Goal: Transaction & Acquisition: Purchase product/service

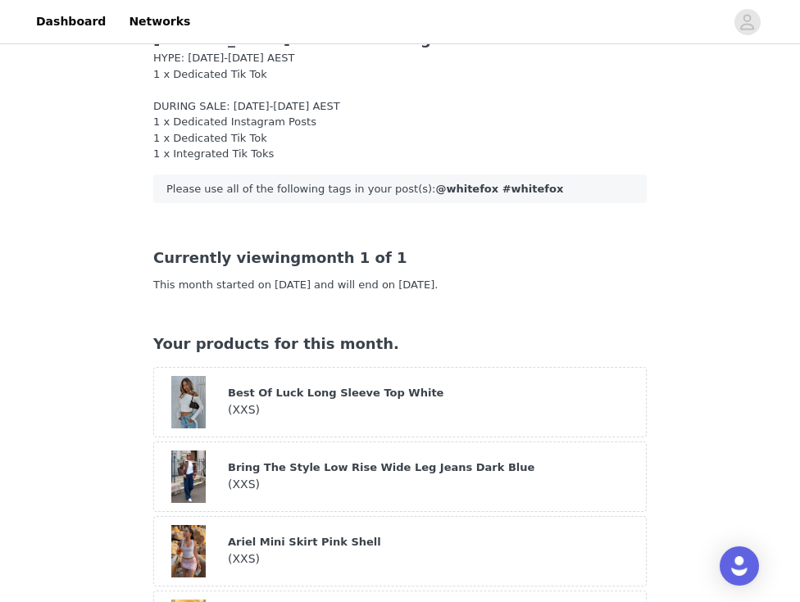
scroll to position [37, 0]
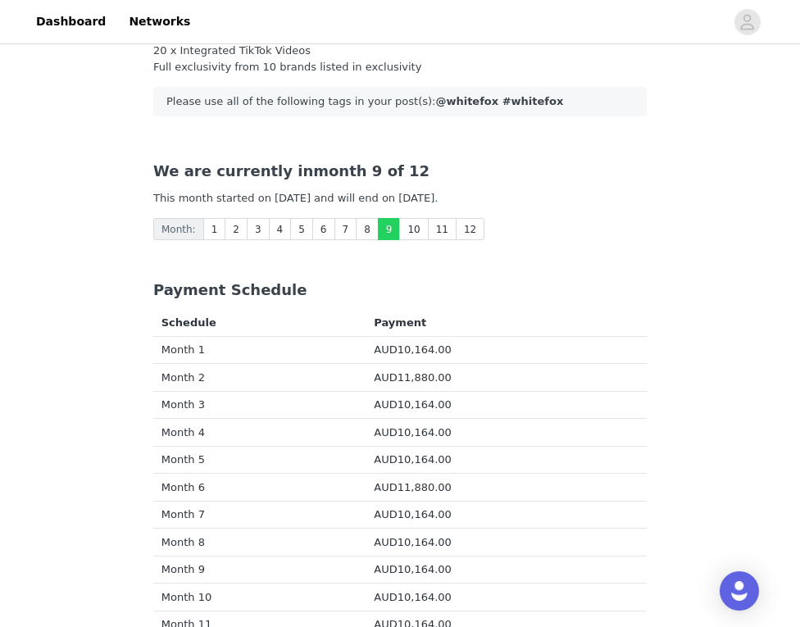
scroll to position [271, 0]
click at [371, 220] on link "8" at bounding box center [367, 228] width 23 height 22
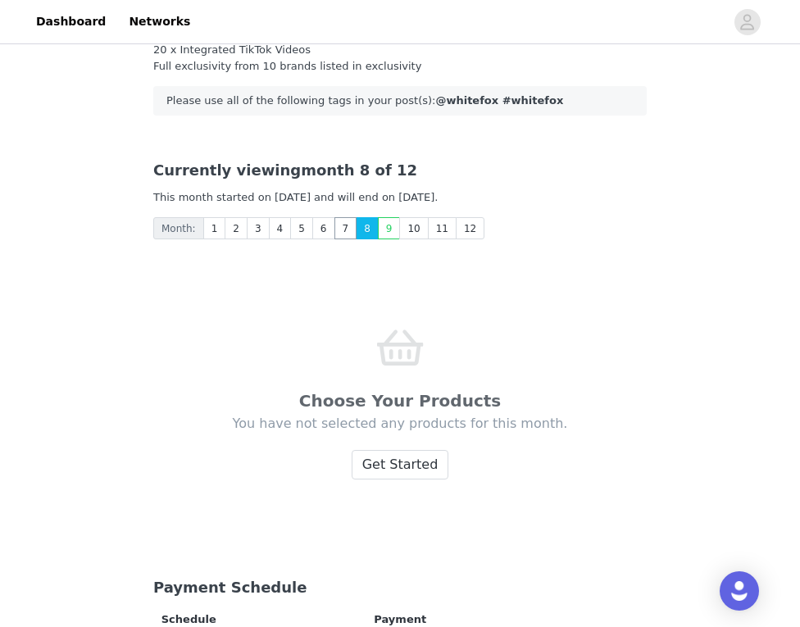
click at [342, 217] on link "7" at bounding box center [345, 228] width 23 height 22
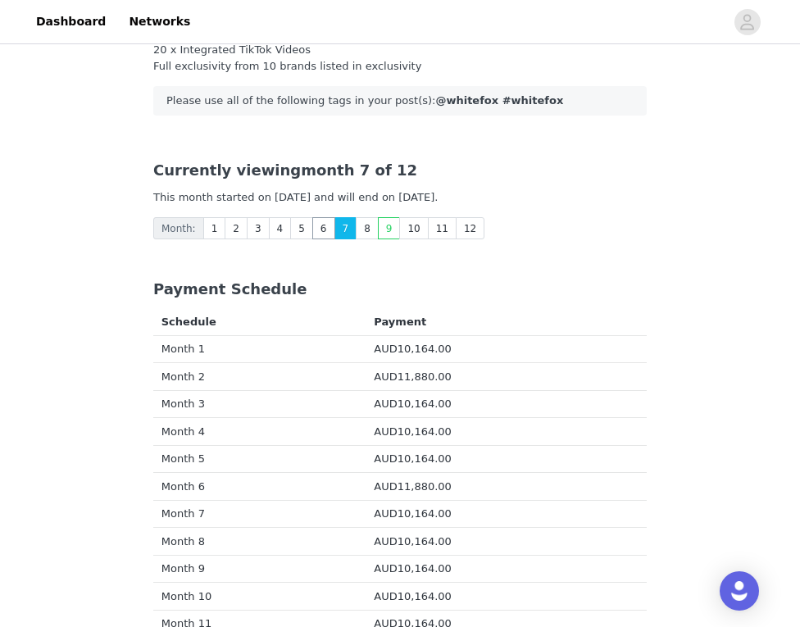
click at [321, 220] on link "6" at bounding box center [323, 228] width 23 height 22
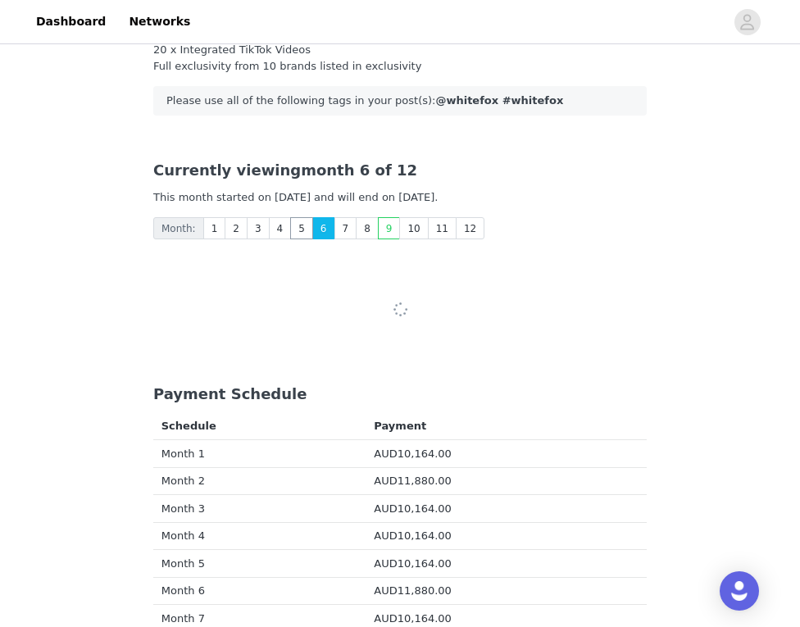
click at [300, 219] on link "5" at bounding box center [301, 228] width 23 height 22
click at [285, 220] on link "4" at bounding box center [280, 228] width 23 height 22
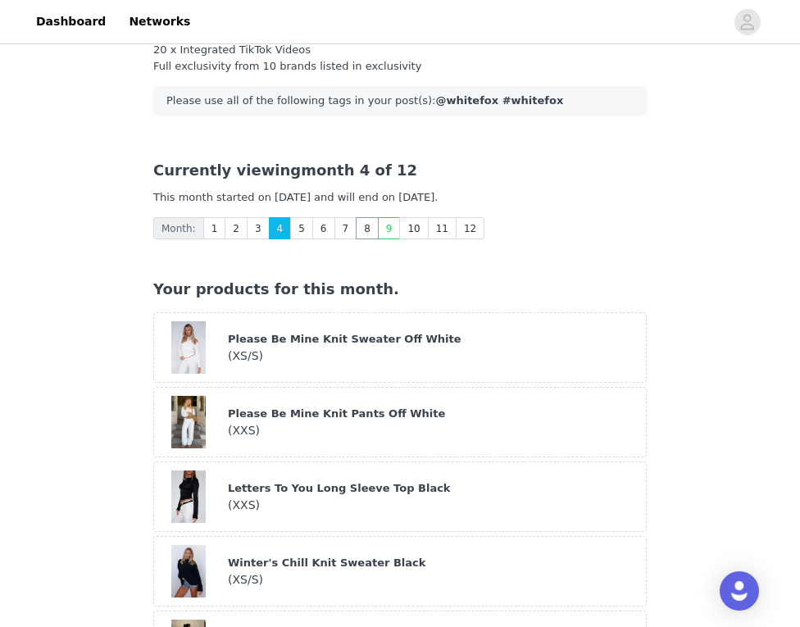
click at [362, 223] on link "8" at bounding box center [367, 228] width 23 height 22
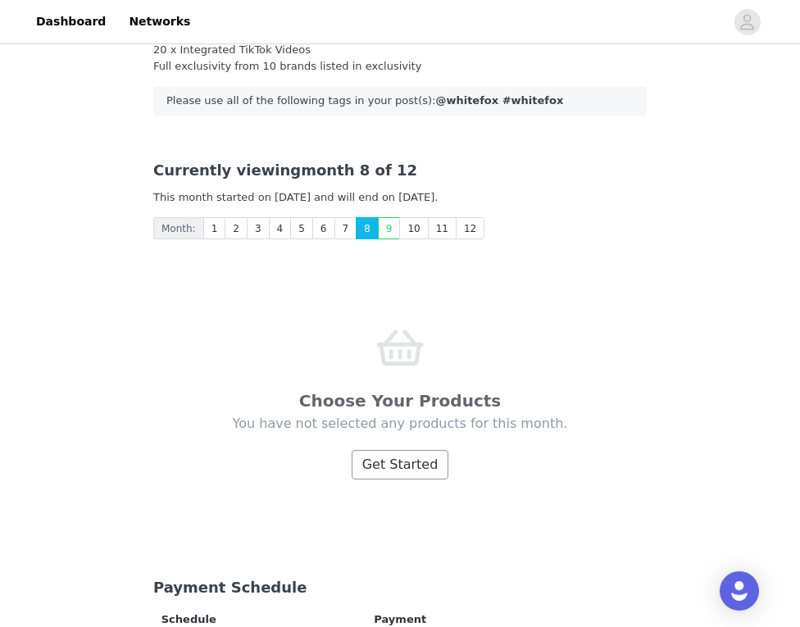
click at [402, 451] on button "Get Started" at bounding box center [399, 464] width 97 height 29
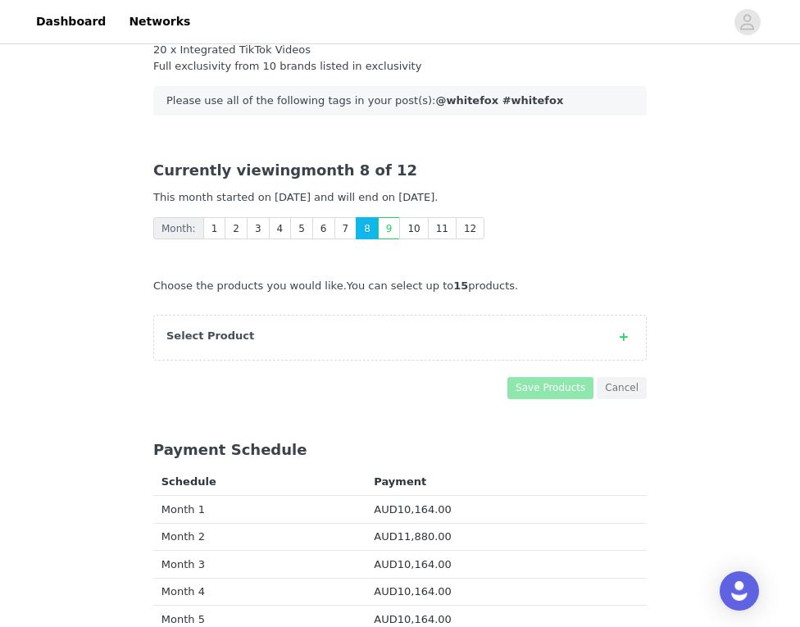
click at [379, 342] on div "Select Product" at bounding box center [399, 338] width 493 height 46
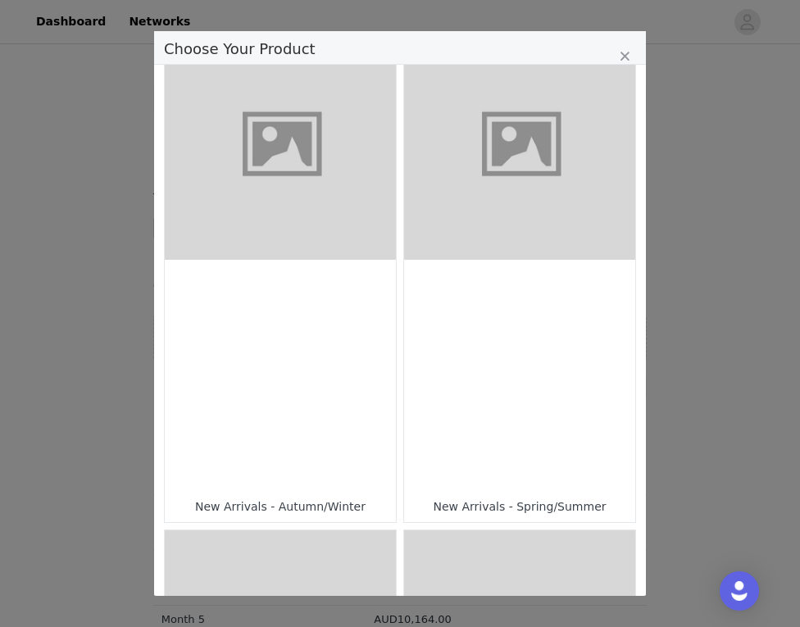
scroll to position [57, 0]
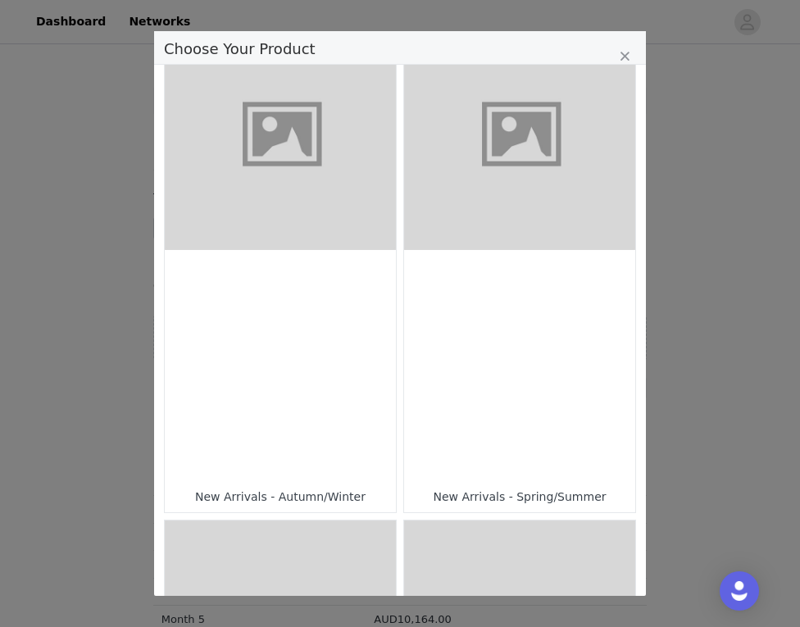
click at [456, 300] on div "Choose Your Product" at bounding box center [519, 365] width 231 height 231
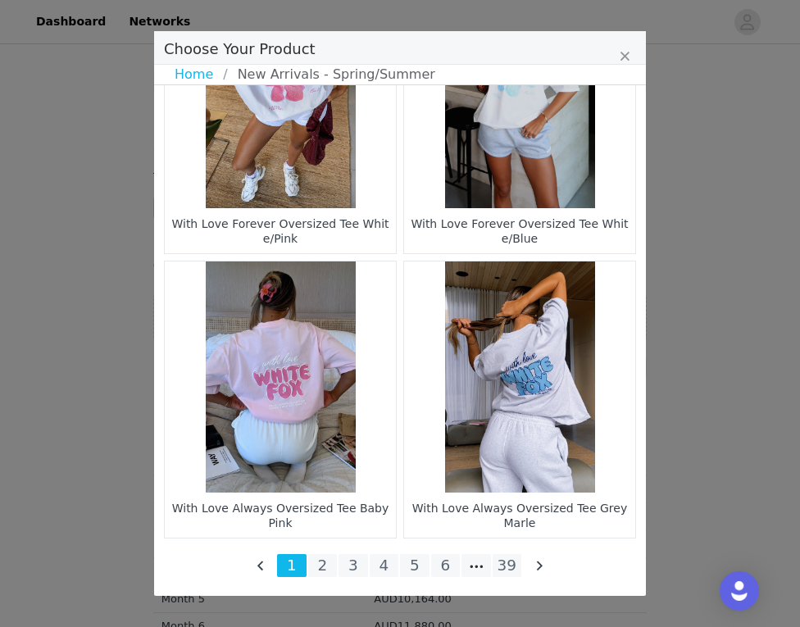
scroll to position [300, 0]
click at [508, 568] on li "39" at bounding box center [506, 565] width 29 height 23
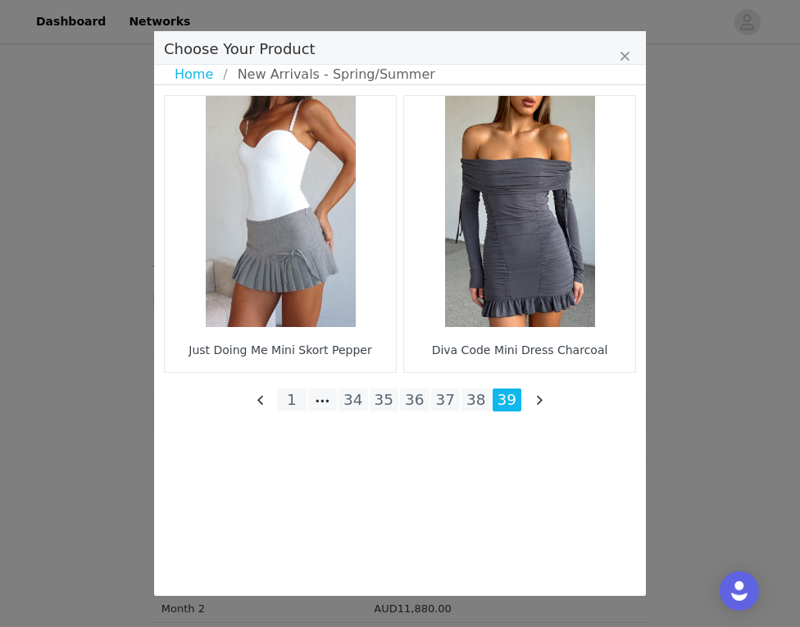
scroll to position [176, 0]
click at [478, 399] on li "38" at bounding box center [475, 399] width 29 height 23
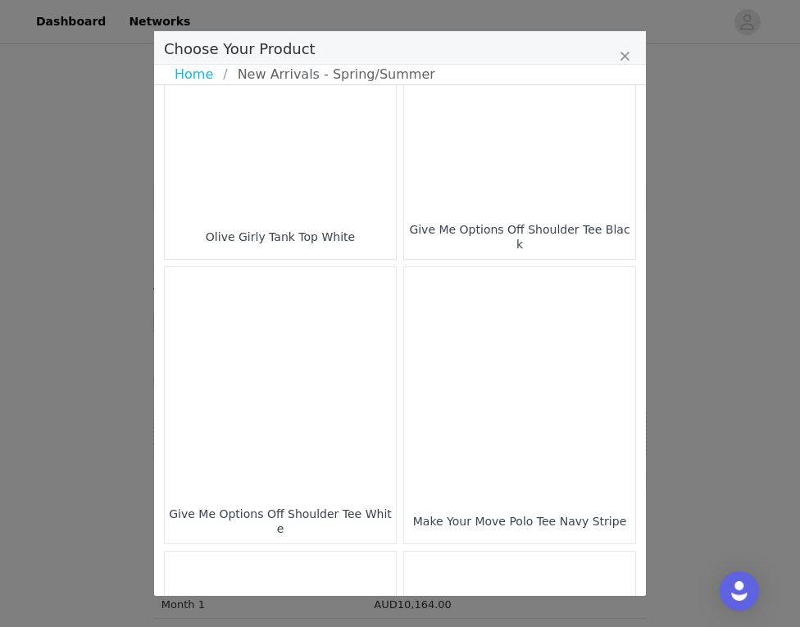
scroll to position [1559, 0]
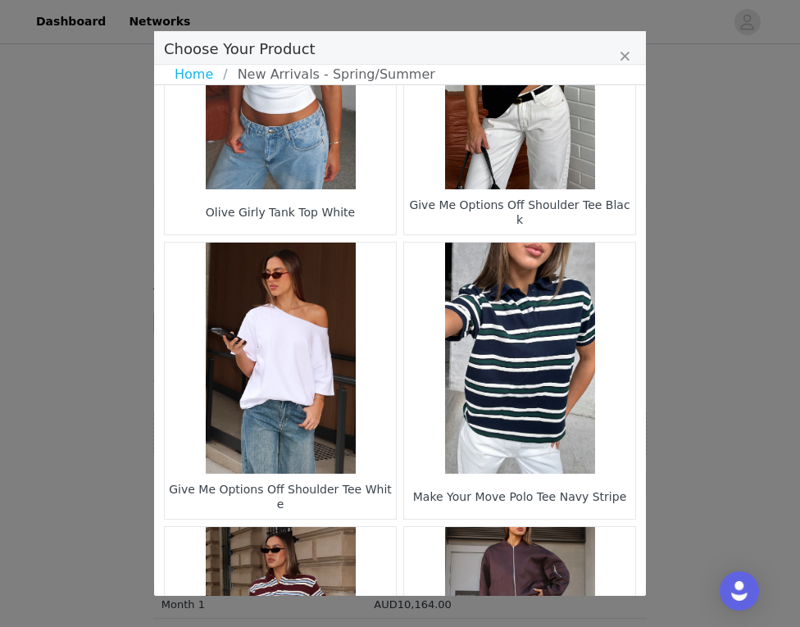
click at [277, 416] on figure "Choose Your Product" at bounding box center [280, 358] width 231 height 231
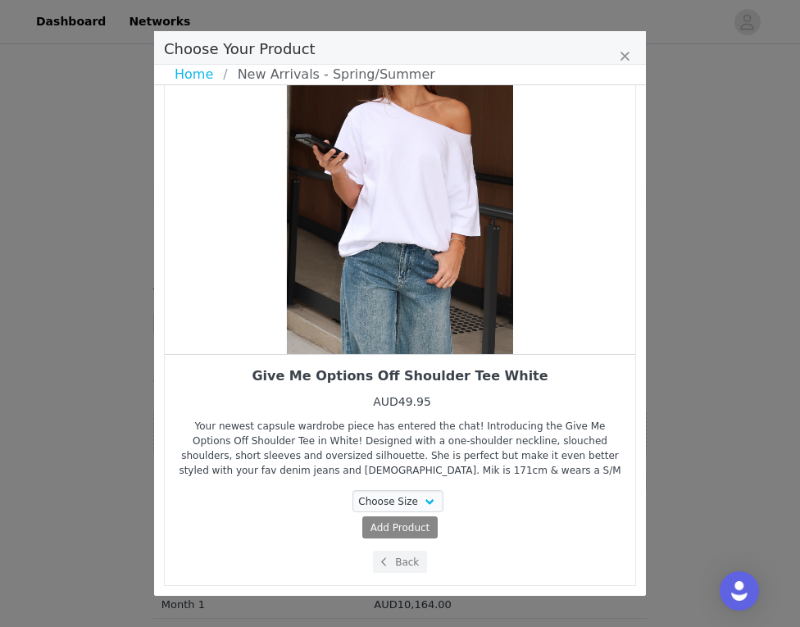
scroll to position [90, 0]
select select "28110259"
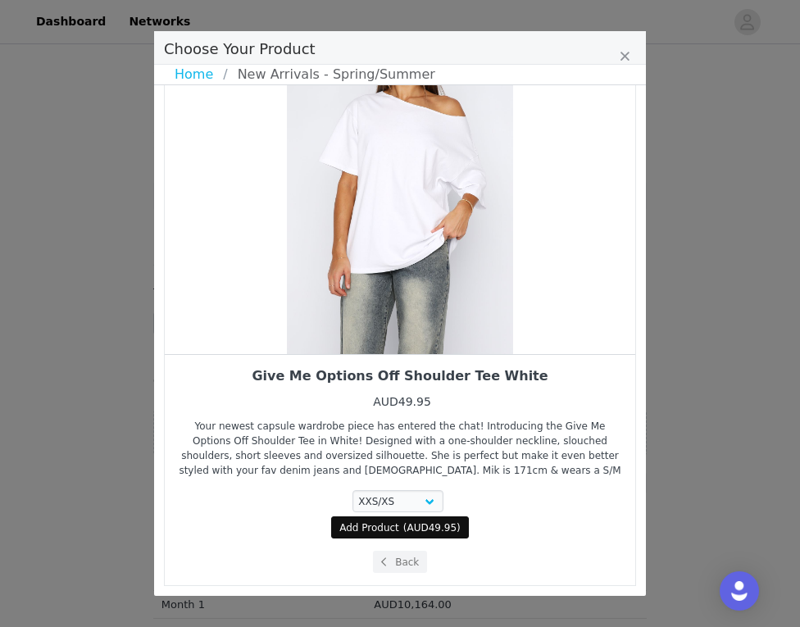
click at [404, 528] on span "( AUD49.95 )" at bounding box center [431, 527] width 57 height 15
select select "28110259"
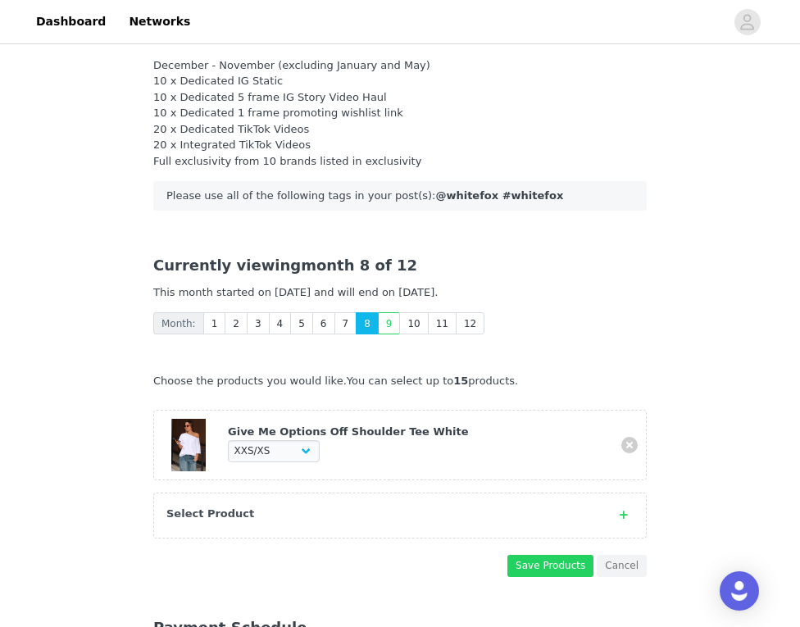
click at [383, 494] on div "Select Product" at bounding box center [399, 515] width 493 height 46
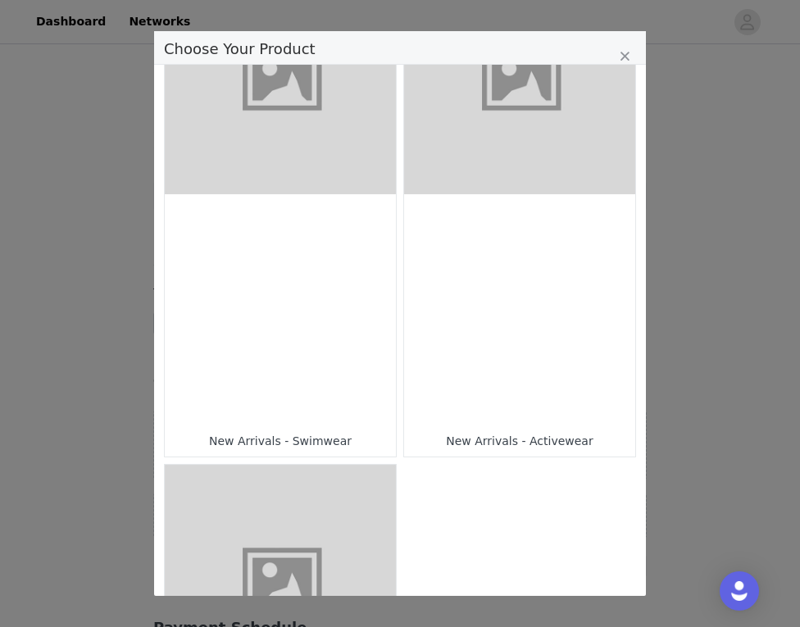
scroll to position [1181, 0]
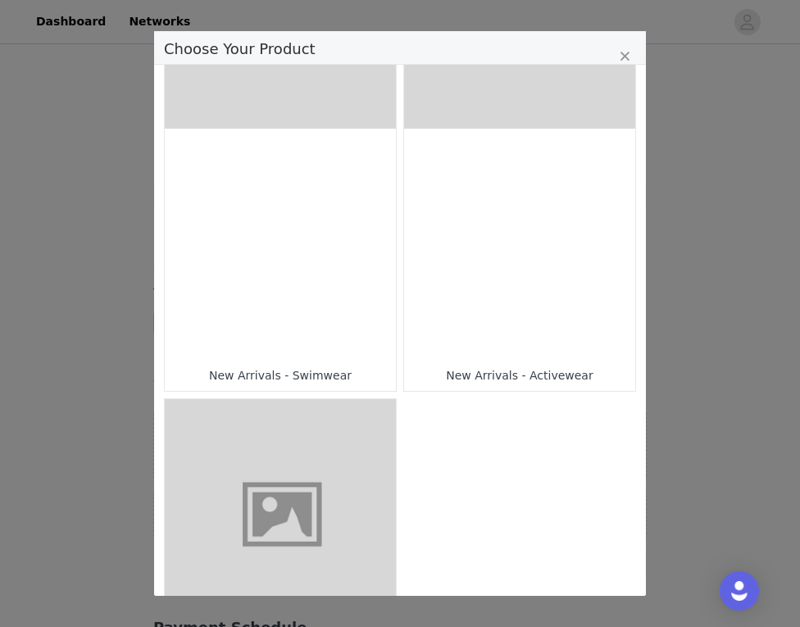
click at [348, 271] on div "Choose Your Product" at bounding box center [280, 244] width 231 height 231
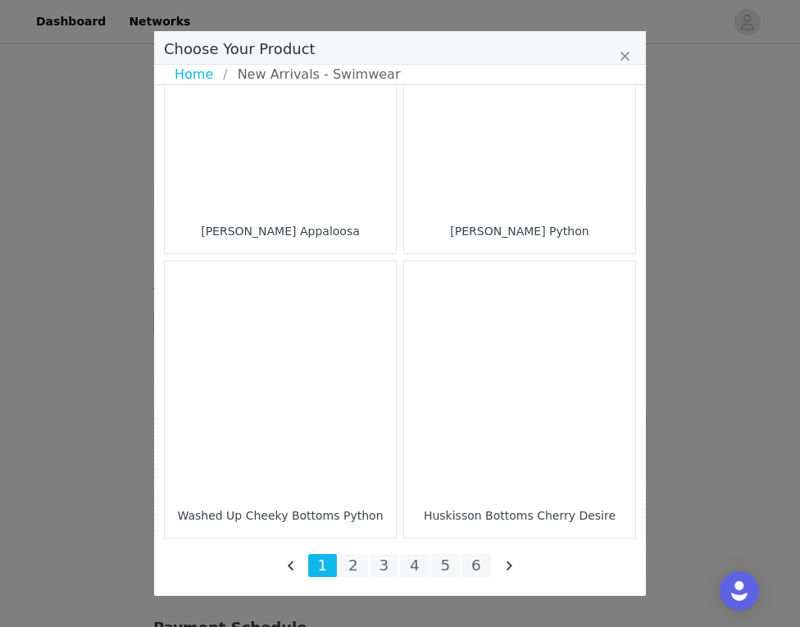
scroll to position [2393, 0]
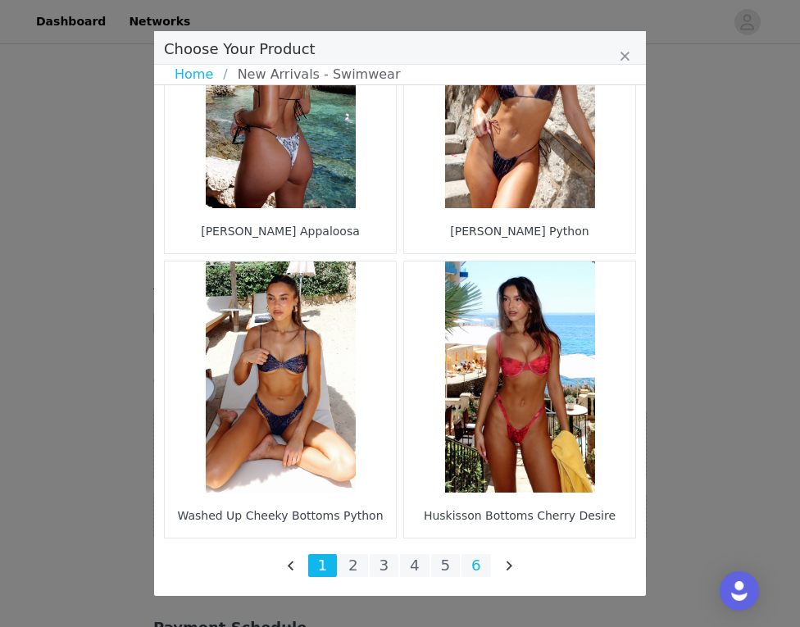
click at [474, 570] on li "6" at bounding box center [475, 565] width 29 height 23
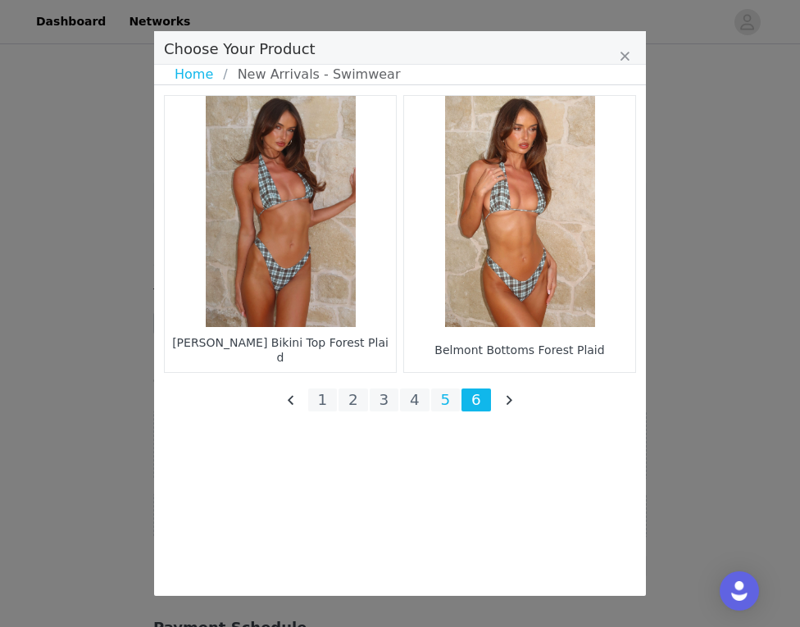
click at [454, 395] on li "5" at bounding box center [445, 399] width 29 height 23
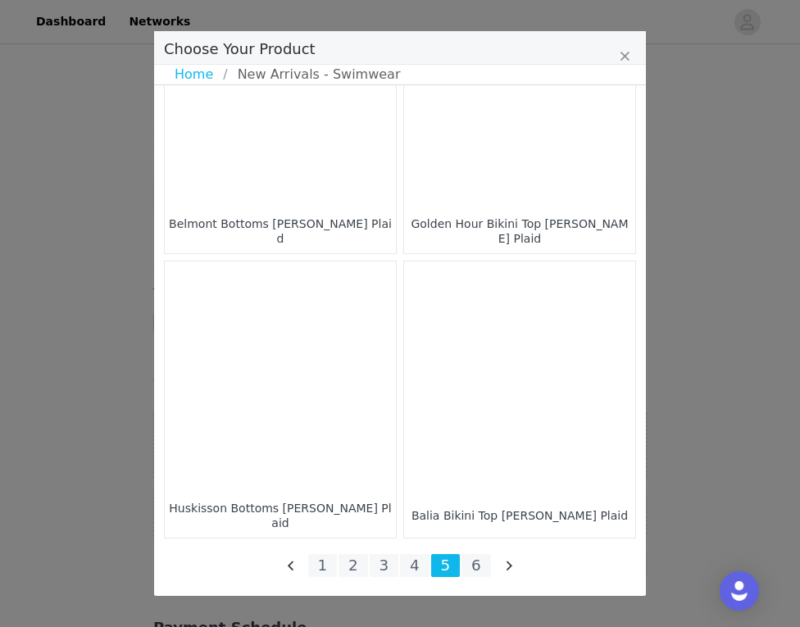
scroll to position [2393, 0]
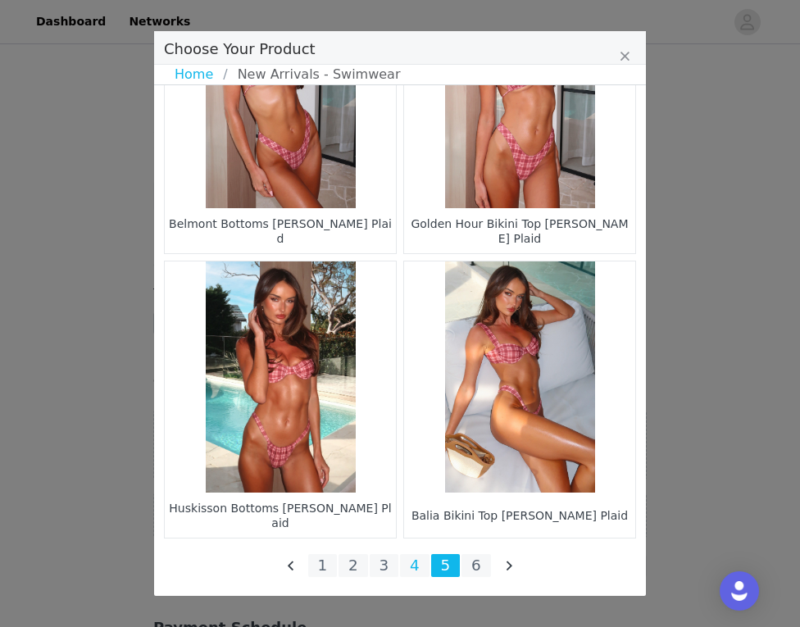
click at [421, 574] on li "4" at bounding box center [414, 565] width 29 height 23
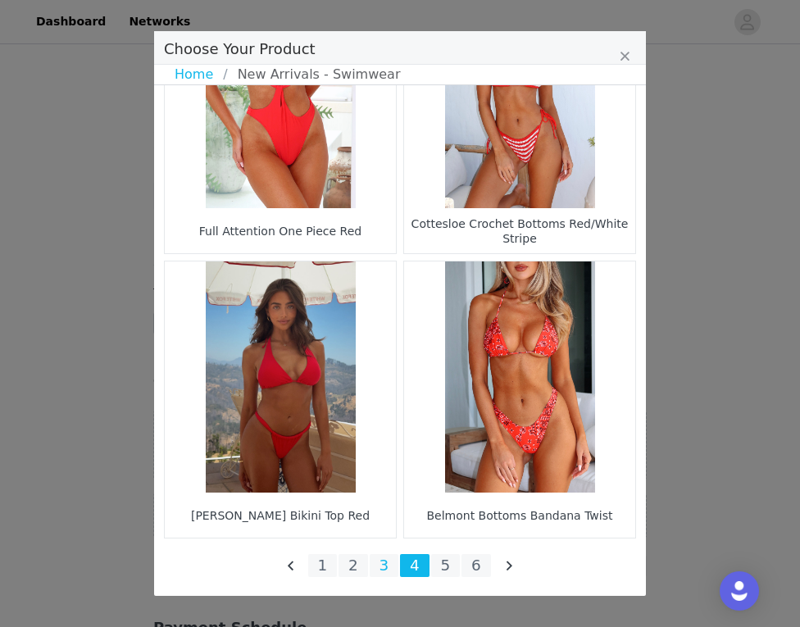
click at [383, 565] on li "3" at bounding box center [383, 565] width 29 height 23
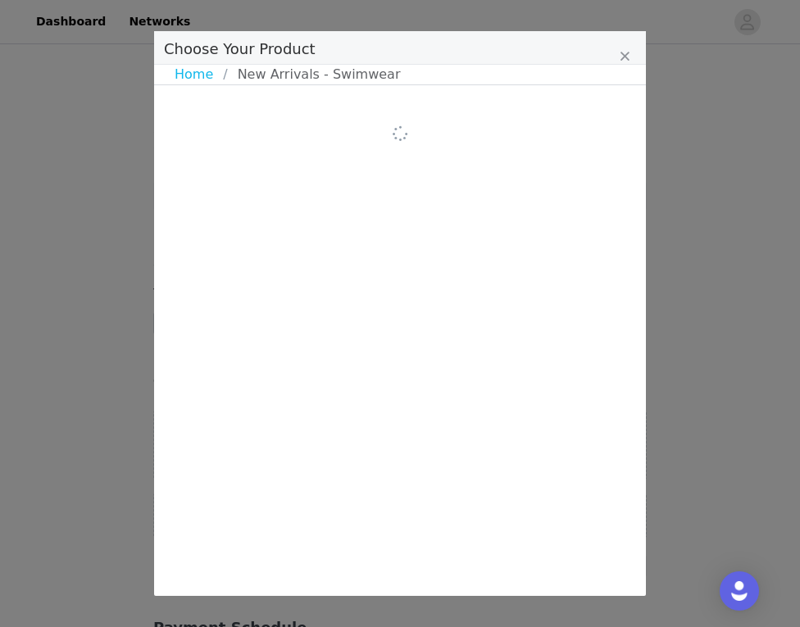
scroll to position [0, 0]
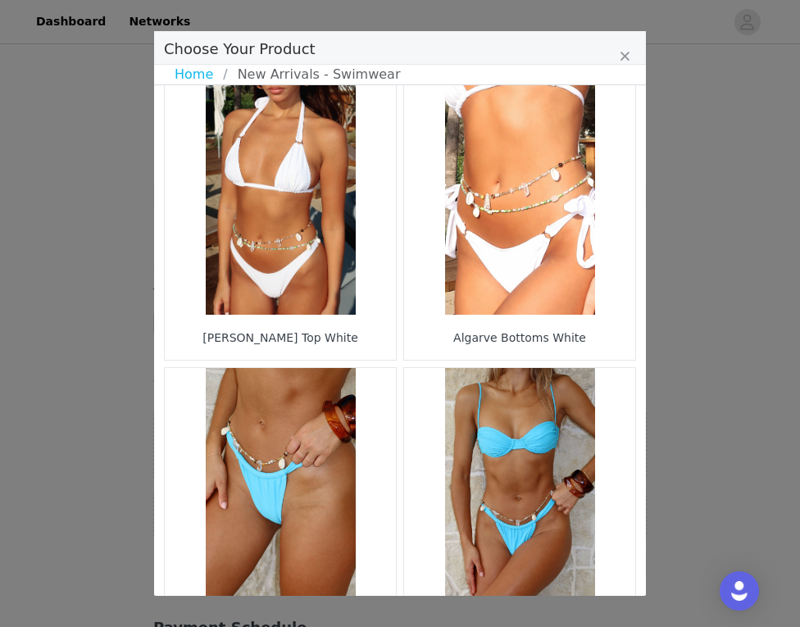
click at [272, 270] on figure "Choose Your Product" at bounding box center [280, 199] width 231 height 231
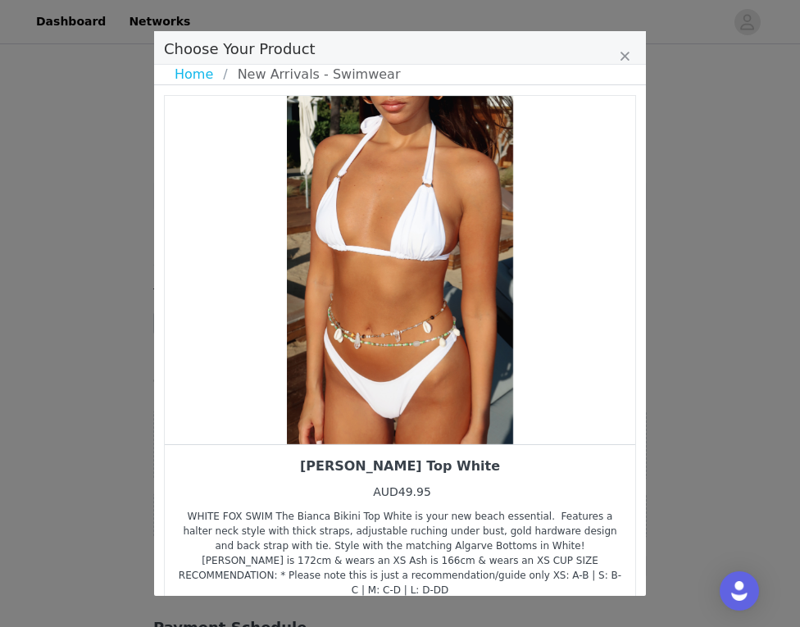
drag, startPoint x: 452, startPoint y: 351, endPoint x: 316, endPoint y: 350, distance: 136.0
click at [316, 350] on div "Choose Your Product" at bounding box center [400, 270] width 470 height 348
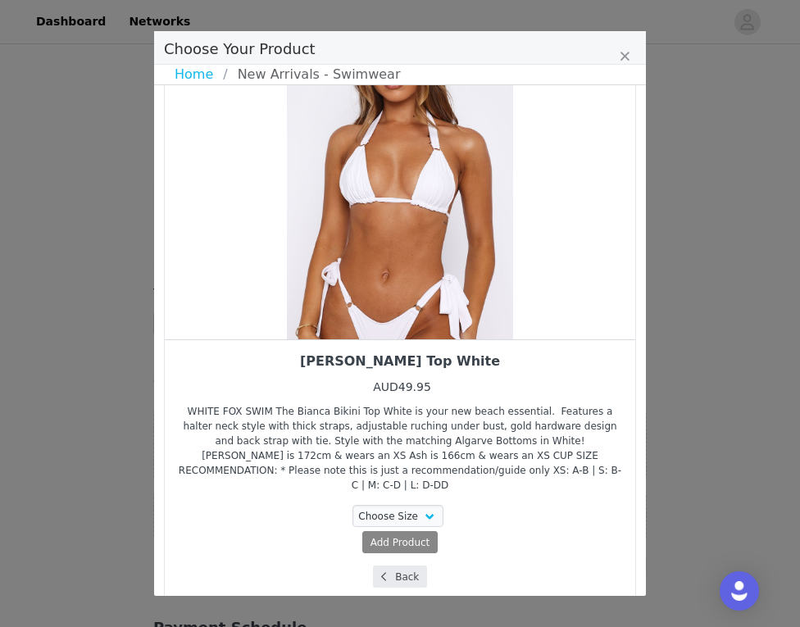
click at [392, 565] on button "Back" at bounding box center [400, 576] width 55 height 22
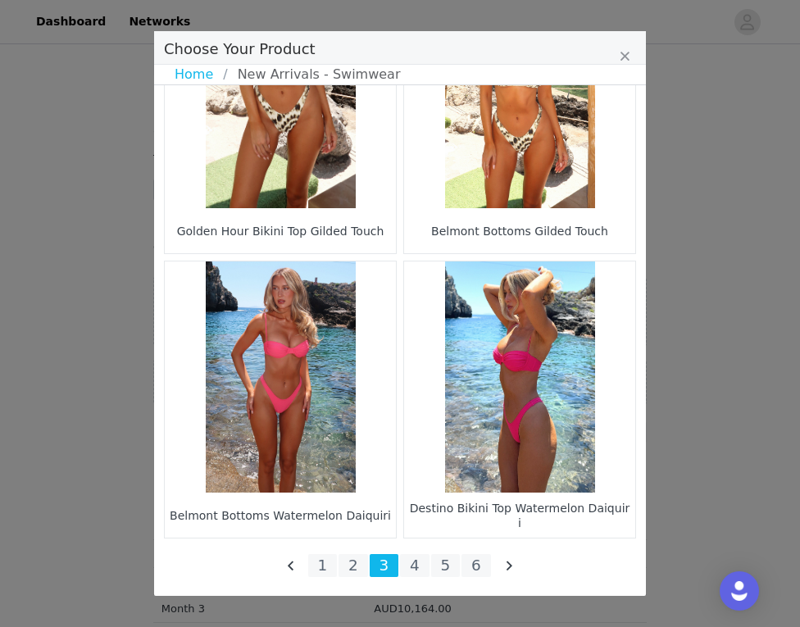
scroll to position [353, 0]
click at [365, 565] on li "2" at bounding box center [352, 565] width 29 height 23
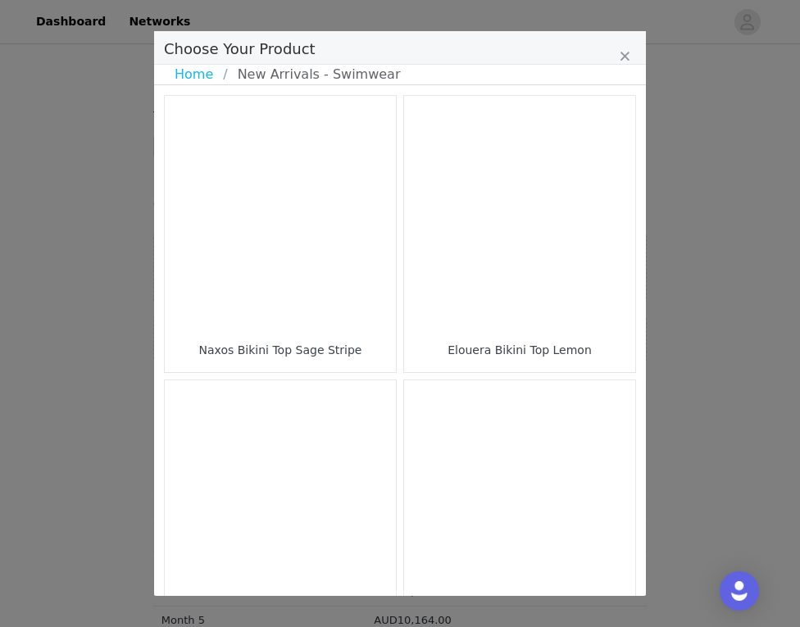
scroll to position [0, 0]
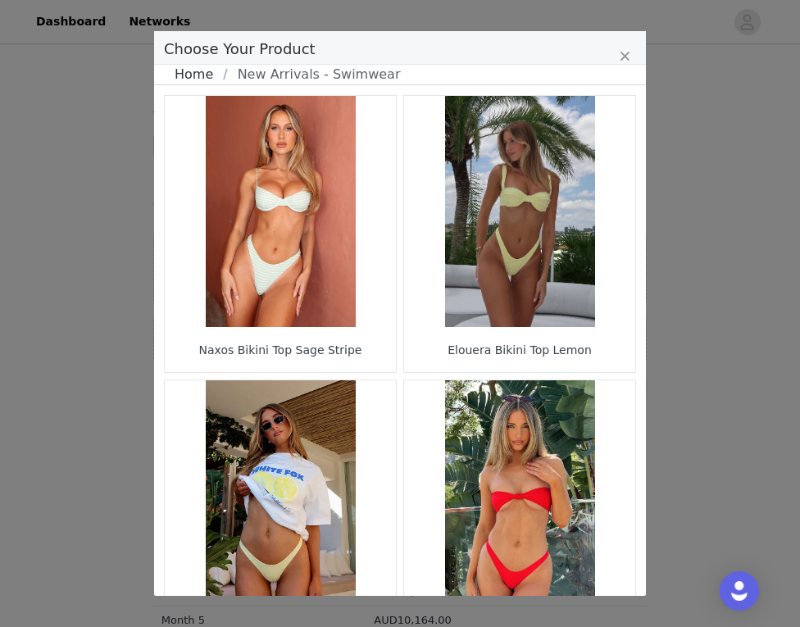
click at [200, 75] on link "Home" at bounding box center [199, 75] width 48 height 20
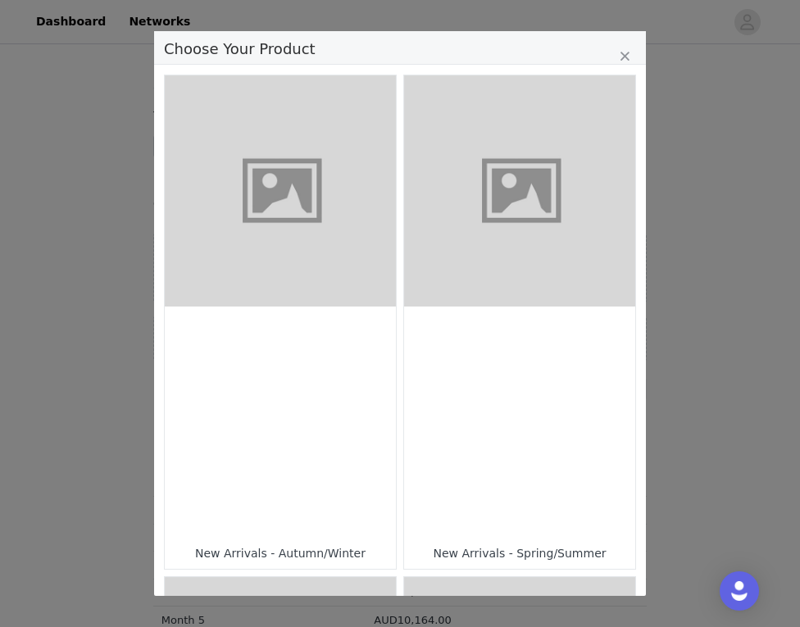
click at [516, 267] on figure "Choose Your Product" at bounding box center [519, 190] width 231 height 231
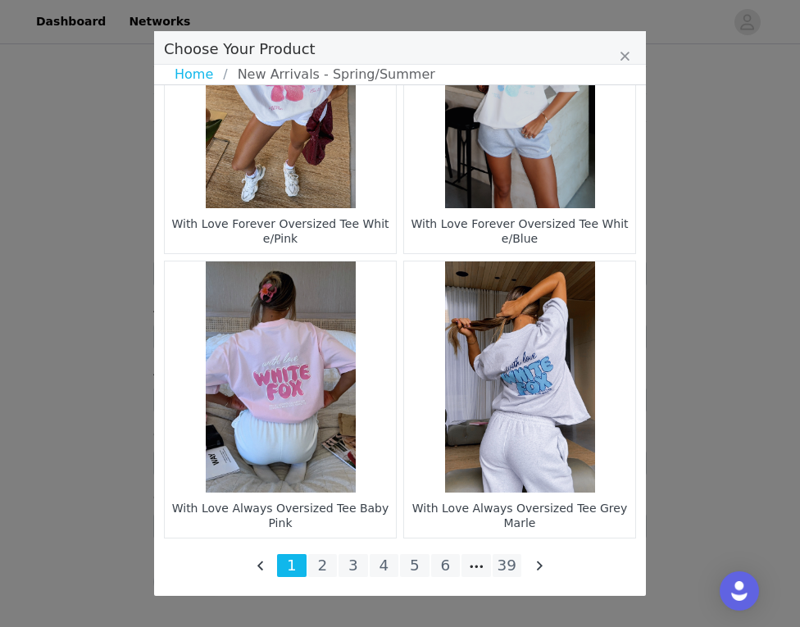
scroll to position [1276, 0]
click at [498, 564] on li "39" at bounding box center [506, 565] width 29 height 23
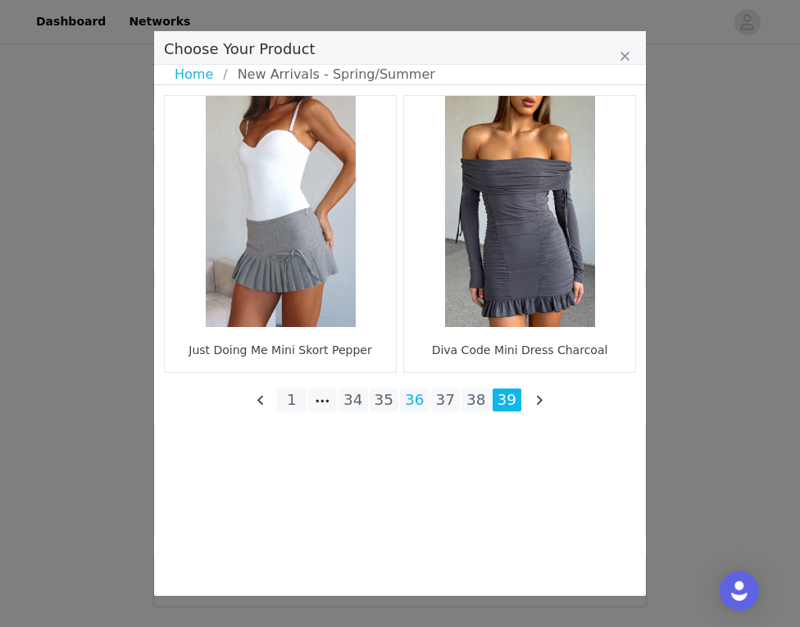
click at [413, 402] on li "36" at bounding box center [414, 399] width 29 height 23
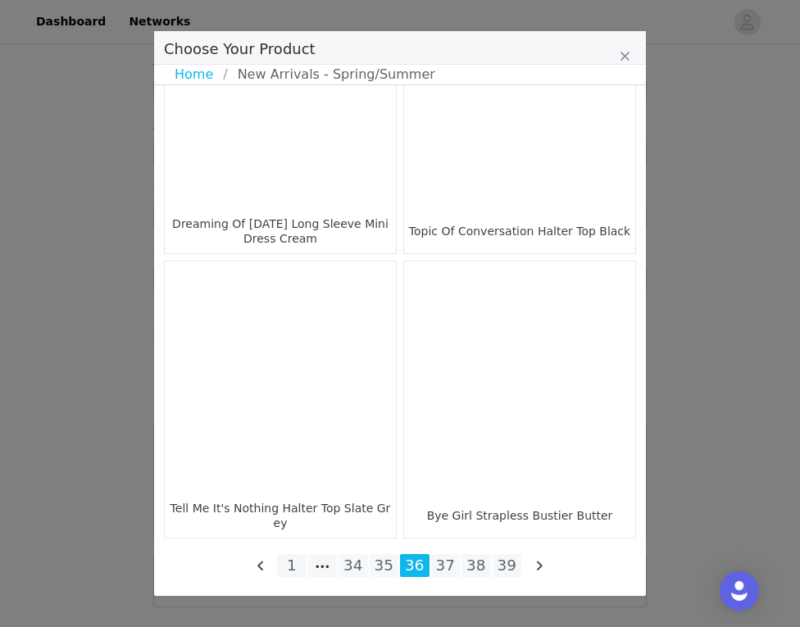
scroll to position [2393, 0]
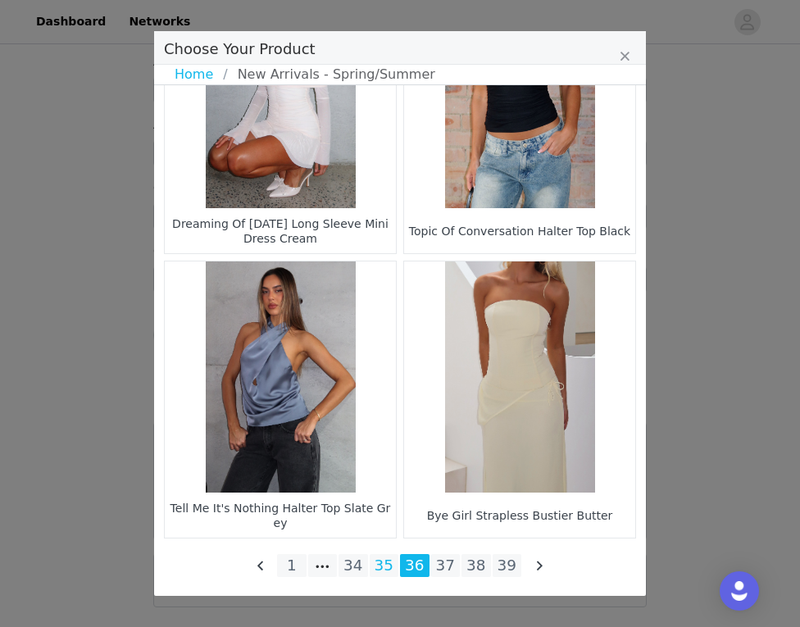
click at [386, 568] on li "35" at bounding box center [383, 565] width 29 height 23
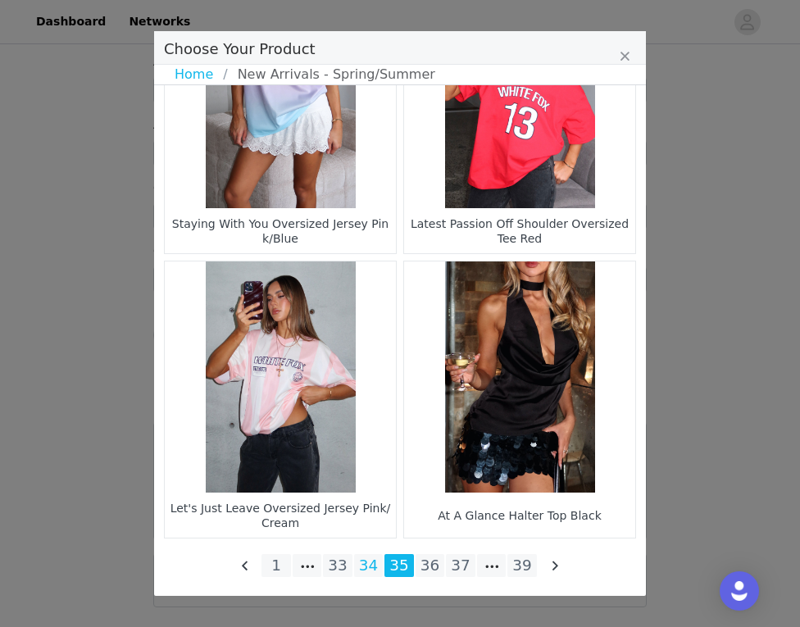
click at [374, 557] on li "34" at bounding box center [368, 565] width 29 height 23
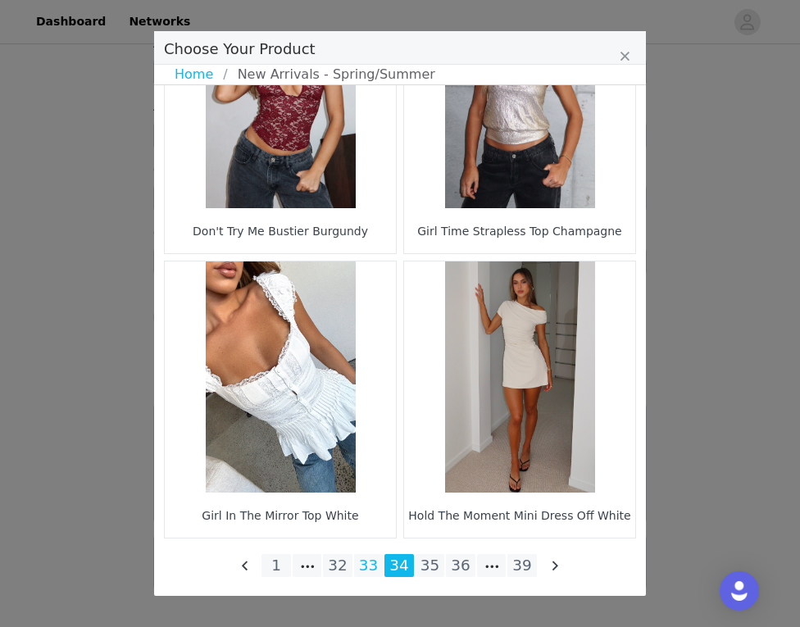
scroll to position [1297, 0]
click at [363, 562] on li "33" at bounding box center [368, 565] width 29 height 23
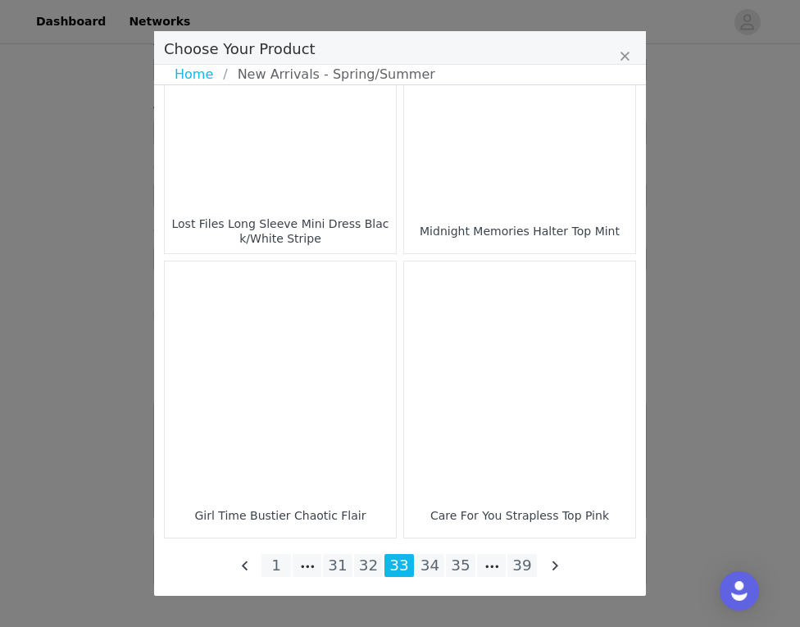
scroll to position [2393, 0]
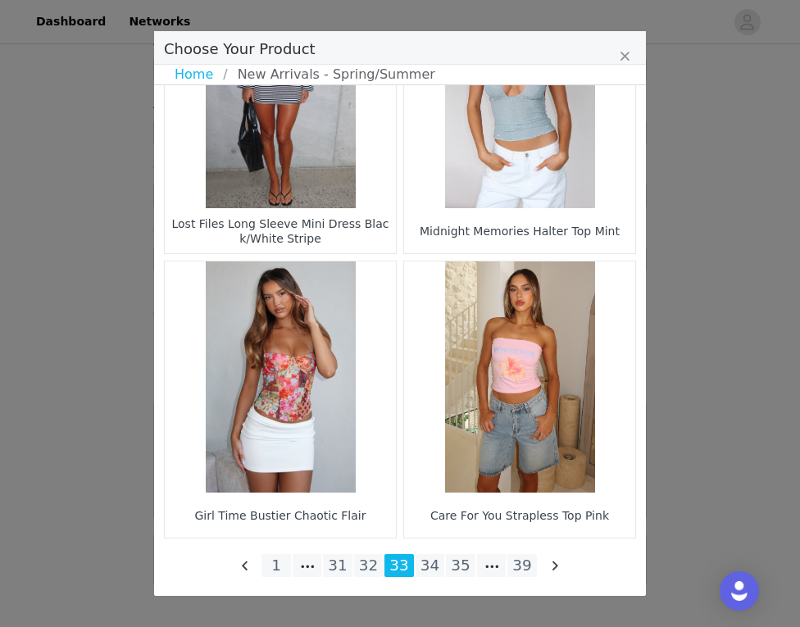
click at [369, 569] on li "32" at bounding box center [368, 565] width 29 height 23
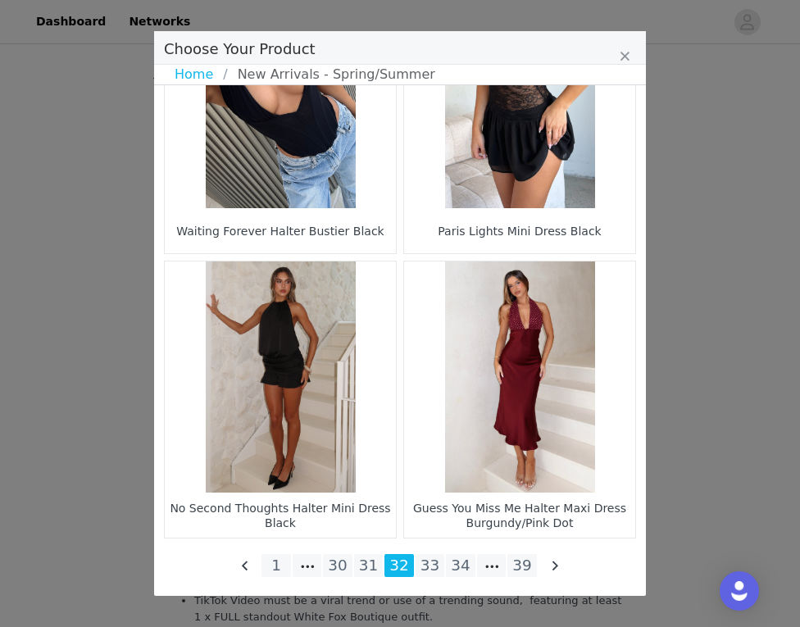
scroll to position [1894, 0]
click at [365, 565] on li "31" at bounding box center [368, 565] width 29 height 23
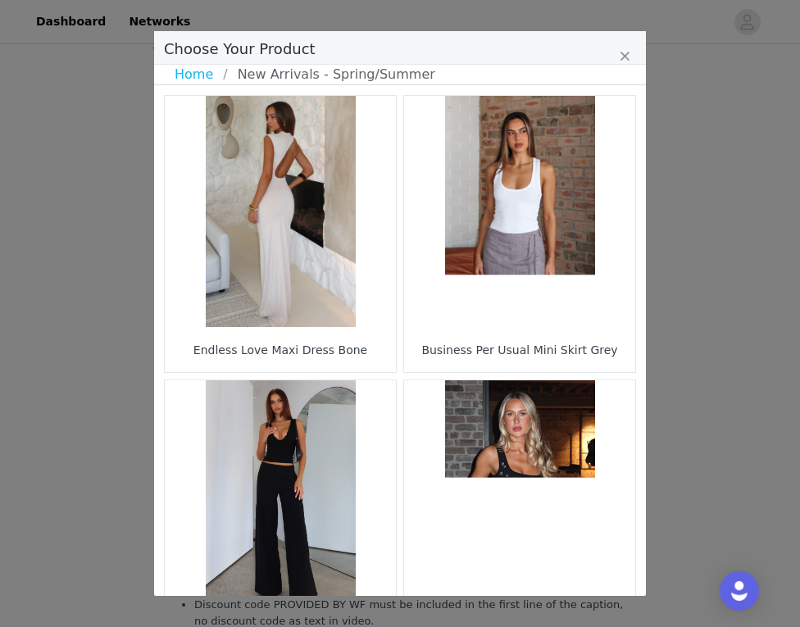
scroll to position [0, 0]
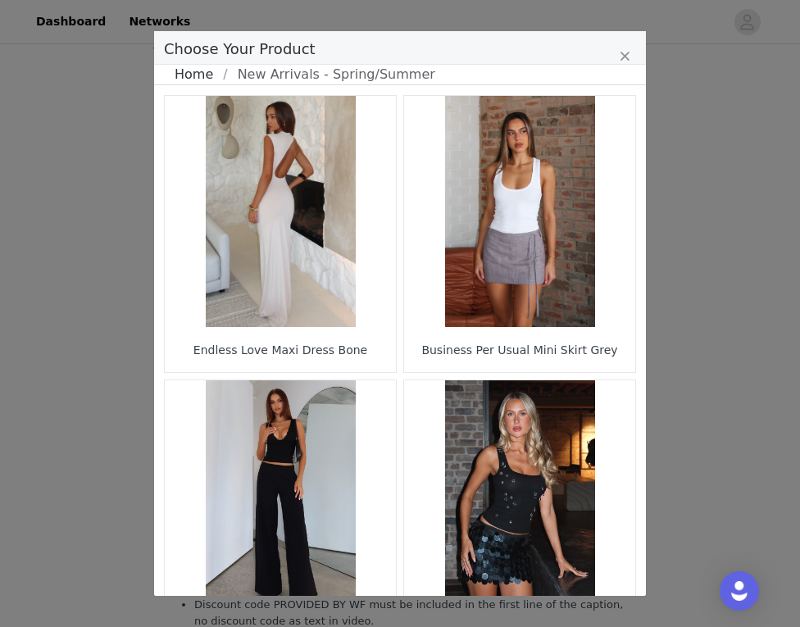
click at [188, 82] on link "Home" at bounding box center [199, 75] width 48 height 20
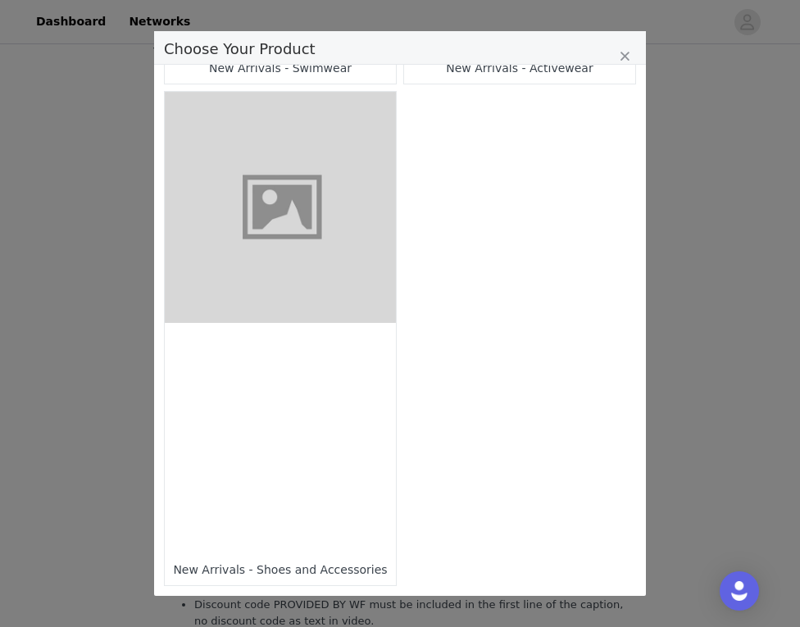
scroll to position [1488, 0]
click at [337, 487] on div "Choose Your Product" at bounding box center [280, 438] width 231 height 231
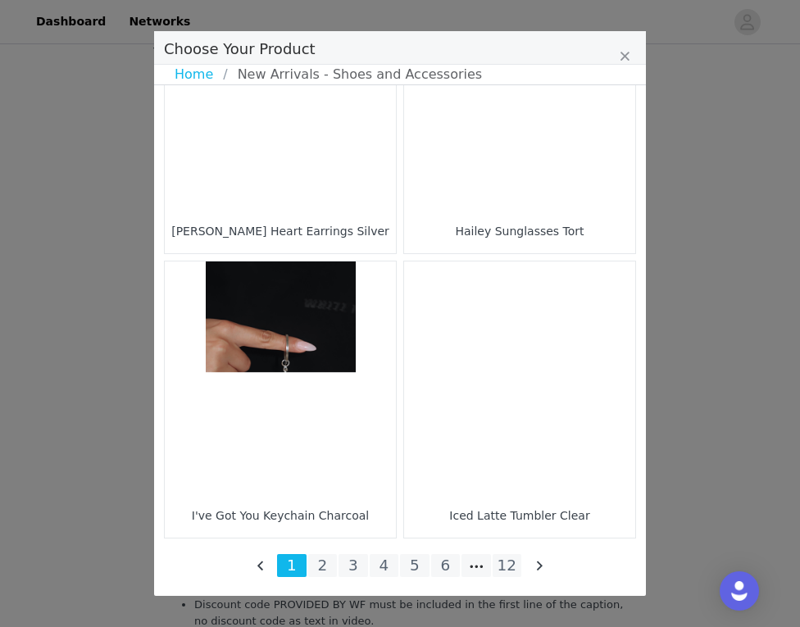
scroll to position [2393, 0]
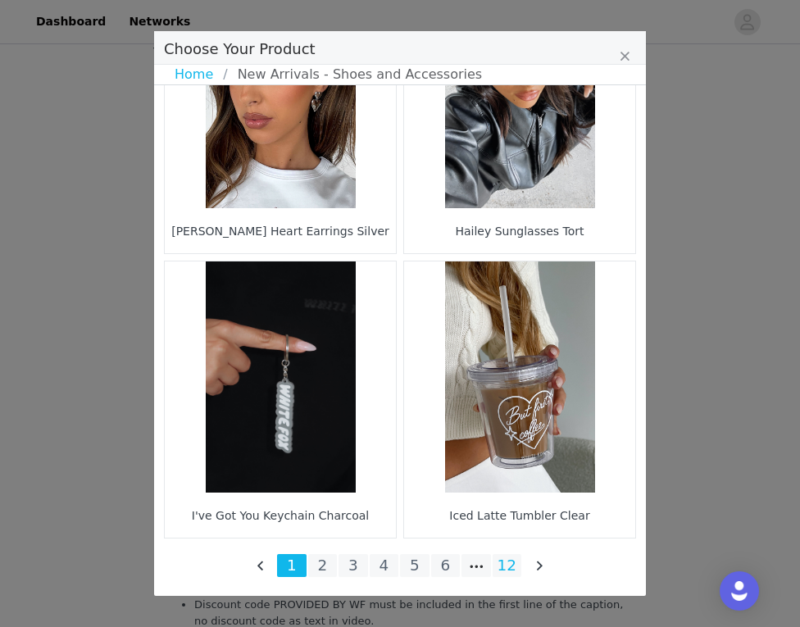
click at [507, 563] on li "12" at bounding box center [506, 565] width 29 height 23
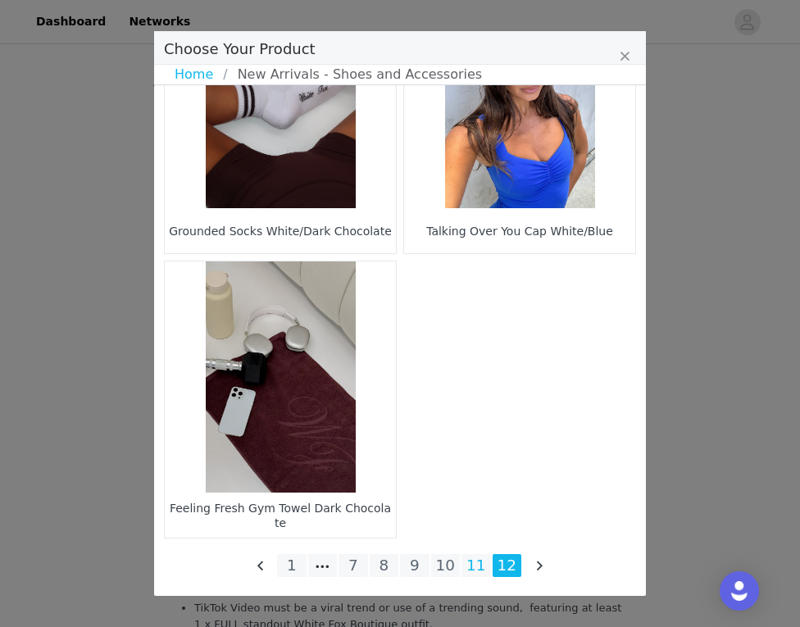
scroll to position [687, 0]
click at [486, 568] on li "11" at bounding box center [475, 565] width 29 height 23
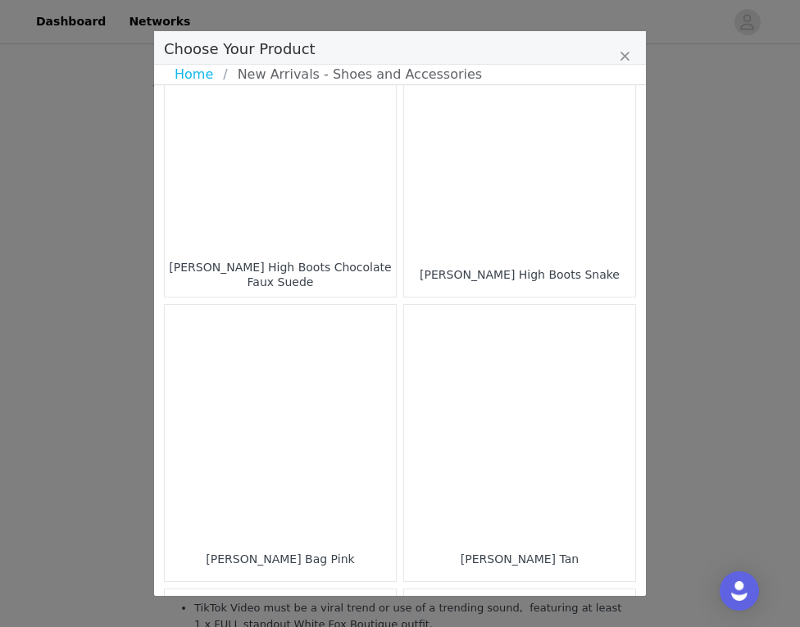
scroll to position [2089, 0]
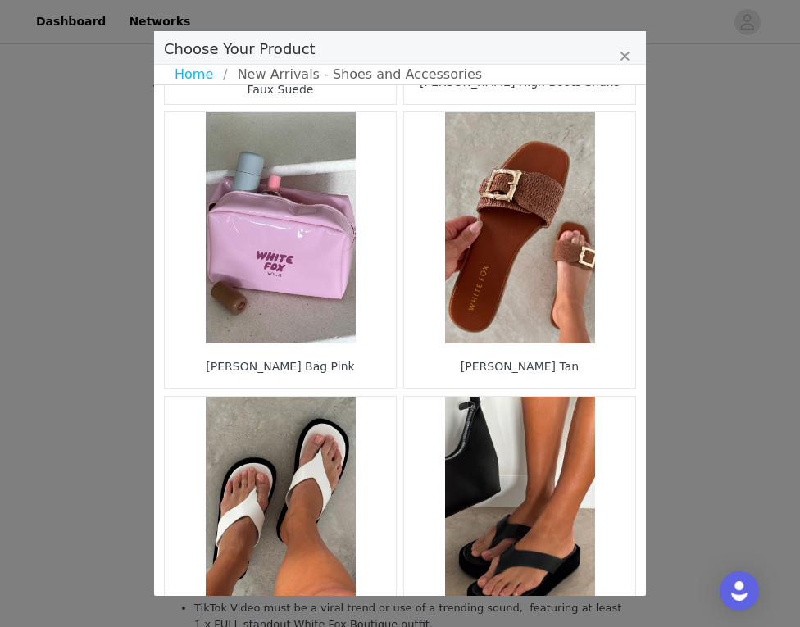
click at [521, 242] on figure "Choose Your Product" at bounding box center [519, 227] width 231 height 231
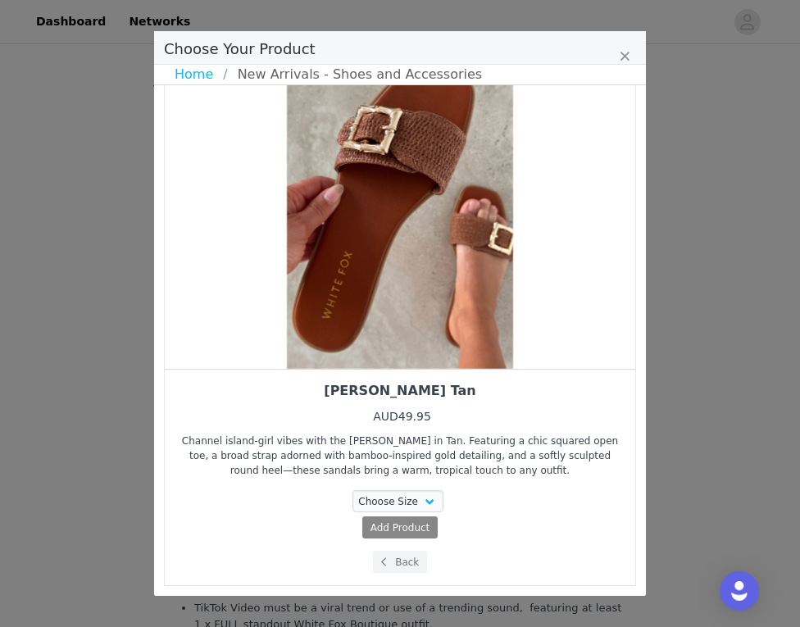
scroll to position [75, 0]
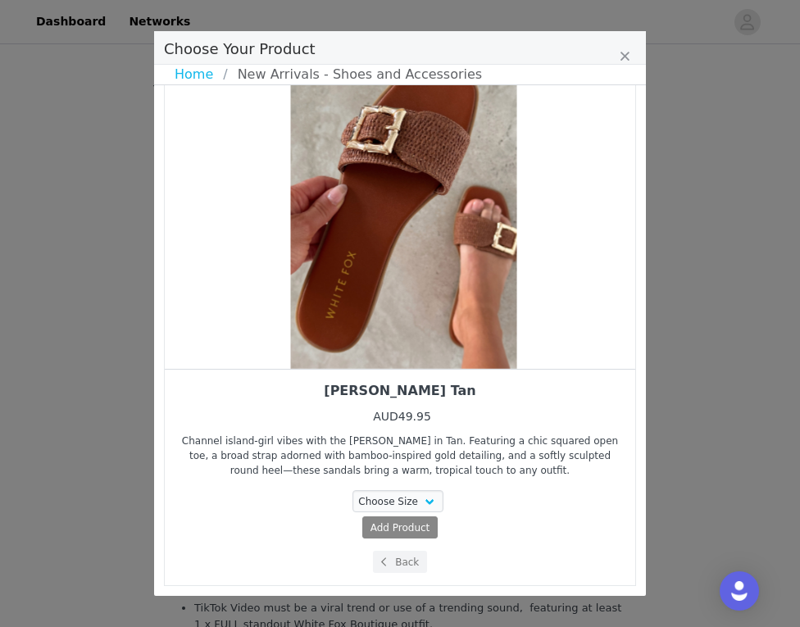
drag, startPoint x: 531, startPoint y: 257, endPoint x: 392, endPoint y: 256, distance: 138.5
click at [392, 256] on div "Choose Your Product" at bounding box center [403, 194] width 470 height 348
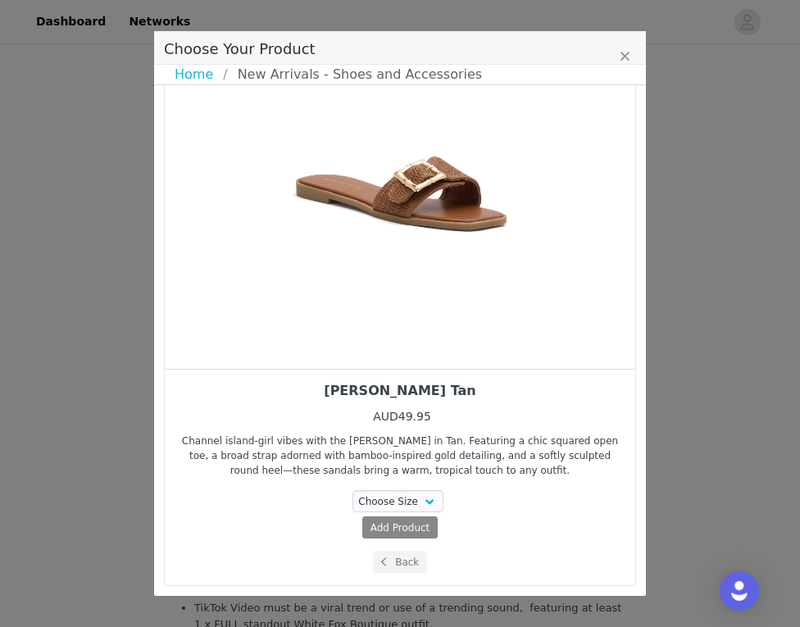
drag, startPoint x: 505, startPoint y: 265, endPoint x: 390, endPoint y: 266, distance: 115.5
click at [392, 266] on div "Choose Your Product" at bounding box center [399, 194] width 470 height 348
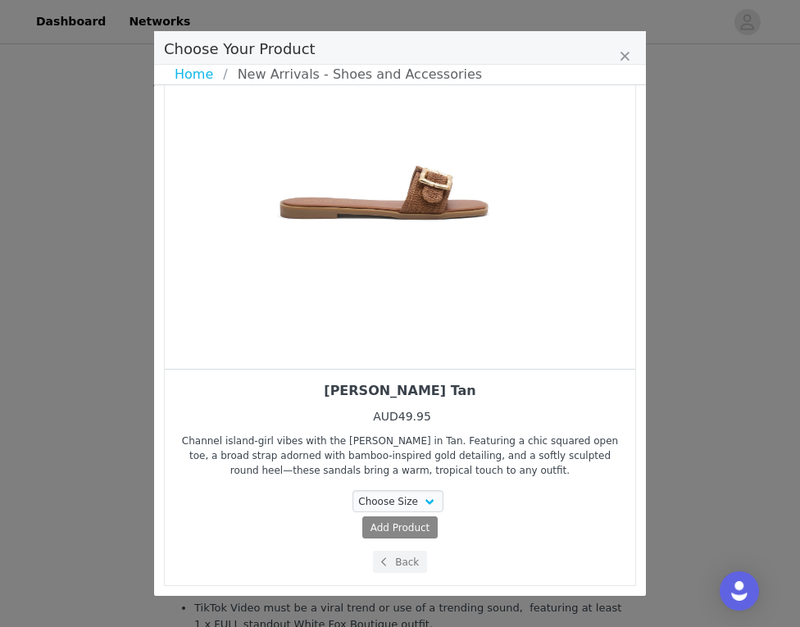
drag, startPoint x: 485, startPoint y: 281, endPoint x: 353, endPoint y: 281, distance: 131.9
click at [353, 281] on div "Choose Your Product" at bounding box center [382, 194] width 470 height 348
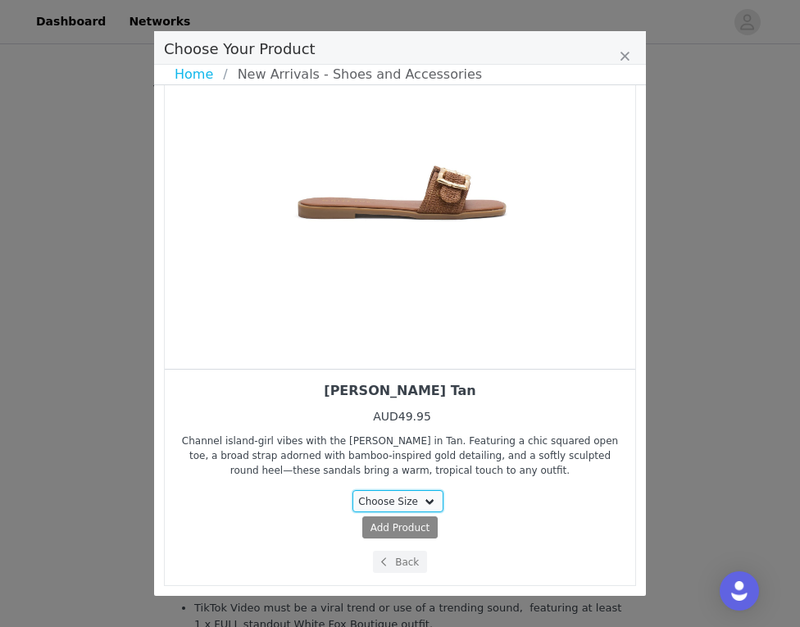
select select "27626009"
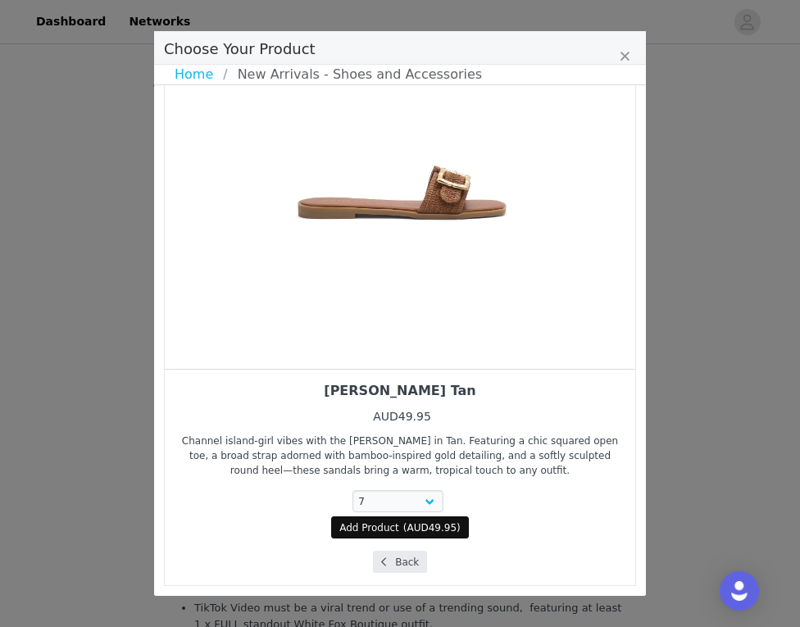
click at [406, 564] on button "Back" at bounding box center [400, 562] width 55 height 22
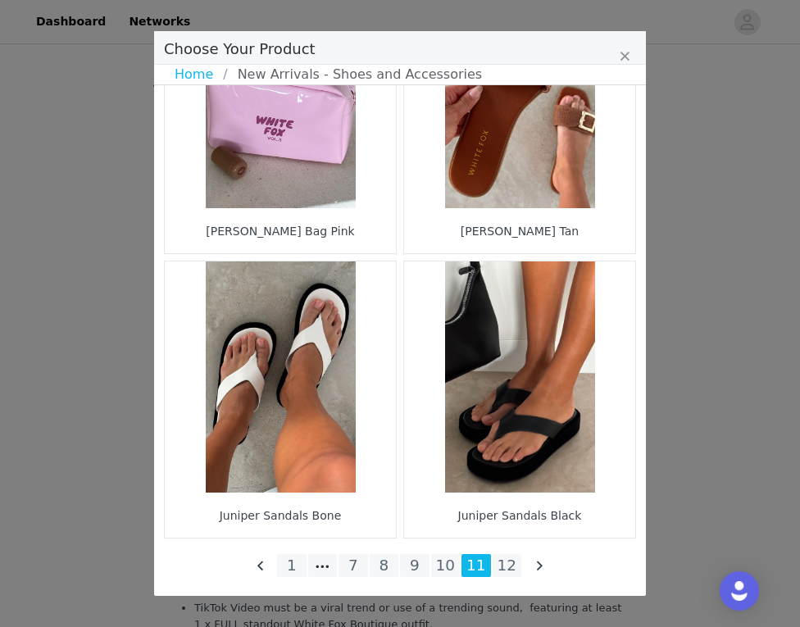
scroll to position [2393, 0]
click at [448, 569] on li "10" at bounding box center [445, 565] width 29 height 23
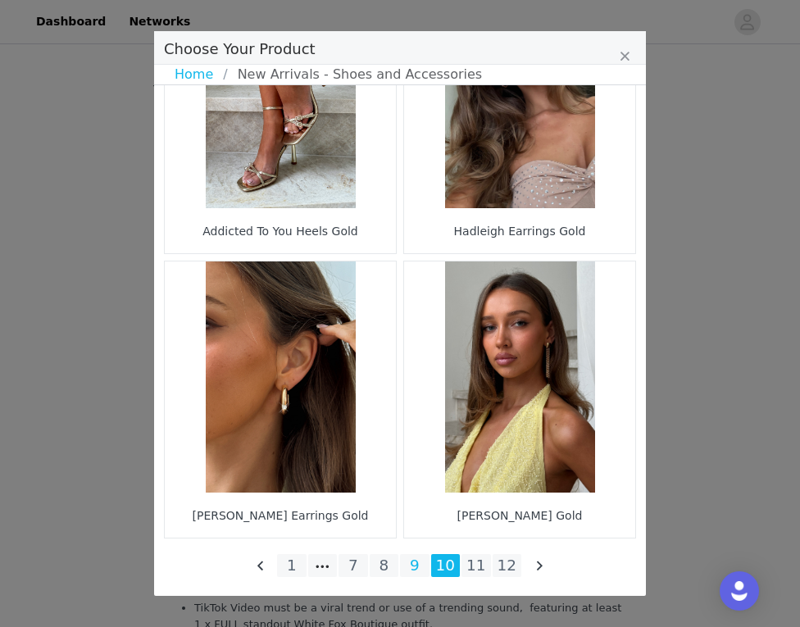
click at [419, 574] on li "9" at bounding box center [414, 565] width 29 height 23
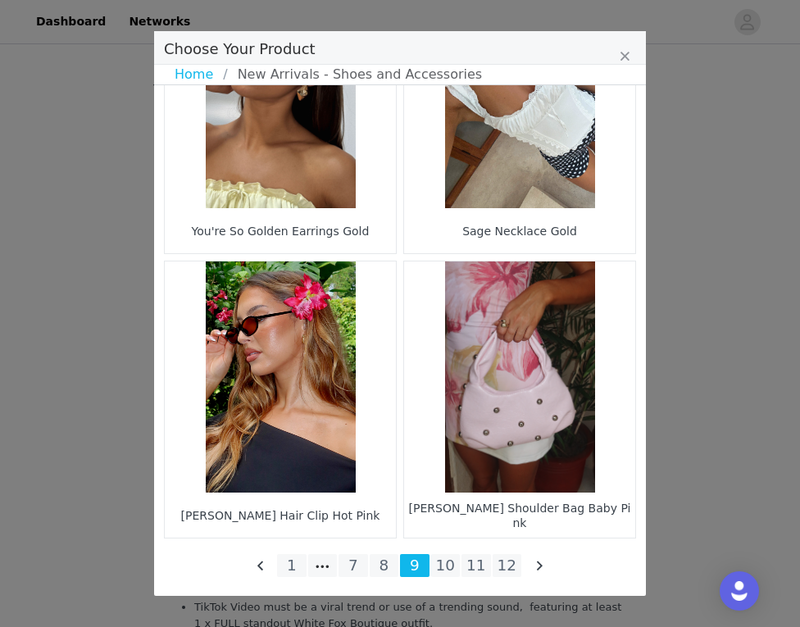
scroll to position [1857, 0]
click at [383, 567] on li "8" at bounding box center [383, 565] width 29 height 23
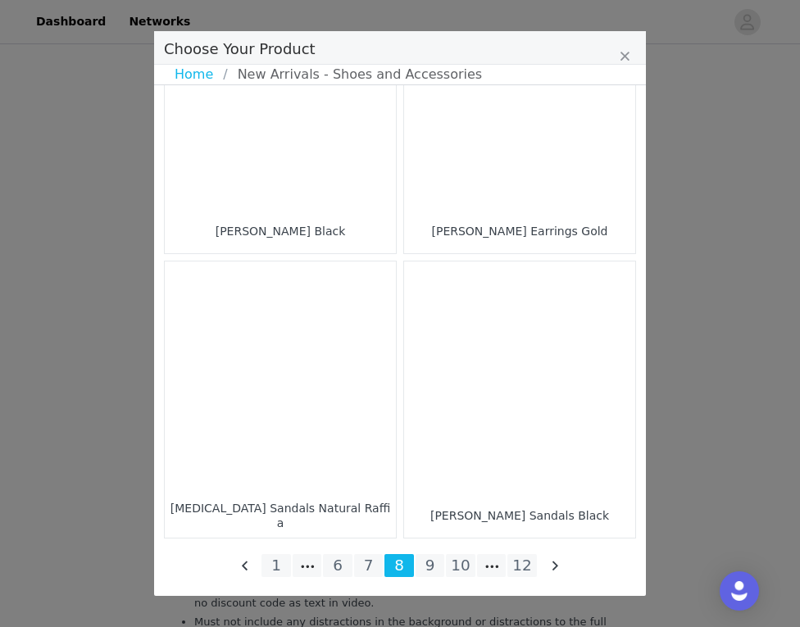
scroll to position [1914, 0]
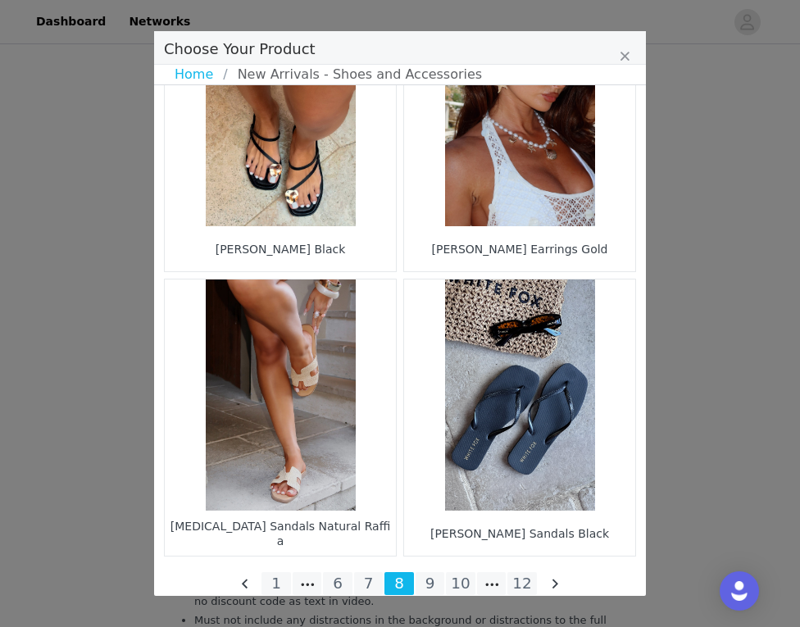
click at [334, 381] on figure "Choose Your Product" at bounding box center [280, 394] width 231 height 231
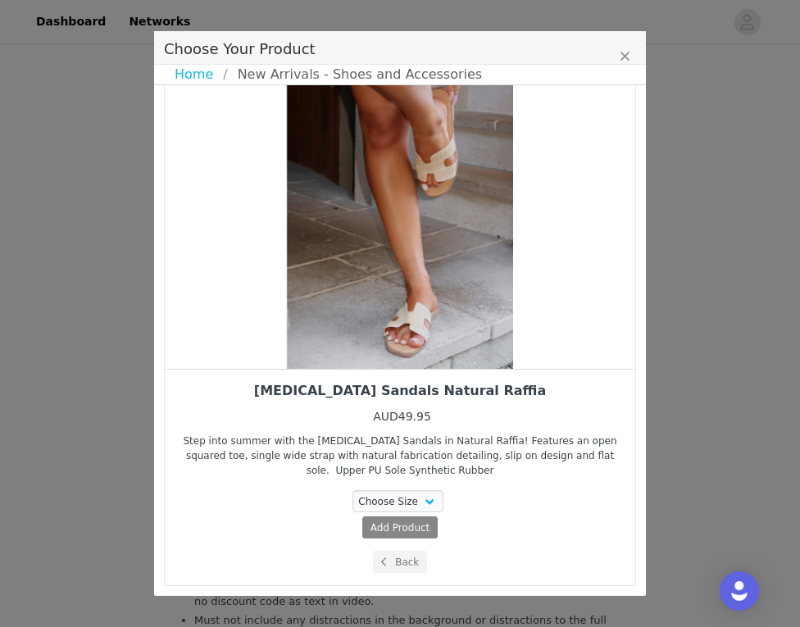
scroll to position [75, 0]
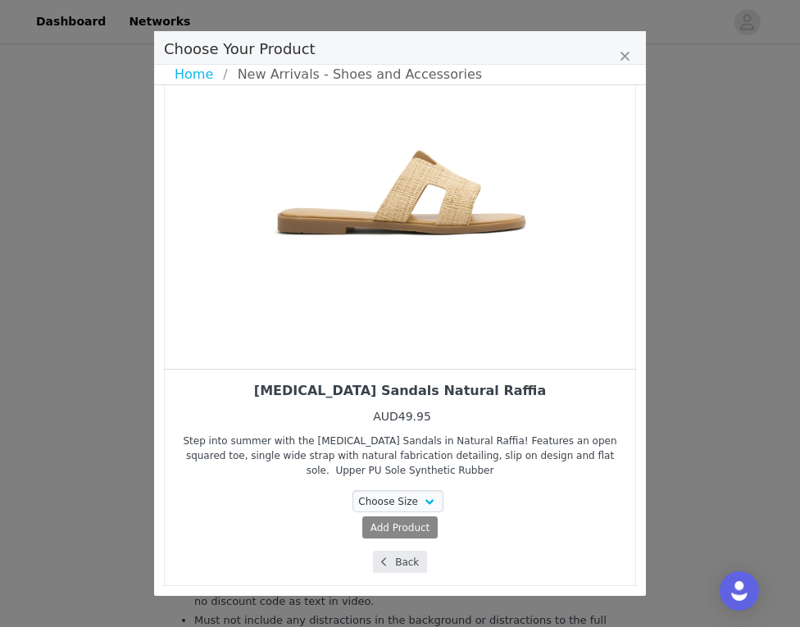
click at [380, 560] on span "Choose Your Product" at bounding box center [383, 562] width 15 height 15
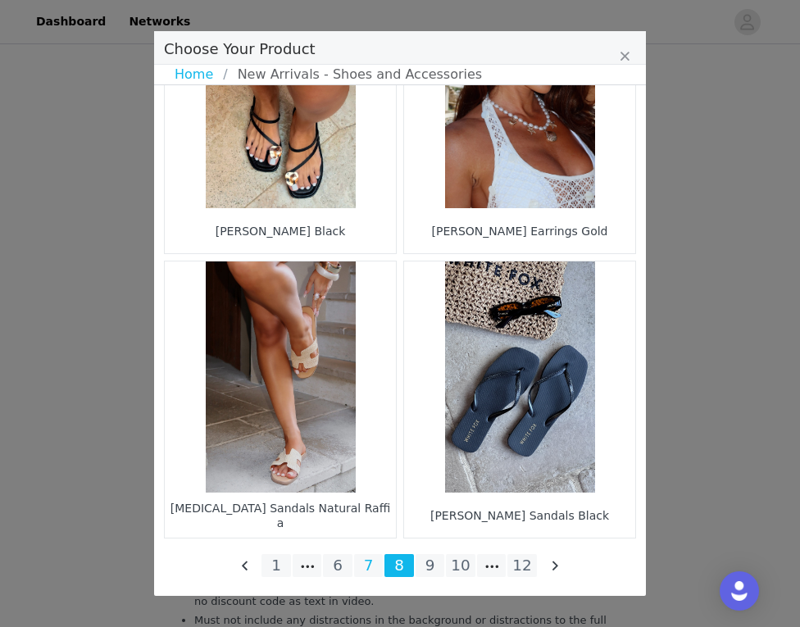
scroll to position [2393, 0]
click at [367, 567] on li "7" at bounding box center [368, 565] width 29 height 23
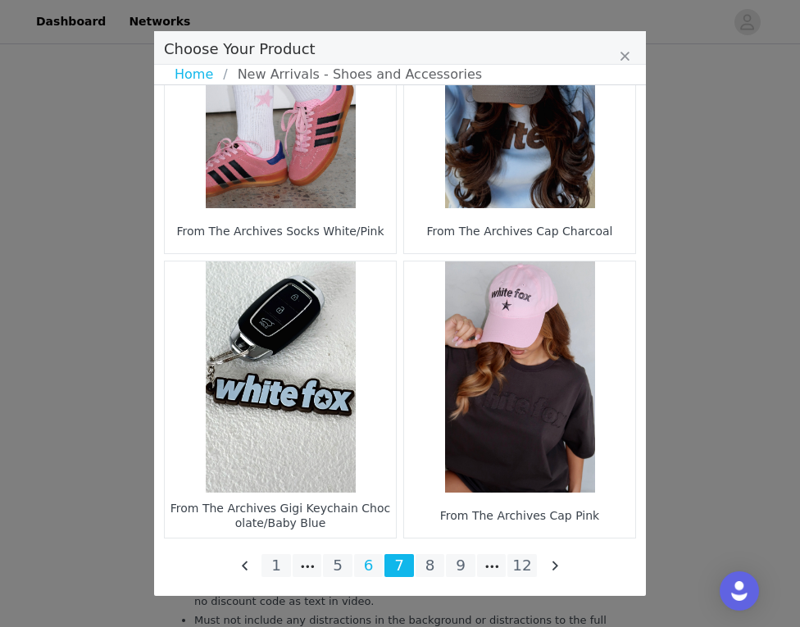
click at [369, 565] on li "6" at bounding box center [368, 565] width 29 height 23
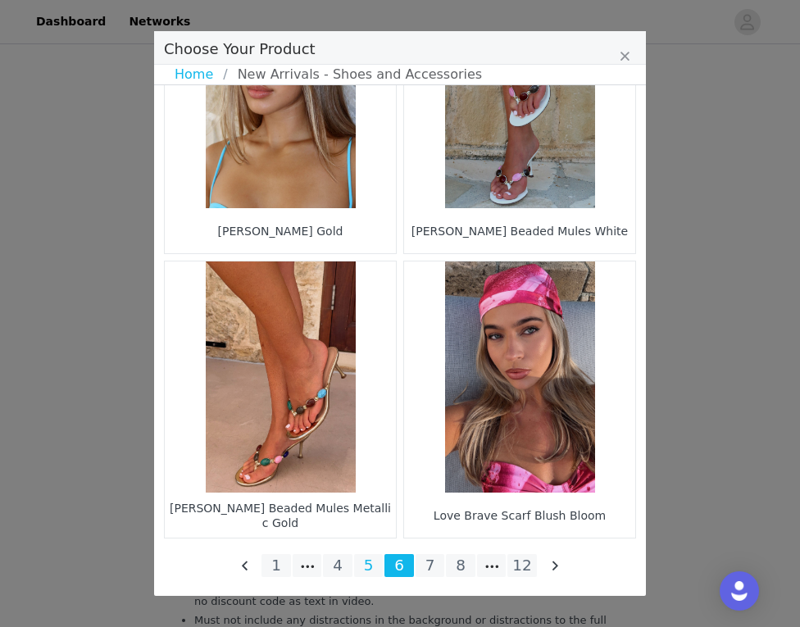
click at [372, 560] on li "5" at bounding box center [368, 565] width 29 height 23
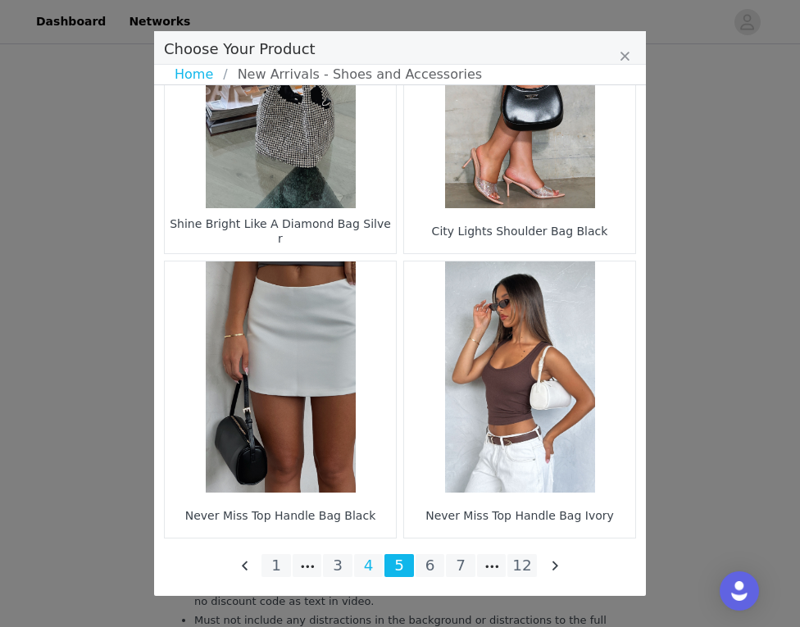
click at [360, 565] on li "4" at bounding box center [368, 565] width 29 height 23
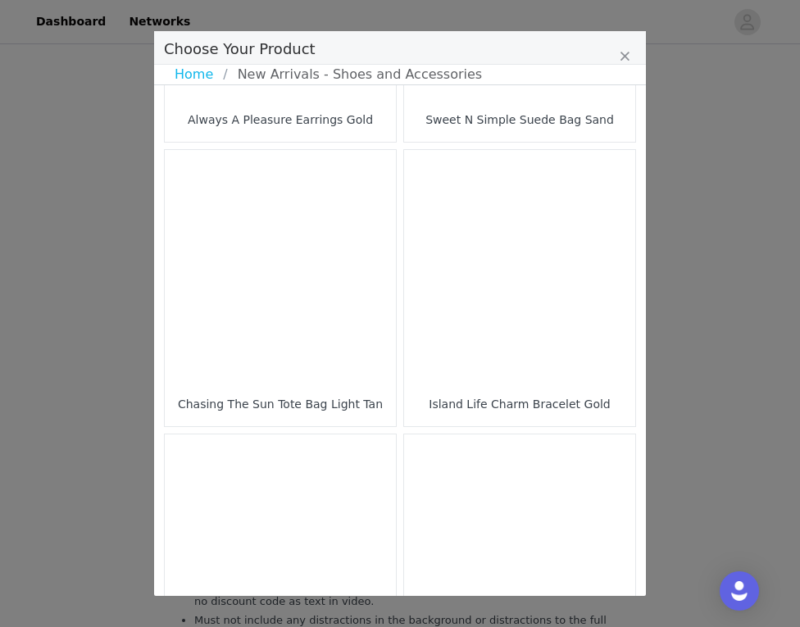
scroll to position [807, 0]
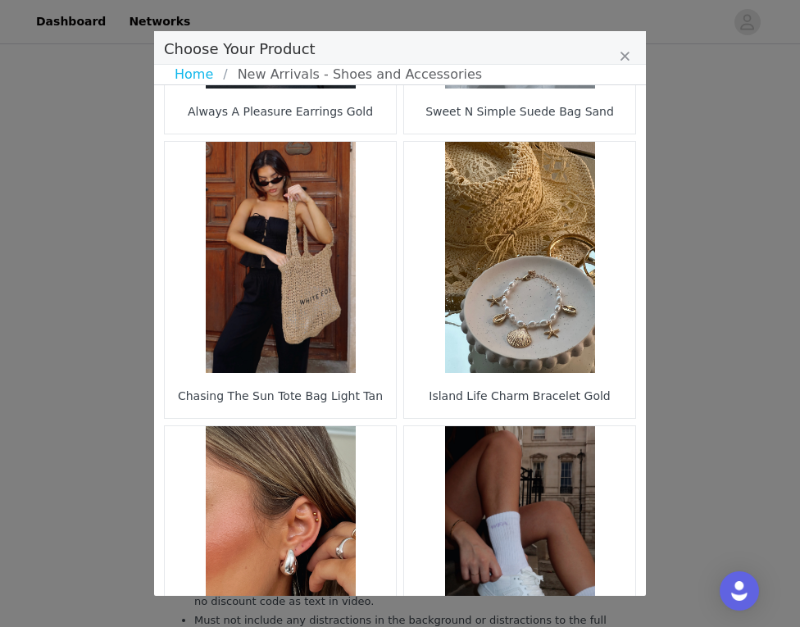
click at [293, 287] on figure "Choose Your Product" at bounding box center [280, 257] width 231 height 231
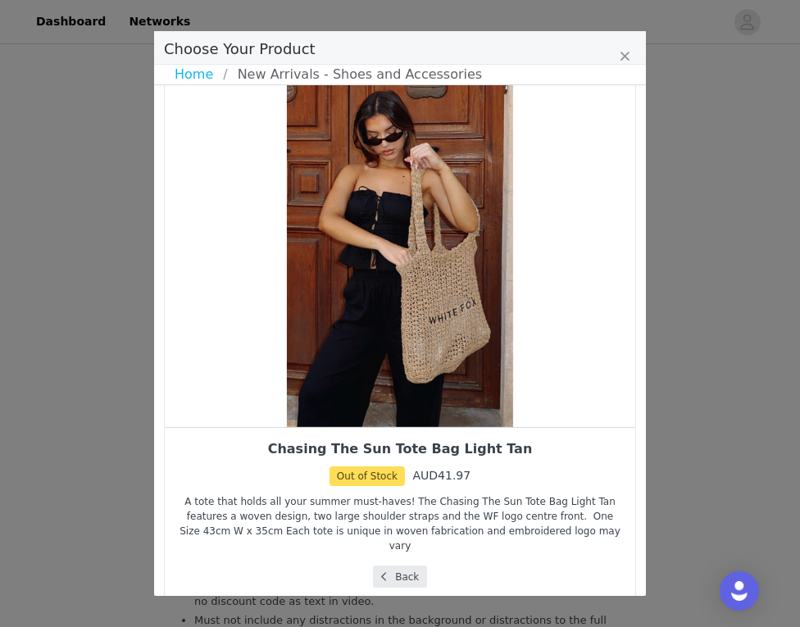
click at [399, 565] on button "Back" at bounding box center [400, 576] width 55 height 22
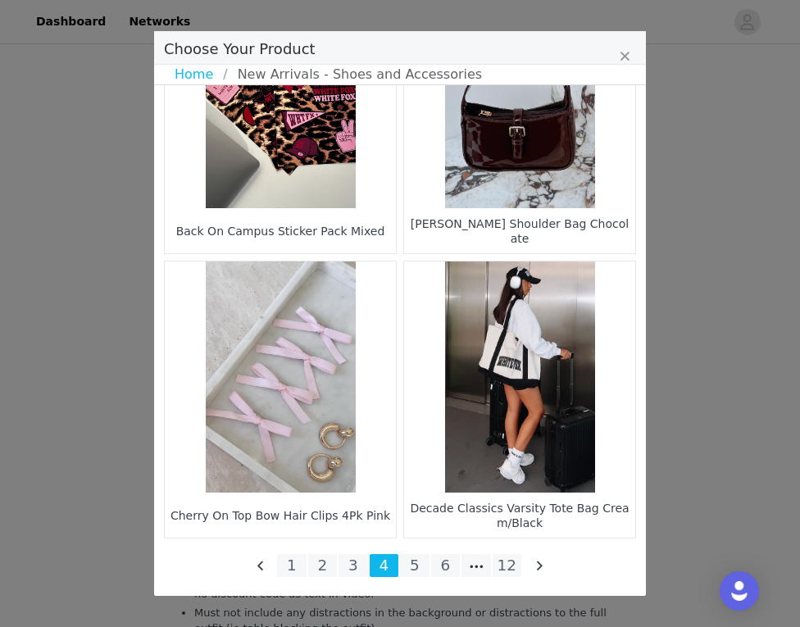
scroll to position [1926, 0]
click at [361, 565] on li "3" at bounding box center [352, 565] width 29 height 23
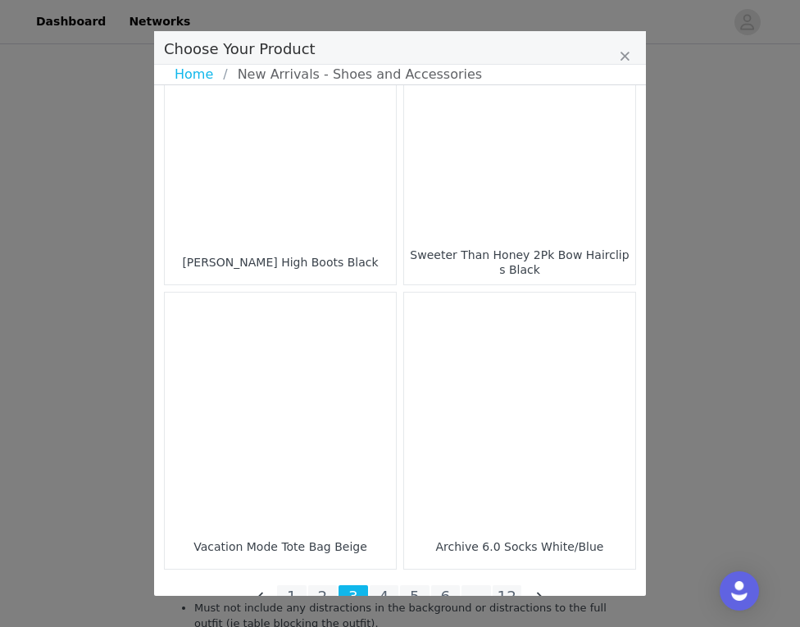
scroll to position [2361, 0]
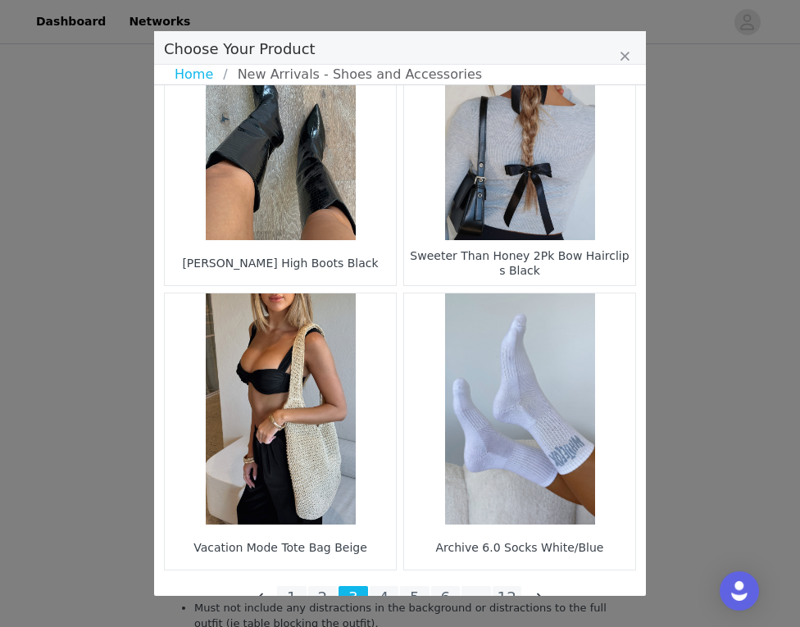
click at [266, 422] on figure "Choose Your Product" at bounding box center [280, 408] width 231 height 231
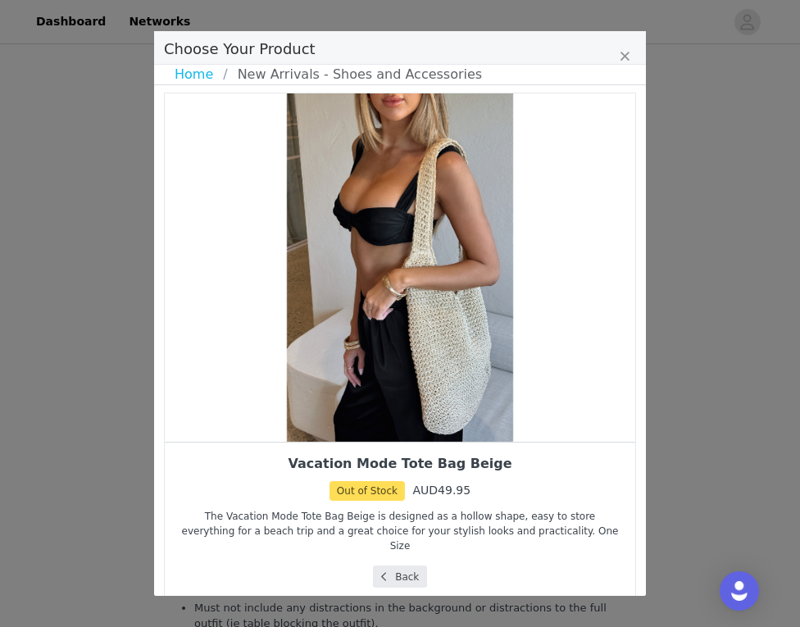
click at [393, 565] on button "Back" at bounding box center [400, 576] width 55 height 22
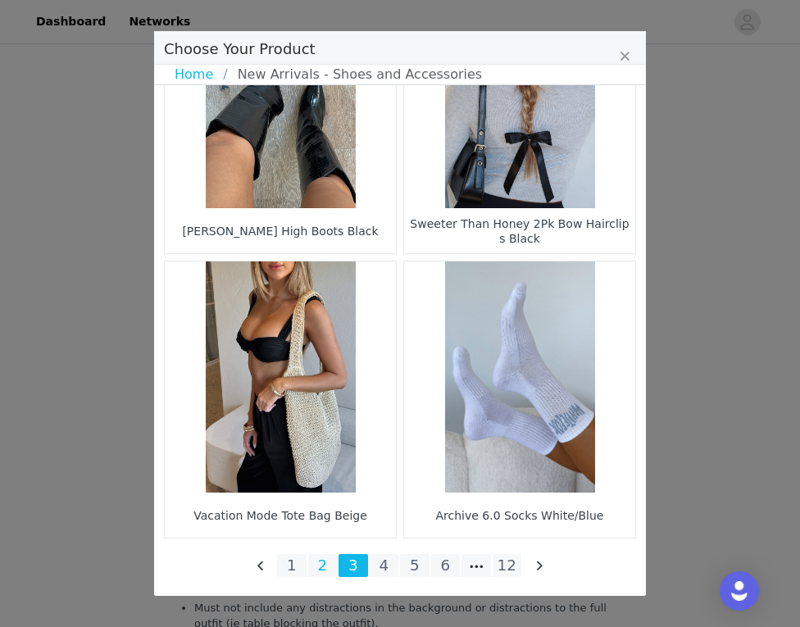
scroll to position [2393, 0]
click at [325, 564] on li "2" at bounding box center [322, 565] width 29 height 23
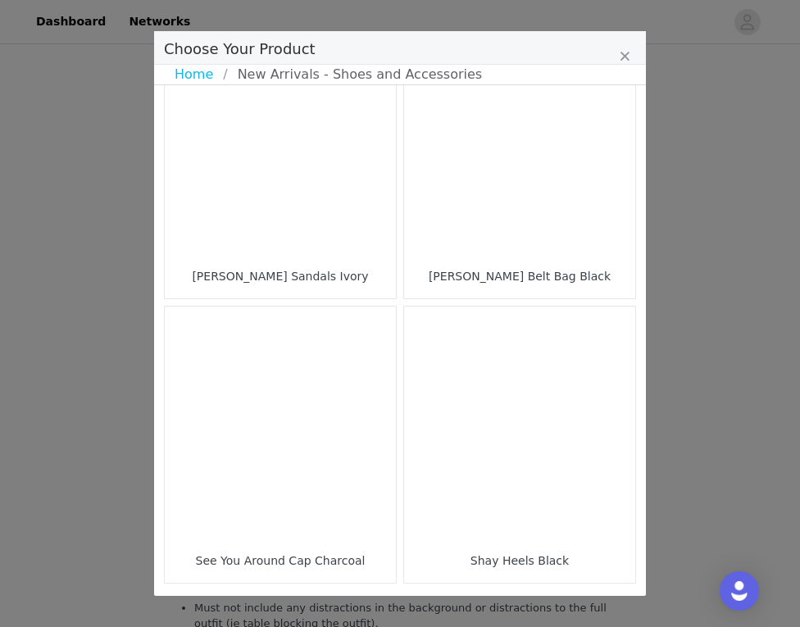
scroll to position [2382, 0]
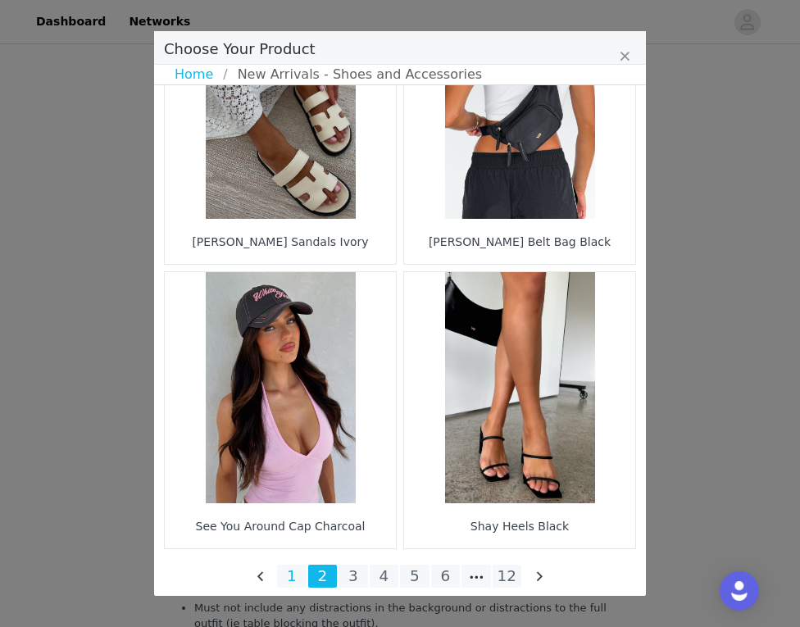
click at [286, 574] on li "1" at bounding box center [291, 575] width 29 height 23
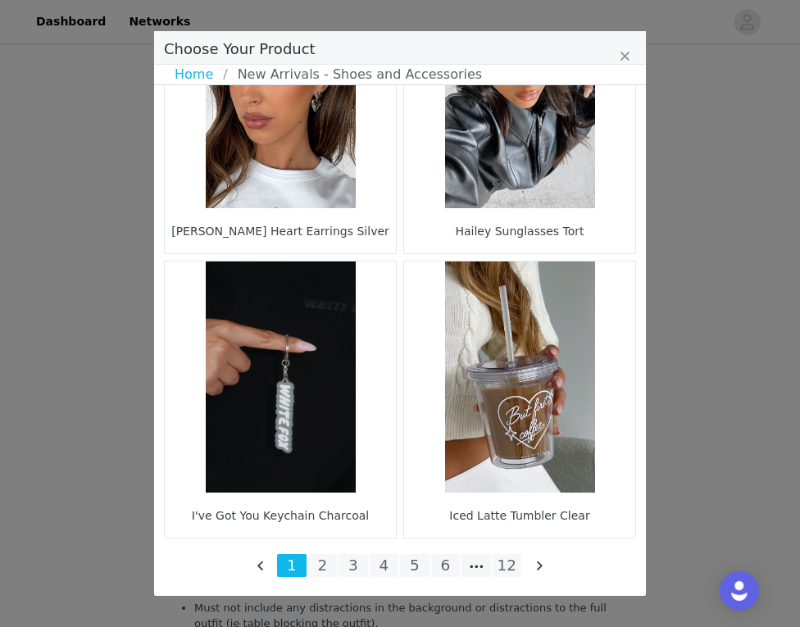
scroll to position [2393, 0]
click at [209, 76] on link "Home" at bounding box center [199, 75] width 48 height 20
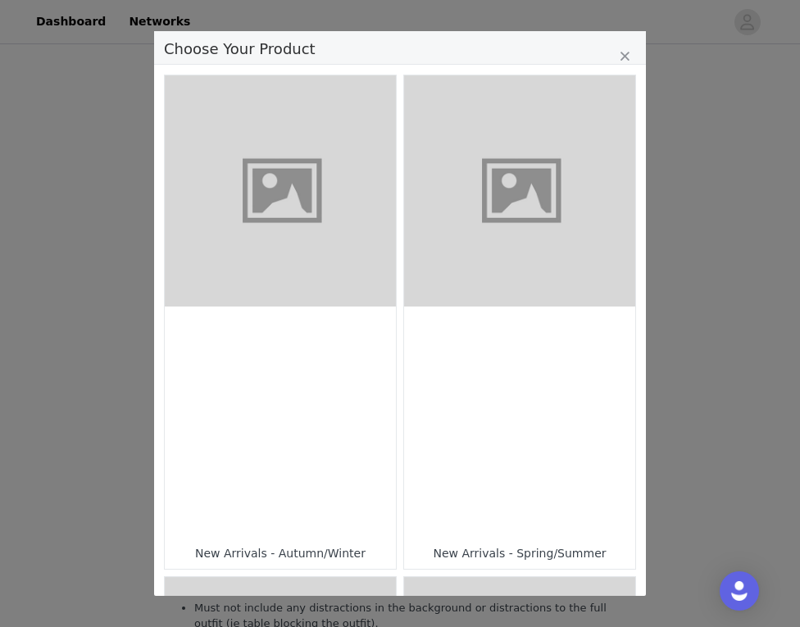
scroll to position [0, 0]
click at [492, 234] on figure "Choose Your Product" at bounding box center [519, 190] width 231 height 231
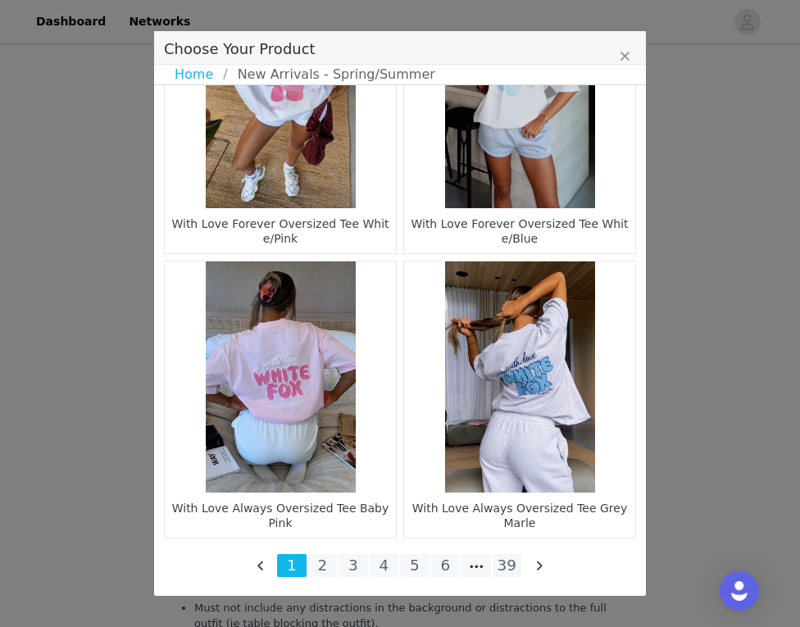
scroll to position [2393, 0]
click at [506, 568] on li "39" at bounding box center [506, 565] width 29 height 23
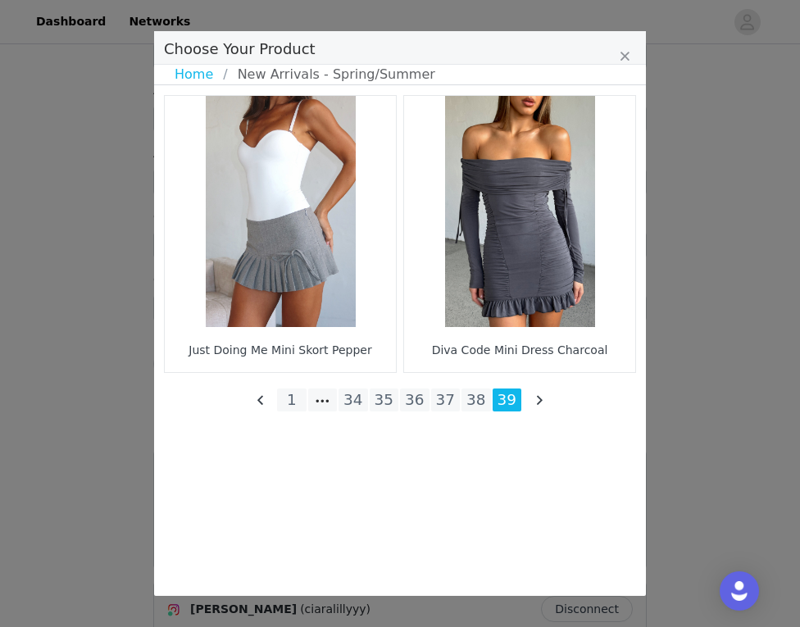
scroll to position [746, 0]
click at [473, 387] on div "Just Doing Me Mini Skort Pepper Diva Code Mini Dress Charcoal 1 34 35 36 37 38 …" at bounding box center [400, 258] width 478 height 332
click at [478, 407] on li "38" at bounding box center [475, 399] width 29 height 23
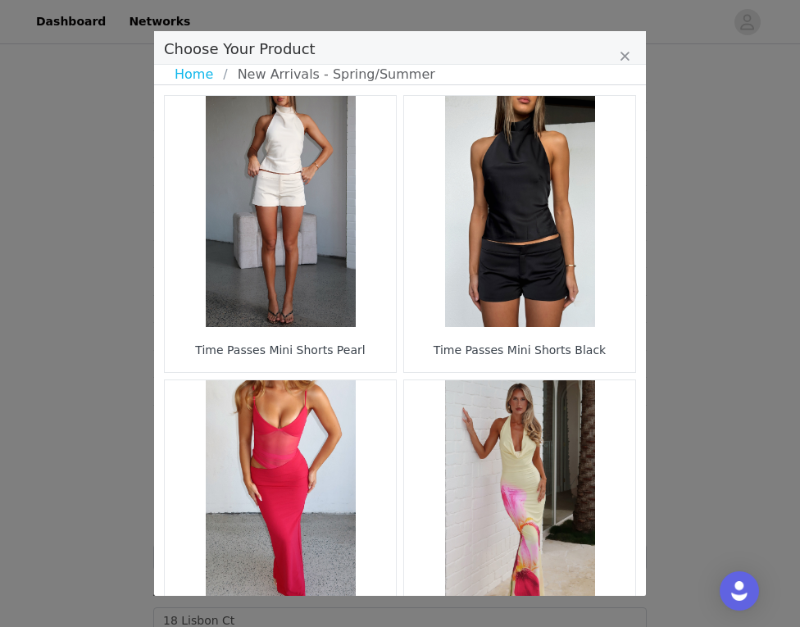
click at [277, 274] on figure "Choose Your Product" at bounding box center [280, 211] width 231 height 231
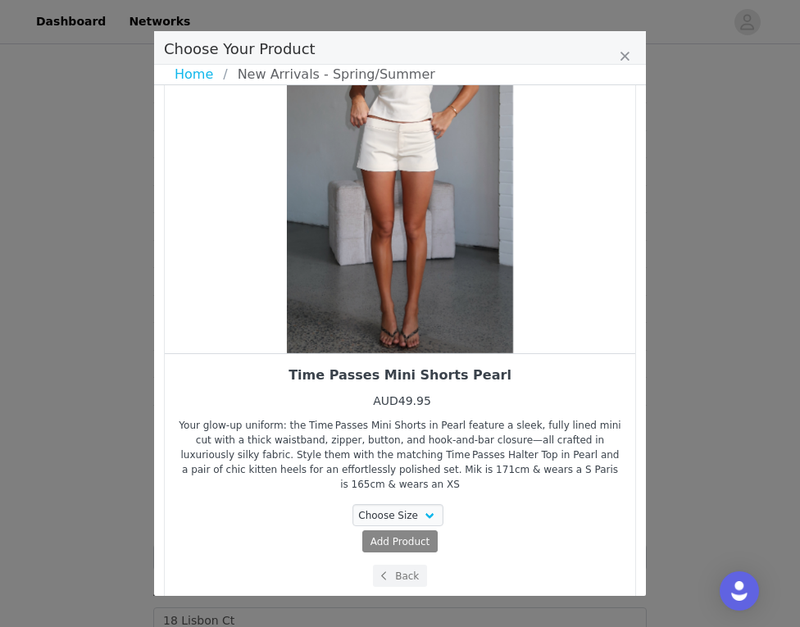
scroll to position [90, 0]
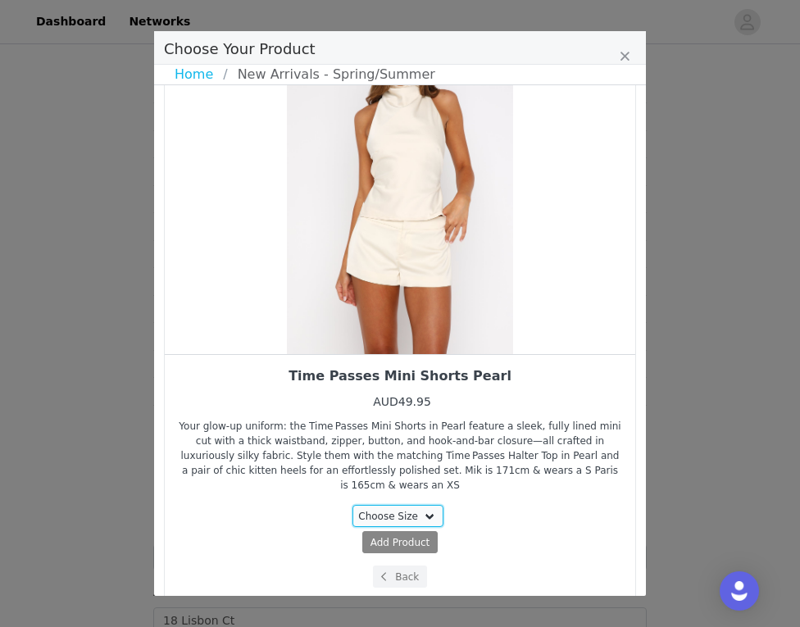
select select "28194697"
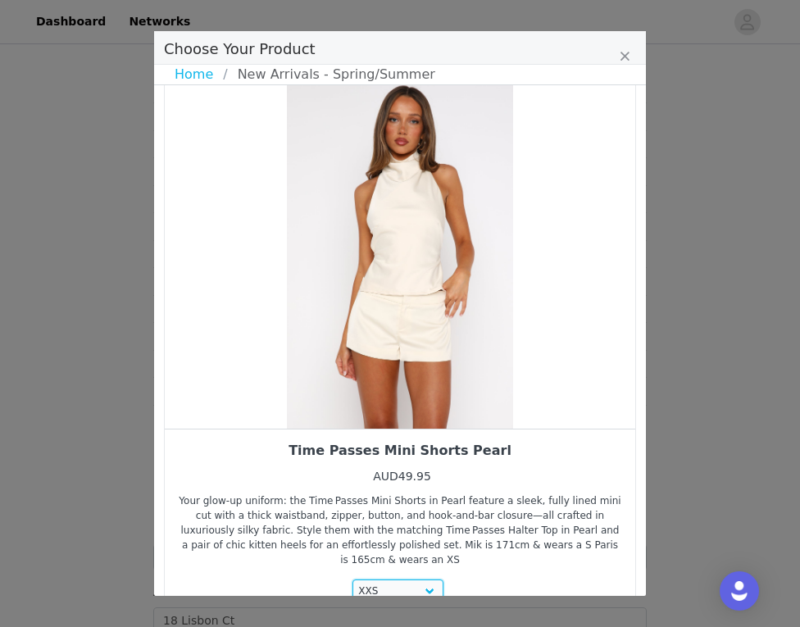
scroll to position [11, 0]
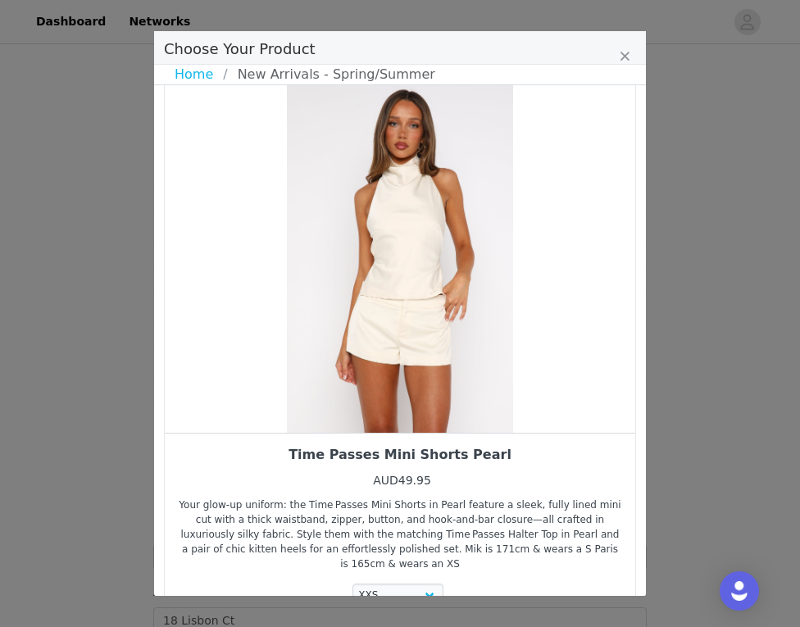
drag, startPoint x: 448, startPoint y: 329, endPoint x: 327, endPoint y: 320, distance: 121.6
click at [327, 320] on div "Choose Your Product" at bounding box center [400, 258] width 470 height 348
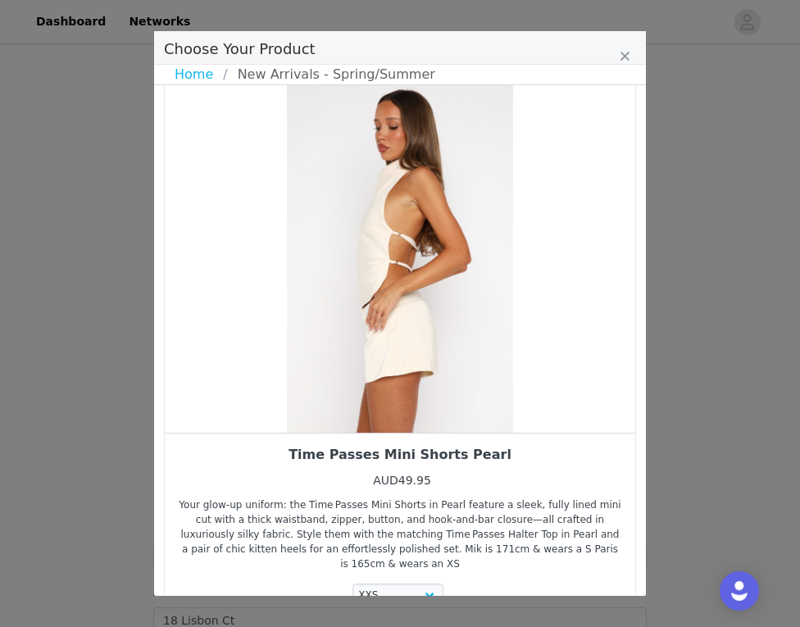
drag, startPoint x: 469, startPoint y: 315, endPoint x: 356, endPoint y: 306, distance: 114.2
click at [356, 306] on div "Choose Your Product" at bounding box center [400, 258] width 470 height 348
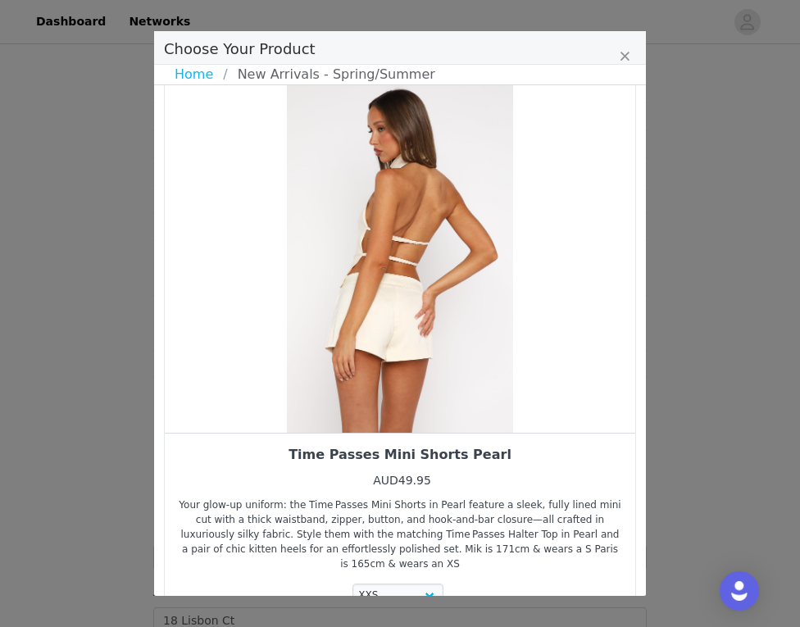
drag, startPoint x: 433, startPoint y: 321, endPoint x: 344, endPoint y: 320, distance: 89.3
click at [411, 321] on div "Choose Your Product" at bounding box center [400, 258] width 470 height 348
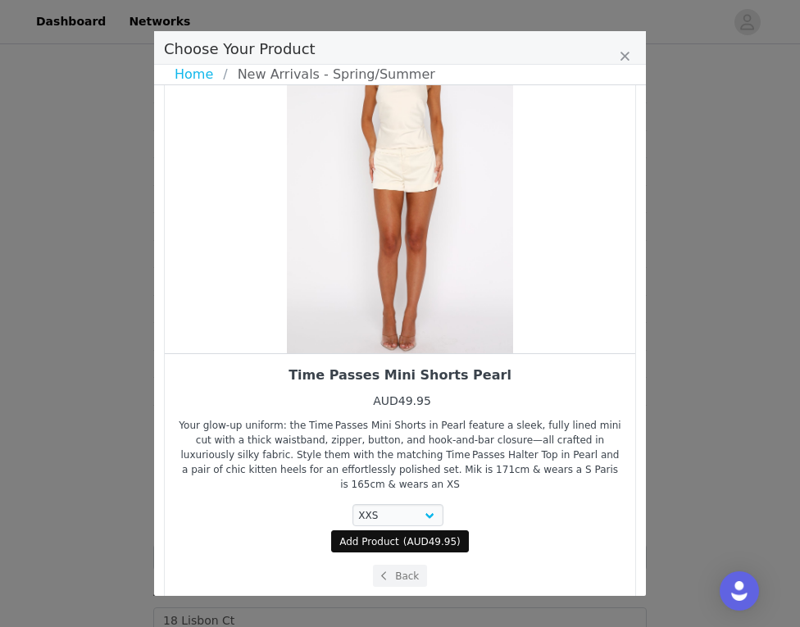
scroll to position [90, 0]
click at [378, 535] on span "Add Product" at bounding box center [369, 542] width 60 height 15
select select "28194697"
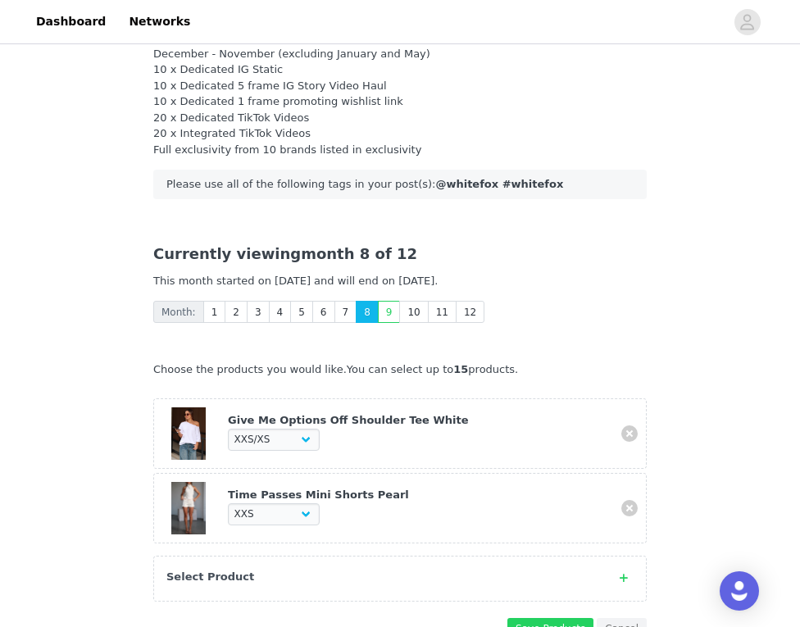
scroll to position [188, 0]
click at [354, 569] on div "Select Product" at bounding box center [383, 577] width 434 height 16
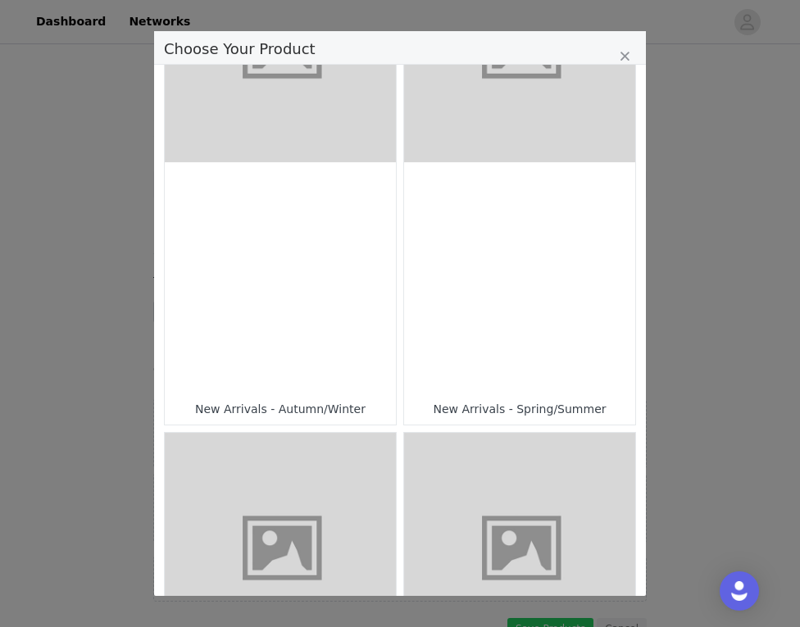
scroll to position [88, 0]
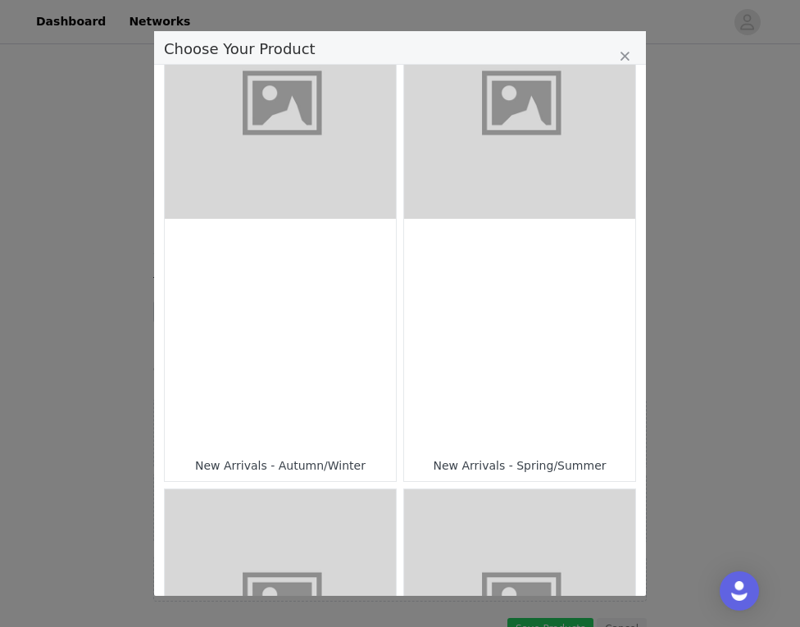
click at [504, 302] on div "Choose Your Product" at bounding box center [519, 334] width 231 height 231
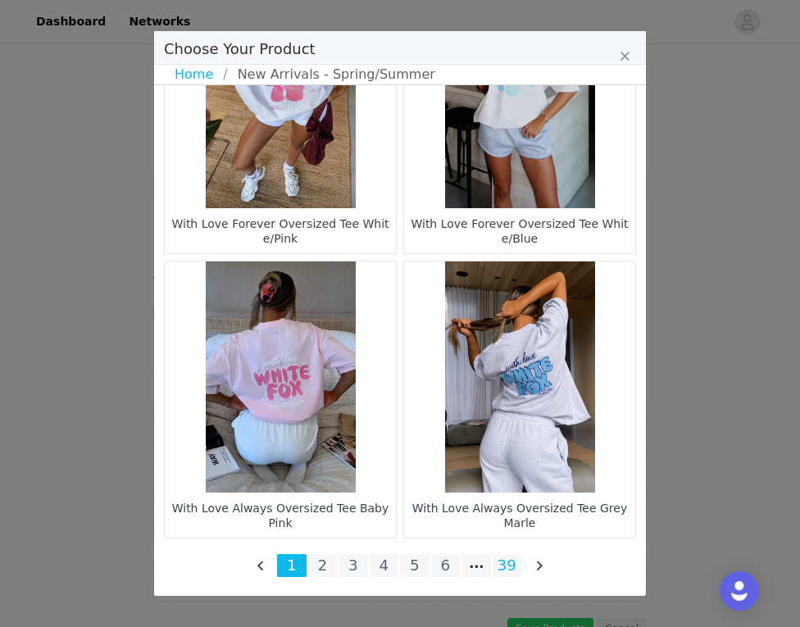
scroll to position [2393, 0]
click at [510, 558] on li "39" at bounding box center [506, 565] width 29 height 23
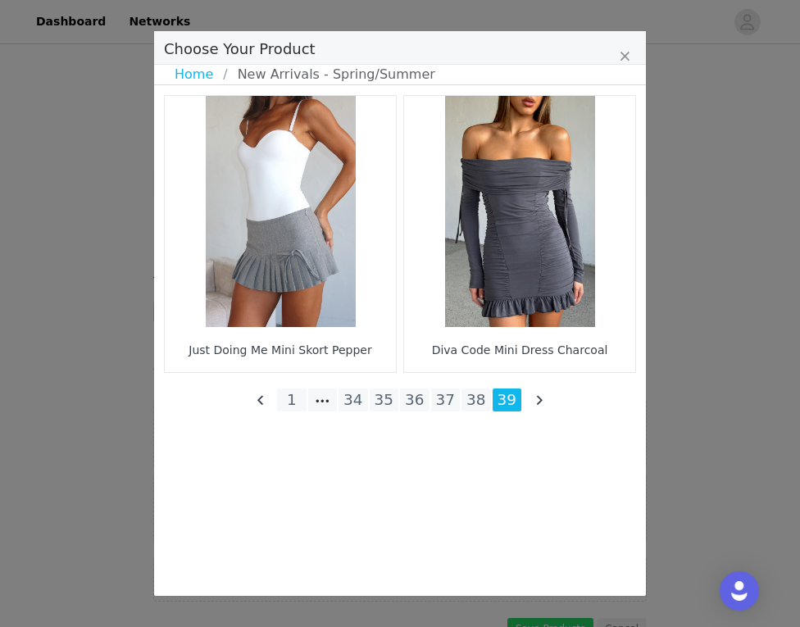
scroll to position [193, 0]
click at [473, 405] on li "38" at bounding box center [475, 399] width 29 height 23
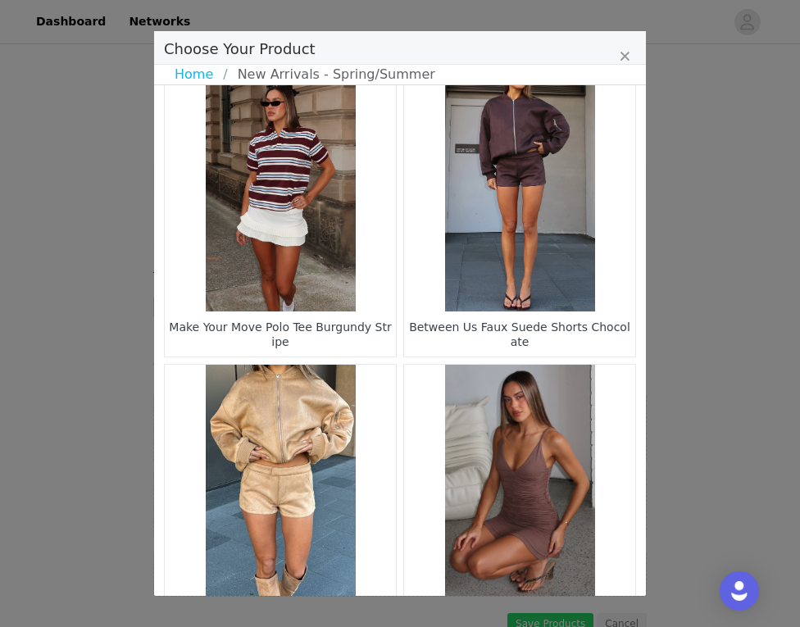
scroll to position [2000, 0]
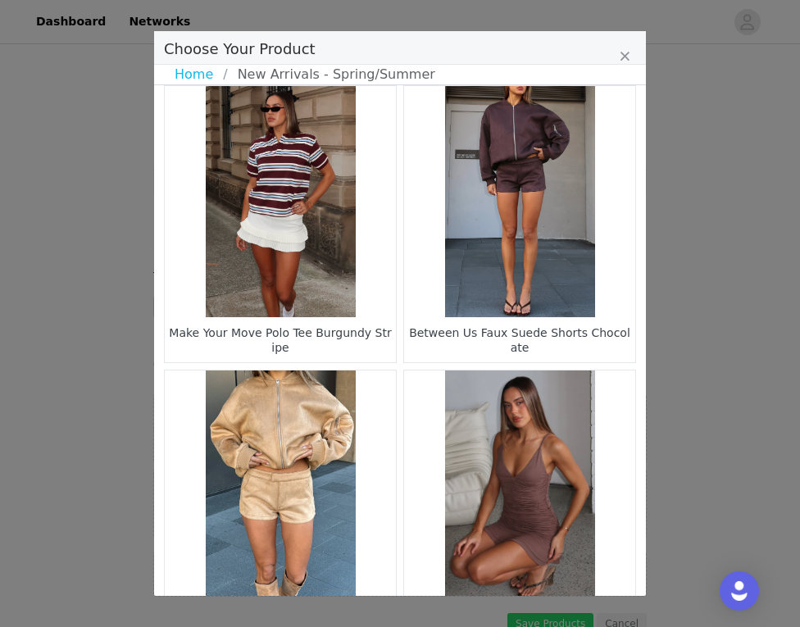
click at [552, 173] on figure "Choose Your Product" at bounding box center [519, 201] width 231 height 231
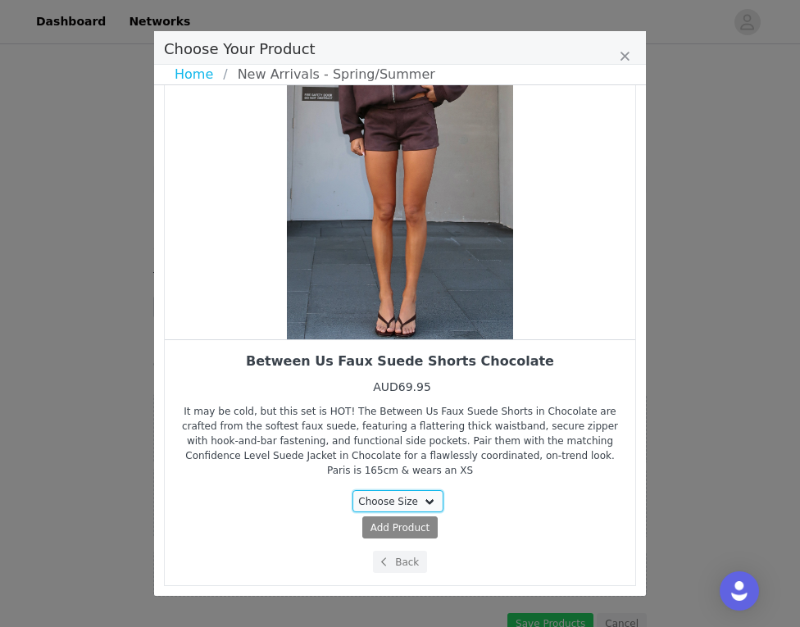
select select "27505989"
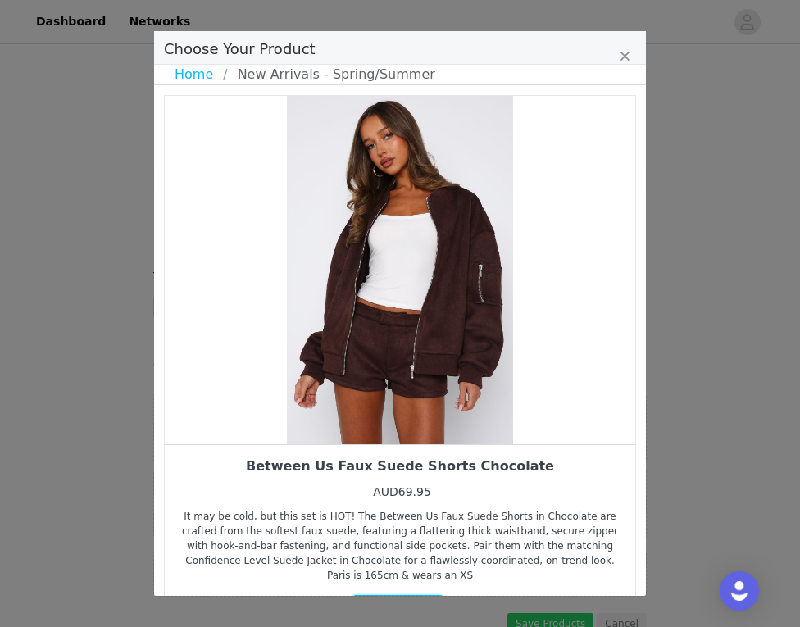
scroll to position [1, 0]
drag, startPoint x: 471, startPoint y: 428, endPoint x: 447, endPoint y: 428, distance: 24.6
click at [460, 428] on div "Choose Your Product" at bounding box center [400, 269] width 470 height 348
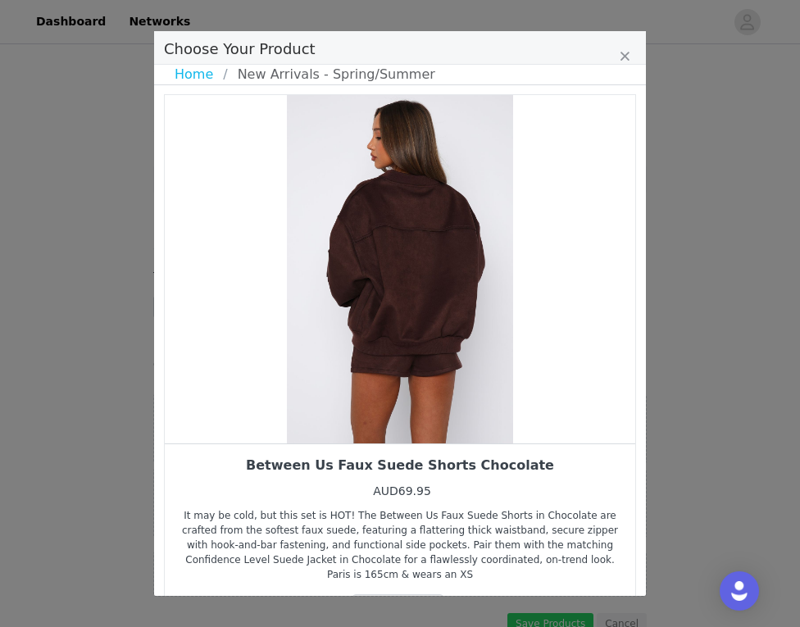
drag, startPoint x: 479, startPoint y: 425, endPoint x: 441, endPoint y: 425, distance: 38.5
click at [457, 425] on div "Choose Your Product" at bounding box center [400, 269] width 470 height 348
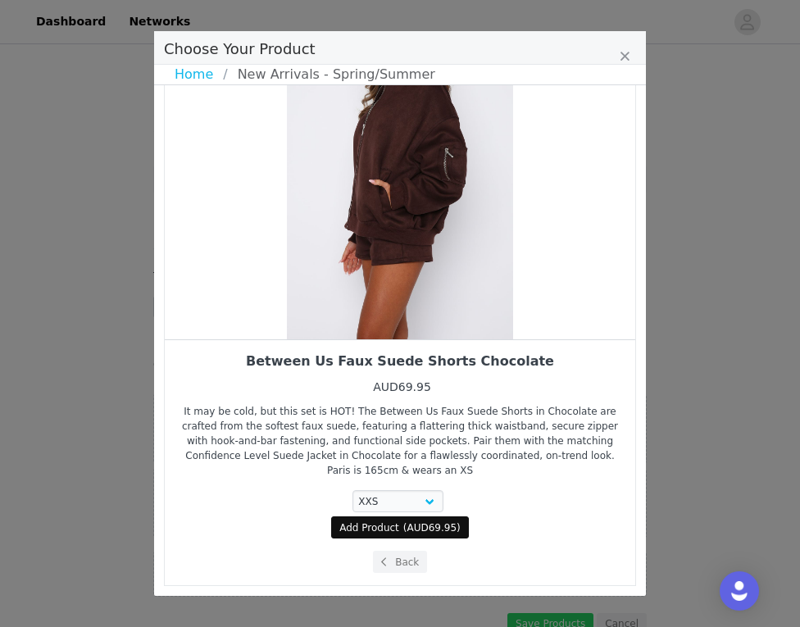
scroll to position [105, 0]
click at [410, 533] on span "AUD69.95" at bounding box center [432, 527] width 50 height 11
select select "27505989"
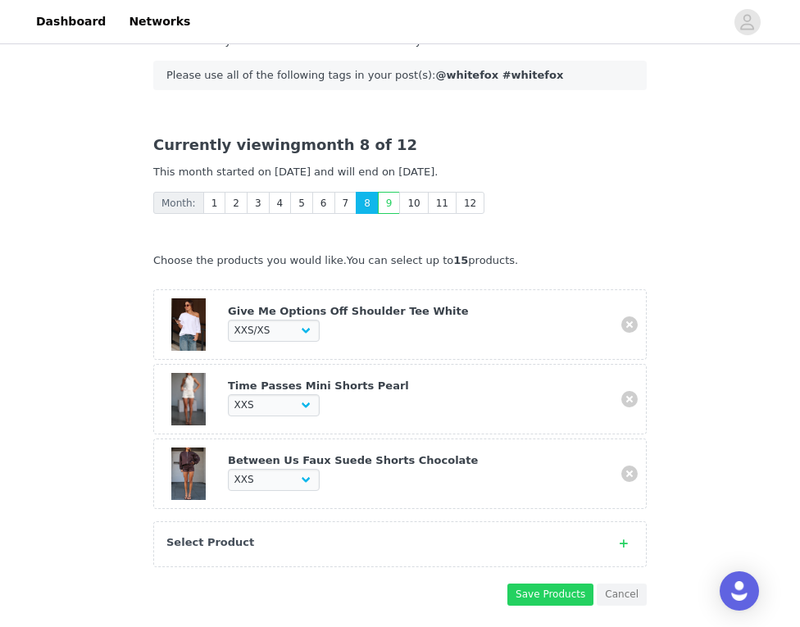
scroll to position [327, 0]
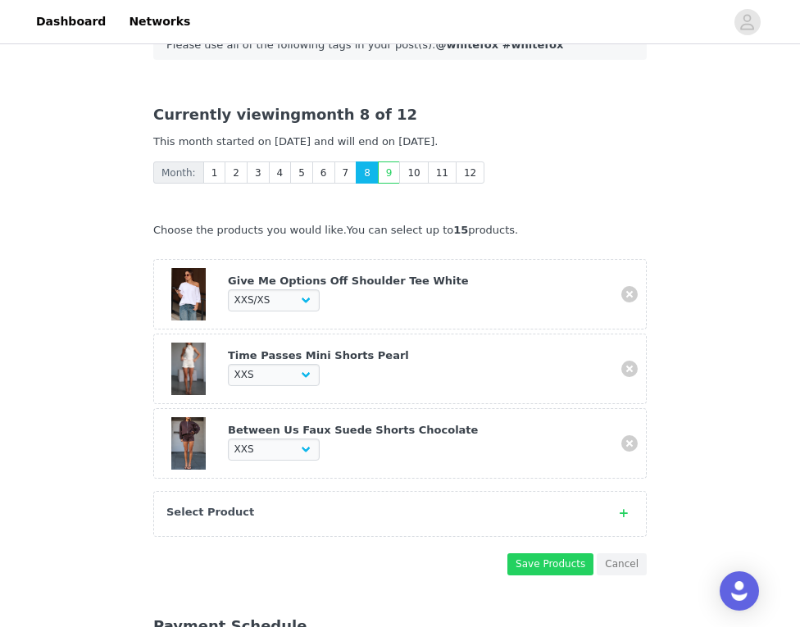
click at [365, 523] on div "Select Product" at bounding box center [399, 514] width 493 height 46
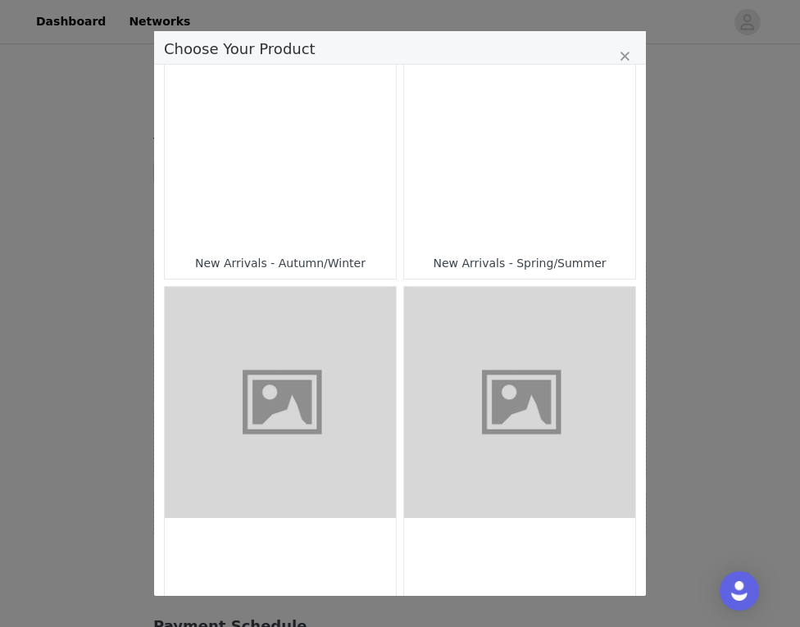
scroll to position [202, 0]
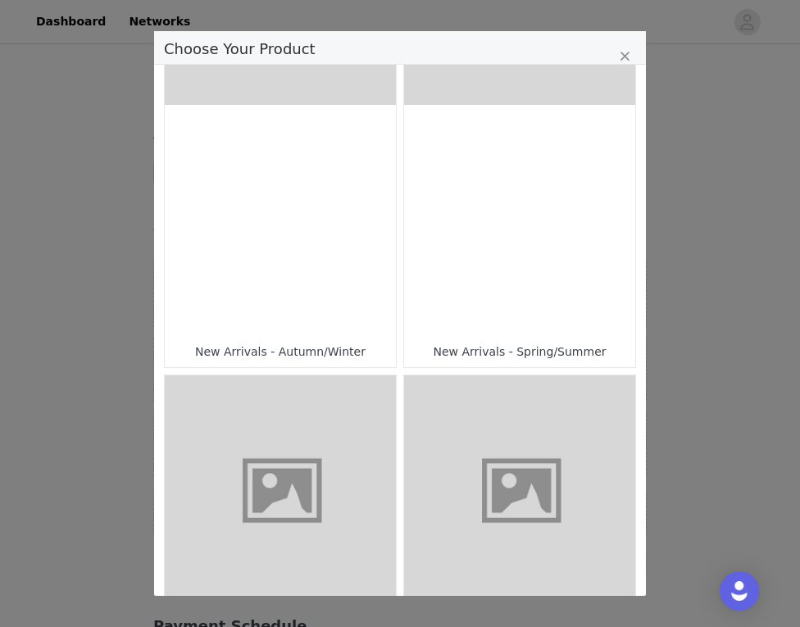
click at [504, 206] on div "Choose Your Product" at bounding box center [519, 220] width 231 height 231
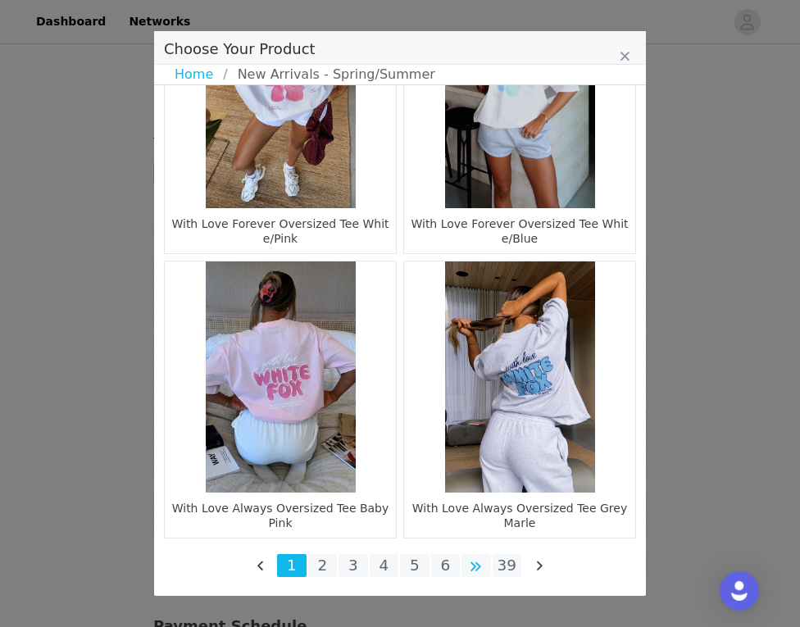
scroll to position [2393, 0]
click at [504, 564] on li "39" at bounding box center [506, 565] width 29 height 23
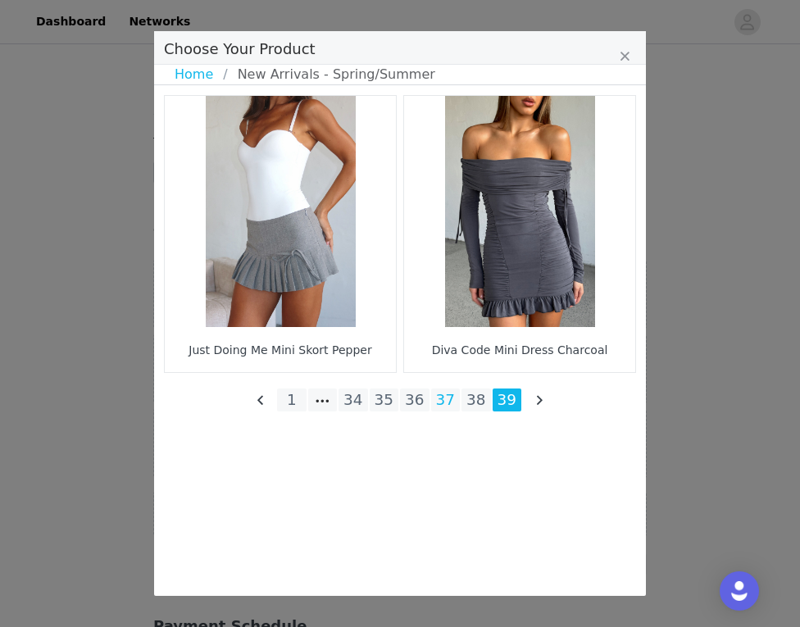
click at [440, 397] on li "37" at bounding box center [445, 399] width 29 height 23
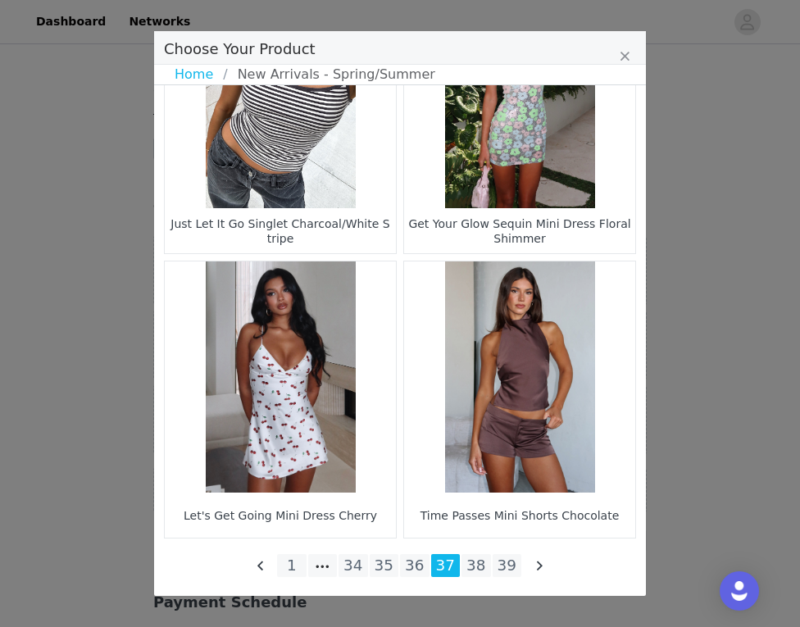
scroll to position [360, 0]
click at [419, 557] on li "36" at bounding box center [414, 565] width 29 height 23
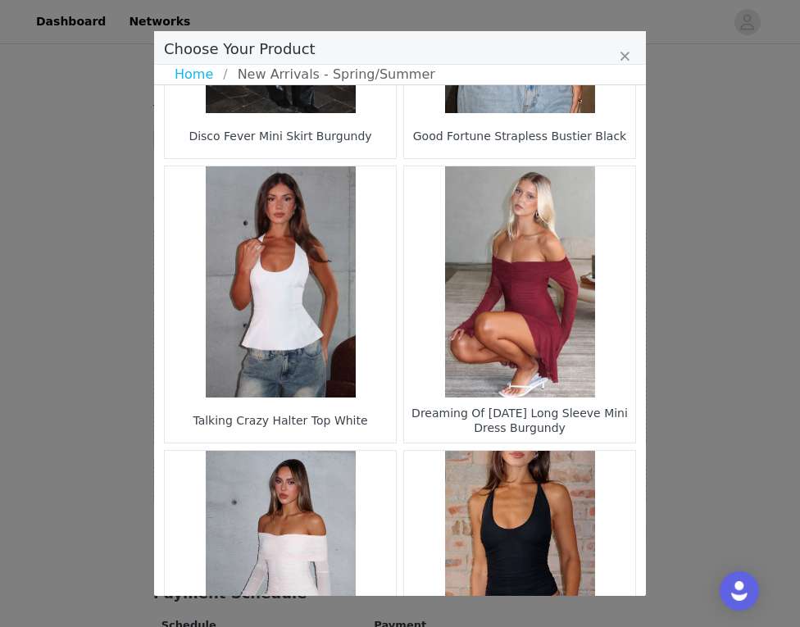
click at [333, 355] on figure "Choose Your Product" at bounding box center [280, 281] width 231 height 231
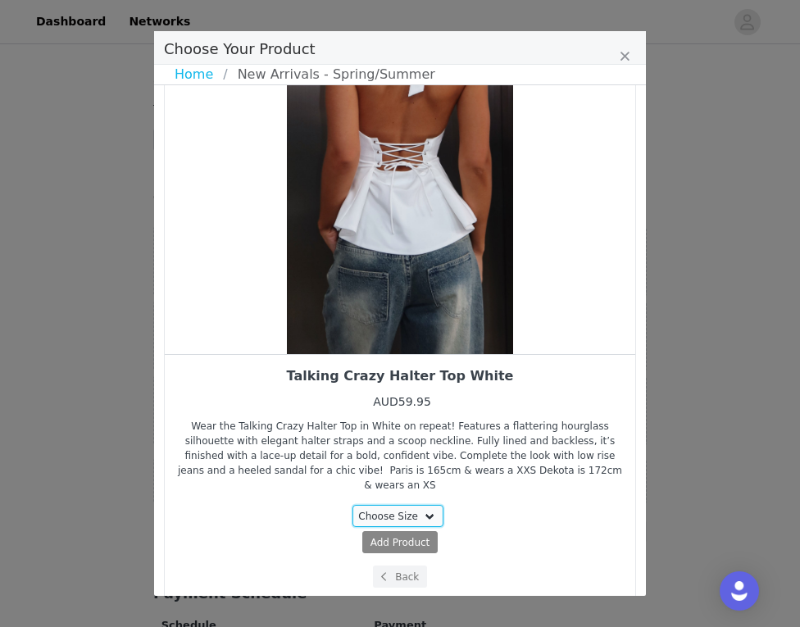
select select "28010856"
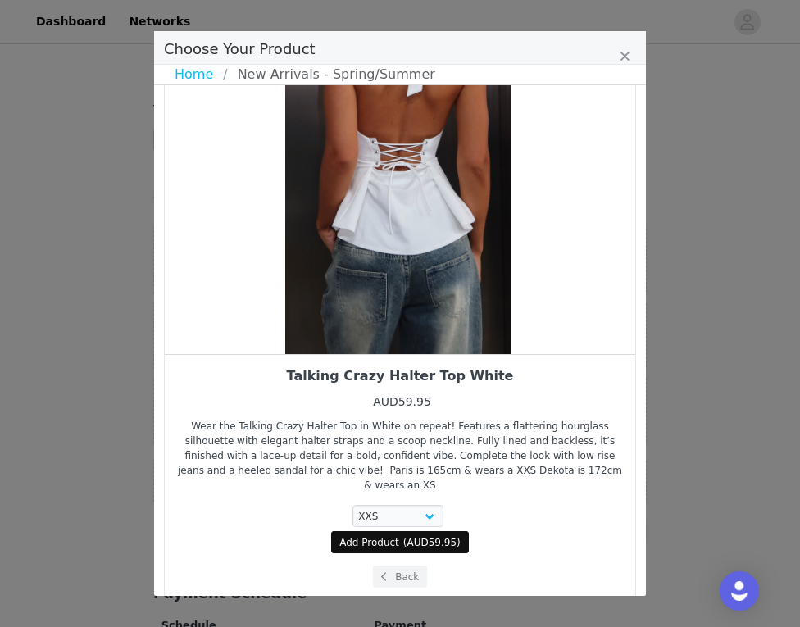
drag, startPoint x: 443, startPoint y: 332, endPoint x: 356, endPoint y: 326, distance: 87.8
click at [418, 332] on div "Choose Your Product" at bounding box center [398, 180] width 470 height 348
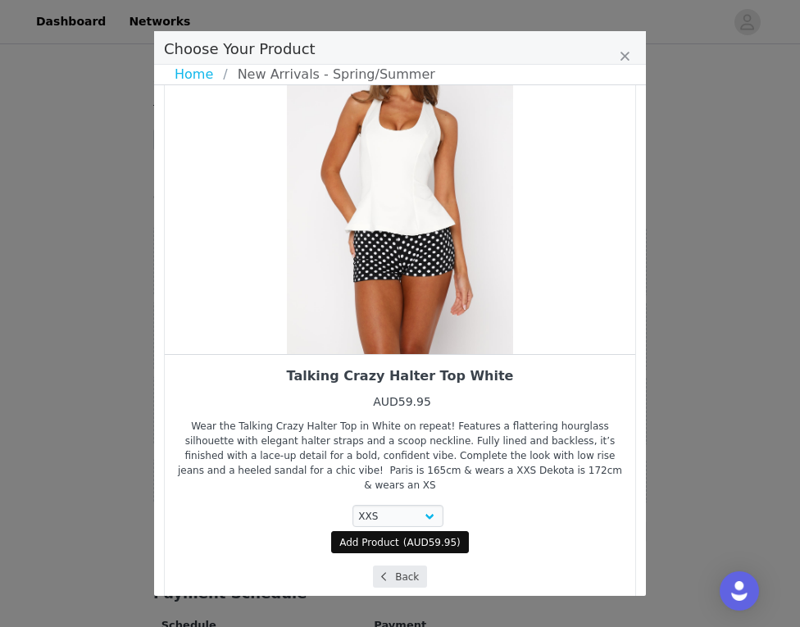
click at [407, 565] on button "Back" at bounding box center [400, 576] width 55 height 22
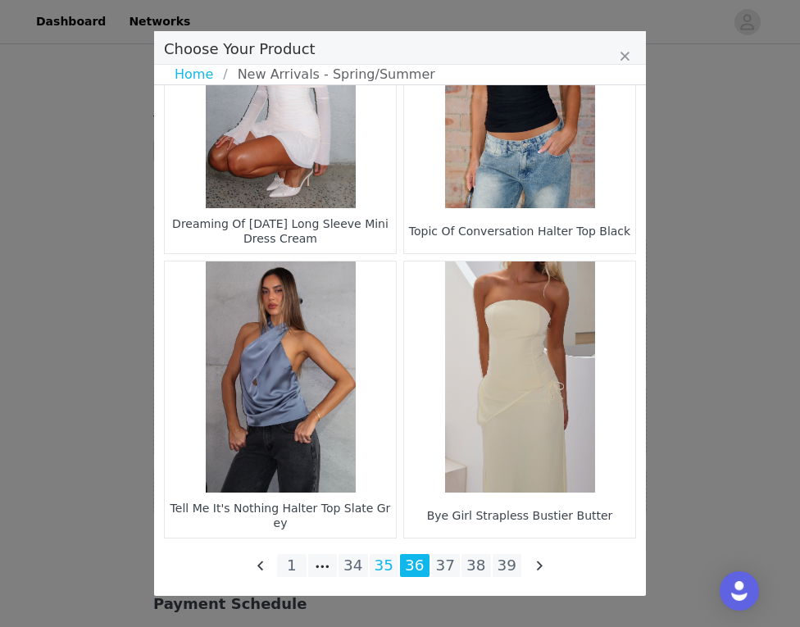
scroll to position [2393, 0]
click at [396, 560] on li "35" at bounding box center [383, 565] width 29 height 23
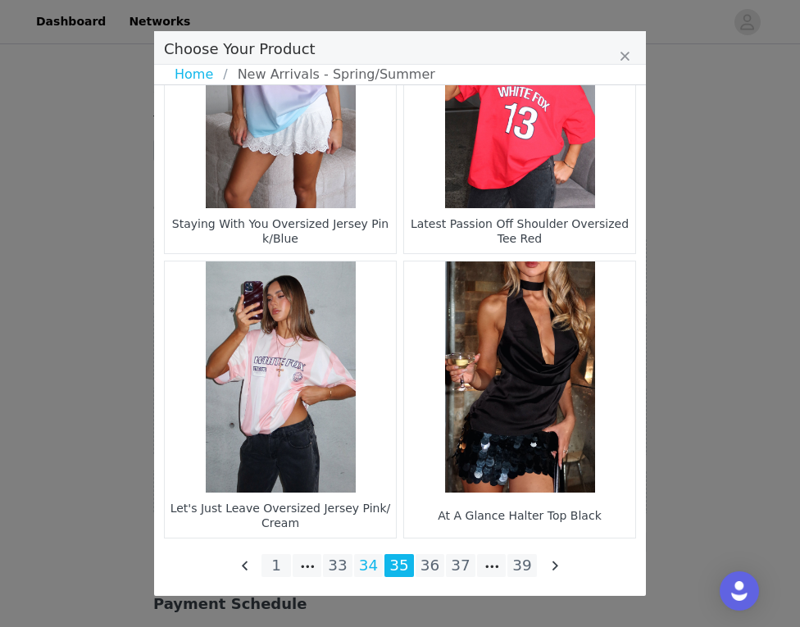
click at [374, 574] on li "34" at bounding box center [368, 565] width 29 height 23
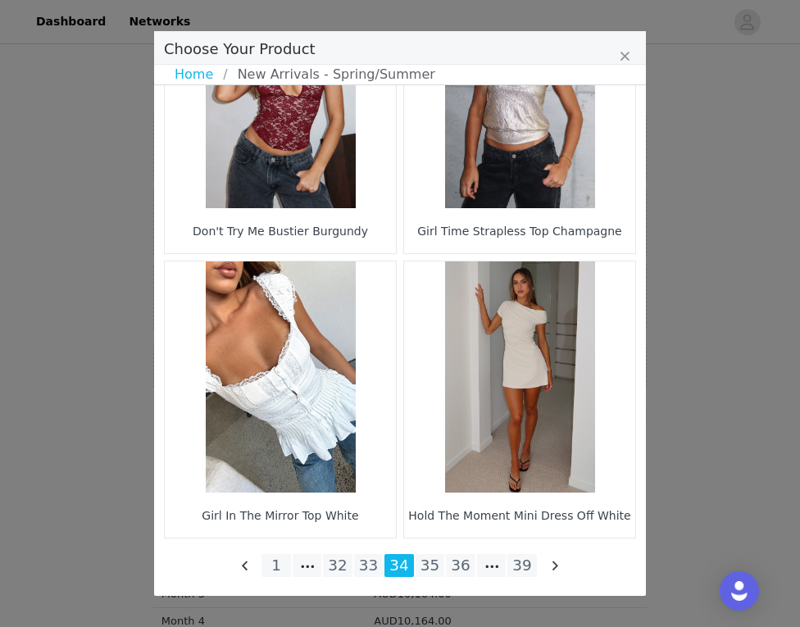
scroll to position [484, 0]
click at [371, 558] on li "33" at bounding box center [368, 565] width 29 height 23
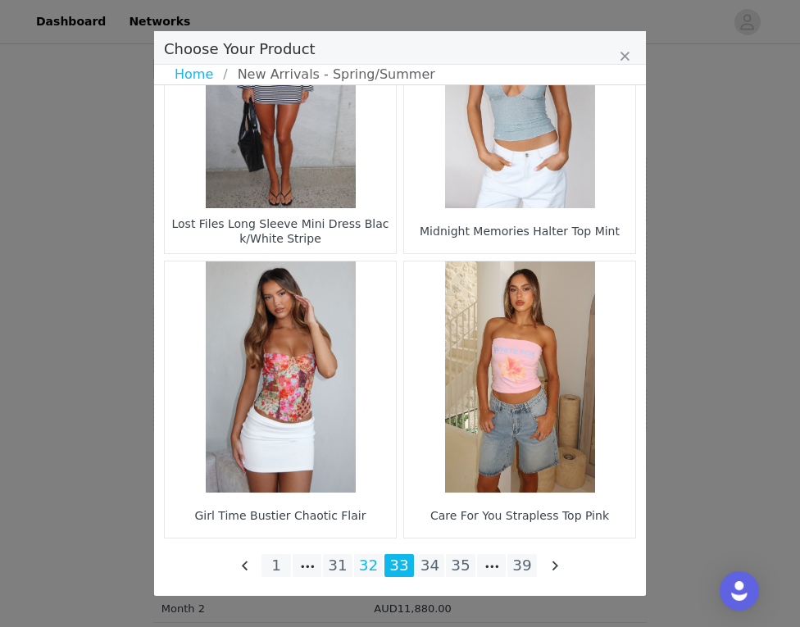
scroll to position [2393, 0]
click at [374, 561] on li "32" at bounding box center [368, 565] width 29 height 23
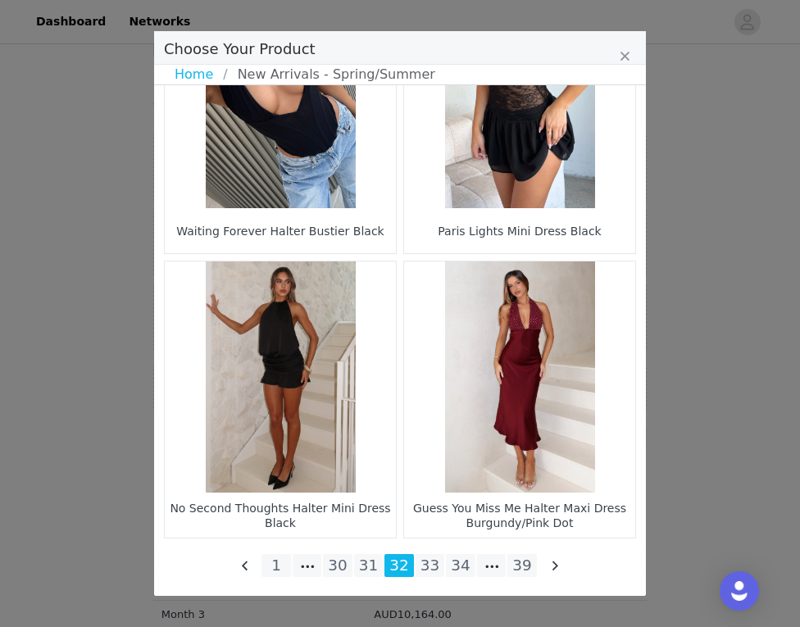
scroll to position [474, 0]
click at [369, 564] on li "31" at bounding box center [368, 565] width 29 height 23
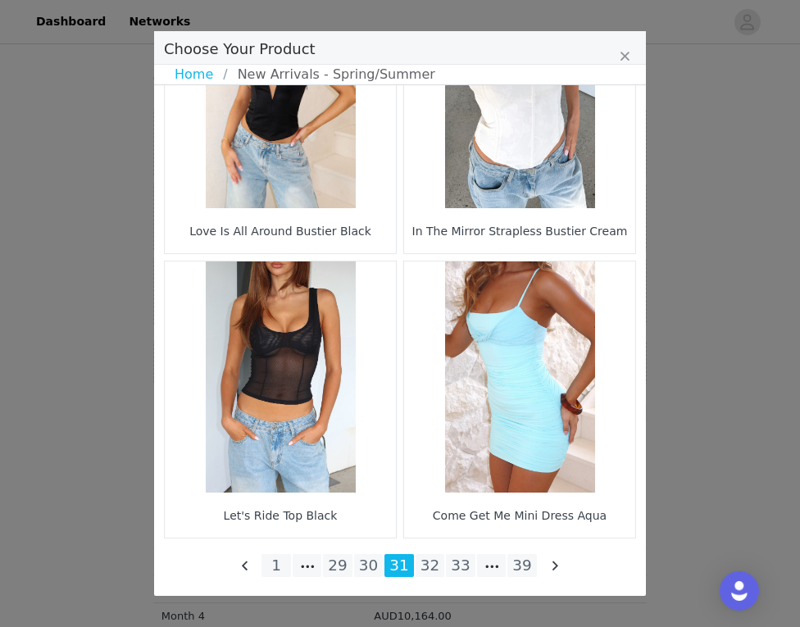
scroll to position [503, 0]
click at [373, 569] on li "30" at bounding box center [368, 565] width 29 height 23
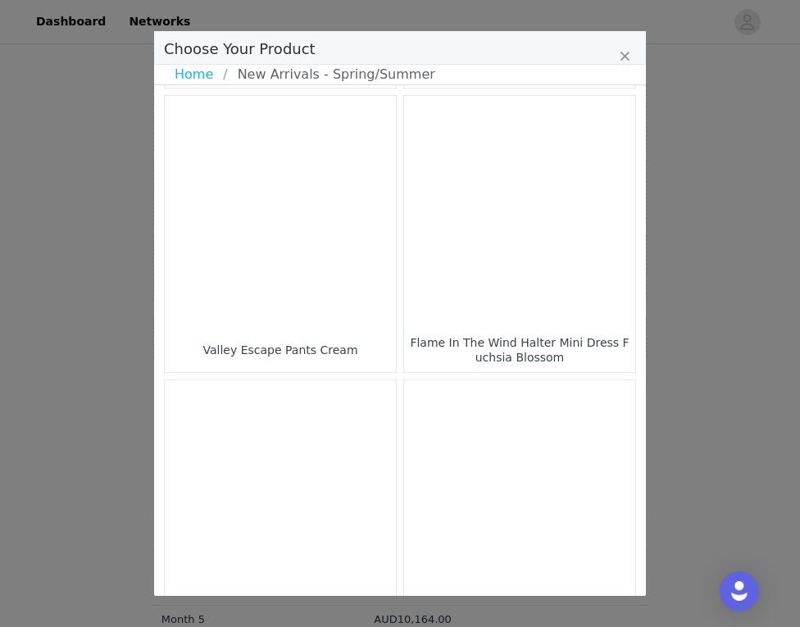
scroll to position [773, 0]
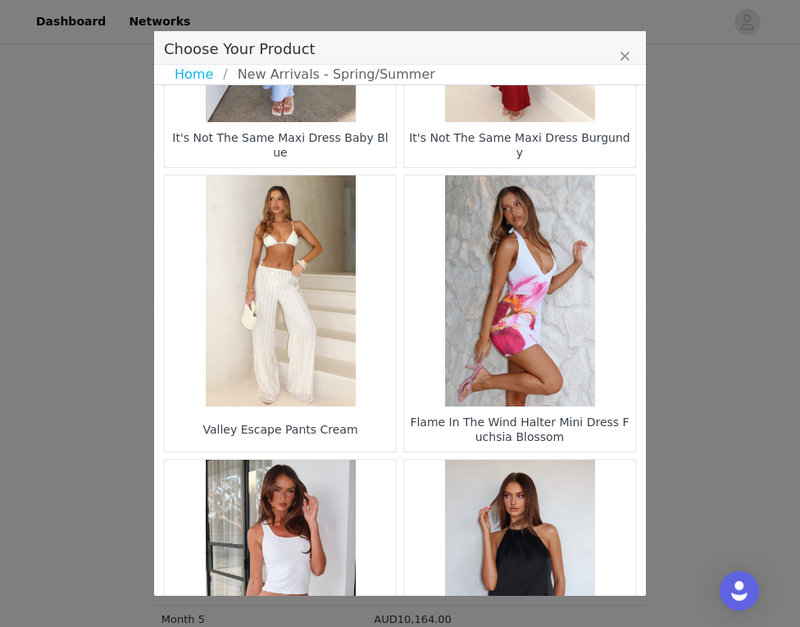
click at [476, 382] on figure "Choose Your Product" at bounding box center [519, 290] width 231 height 231
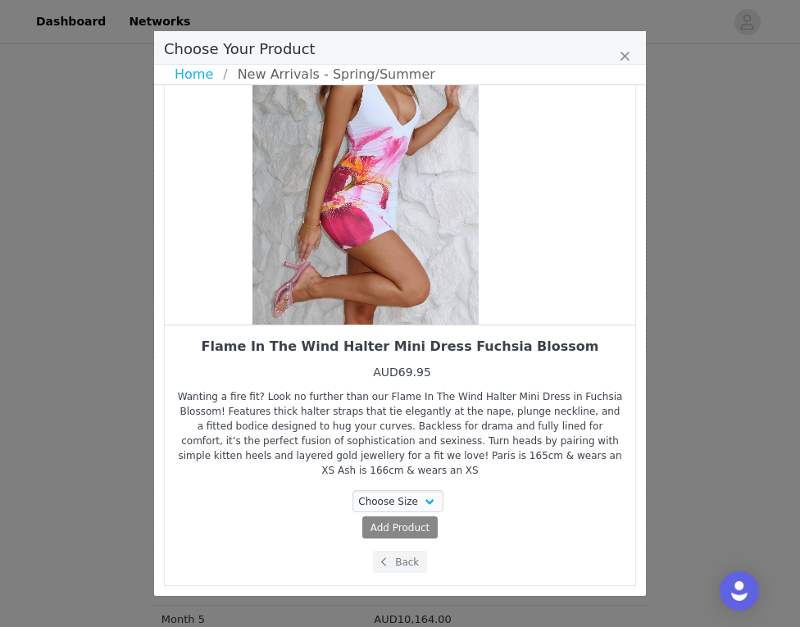
drag, startPoint x: 496, startPoint y: 253, endPoint x: 373, endPoint y: 241, distance: 123.5
click at [383, 242] on div "Choose Your Product" at bounding box center [365, 150] width 470 height 348
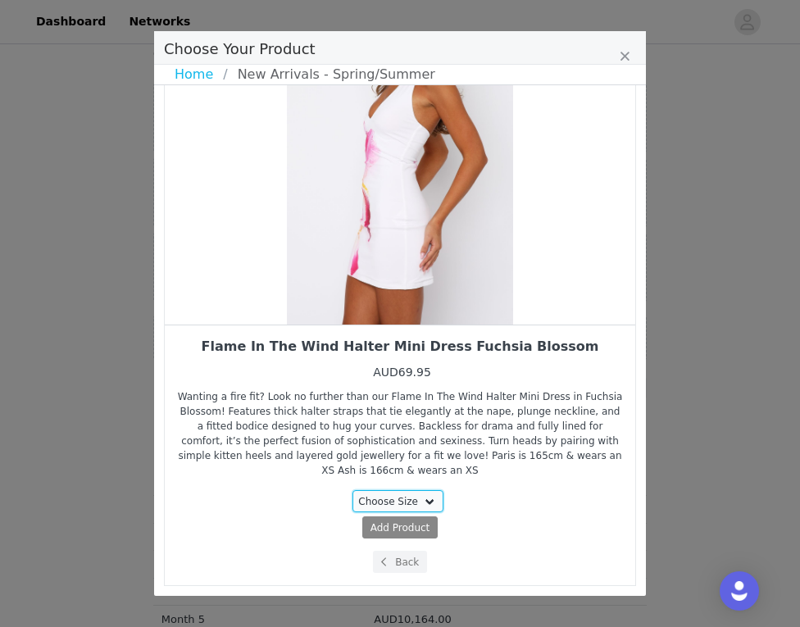
select select "27711174"
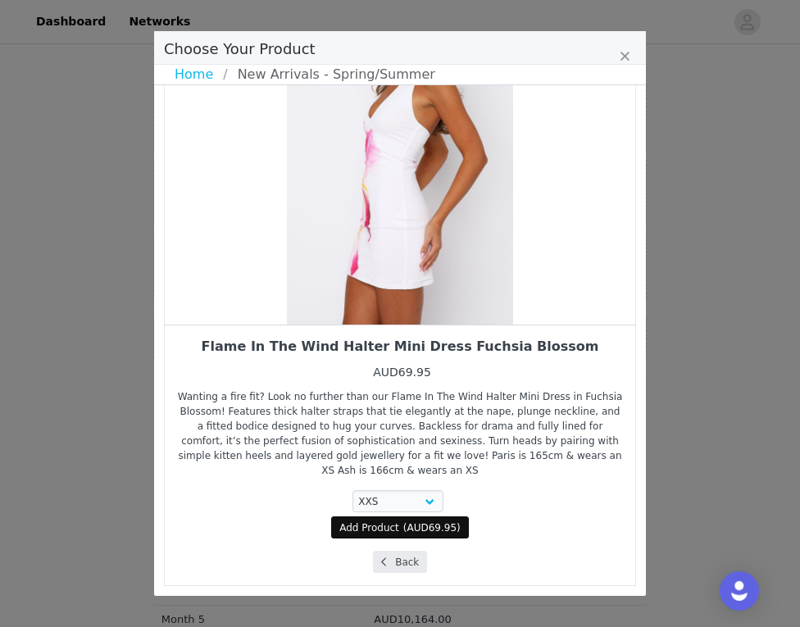
click at [411, 565] on button "Back" at bounding box center [400, 562] width 55 height 22
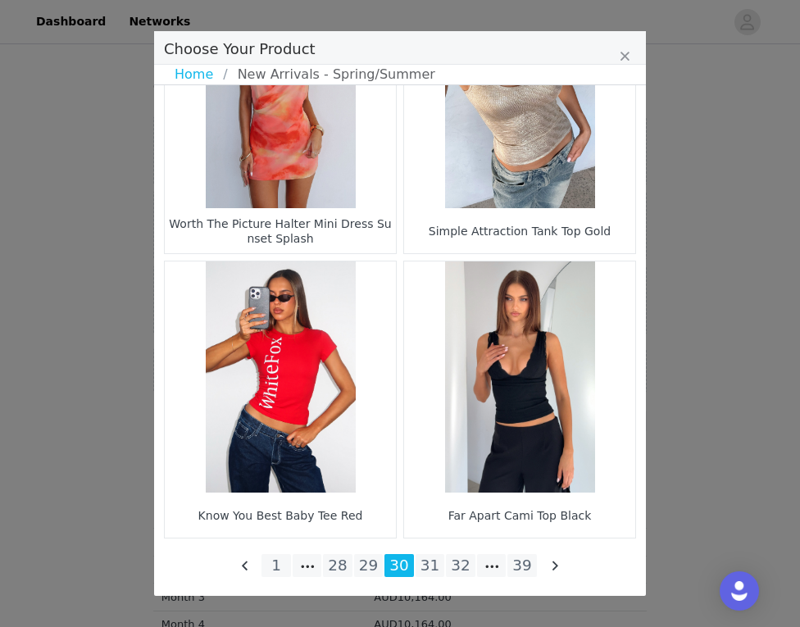
scroll to position [2393, 0]
click at [370, 567] on li "29" at bounding box center [368, 565] width 29 height 23
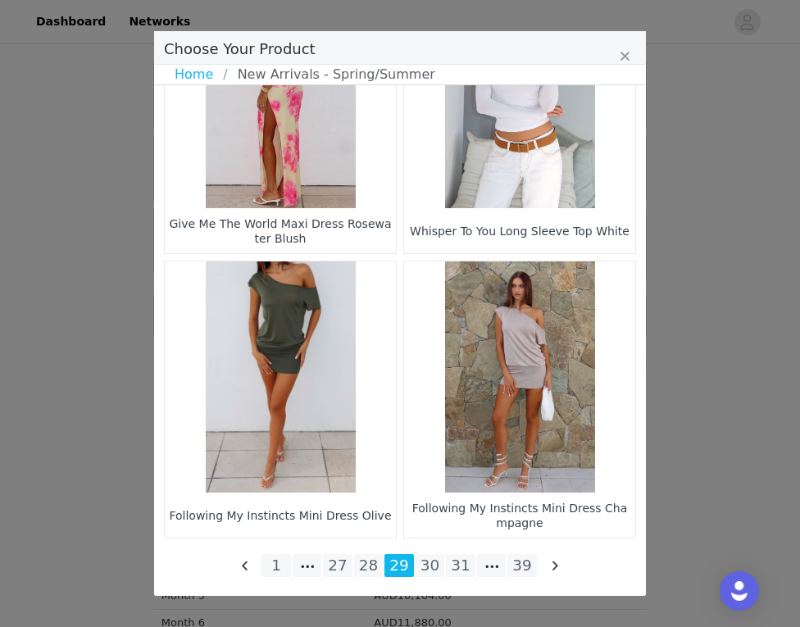
scroll to position [537, 0]
click at [375, 559] on li "28" at bounding box center [368, 565] width 29 height 23
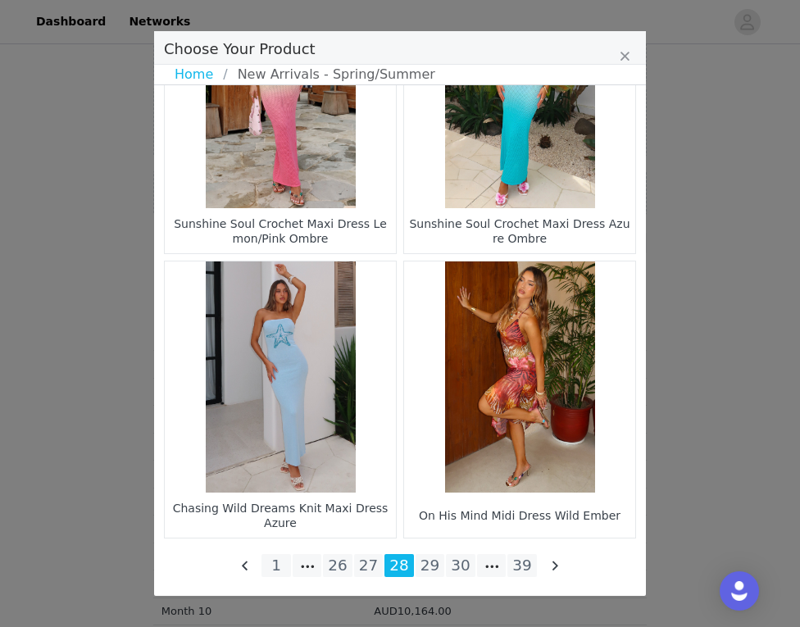
scroll to position [814, 0]
click at [364, 569] on li "27" at bounding box center [368, 565] width 29 height 23
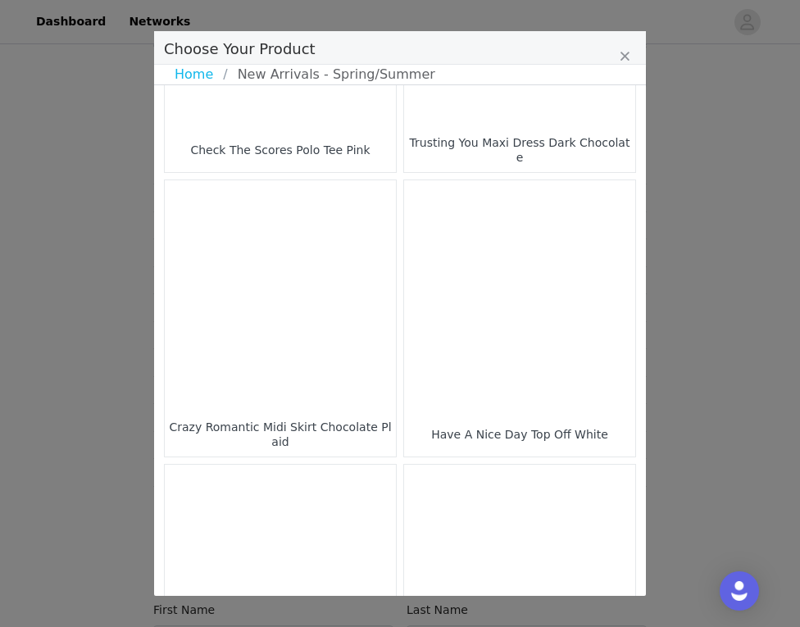
scroll to position [1340, 0]
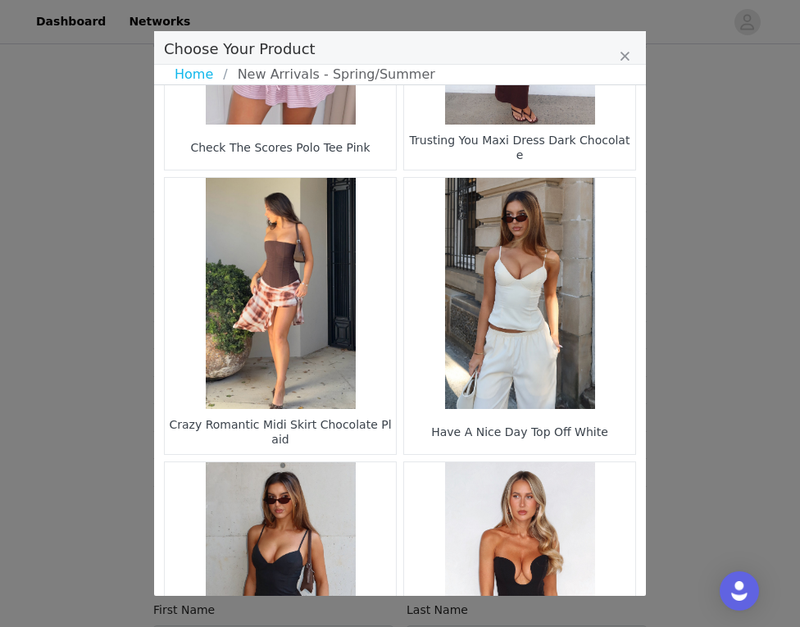
click at [511, 370] on figure "Choose Your Product" at bounding box center [519, 293] width 231 height 231
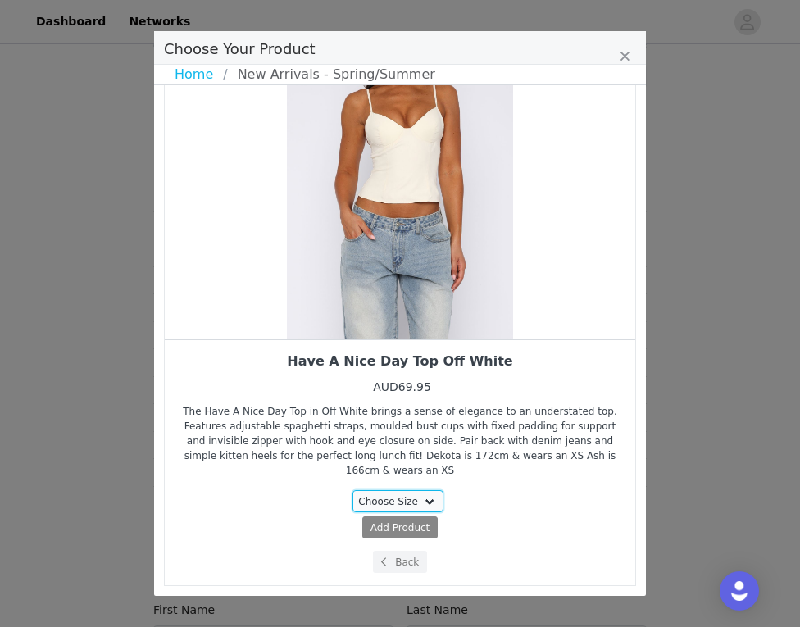
select select "27448310"
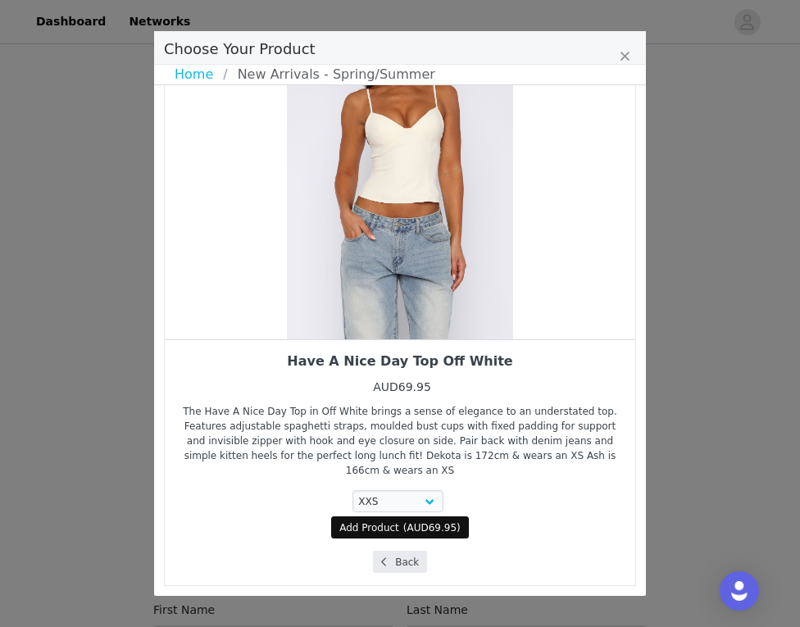
click at [403, 565] on button "Back" at bounding box center [400, 562] width 55 height 22
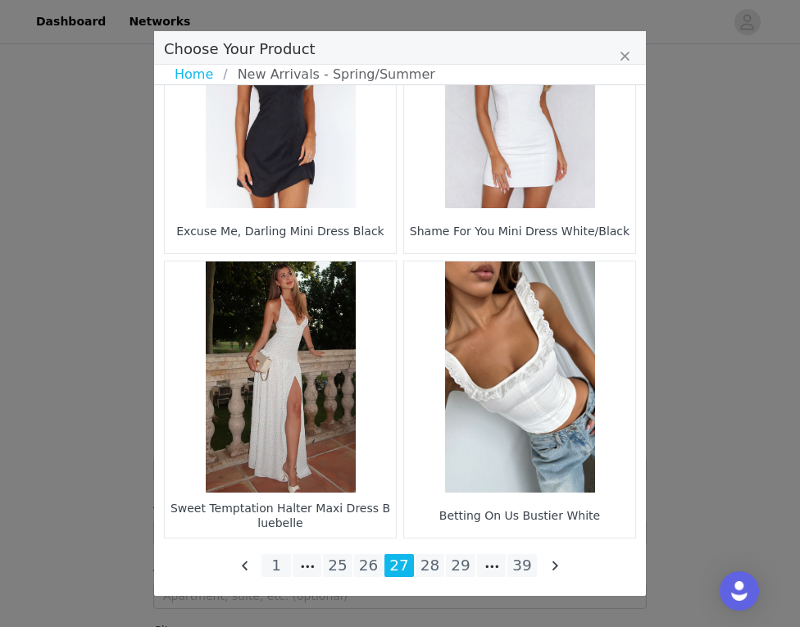
scroll to position [1042, 0]
click at [375, 557] on li "26" at bounding box center [368, 565] width 29 height 23
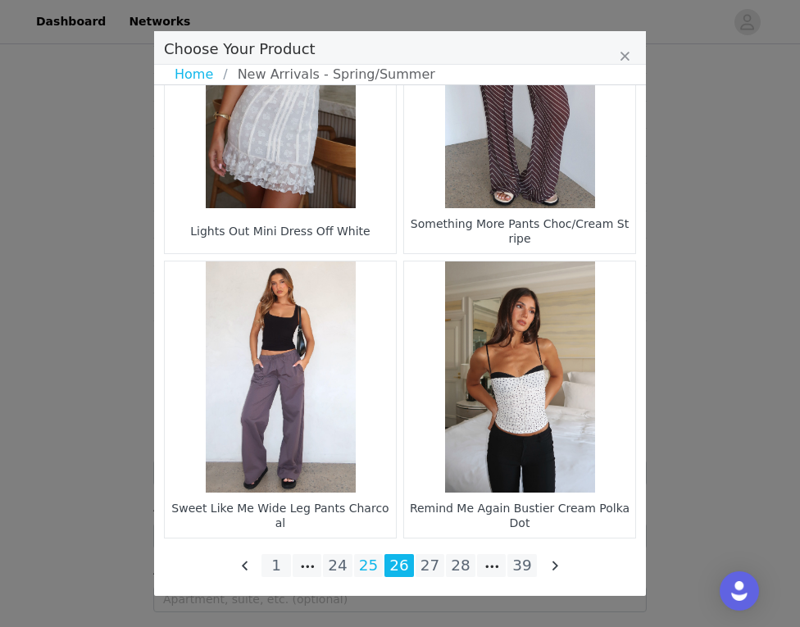
scroll to position [2393, 0]
click at [369, 562] on li "25" at bounding box center [368, 565] width 29 height 23
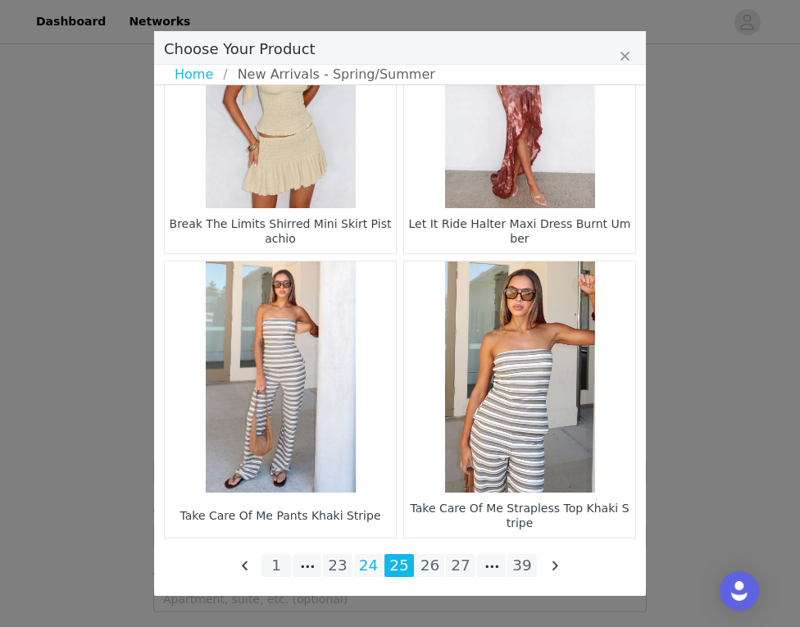
click at [367, 567] on li "24" at bounding box center [368, 565] width 29 height 23
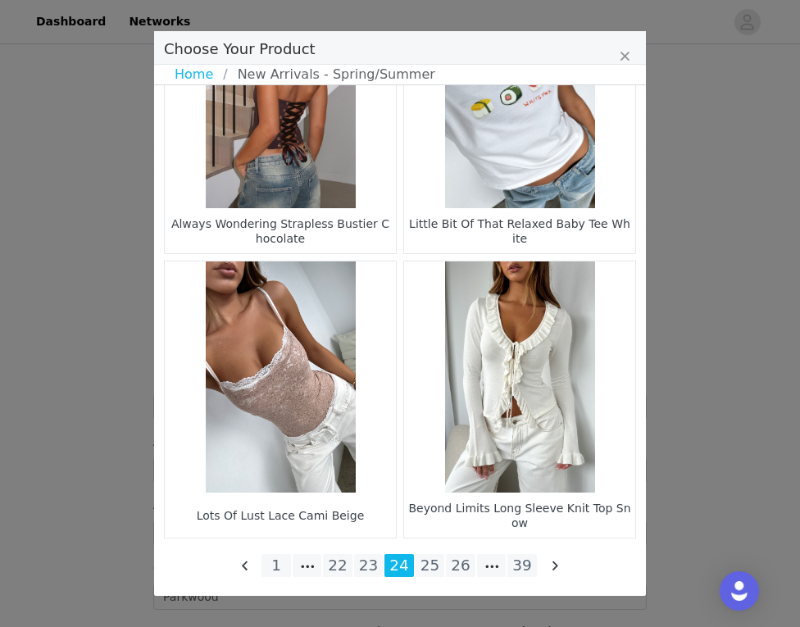
scroll to position [1054, 0]
click at [366, 567] on li "23" at bounding box center [368, 565] width 29 height 23
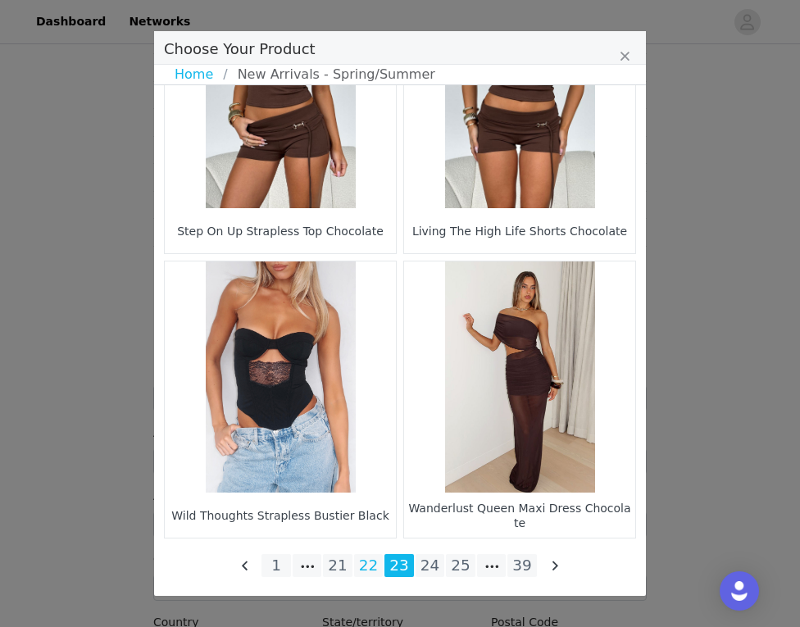
scroll to position [2393, 0]
click at [366, 571] on li "22" at bounding box center [368, 565] width 29 height 23
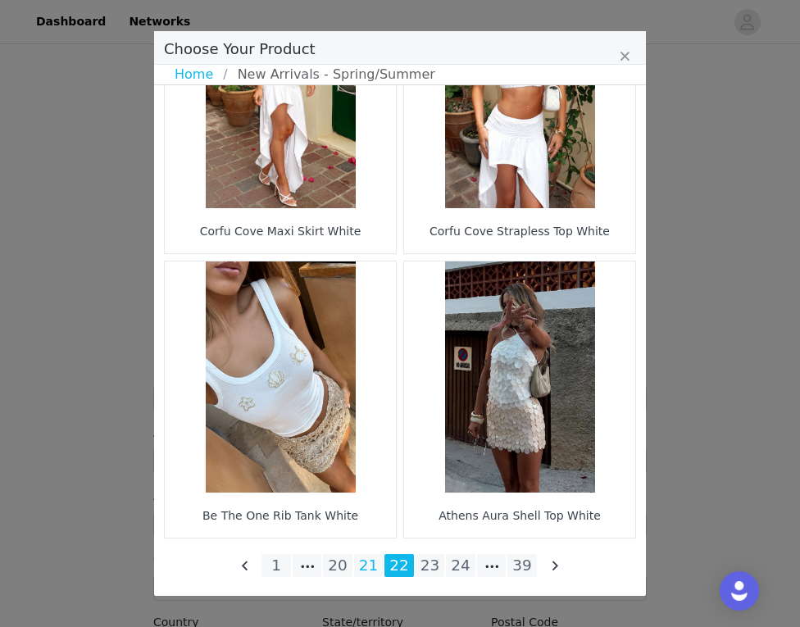
click at [365, 564] on li "21" at bounding box center [368, 565] width 29 height 23
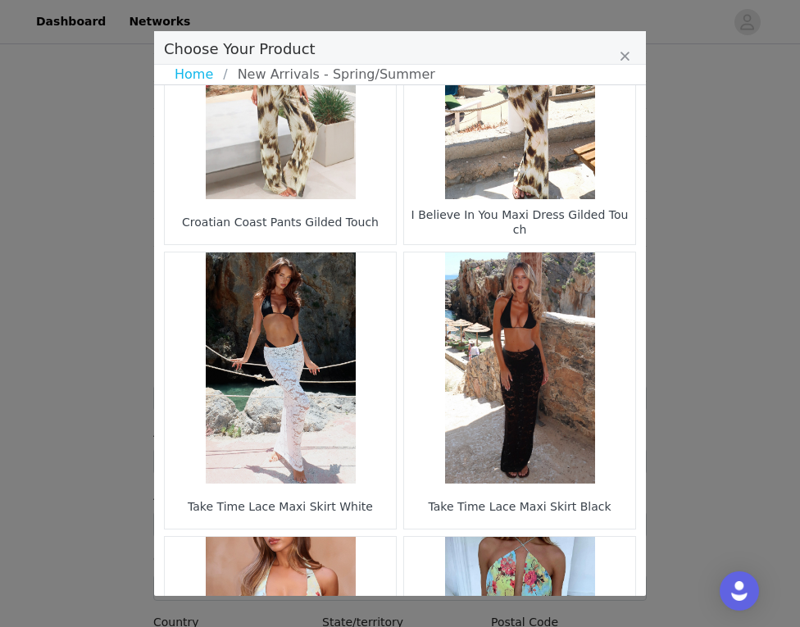
click at [305, 406] on figure "Choose Your Product" at bounding box center [280, 367] width 231 height 231
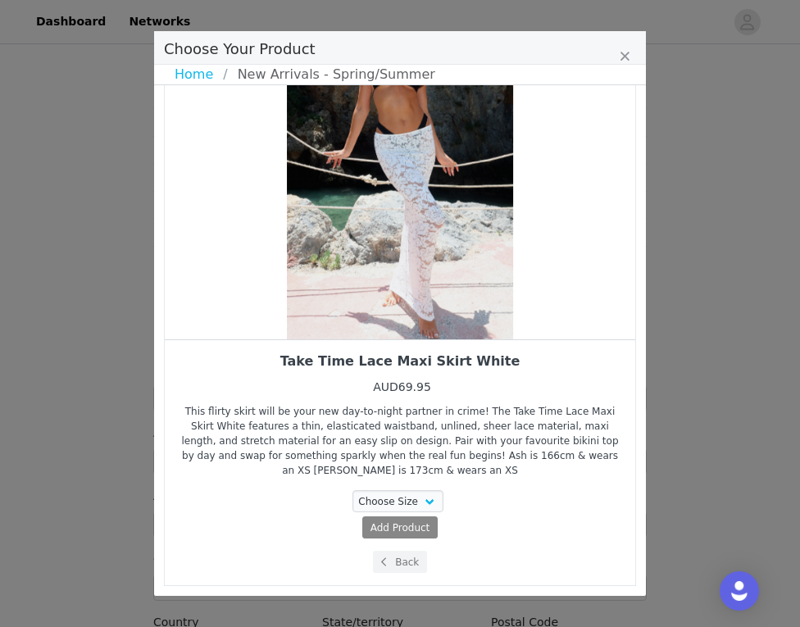
scroll to position [105, 0]
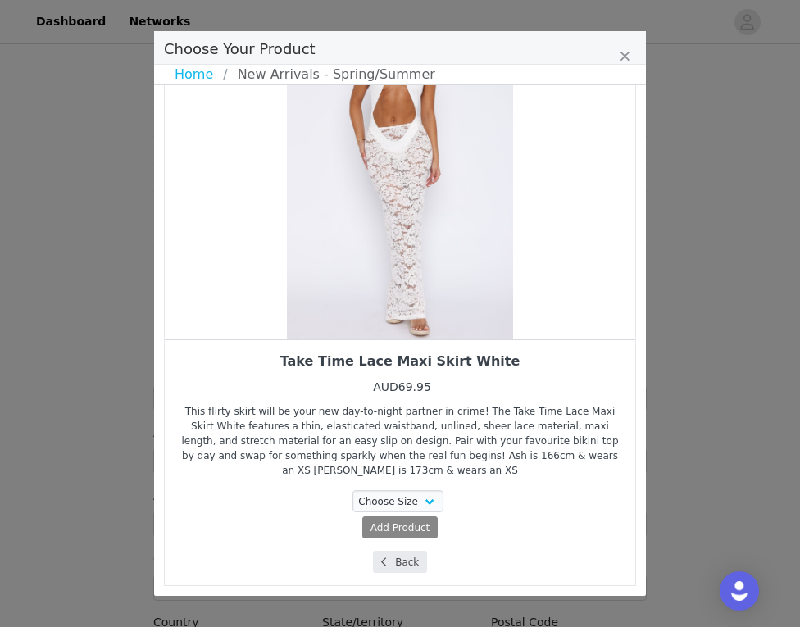
click at [407, 556] on button "Back" at bounding box center [400, 562] width 55 height 22
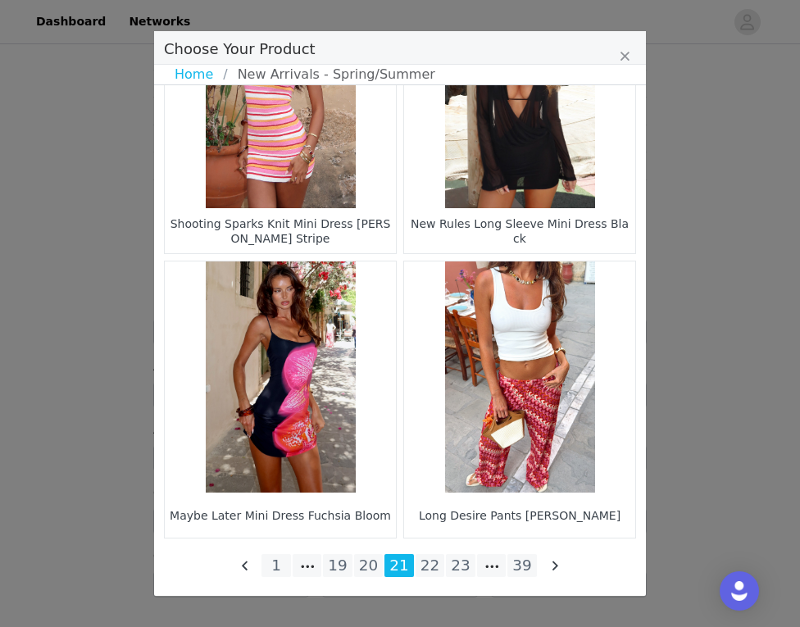
scroll to position [1138, 0]
click at [374, 558] on li "20" at bounding box center [368, 565] width 29 height 23
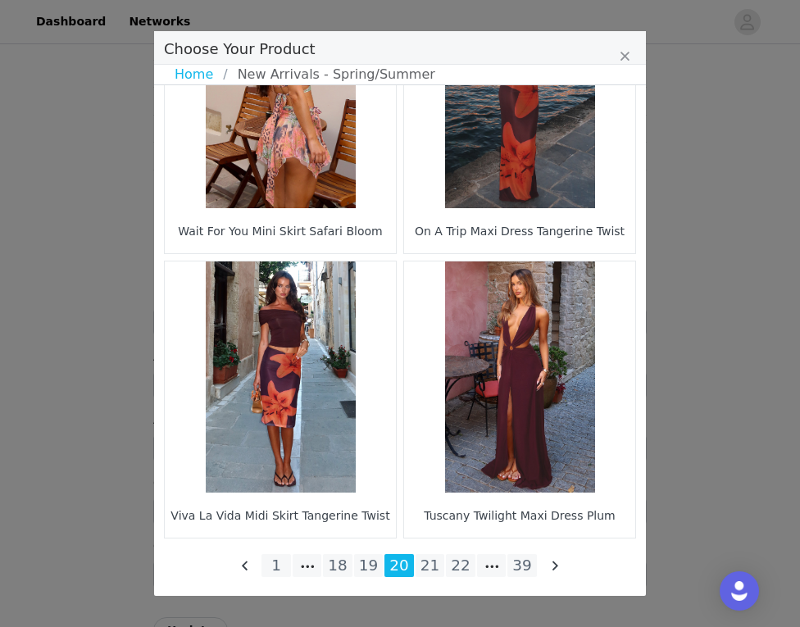
scroll to position [2393, 0]
click at [369, 558] on li "19" at bounding box center [368, 565] width 29 height 23
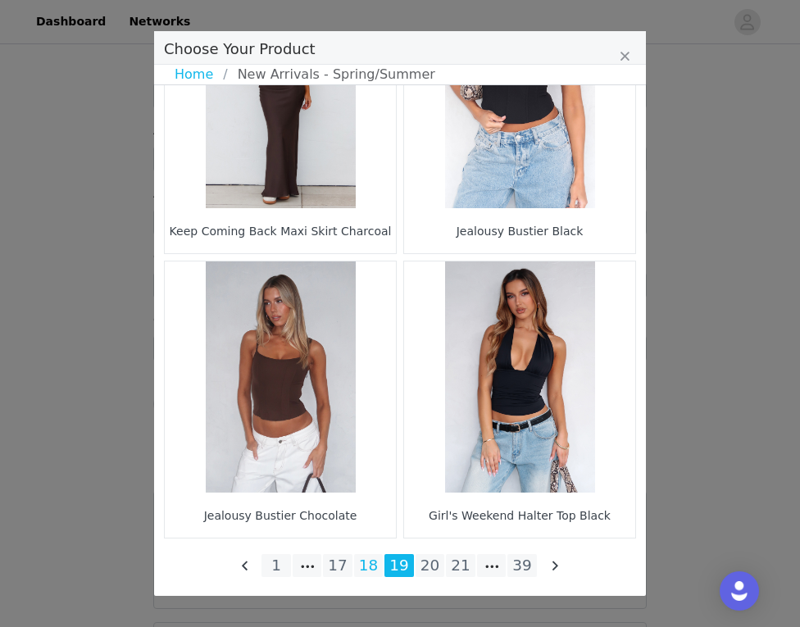
click at [366, 572] on li "18" at bounding box center [368, 565] width 29 height 23
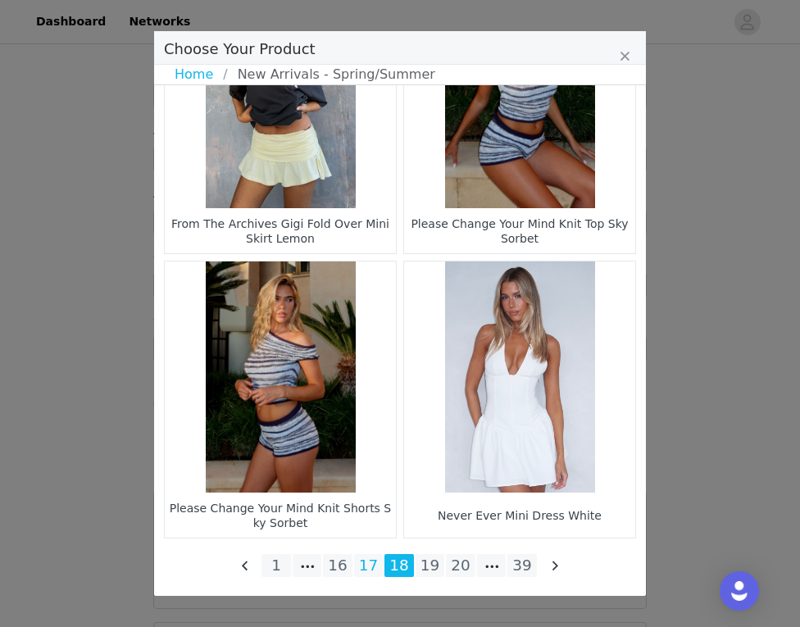
click at [369, 564] on li "17" at bounding box center [368, 565] width 29 height 23
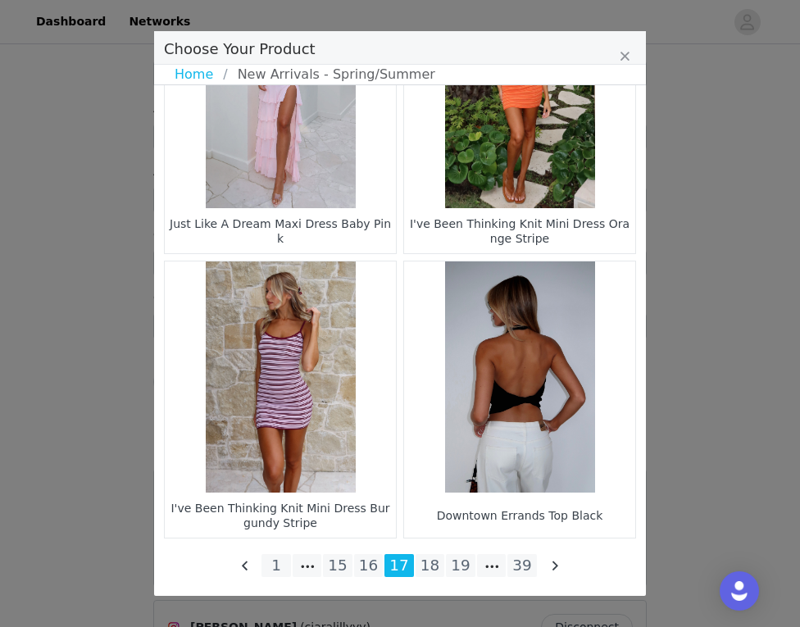
scroll to position [1380, 0]
click at [364, 563] on li "16" at bounding box center [368, 565] width 29 height 23
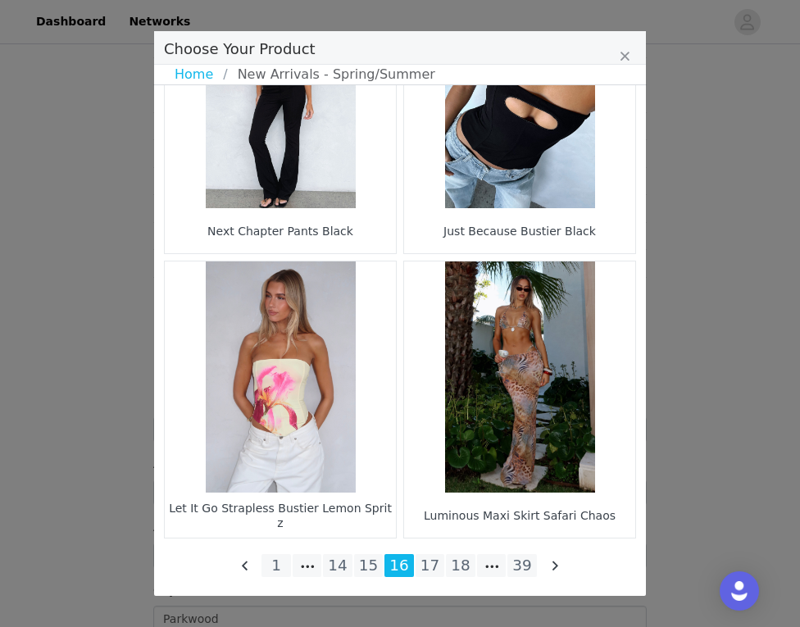
scroll to position [2393, 0]
click at [373, 562] on li "15" at bounding box center [368, 565] width 29 height 23
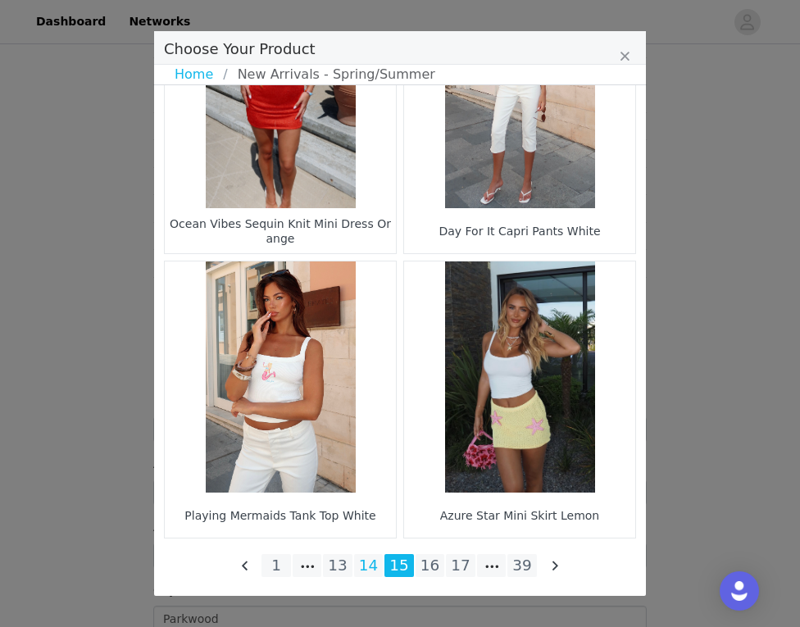
click at [369, 560] on li "14" at bounding box center [368, 565] width 29 height 23
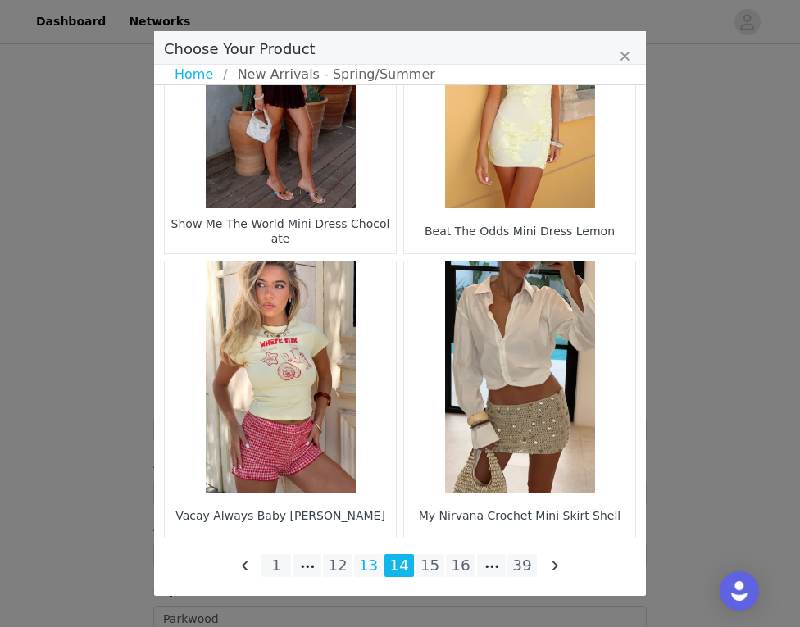
click at [369, 569] on li "13" at bounding box center [368, 565] width 29 height 23
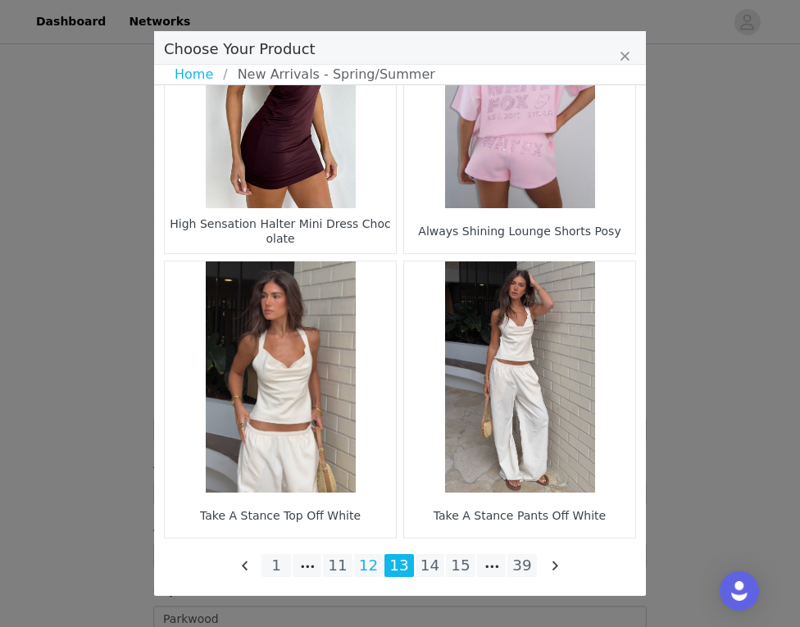
click at [368, 571] on li "12" at bounding box center [368, 565] width 29 height 23
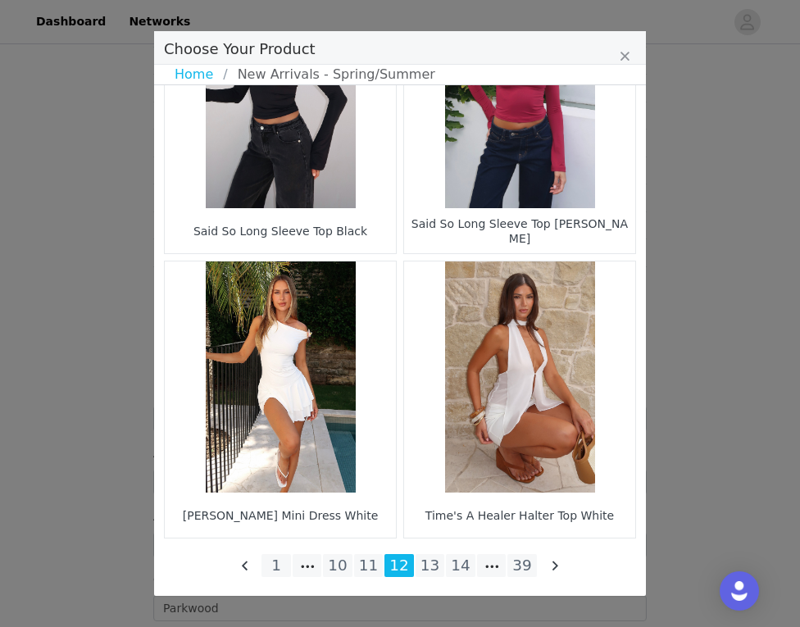
scroll to position [1040, 0]
click at [510, 415] on figure "Choose Your Product" at bounding box center [519, 376] width 231 height 231
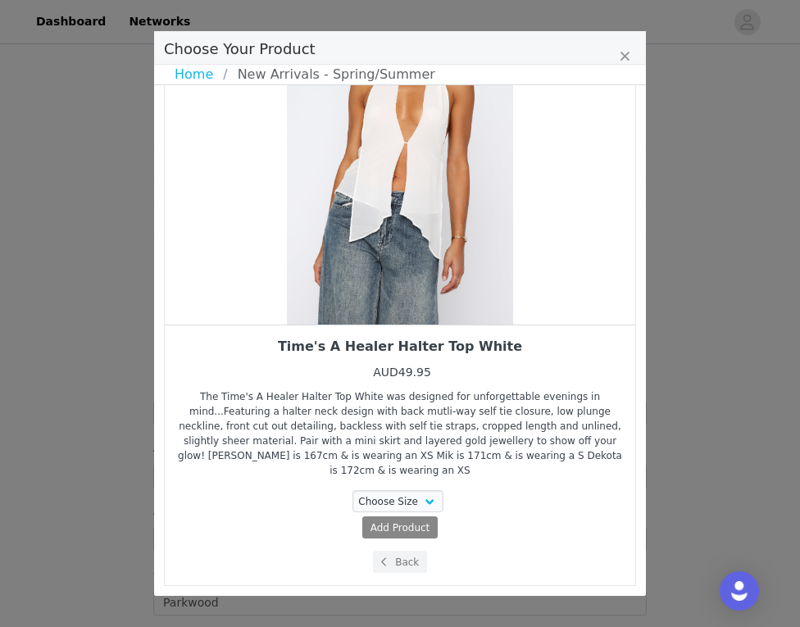
drag, startPoint x: 501, startPoint y: 388, endPoint x: 460, endPoint y: 383, distance: 42.1
click at [482, 386] on div "Time's A Healer Halter Top White AUD49.95 The Time's A Healer Halter Top White …" at bounding box center [400, 340] width 492 height 510
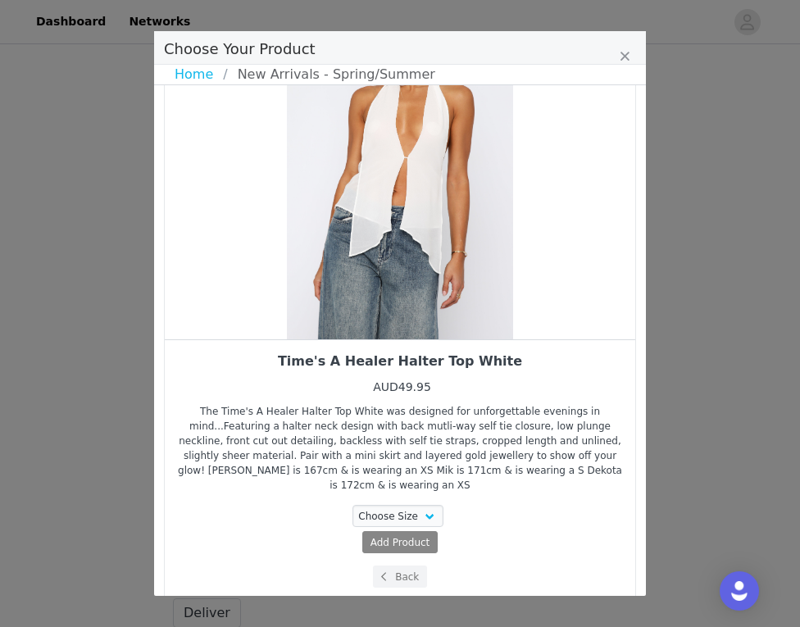
click at [527, 297] on div "Choose Your Product" at bounding box center [400, 165] width 470 height 348
drag, startPoint x: 527, startPoint y: 297, endPoint x: 391, endPoint y: 271, distance: 138.5
click at [391, 271] on div "Choose Your Product" at bounding box center [400, 165] width 470 height 348
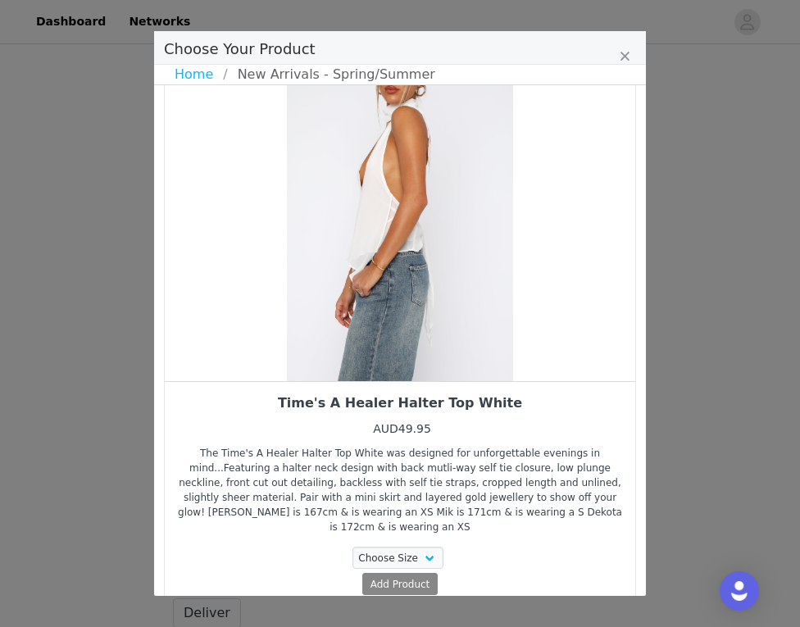
scroll to position [54, 0]
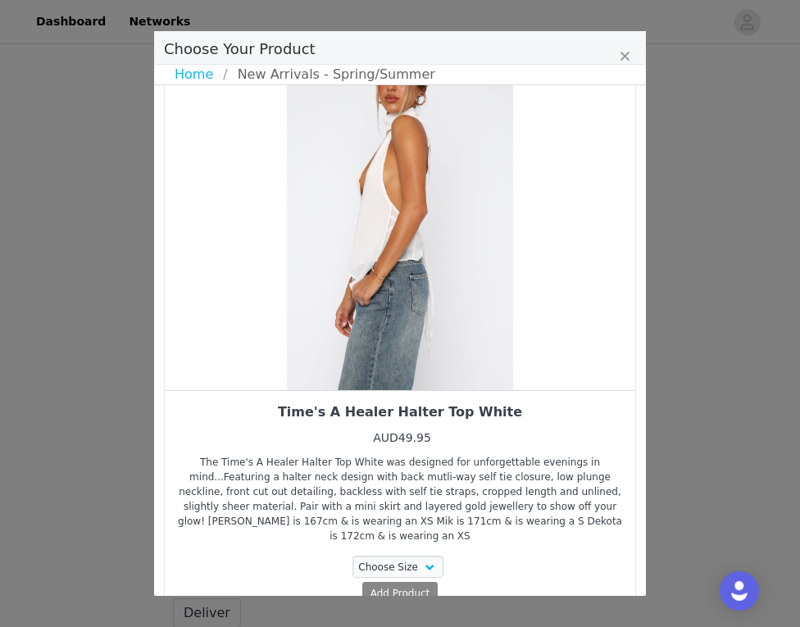
drag, startPoint x: 391, startPoint y: 270, endPoint x: 505, endPoint y: 272, distance: 113.9
click at [505, 272] on div "Choose Your Product" at bounding box center [400, 216] width 470 height 348
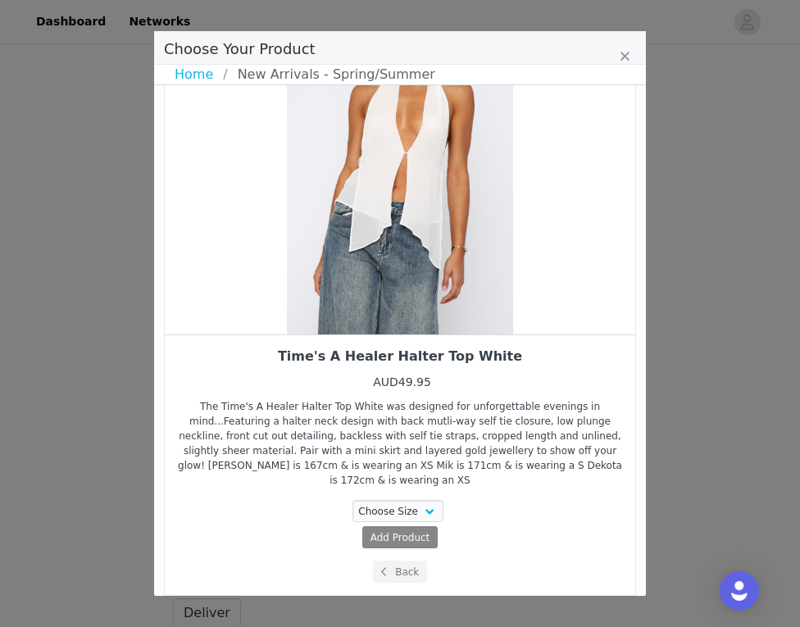
scroll to position [105, 0]
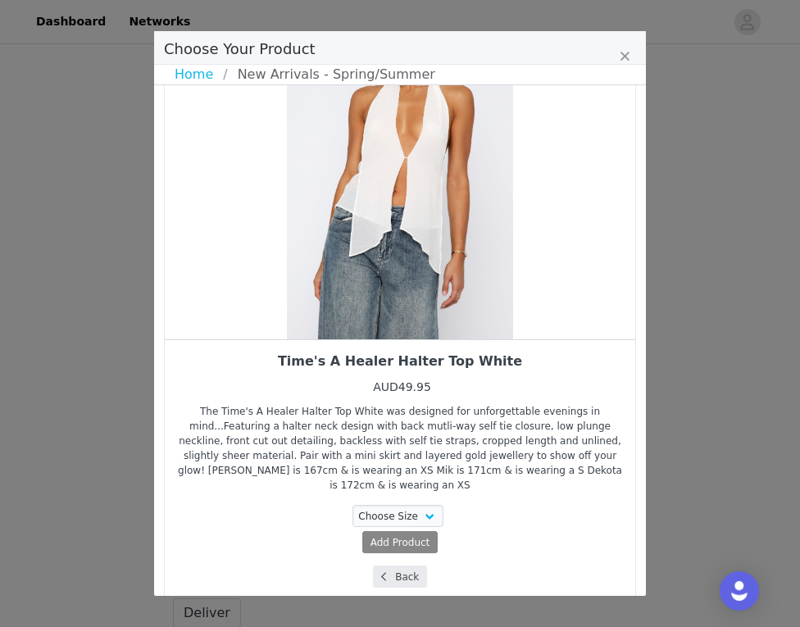
click at [413, 565] on button "Back" at bounding box center [400, 576] width 55 height 22
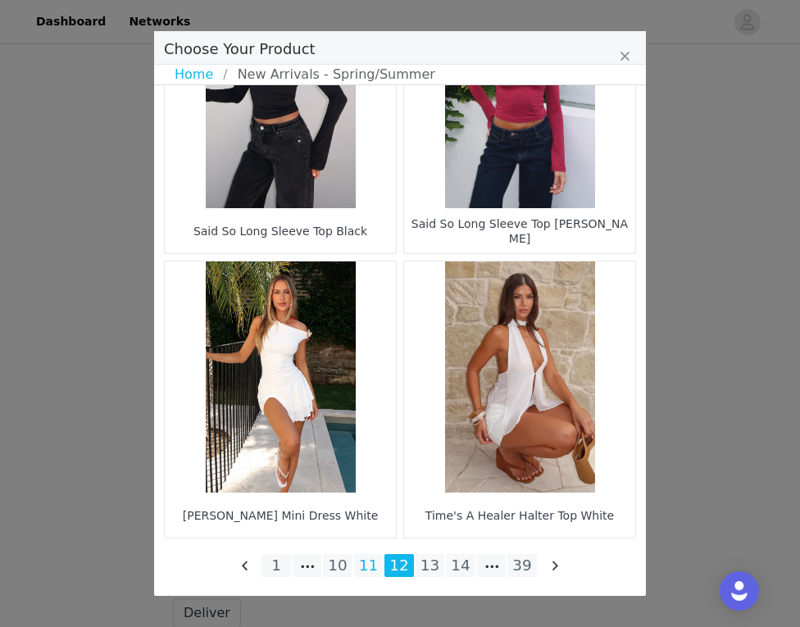
scroll to position [2393, 0]
click at [374, 560] on li "11" at bounding box center [368, 565] width 29 height 23
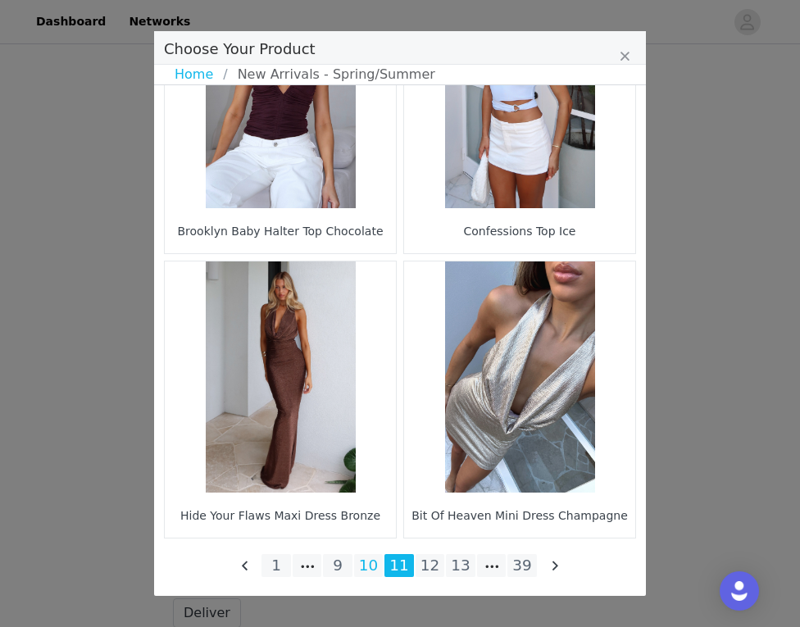
click at [360, 564] on li "10" at bounding box center [368, 565] width 29 height 23
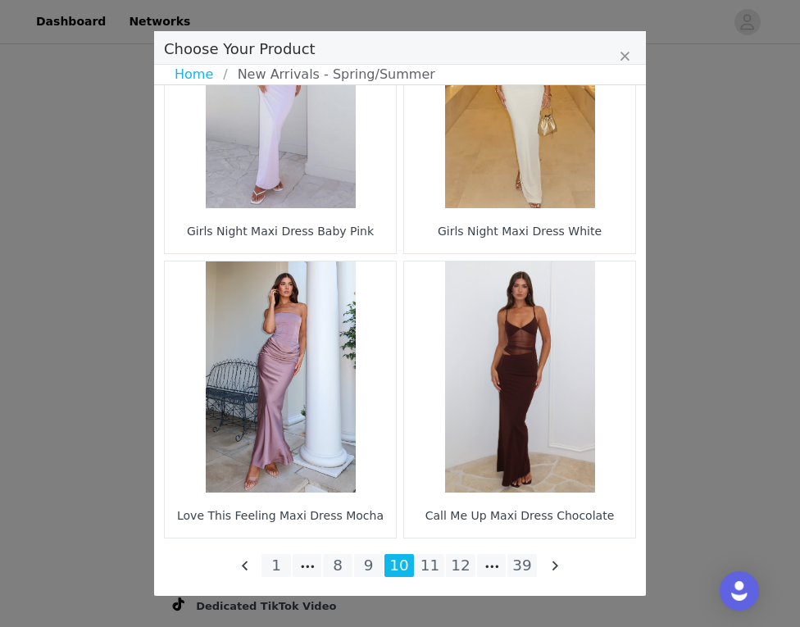
scroll to position [3180, 0]
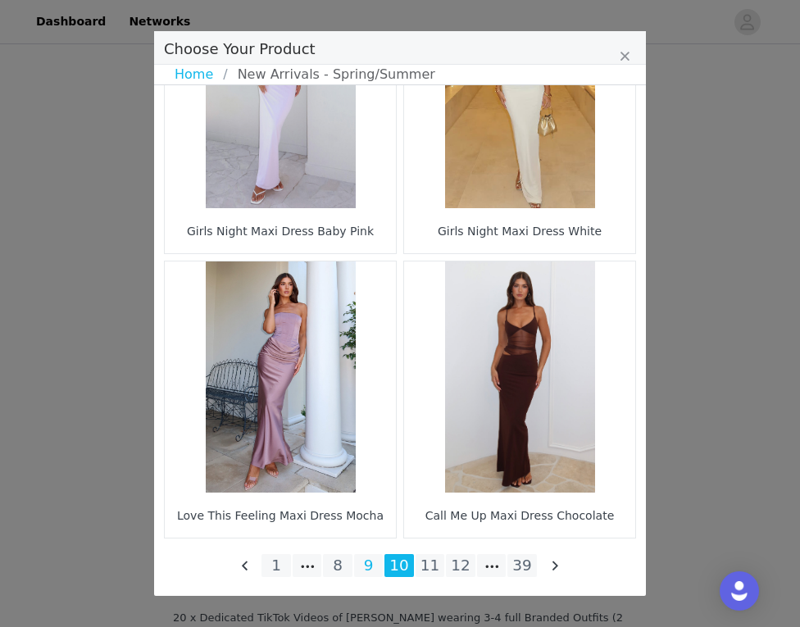
click at [368, 561] on li "9" at bounding box center [368, 565] width 29 height 23
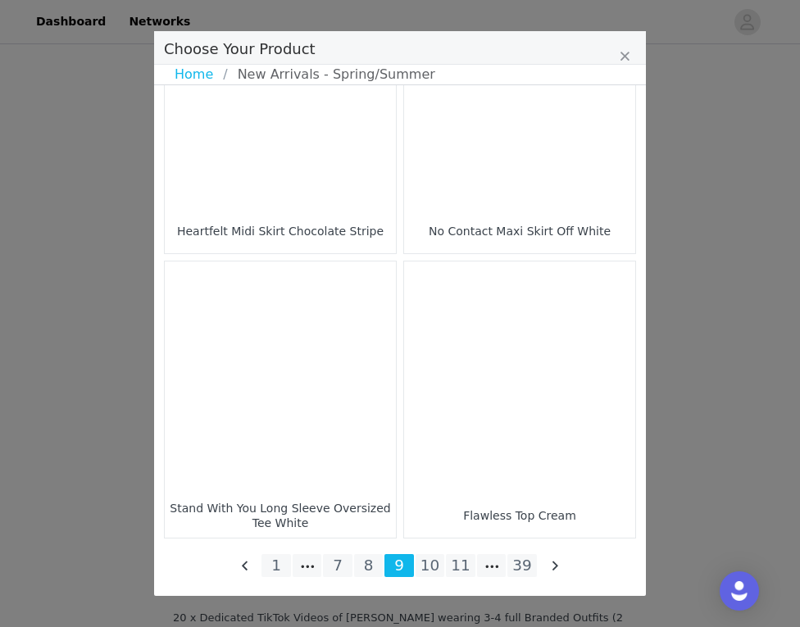
scroll to position [2393, 0]
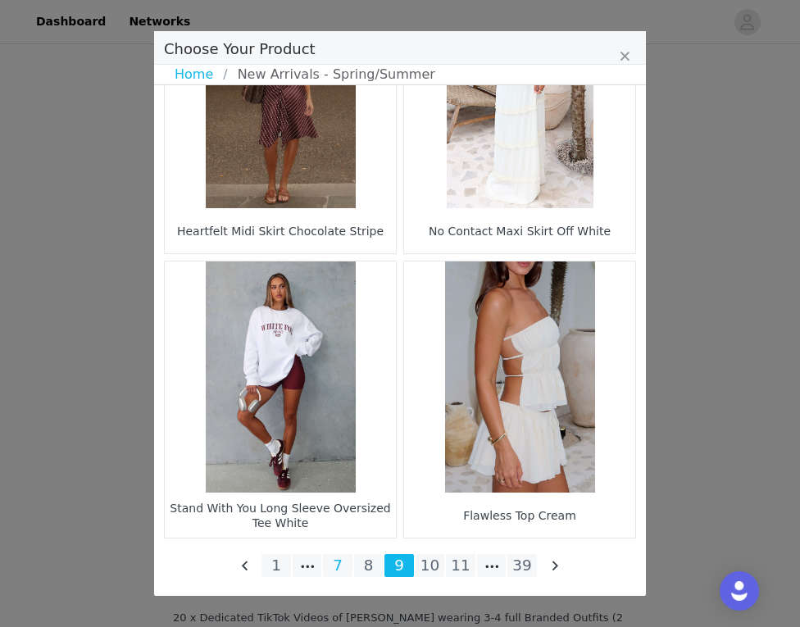
click at [351, 569] on li "7" at bounding box center [337, 565] width 29 height 23
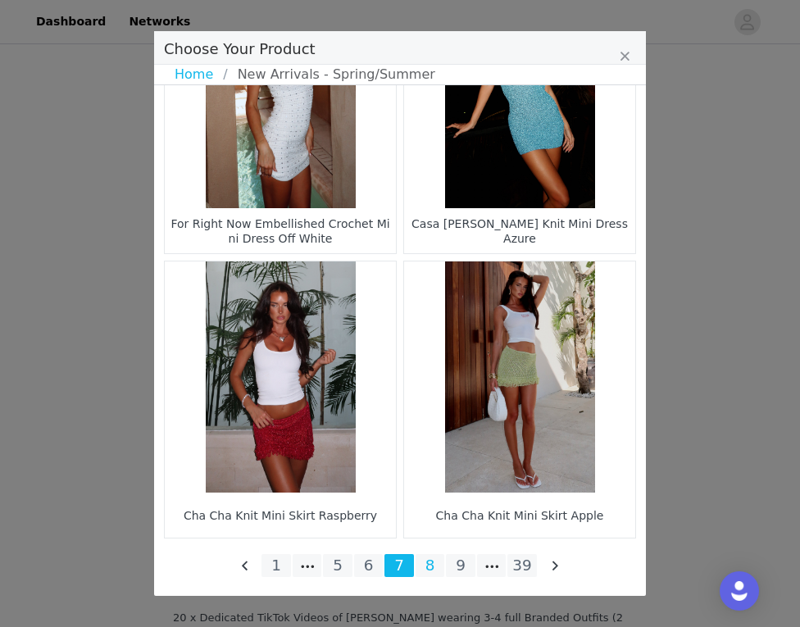
click at [424, 571] on li "8" at bounding box center [429, 565] width 29 height 23
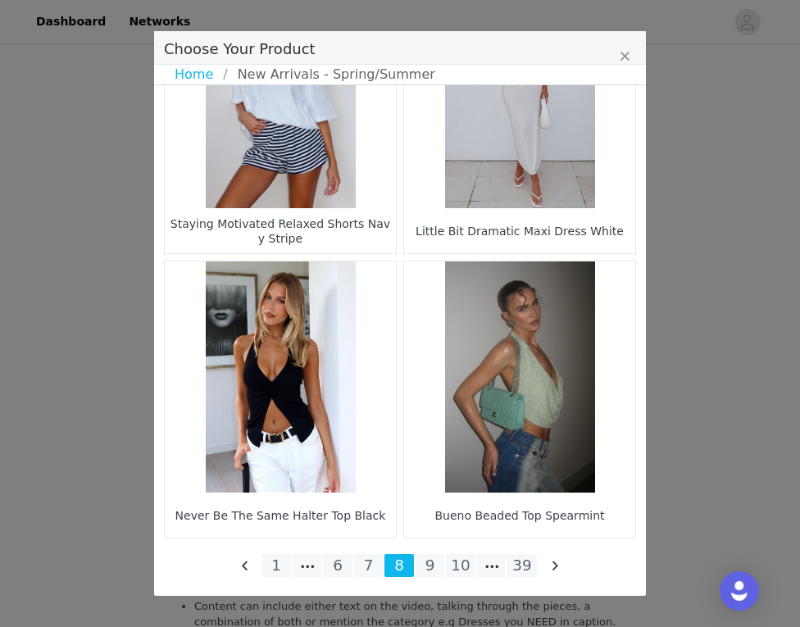
scroll to position [3332, 0]
click at [336, 569] on li "6" at bounding box center [337, 565] width 29 height 23
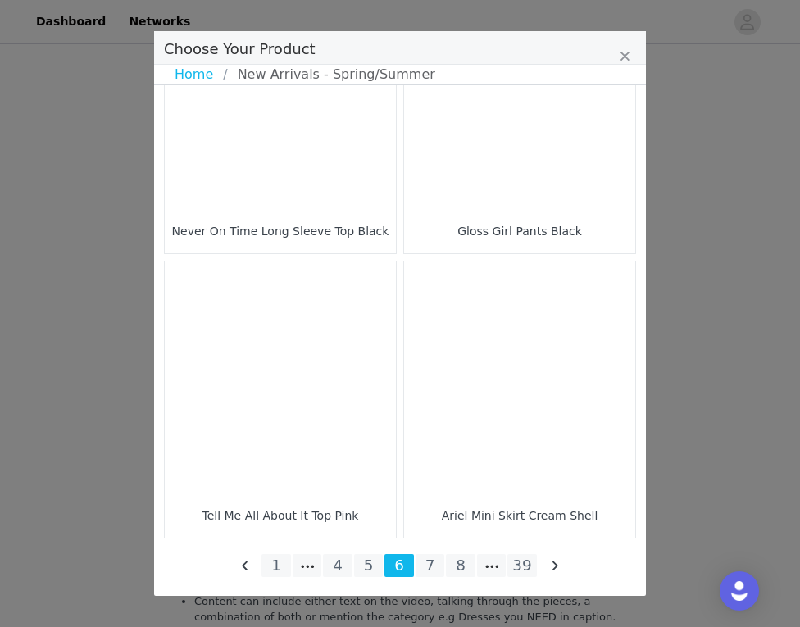
scroll to position [2393, 0]
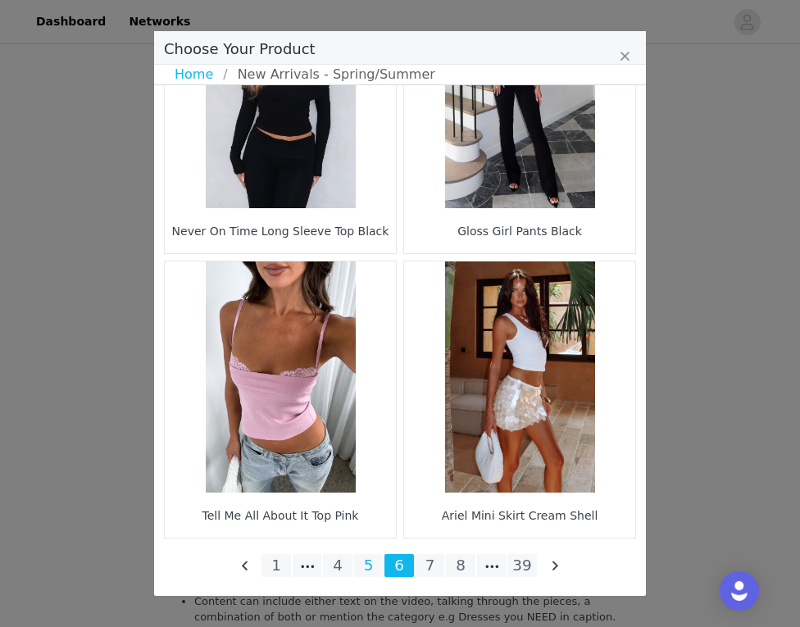
click at [371, 561] on li "5" at bounding box center [368, 565] width 29 height 23
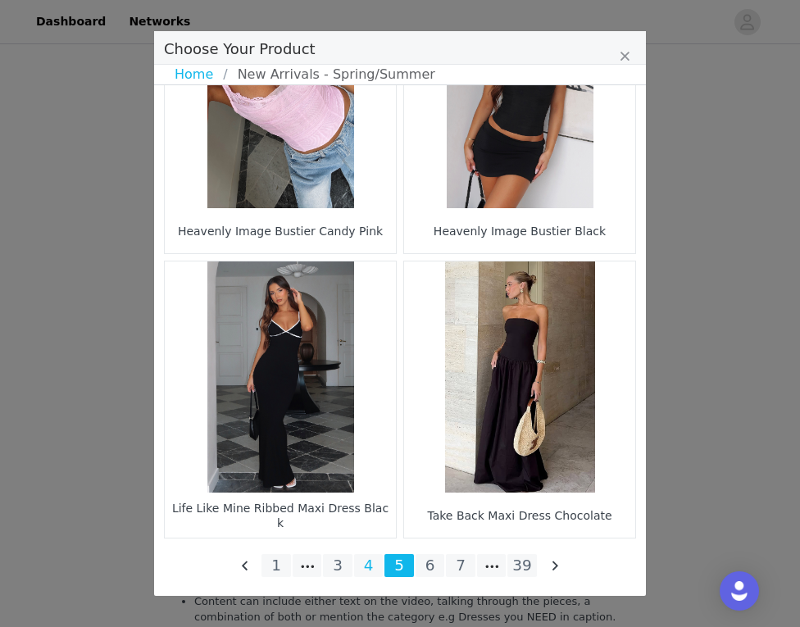
click at [365, 564] on li "4" at bounding box center [368, 565] width 29 height 23
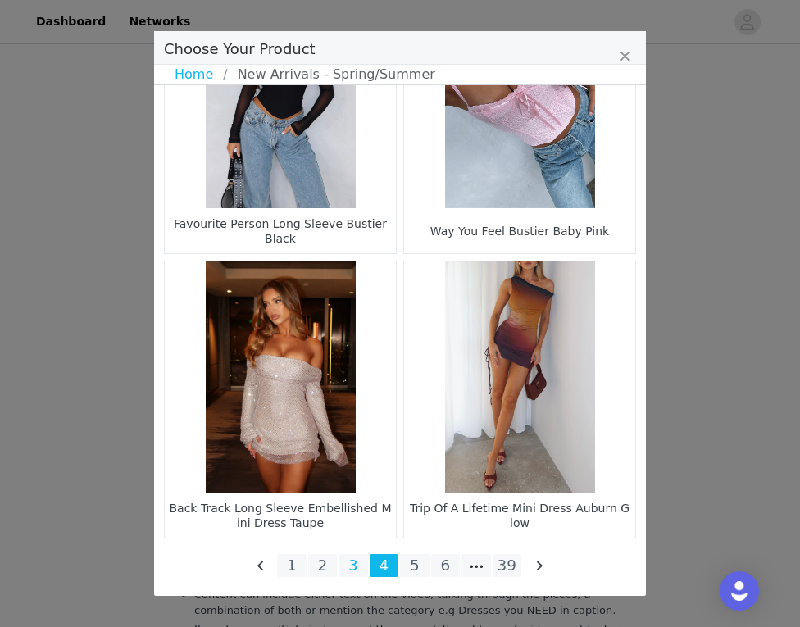
click at [360, 569] on li "3" at bounding box center [352, 565] width 29 height 23
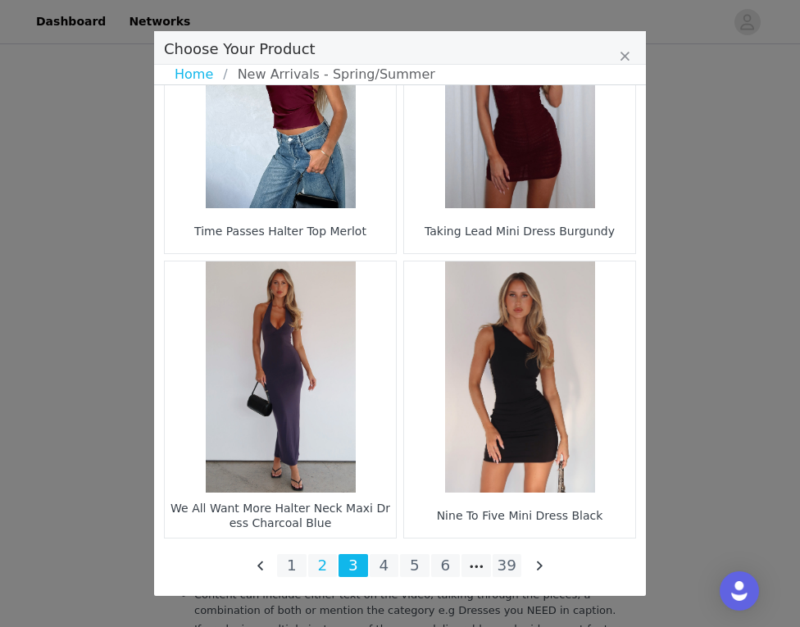
click at [327, 554] on li "2" at bounding box center [322, 565] width 29 height 23
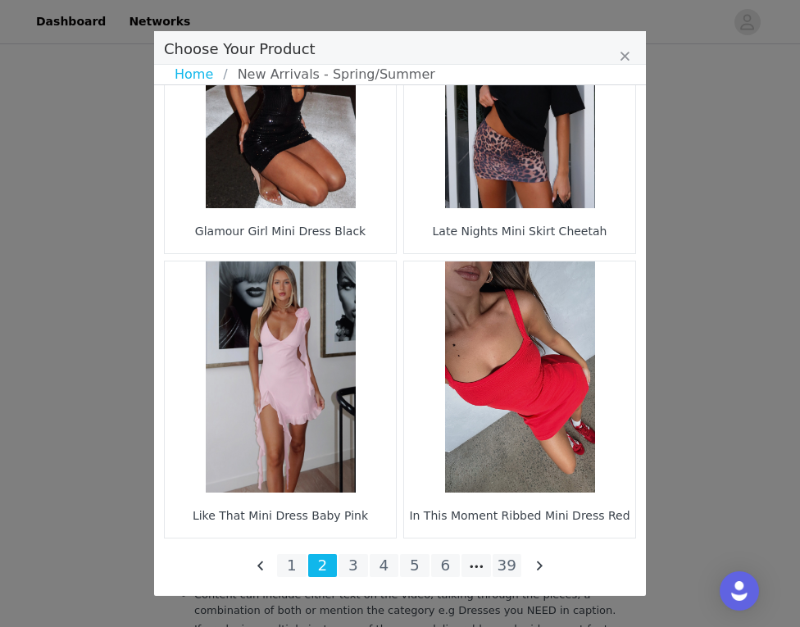
scroll to position [3341, 0]
click at [200, 77] on link "Home" at bounding box center [199, 75] width 48 height 20
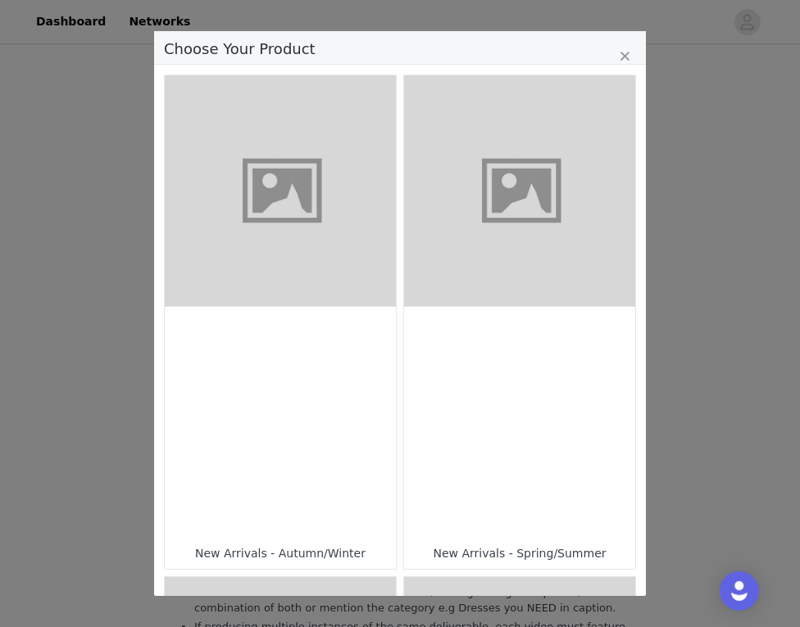
scroll to position [0, 0]
click at [326, 299] on figure "Choose Your Product" at bounding box center [280, 190] width 231 height 231
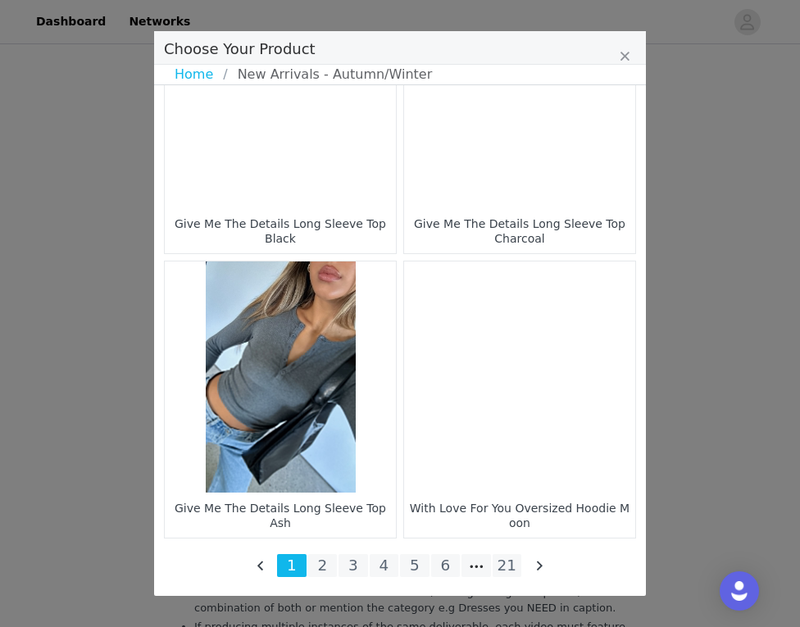
scroll to position [2393, 0]
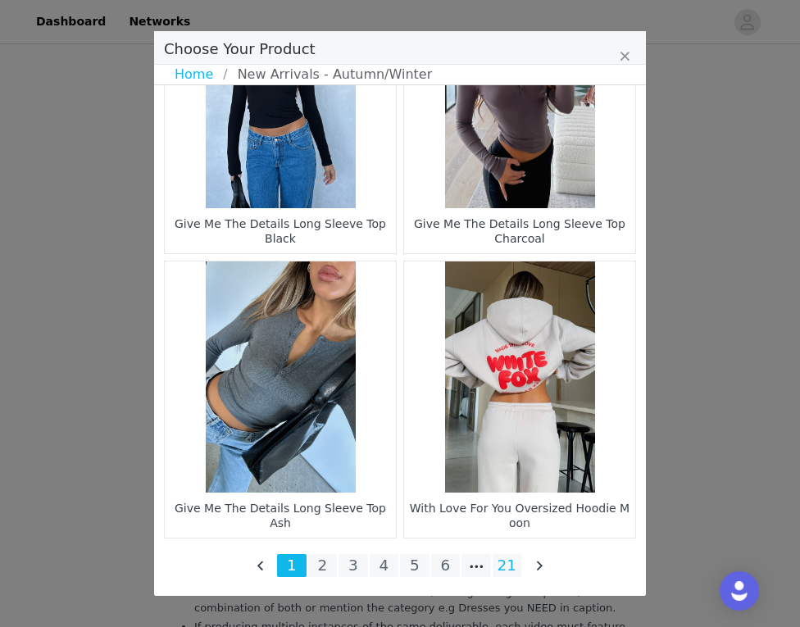
click at [515, 566] on li "21" at bounding box center [506, 565] width 29 height 23
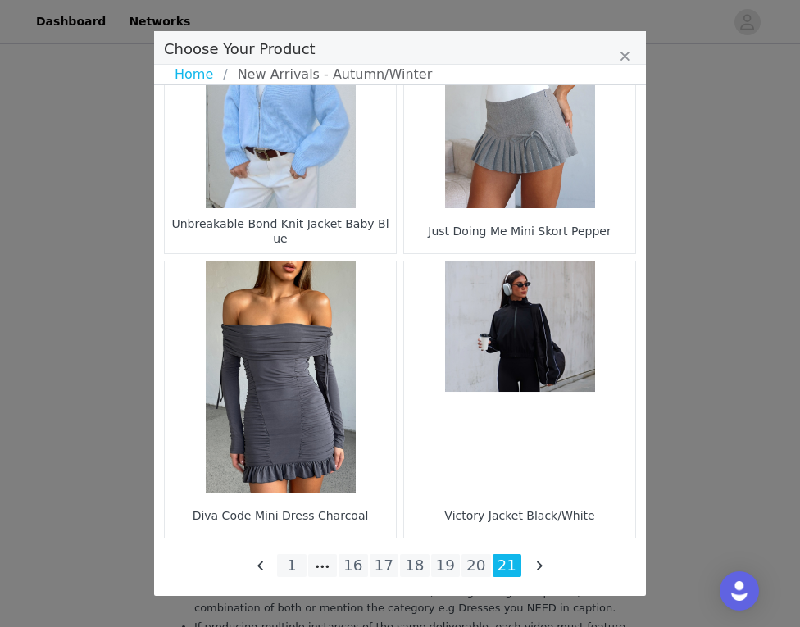
scroll to position [1540, 0]
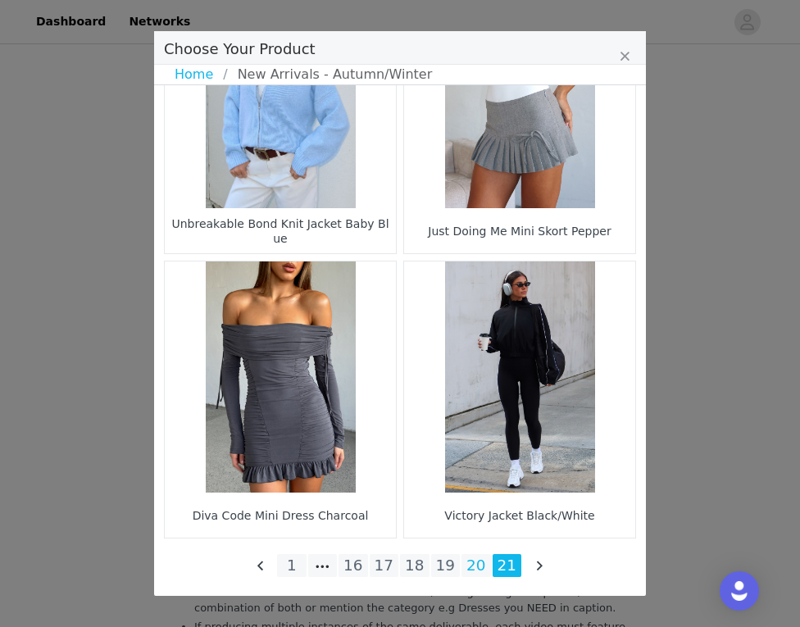
click at [471, 562] on li "20" at bounding box center [475, 565] width 29 height 23
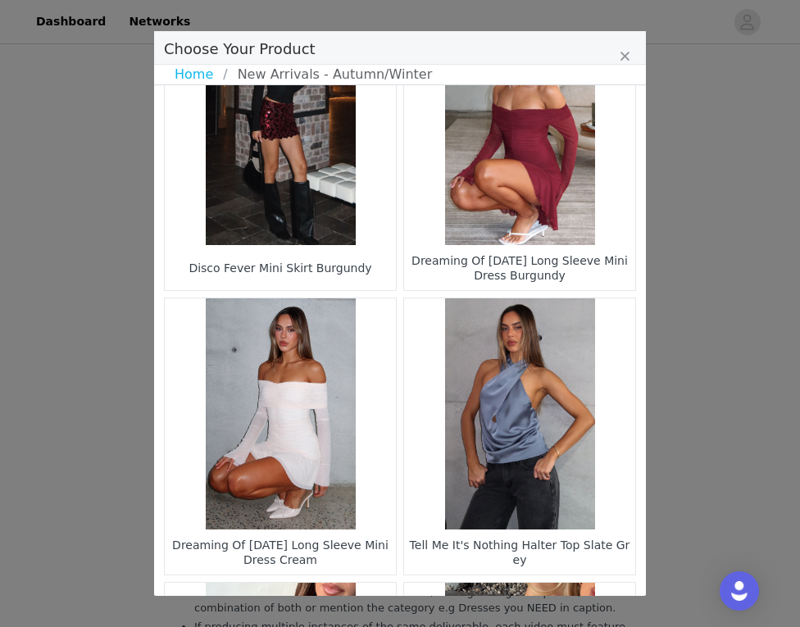
scroll to position [646, 0]
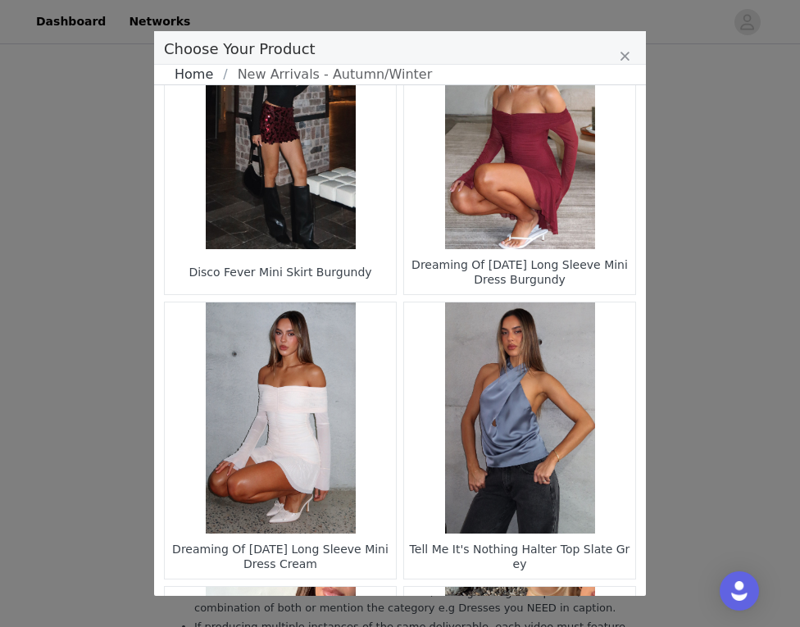
click at [206, 76] on link "Home" at bounding box center [199, 75] width 48 height 20
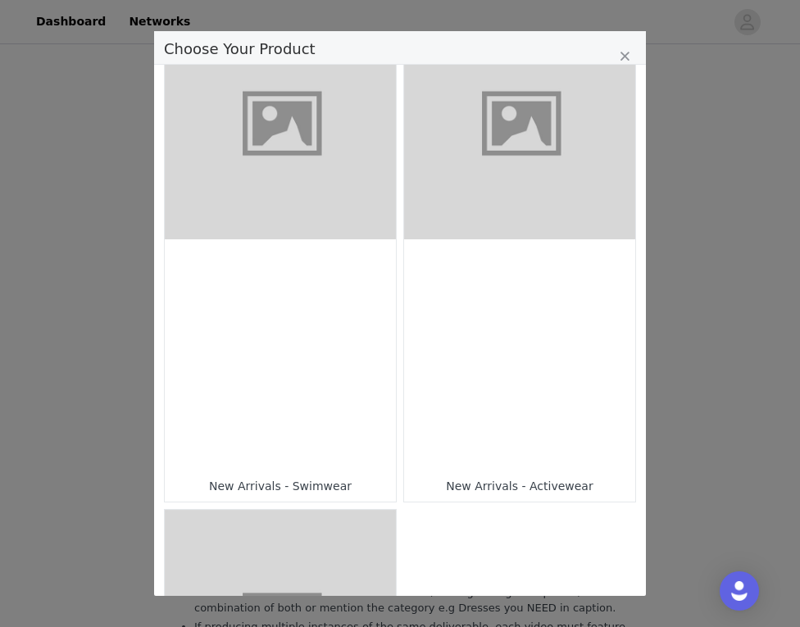
scroll to position [1071, 0]
click at [537, 223] on figure "Choose Your Product" at bounding box center [519, 122] width 231 height 231
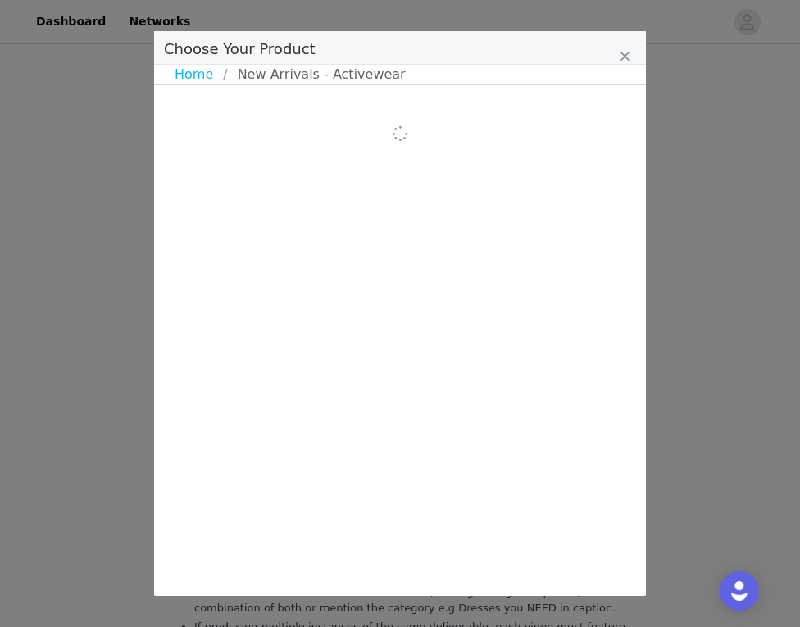
scroll to position [0, 0]
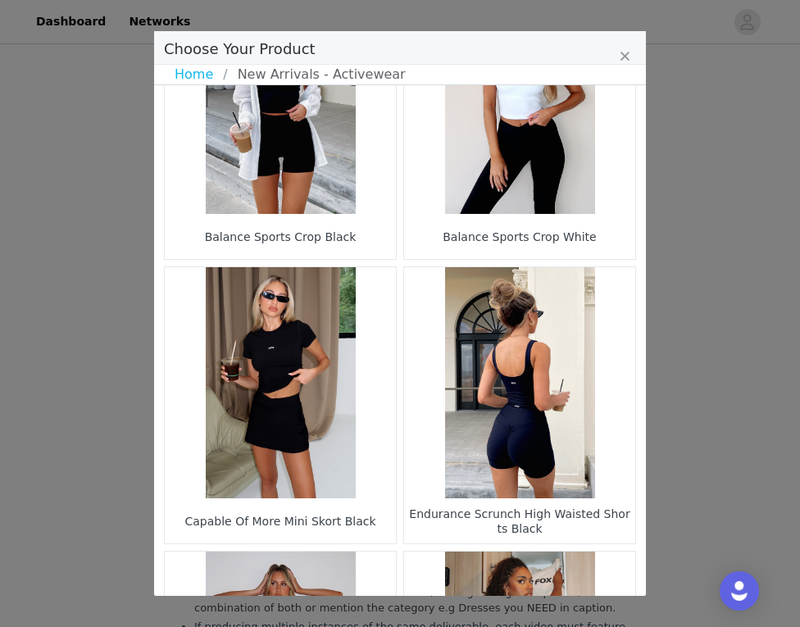
click at [537, 168] on figure "Choose Your Product" at bounding box center [519, 98] width 231 height 231
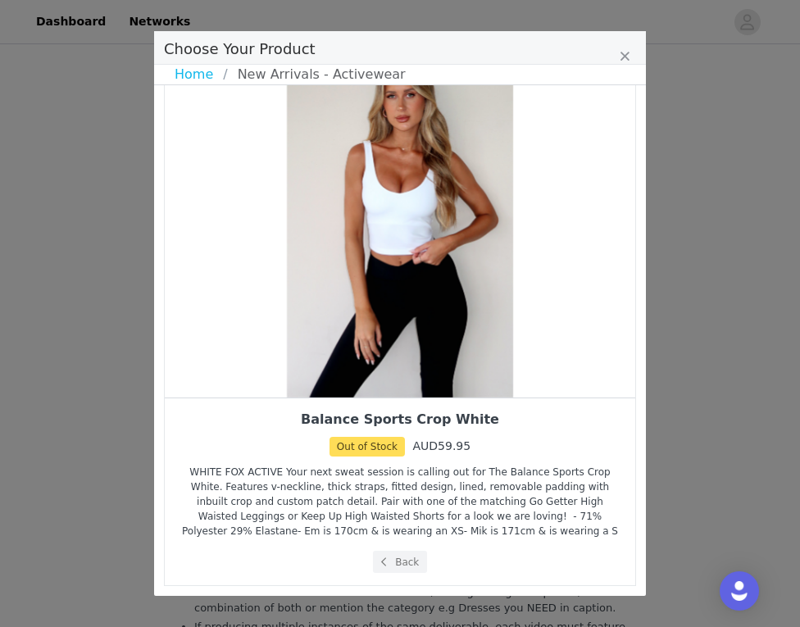
scroll to position [47, 0]
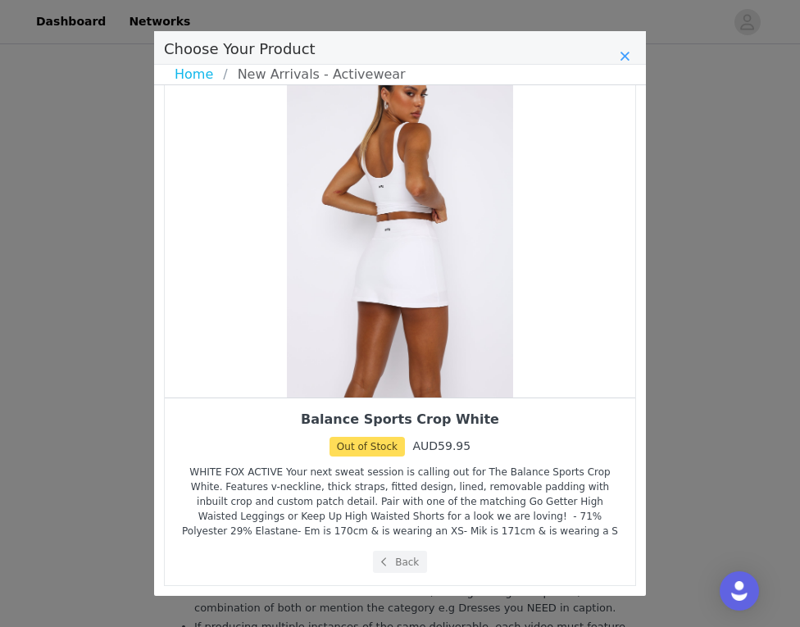
click at [622, 53] on icon "Close" at bounding box center [624, 56] width 10 height 13
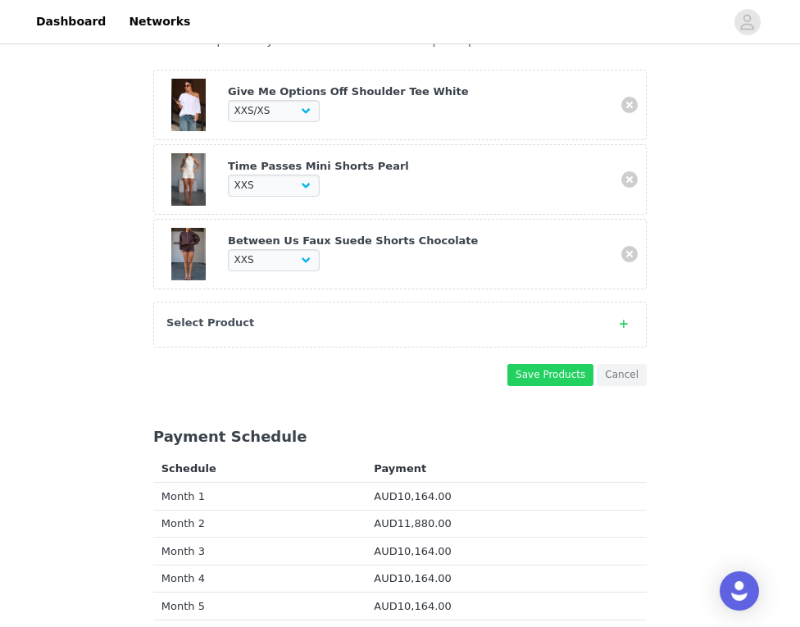
scroll to position [374, 0]
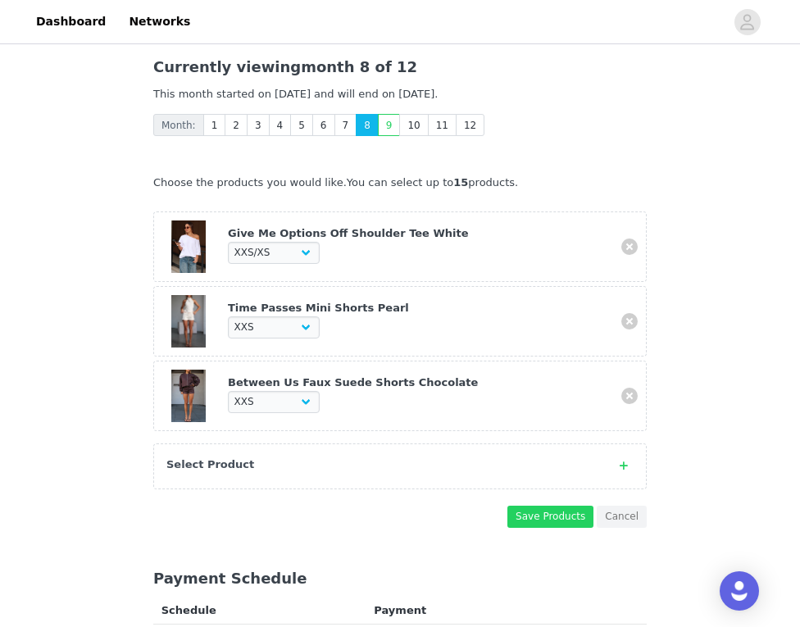
click at [363, 456] on div "Select Product" at bounding box center [383, 464] width 434 height 16
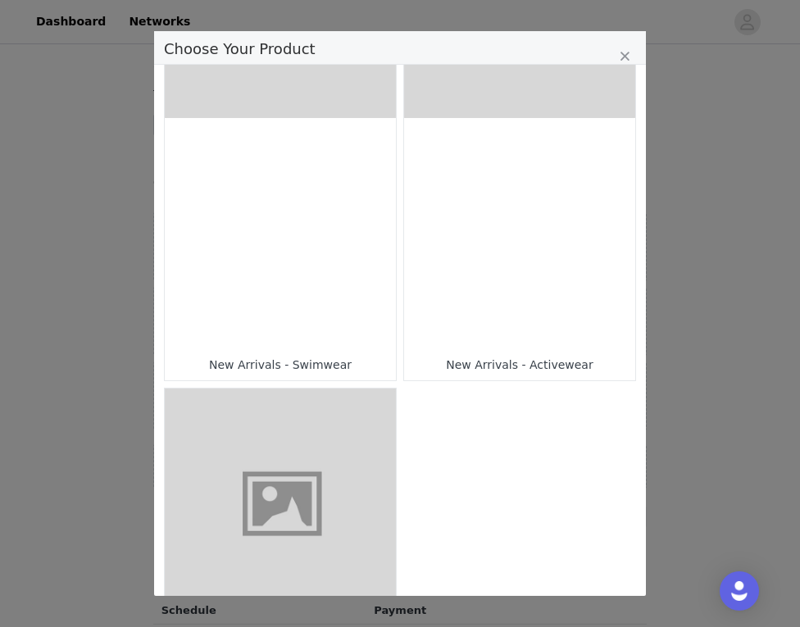
scroll to position [1196, 0]
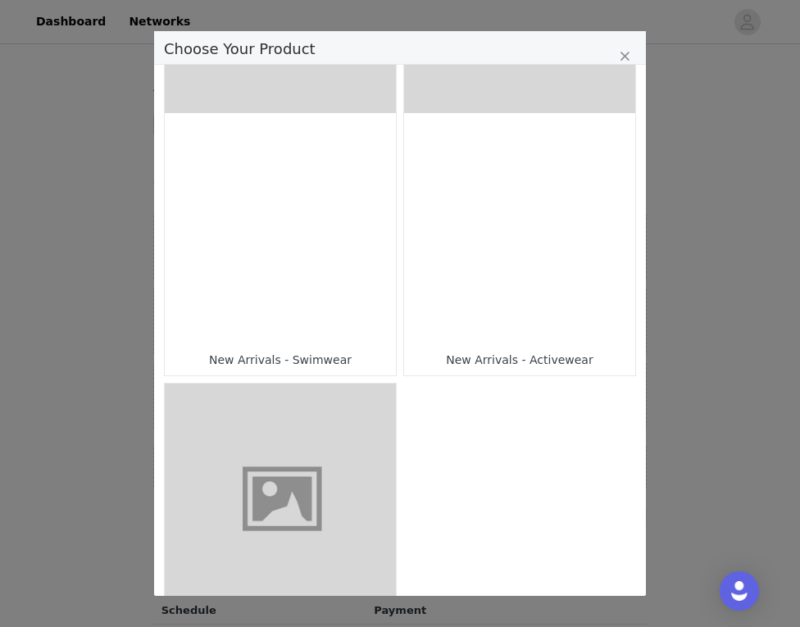
click at [551, 152] on div "Choose Your Product" at bounding box center [519, 228] width 231 height 231
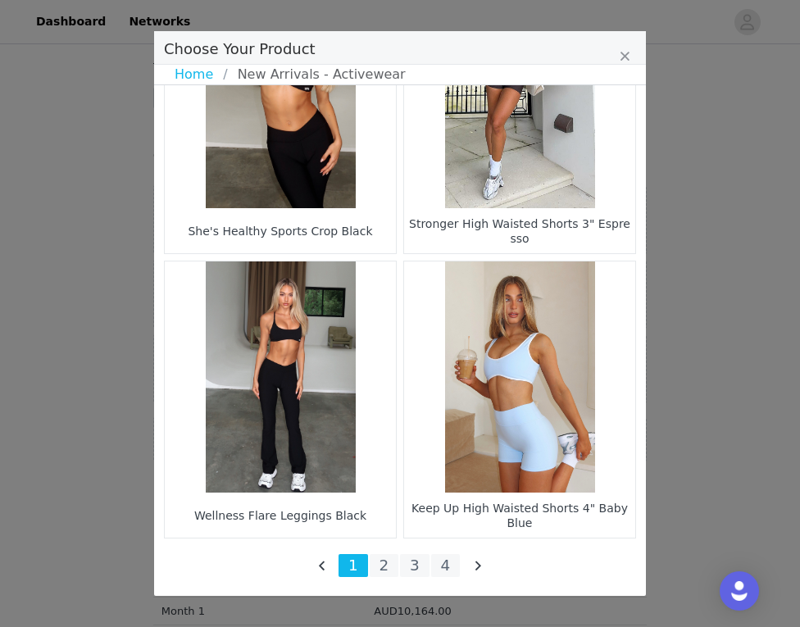
scroll to position [411, 0]
click at [442, 570] on li "4" at bounding box center [445, 565] width 29 height 23
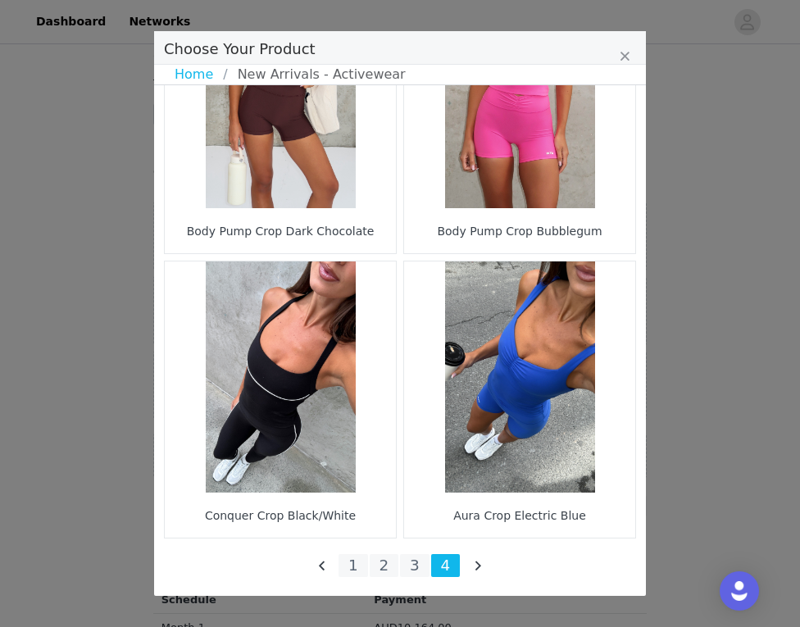
scroll to position [403, 0]
click at [419, 560] on li "3" at bounding box center [414, 565] width 29 height 23
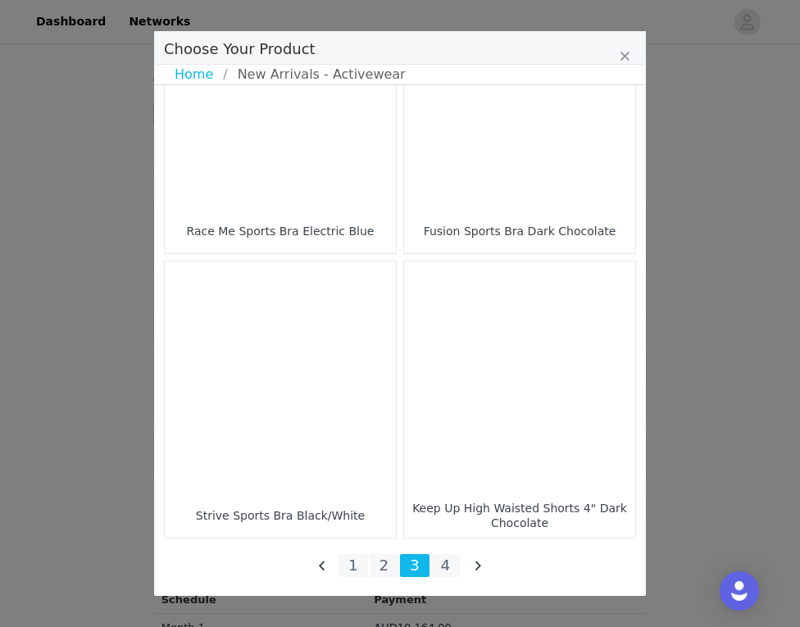
scroll to position [2393, 0]
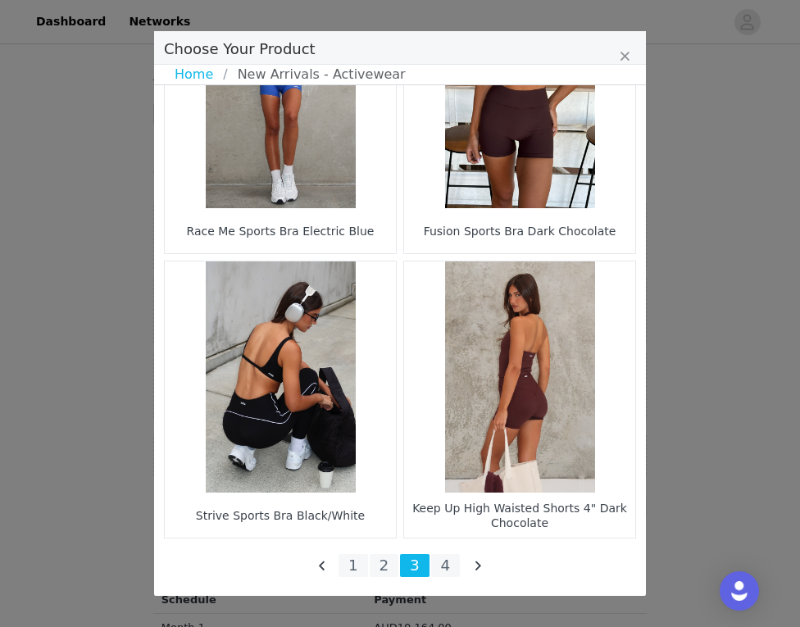
click at [388, 567] on li "2" at bounding box center [383, 565] width 29 height 23
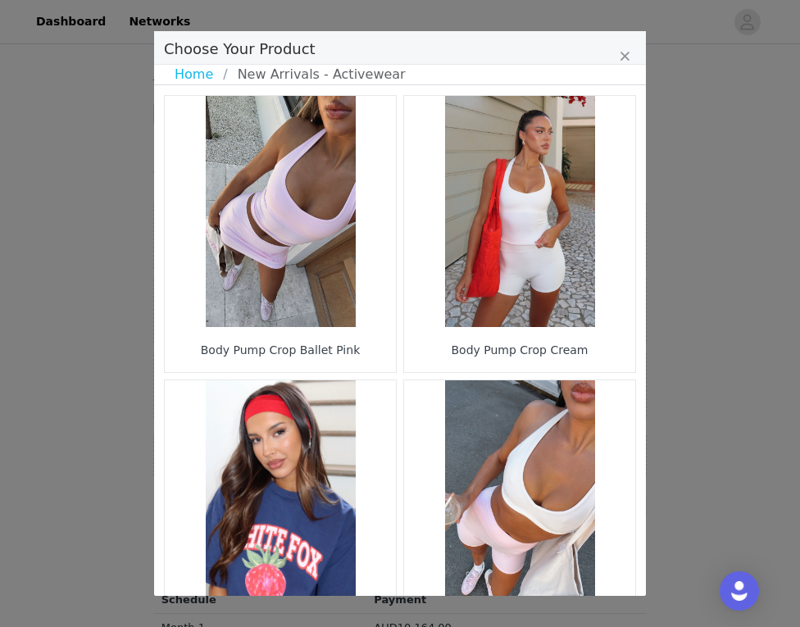
click at [540, 295] on figure "Choose Your Product" at bounding box center [519, 211] width 231 height 231
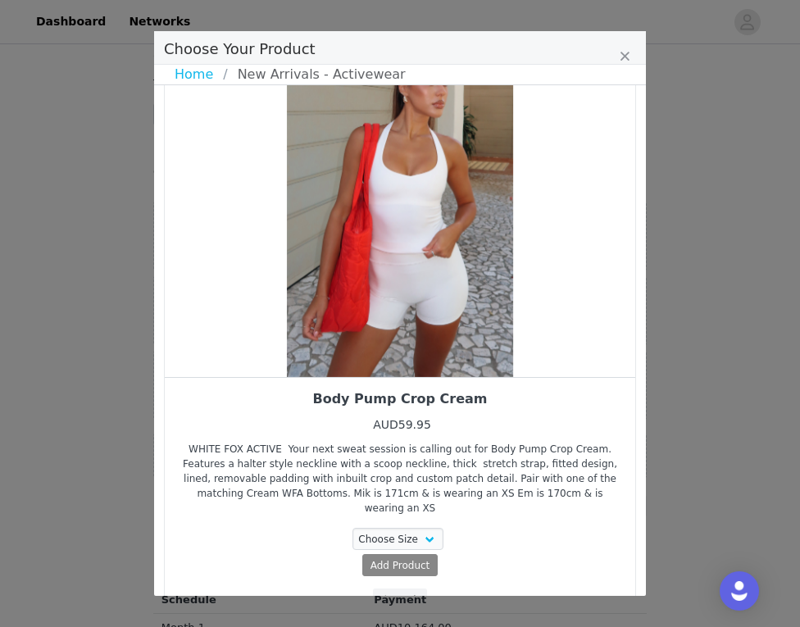
scroll to position [76, 0]
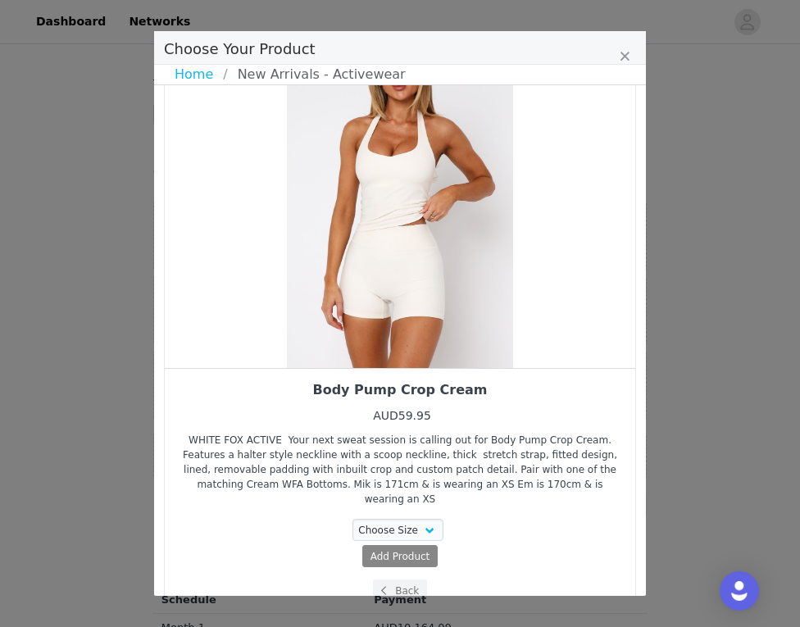
drag, startPoint x: 464, startPoint y: 345, endPoint x: 350, endPoint y: 330, distance: 114.8
click at [350, 330] on div "Choose Your Product" at bounding box center [400, 194] width 470 height 348
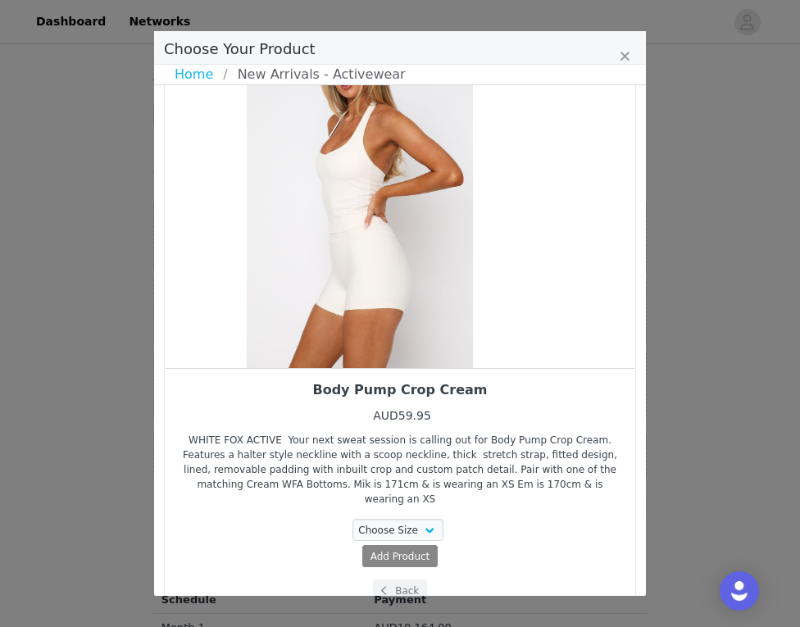
drag, startPoint x: 469, startPoint y: 289, endPoint x: 268, endPoint y: 208, distance: 217.3
click at [274, 211] on div "Choose Your Product" at bounding box center [360, 194] width 470 height 348
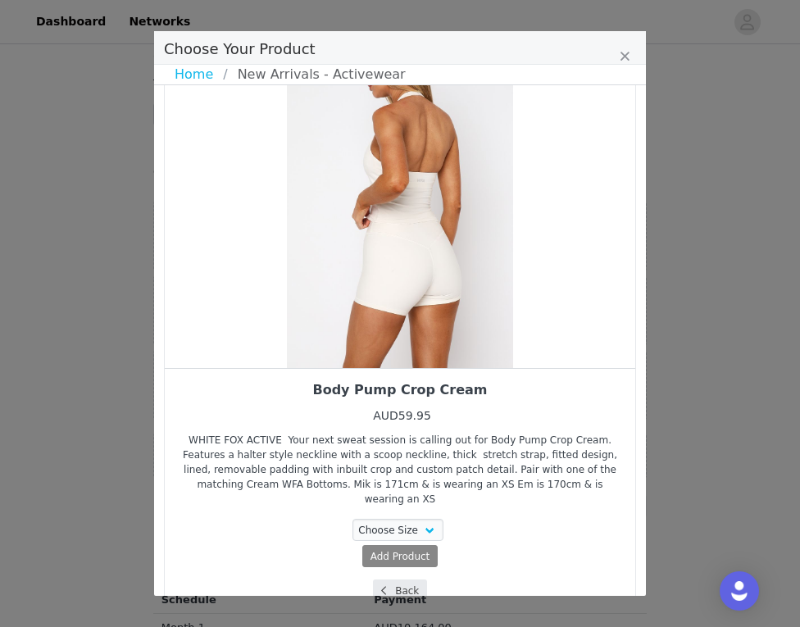
click at [410, 579] on button "Back" at bounding box center [400, 590] width 55 height 22
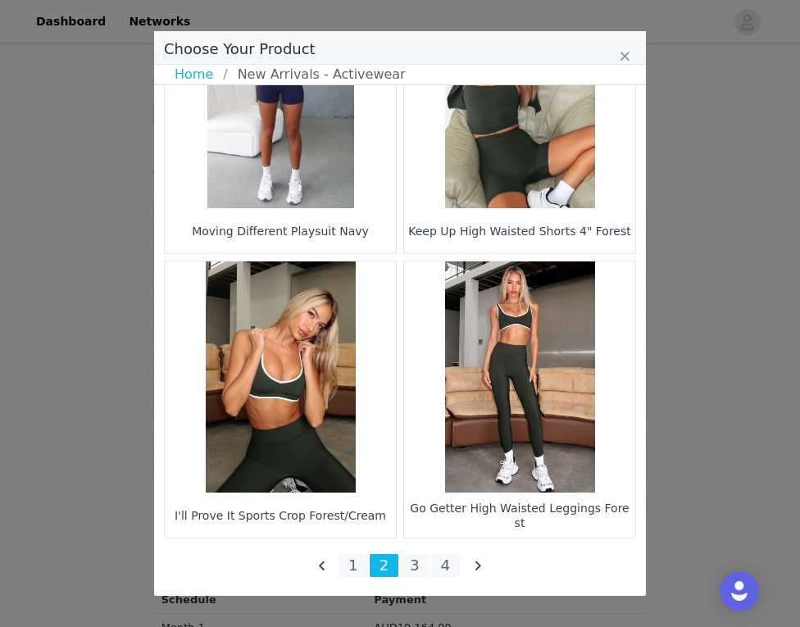
scroll to position [2393, 0]
click at [357, 558] on li "1" at bounding box center [352, 565] width 29 height 23
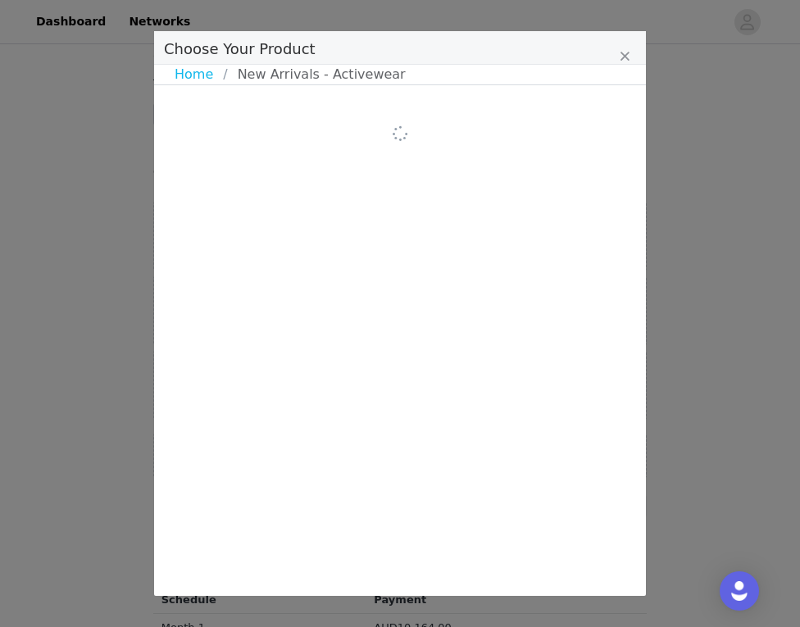
scroll to position [0, 0]
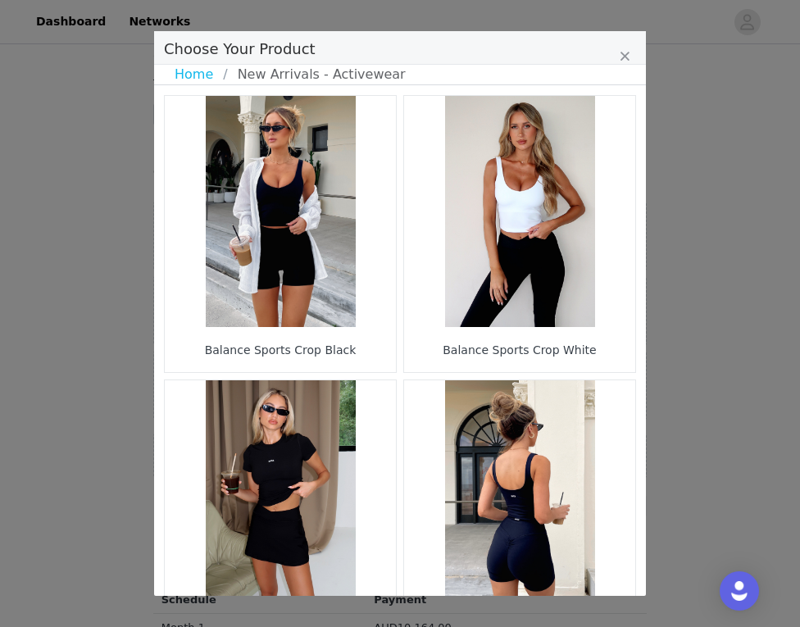
click at [514, 199] on figure "Choose Your Product" at bounding box center [519, 211] width 231 height 231
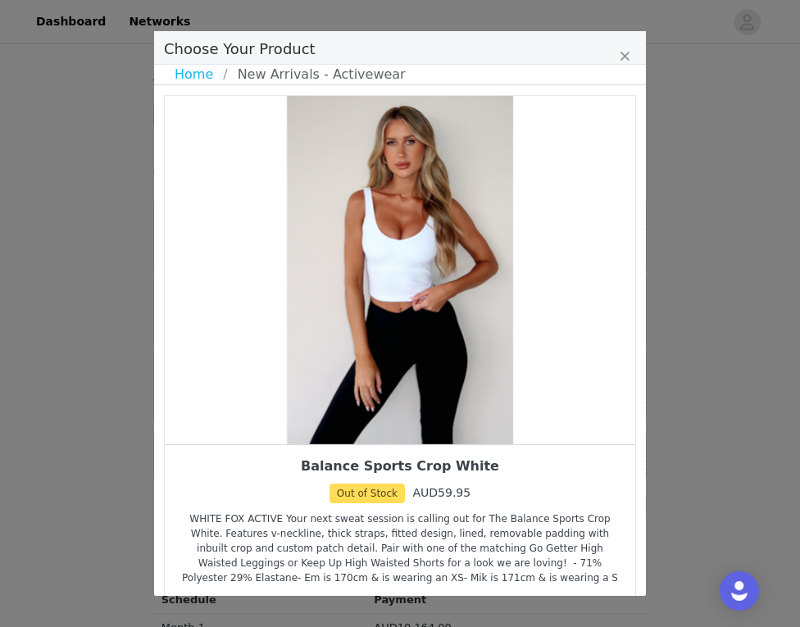
drag, startPoint x: 512, startPoint y: 291, endPoint x: 450, endPoint y: 291, distance: 62.3
click at [501, 291] on div "Choose Your Product" at bounding box center [400, 270] width 470 height 348
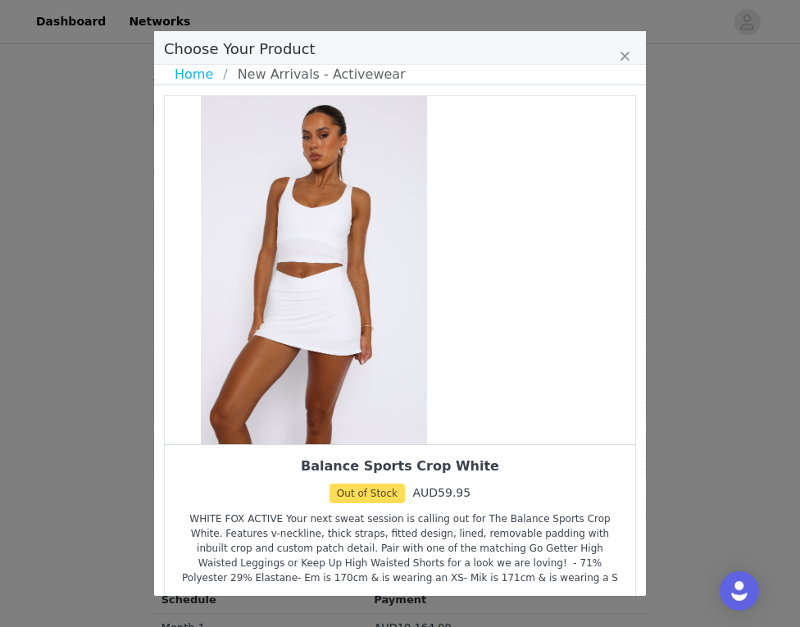
drag, startPoint x: 421, startPoint y: 288, endPoint x: 278, endPoint y: 230, distance: 154.4
click at [278, 230] on div "Choose Your Product" at bounding box center [314, 270] width 470 height 348
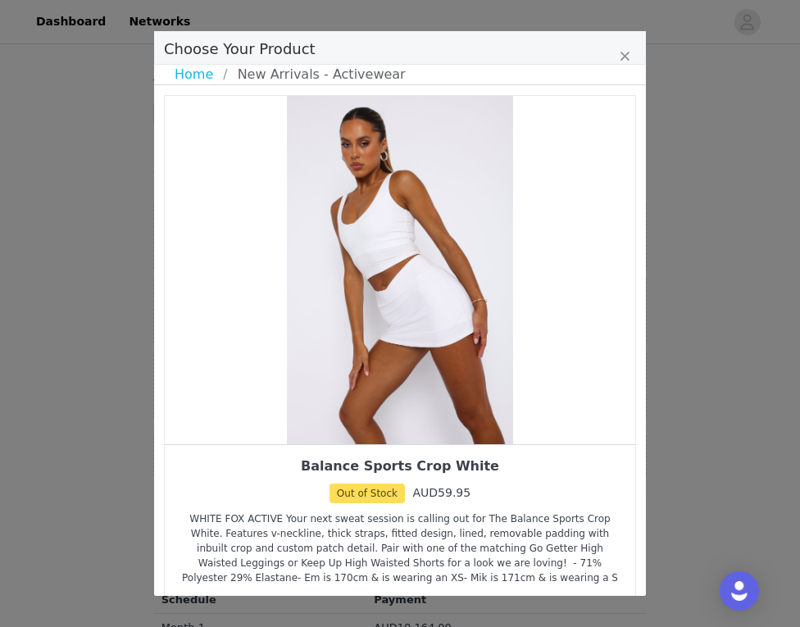
drag, startPoint x: 456, startPoint y: 257, endPoint x: 322, endPoint y: 217, distance: 140.2
click at [322, 217] on div "Choose Your Product" at bounding box center [400, 270] width 470 height 348
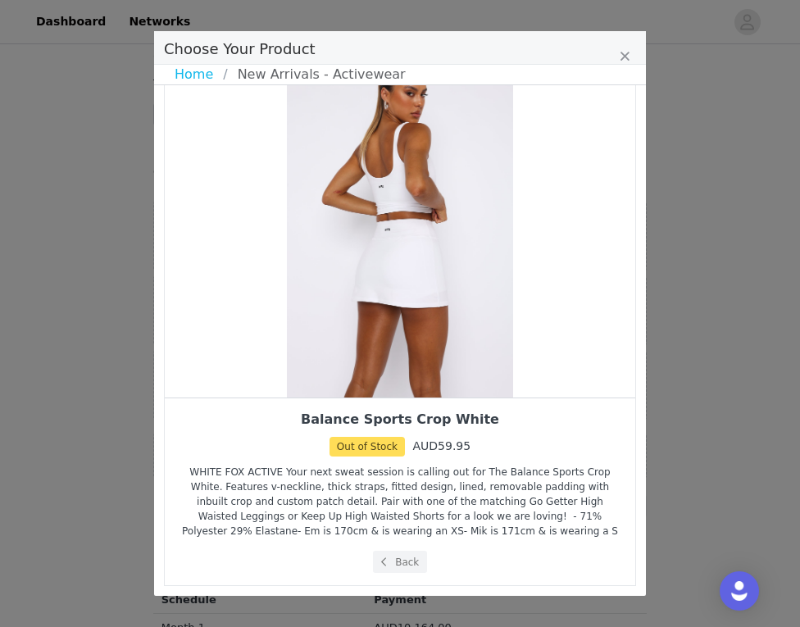
scroll to position [47, 0]
click at [393, 563] on button "Back" at bounding box center [400, 562] width 55 height 22
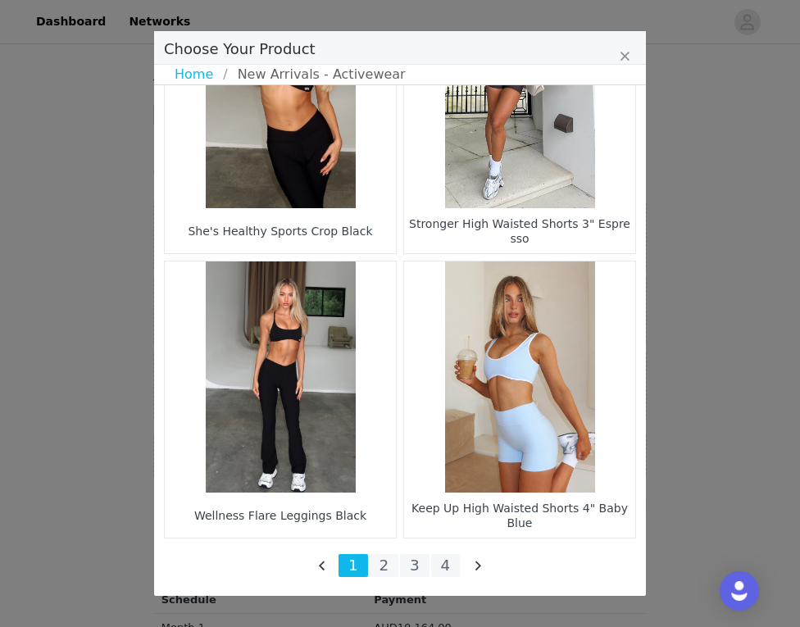
scroll to position [2393, 0]
click at [379, 572] on li "2" at bounding box center [383, 565] width 29 height 23
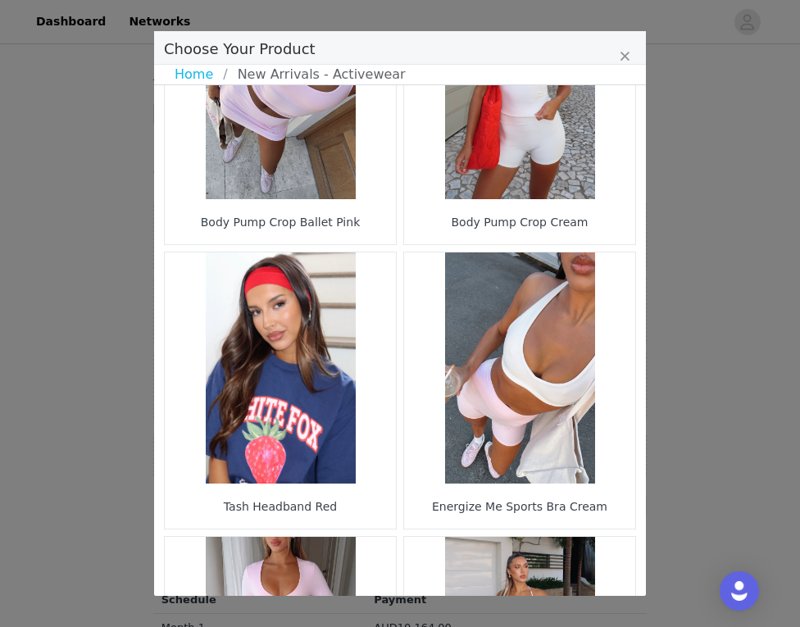
scroll to position [129, 0]
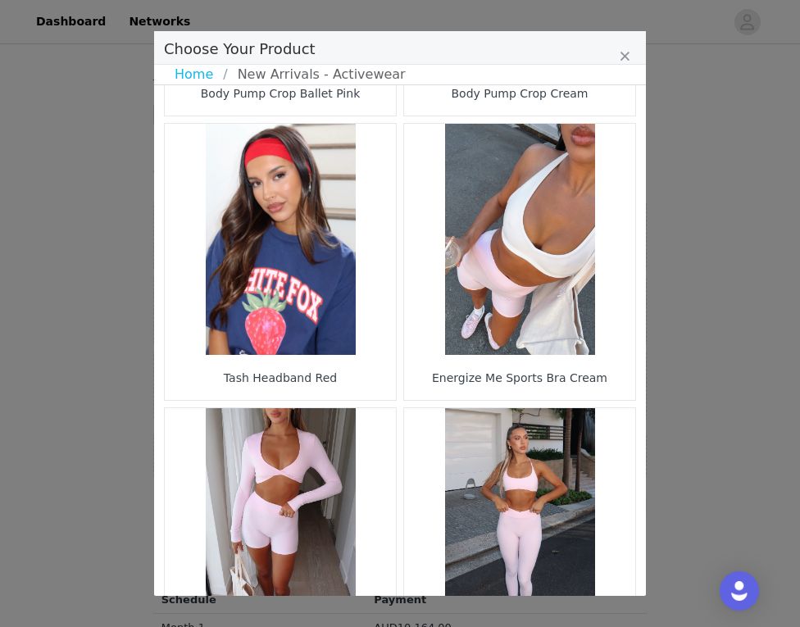
click at [552, 179] on figure "Choose Your Product" at bounding box center [519, 239] width 231 height 231
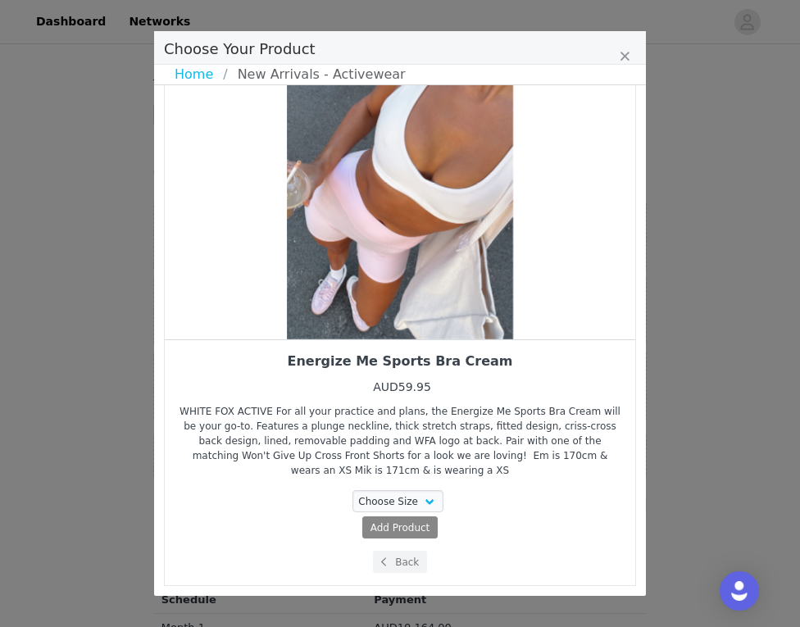
scroll to position [105, 0]
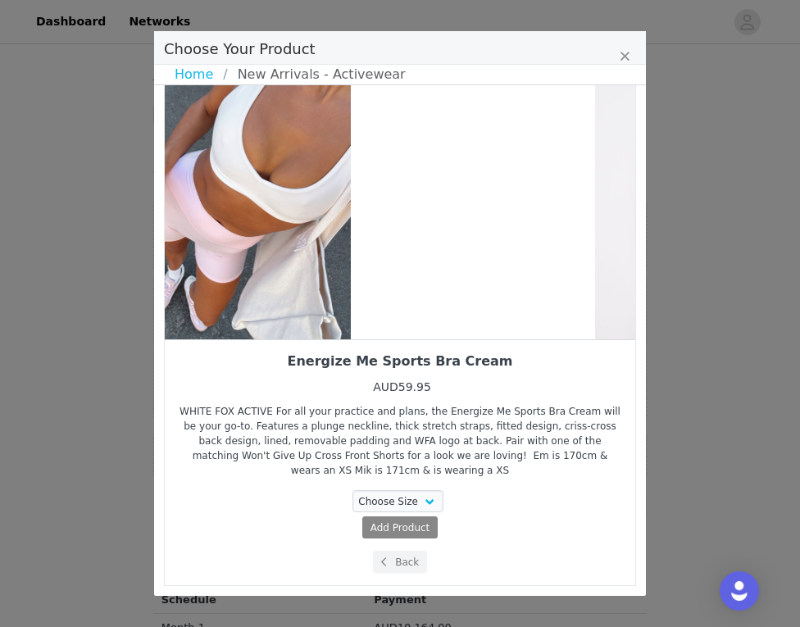
drag, startPoint x: 496, startPoint y: 265, endPoint x: 325, endPoint y: 262, distance: 170.4
click at [325, 262] on div "Choose Your Product" at bounding box center [237, 165] width 470 height 348
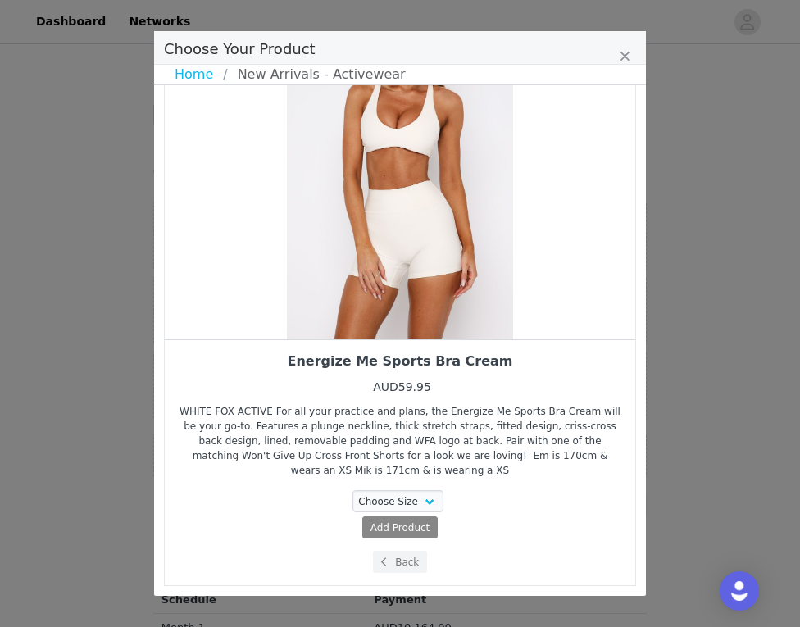
drag, startPoint x: 474, startPoint y: 220, endPoint x: 364, endPoint y: 220, distance: 109.8
click at [428, 220] on div "Choose Your Product" at bounding box center [400, 165] width 470 height 348
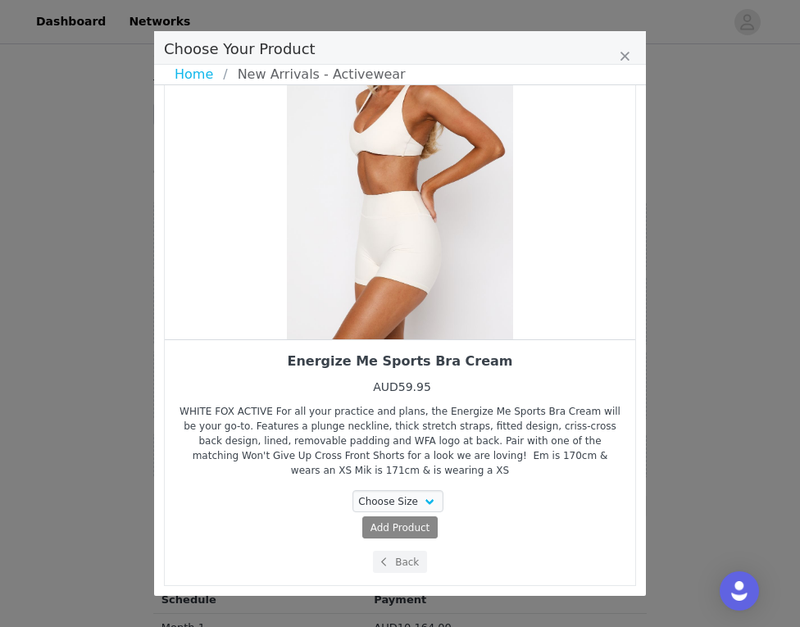
scroll to position [1, 0]
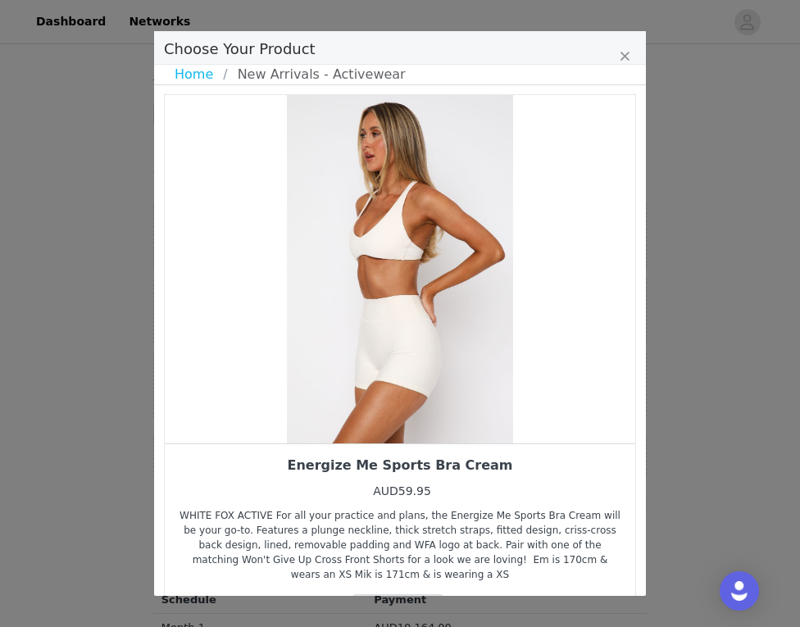
drag, startPoint x: 441, startPoint y: 238, endPoint x: 250, endPoint y: 222, distance: 191.6
click at [253, 224] on div "Choose Your Product" at bounding box center [400, 269] width 470 height 348
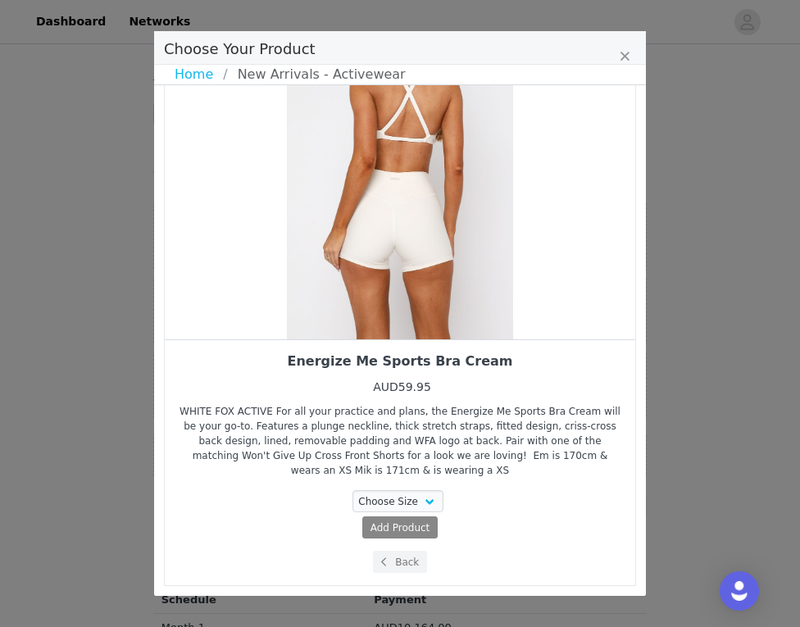
scroll to position [105, 0]
click at [390, 544] on div "Choose Size XXS XS S M L XL Add Product Back" at bounding box center [400, 531] width 446 height 83
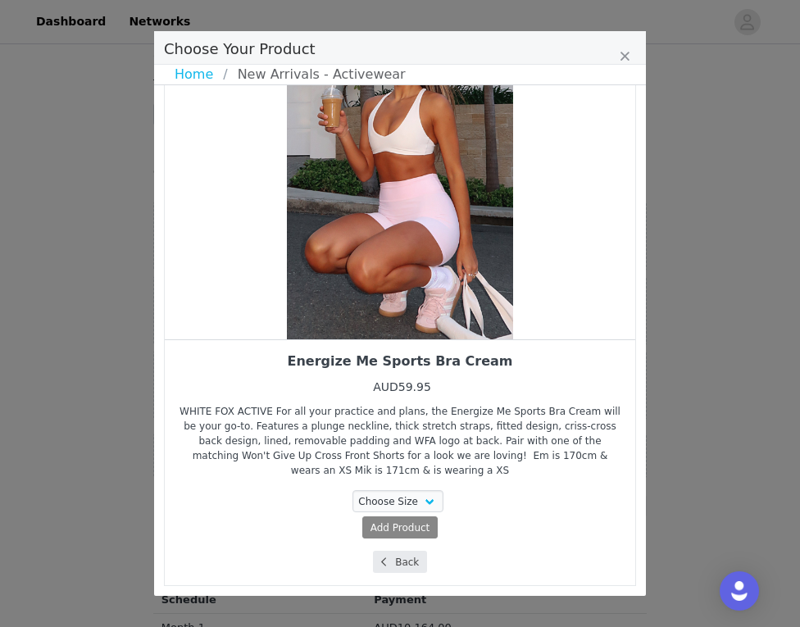
click at [406, 561] on button "Back" at bounding box center [400, 562] width 55 height 22
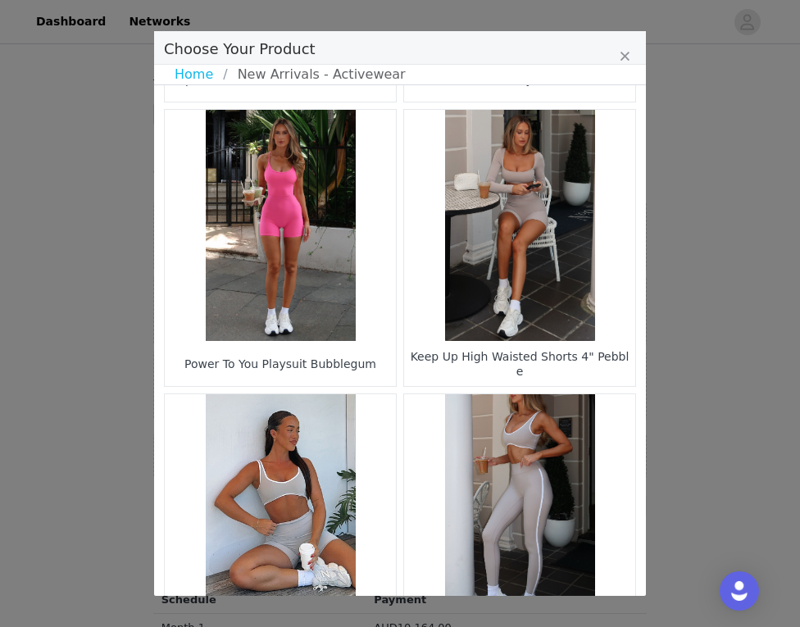
scroll to position [1575, 0]
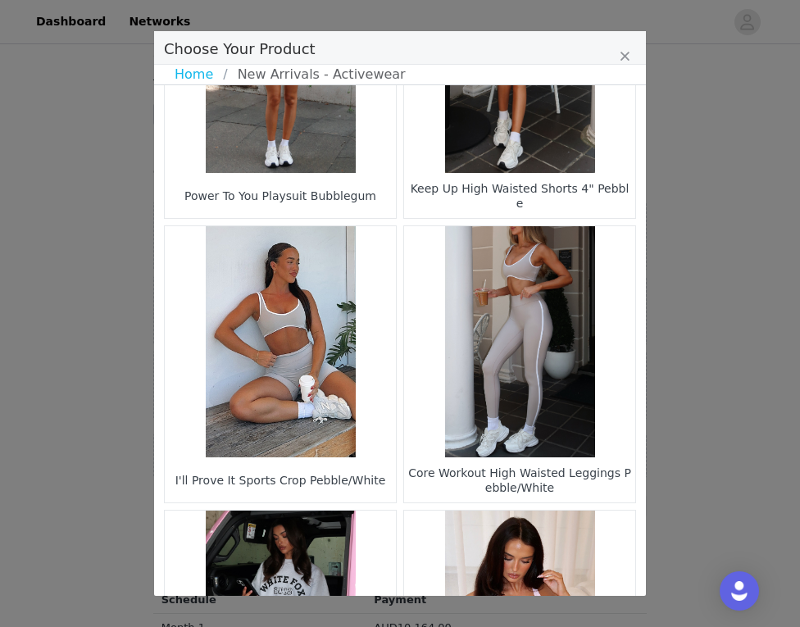
click at [344, 424] on figure "Choose Your Product" at bounding box center [280, 341] width 231 height 231
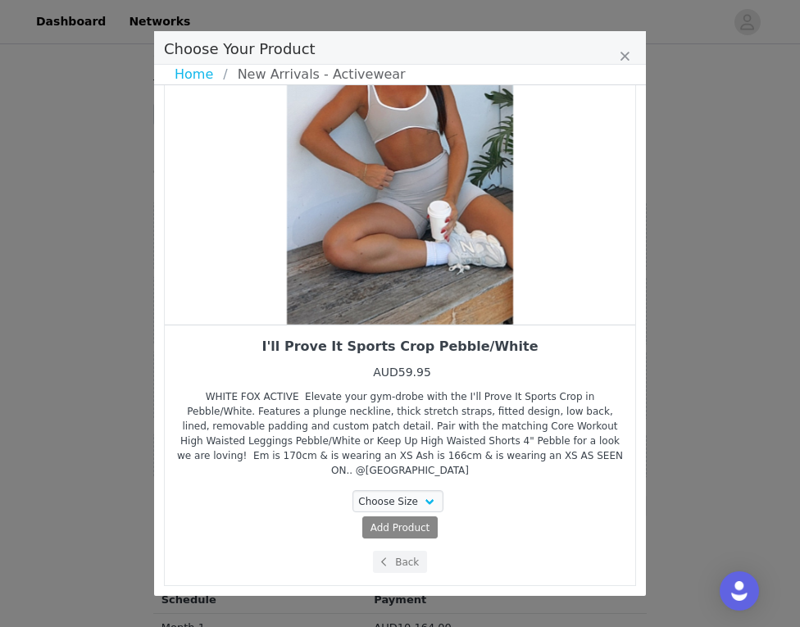
scroll to position [105, 0]
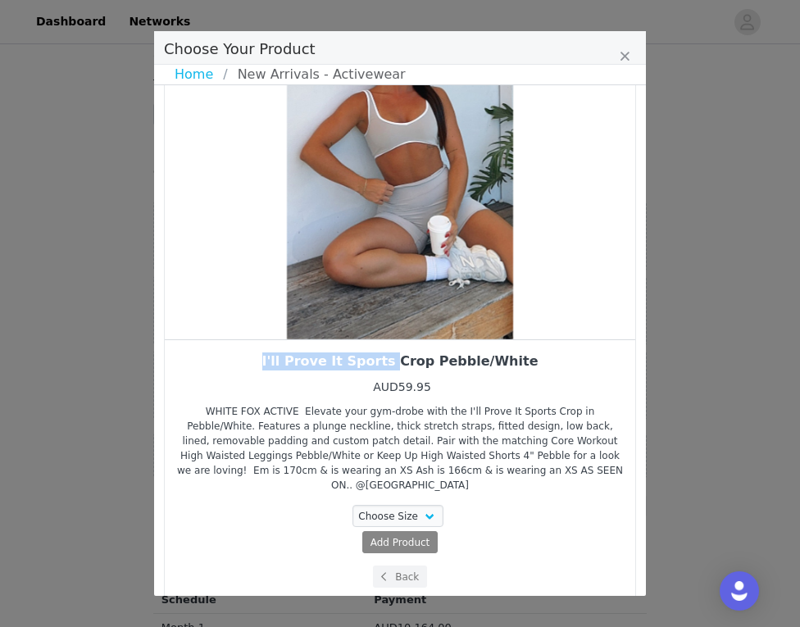
drag, startPoint x: 465, startPoint y: 342, endPoint x: 331, endPoint y: 325, distance: 134.5
click at [336, 326] on div "I'll Prove It Sports Crop Pebble/White AUD59.95 WHITE FOX ACTIVE Elevate your g…" at bounding box center [400, 295] width 472 height 610
drag, startPoint x: 404, startPoint y: 253, endPoint x: 318, endPoint y: 225, distance: 90.4
click at [320, 229] on div "Choose Your Product" at bounding box center [400, 165] width 470 height 348
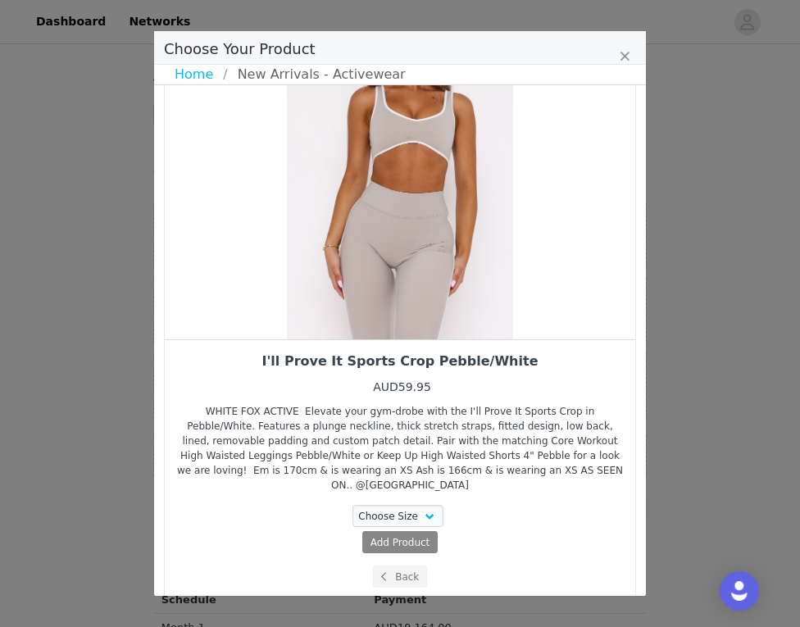
scroll to position [11, 0]
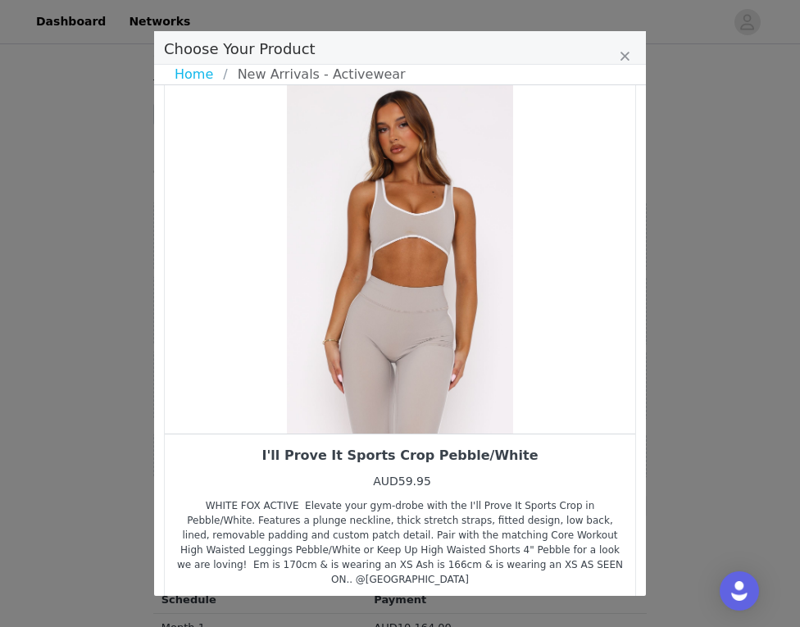
drag, startPoint x: 441, startPoint y: 258, endPoint x: 320, endPoint y: 238, distance: 122.8
click at [409, 257] on div "Choose Your Product" at bounding box center [400, 259] width 470 height 348
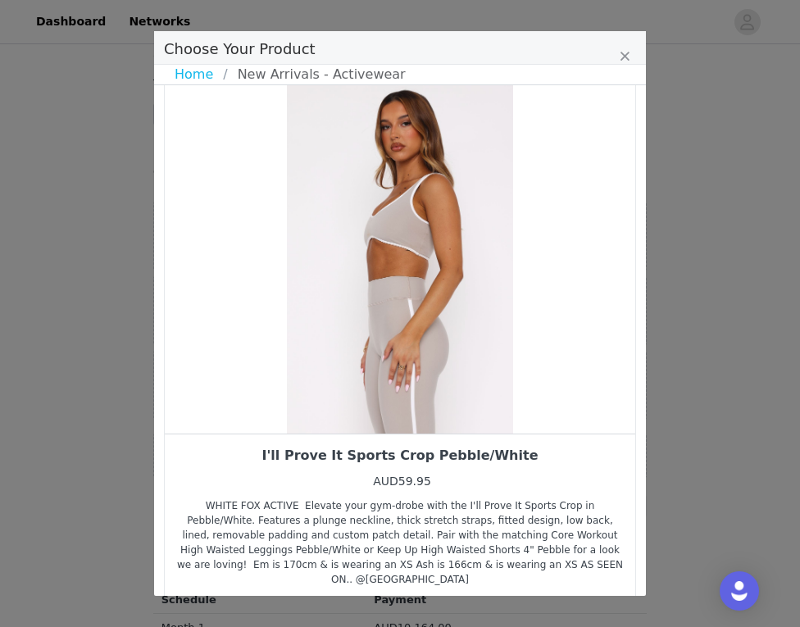
drag, startPoint x: 320, startPoint y: 238, endPoint x: 231, endPoint y: 220, distance: 90.5
click at [233, 220] on div "Choose Your Product" at bounding box center [400, 259] width 470 height 348
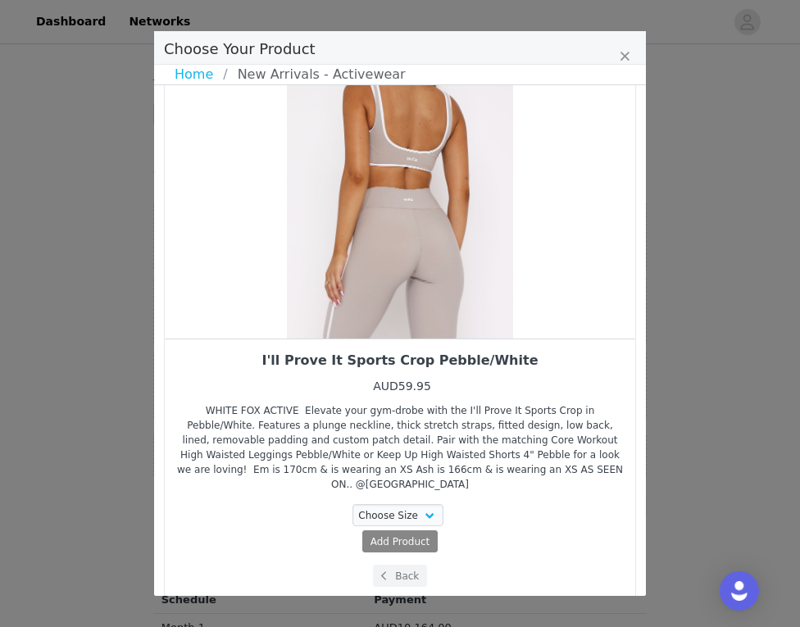
scroll to position [105, 0]
click at [390, 565] on button "Back" at bounding box center [400, 576] width 55 height 22
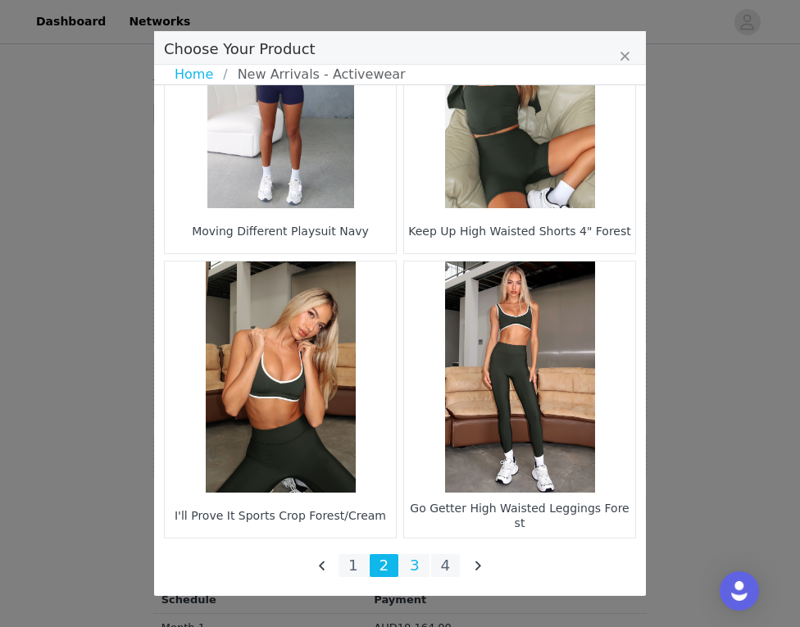
scroll to position [2393, 0]
click at [418, 567] on li "3" at bounding box center [414, 565] width 29 height 23
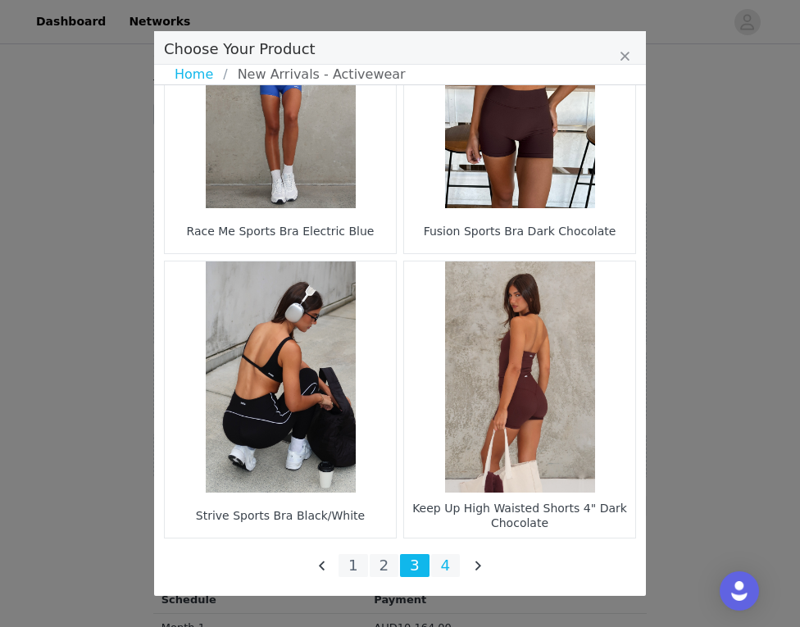
click at [442, 568] on li "4" at bounding box center [445, 565] width 29 height 23
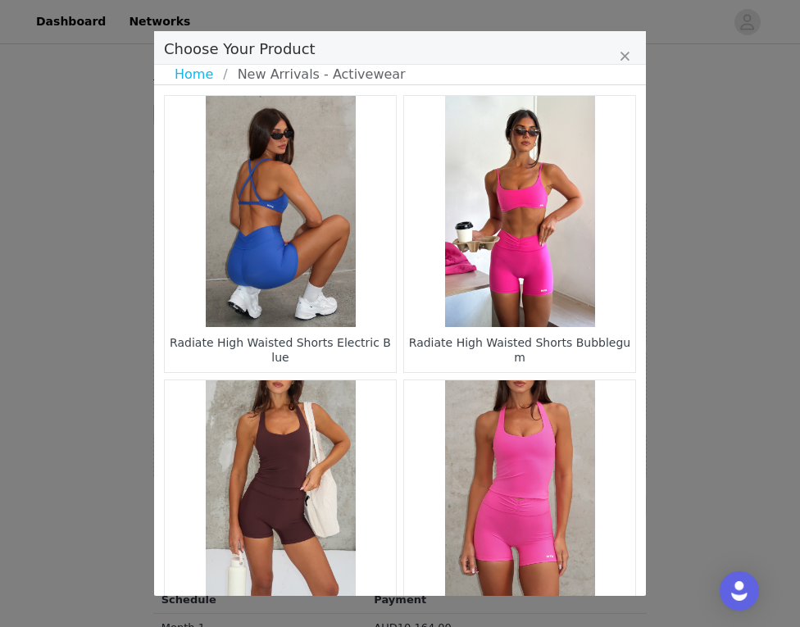
scroll to position [0, 0]
click at [188, 75] on link "Home" at bounding box center [199, 75] width 48 height 20
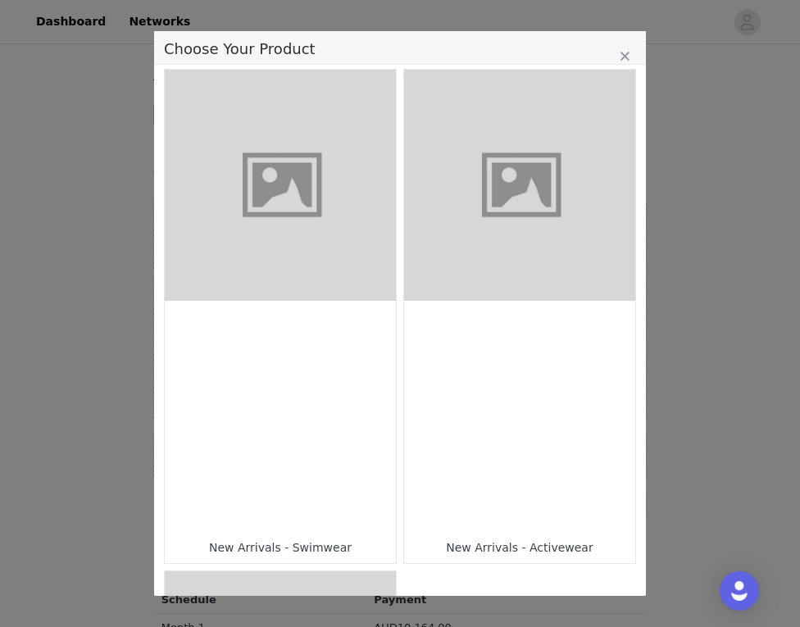
scroll to position [1036, 0]
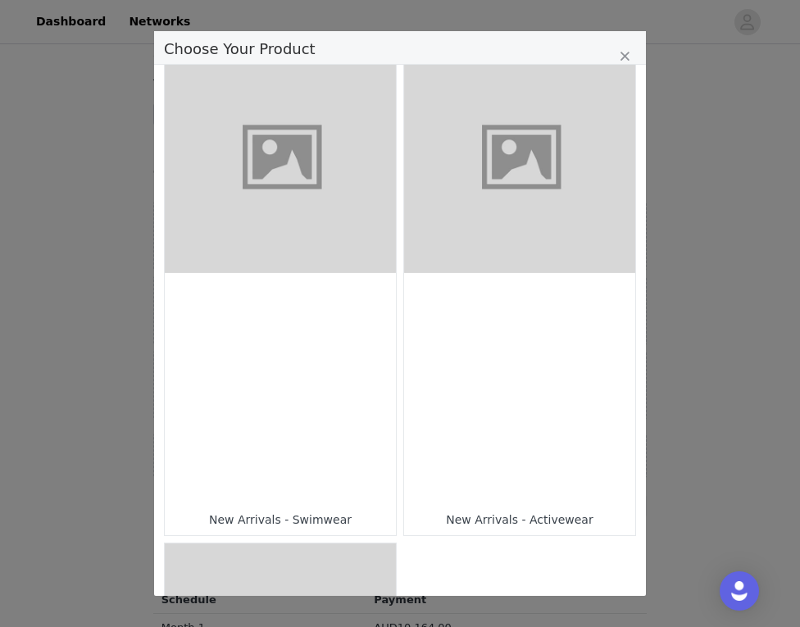
click at [320, 387] on div "Choose Your Product" at bounding box center [280, 388] width 231 height 231
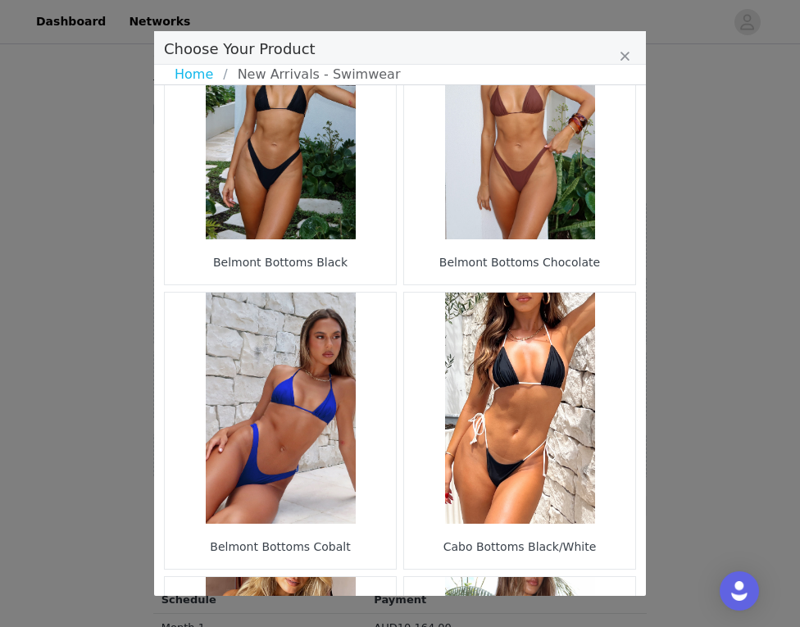
scroll to position [75, 0]
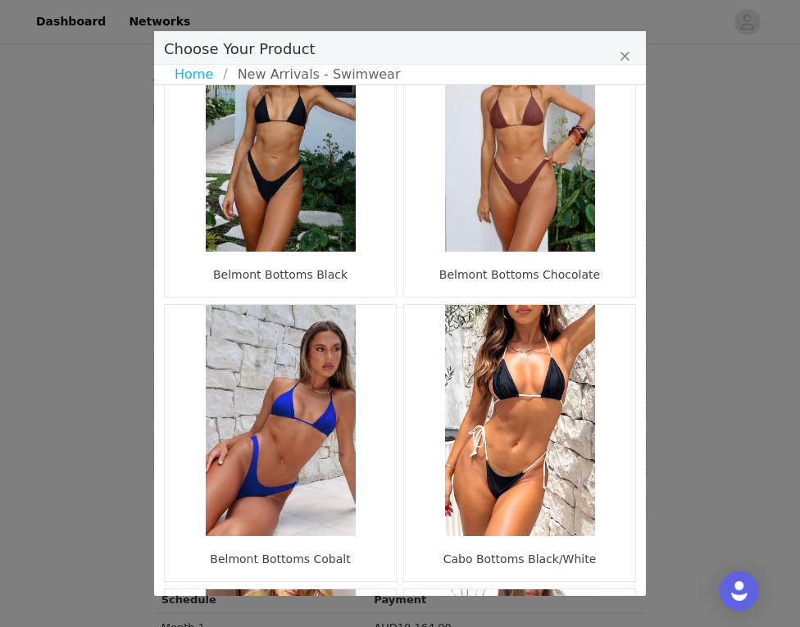
click at [544, 375] on figure "Choose Your Product" at bounding box center [519, 420] width 231 height 231
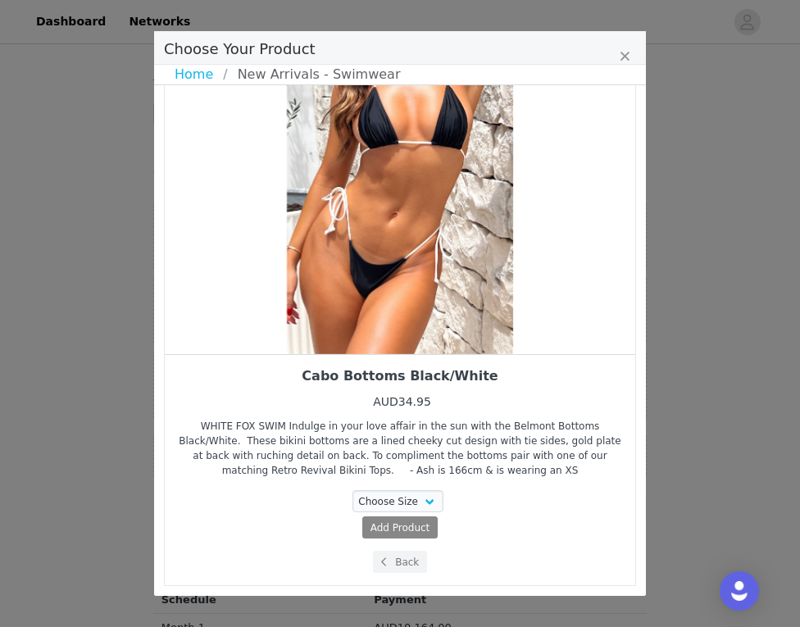
scroll to position [90, 0]
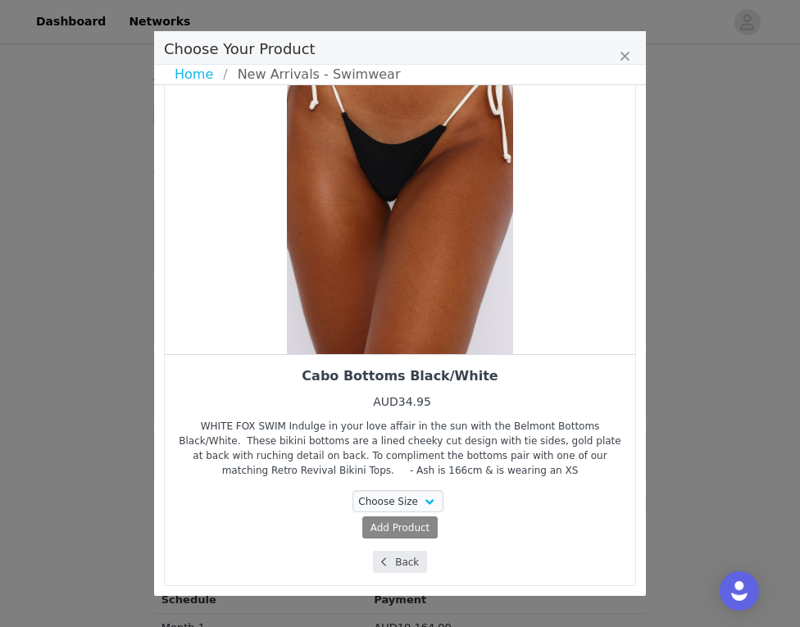
click at [394, 566] on button "Back" at bounding box center [400, 562] width 55 height 22
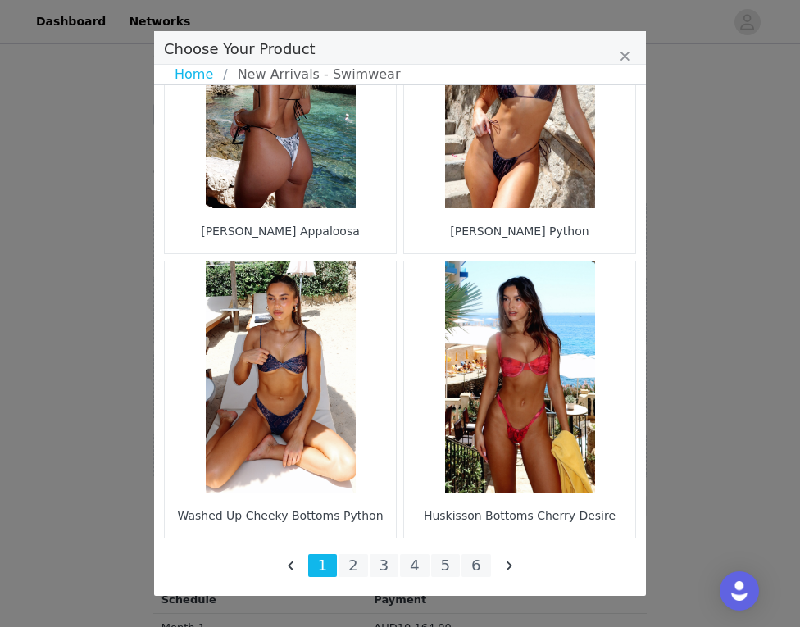
scroll to position [2393, 0]
click at [351, 569] on li "2" at bounding box center [352, 565] width 29 height 23
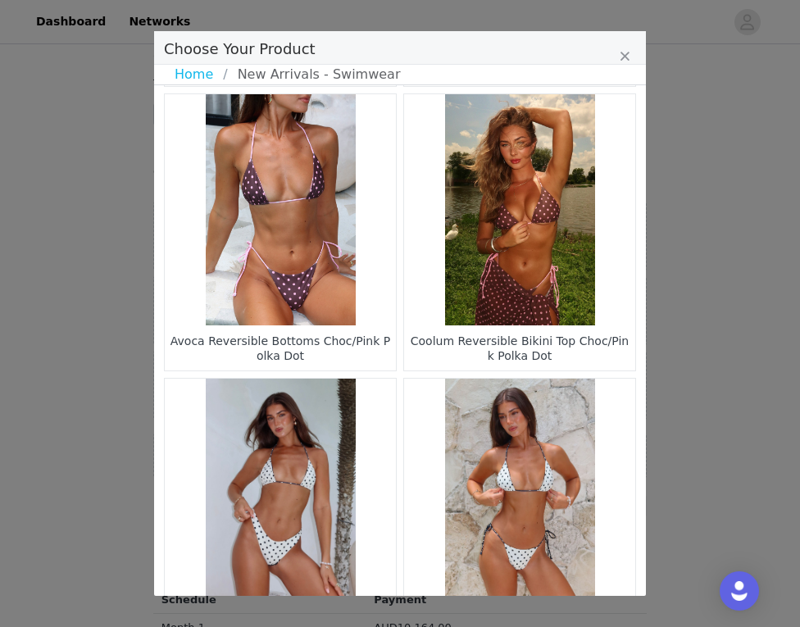
scroll to position [1503, 0]
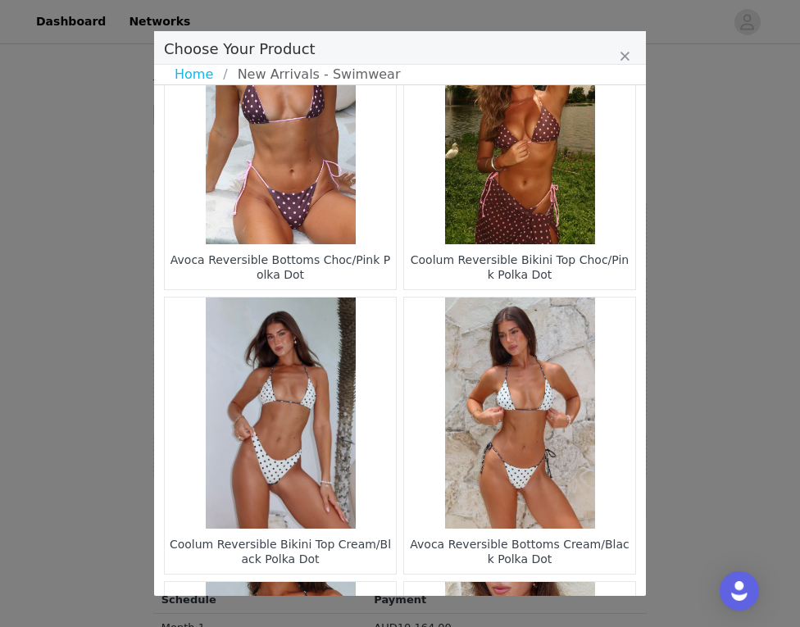
click at [513, 416] on figure "Choose Your Product" at bounding box center [519, 412] width 231 height 231
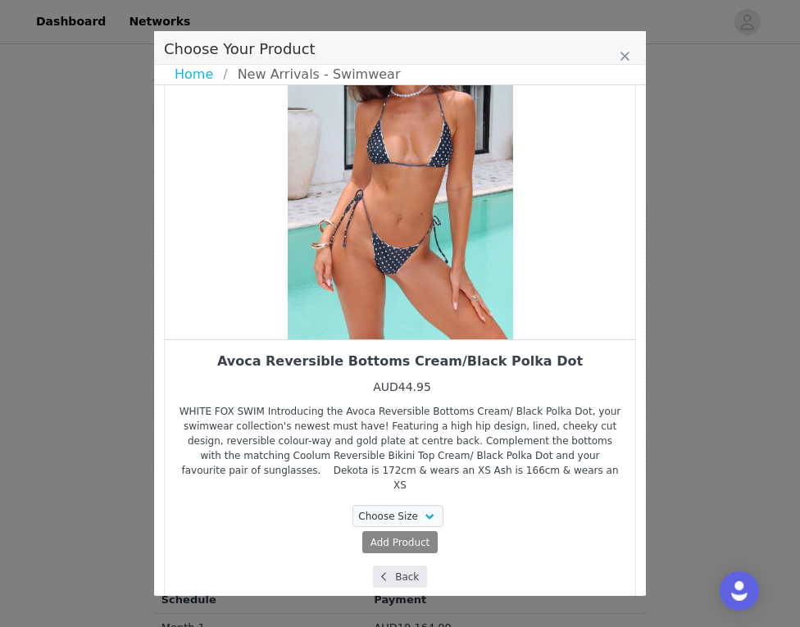
click at [403, 565] on button "Back" at bounding box center [400, 576] width 55 height 22
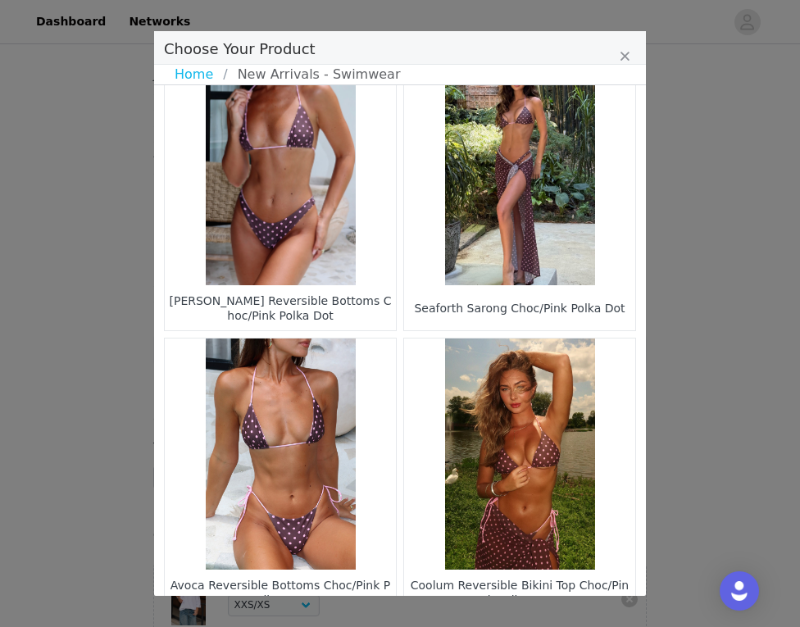
scroll to position [1449, 0]
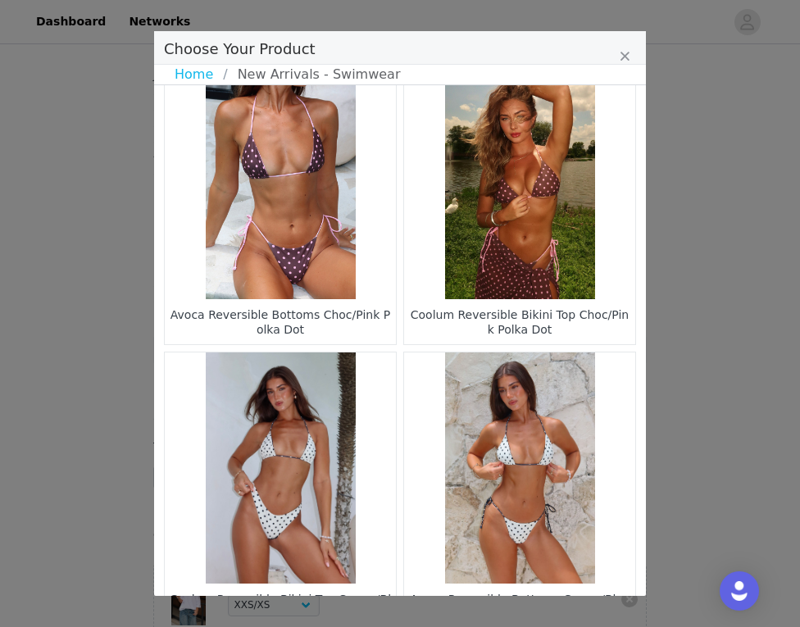
click at [307, 440] on figure "Choose Your Product" at bounding box center [280, 467] width 231 height 231
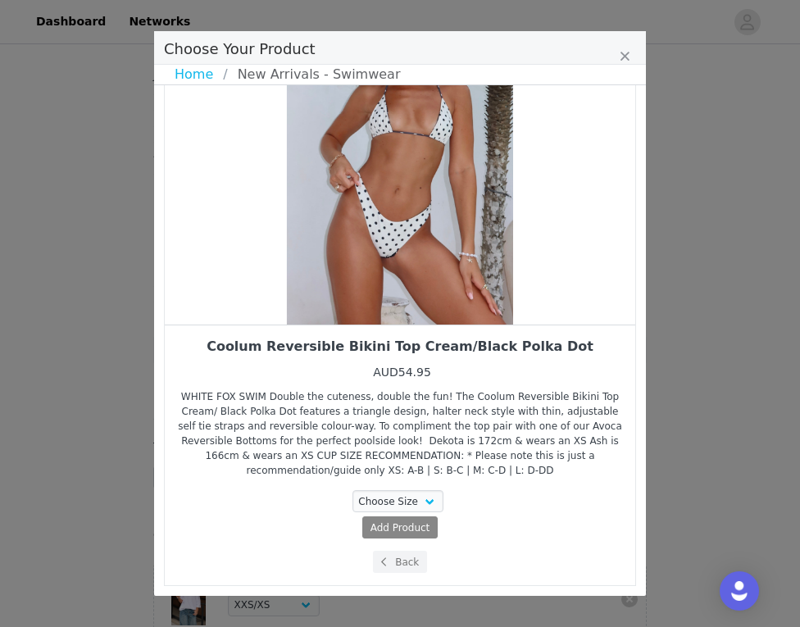
scroll to position [120, 0]
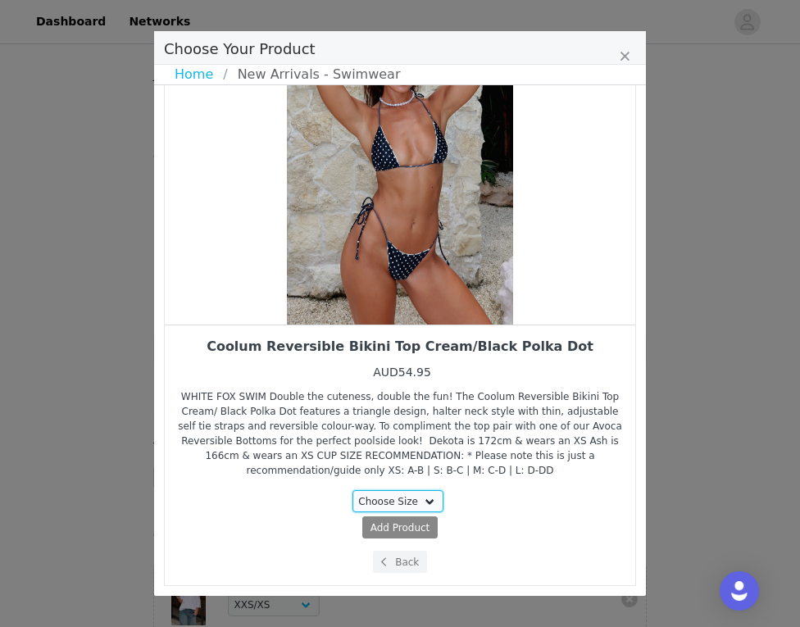
select select "26362410"
click at [380, 527] on span "Add Product" at bounding box center [369, 527] width 60 height 15
select select "26362410"
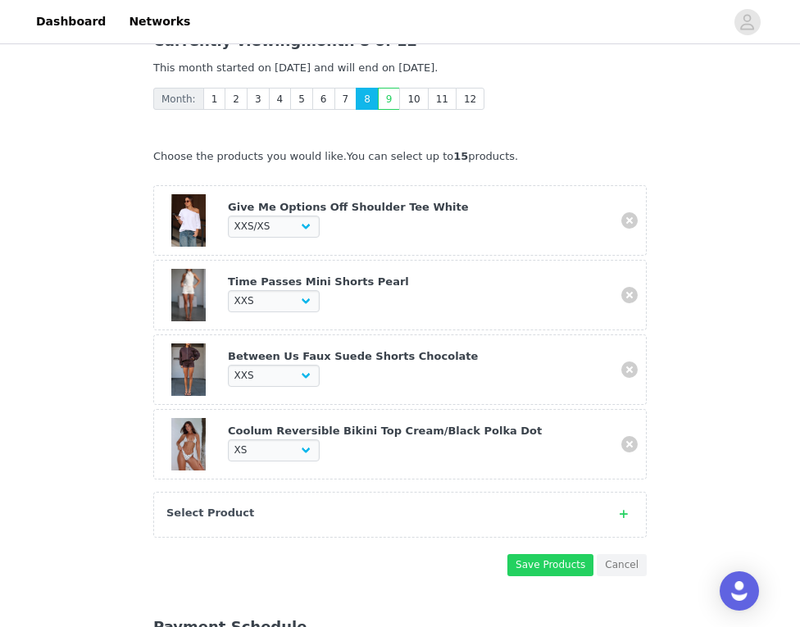
scroll to position [428, 0]
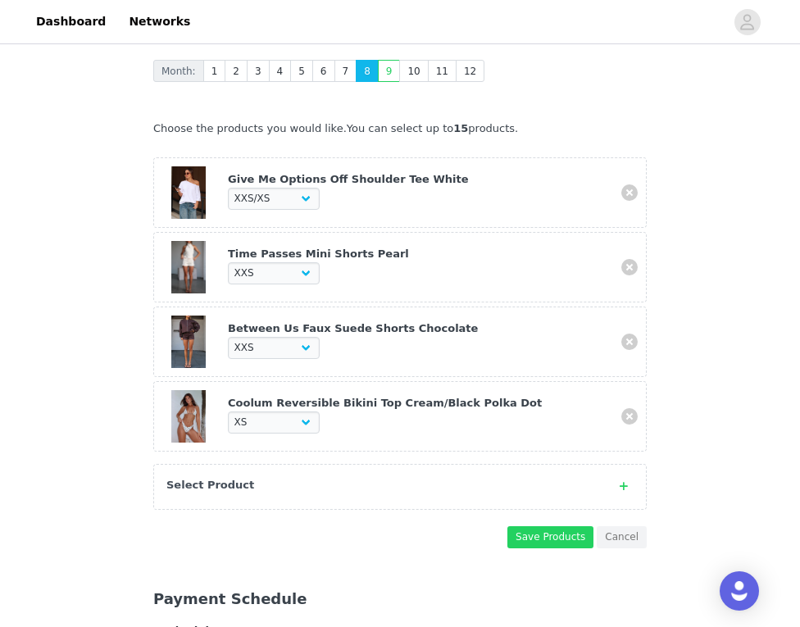
click at [361, 477] on div "Select Product" at bounding box center [383, 485] width 434 height 16
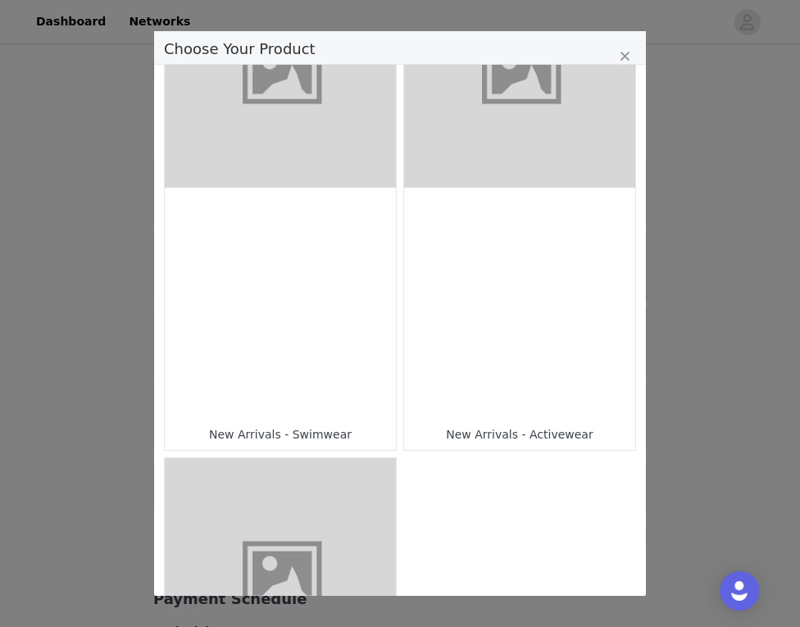
scroll to position [1127, 0]
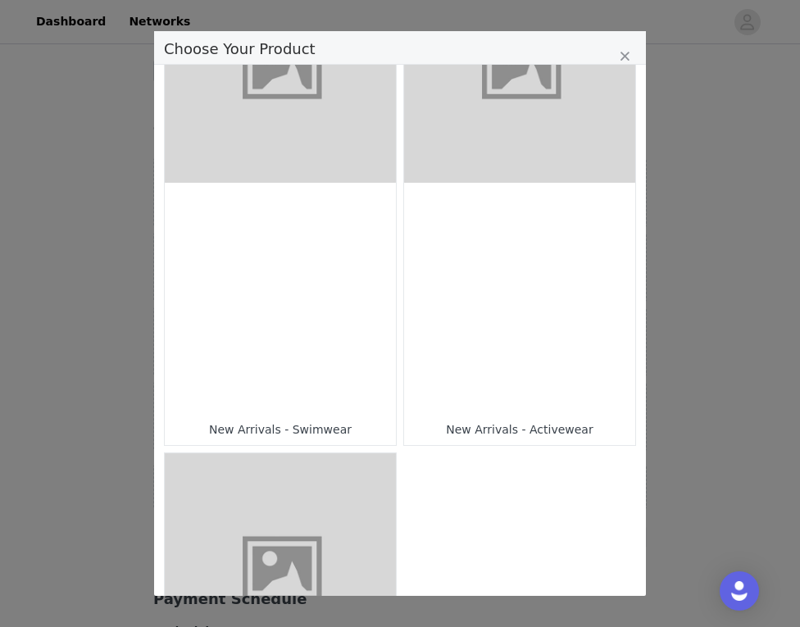
click at [329, 283] on div "Choose Your Product" at bounding box center [280, 298] width 231 height 231
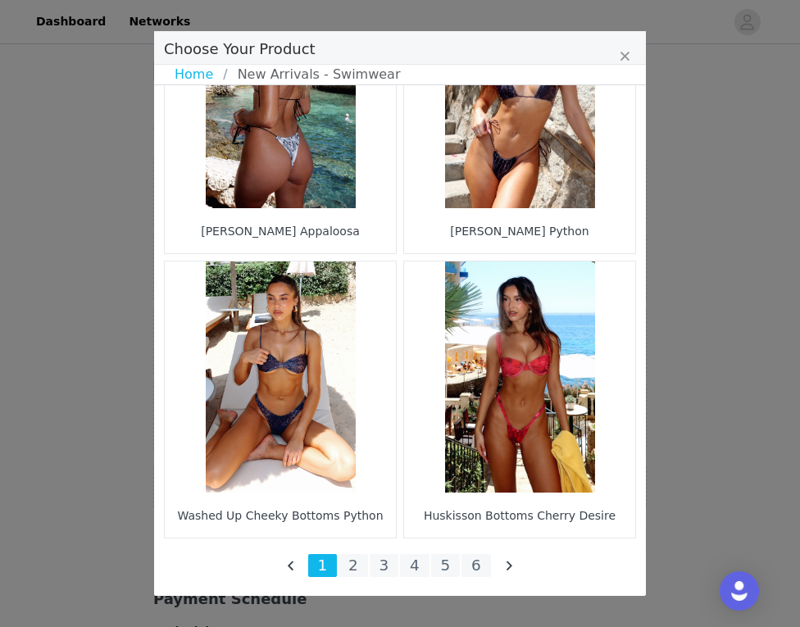
scroll to position [2393, 0]
click at [353, 556] on li "2" at bounding box center [352, 565] width 29 height 23
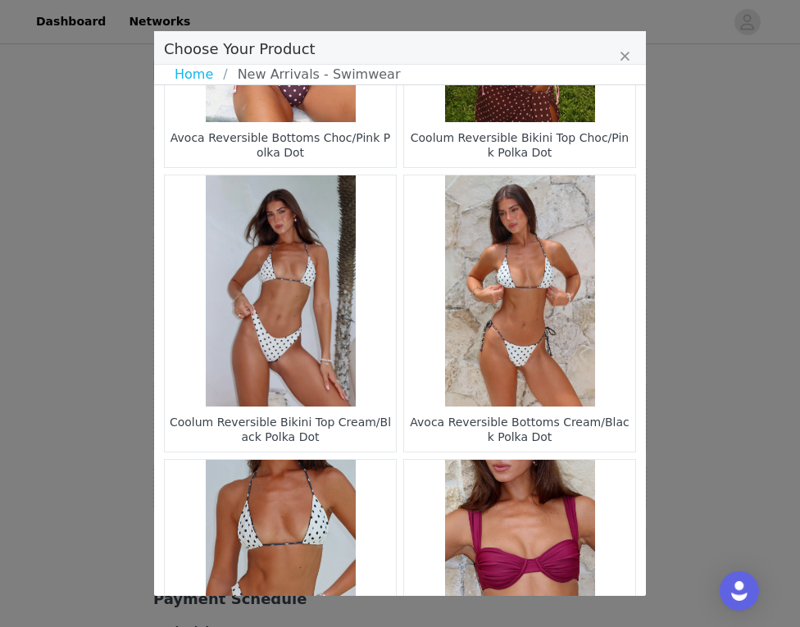
click at [501, 360] on figure "Choose Your Product" at bounding box center [519, 290] width 231 height 231
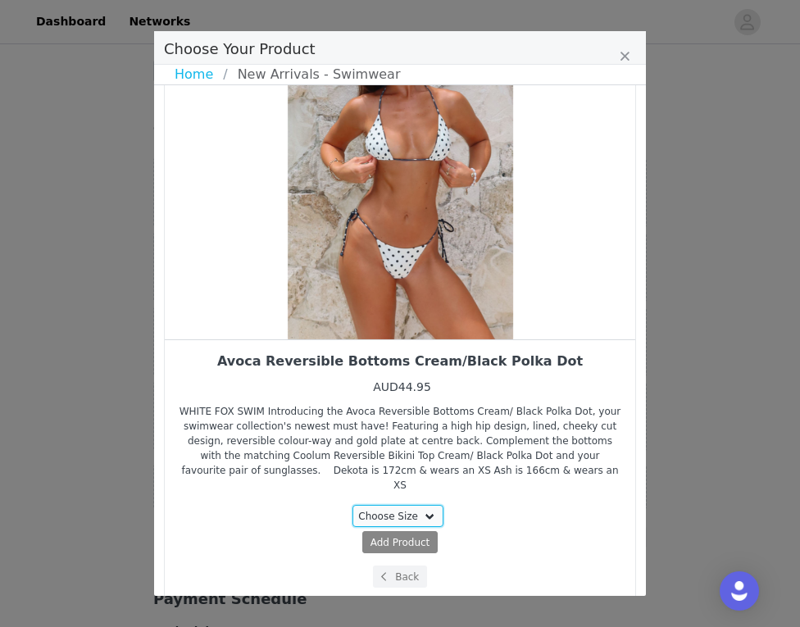
select select "26362775"
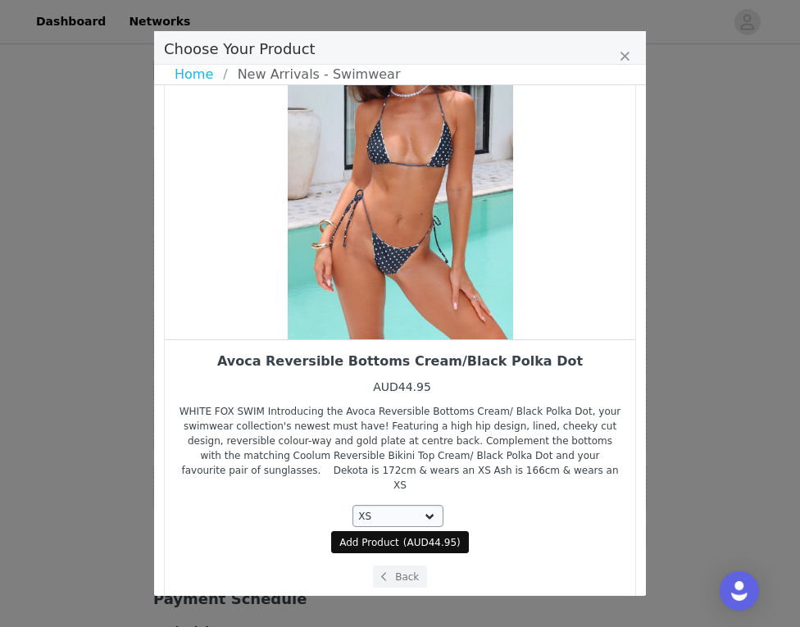
click at [411, 537] on span "AUD44.95" at bounding box center [432, 542] width 50 height 11
select select "26362775"
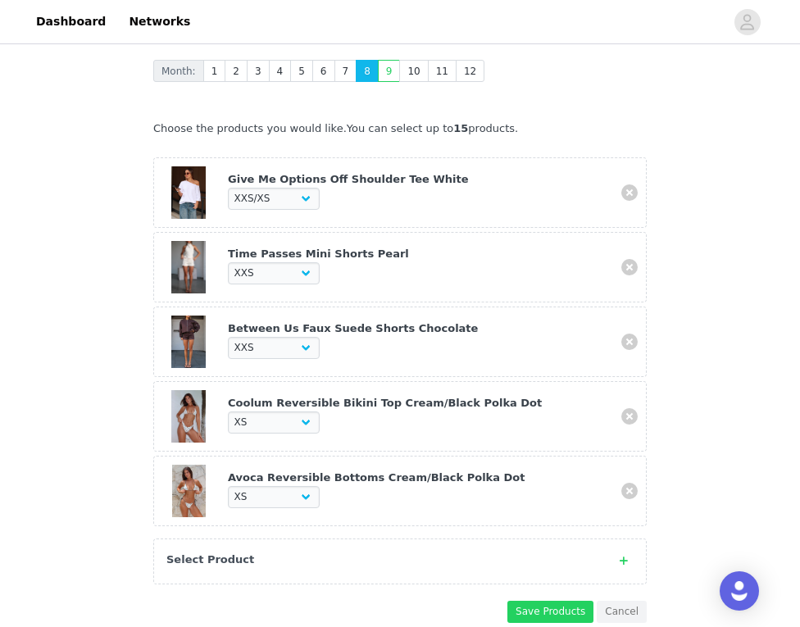
click at [384, 538] on div "Select Product" at bounding box center [399, 561] width 493 height 46
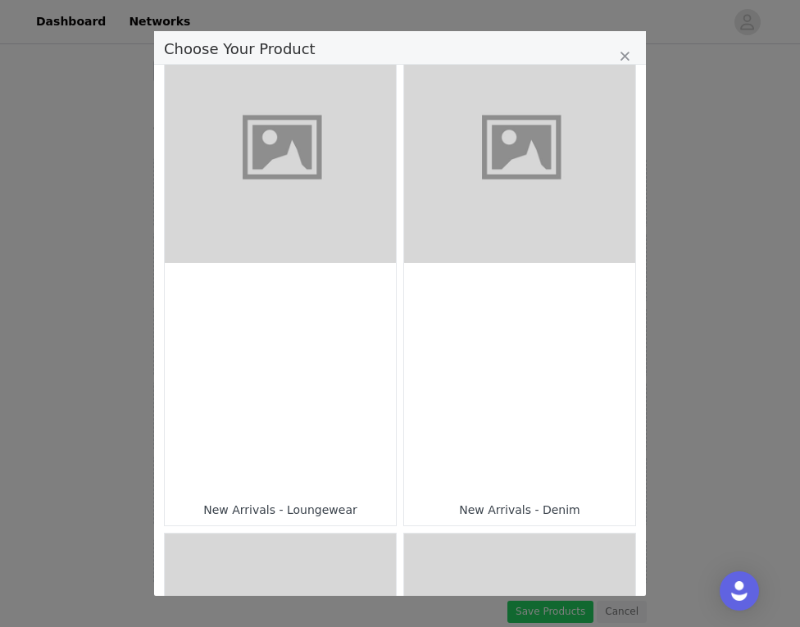
scroll to position [415, 0]
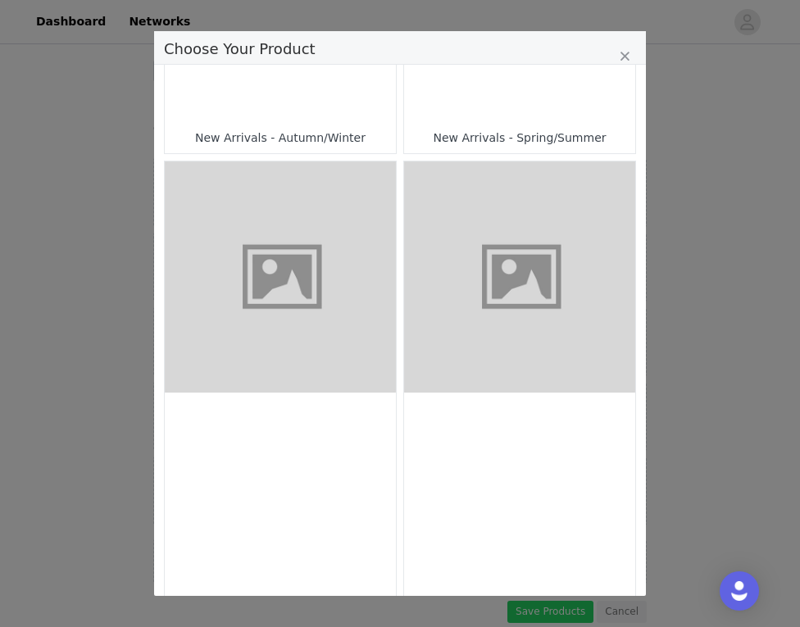
click at [500, 83] on div "Choose Your Product" at bounding box center [519, 6] width 231 height 231
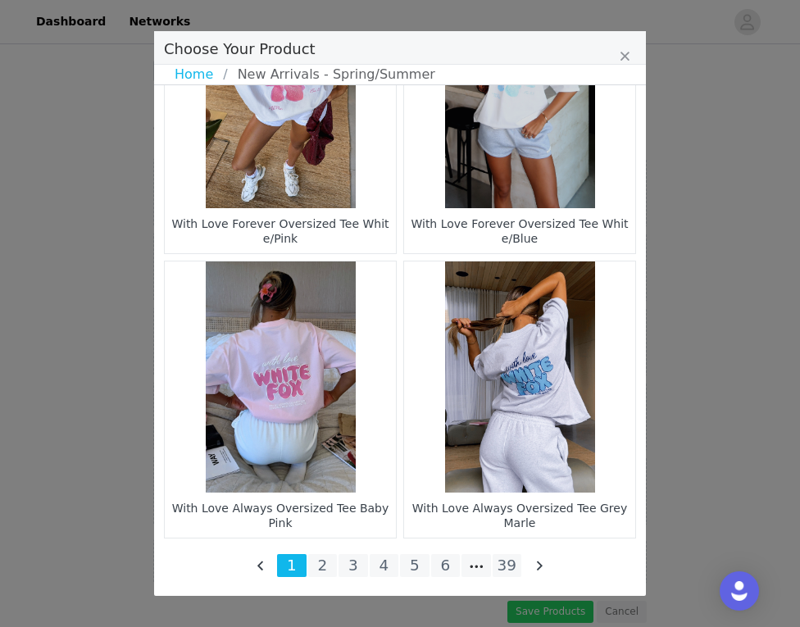
scroll to position [2393, 0]
click at [507, 557] on li "39" at bounding box center [506, 565] width 29 height 23
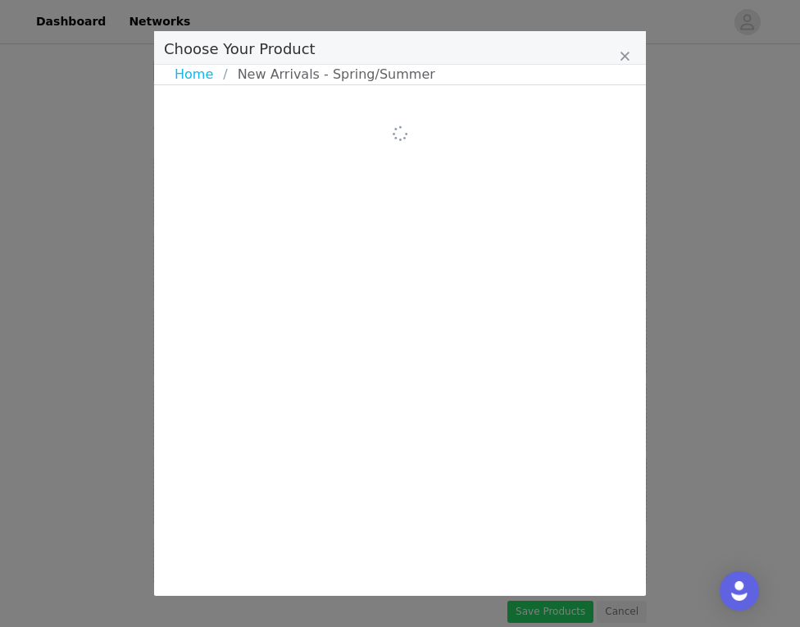
scroll to position [0, 0]
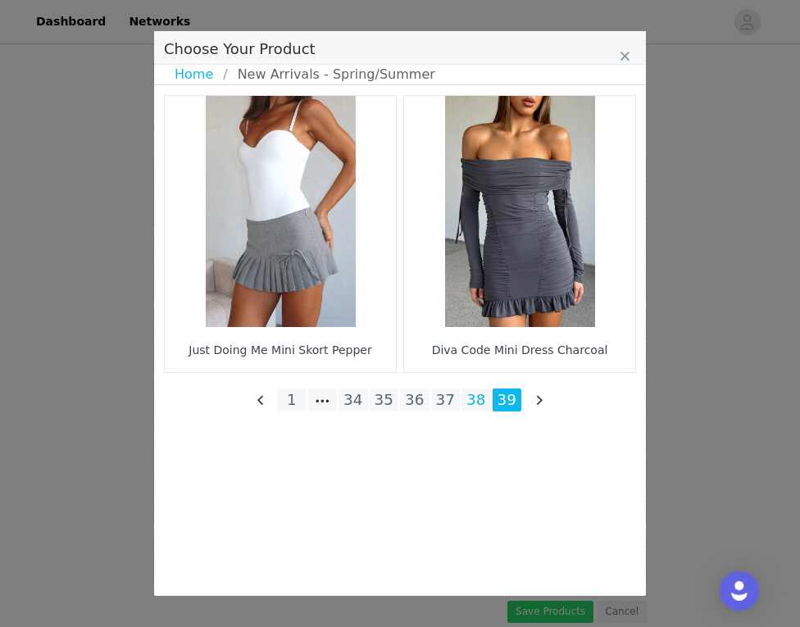
click at [485, 410] on li "38" at bounding box center [475, 399] width 29 height 23
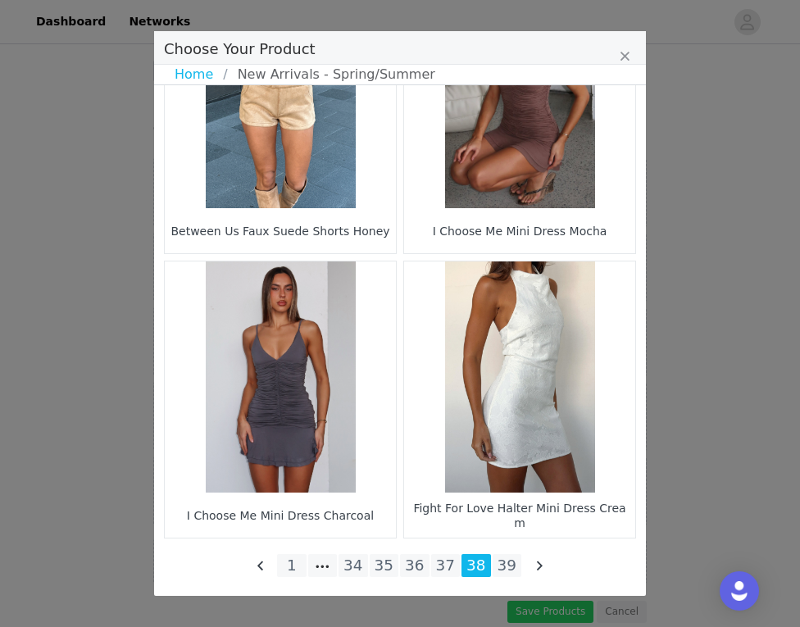
scroll to position [2393, 0]
click at [447, 562] on li "37" at bounding box center [445, 565] width 29 height 23
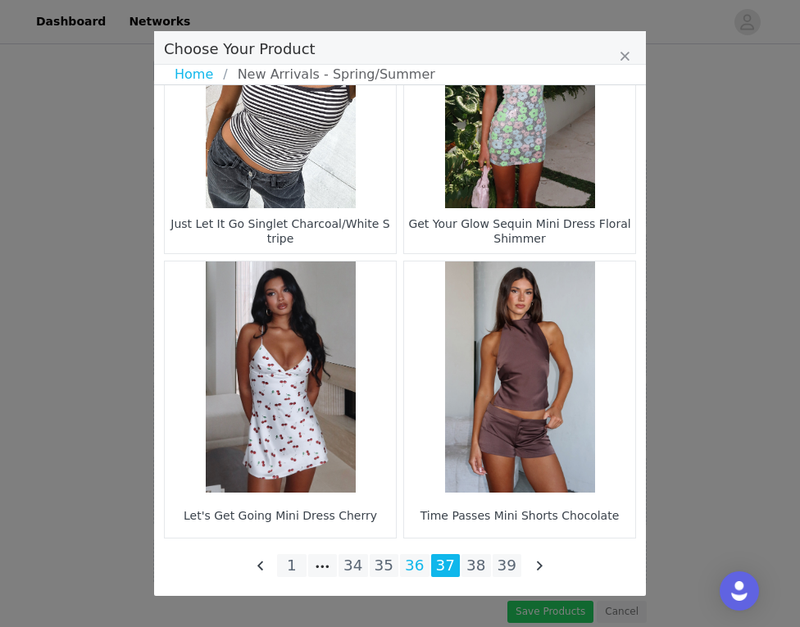
click at [417, 560] on li "36" at bounding box center [414, 565] width 29 height 23
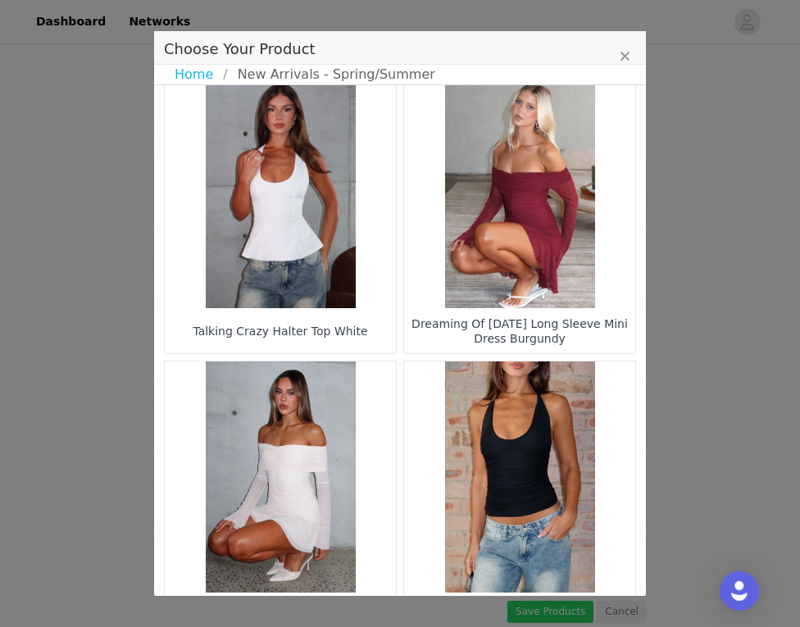
scroll to position [2003, 0]
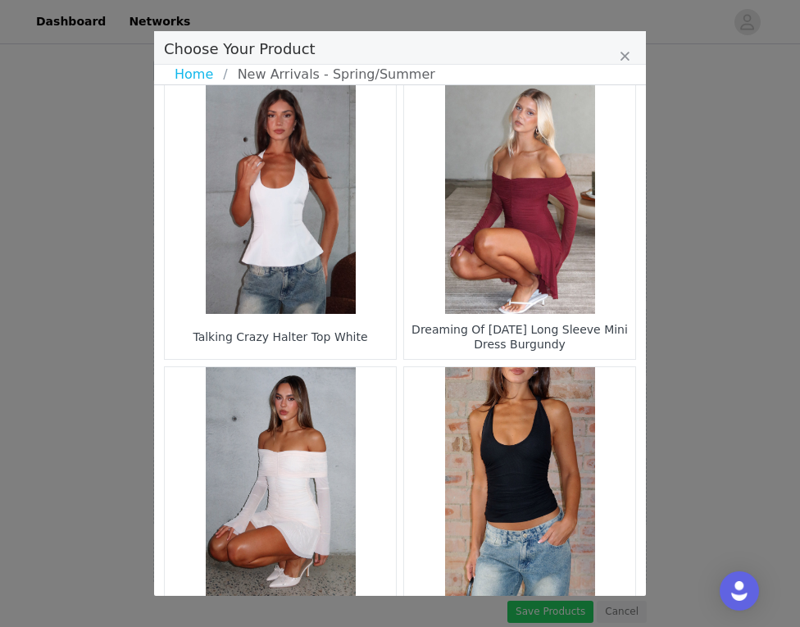
click at [288, 292] on figure "Choose Your Product" at bounding box center [280, 198] width 231 height 231
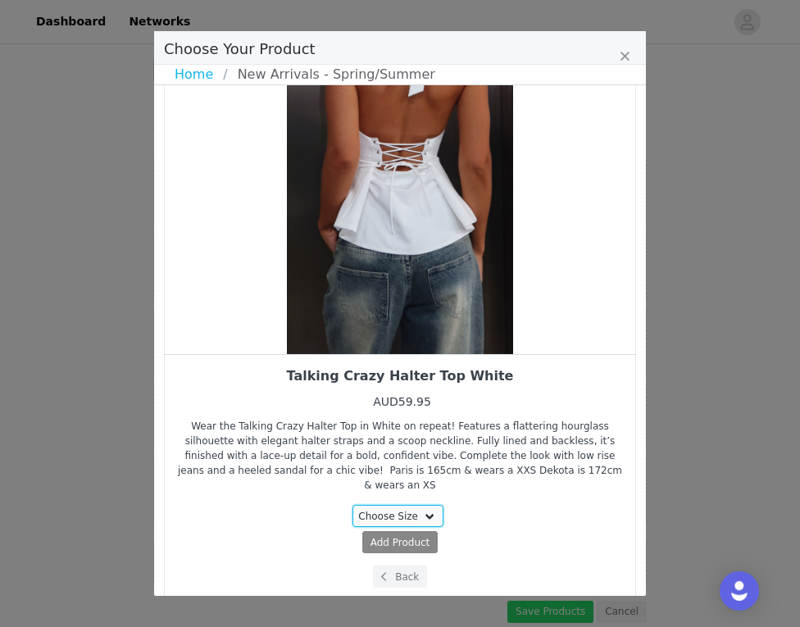
select select "28010856"
click at [391, 535] on span "Add Product" at bounding box center [369, 542] width 60 height 15
select select "28010856"
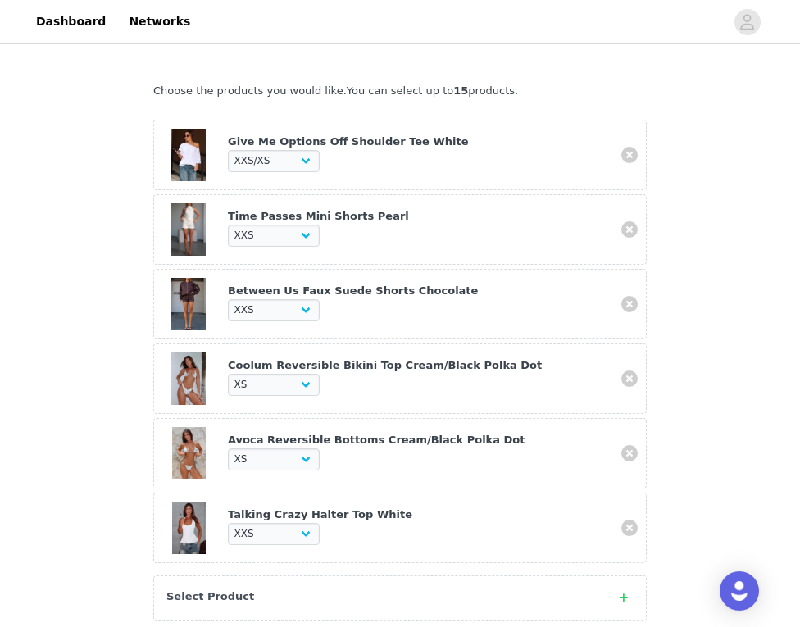
scroll to position [474, 0]
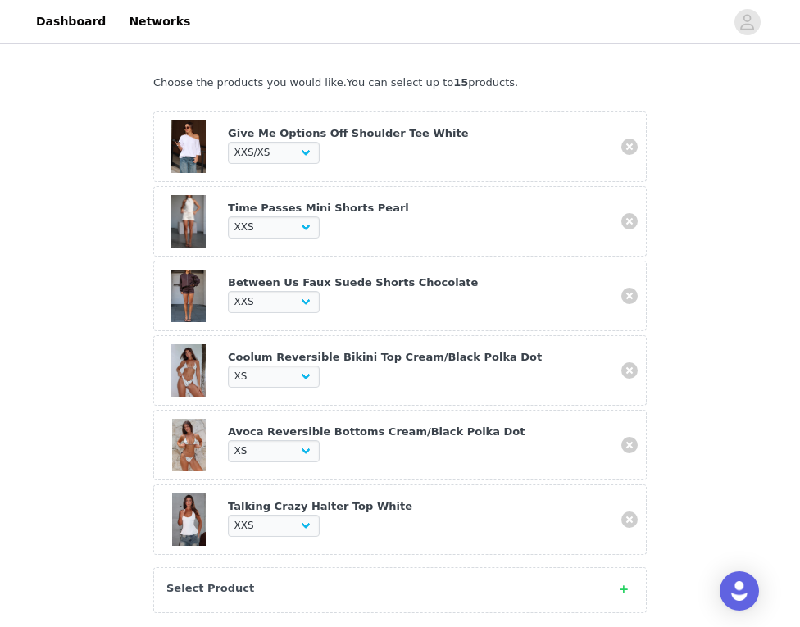
click at [389, 570] on div "Select Product" at bounding box center [399, 590] width 493 height 46
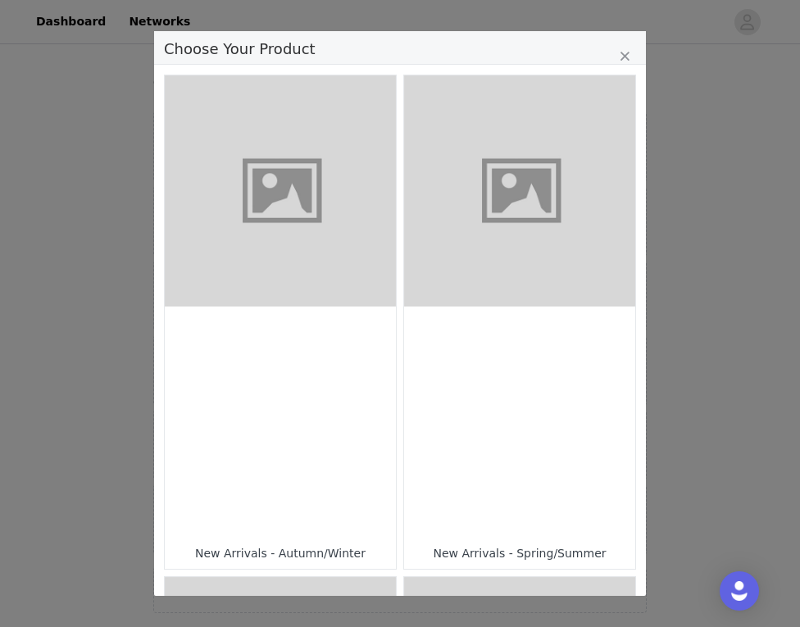
click at [522, 323] on div "Choose Your Product" at bounding box center [519, 421] width 231 height 231
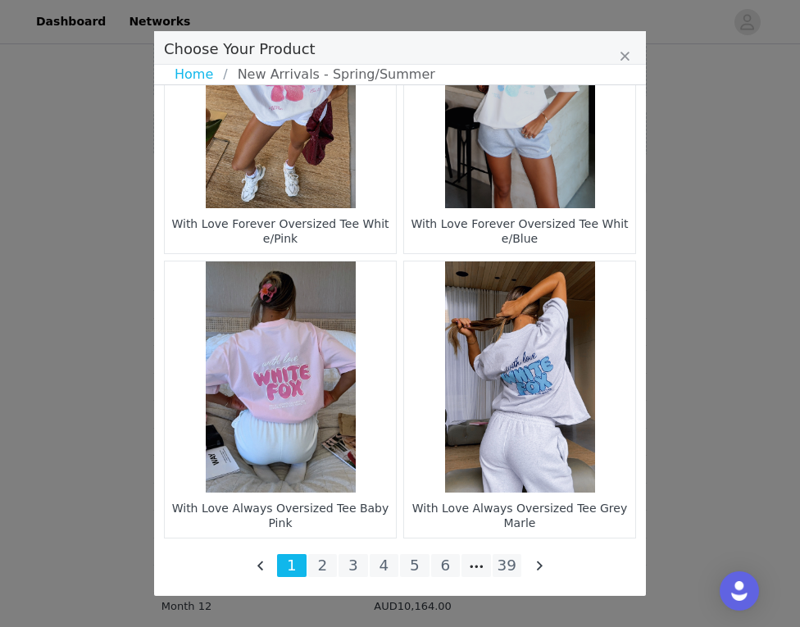
scroll to position [959, 0]
click at [505, 560] on li "39" at bounding box center [506, 565] width 29 height 23
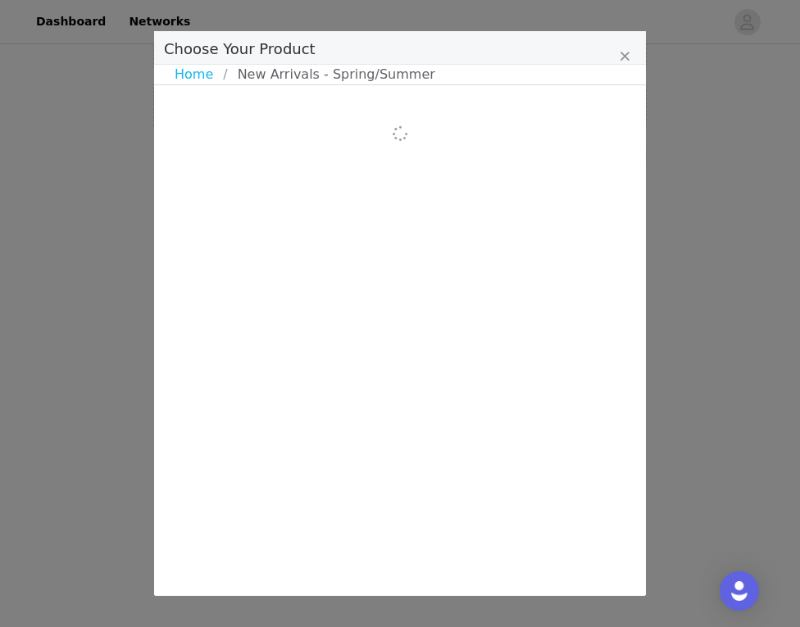
scroll to position [0, 0]
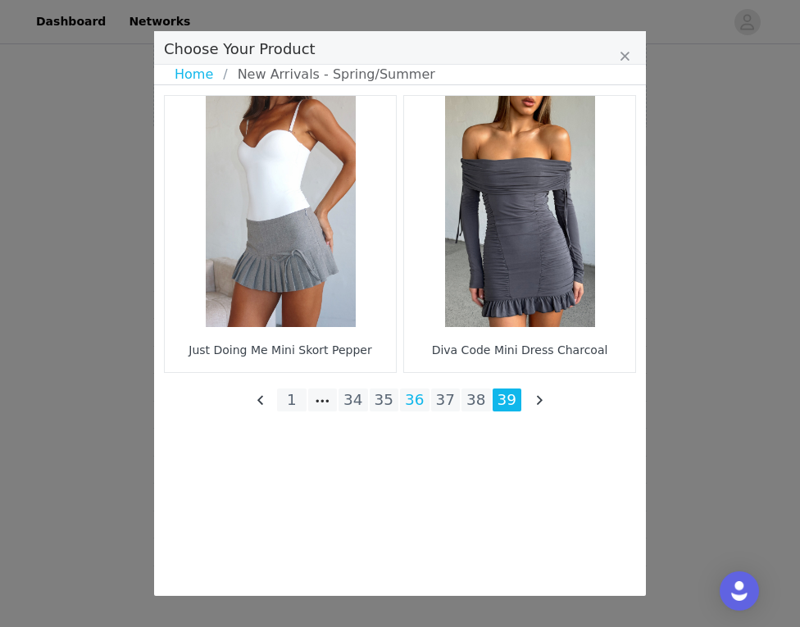
click at [417, 390] on li "36" at bounding box center [414, 399] width 29 height 23
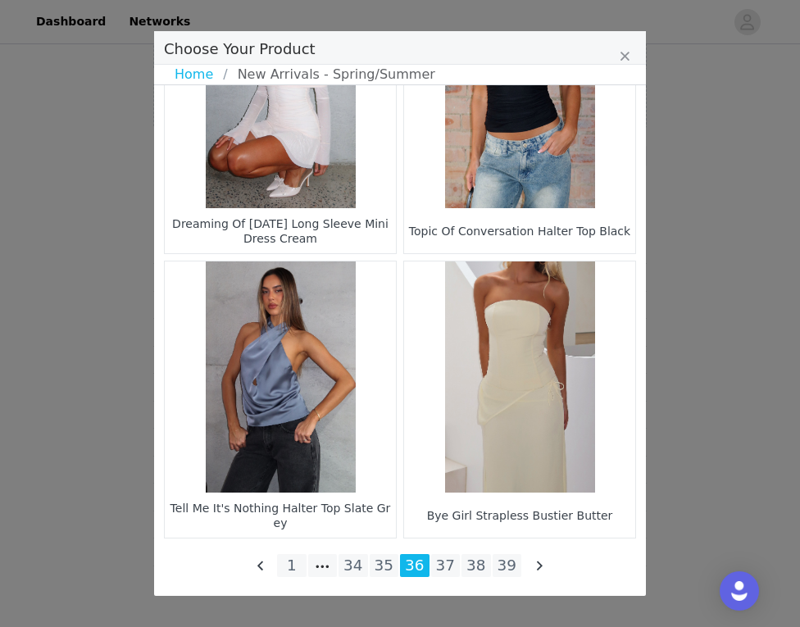
scroll to position [2393, 0]
click at [381, 575] on li "35" at bounding box center [383, 565] width 29 height 23
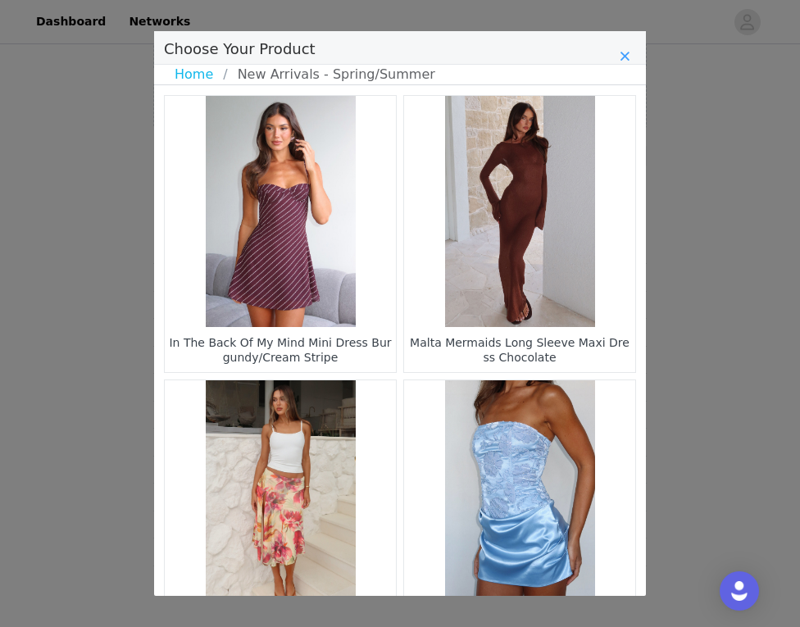
click at [626, 60] on icon "Close" at bounding box center [624, 56] width 10 height 13
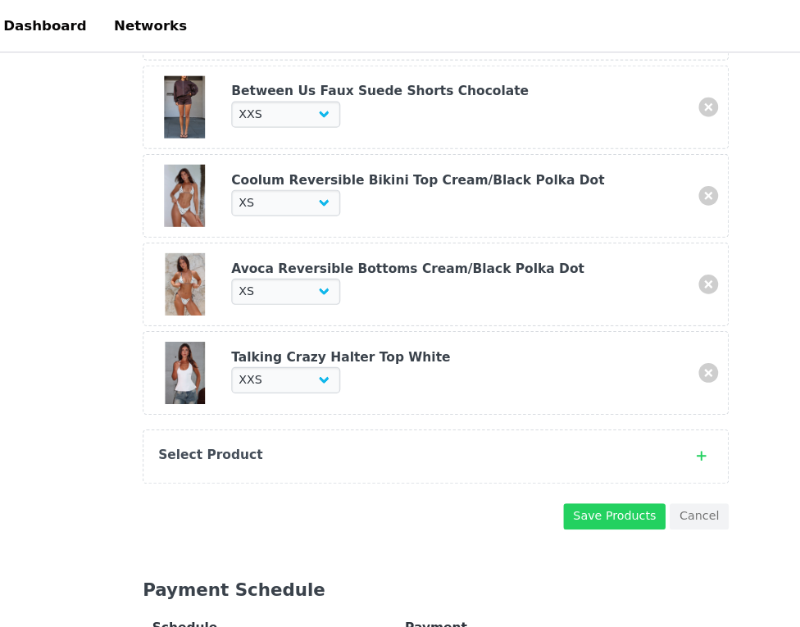
scroll to position [620, 0]
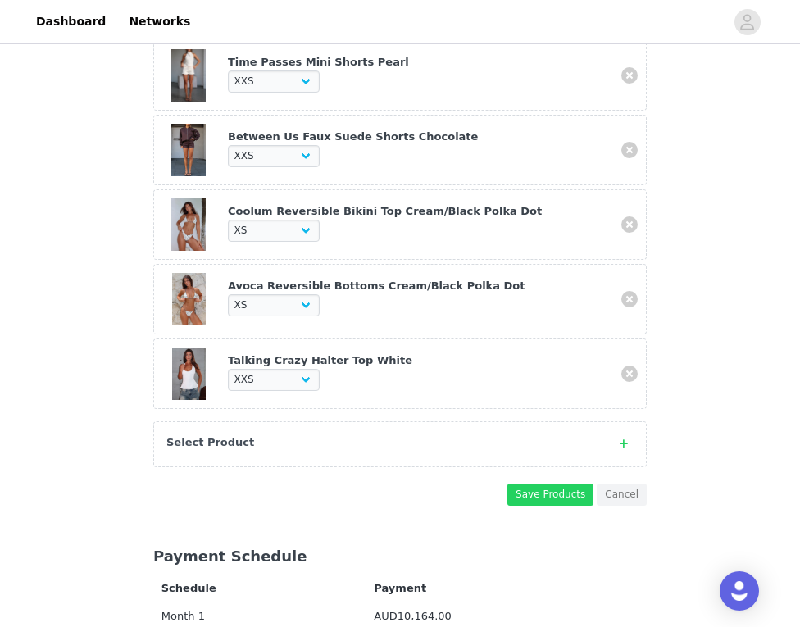
click at [211, 436] on strong "Select Product" at bounding box center [210, 442] width 88 height 12
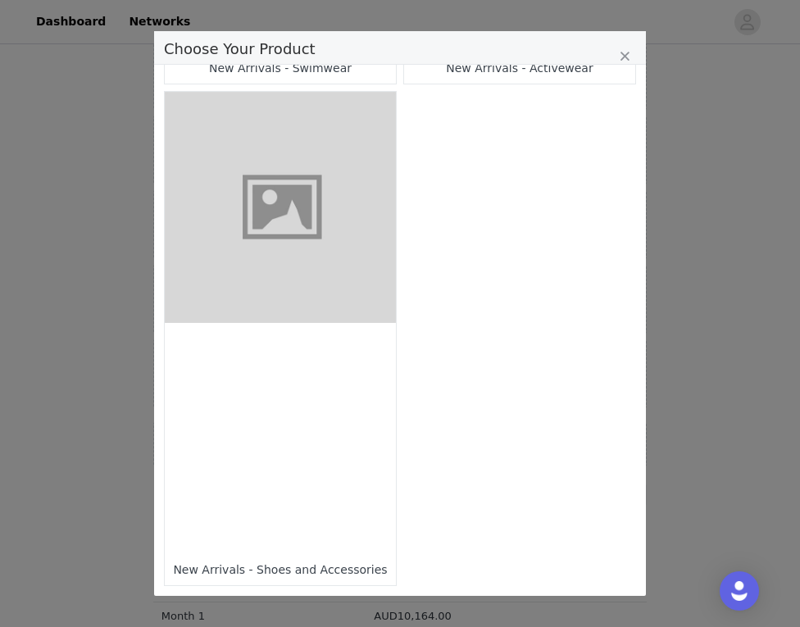
scroll to position [1488, 0]
click at [211, 433] on div "Choose Your Product" at bounding box center [280, 438] width 231 height 231
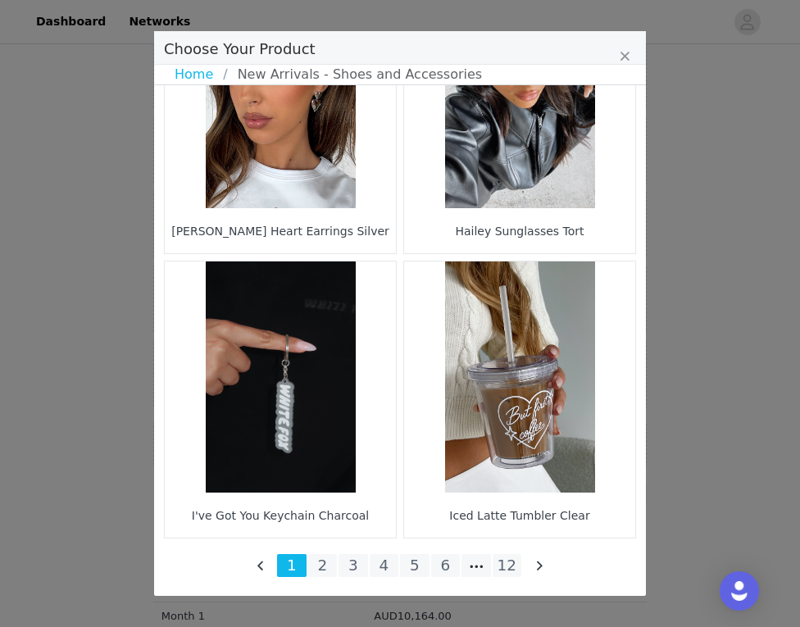
scroll to position [2393, 0]
click at [505, 574] on li "12" at bounding box center [506, 565] width 29 height 23
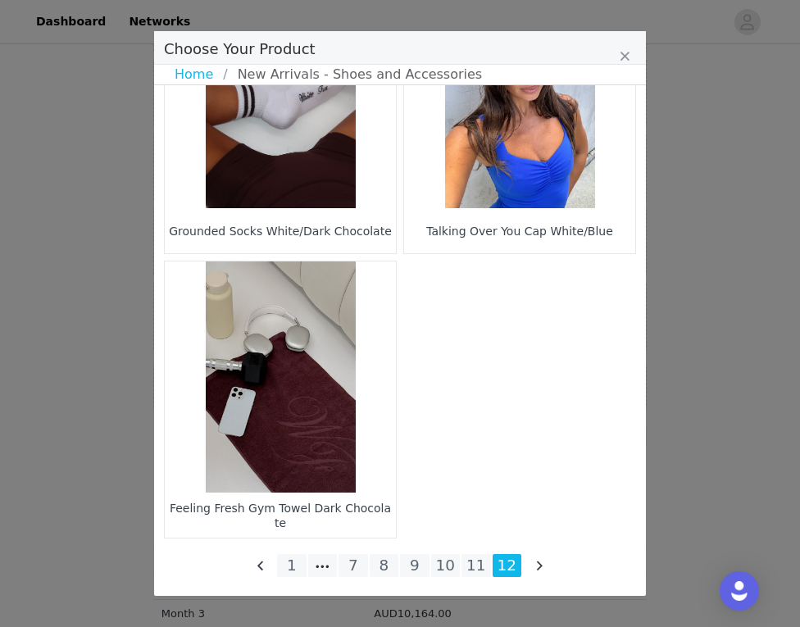
scroll to position [757, 0]
click at [480, 562] on li "11" at bounding box center [475, 565] width 29 height 23
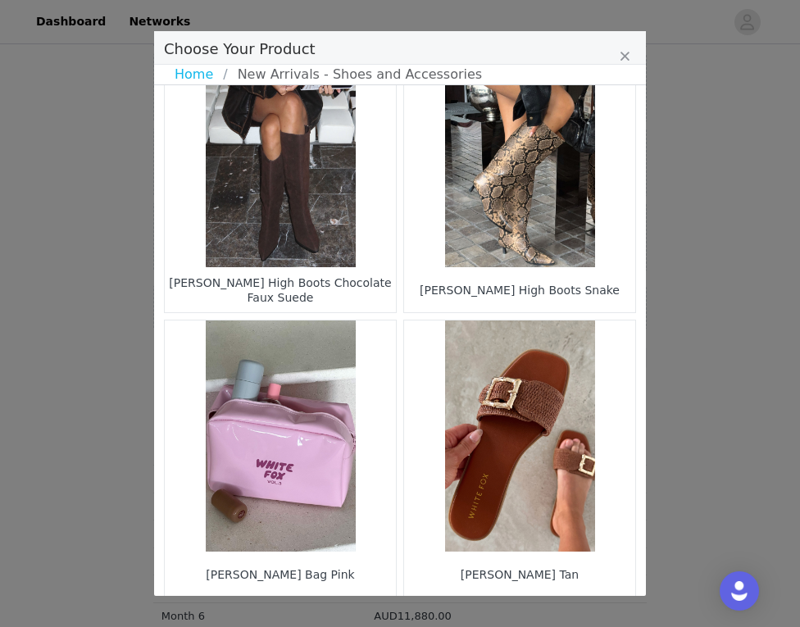
scroll to position [2051, 0]
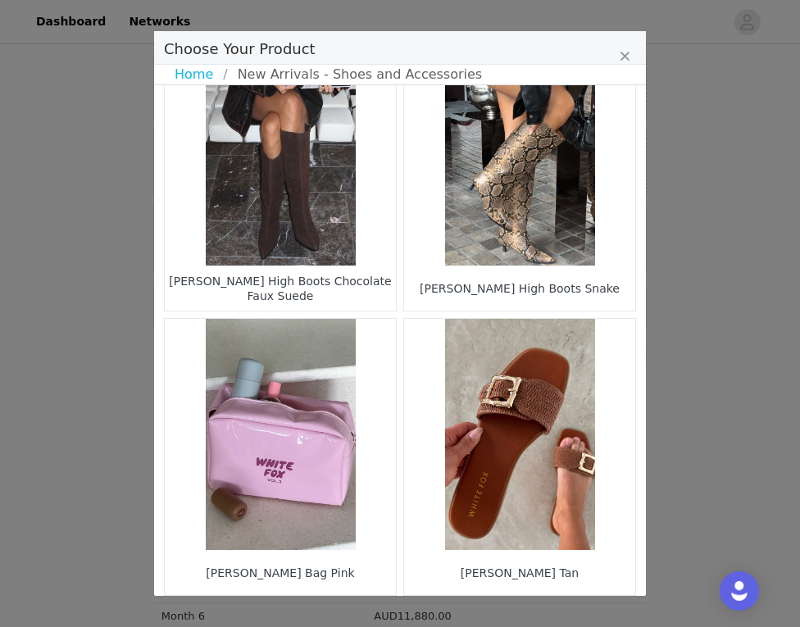
click at [524, 415] on figure "Choose Your Product" at bounding box center [519, 434] width 231 height 231
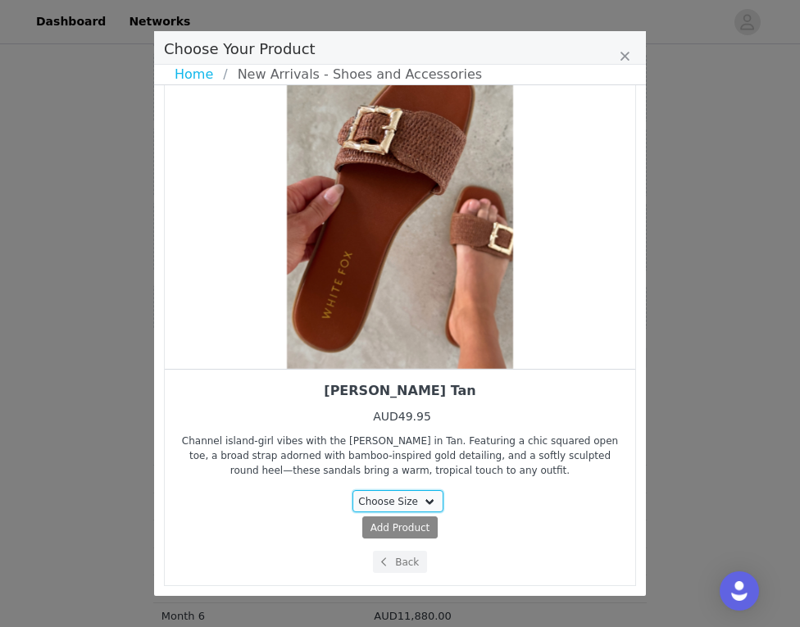
select select "27626009"
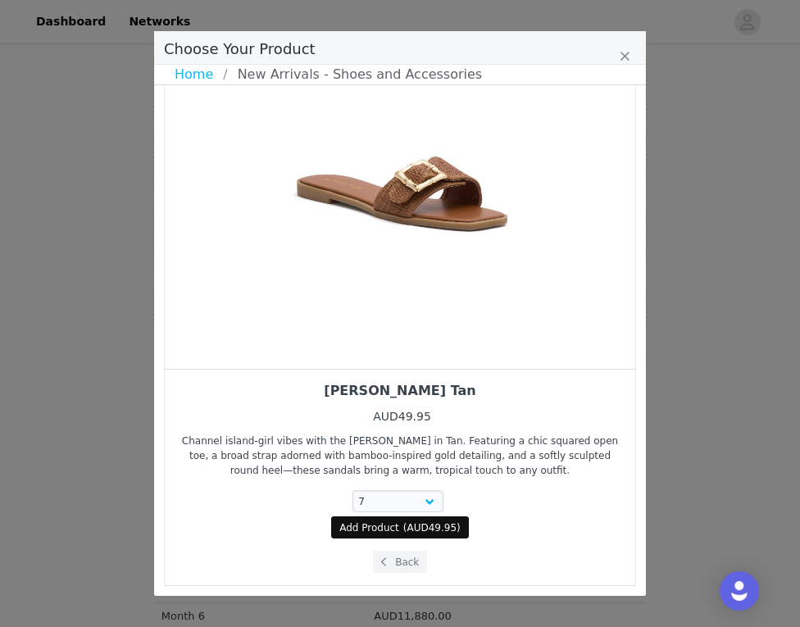
click at [405, 526] on span "( AUD49.95 )" at bounding box center [431, 527] width 57 height 15
select select "27626009"
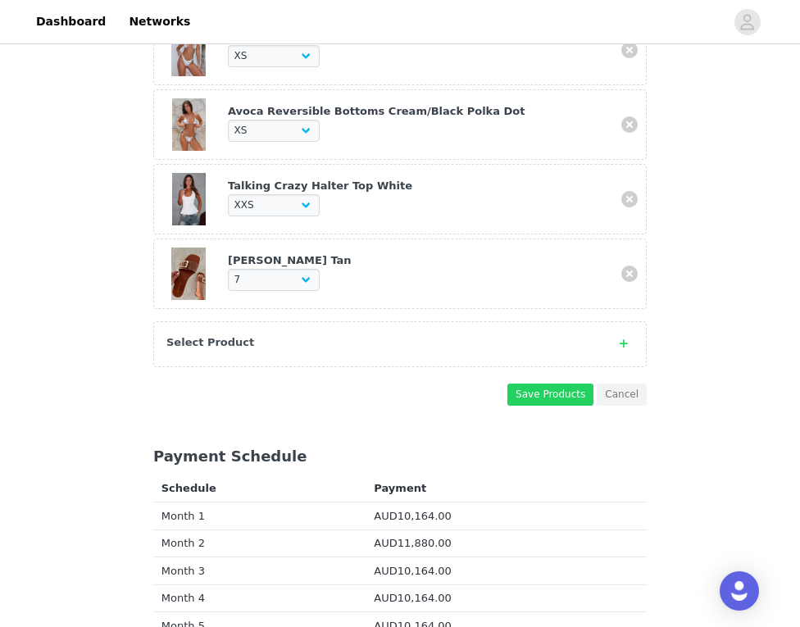
scroll to position [795, 0]
click at [258, 347] on div "Select Product" at bounding box center [399, 344] width 493 height 46
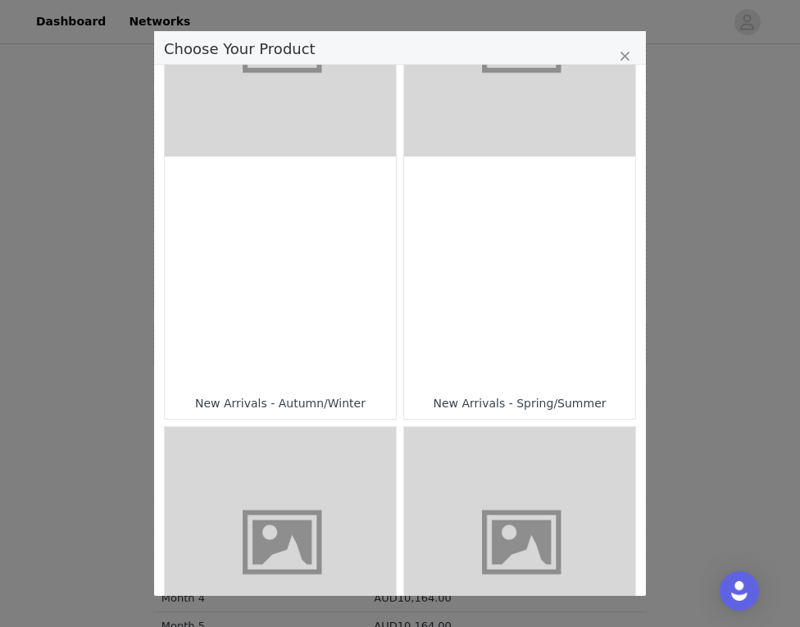
scroll to position [162, 0]
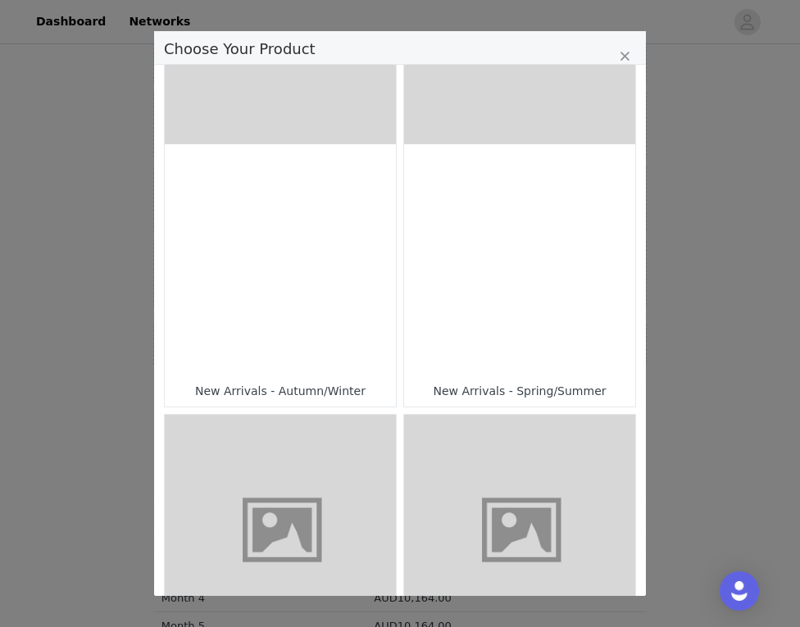
click at [505, 274] on div "Choose Your Product" at bounding box center [519, 259] width 231 height 231
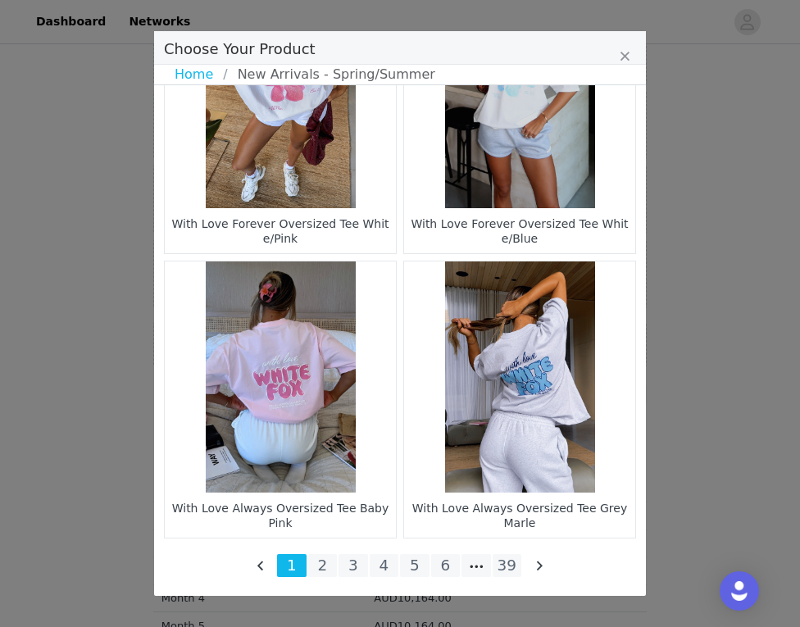
scroll to position [2393, 0]
click at [192, 72] on link "Home" at bounding box center [199, 75] width 48 height 20
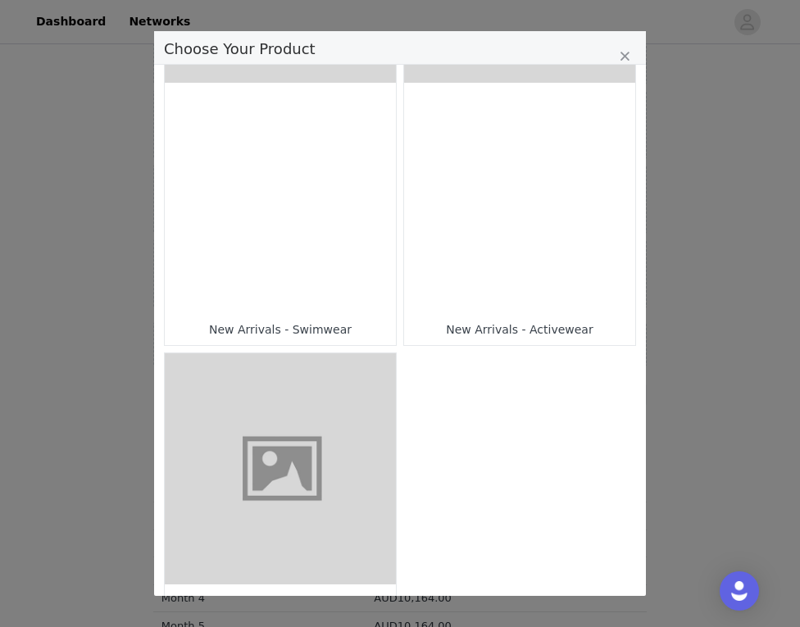
scroll to position [1211, 0]
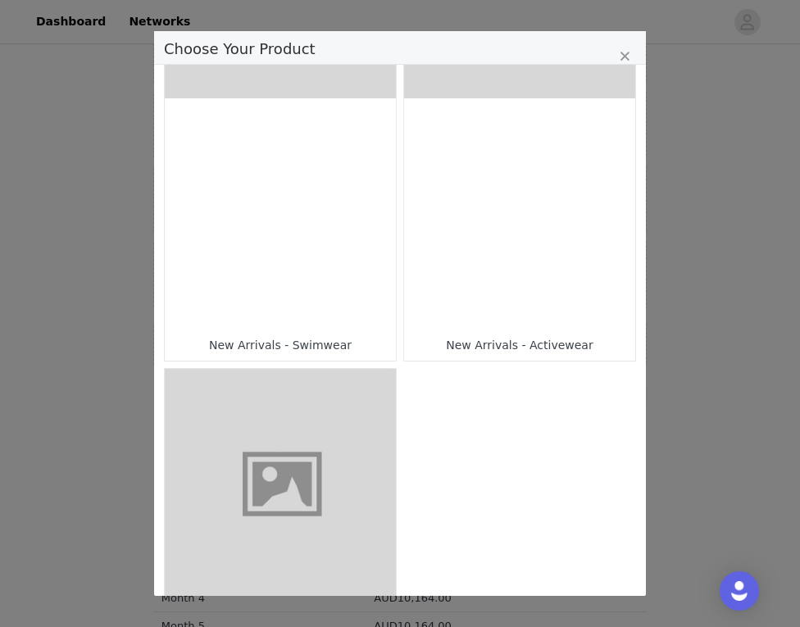
click at [329, 252] on div "Choose Your Product" at bounding box center [280, 213] width 231 height 231
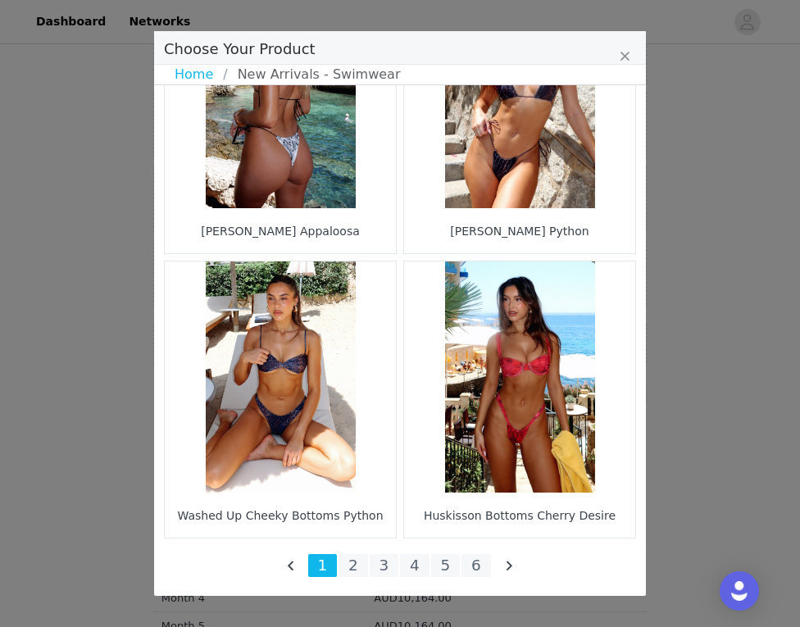
scroll to position [2393, 0]
click at [459, 558] on li "5" at bounding box center [445, 565] width 29 height 23
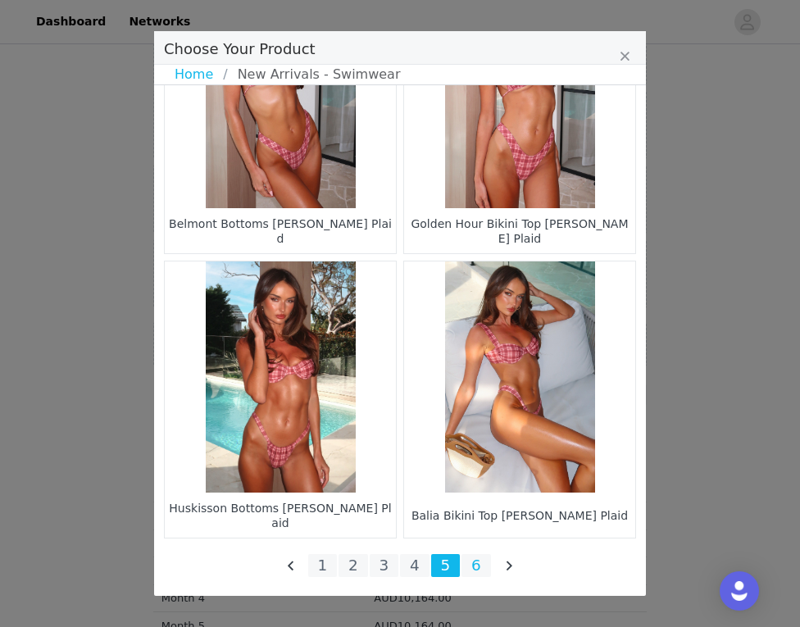
click at [477, 569] on li "6" at bounding box center [475, 565] width 29 height 23
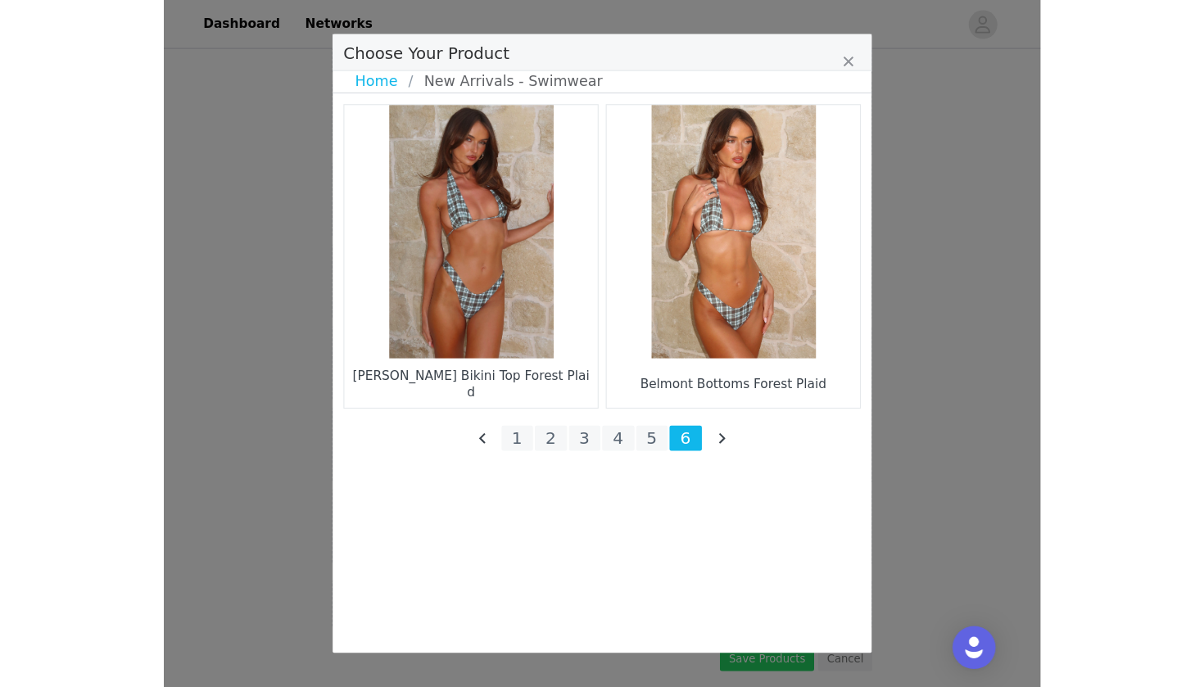
scroll to position [555, 0]
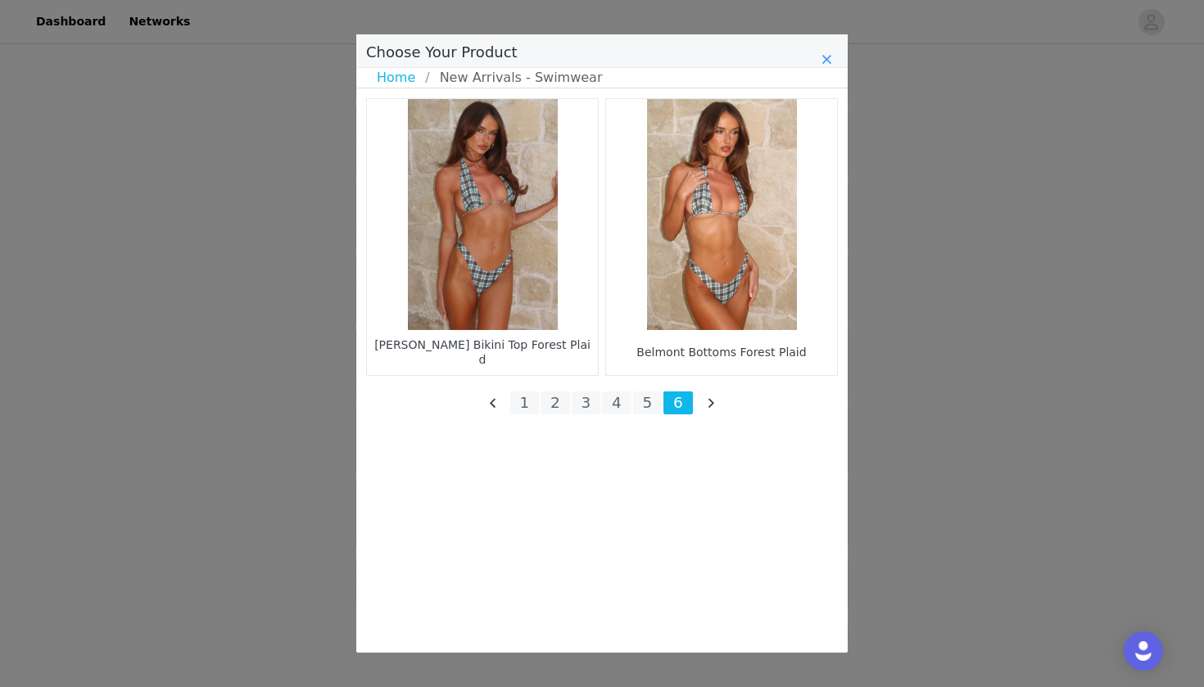
click at [799, 57] on icon "Close" at bounding box center [827, 59] width 10 height 13
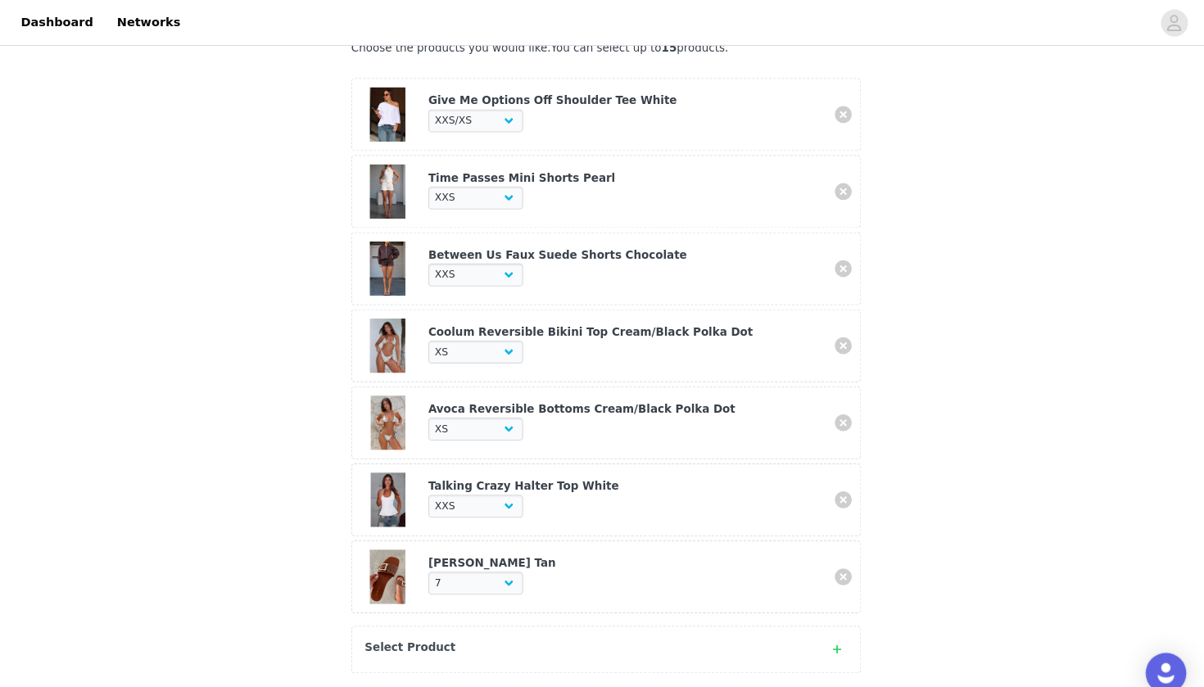
scroll to position [507, 0]
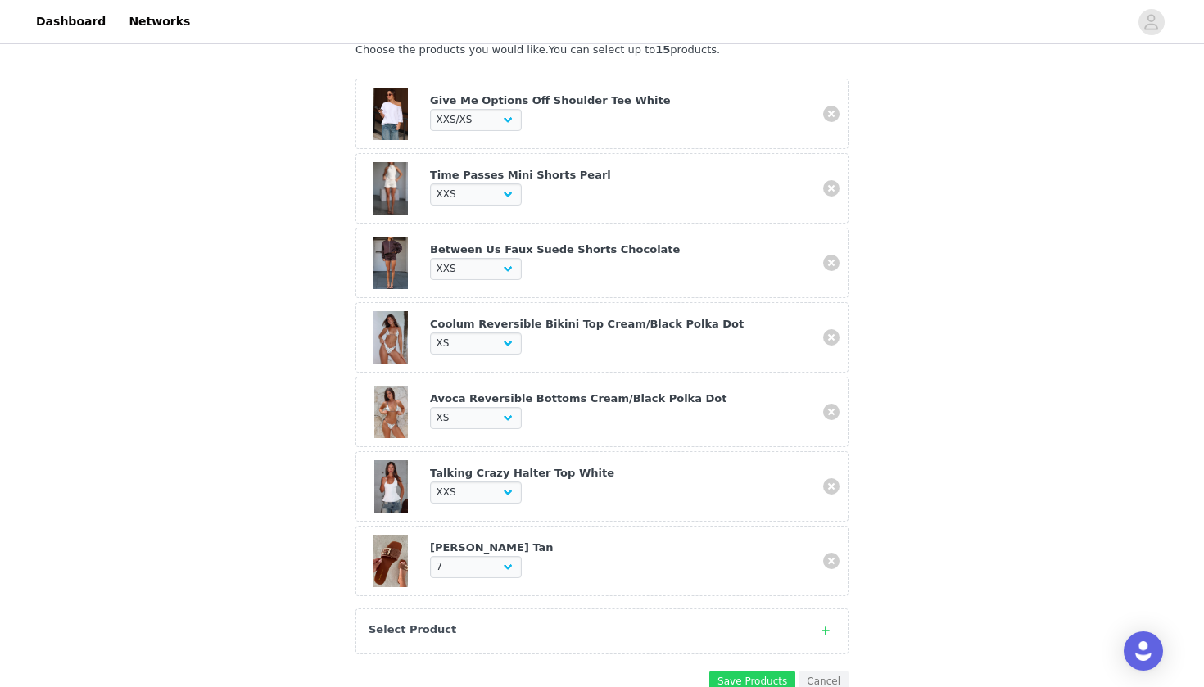
click at [444, 626] on div "Select Product" at bounding box center [602, 632] width 493 height 46
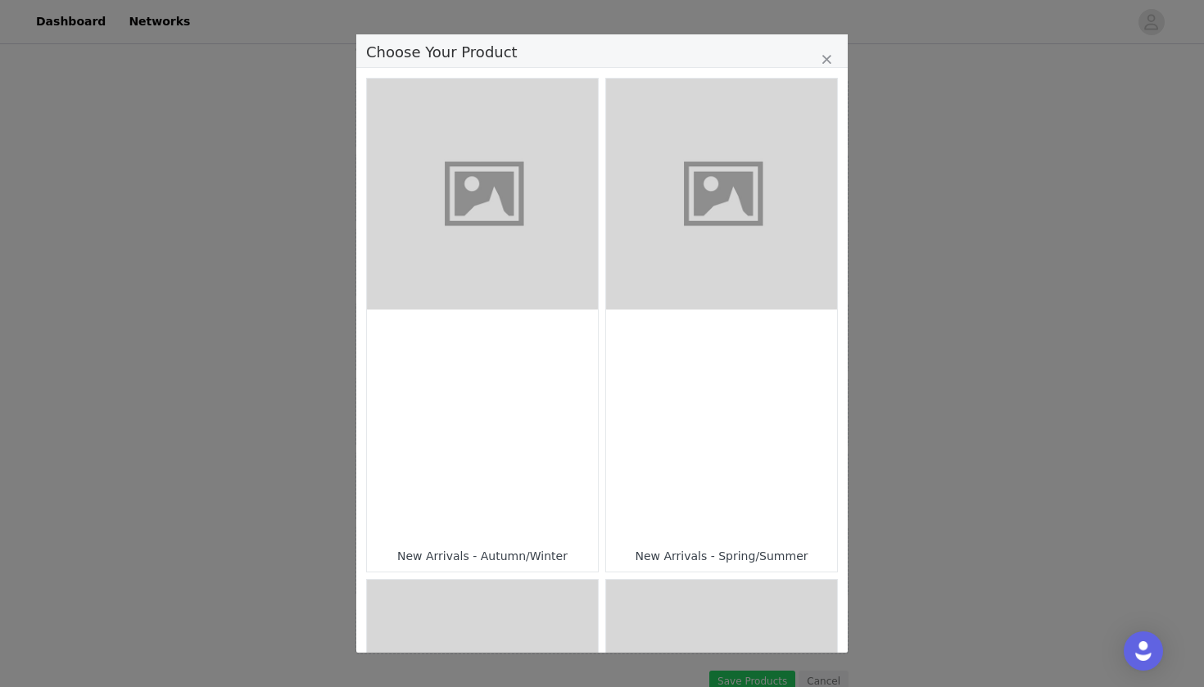
click at [693, 377] on div "Choose Your Product" at bounding box center [721, 425] width 231 height 231
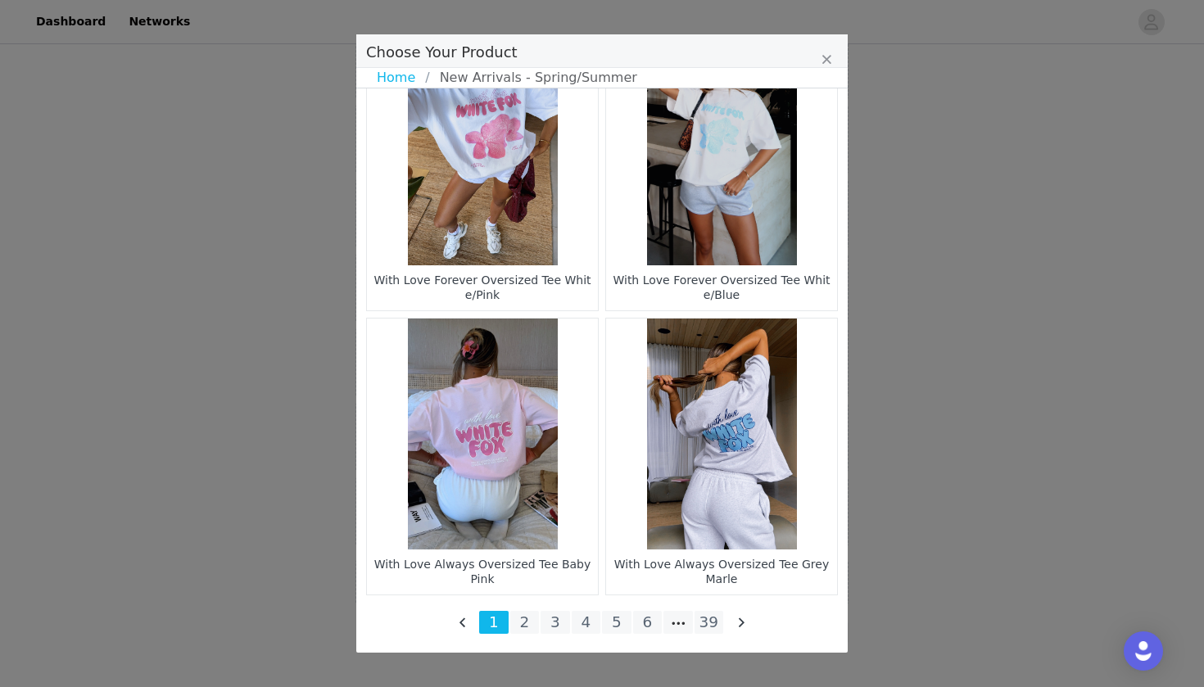
scroll to position [584, 0]
click at [710, 619] on li "39" at bounding box center [709, 622] width 29 height 23
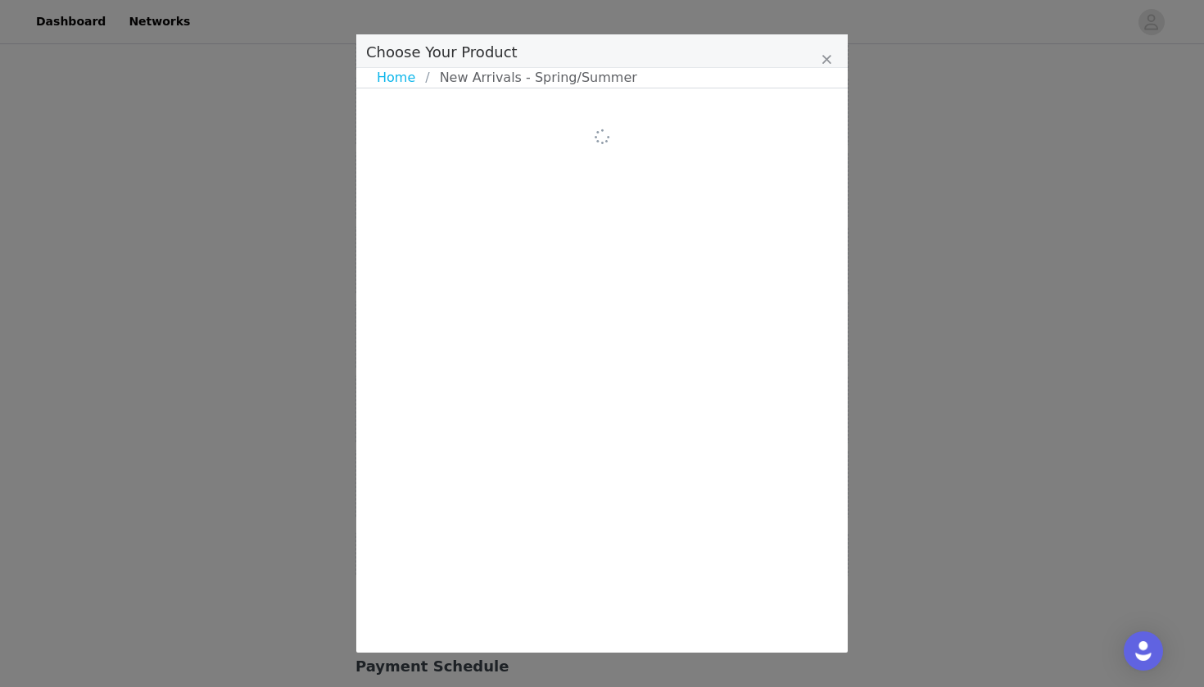
scroll to position [0, 0]
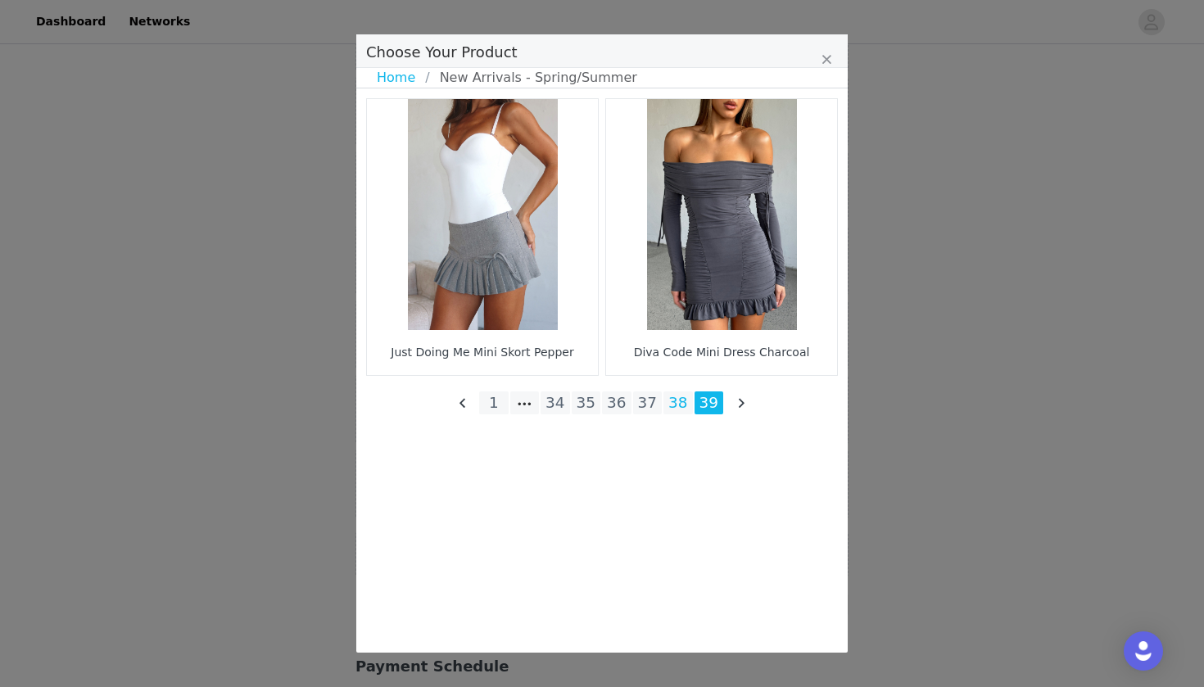
click at [677, 401] on li "38" at bounding box center [678, 403] width 29 height 23
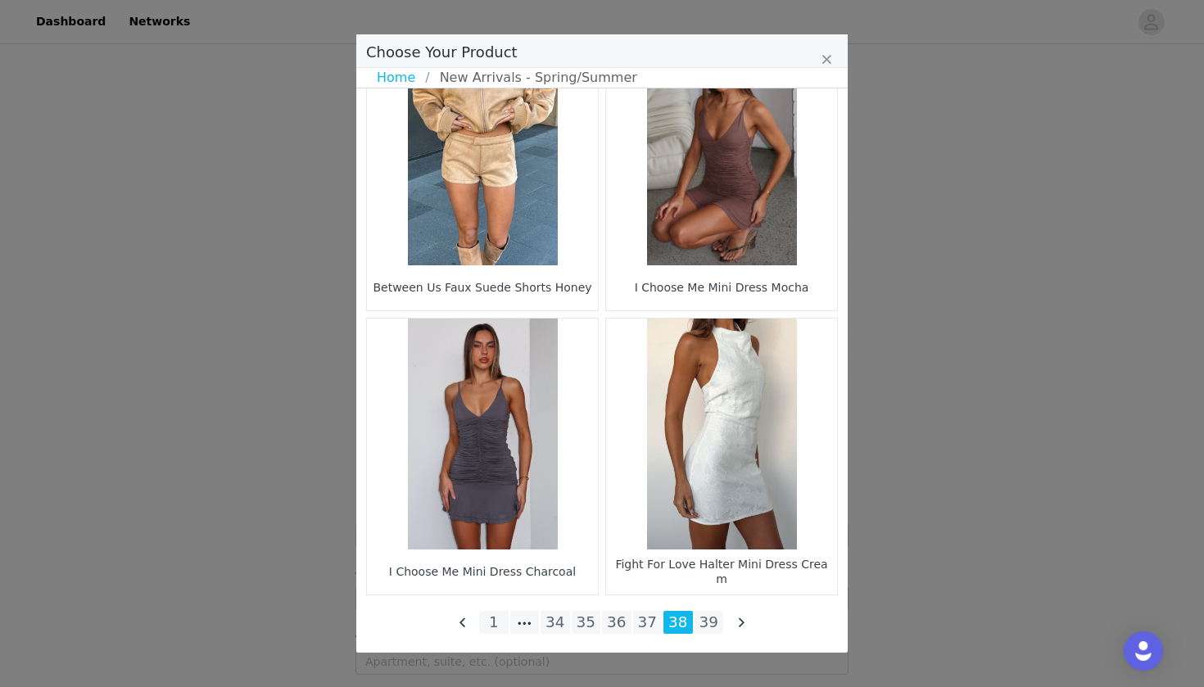
scroll to position [1314, 0]
click at [398, 76] on link "Home" at bounding box center [401, 78] width 48 height 20
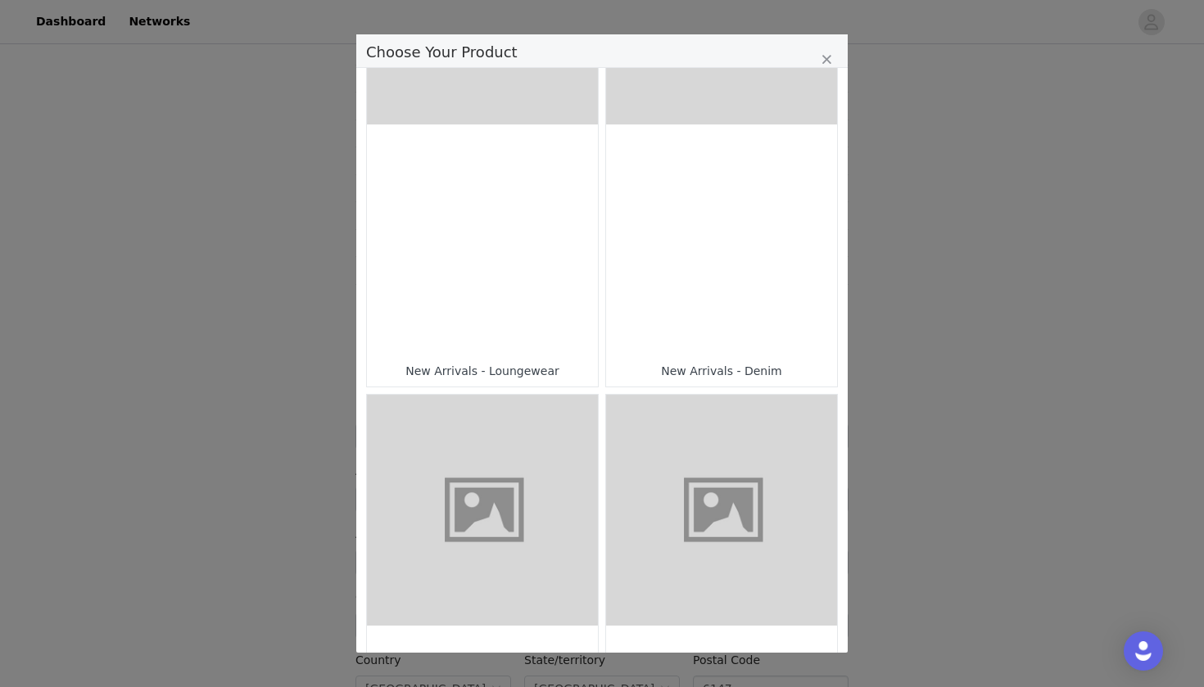
scroll to position [534, 0]
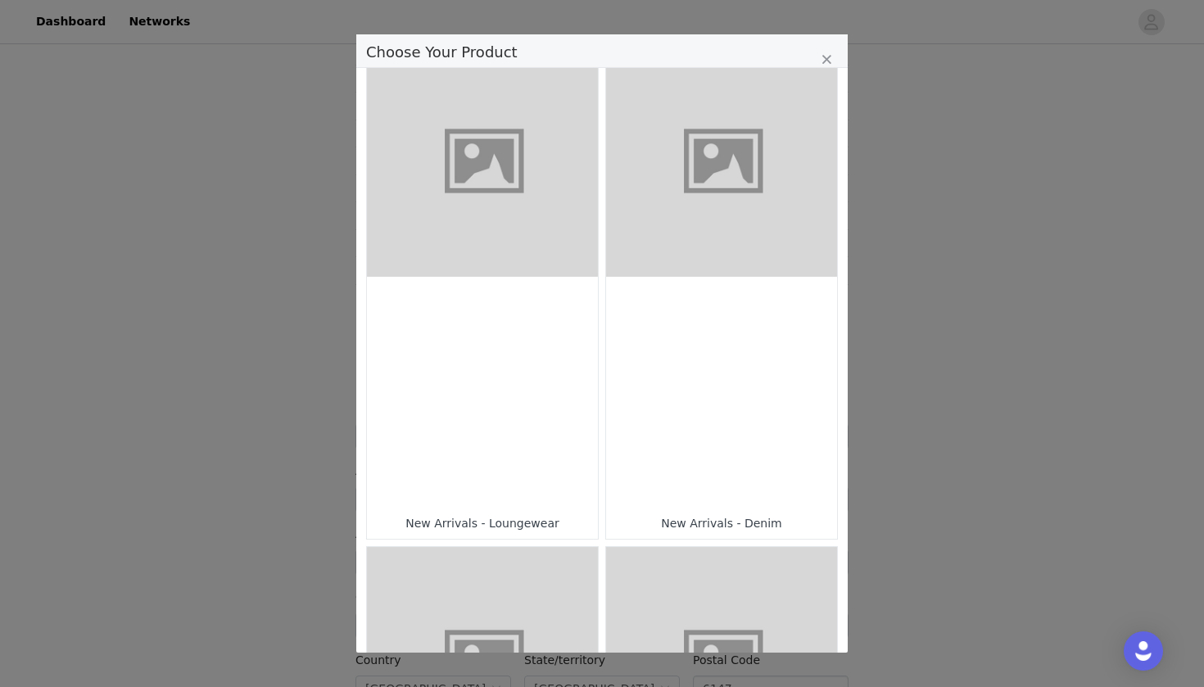
click at [500, 265] on figure "Choose Your Product" at bounding box center [482, 161] width 231 height 231
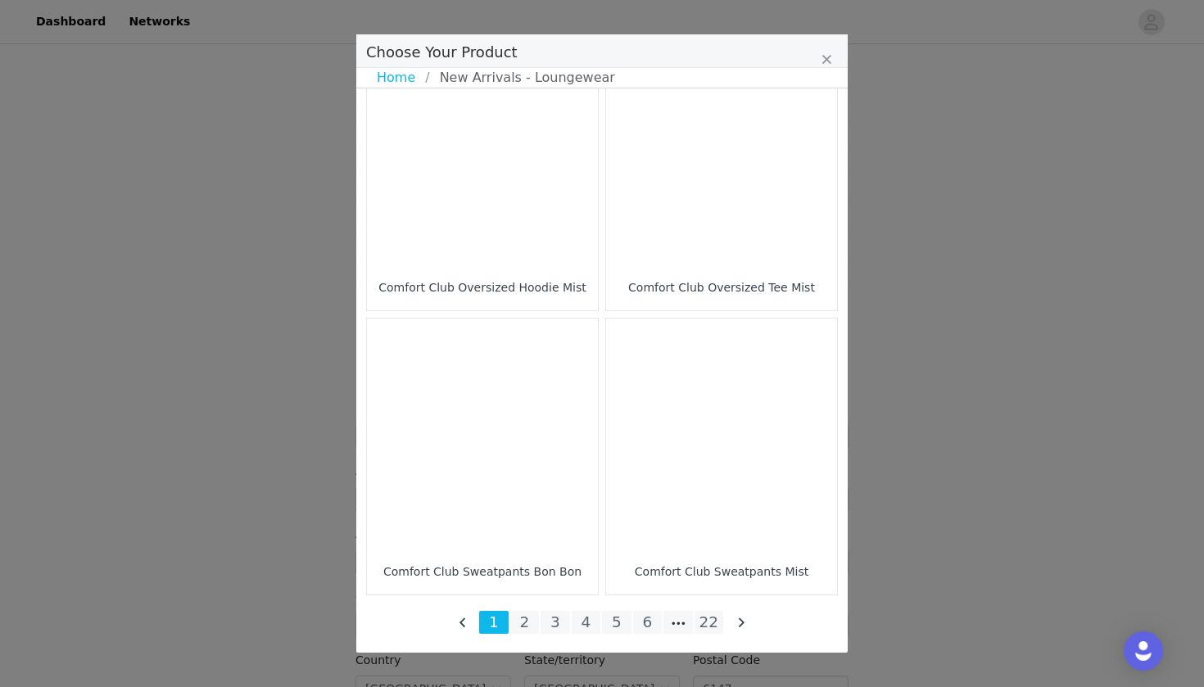
scroll to position [2339, 0]
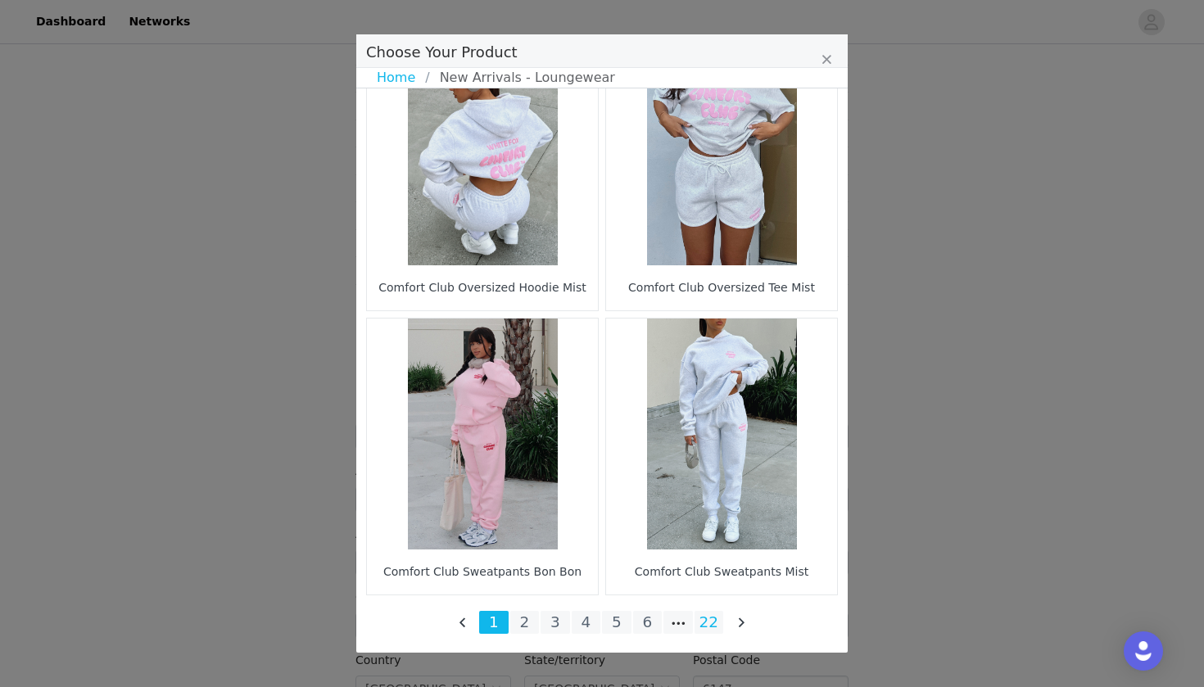
click at [717, 623] on li "22" at bounding box center [709, 622] width 29 height 23
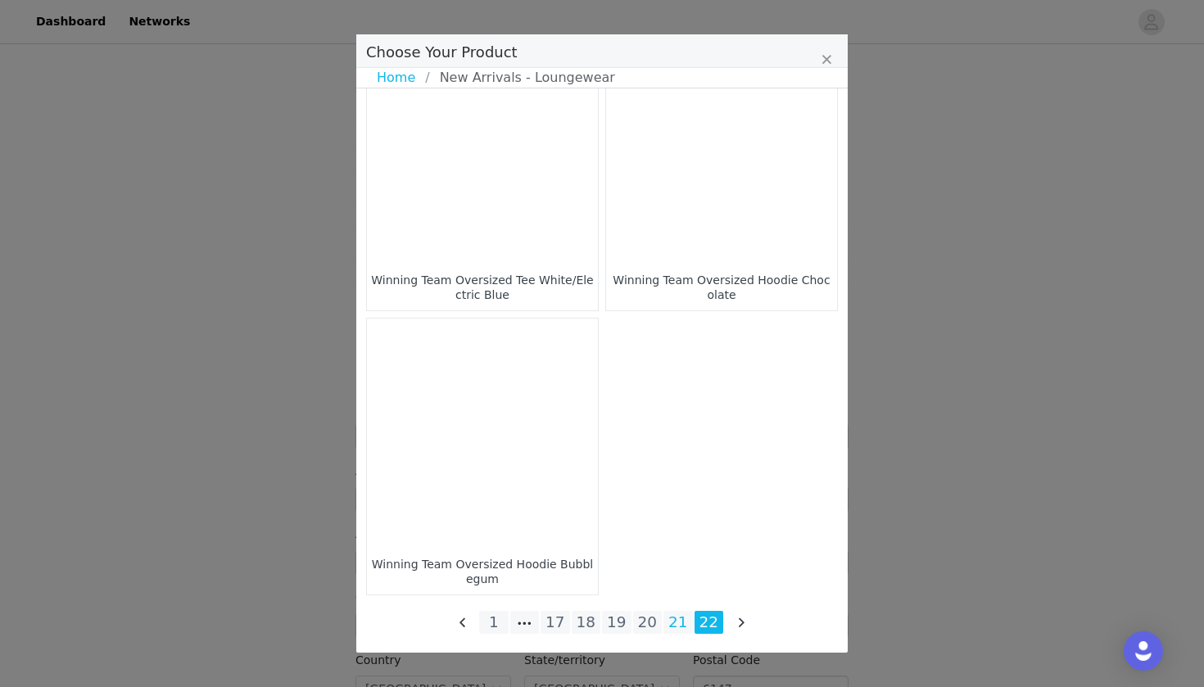
scroll to position [1486, 0]
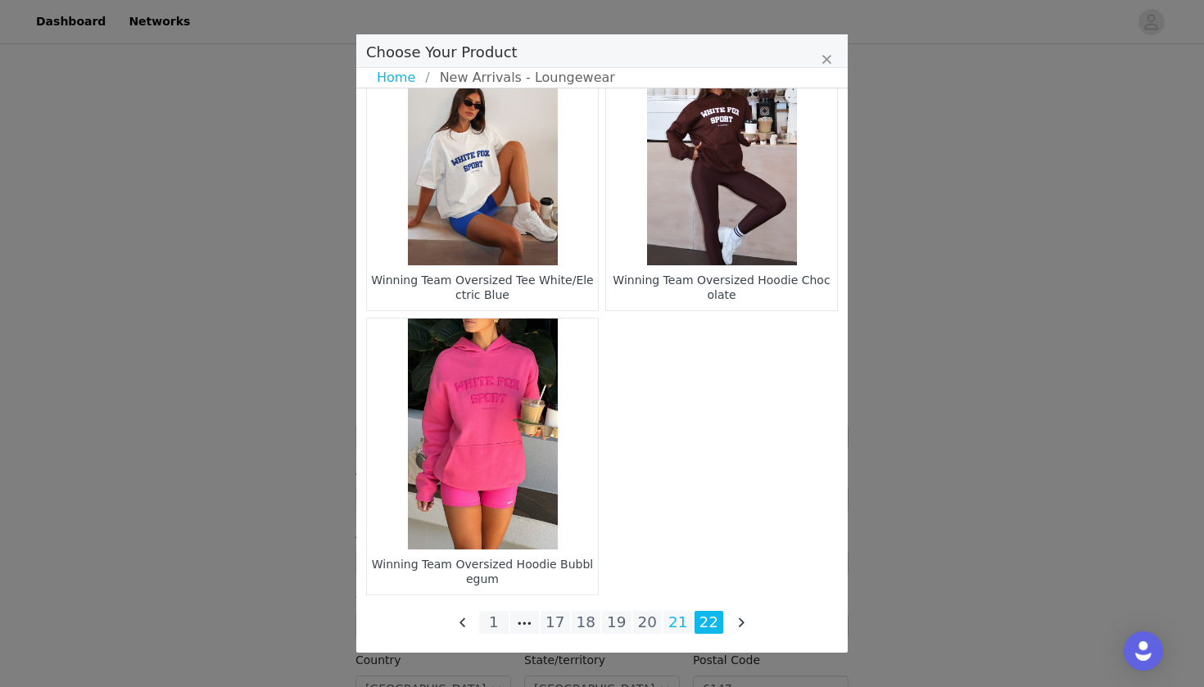
click at [672, 617] on li "21" at bounding box center [678, 622] width 29 height 23
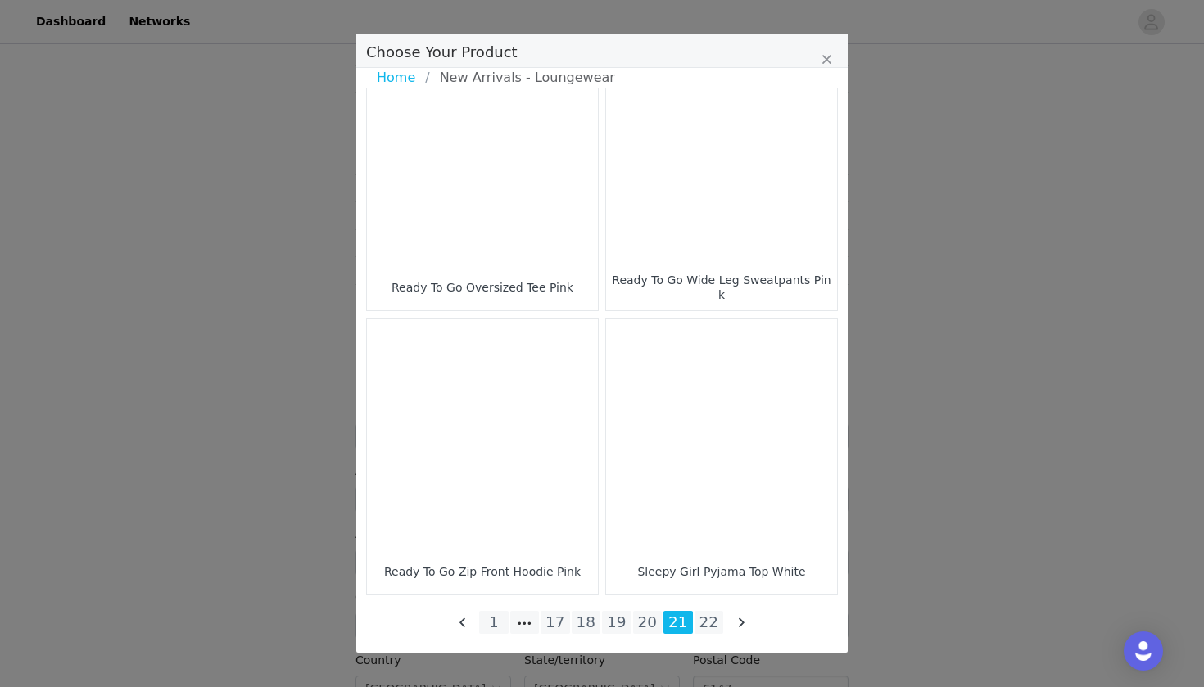
scroll to position [2339, 0]
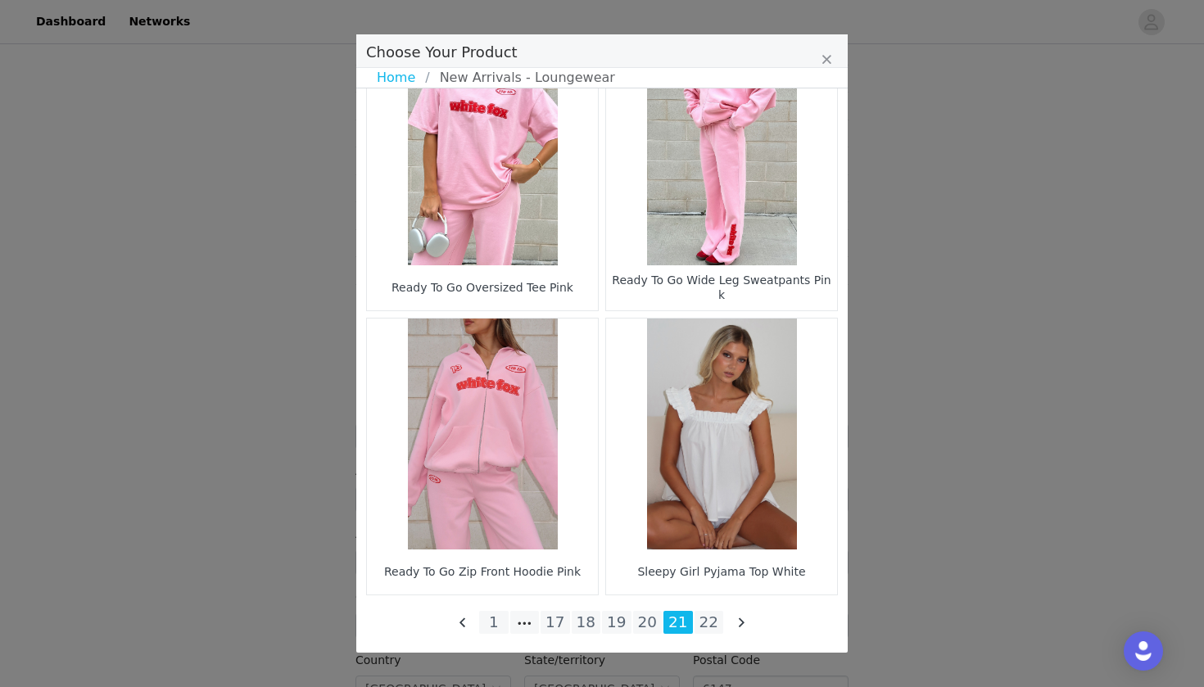
click at [720, 478] on figure "Choose Your Product" at bounding box center [721, 434] width 231 height 231
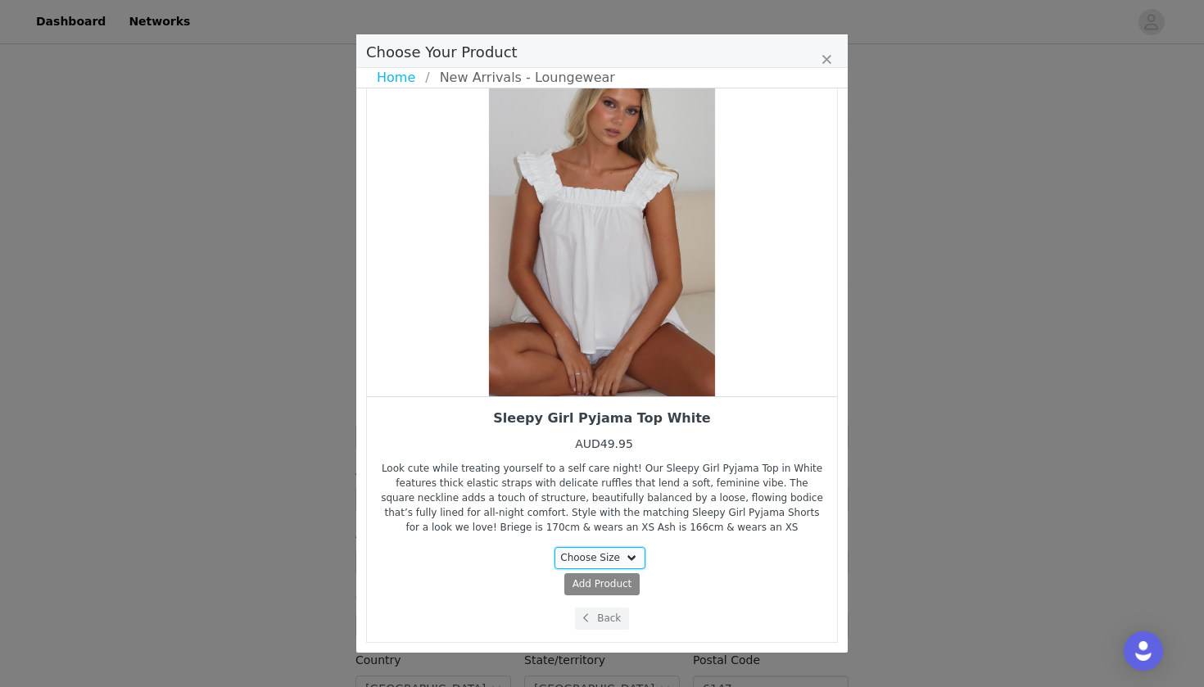
select select "28010784"
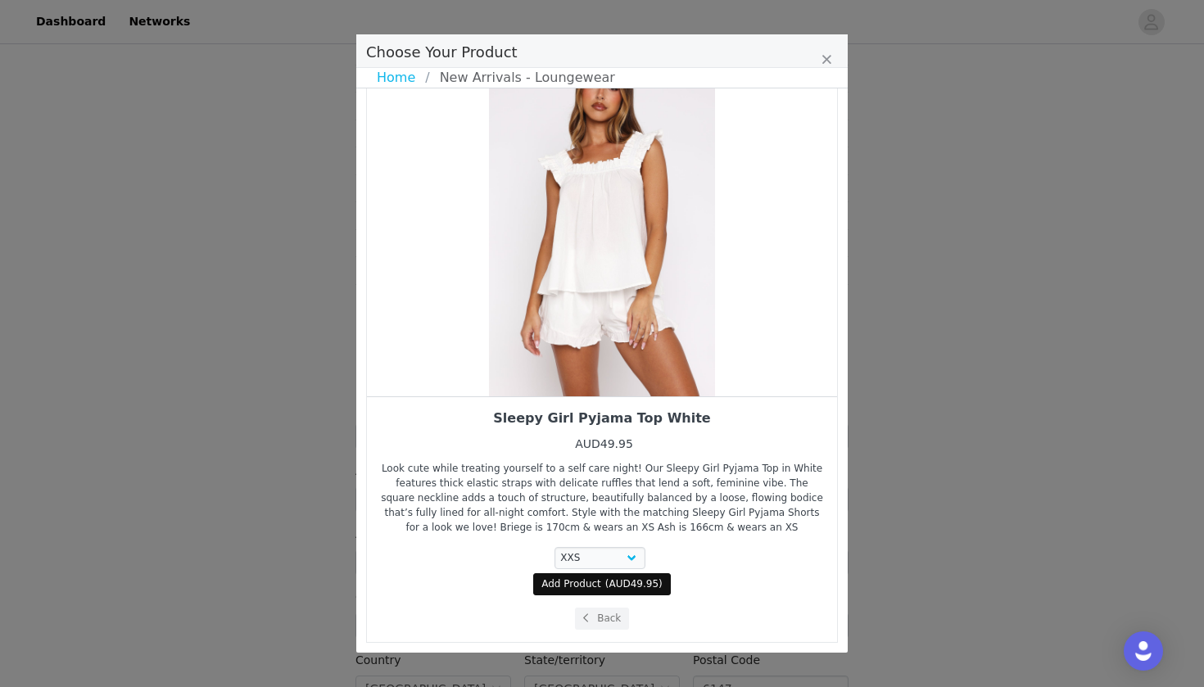
click at [612, 580] on span "AUD49.95" at bounding box center [635, 583] width 50 height 11
select select "28010784"
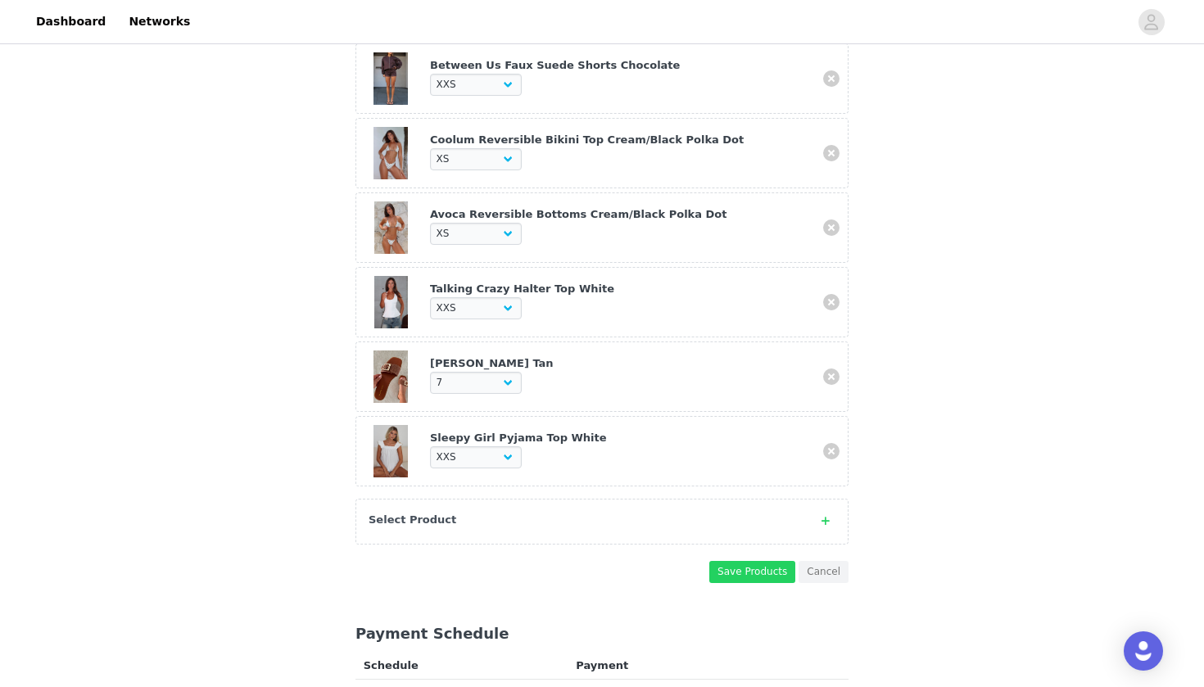
scroll to position [687, 0]
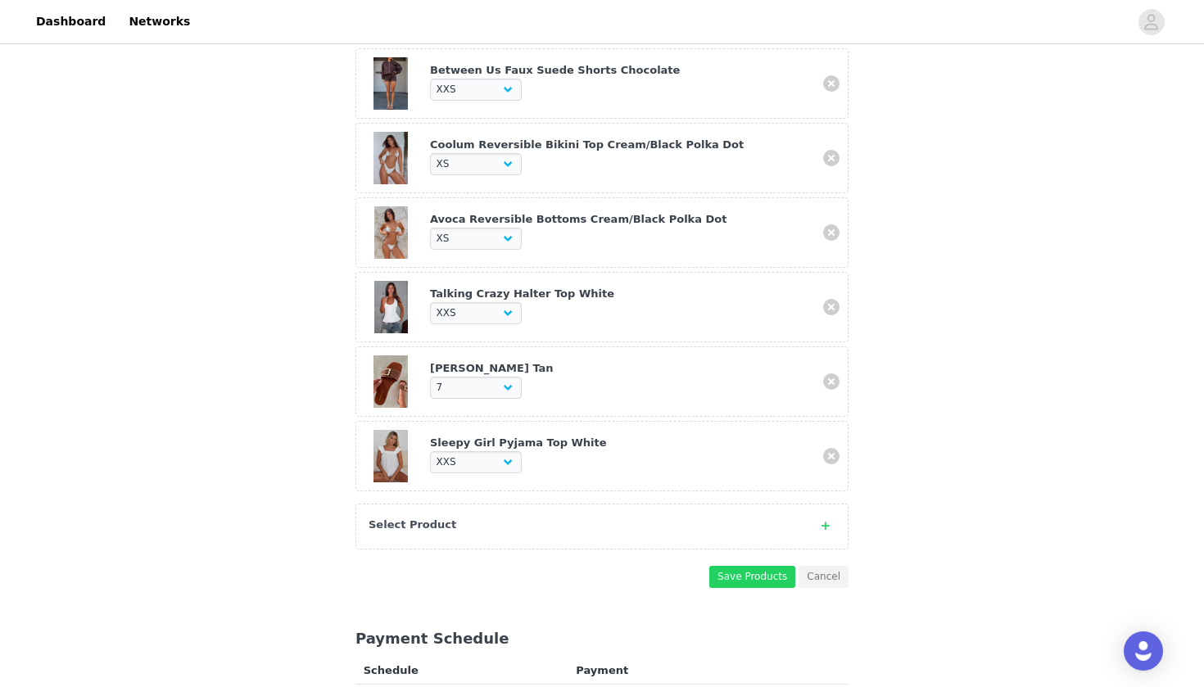
click at [542, 517] on div "Select Product" at bounding box center [586, 525] width 434 height 16
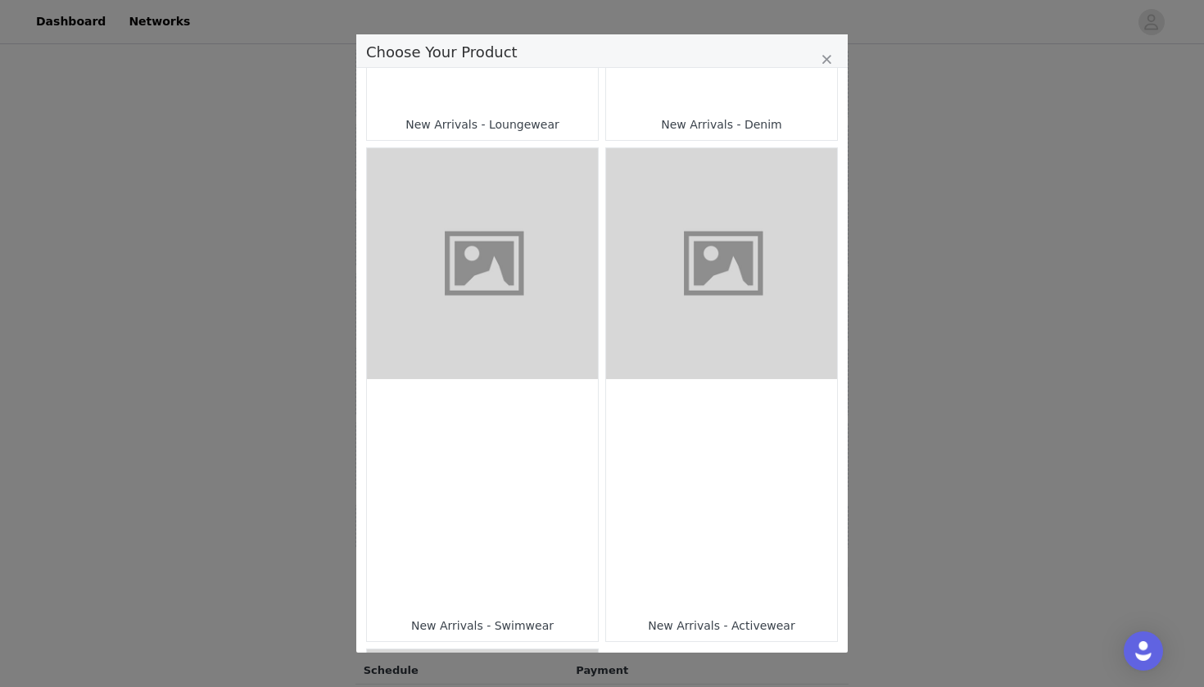
scroll to position [931, 0]
click at [493, 256] on figure "Choose Your Product" at bounding box center [482, 266] width 231 height 231
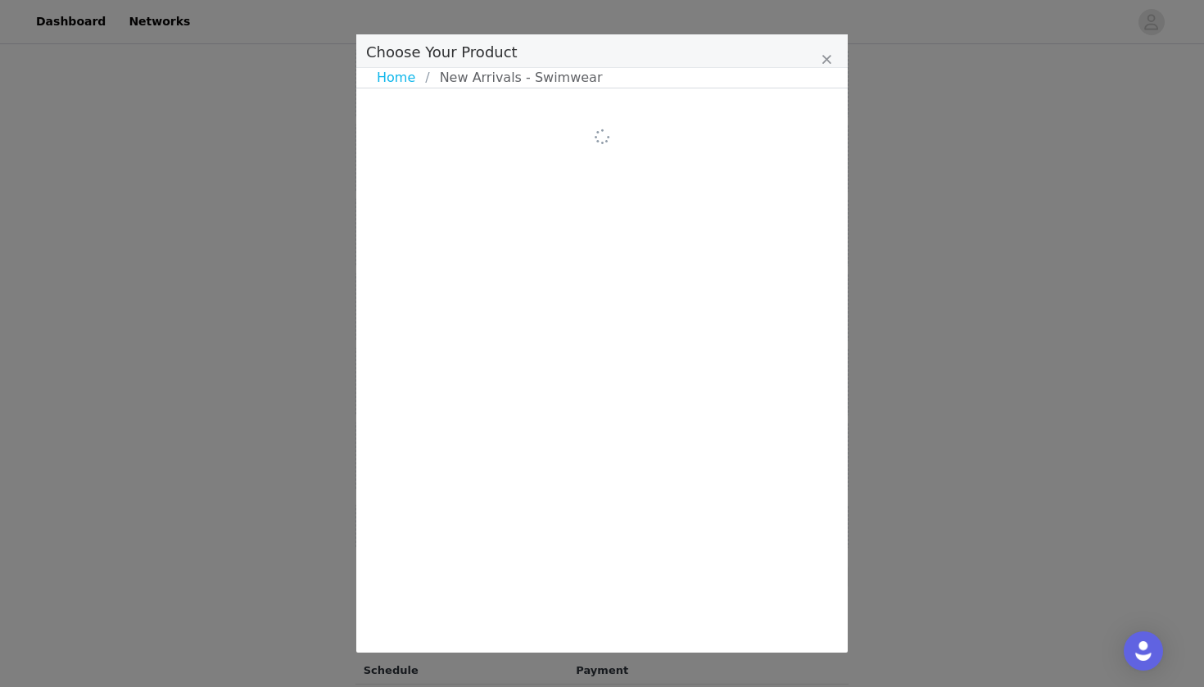
scroll to position [0, 0]
click at [406, 75] on link "Home" at bounding box center [401, 78] width 48 height 20
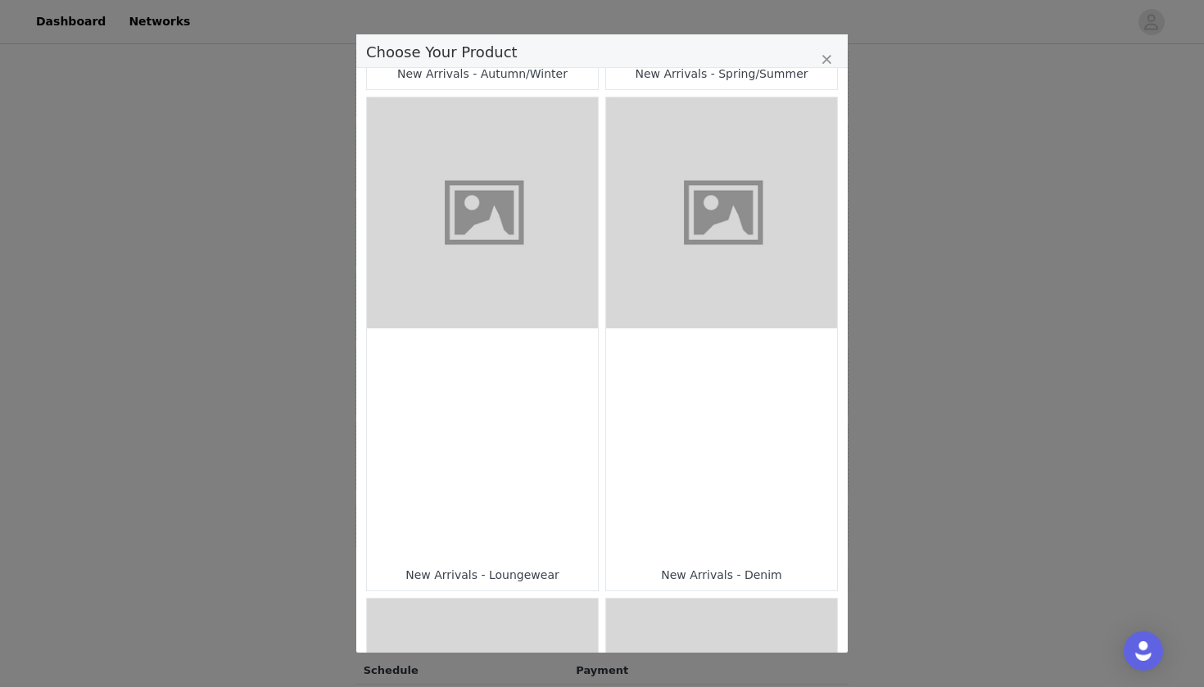
scroll to position [495, 0]
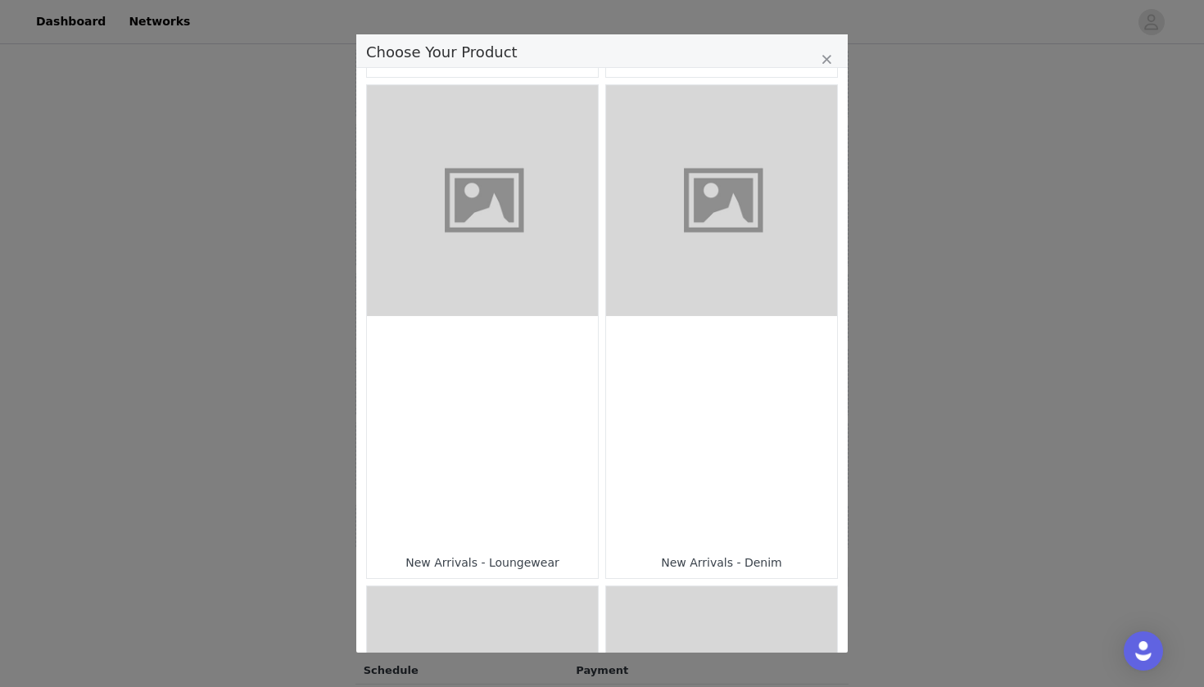
click at [479, 177] on figure "Choose Your Product" at bounding box center [482, 200] width 231 height 231
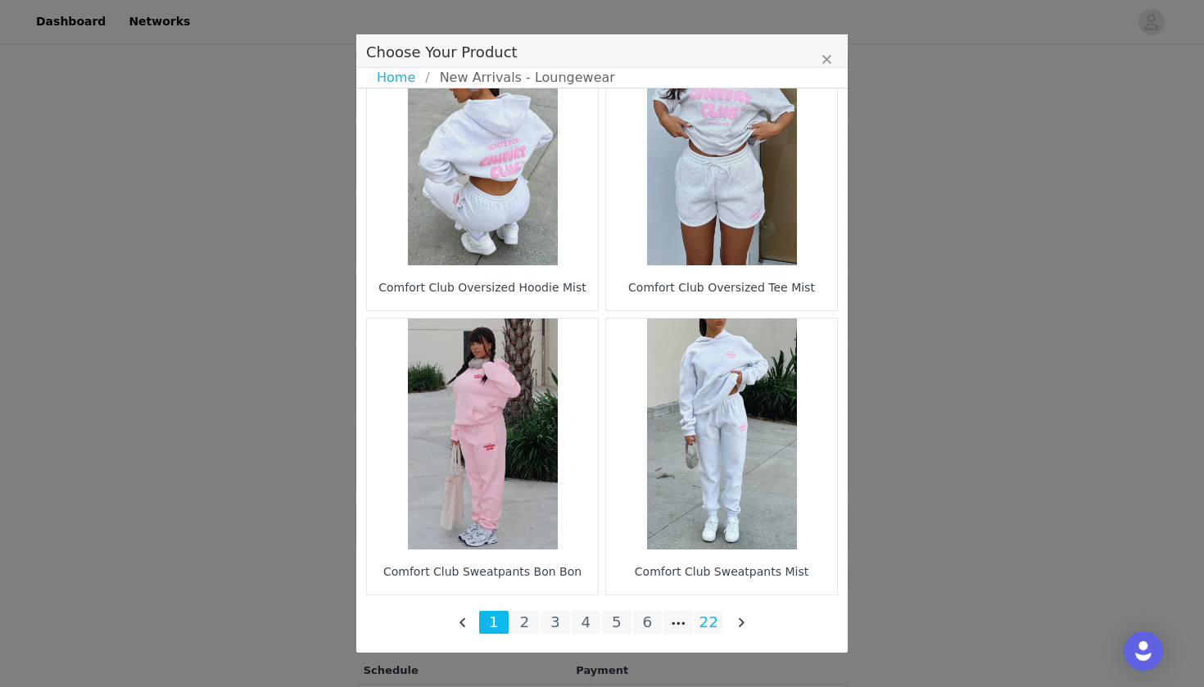
scroll to position [2339, 0]
click at [709, 624] on li "22" at bounding box center [709, 622] width 29 height 23
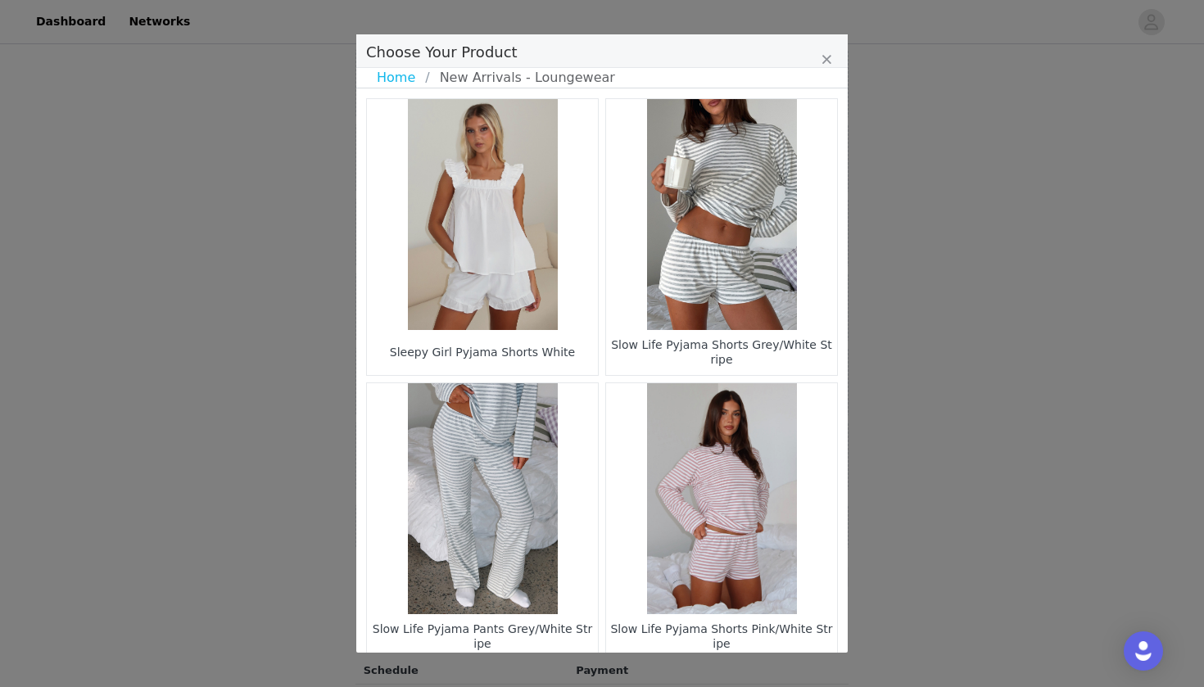
click at [540, 247] on figure "Choose Your Product" at bounding box center [482, 214] width 231 height 231
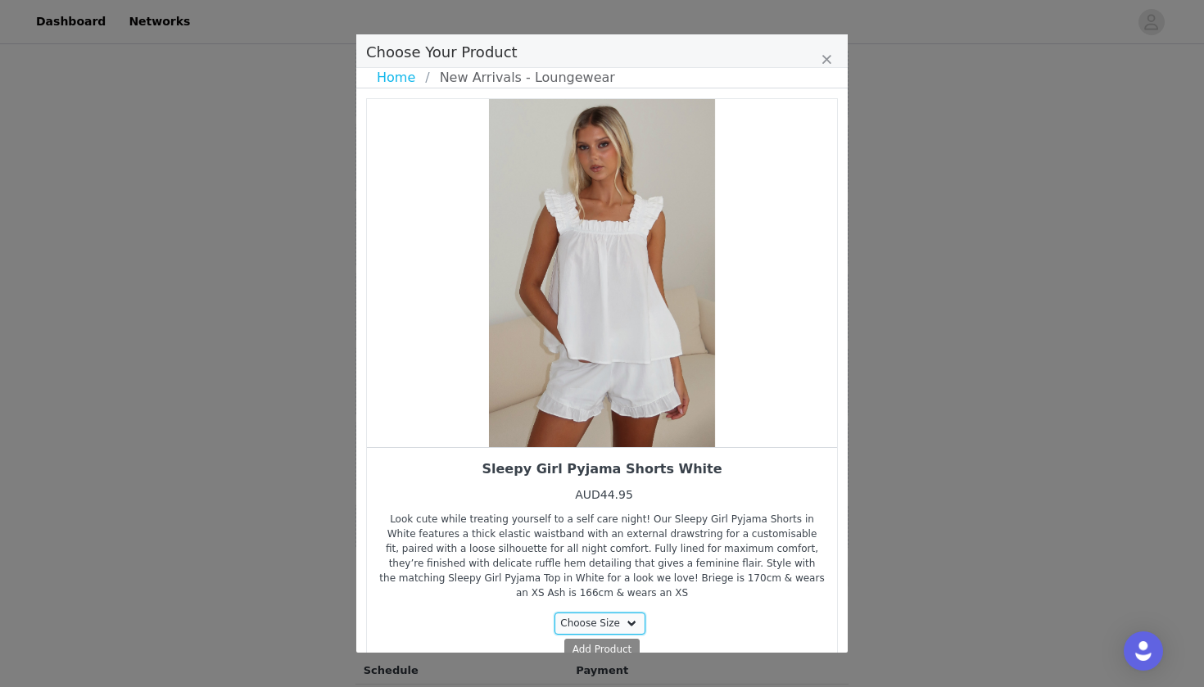
select select "28010772"
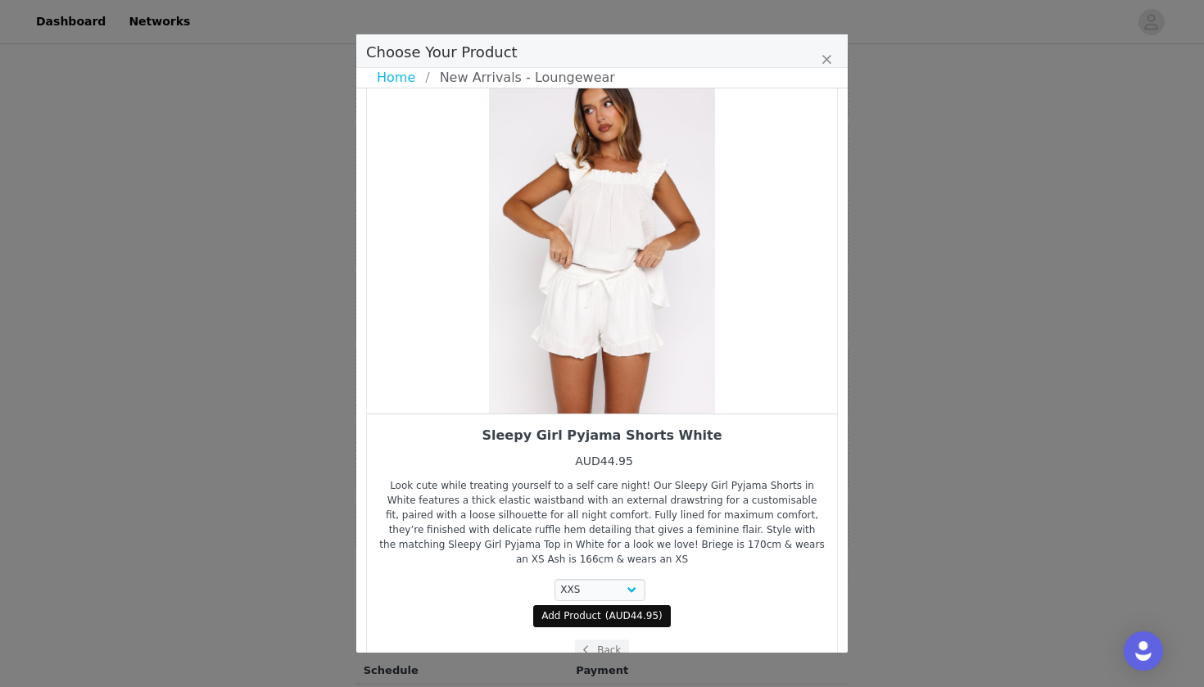
click at [584, 617] on span "Add Product" at bounding box center [572, 616] width 60 height 15
select select "28010772"
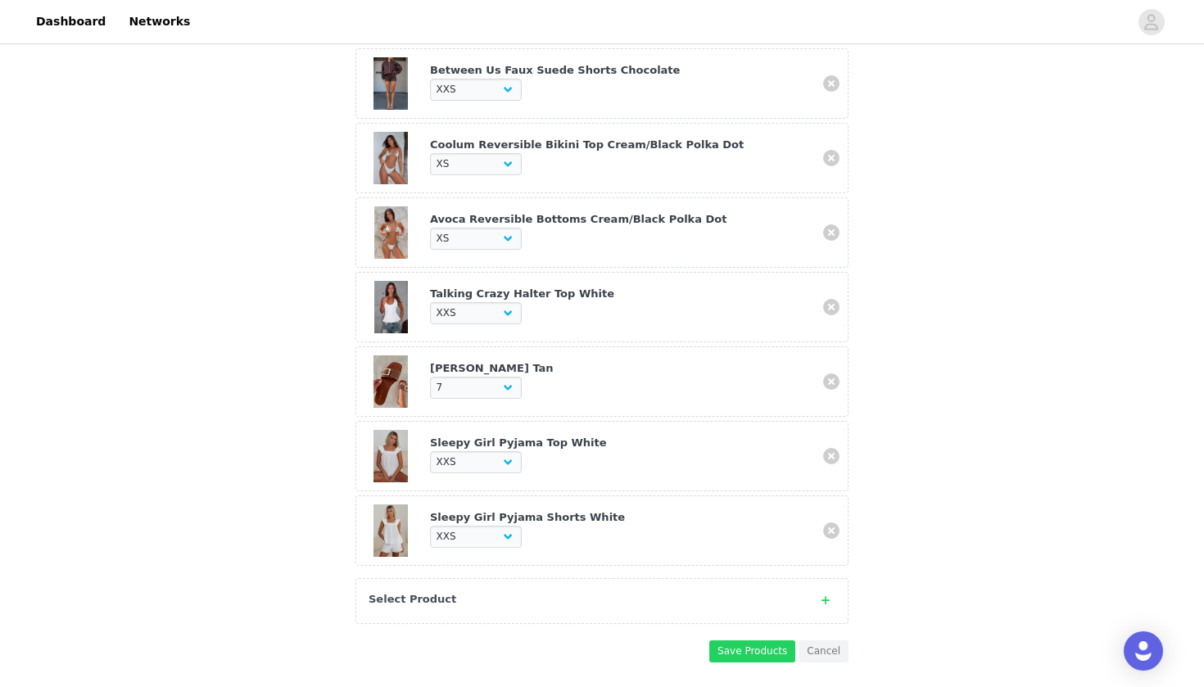
click at [545, 600] on div "Select Product" at bounding box center [602, 601] width 493 height 46
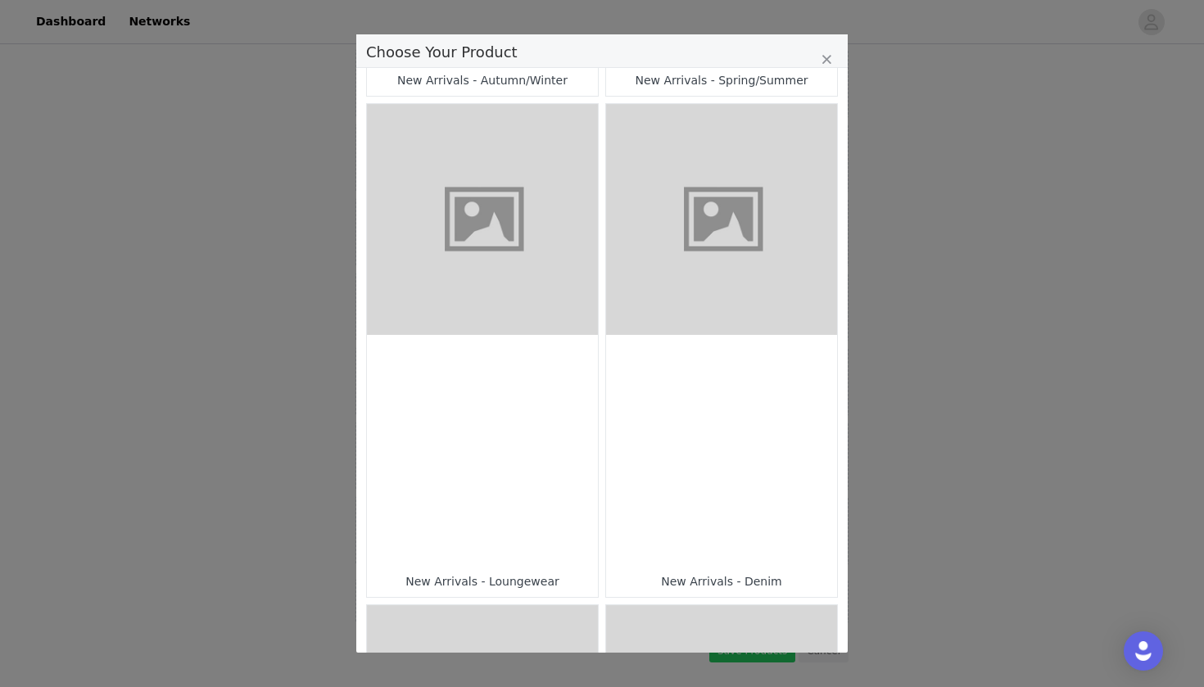
scroll to position [484, 0]
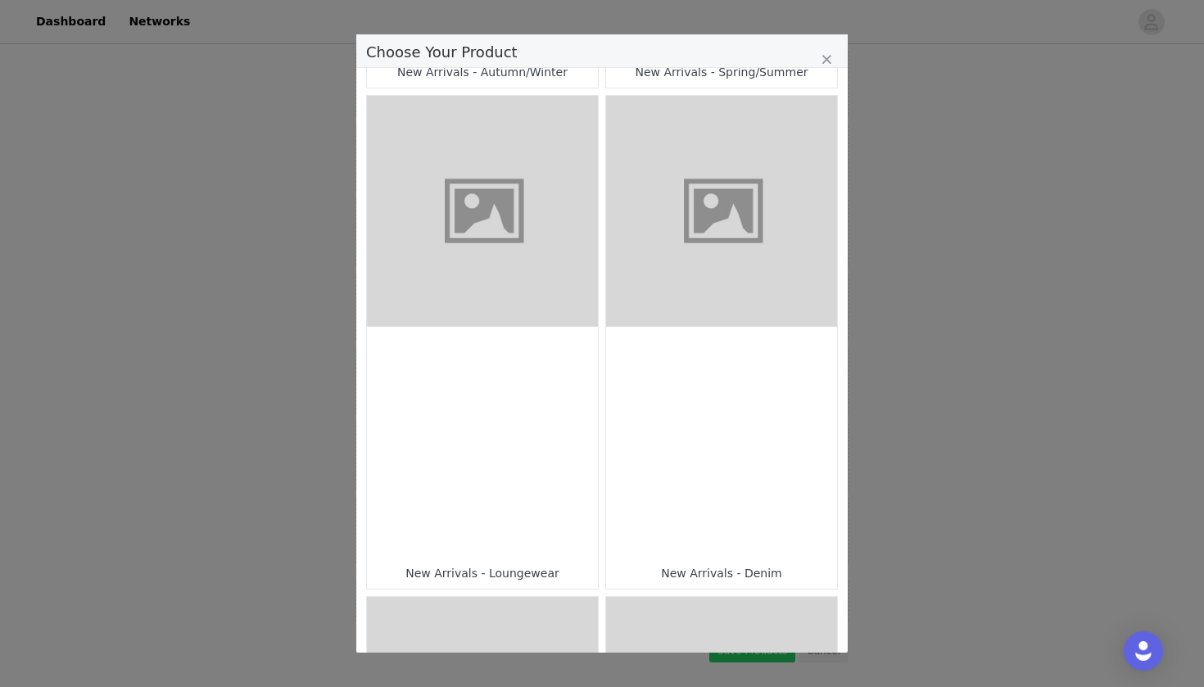
click at [506, 339] on div "Choose Your Product" at bounding box center [482, 442] width 231 height 231
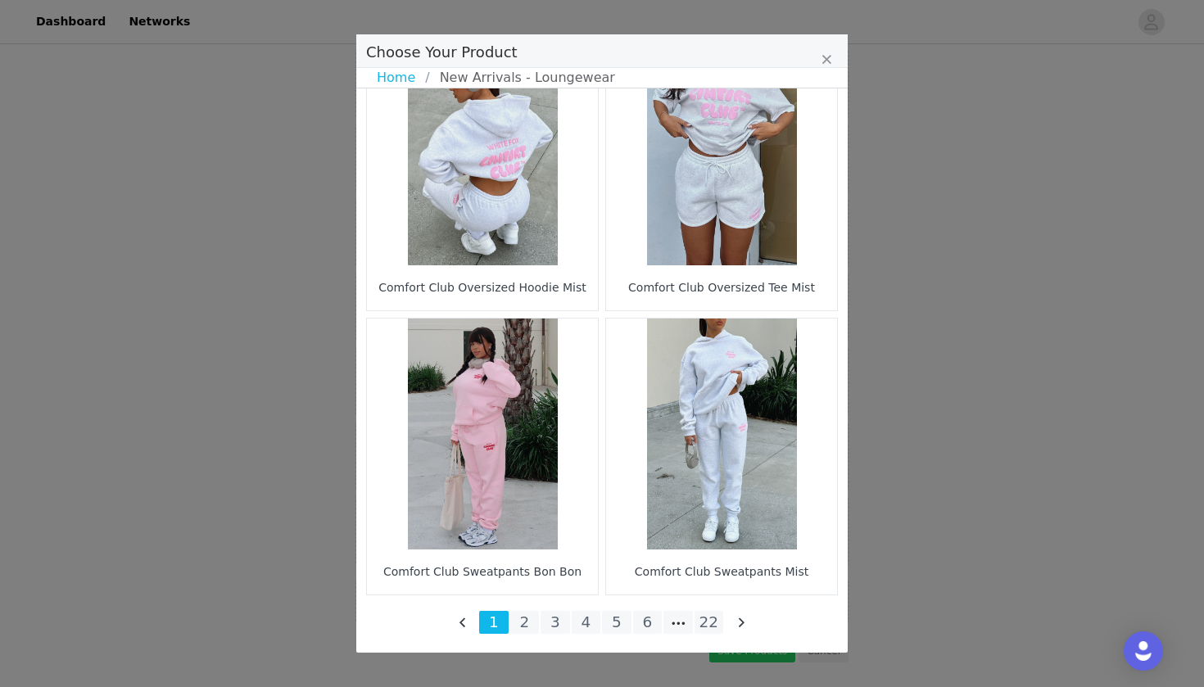
scroll to position [2339, 0]
click at [703, 621] on li "22" at bounding box center [709, 622] width 29 height 23
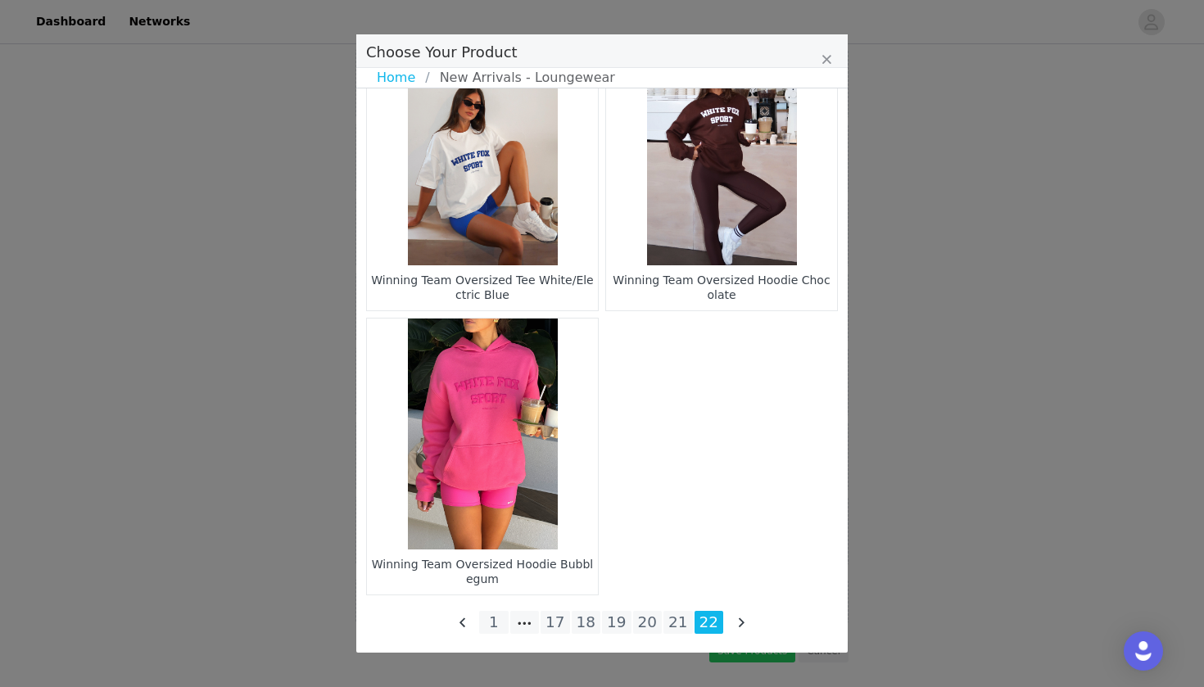
scroll to position [1486, 0]
click at [673, 626] on li "21" at bounding box center [678, 622] width 29 height 23
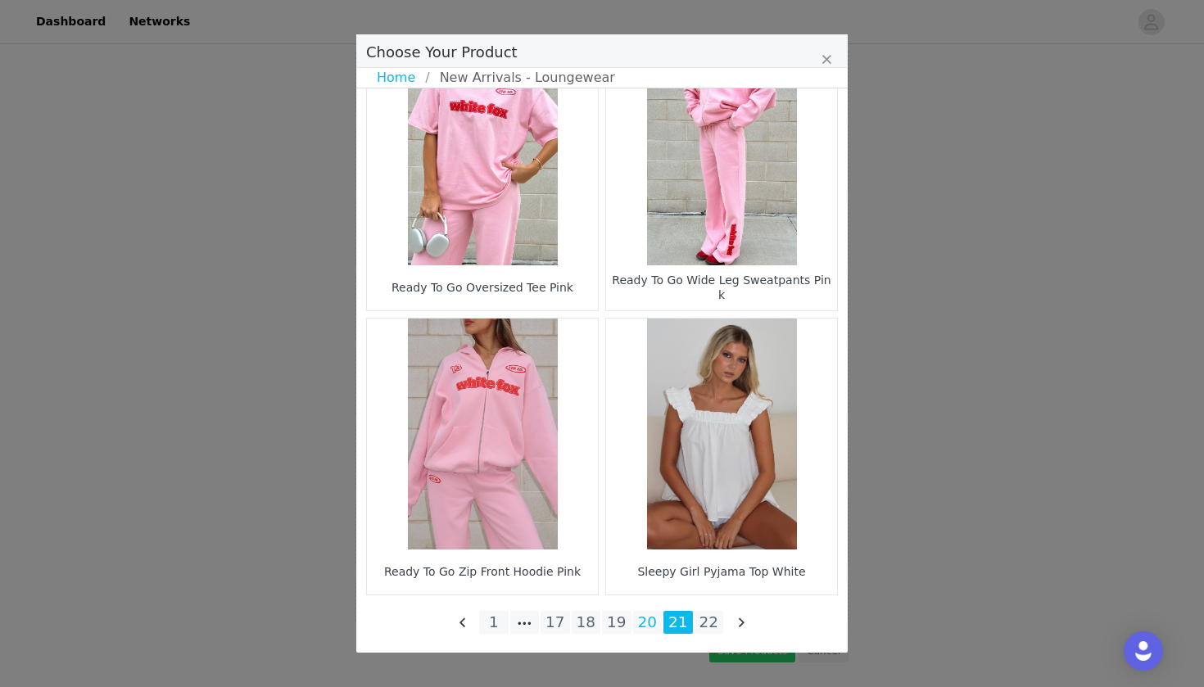
scroll to position [2339, 0]
click at [658, 626] on li "20" at bounding box center [647, 622] width 29 height 23
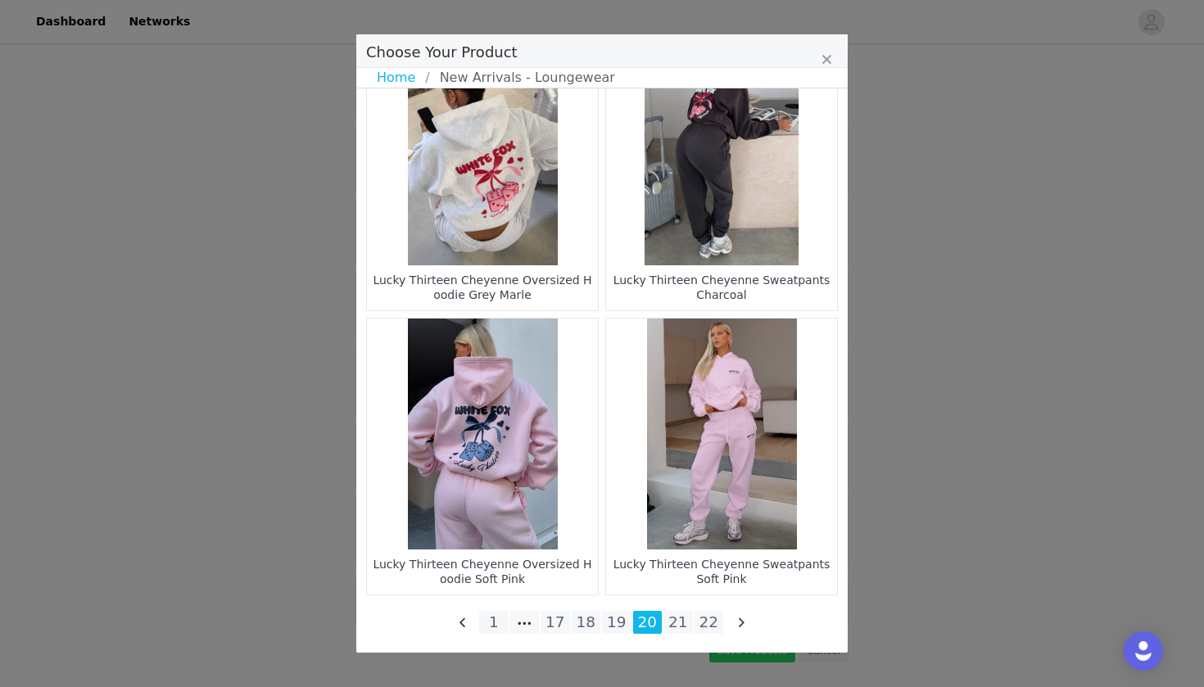
scroll to position [746, 0]
click at [628, 625] on li "19" at bounding box center [616, 622] width 29 height 23
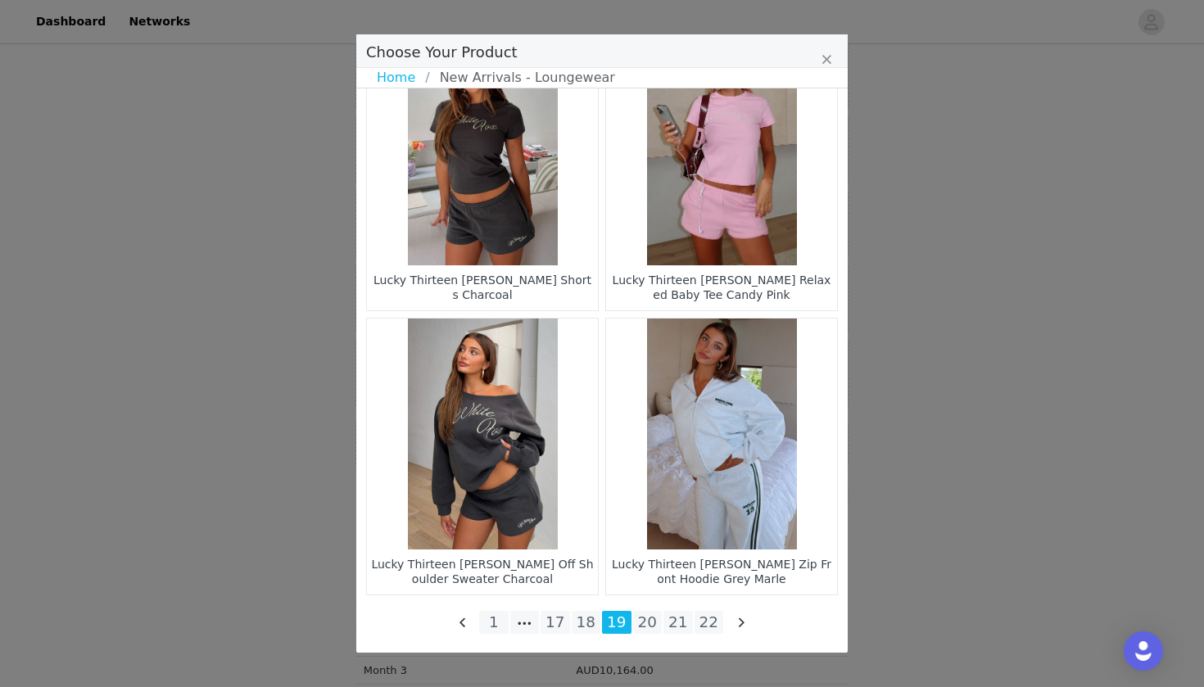
scroll to position [1625, 0]
click at [595, 620] on li "18" at bounding box center [586, 622] width 29 height 23
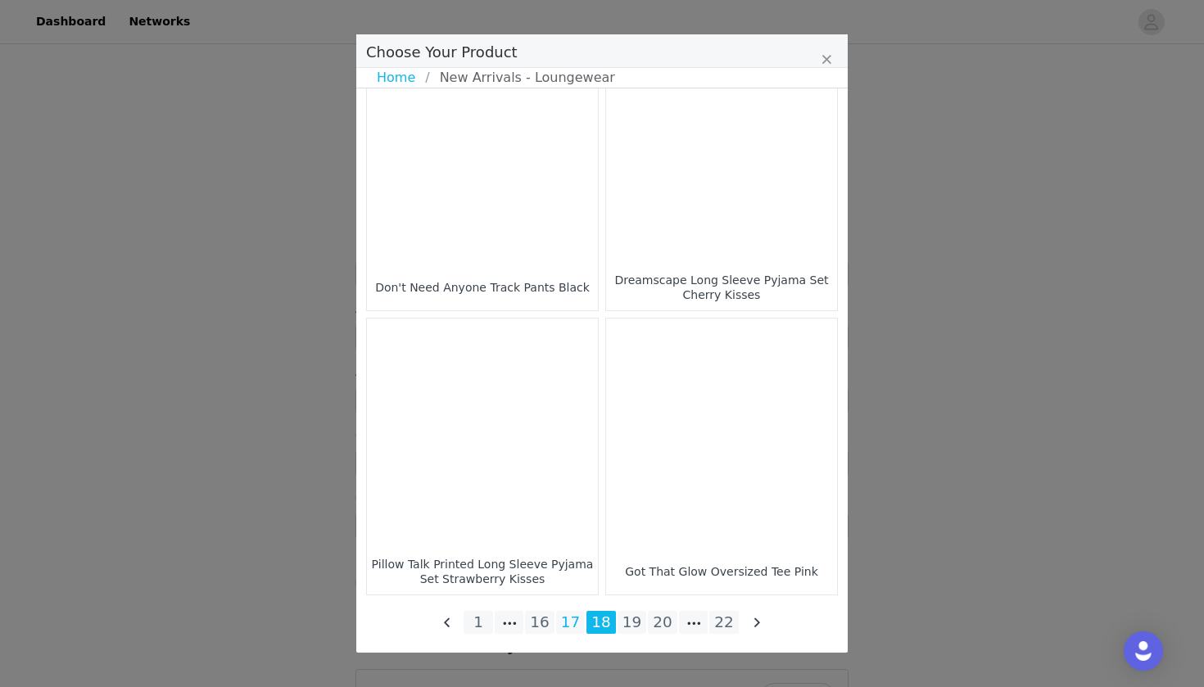
scroll to position [2339, 0]
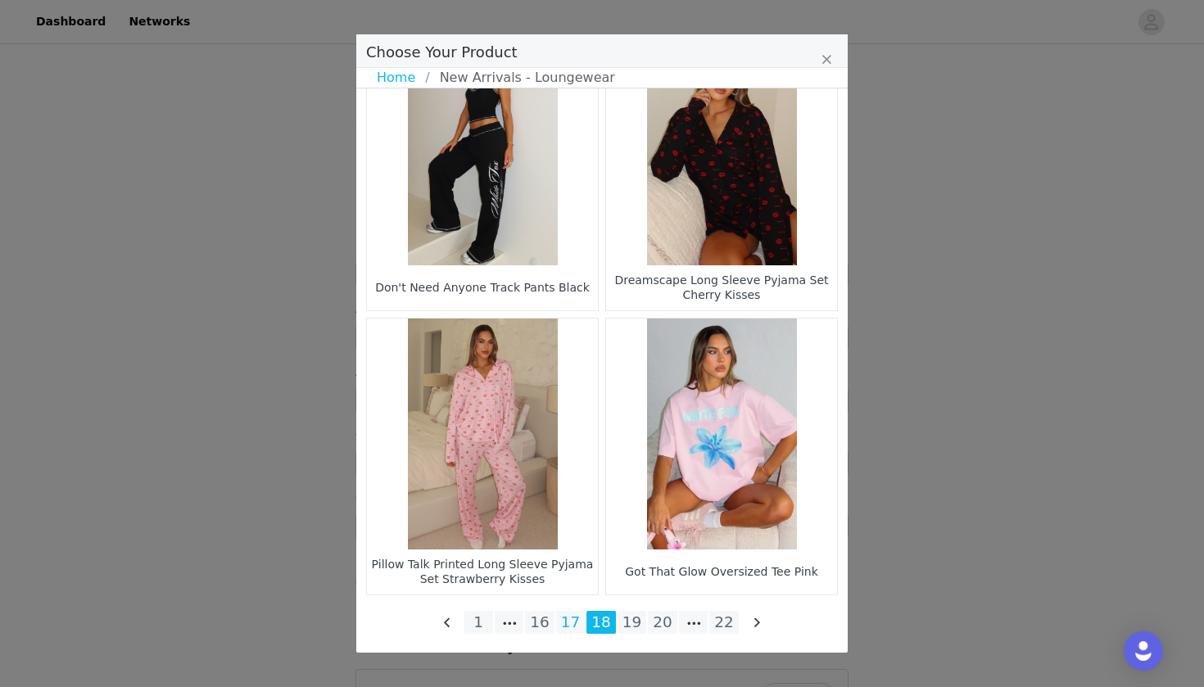
click at [582, 626] on li "17" at bounding box center [570, 622] width 29 height 23
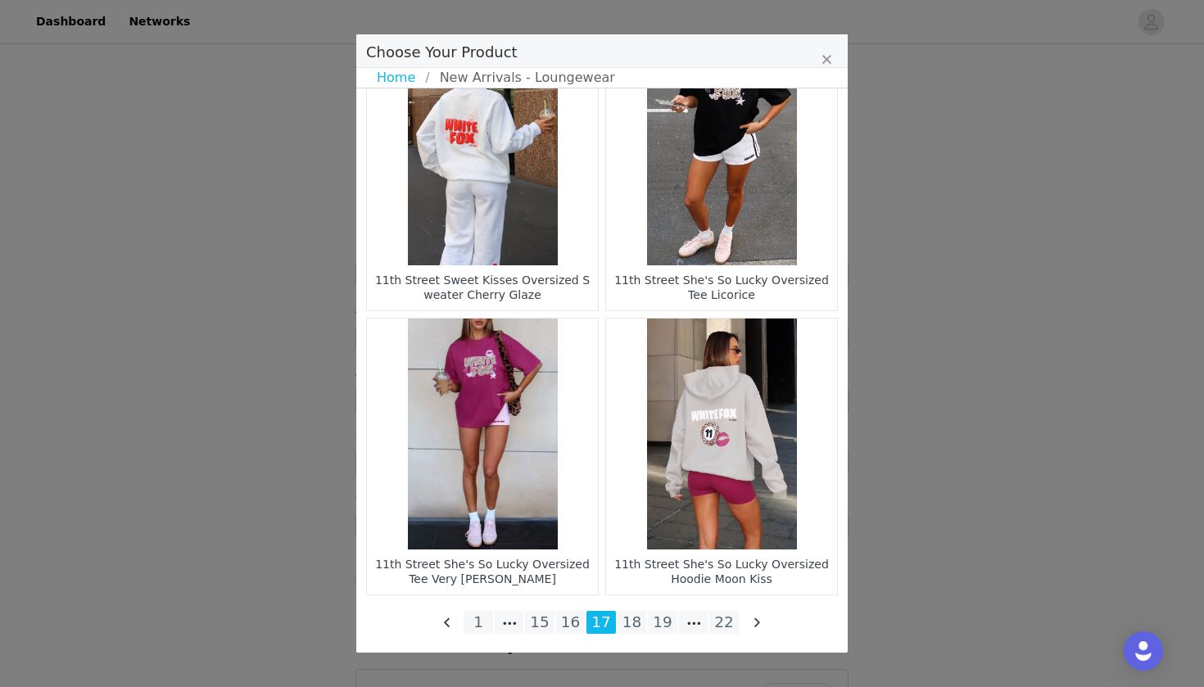
click at [576, 616] on li "16" at bounding box center [570, 622] width 29 height 23
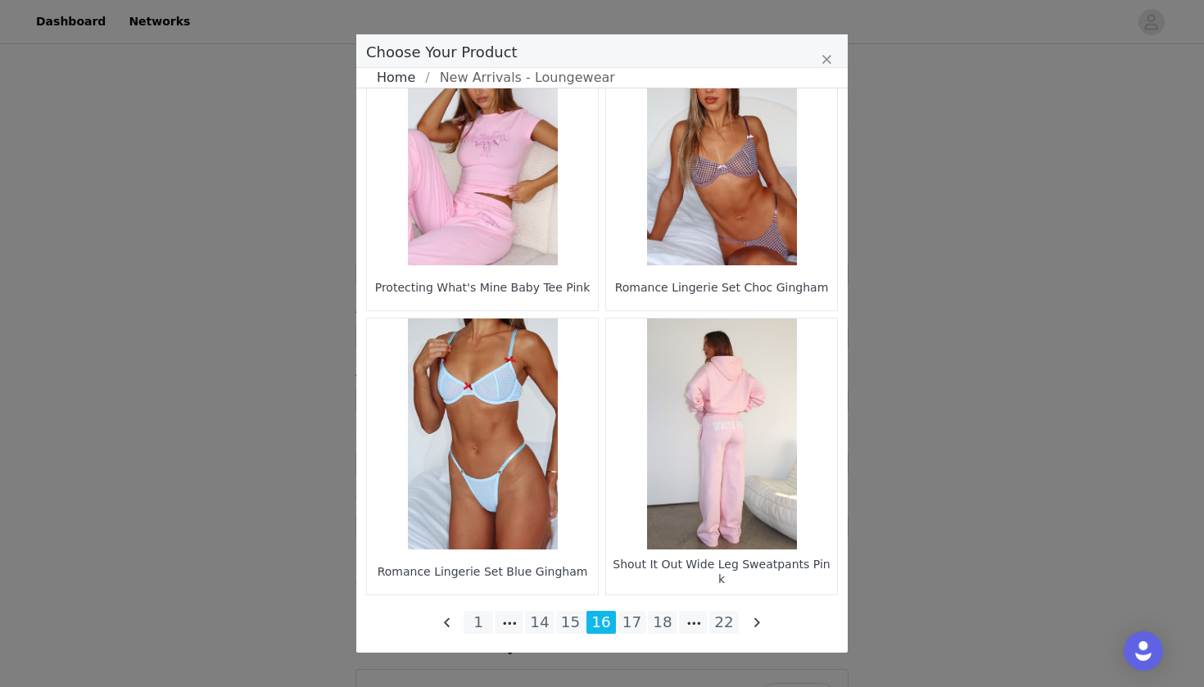
click at [403, 79] on link "Home" at bounding box center [401, 78] width 48 height 20
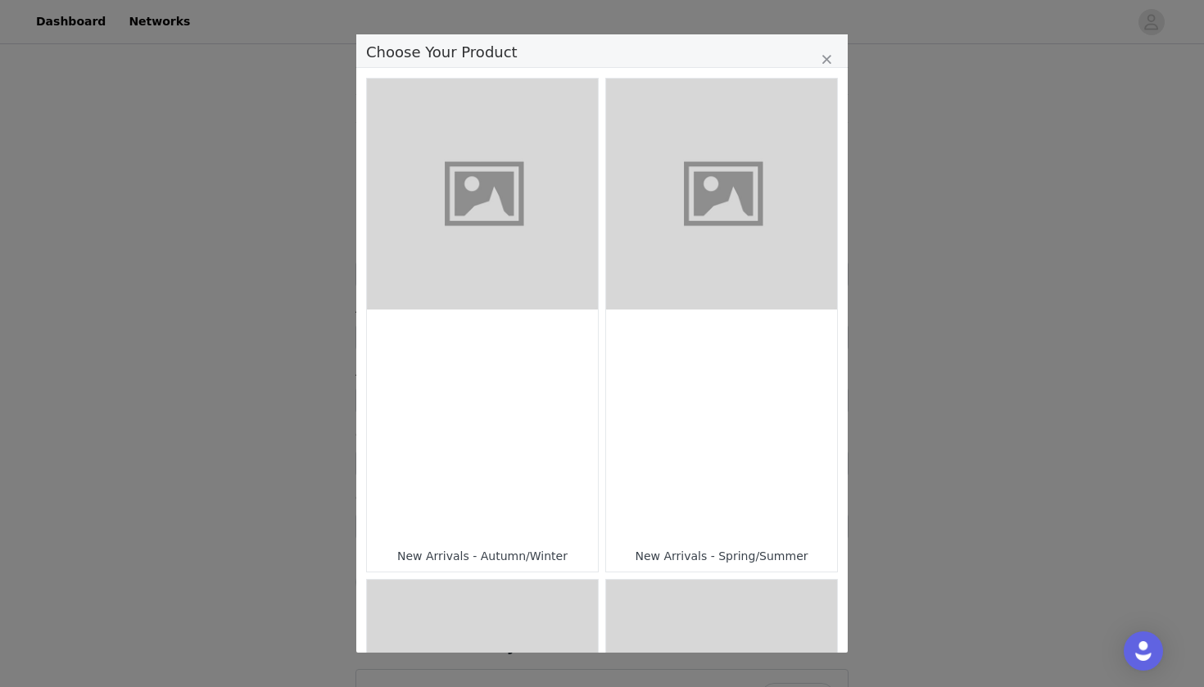
click at [705, 294] on figure "Choose Your Product" at bounding box center [721, 194] width 231 height 231
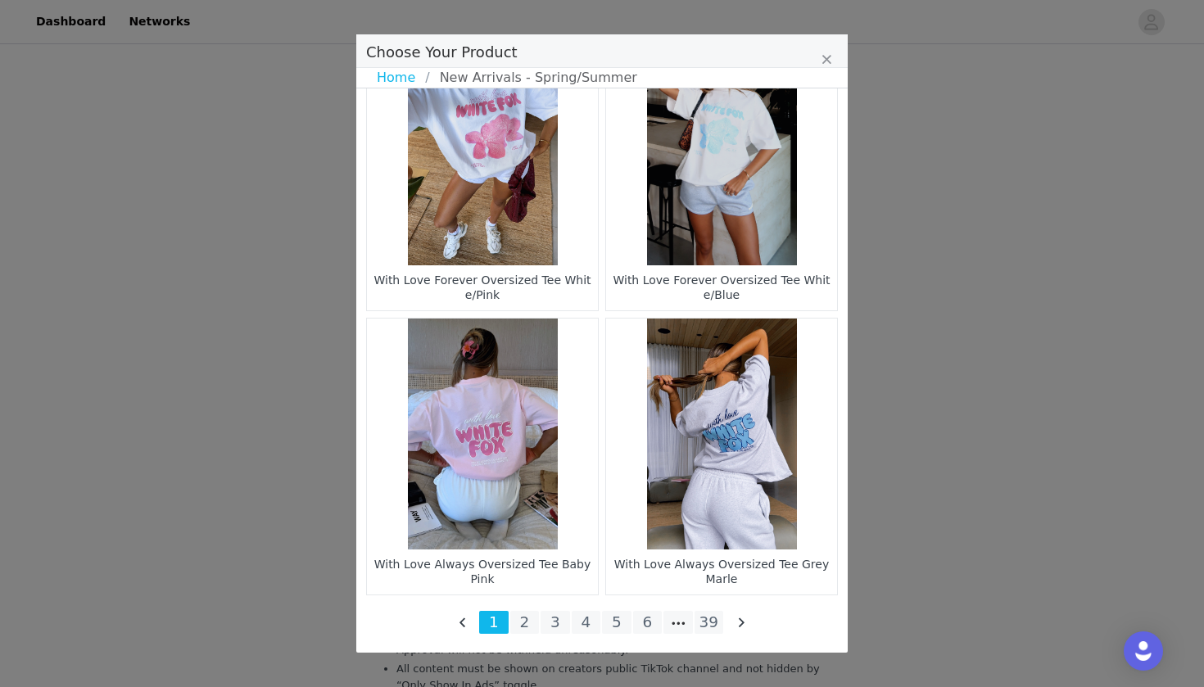
scroll to position [2339, 0]
click at [615, 626] on li "5" at bounding box center [616, 622] width 29 height 23
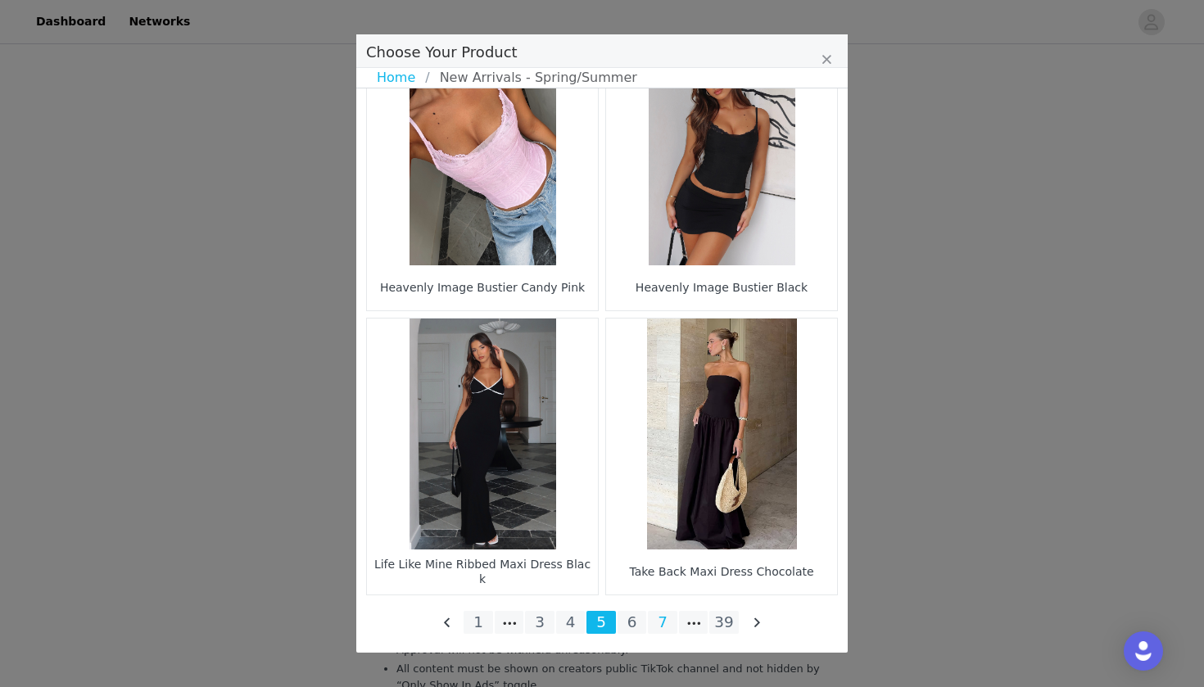
click at [657, 623] on li "7" at bounding box center [662, 622] width 29 height 23
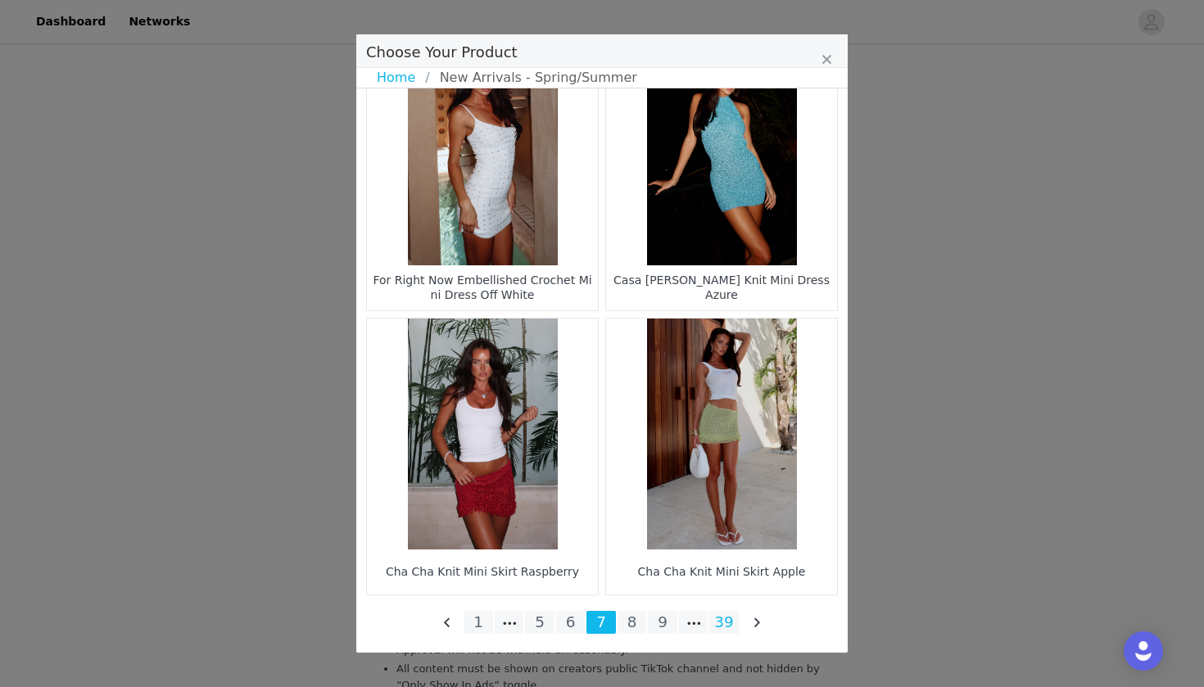
click at [727, 626] on li "39" at bounding box center [723, 622] width 29 height 23
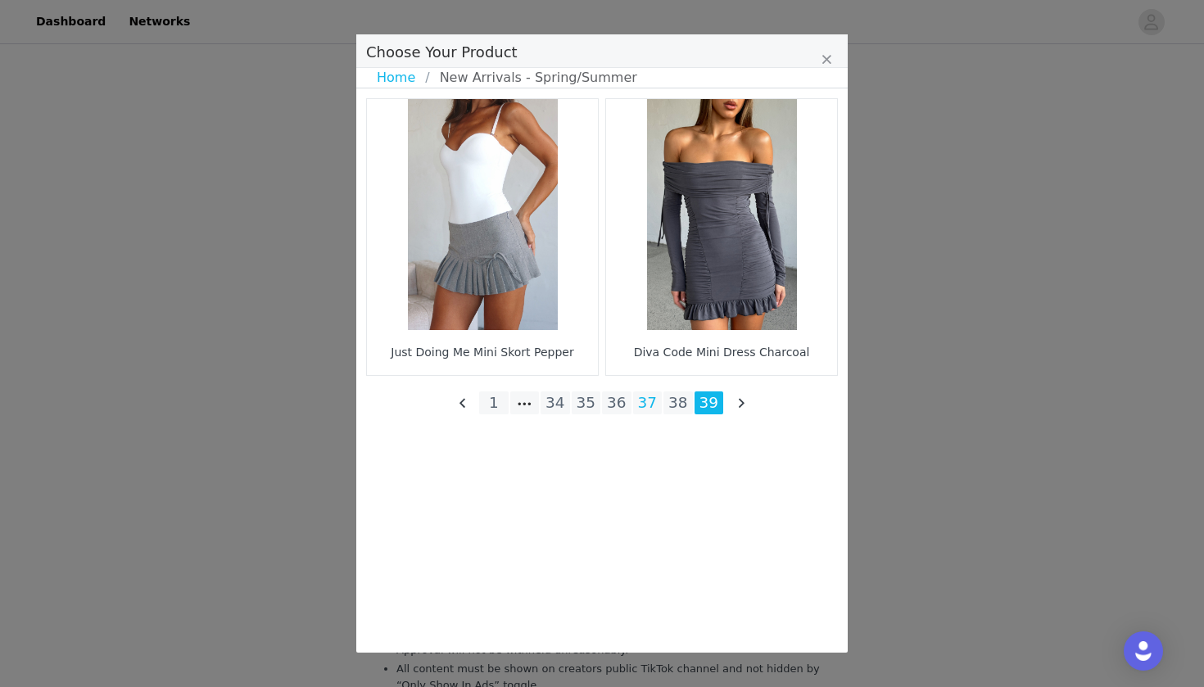
click at [653, 403] on li "37" at bounding box center [647, 403] width 29 height 23
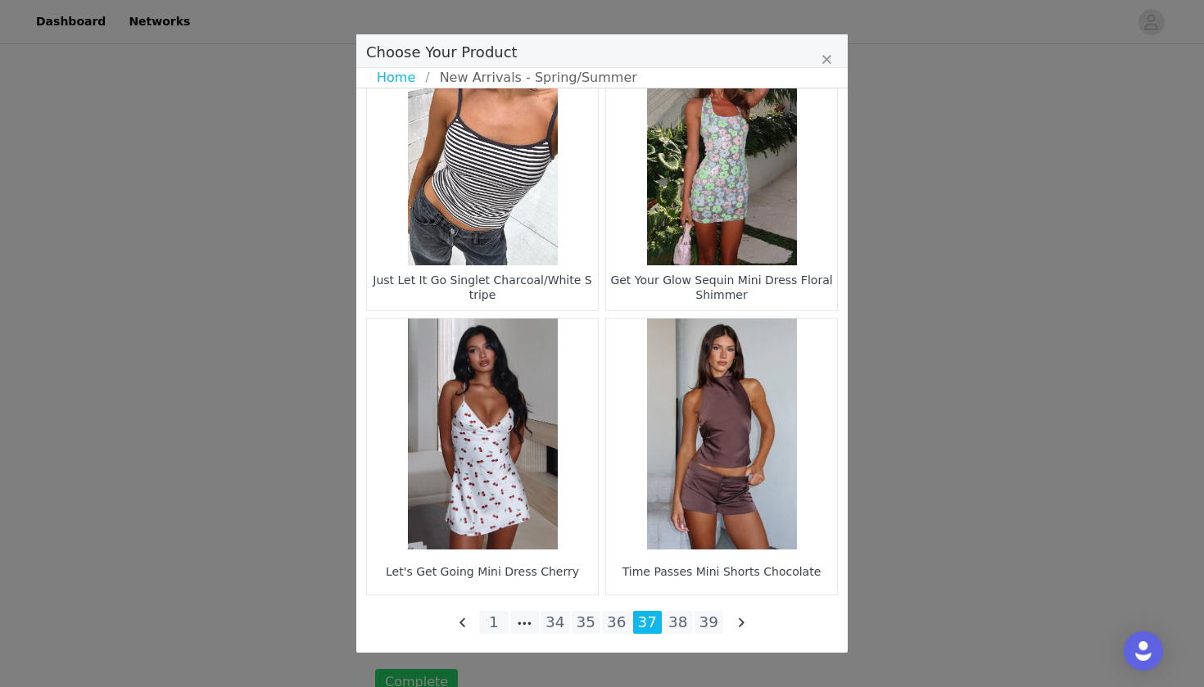
scroll to position [3009, 0]
click at [617, 626] on li "36" at bounding box center [616, 622] width 29 height 23
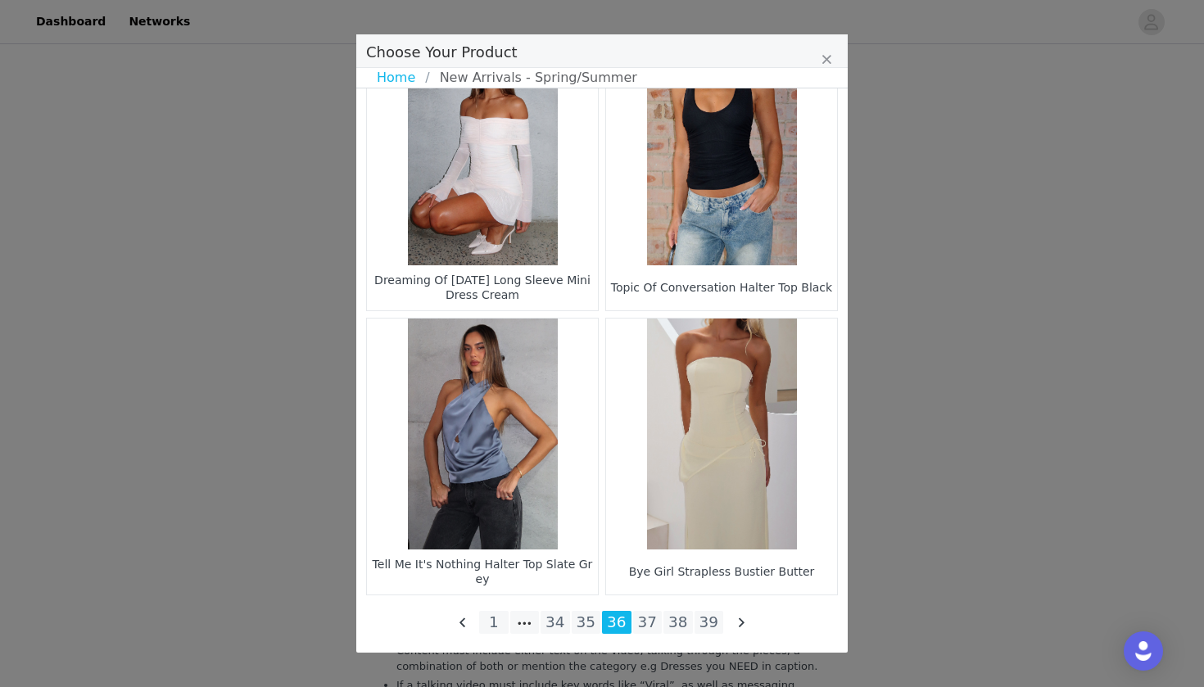
scroll to position [2339, 0]
click at [584, 619] on li "35" at bounding box center [586, 622] width 29 height 23
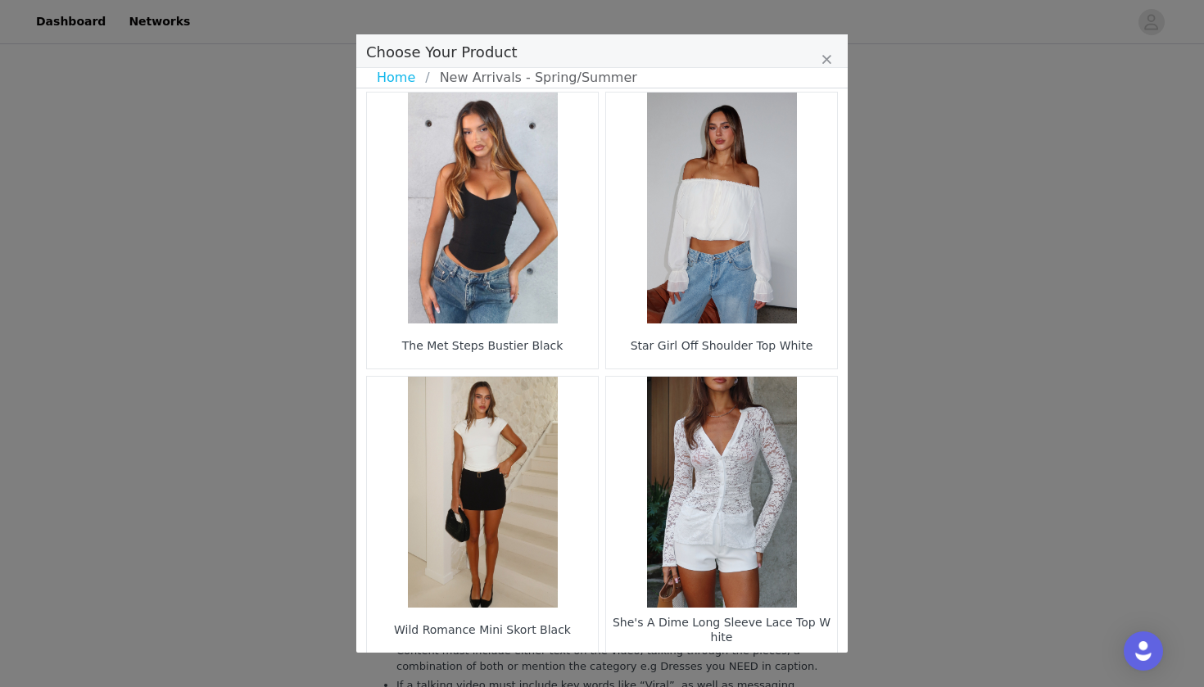
scroll to position [1584, 0]
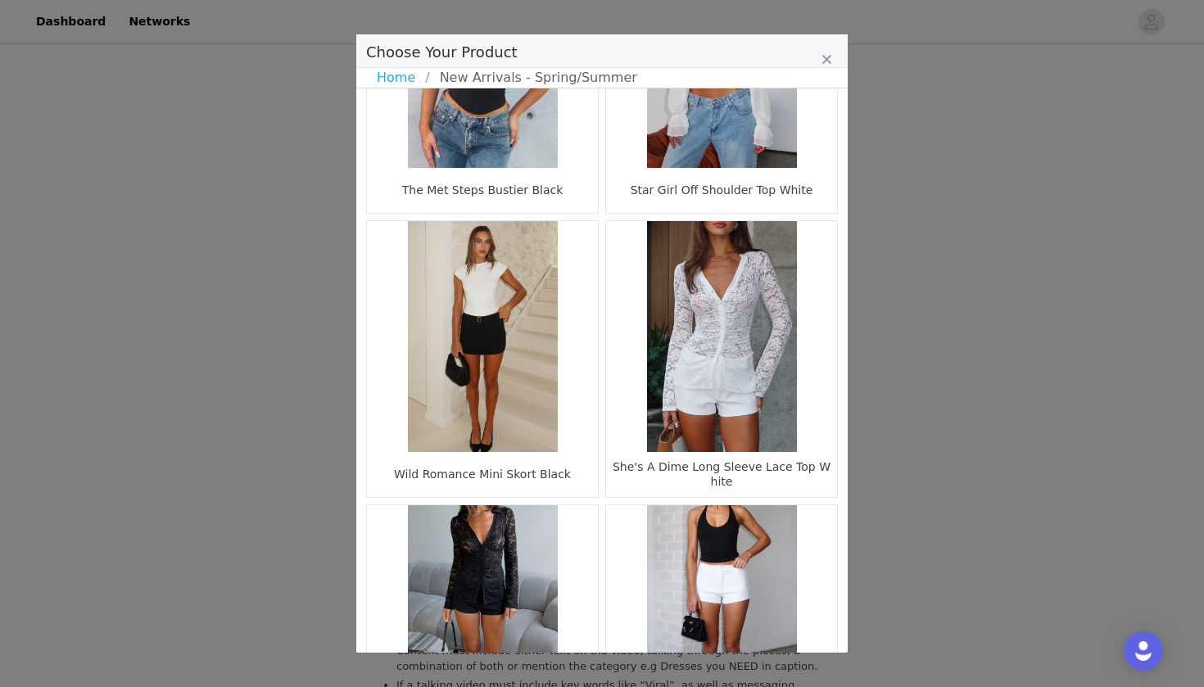
click at [736, 369] on figure "Choose Your Product" at bounding box center [721, 336] width 231 height 231
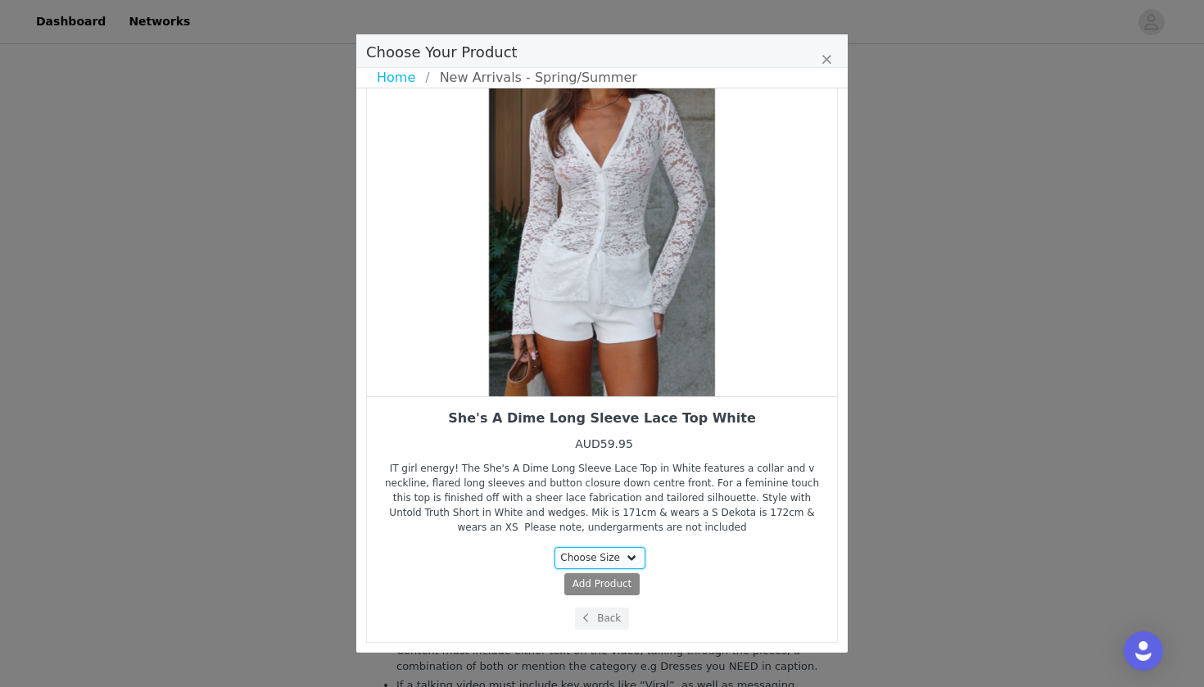
select select "27949848"
drag, startPoint x: 631, startPoint y: 394, endPoint x: 574, endPoint y: 394, distance: 56.5
click at [595, 394] on div "Choose Your Product" at bounding box center [602, 222] width 470 height 348
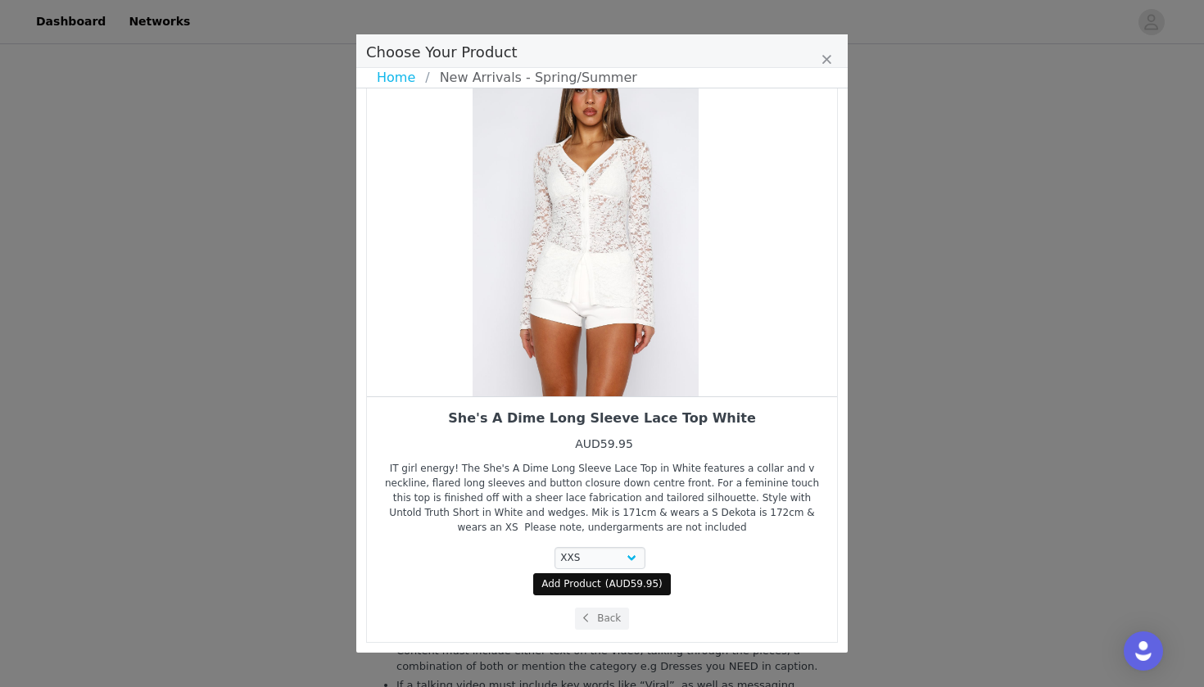
drag, startPoint x: 655, startPoint y: 367, endPoint x: 640, endPoint y: 367, distance: 15.6
click at [640, 367] on div "Choose Your Product" at bounding box center [586, 222] width 470 height 348
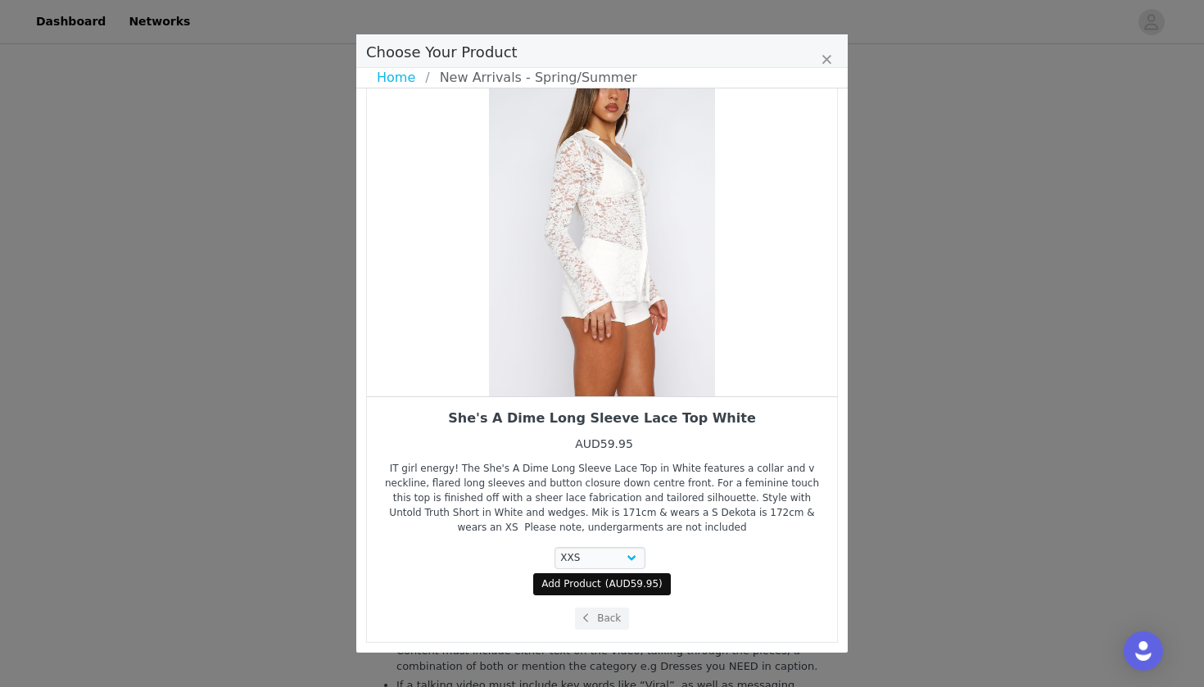
drag, startPoint x: 645, startPoint y: 361, endPoint x: 519, endPoint y: 361, distance: 125.3
click at [619, 361] on div "Choose Your Product" at bounding box center [602, 222] width 470 height 348
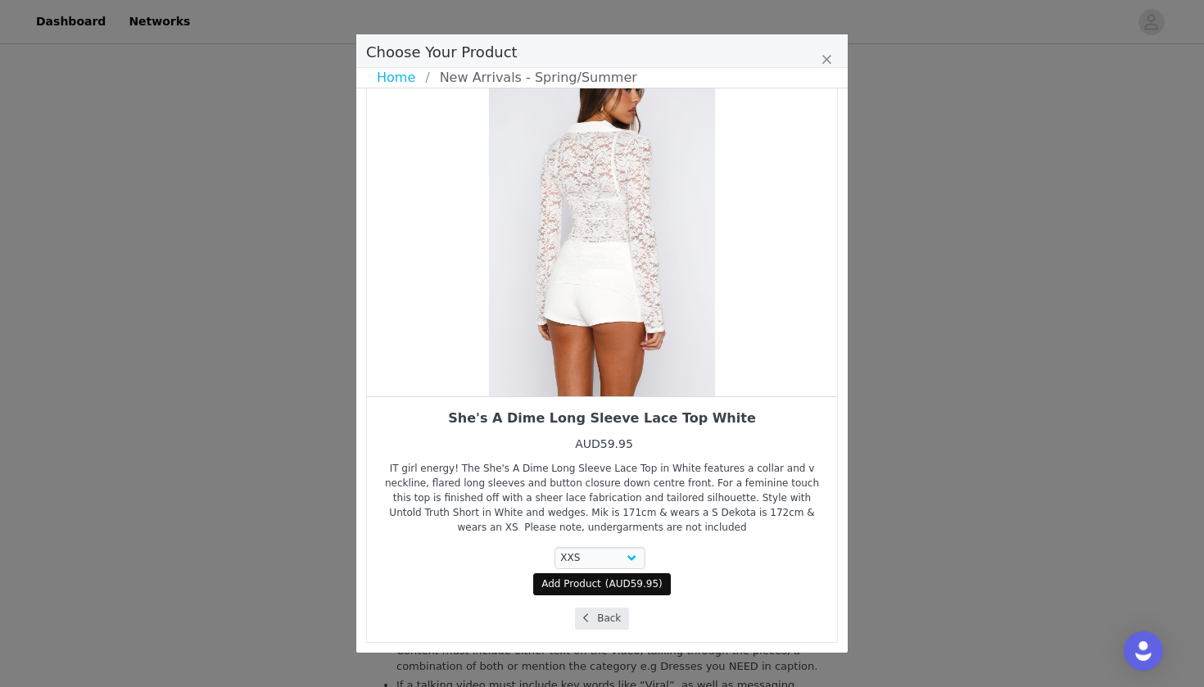
click at [610, 617] on button "Back" at bounding box center [602, 619] width 55 height 22
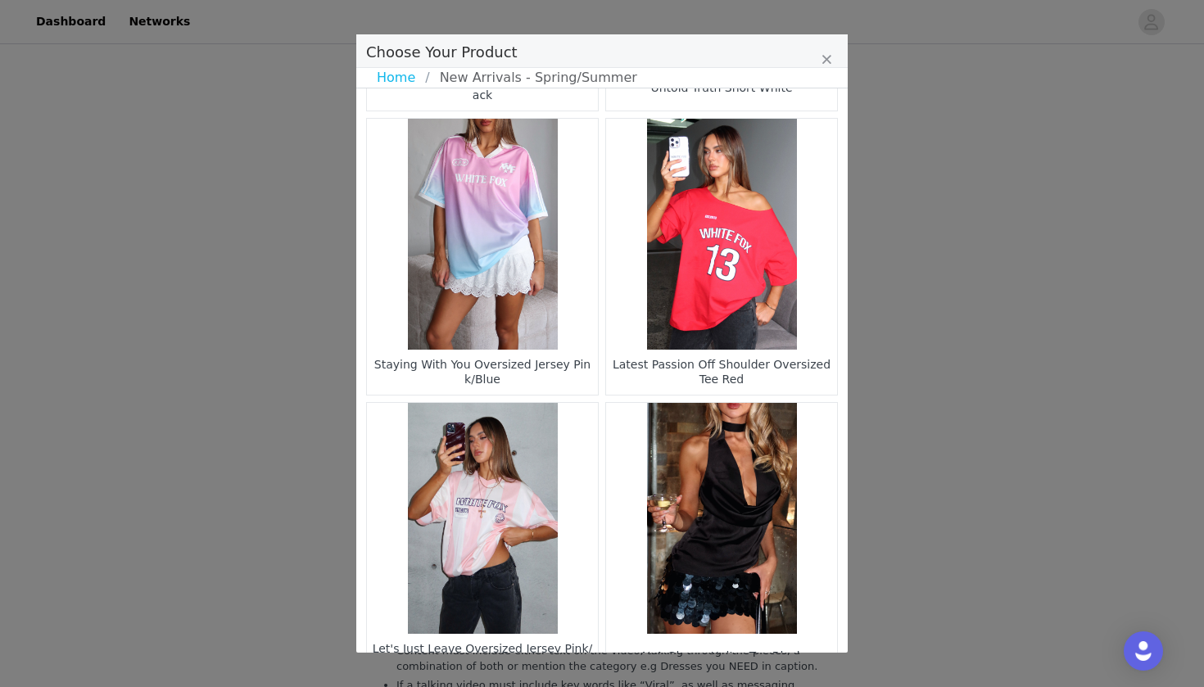
scroll to position [2339, 0]
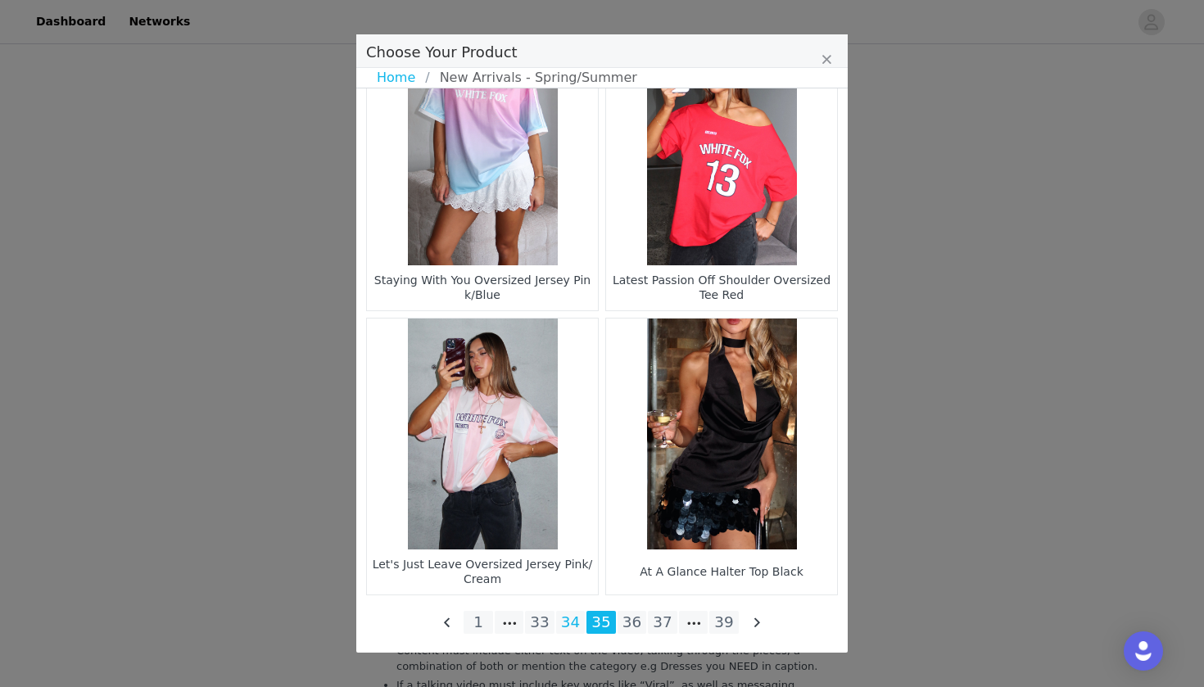
click at [582, 622] on li "34" at bounding box center [570, 622] width 29 height 23
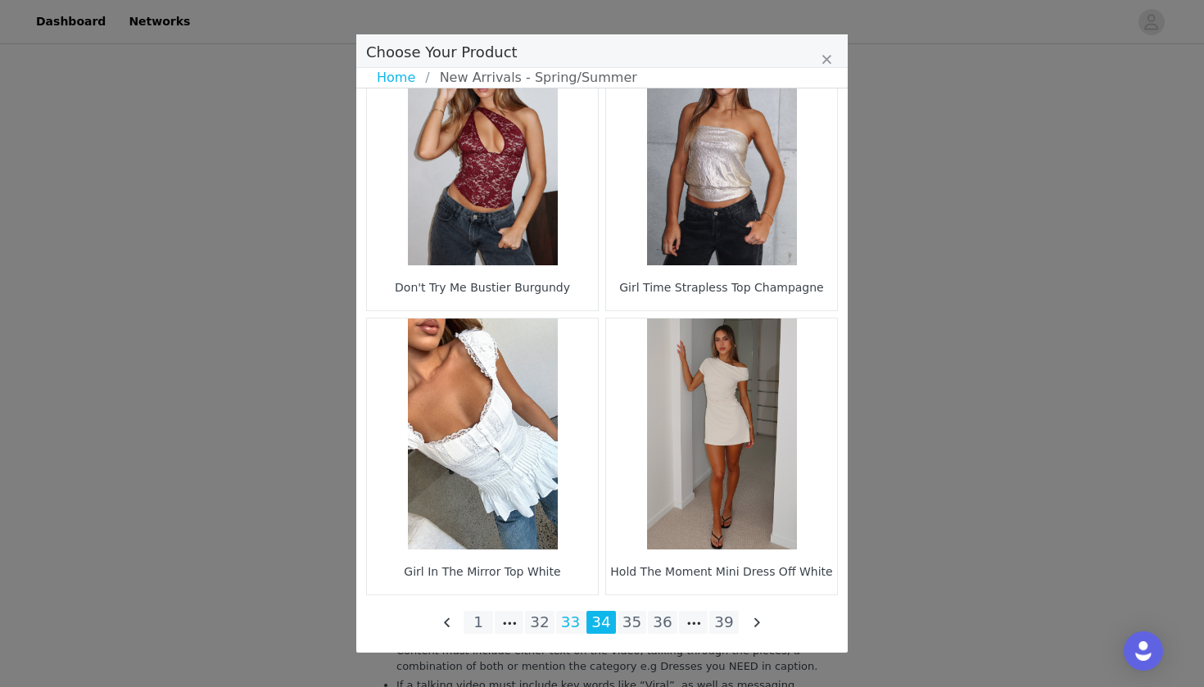
click at [581, 626] on li "33" at bounding box center [570, 622] width 29 height 23
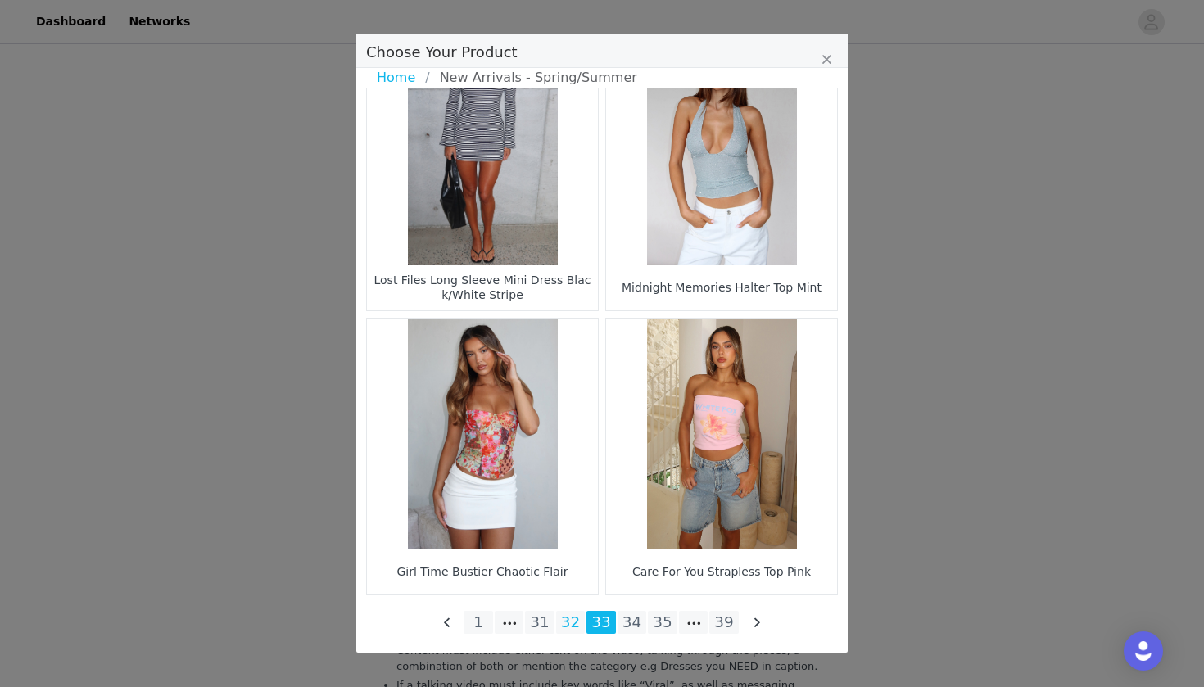
click at [564, 618] on li "32" at bounding box center [570, 622] width 29 height 23
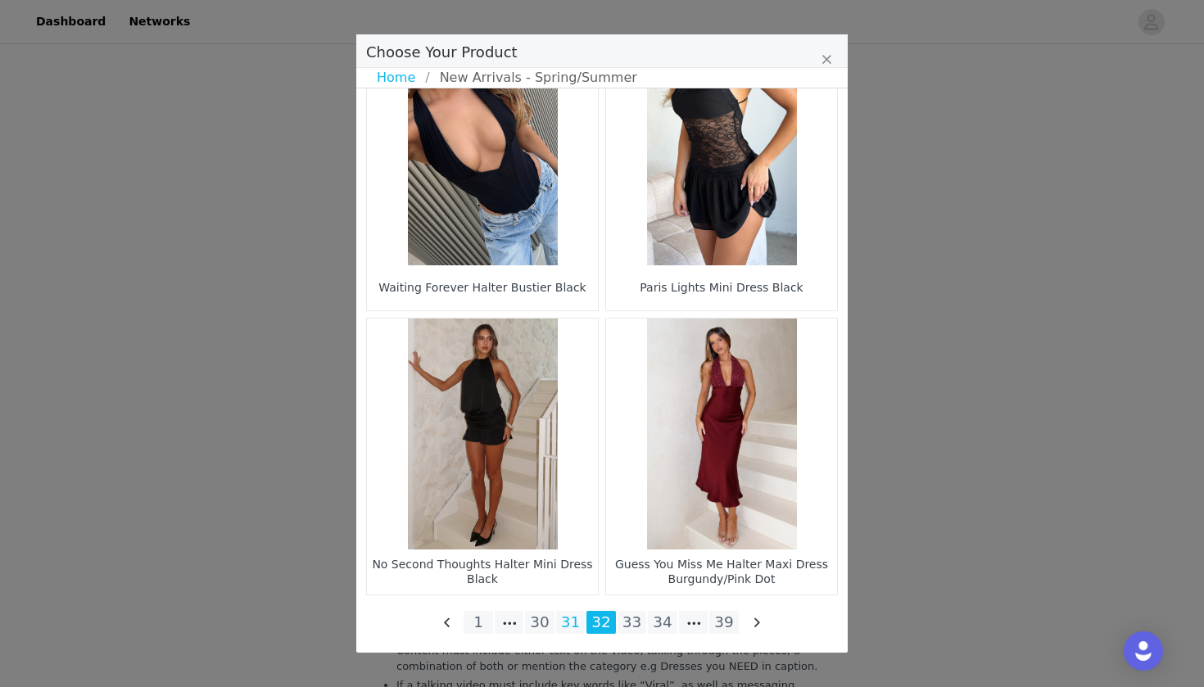
click at [570, 622] on li "31" at bounding box center [570, 622] width 29 height 23
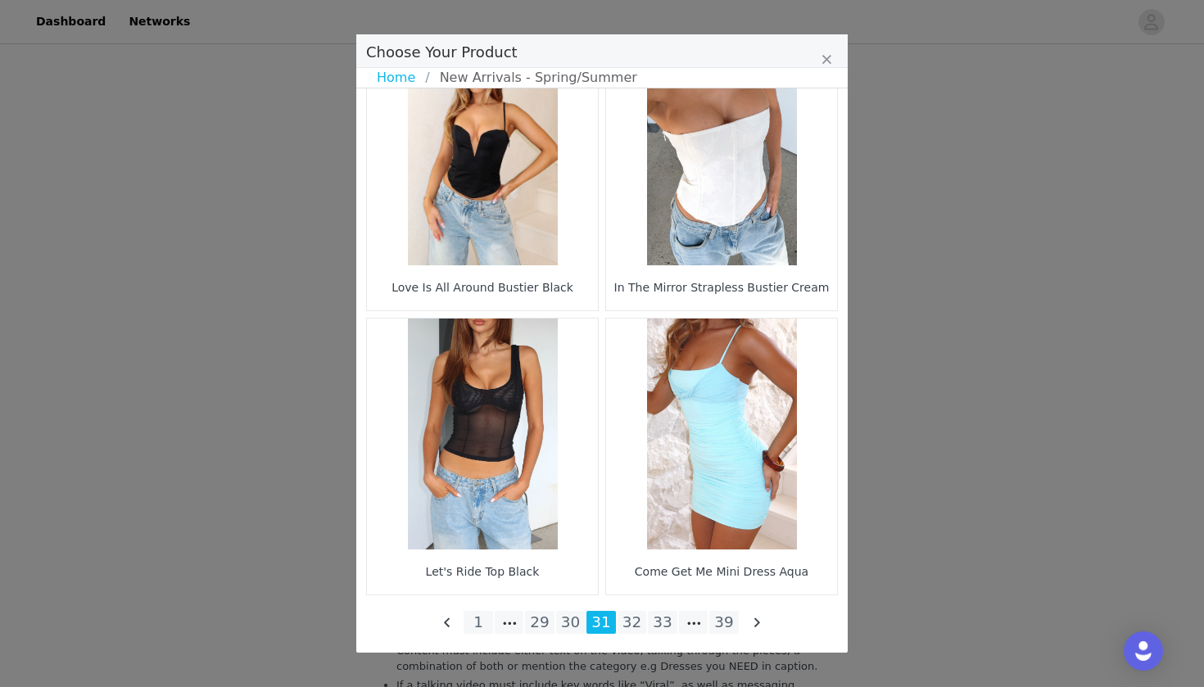
scroll to position [3021, 0]
click at [565, 620] on li "30" at bounding box center [570, 622] width 29 height 23
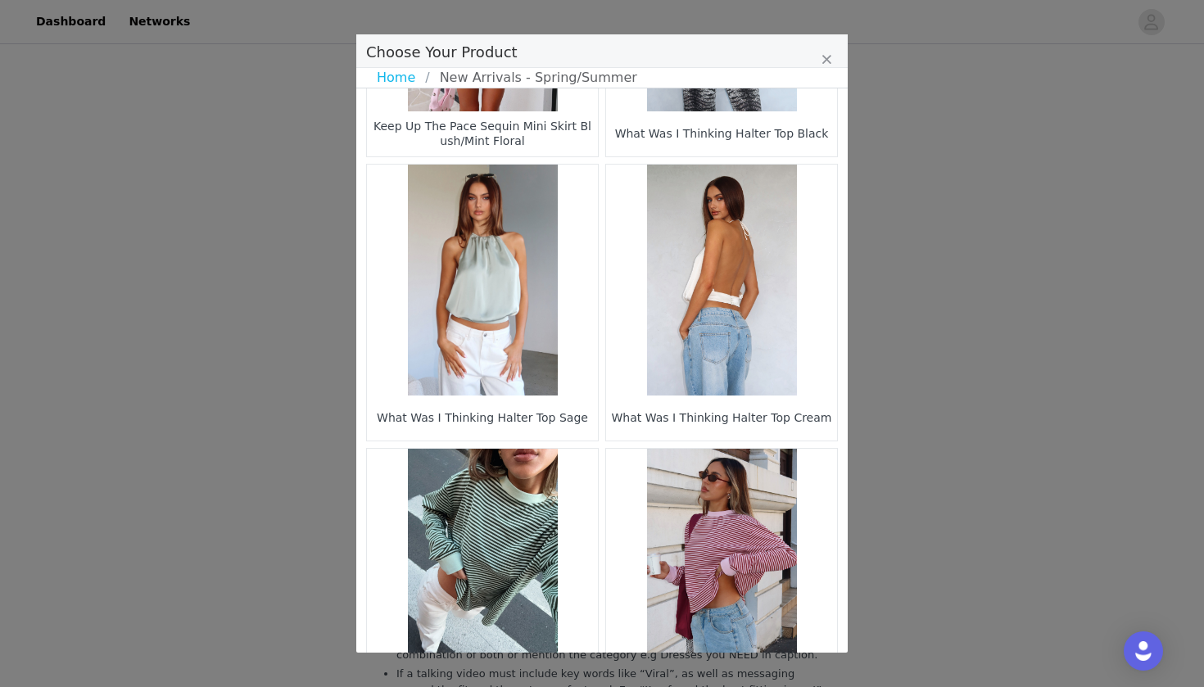
scroll to position [1261, 0]
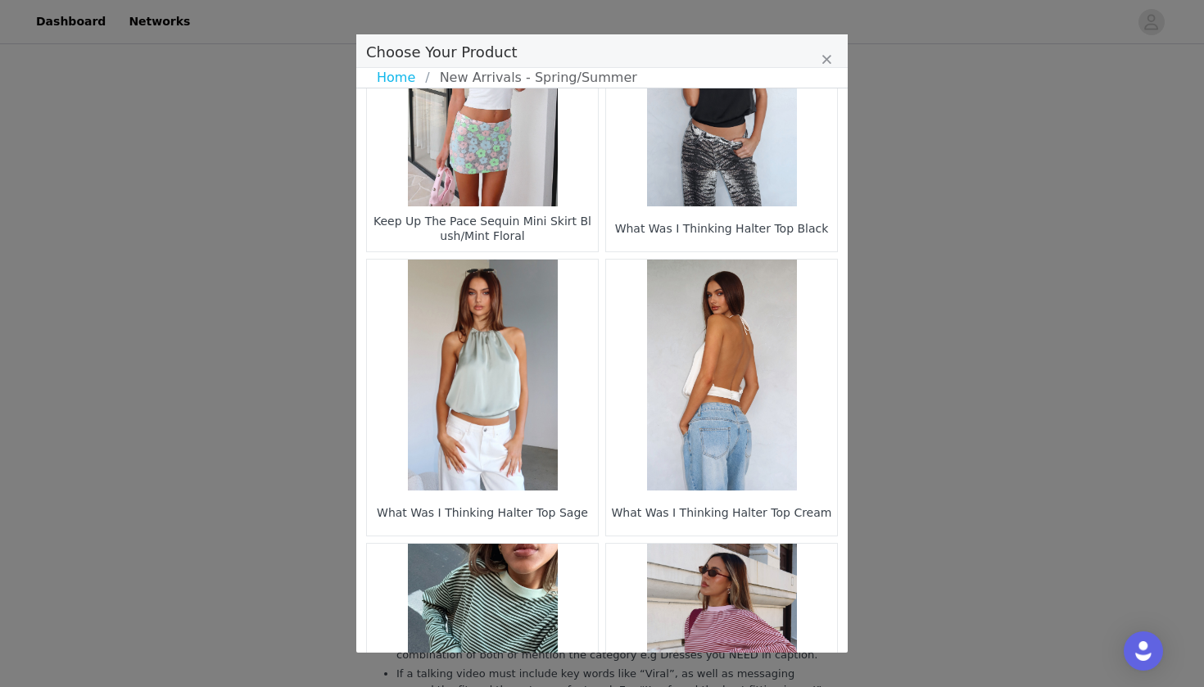
click at [690, 462] on figure "Choose Your Product" at bounding box center [721, 375] width 231 height 231
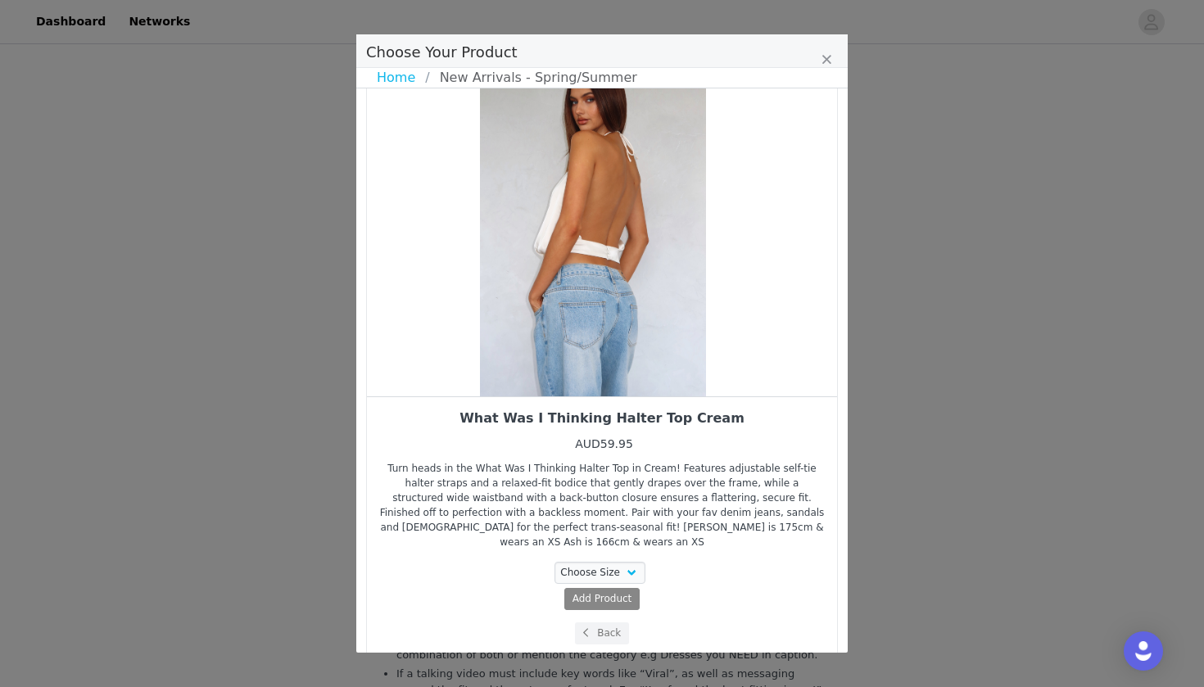
drag, startPoint x: 745, startPoint y: 311, endPoint x: 618, endPoint y: 310, distance: 127.0
click at [619, 311] on div "Choose Your Product" at bounding box center [593, 222] width 470 height 348
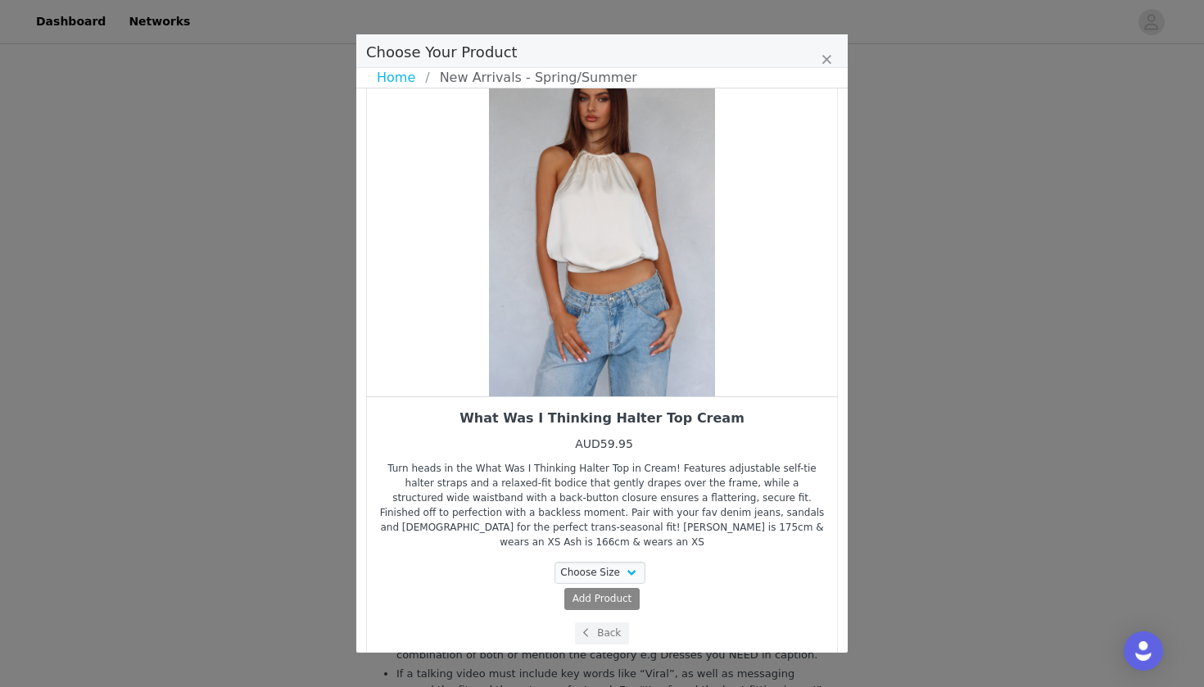
drag, startPoint x: 720, startPoint y: 383, endPoint x: 586, endPoint y: 347, distance: 139.3
click at [586, 347] on div "Choose Your Product" at bounding box center [602, 222] width 470 height 348
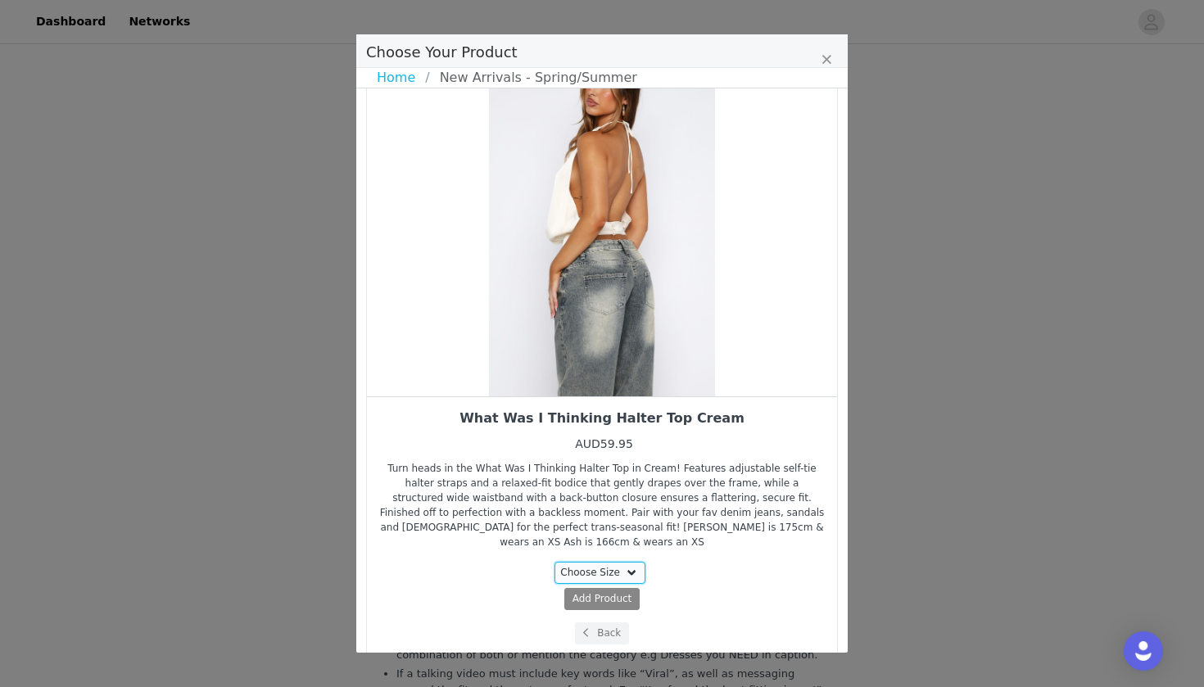
select select "27778635"
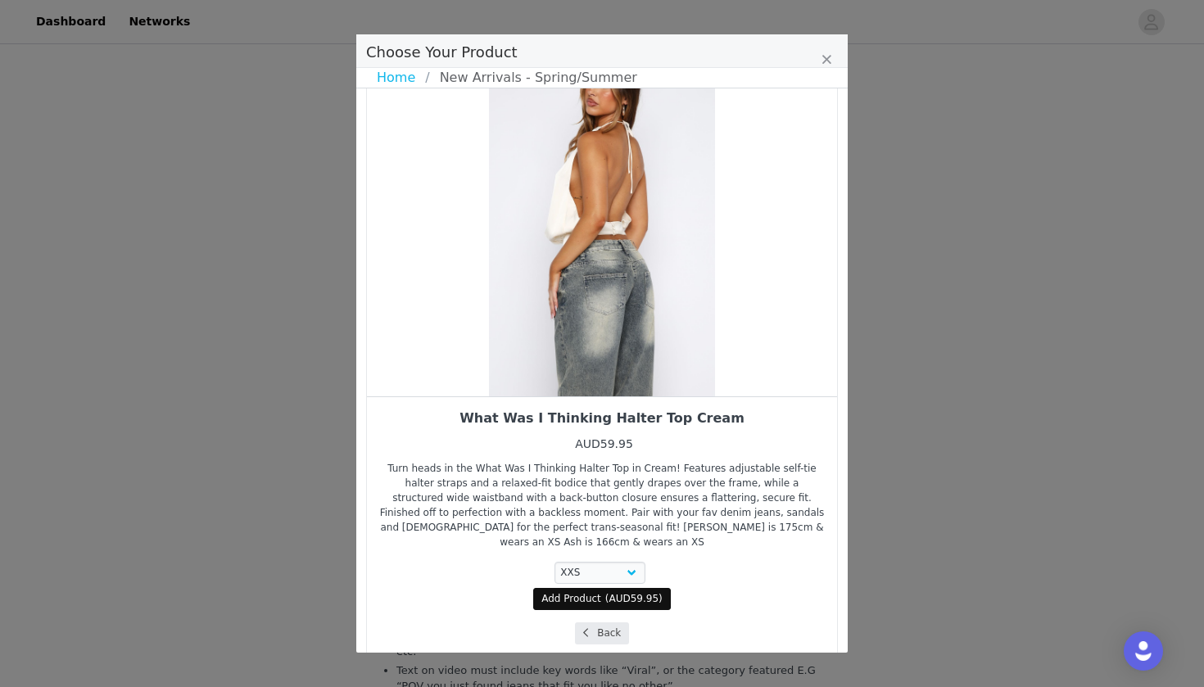
click at [609, 623] on button "Back" at bounding box center [602, 634] width 55 height 22
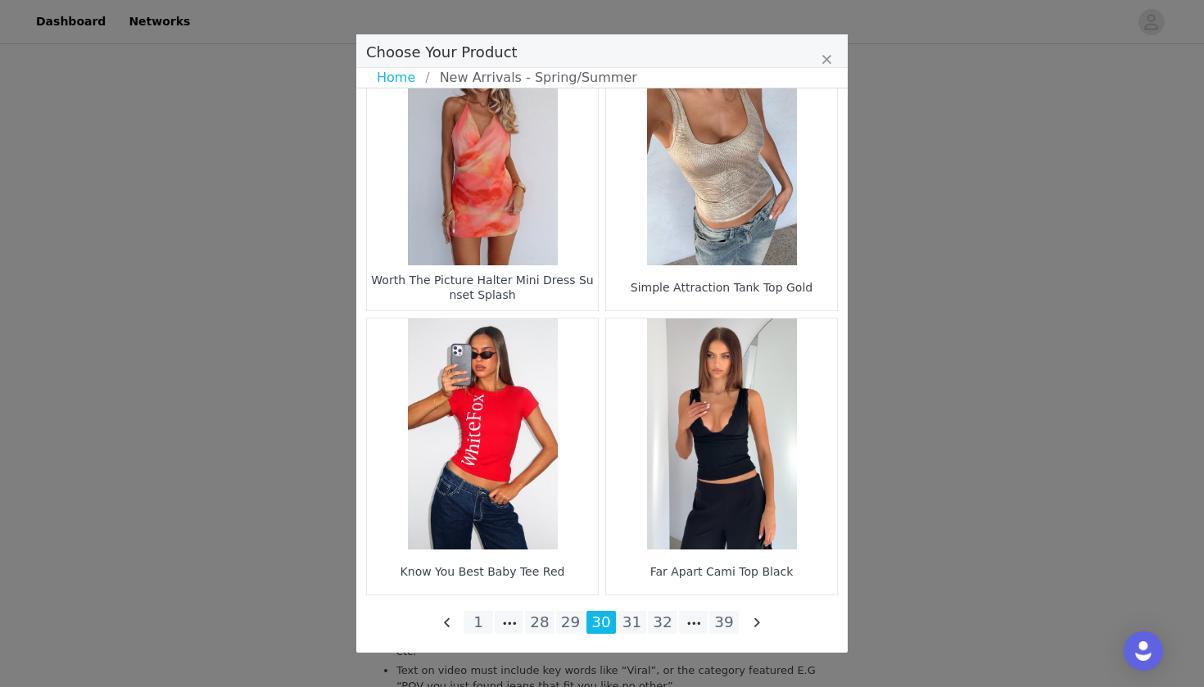
scroll to position [2339, 0]
click at [570, 619] on li "29" at bounding box center [570, 622] width 29 height 23
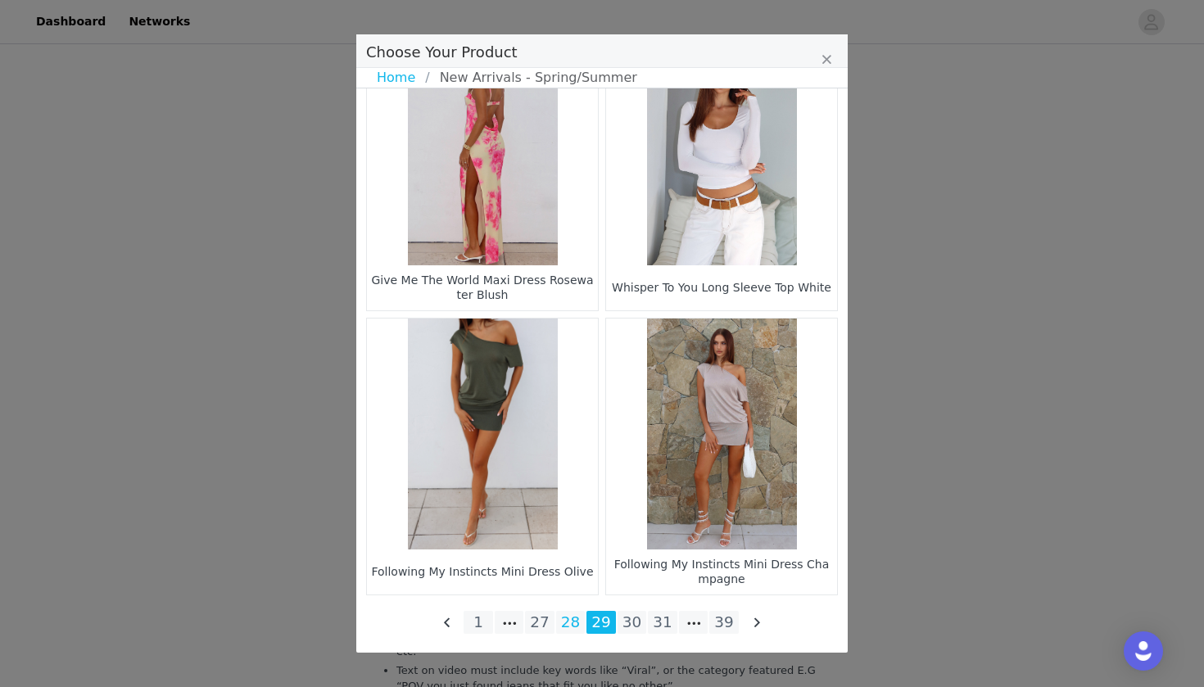
click at [569, 625] on li "28" at bounding box center [570, 622] width 29 height 23
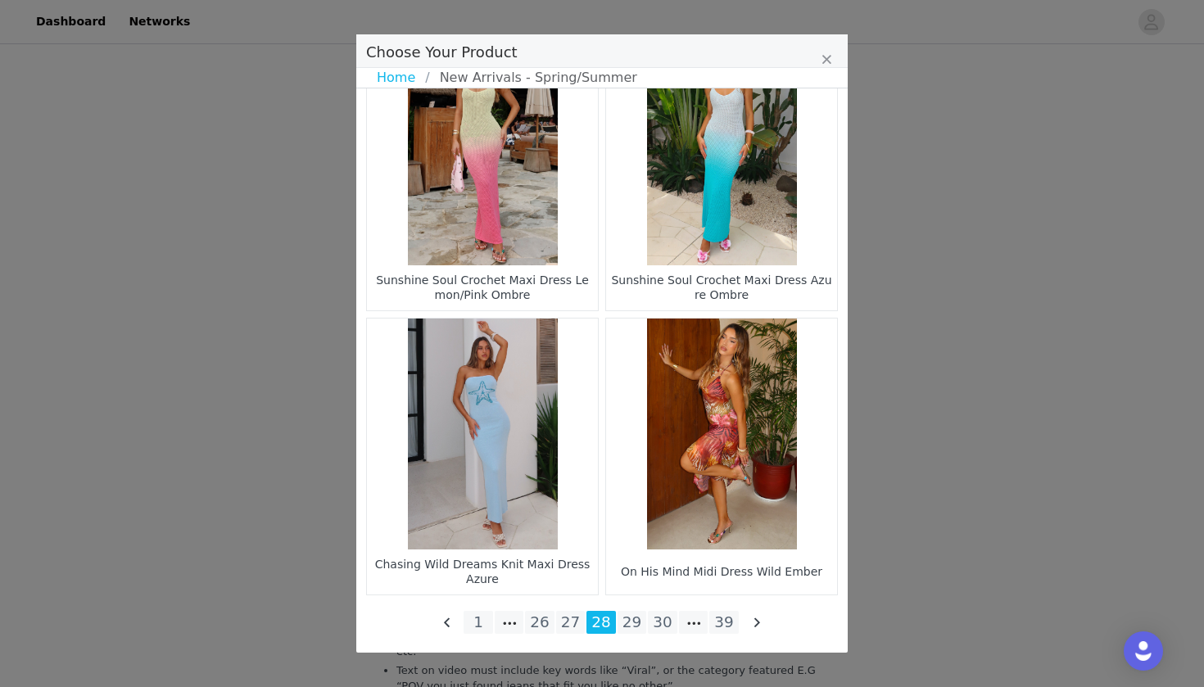
click at [569, 625] on li "27" at bounding box center [570, 622] width 29 height 23
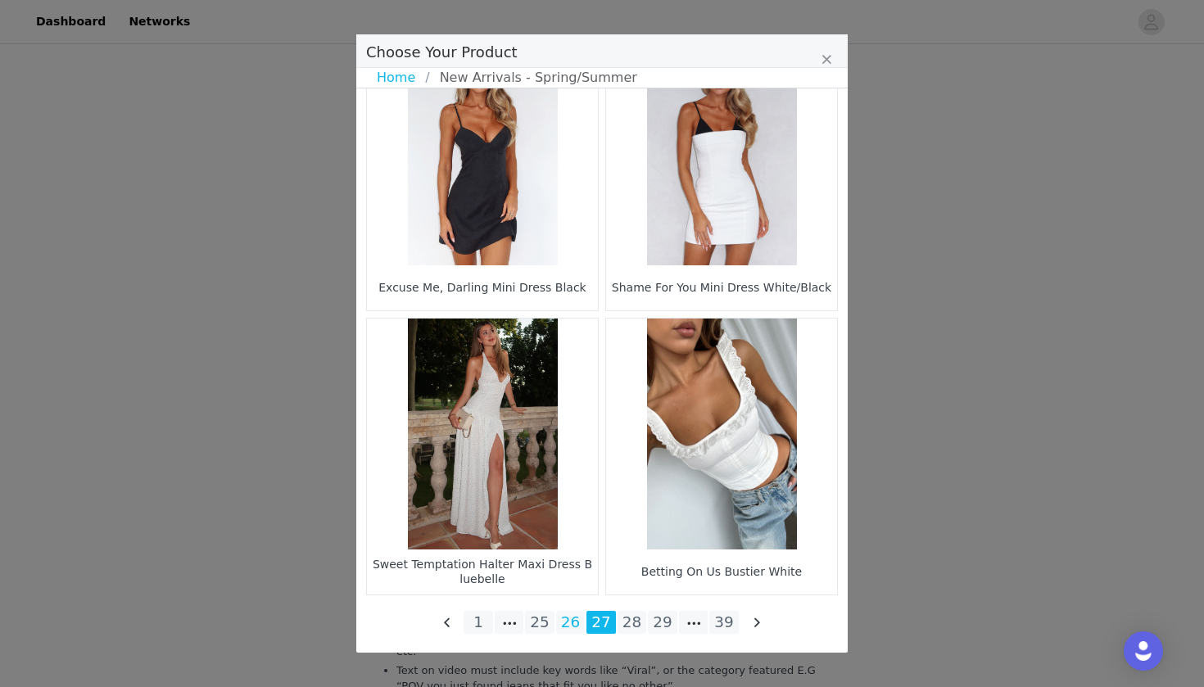
click at [576, 617] on li "26" at bounding box center [570, 622] width 29 height 23
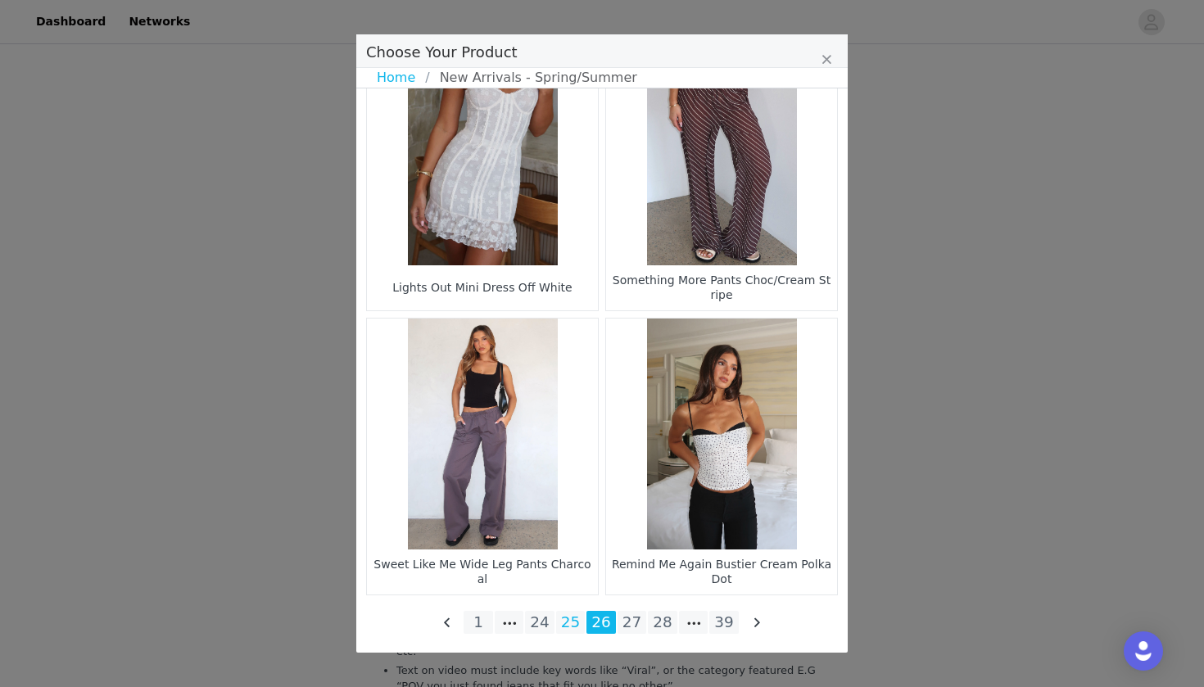
click at [572, 626] on li "25" at bounding box center [570, 622] width 29 height 23
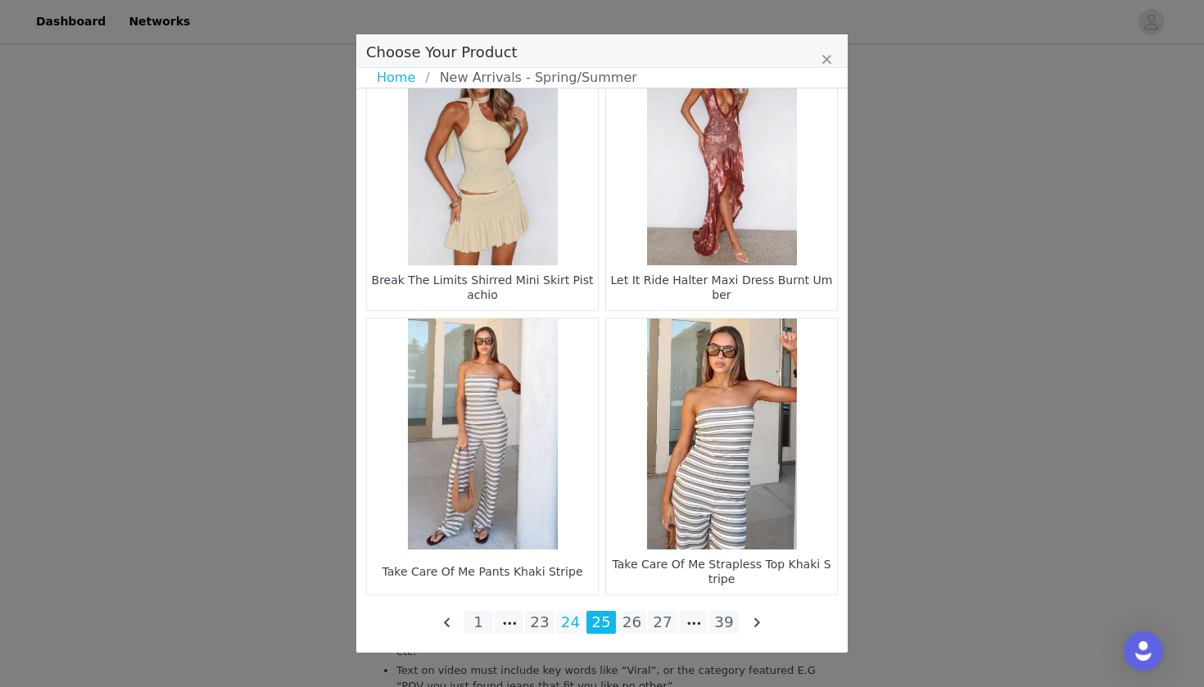
click at [572, 619] on li "24" at bounding box center [570, 622] width 29 height 23
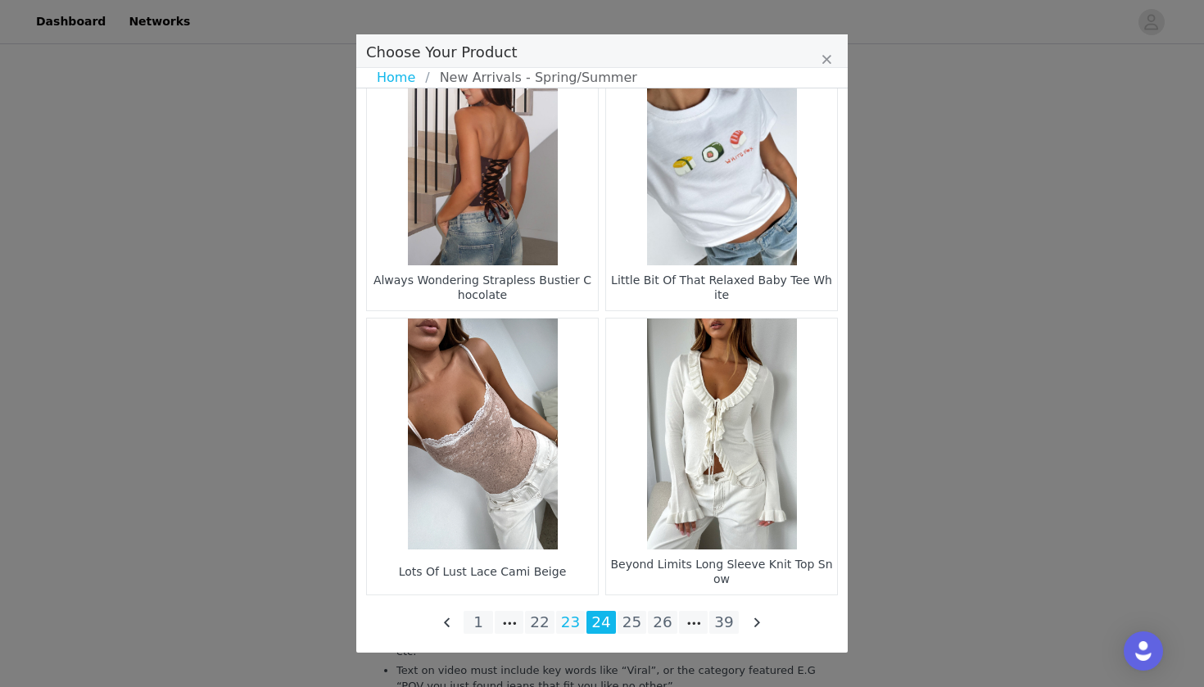
click at [570, 619] on li "23" at bounding box center [570, 622] width 29 height 23
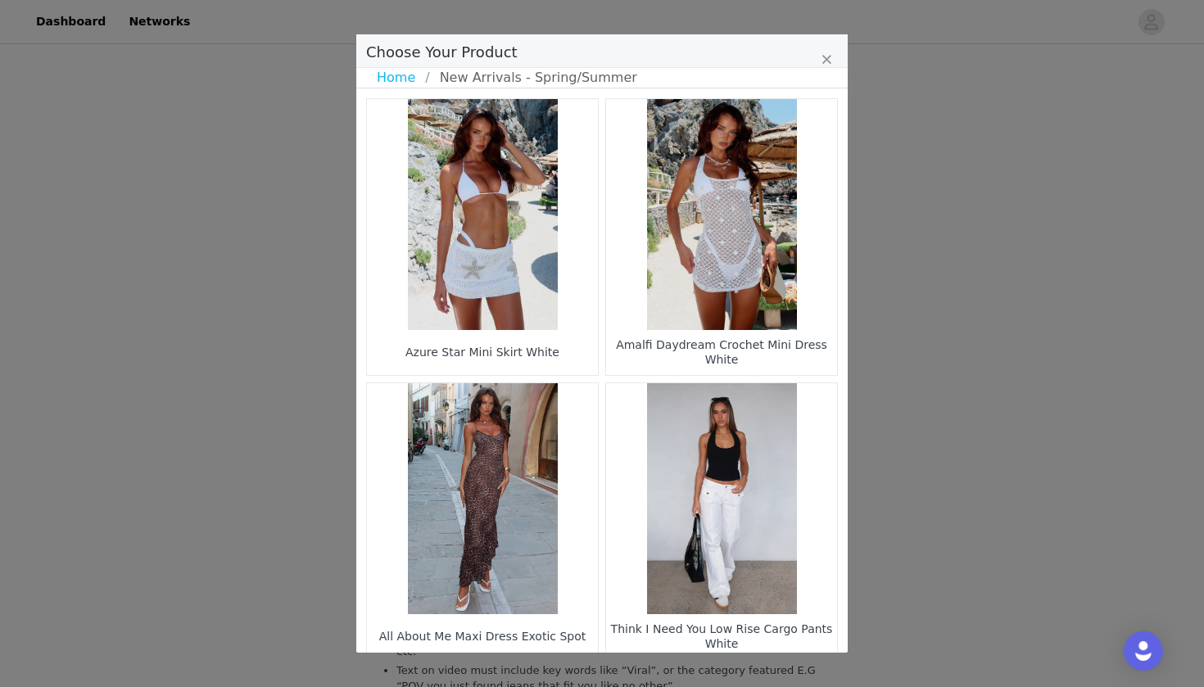
scroll to position [0, 0]
click at [756, 265] on figure "Choose Your Product" at bounding box center [721, 214] width 231 height 231
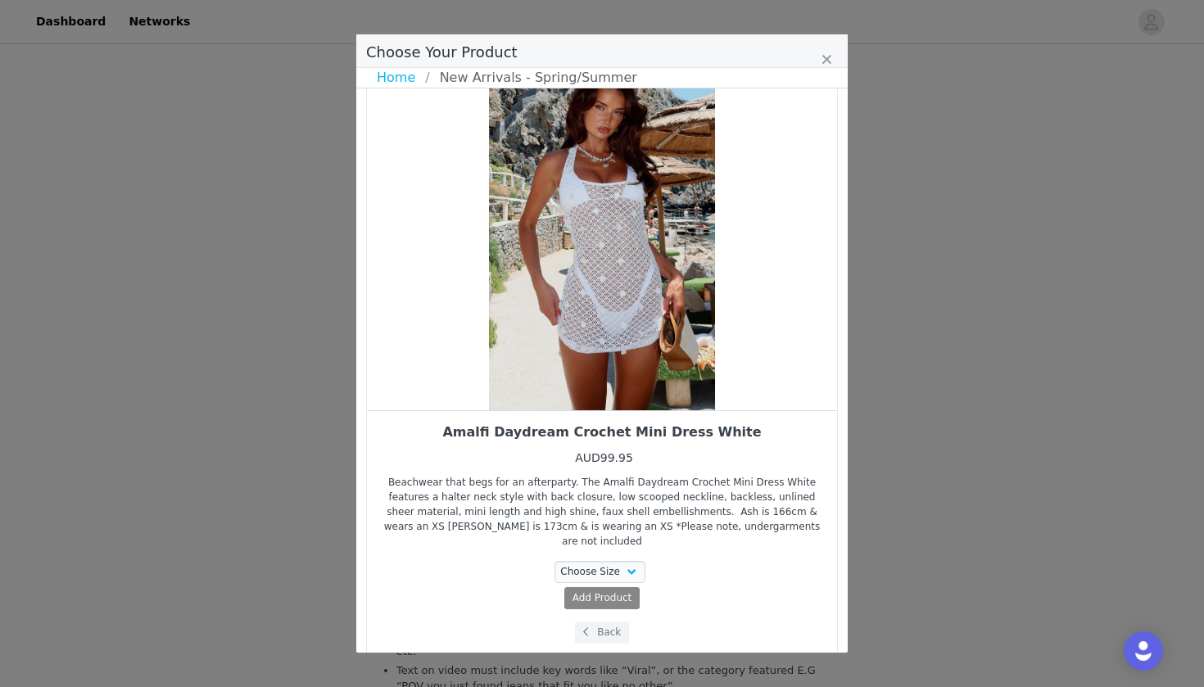
scroll to position [36, 0]
click at [608, 623] on button "Back" at bounding box center [602, 634] width 55 height 22
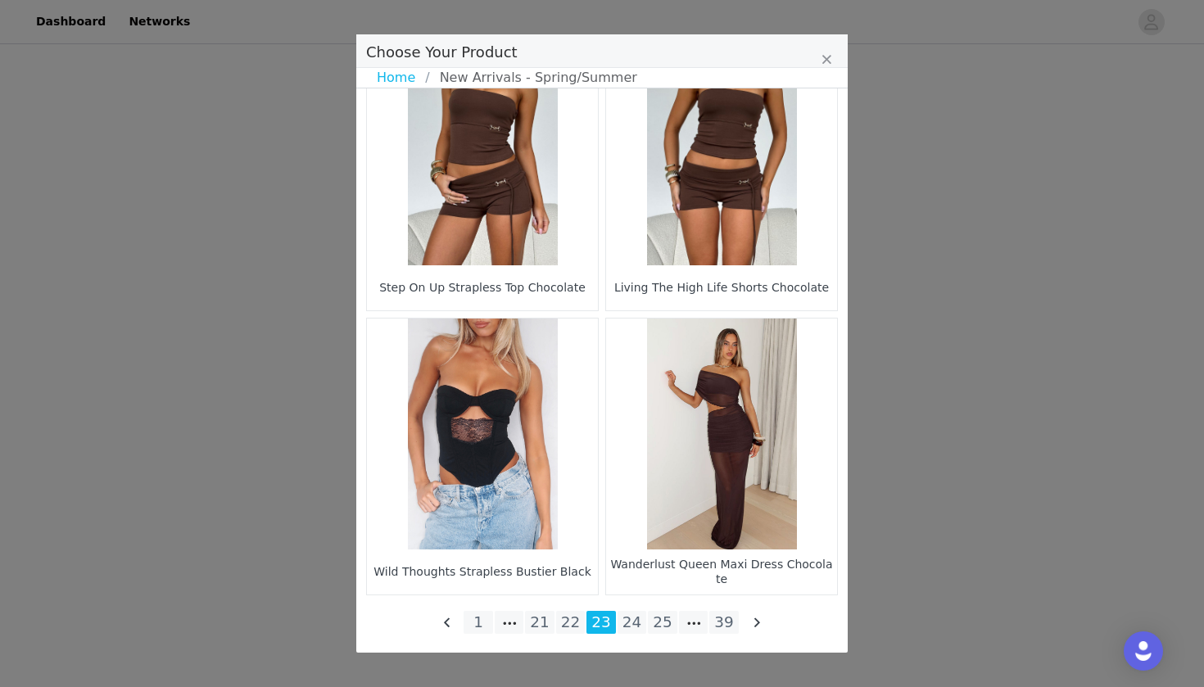
scroll to position [3522, 0]
click at [578, 622] on li "22" at bounding box center [570, 622] width 29 height 23
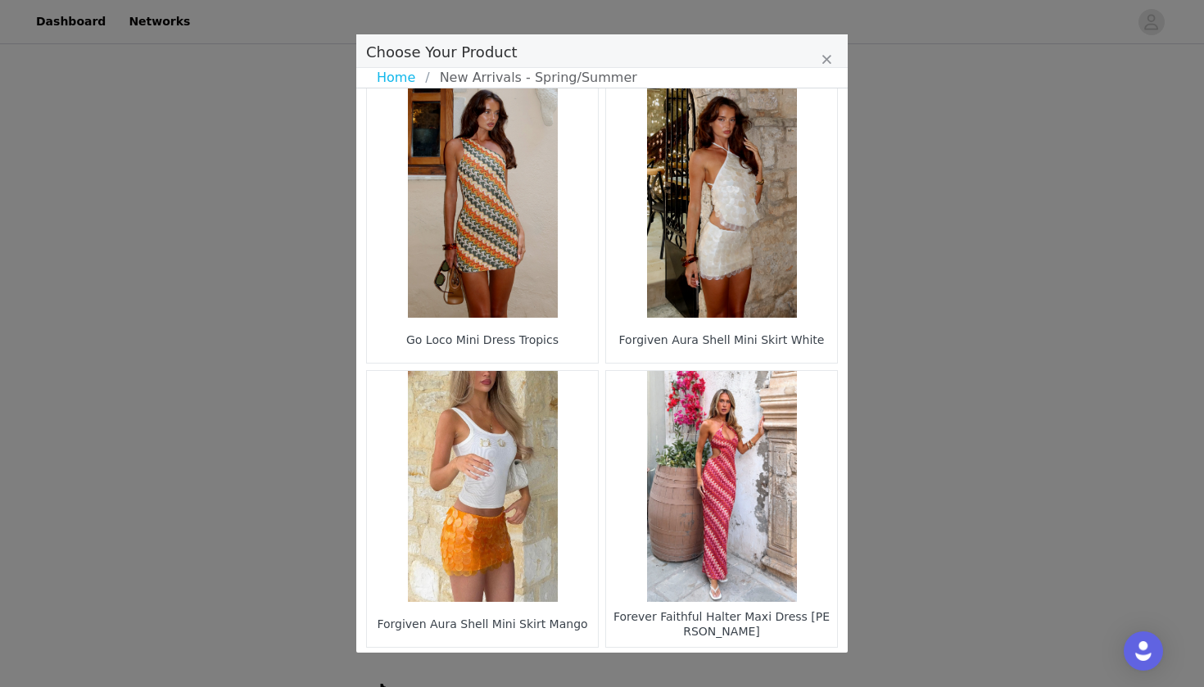
scroll to position [1435, 0]
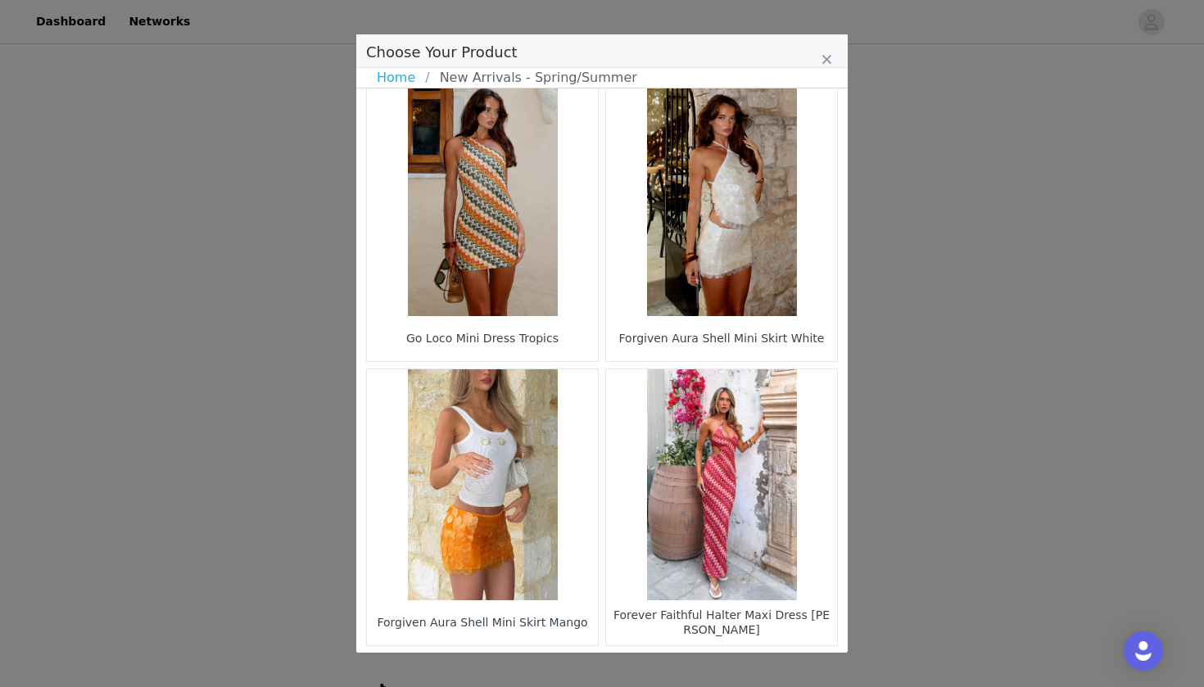
click at [754, 296] on figure "Choose Your Product" at bounding box center [721, 200] width 231 height 231
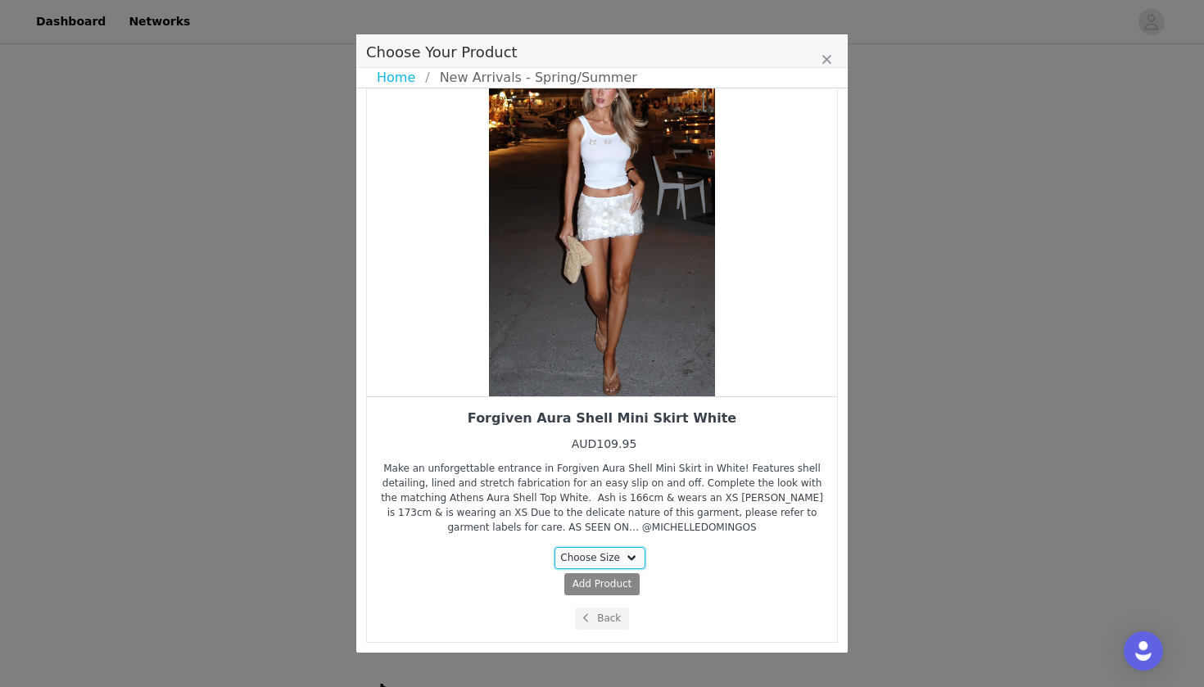
select select "27335219"
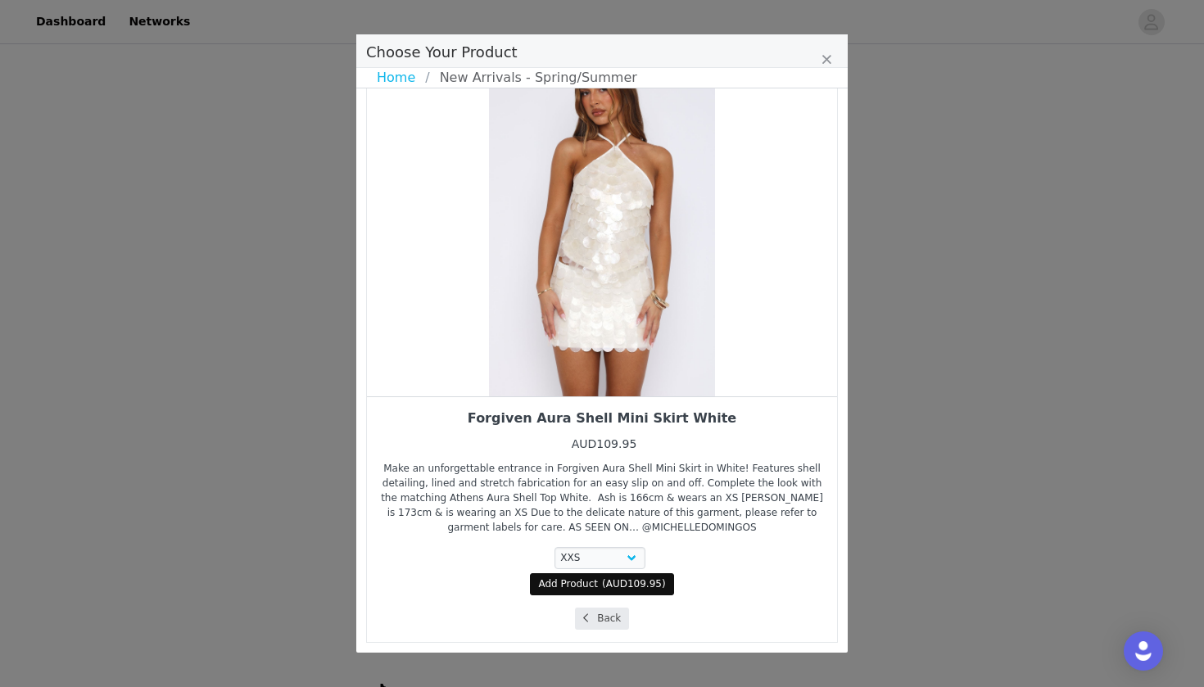
click at [605, 620] on button "Back" at bounding box center [602, 619] width 55 height 22
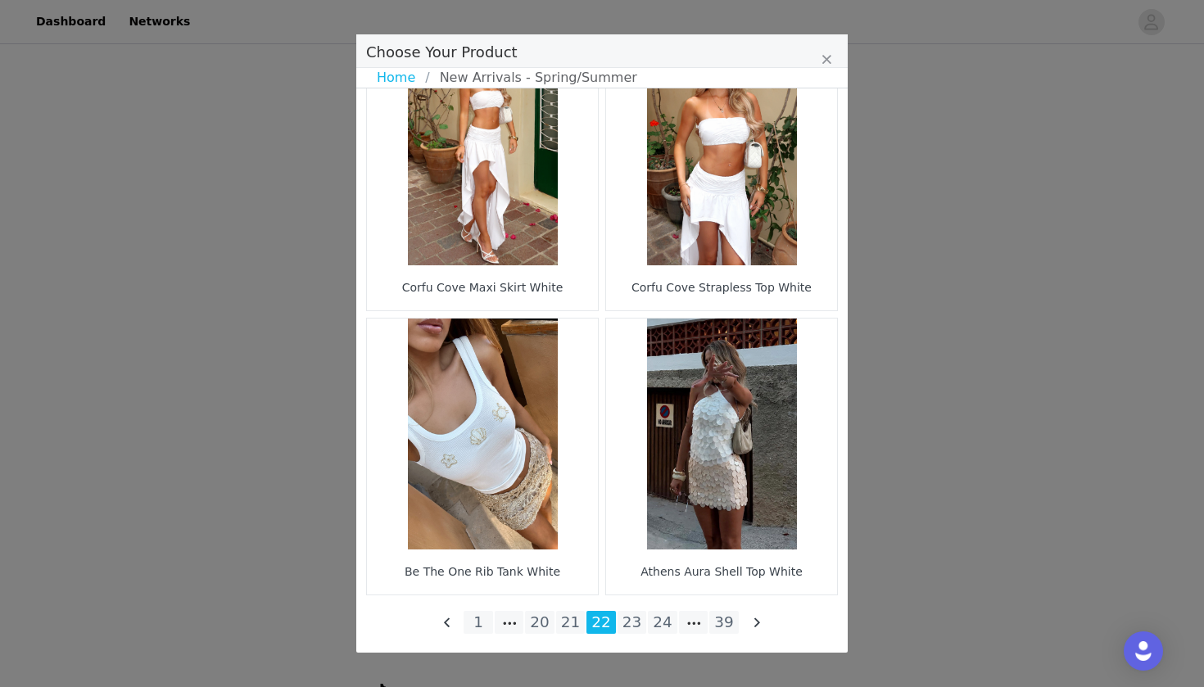
scroll to position [2339, 0]
click at [568, 626] on li "21" at bounding box center [570, 622] width 29 height 23
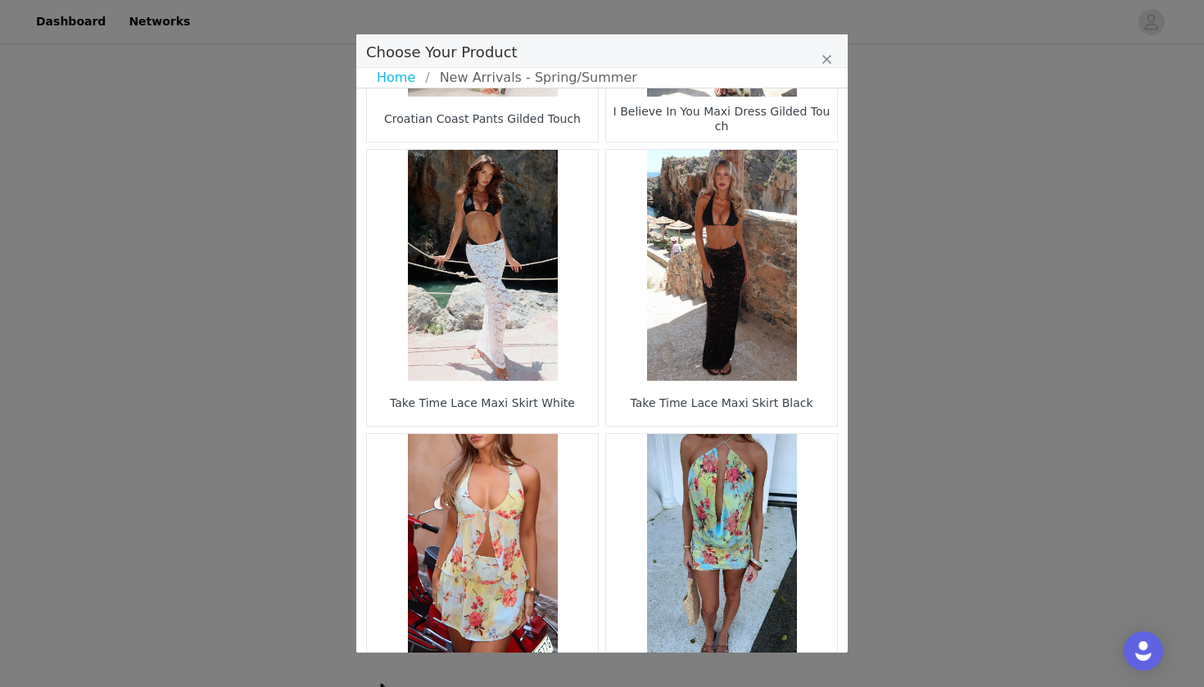
click at [535, 363] on figure "Choose Your Product" at bounding box center [482, 265] width 231 height 231
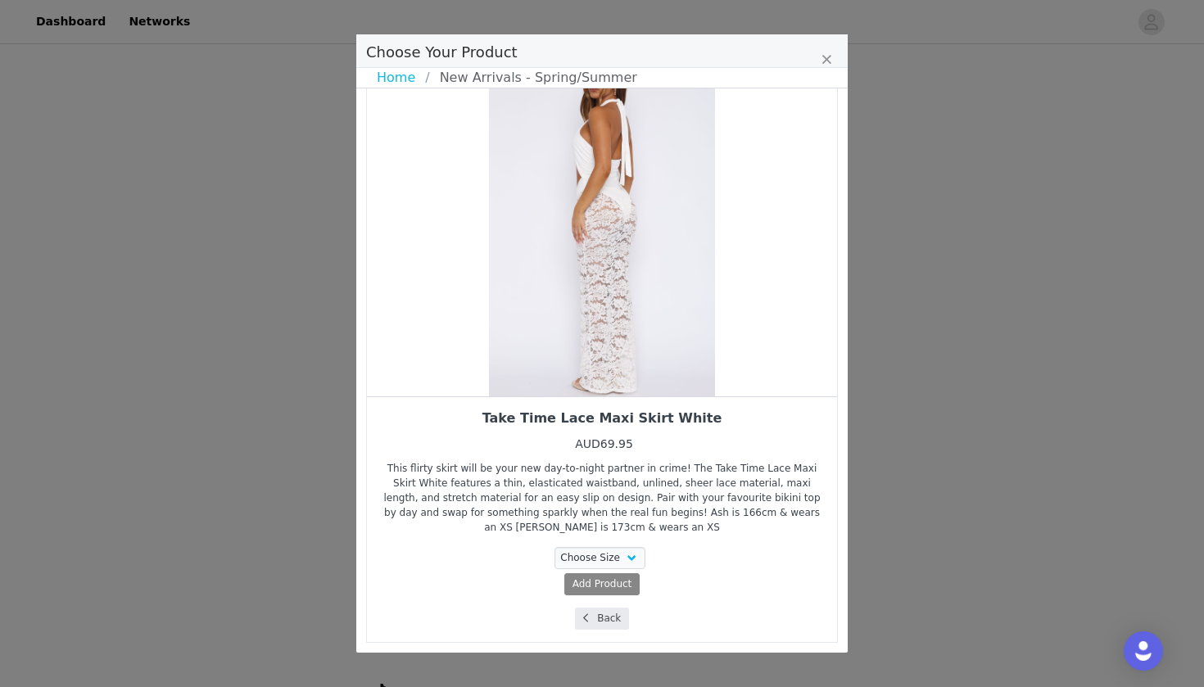
click at [601, 619] on button "Back" at bounding box center [602, 619] width 55 height 22
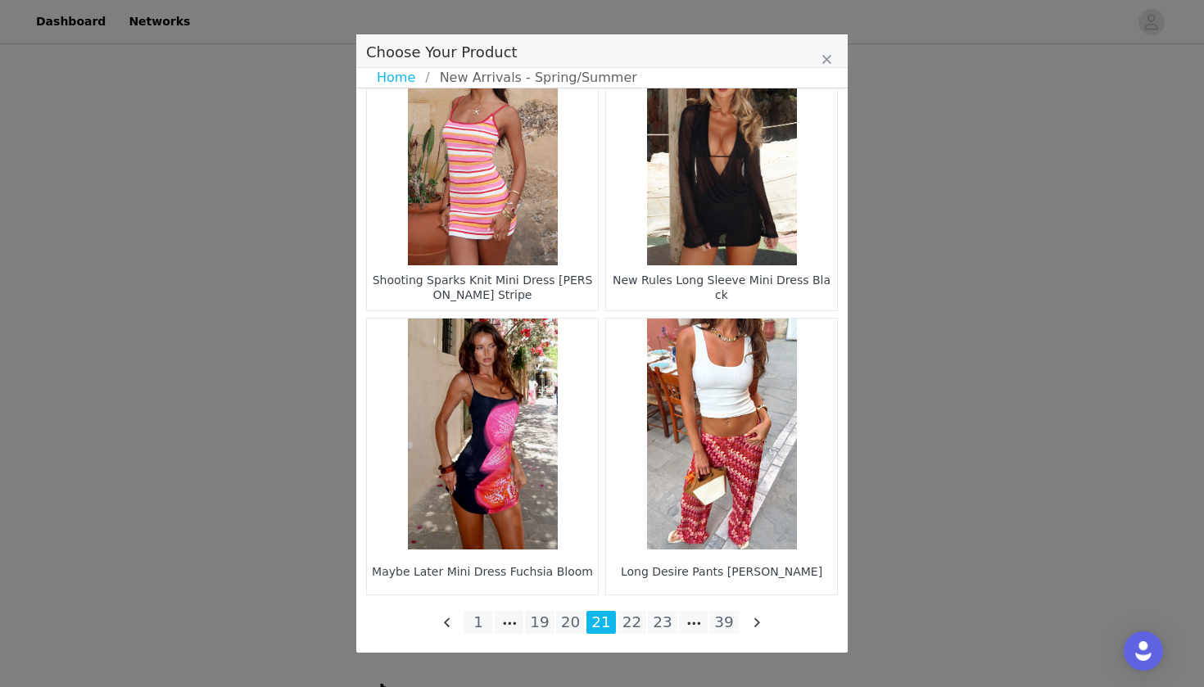
scroll to position [2339, 0]
click at [571, 626] on li "20" at bounding box center [570, 622] width 29 height 23
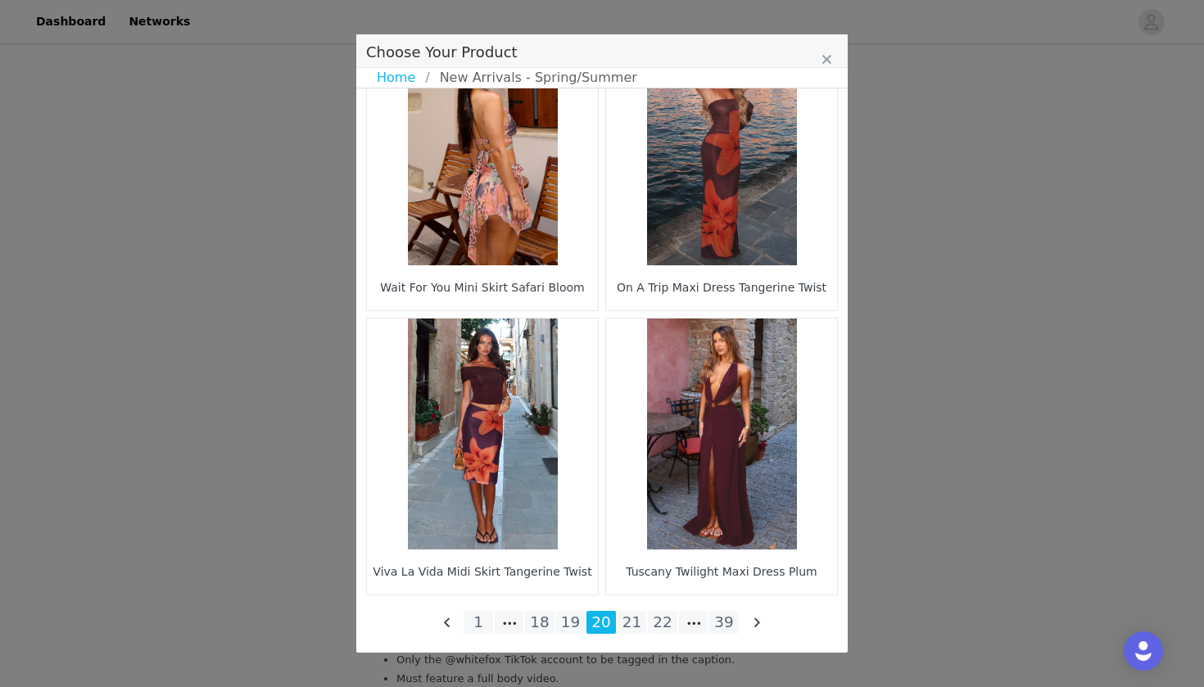
scroll to position [3630, 0]
click at [573, 626] on li "19" at bounding box center [570, 622] width 29 height 23
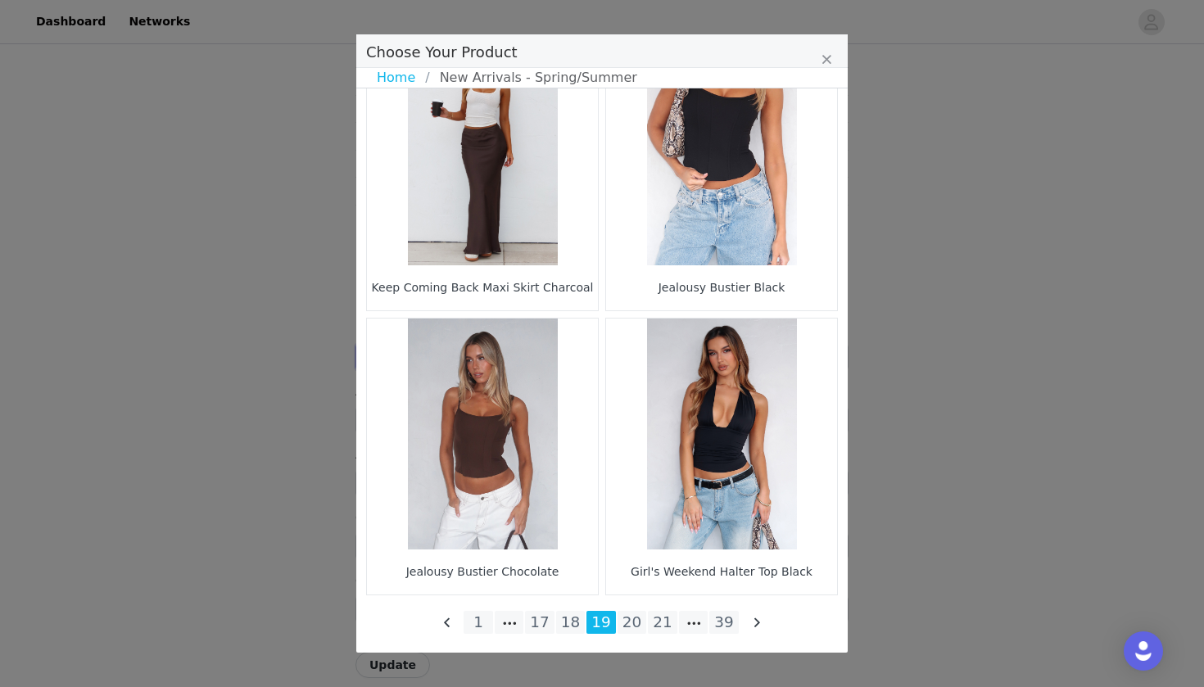
scroll to position [2339, 0]
click at [566, 624] on li "18" at bounding box center [570, 622] width 29 height 23
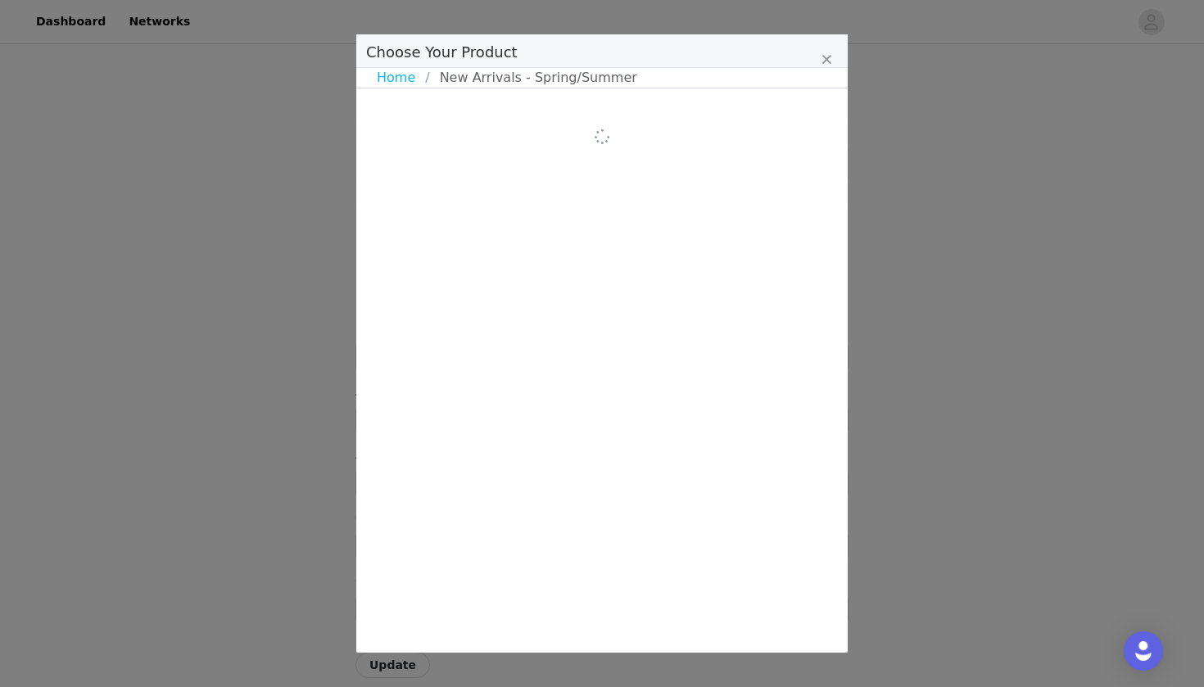
scroll to position [0, 0]
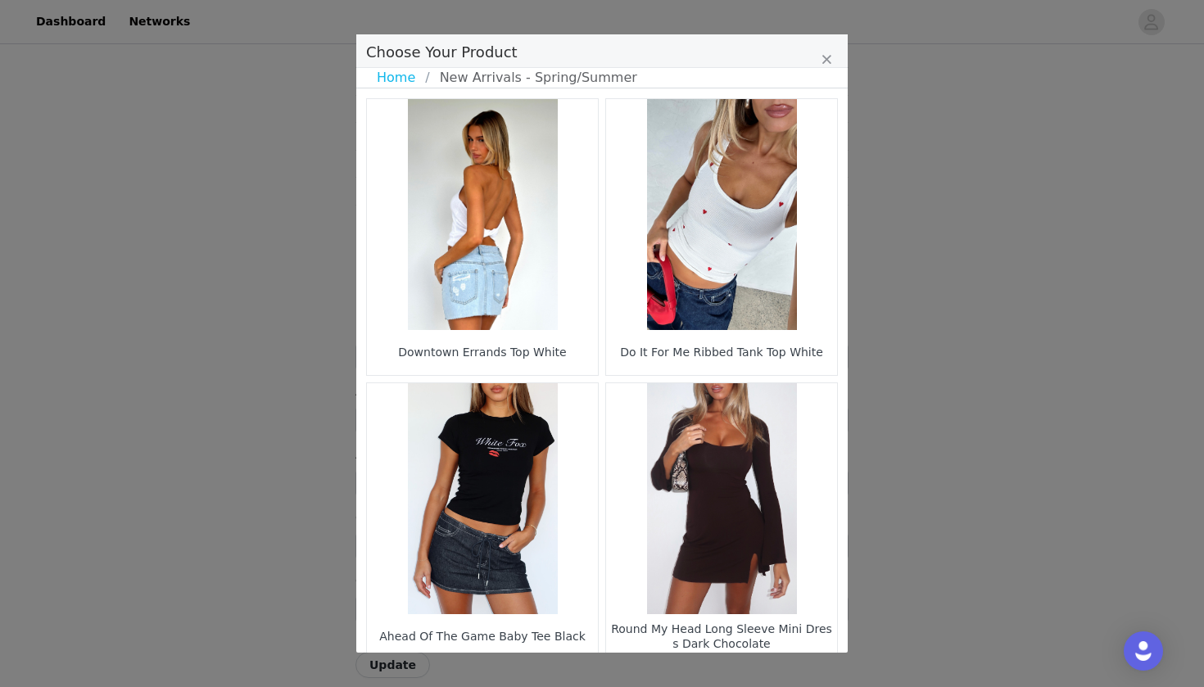
click at [487, 255] on figure "Choose Your Product" at bounding box center [482, 214] width 231 height 231
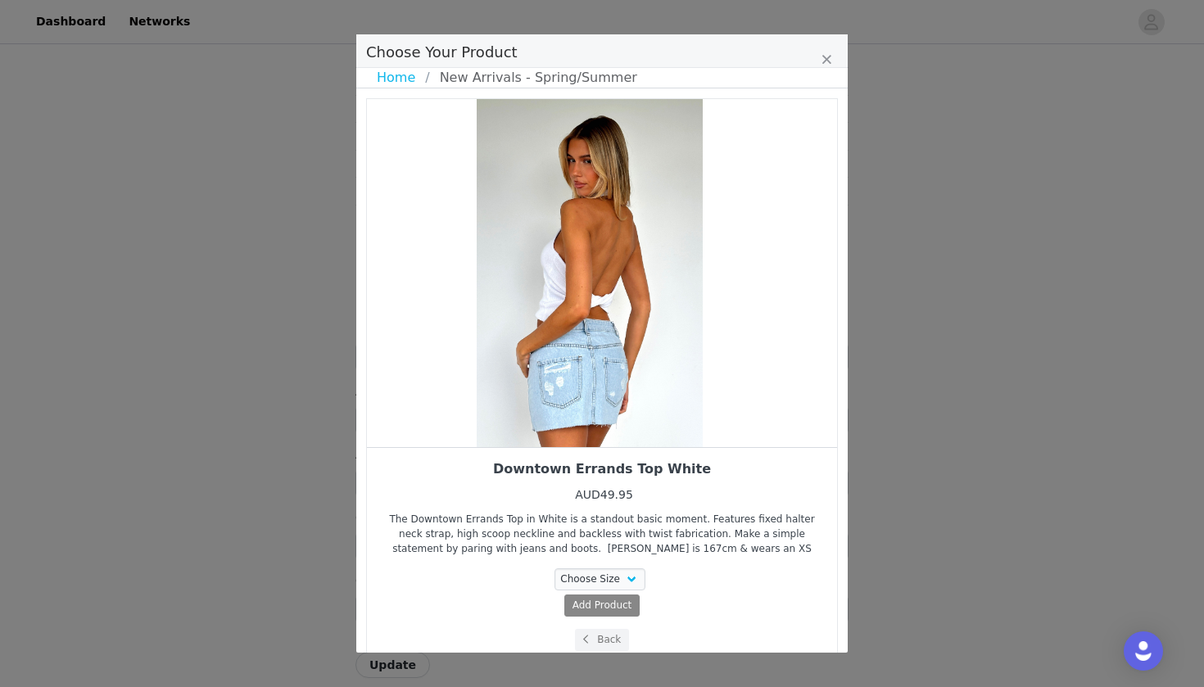
drag, startPoint x: 581, startPoint y: 383, endPoint x: 435, endPoint y: 370, distance: 146.4
click at [437, 370] on div "Choose Your Product" at bounding box center [590, 273] width 470 height 348
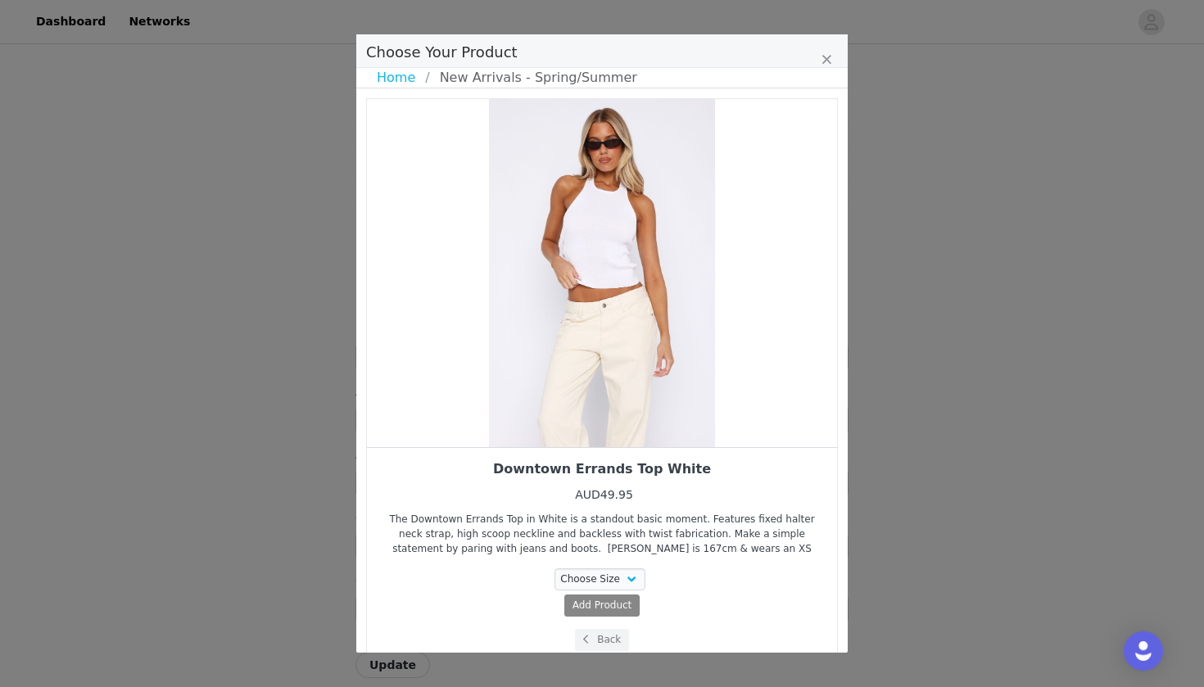
click at [592, 619] on div "Choose Size XXS XS S M L XL Add Product Back" at bounding box center [602, 610] width 446 height 83
click at [600, 626] on button "Back" at bounding box center [602, 640] width 55 height 22
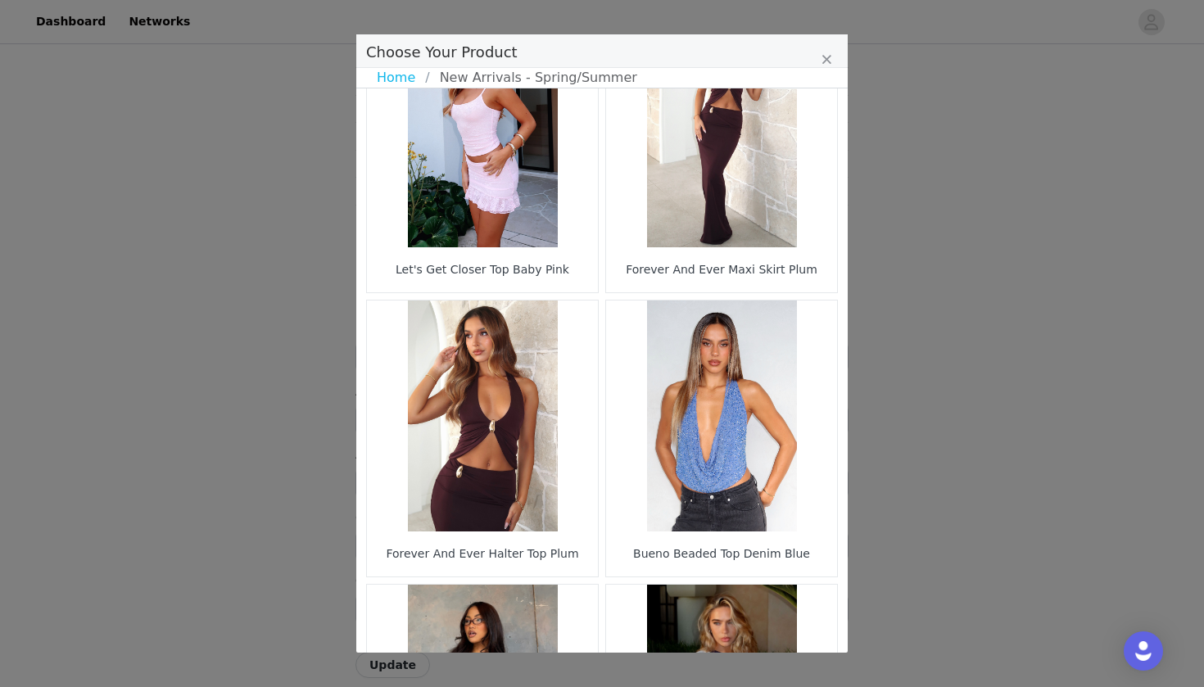
scroll to position [1789, 0]
click at [563, 355] on figure "Choose Your Product" at bounding box center [482, 415] width 231 height 231
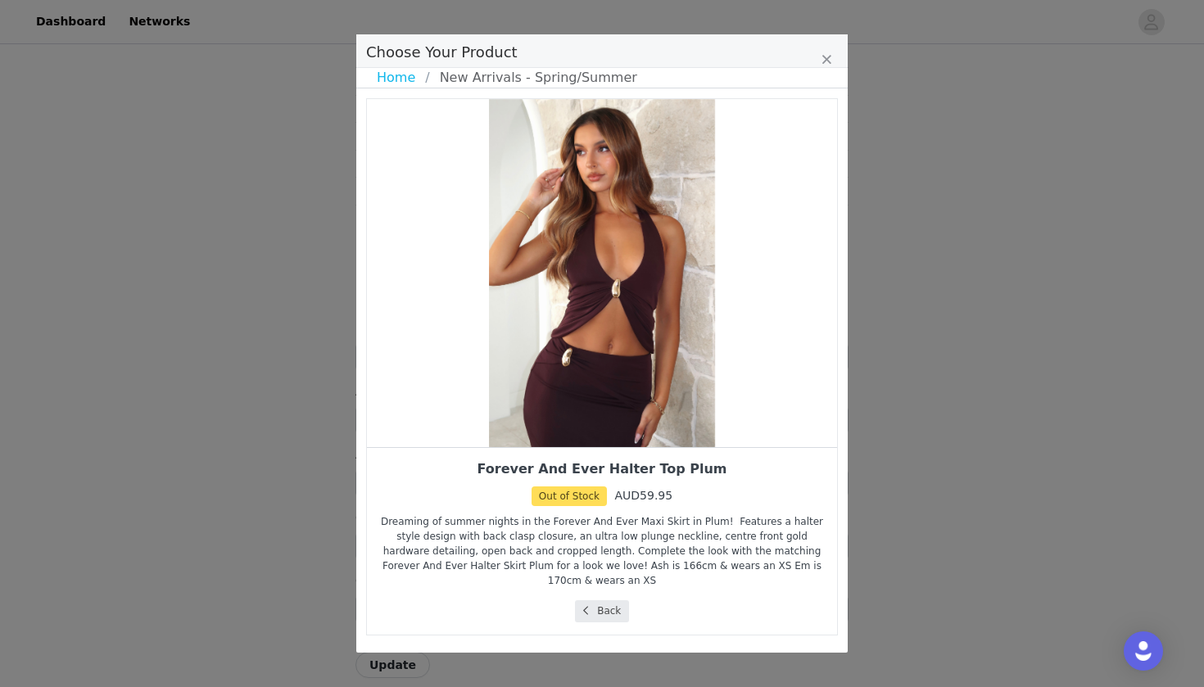
click at [591, 605] on button "Back" at bounding box center [602, 612] width 55 height 22
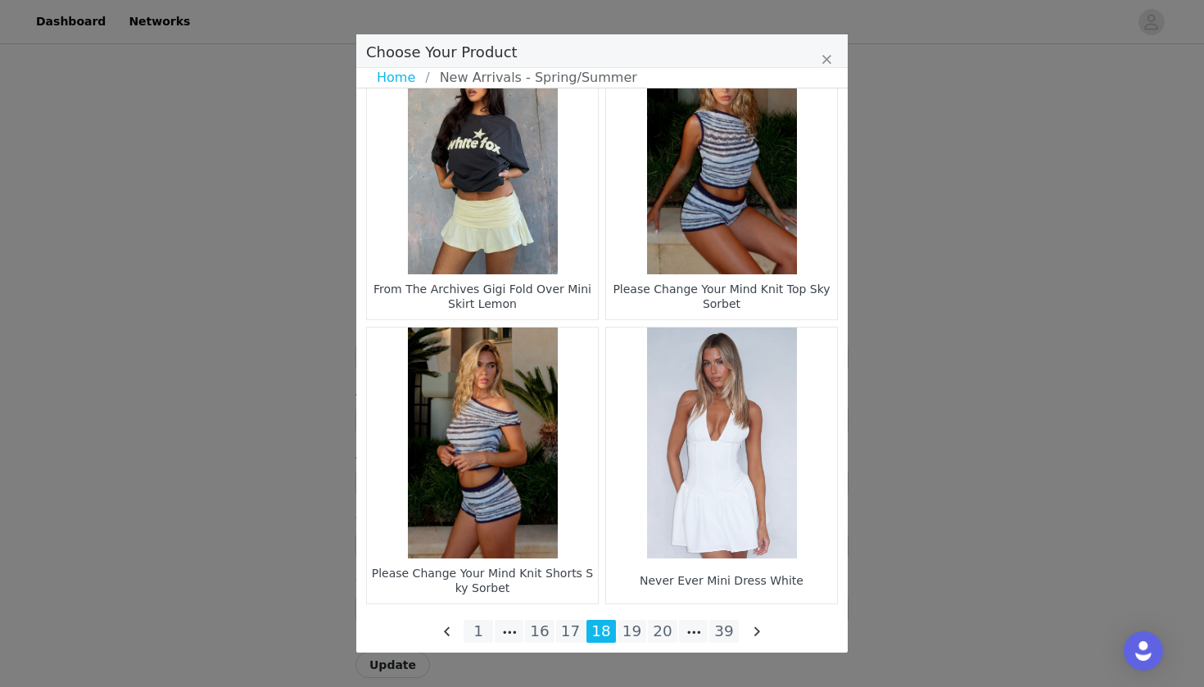
scroll to position [2337, 0]
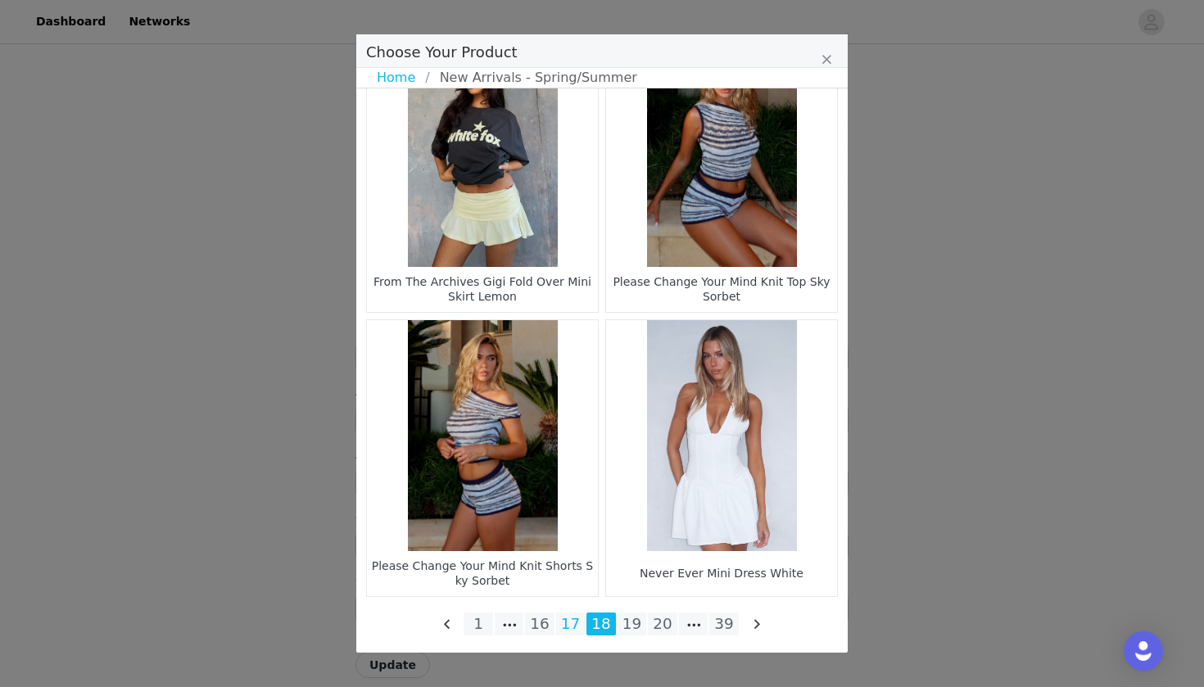
click at [574, 616] on li "17" at bounding box center [570, 624] width 29 height 23
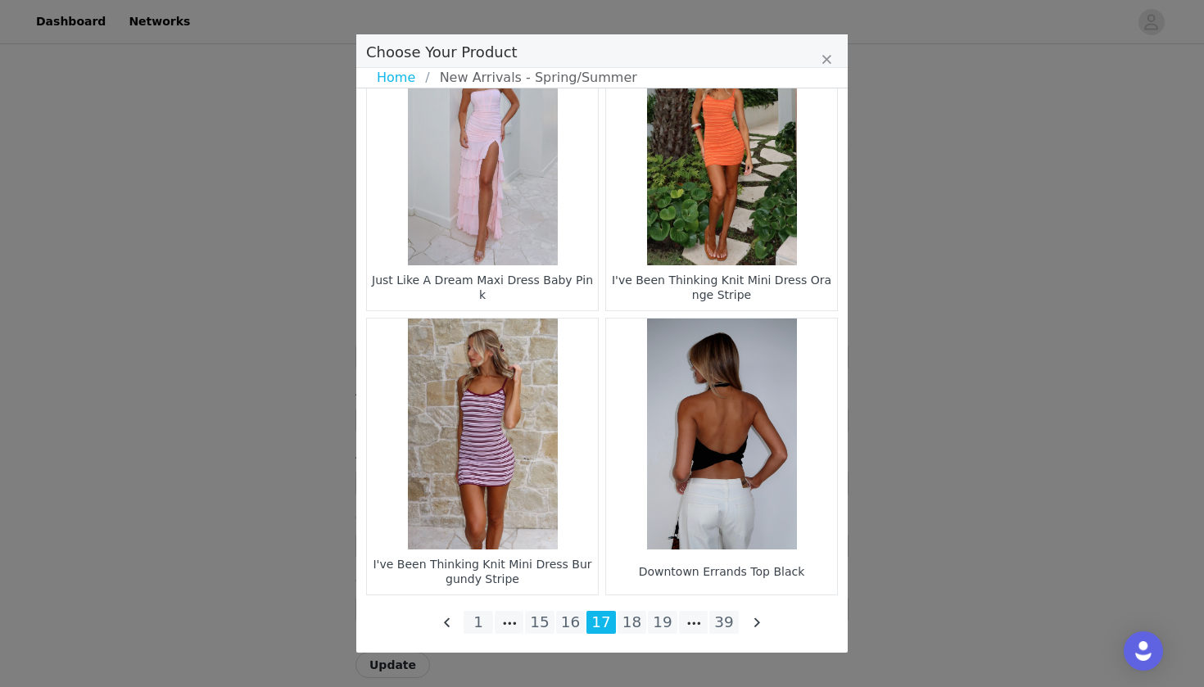
scroll to position [2339, 0]
click at [577, 624] on li "16" at bounding box center [570, 622] width 29 height 23
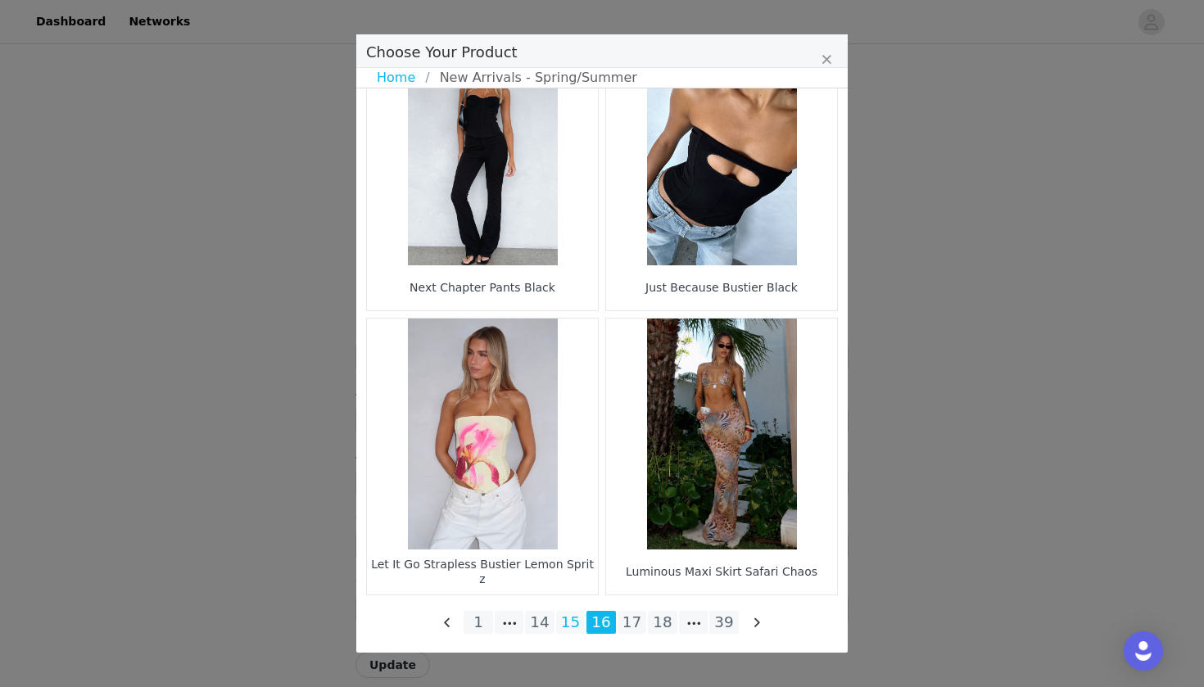
click at [569, 623] on li "15" at bounding box center [570, 622] width 29 height 23
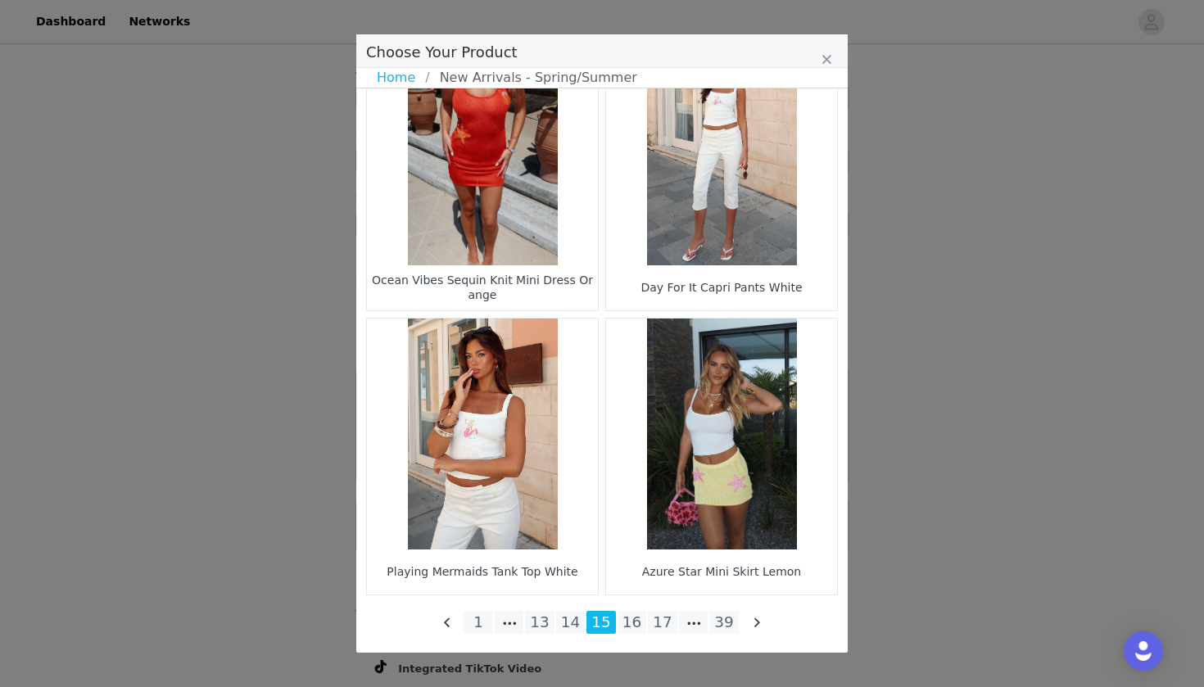
scroll to position [2015, 0]
click at [572, 623] on li "14" at bounding box center [570, 622] width 29 height 23
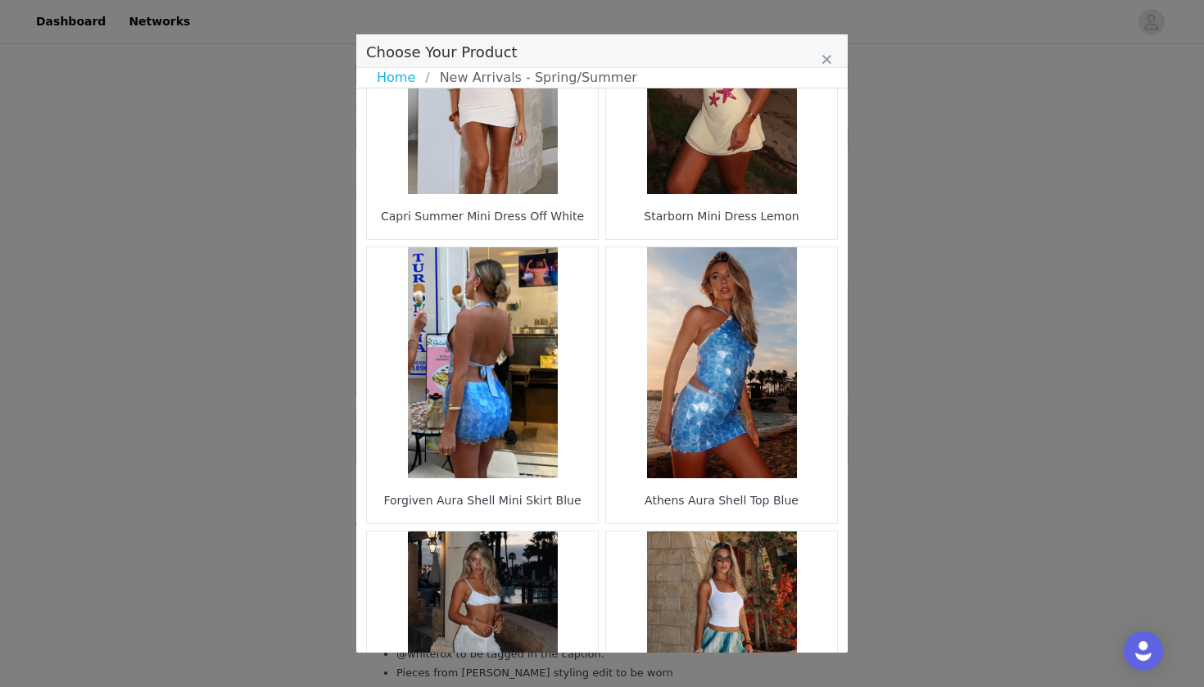
scroll to position [765, 0]
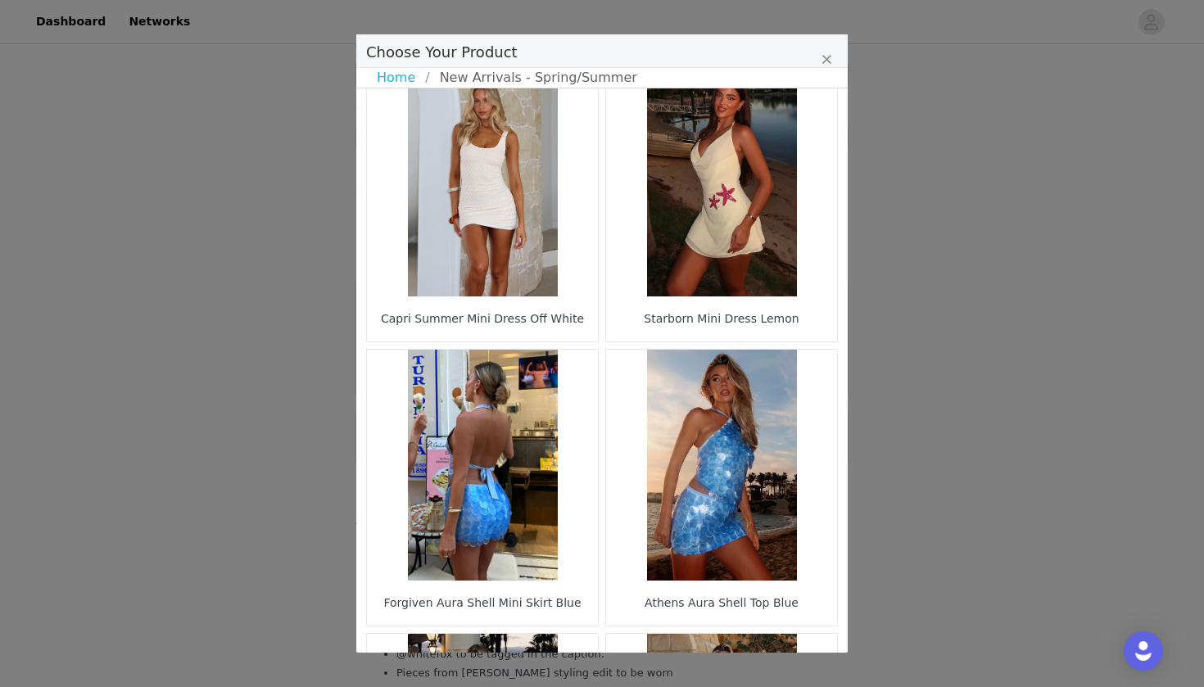
click at [709, 494] on figure "Choose Your Product" at bounding box center [721, 465] width 231 height 231
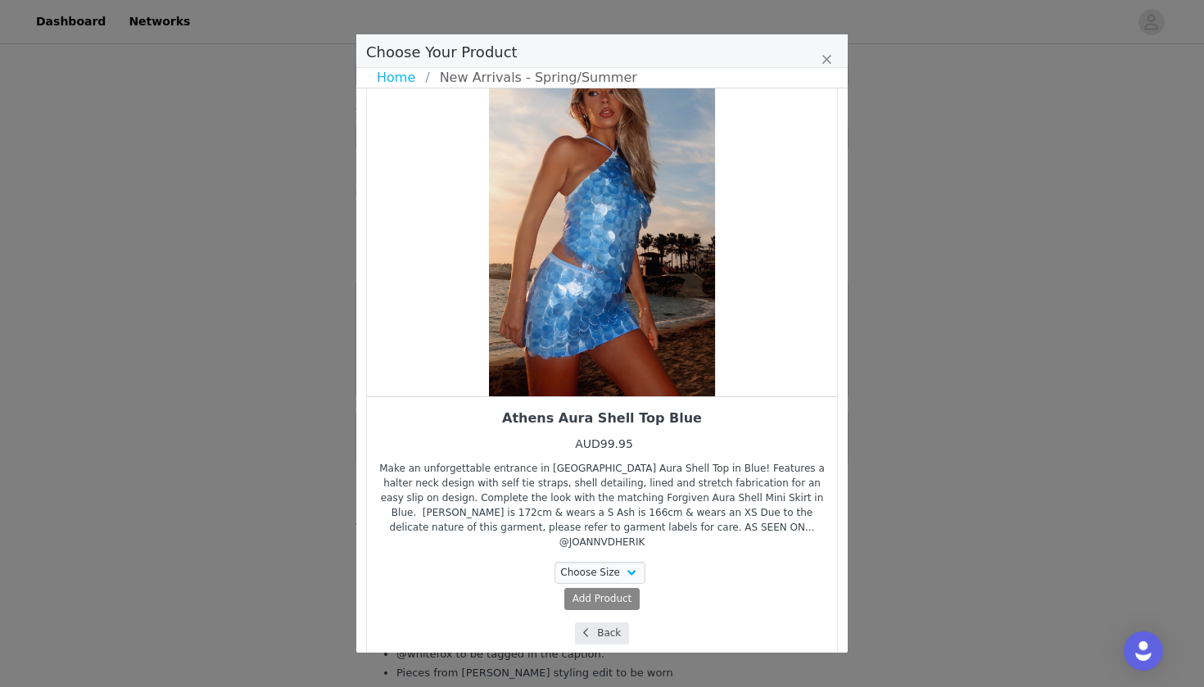
click at [617, 623] on button "Back" at bounding box center [602, 634] width 55 height 22
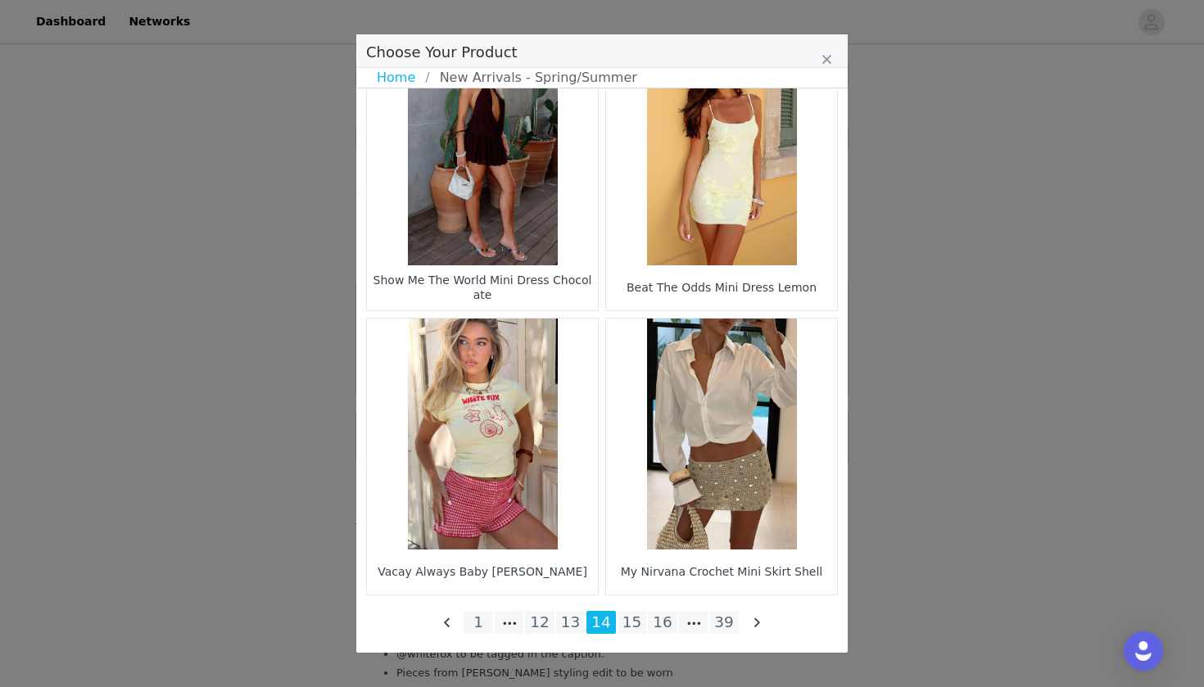
scroll to position [2339, 0]
click at [578, 615] on li "13" at bounding box center [570, 622] width 29 height 23
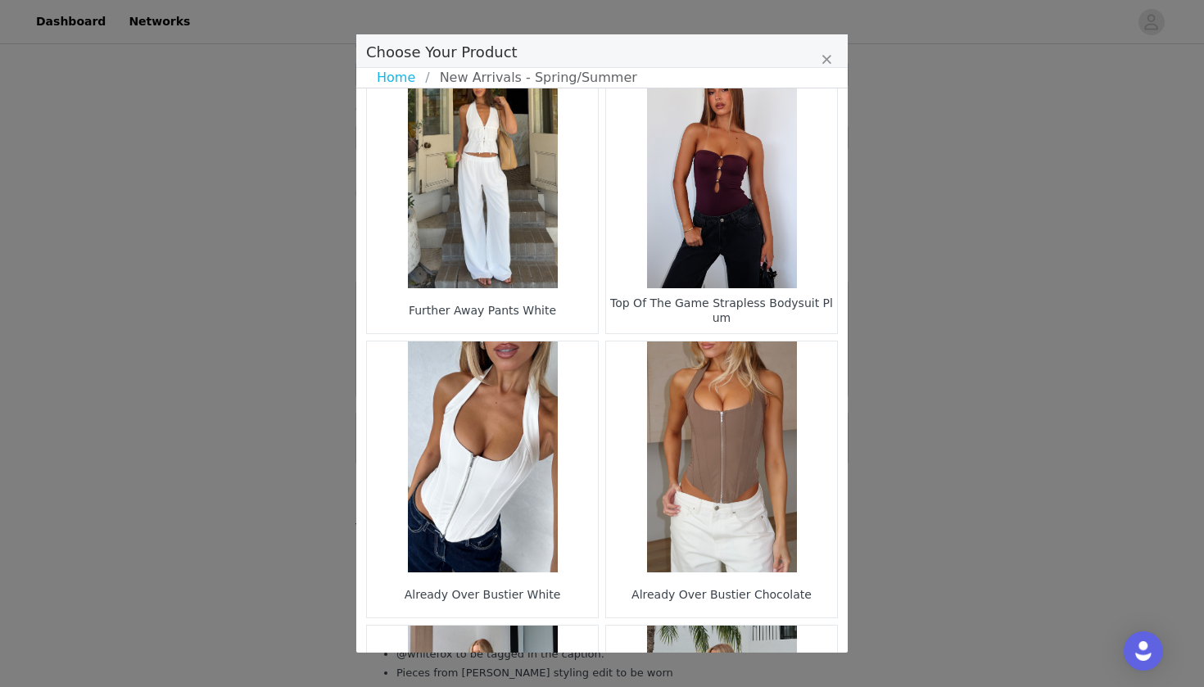
scroll to position [612, 0]
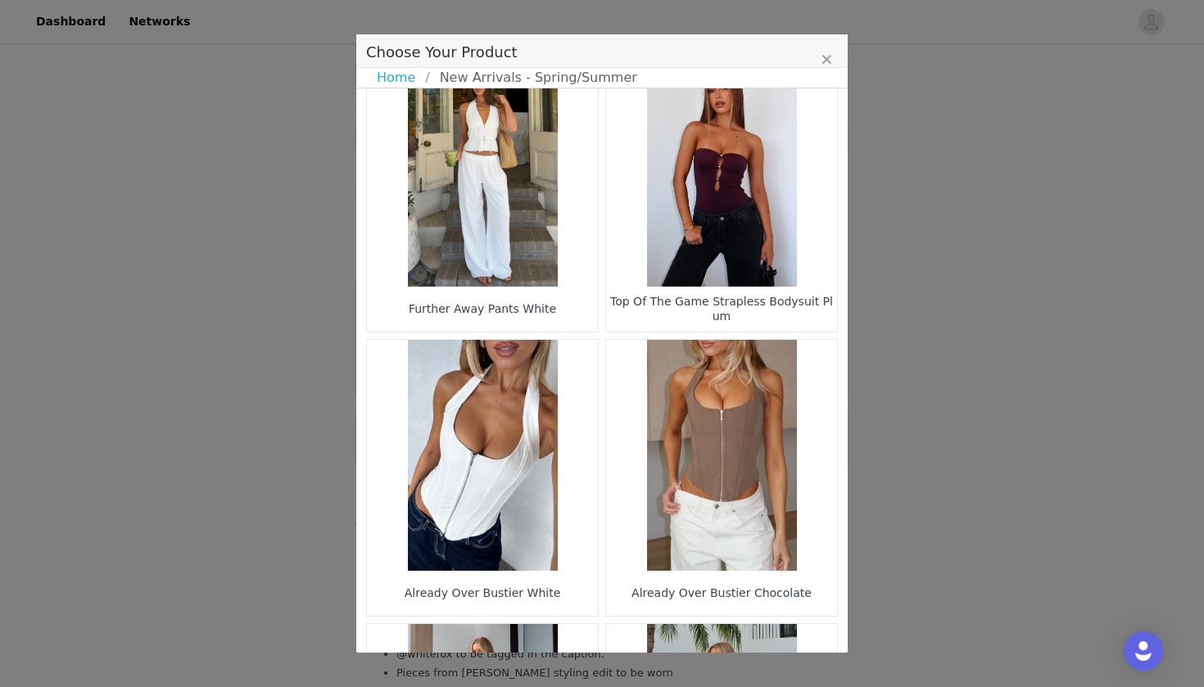
click at [686, 234] on figure "Choose Your Product" at bounding box center [721, 171] width 231 height 231
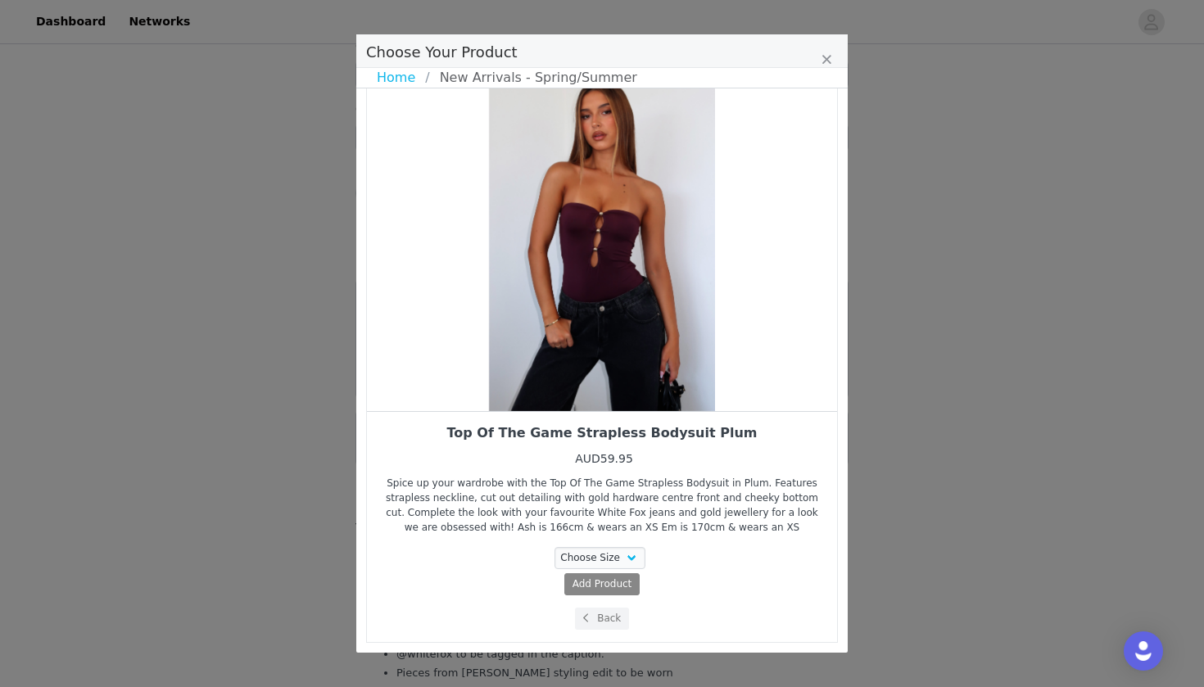
scroll to position [36, 0]
click at [619, 611] on button "Back" at bounding box center [602, 619] width 55 height 22
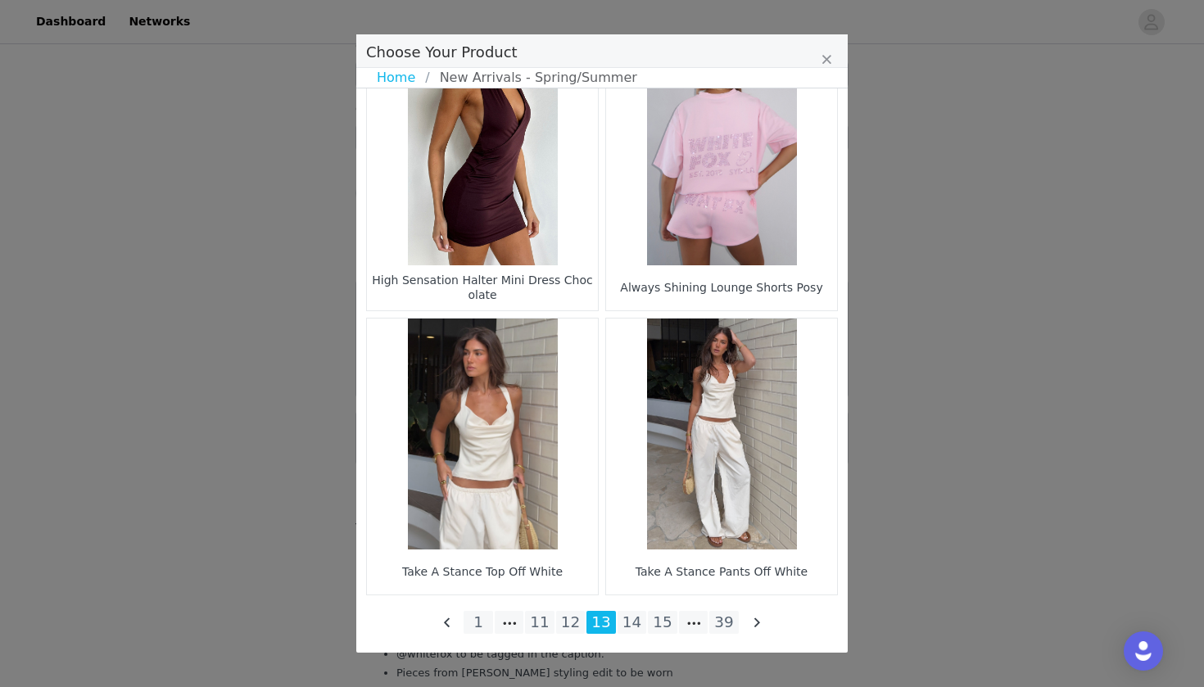
scroll to position [2088, 0]
click at [570, 618] on li "12" at bounding box center [570, 622] width 29 height 23
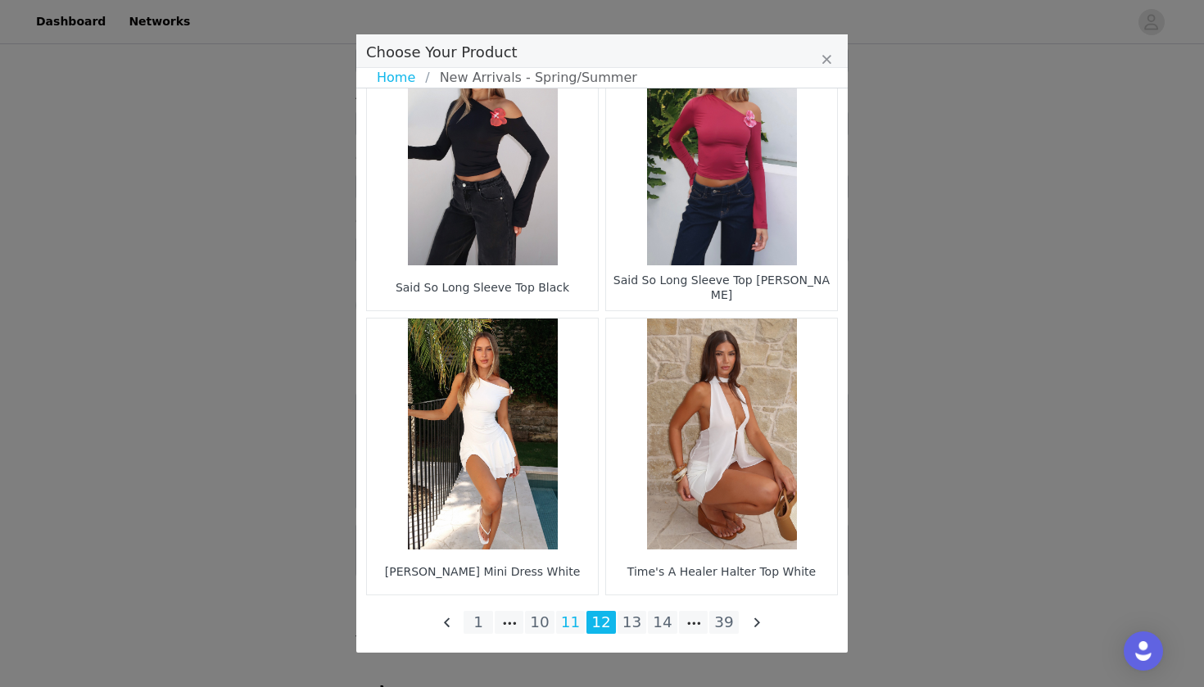
scroll to position [2339, 0]
click at [572, 616] on li "11" at bounding box center [570, 622] width 29 height 23
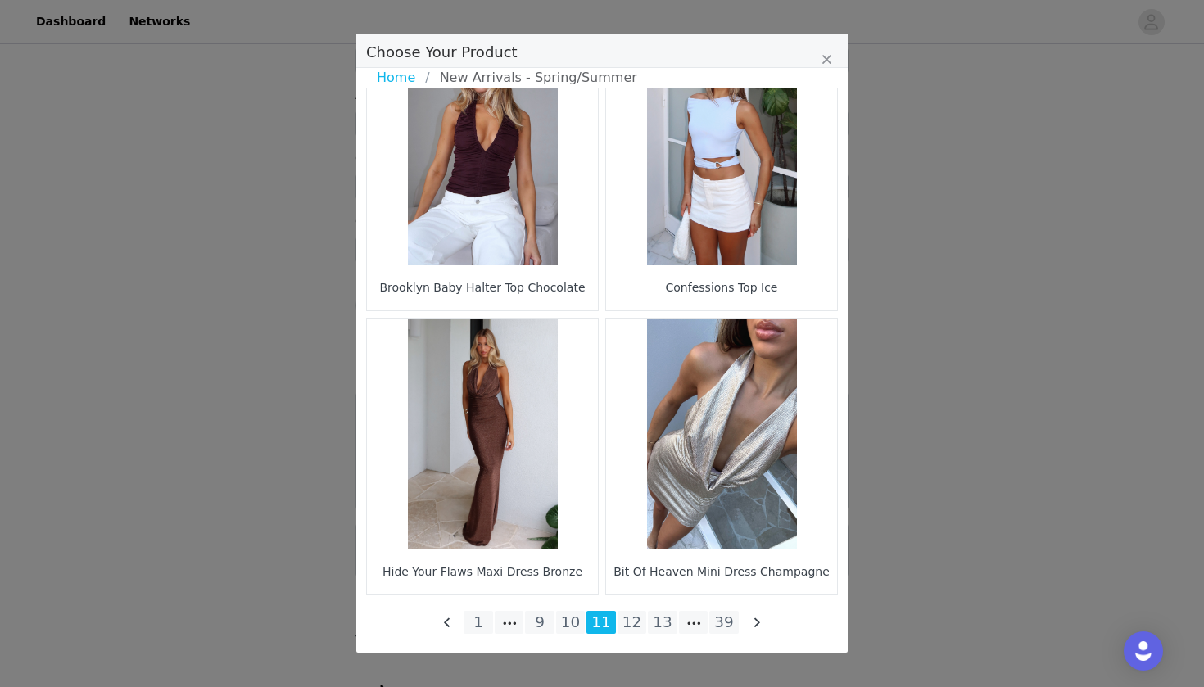
scroll to position [1907, 0]
click at [563, 626] on li "10" at bounding box center [570, 622] width 29 height 23
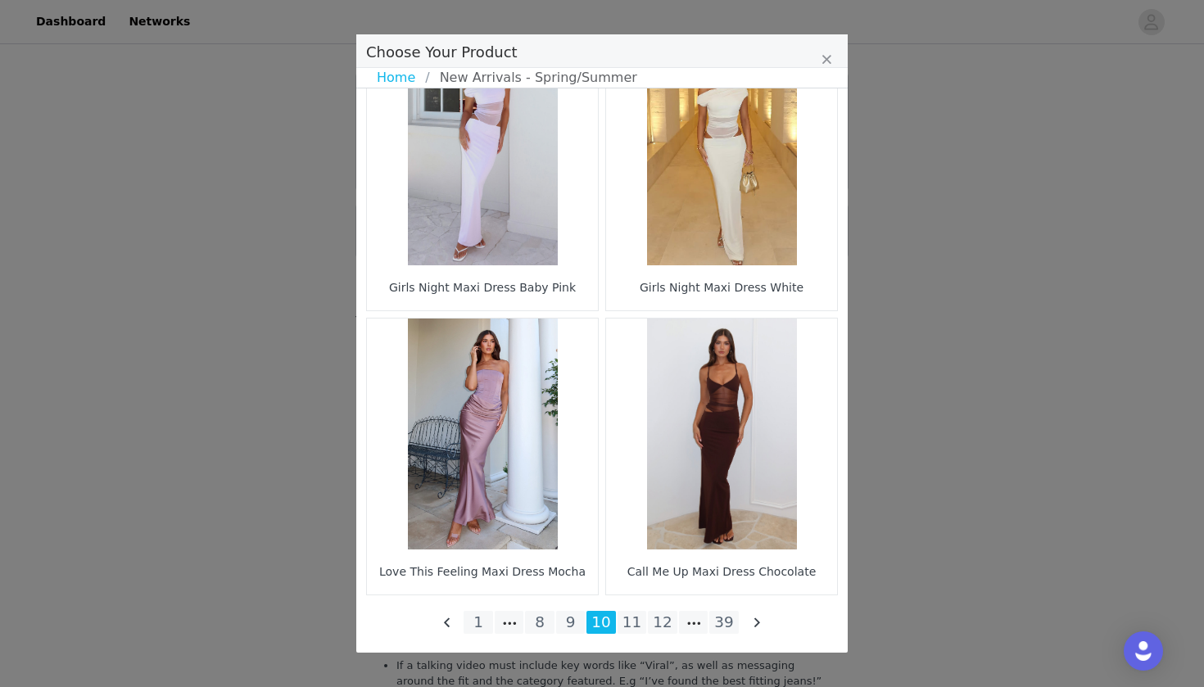
scroll to position [2412, 0]
click at [571, 619] on li "9" at bounding box center [570, 622] width 29 height 23
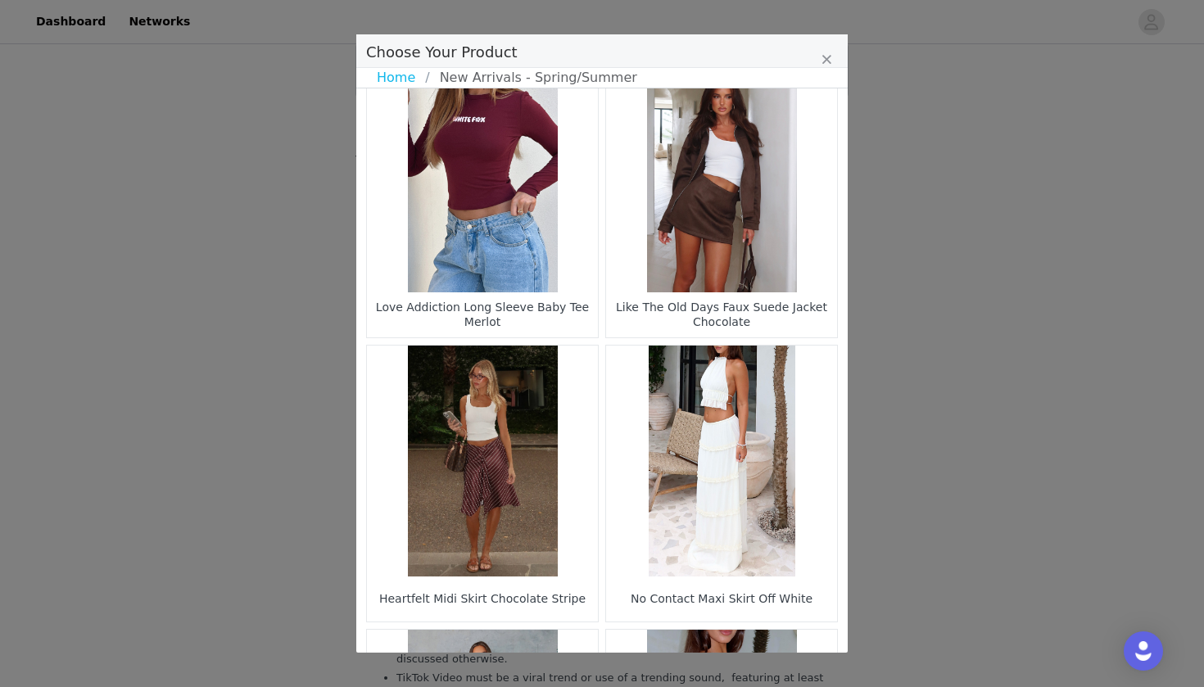
scroll to position [2260, 0]
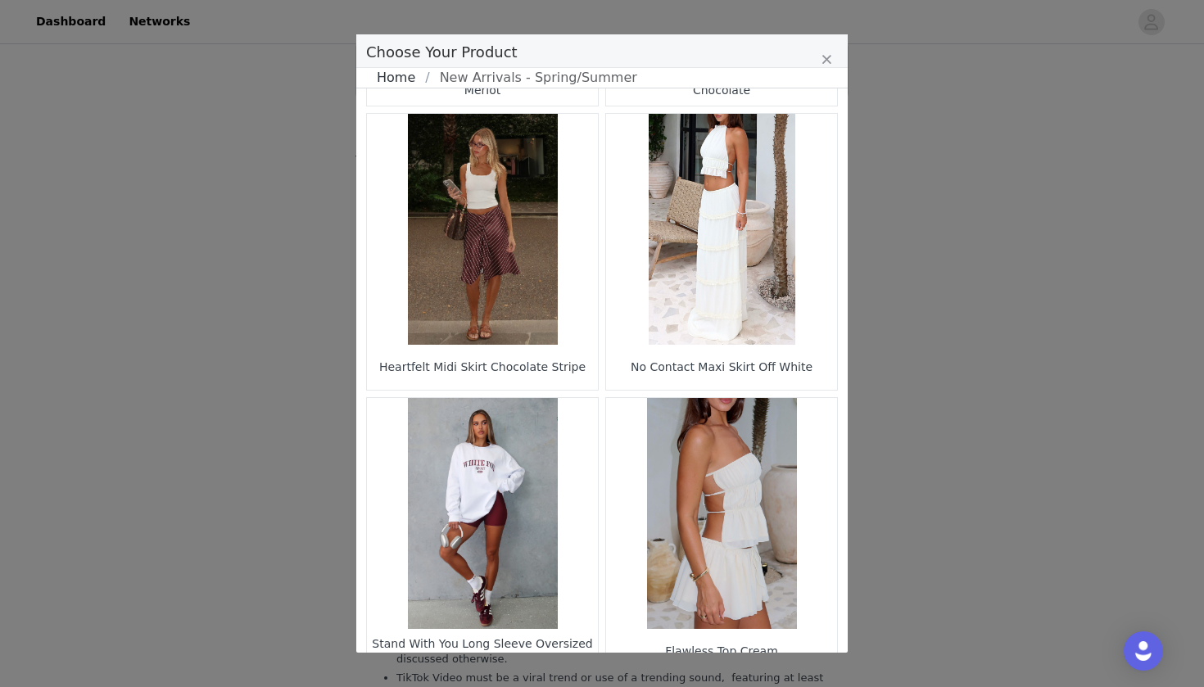
click at [404, 75] on link "Home" at bounding box center [401, 78] width 48 height 20
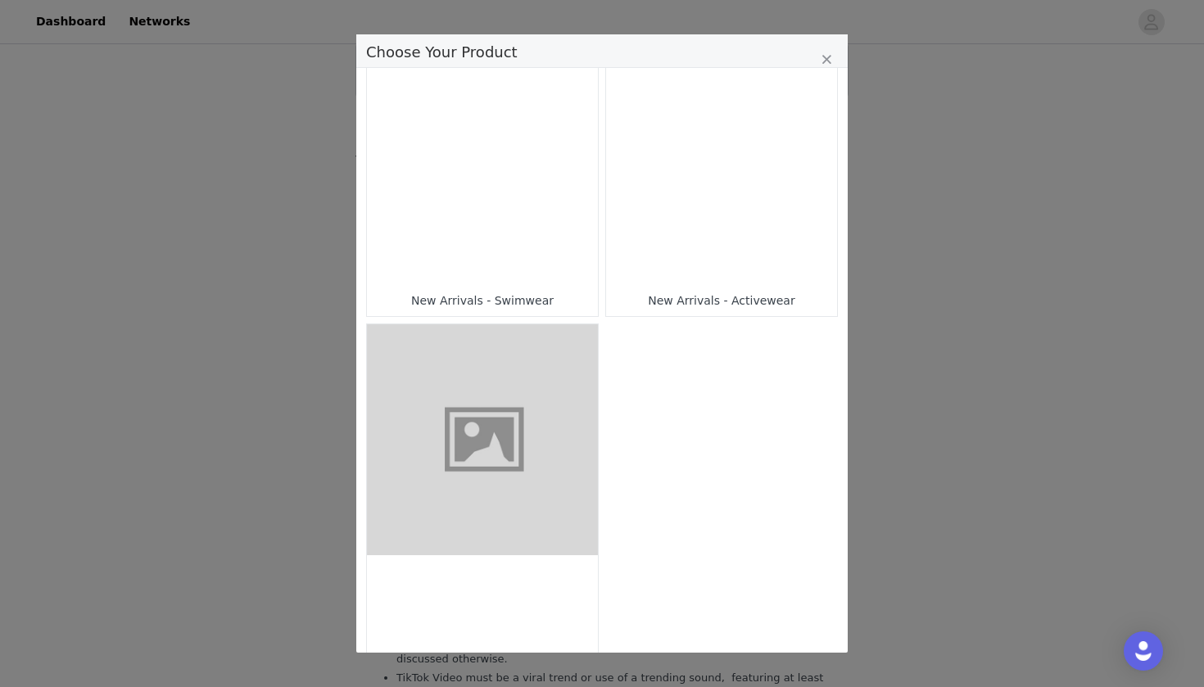
scroll to position [1265, 0]
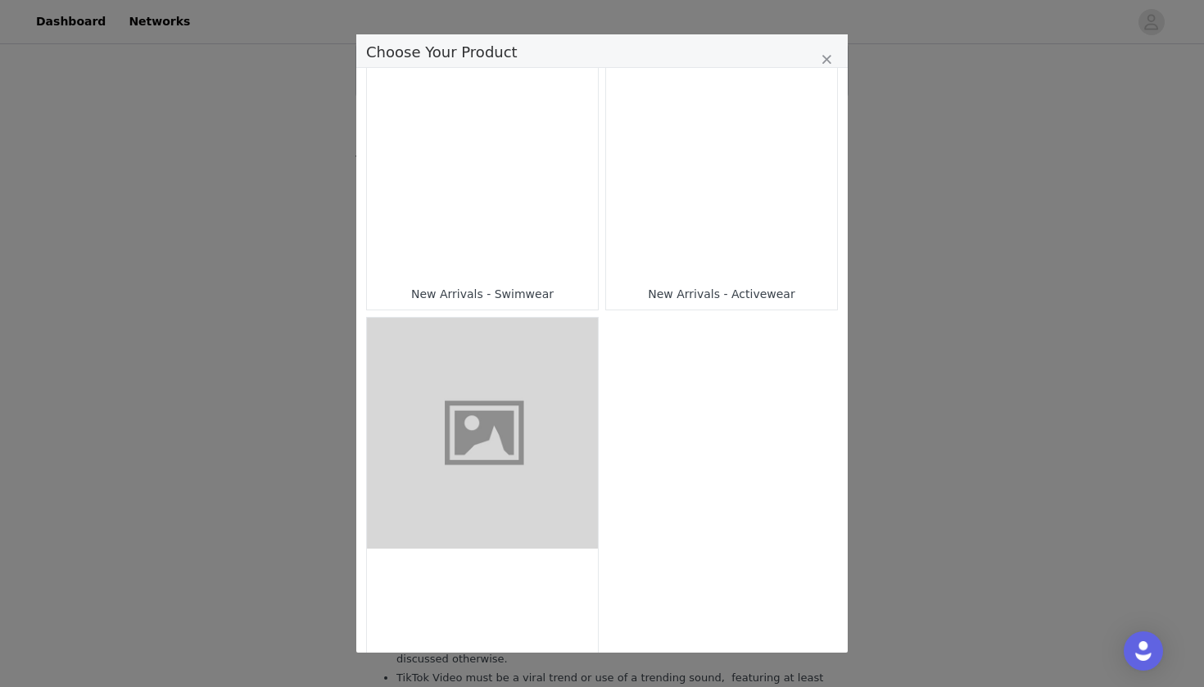
click at [505, 200] on div "Choose Your Product" at bounding box center [482, 163] width 231 height 231
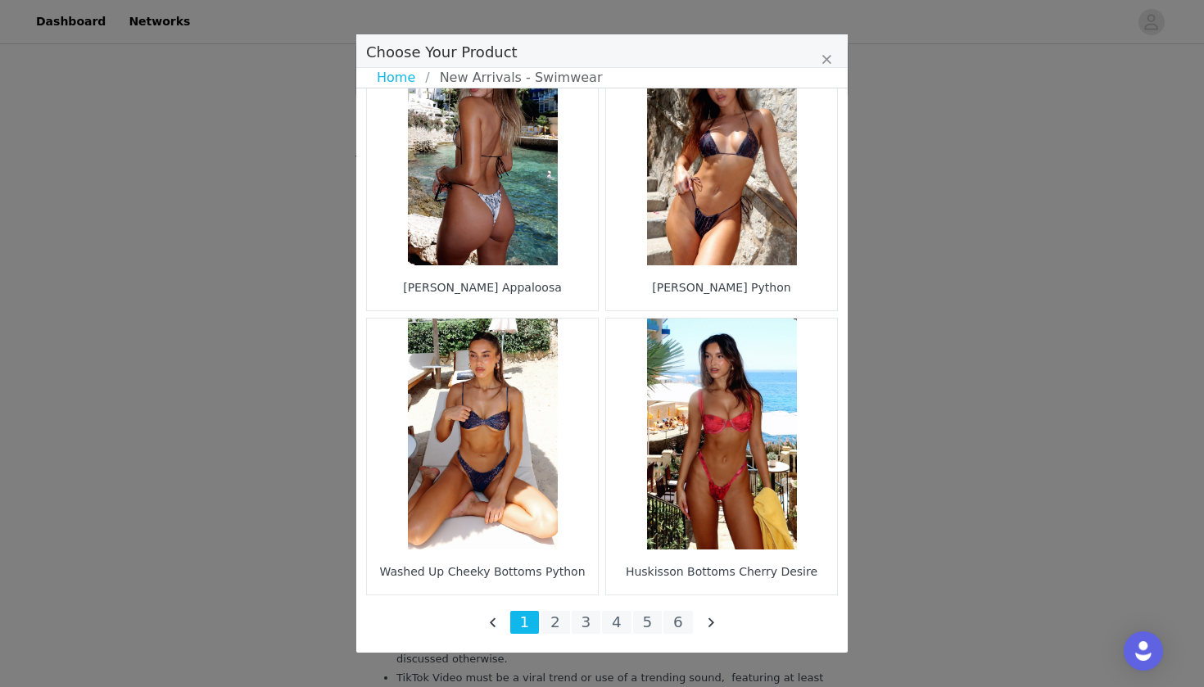
scroll to position [2339, 0]
click at [560, 619] on li "2" at bounding box center [555, 622] width 29 height 23
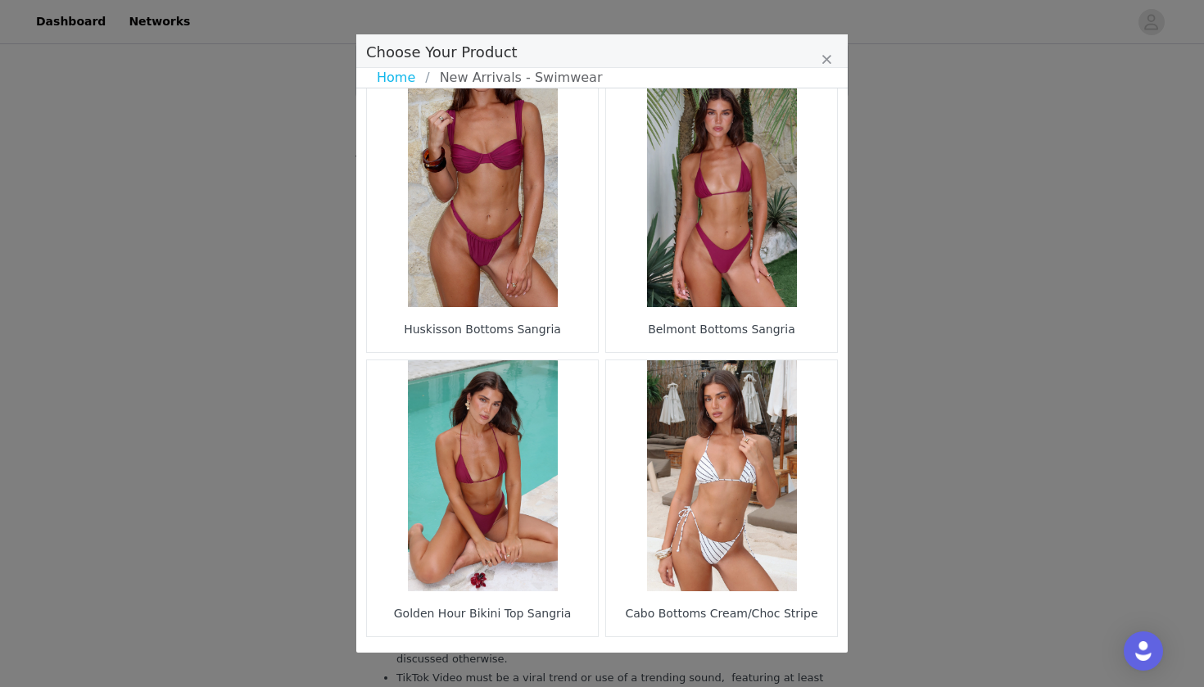
scroll to position [2297, 0]
click at [516, 560] on figure "Choose Your Product" at bounding box center [482, 475] width 231 height 231
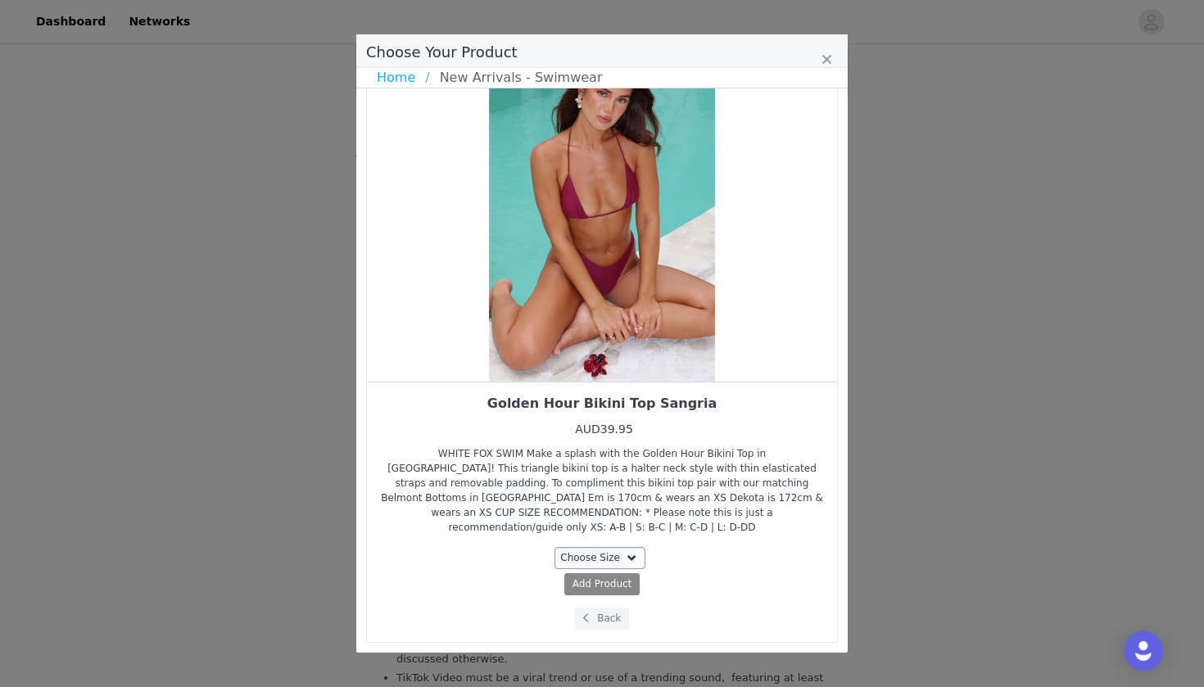
scroll to position [51, 0]
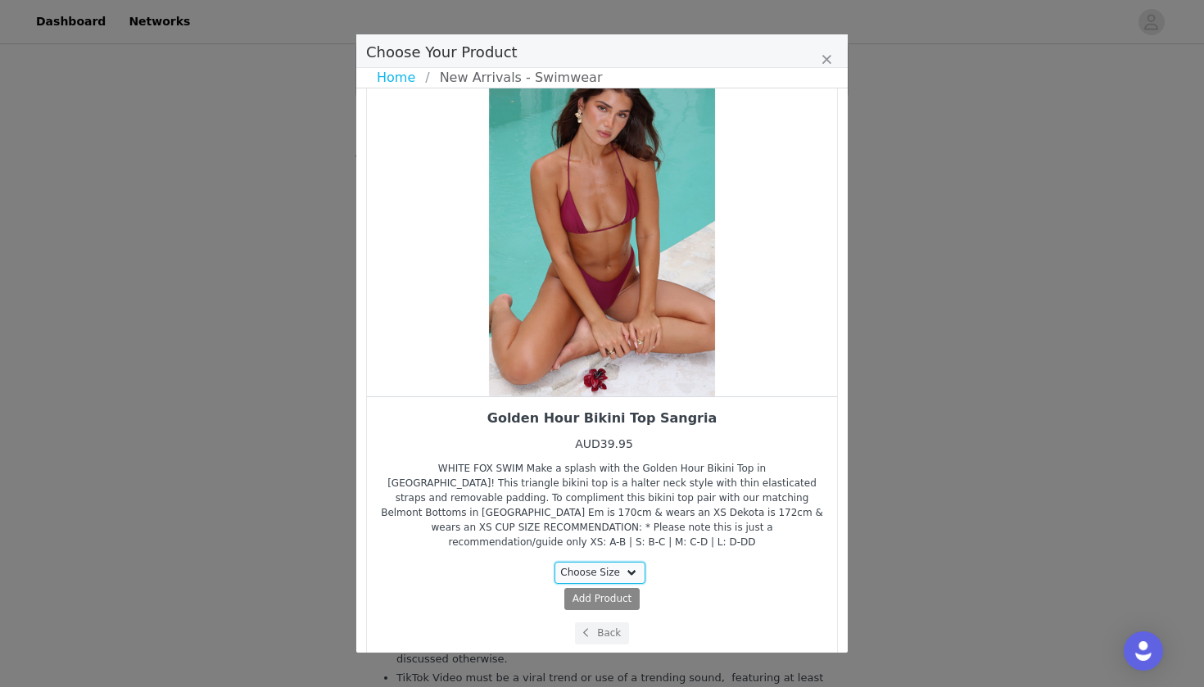
select select "26797490"
drag, startPoint x: 633, startPoint y: 322, endPoint x: 518, endPoint y: 297, distance: 118.1
click at [518, 297] on div "Choose Your Product" at bounding box center [602, 222] width 470 height 348
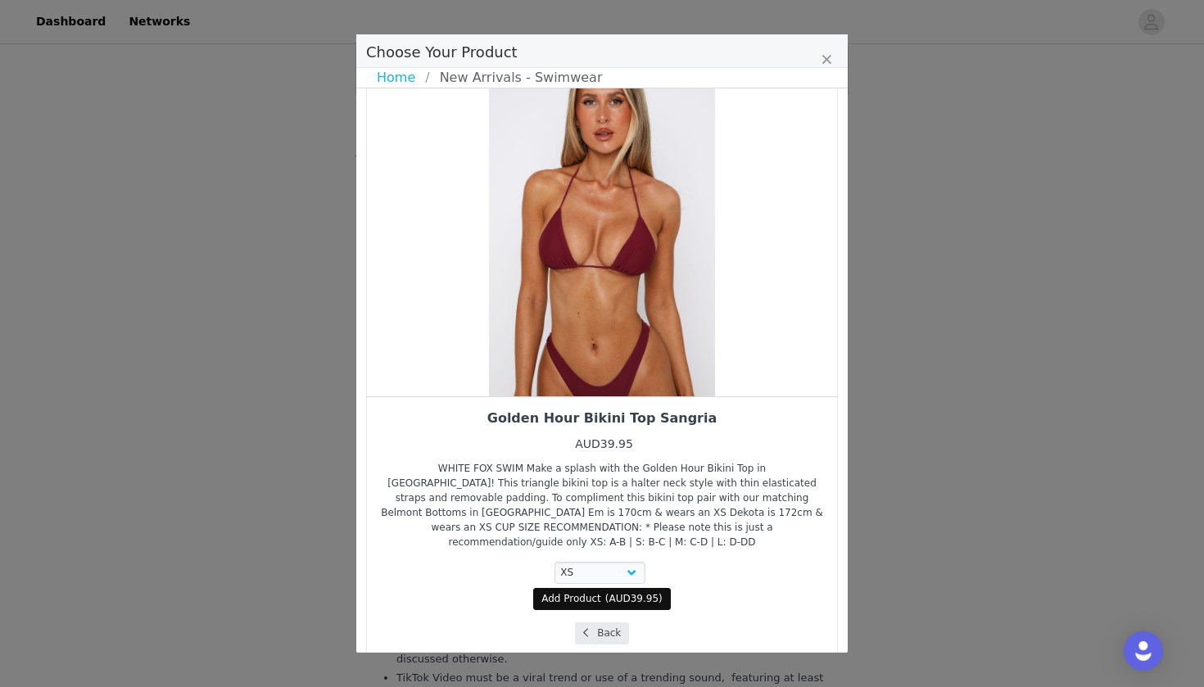
click at [586, 626] on icon "Choose Your Product" at bounding box center [585, 633] width 5 height 10
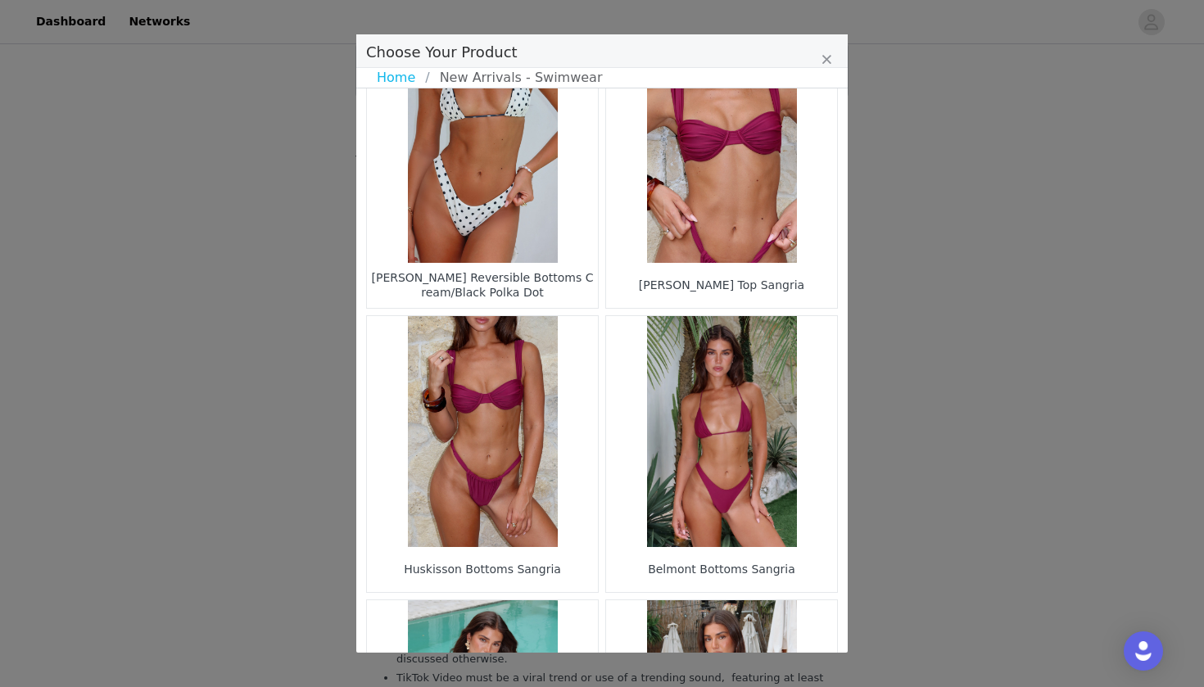
scroll to position [2059, 0]
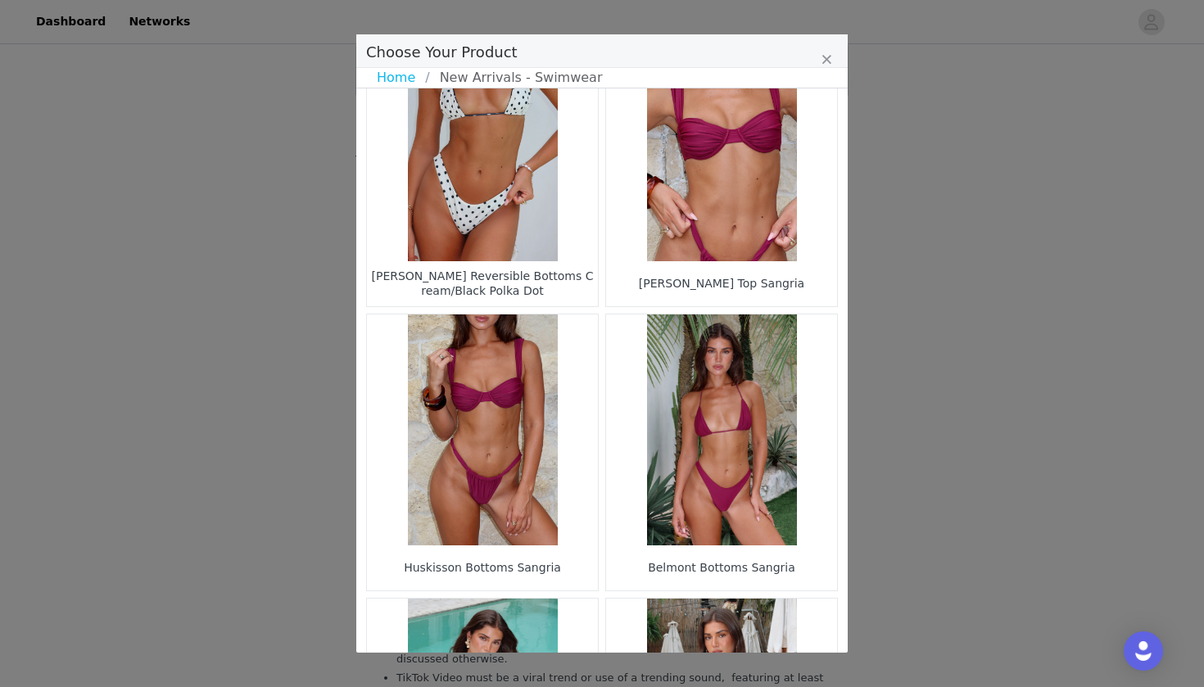
click at [535, 501] on figure "Choose Your Product" at bounding box center [482, 430] width 231 height 231
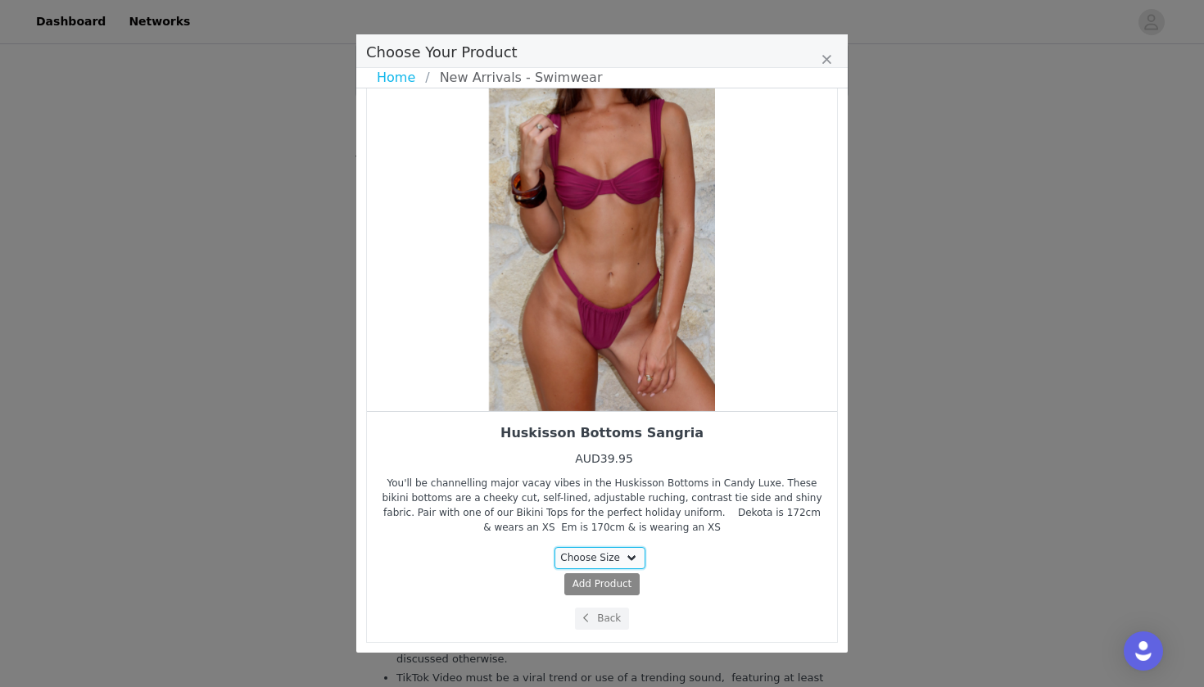
select select "26799388"
drag, startPoint x: 644, startPoint y: 390, endPoint x: 582, endPoint y: 387, distance: 62.4
click at [621, 390] on div "Choose Your Product" at bounding box center [602, 237] width 470 height 348
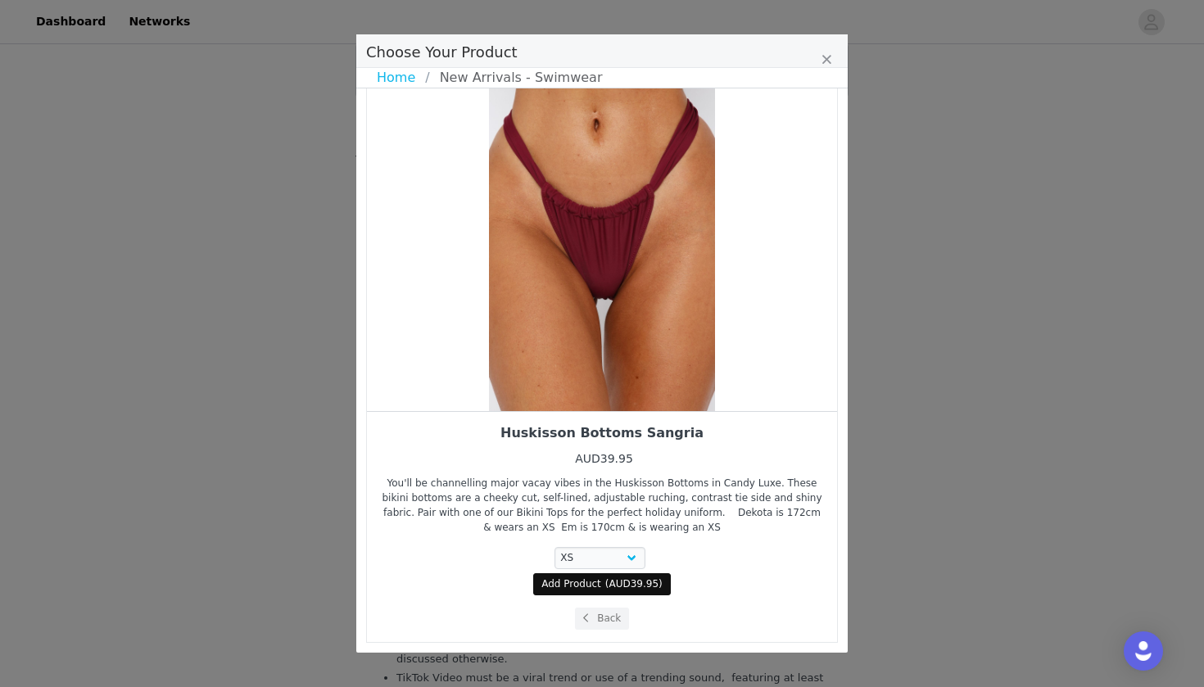
drag, startPoint x: 664, startPoint y: 374, endPoint x: 596, endPoint y: 372, distance: 68.9
click at [642, 374] on div "Choose Your Product" at bounding box center [602, 237] width 470 height 348
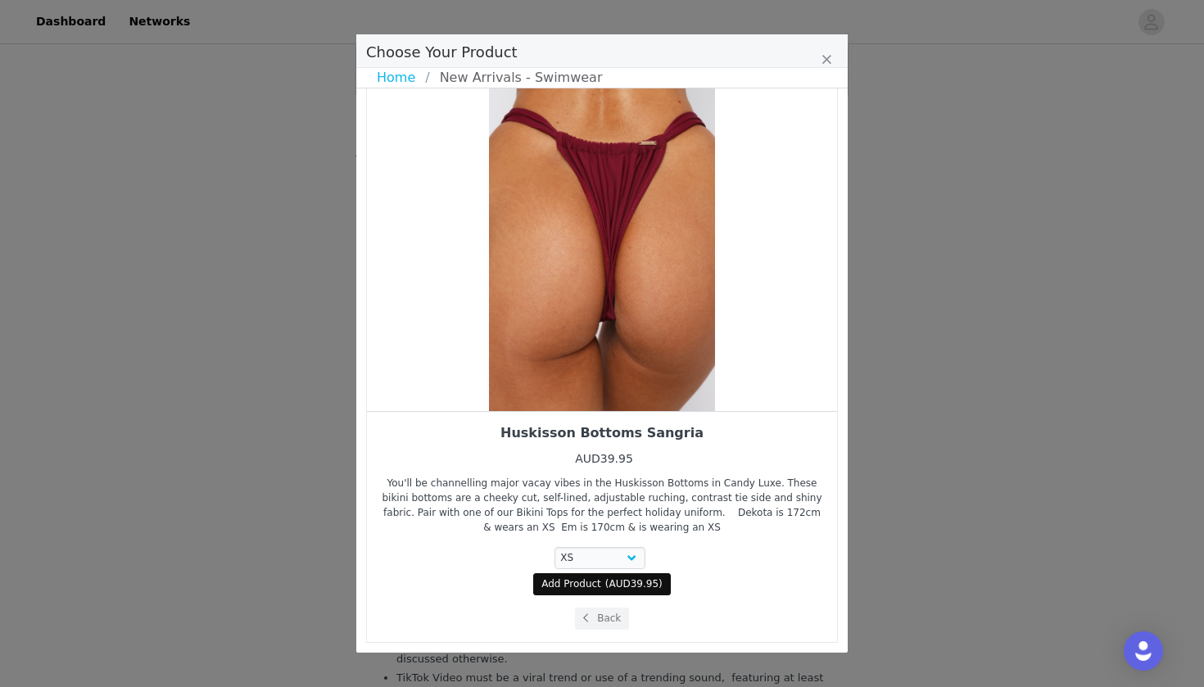
click at [621, 589] on span "AUD39.95" at bounding box center [635, 583] width 50 height 11
select select "26799388"
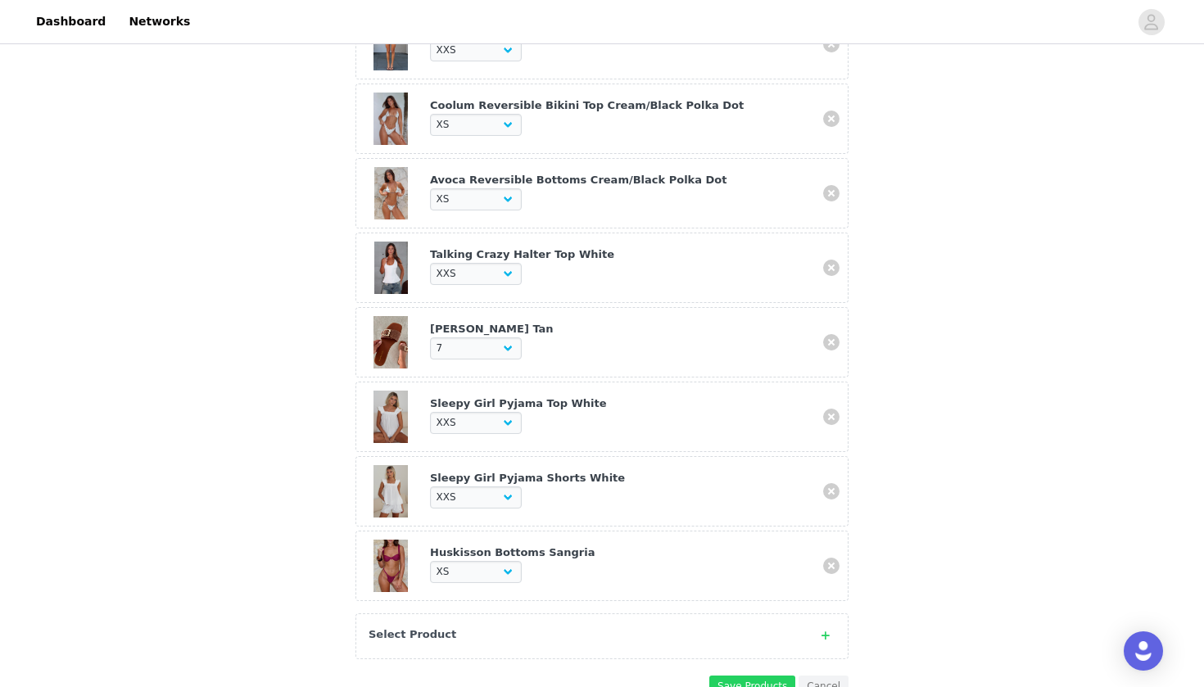
scroll to position [750, 0]
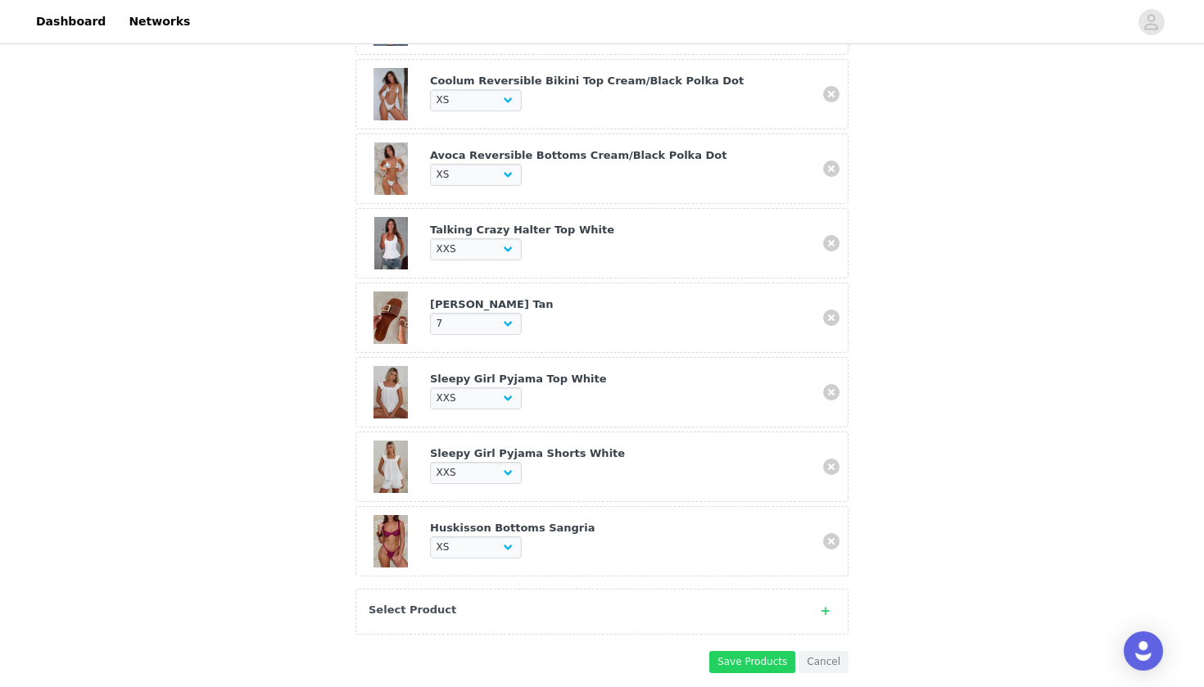
click at [626, 602] on div "Select Product" at bounding box center [586, 610] width 434 height 16
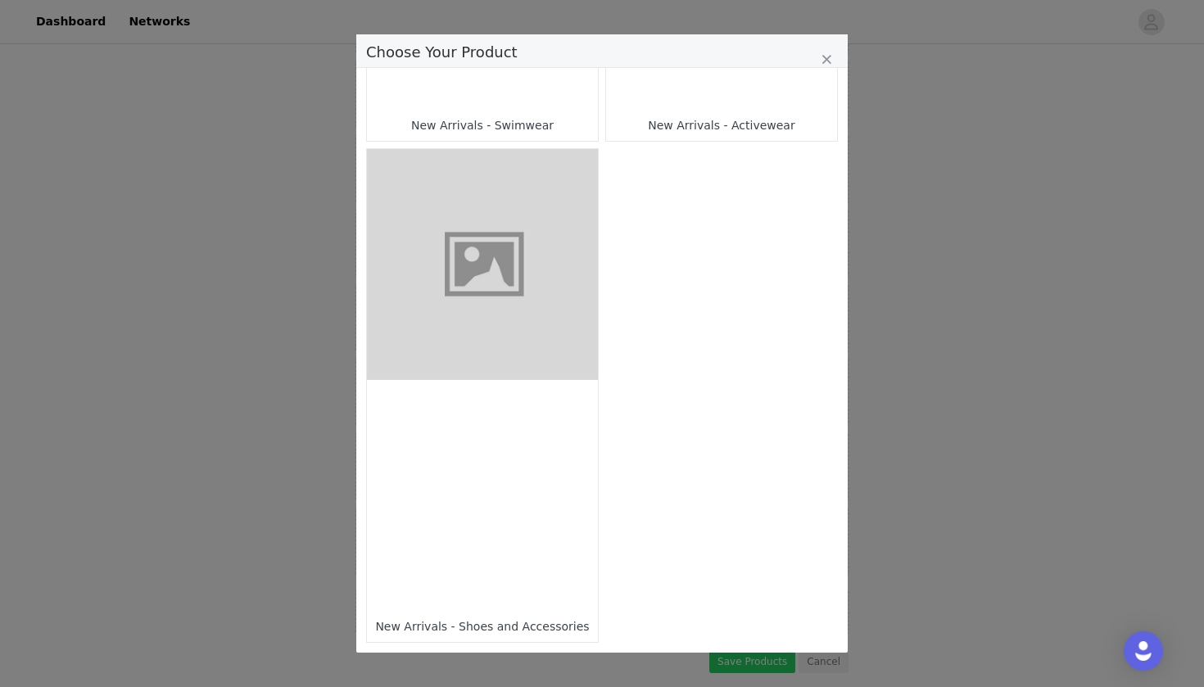
scroll to position [0, 0]
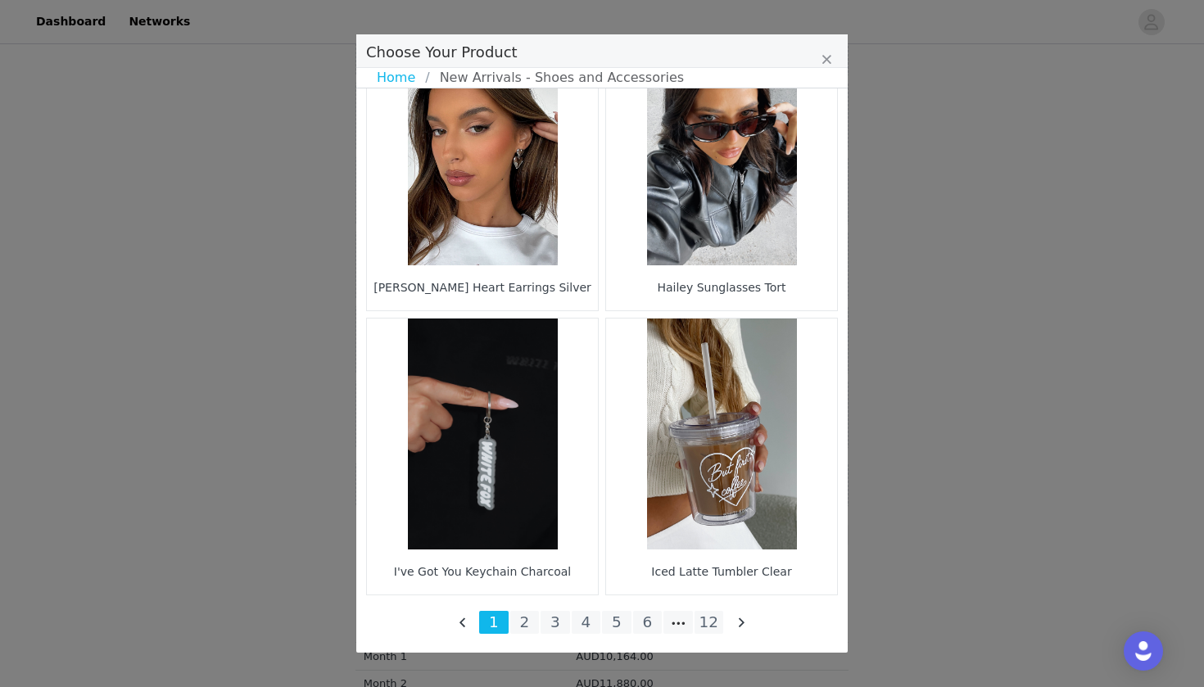
scroll to position [907, 0]
click at [714, 619] on li "12" at bounding box center [709, 622] width 29 height 23
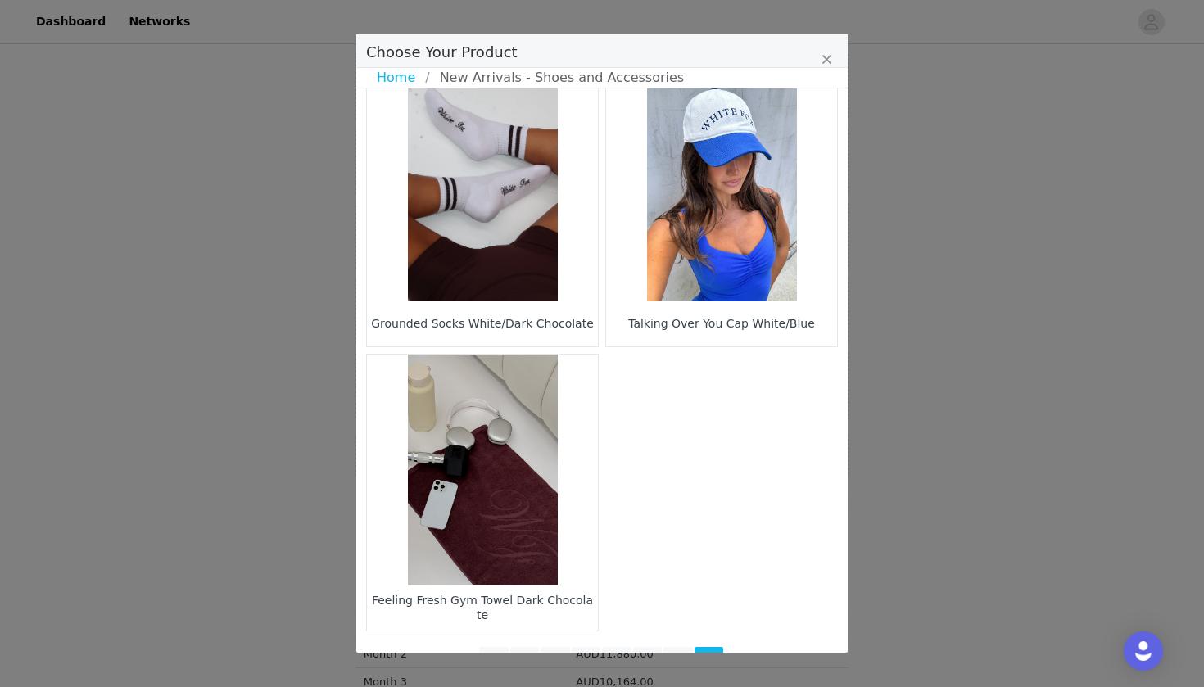
scroll to position [623, 0]
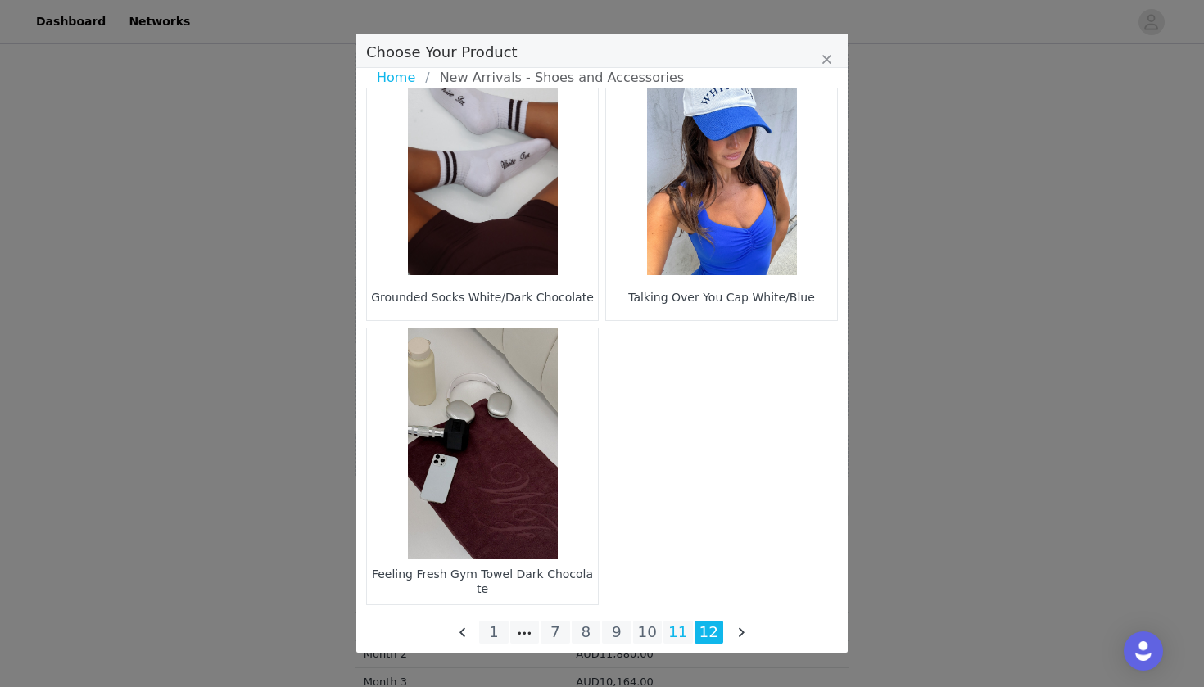
click at [680, 626] on li "11" at bounding box center [678, 632] width 29 height 23
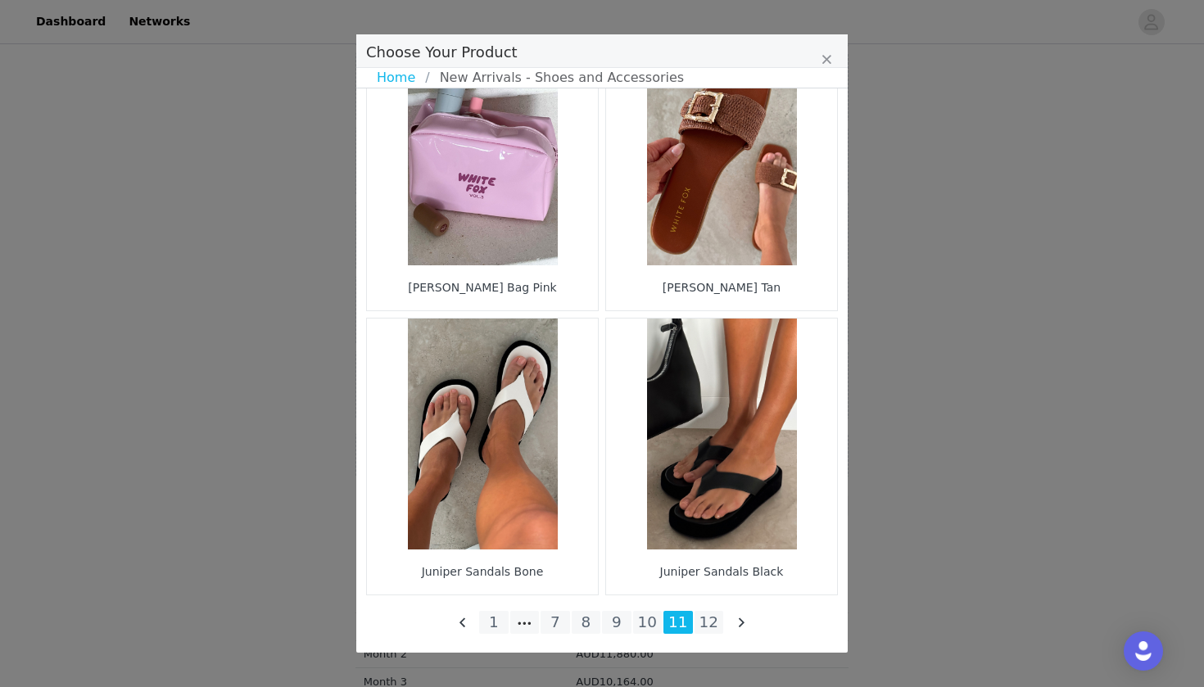
scroll to position [2339, 0]
click at [643, 626] on li "10" at bounding box center [647, 622] width 29 height 23
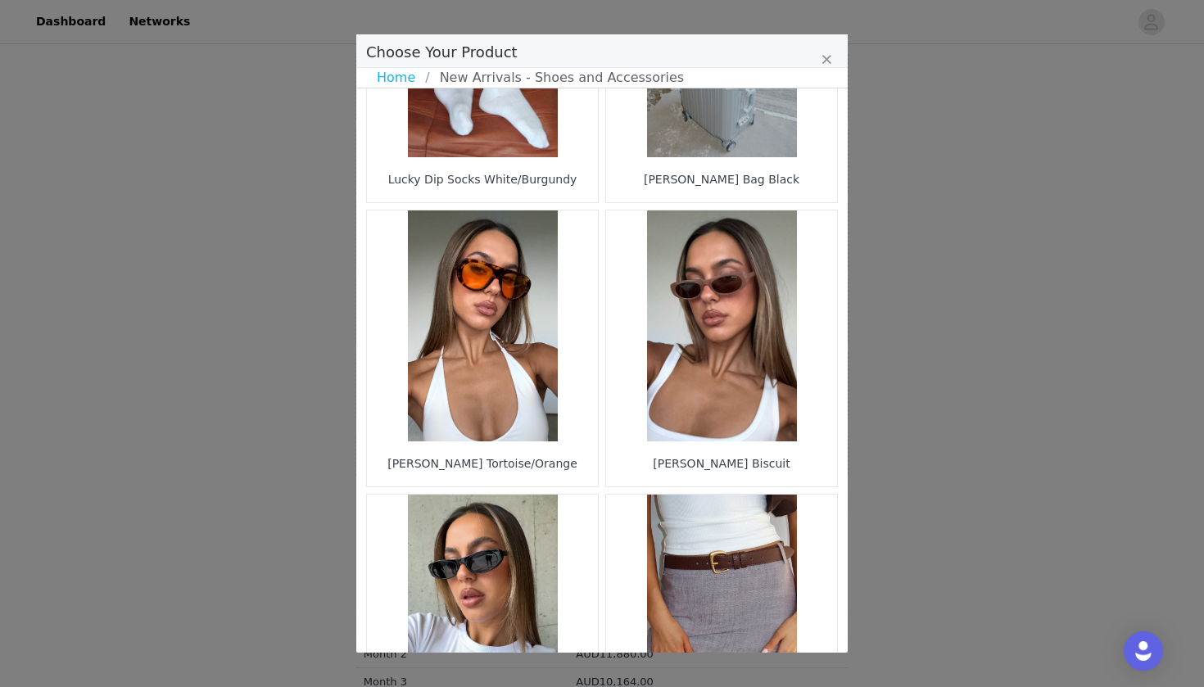
scroll to position [1037, 0]
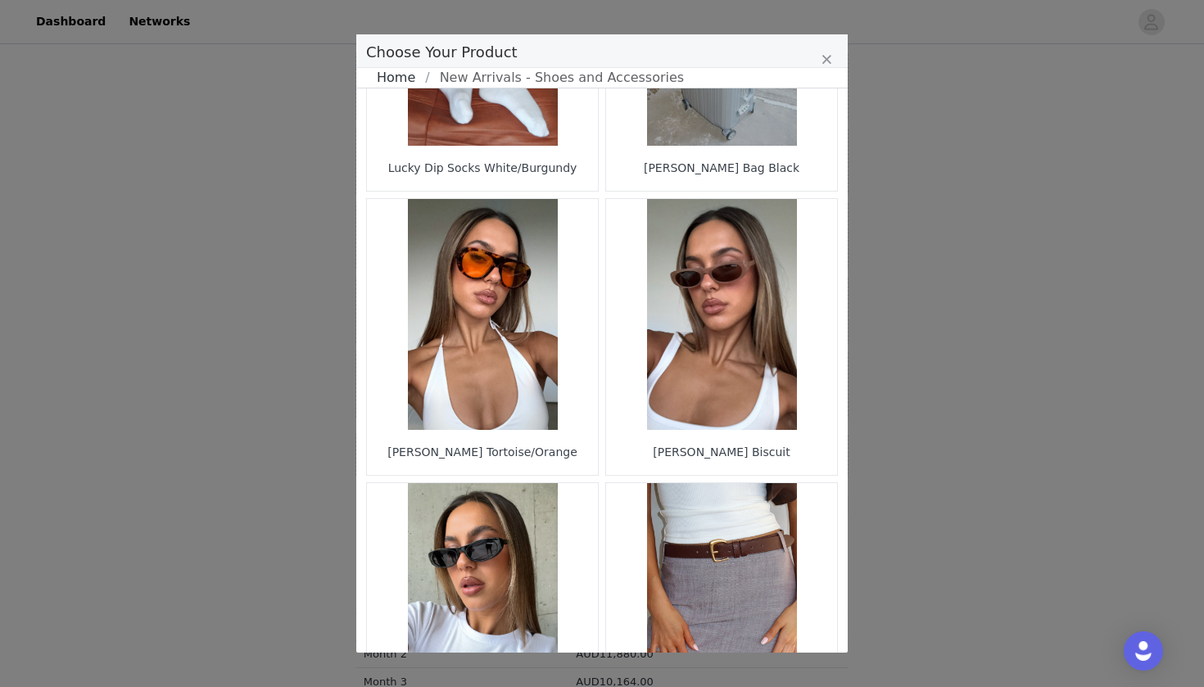
click at [383, 73] on link "Home" at bounding box center [401, 78] width 48 height 20
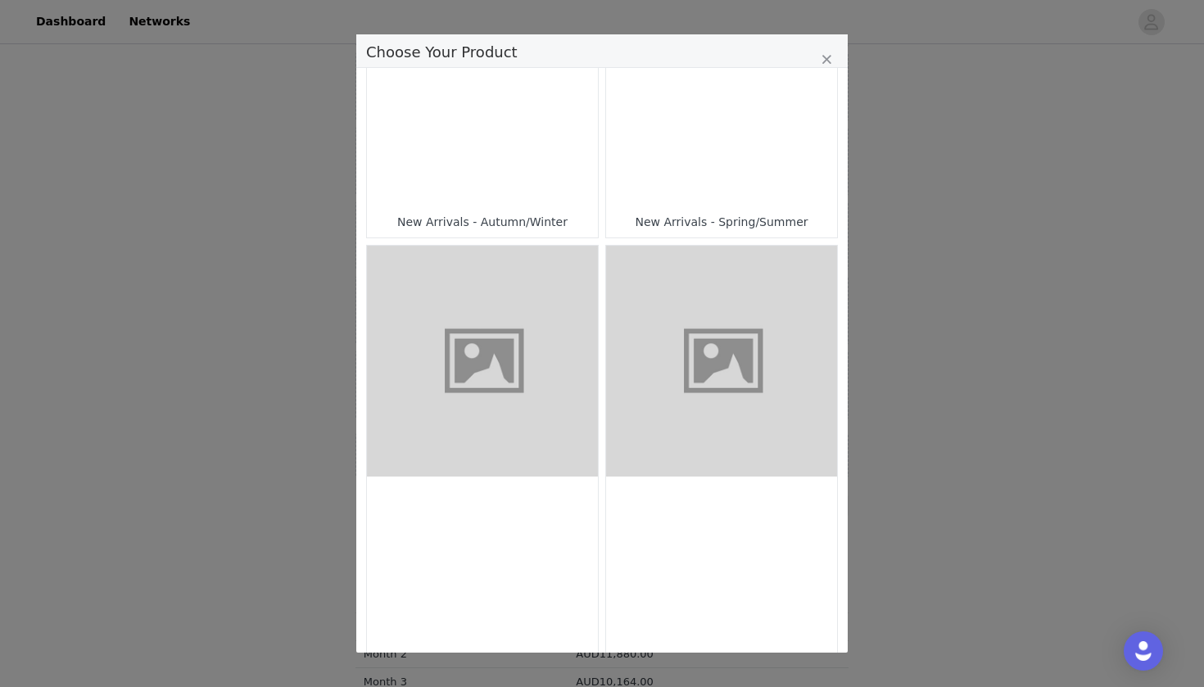
scroll to position [318, 0]
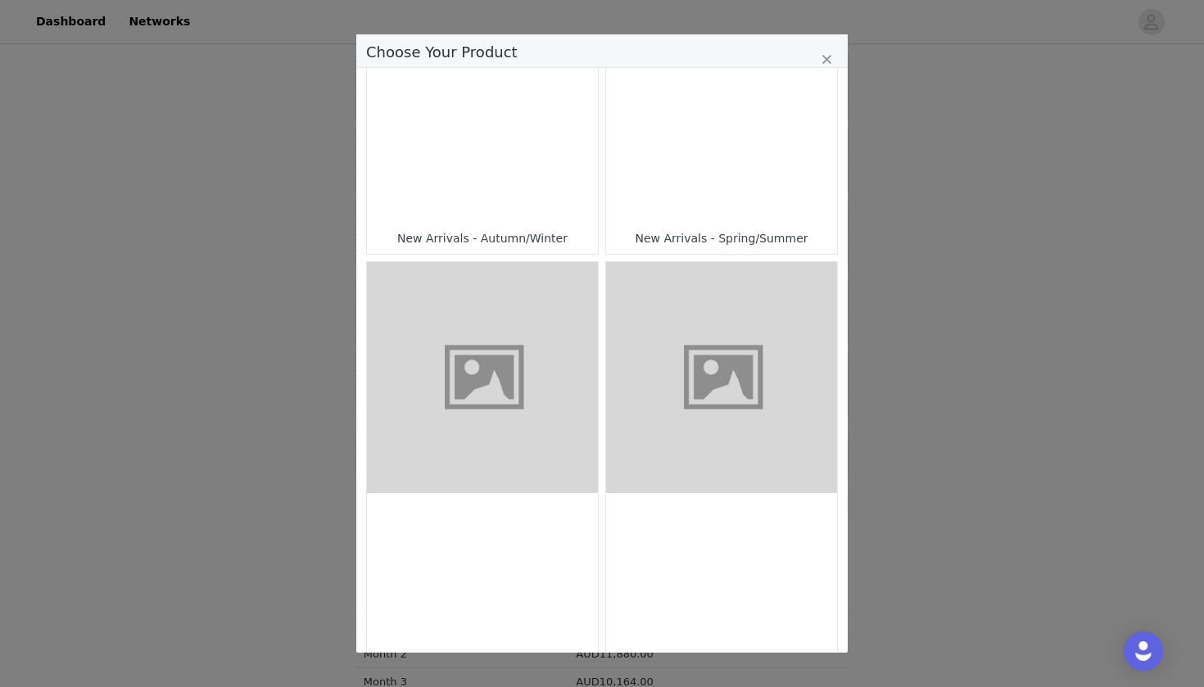
click at [695, 158] on div "Choose Your Product" at bounding box center [721, 107] width 231 height 231
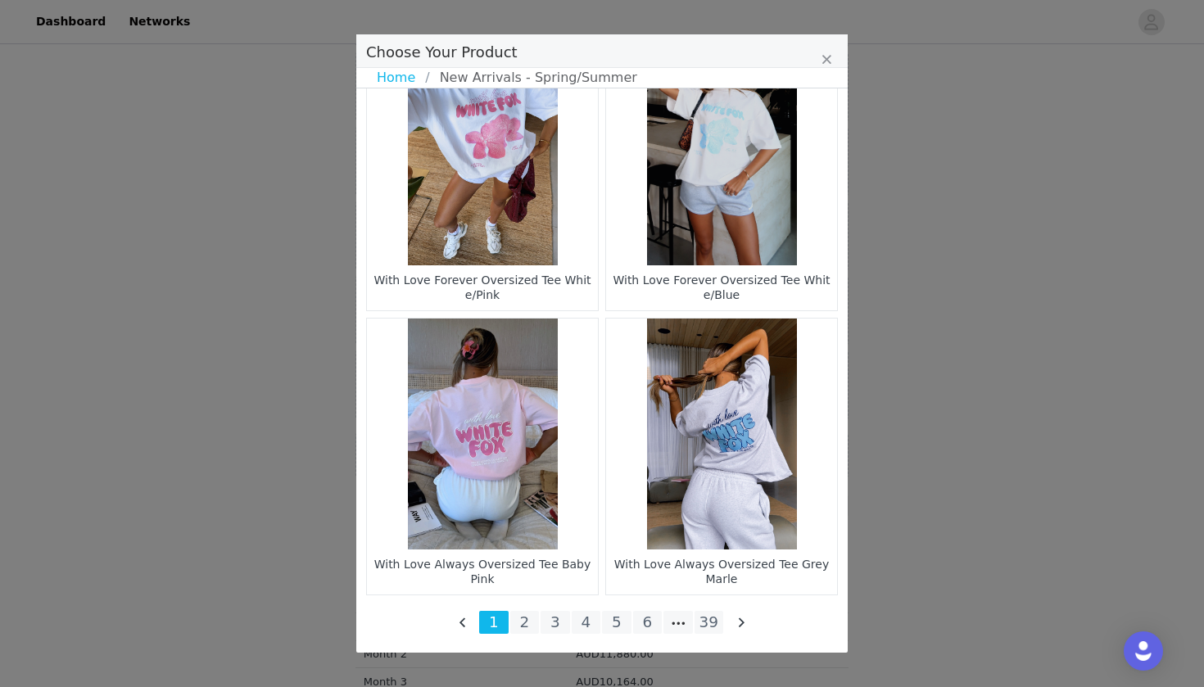
scroll to position [2339, 0]
click at [527, 620] on li "2" at bounding box center [524, 622] width 29 height 23
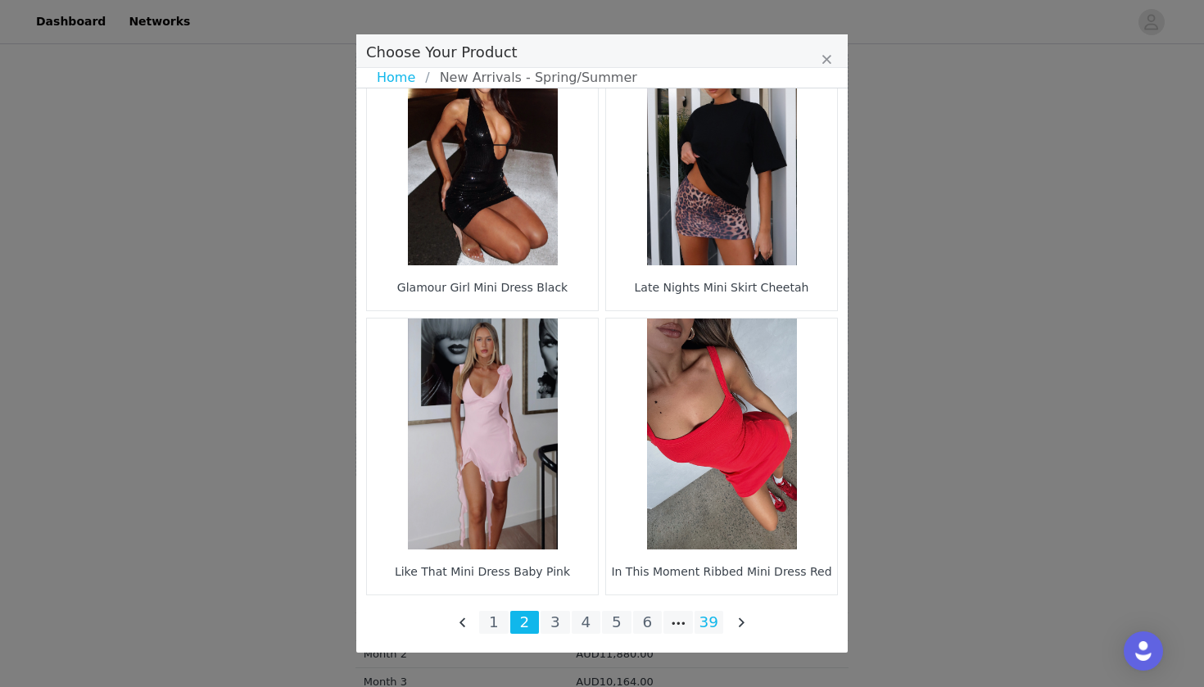
click at [711, 618] on li "39" at bounding box center [709, 622] width 29 height 23
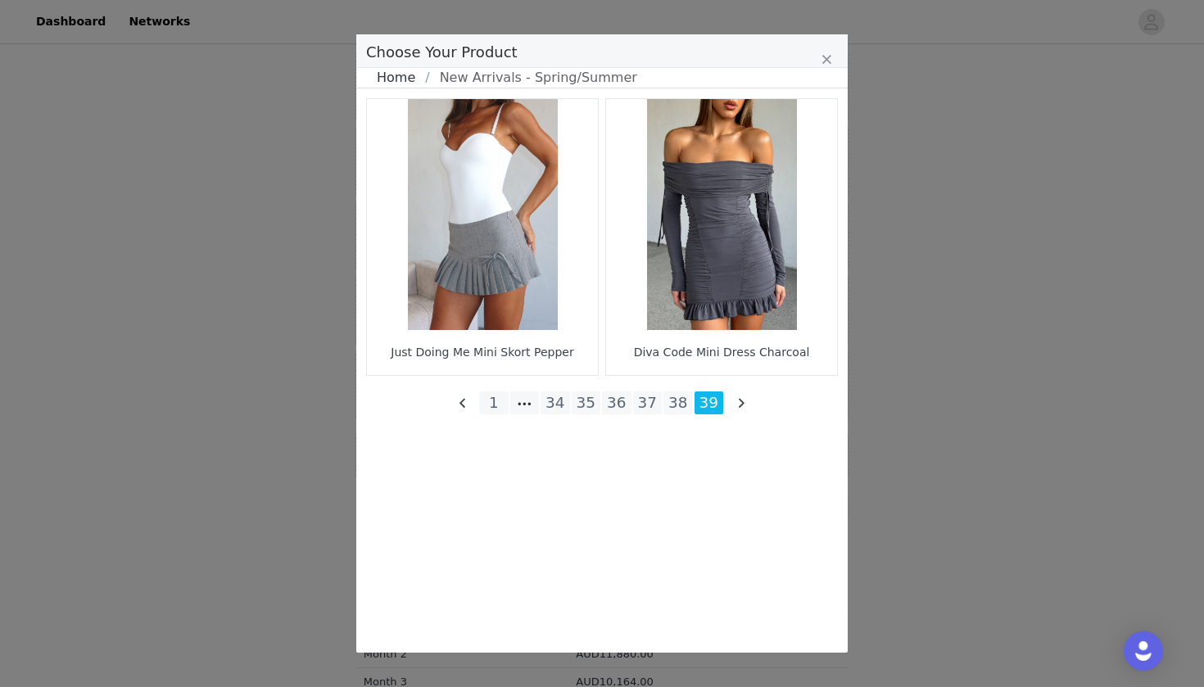
click at [398, 77] on link "Home" at bounding box center [401, 78] width 48 height 20
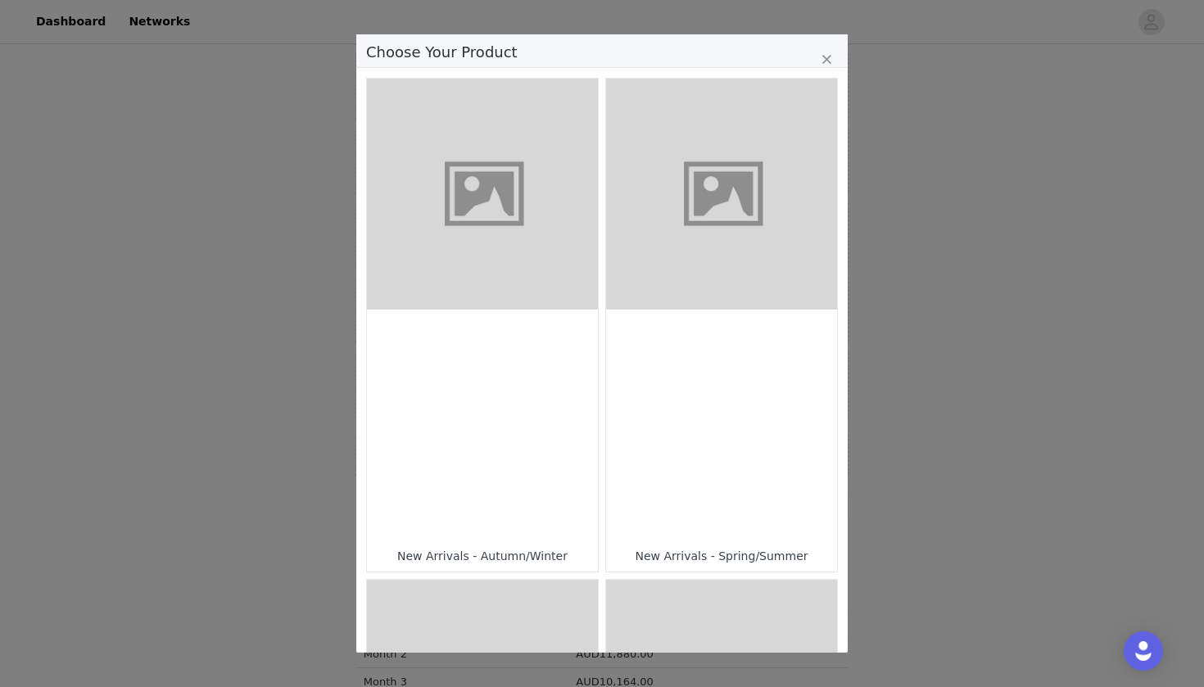
click at [481, 183] on figure "Choose Your Product" at bounding box center [482, 194] width 231 height 231
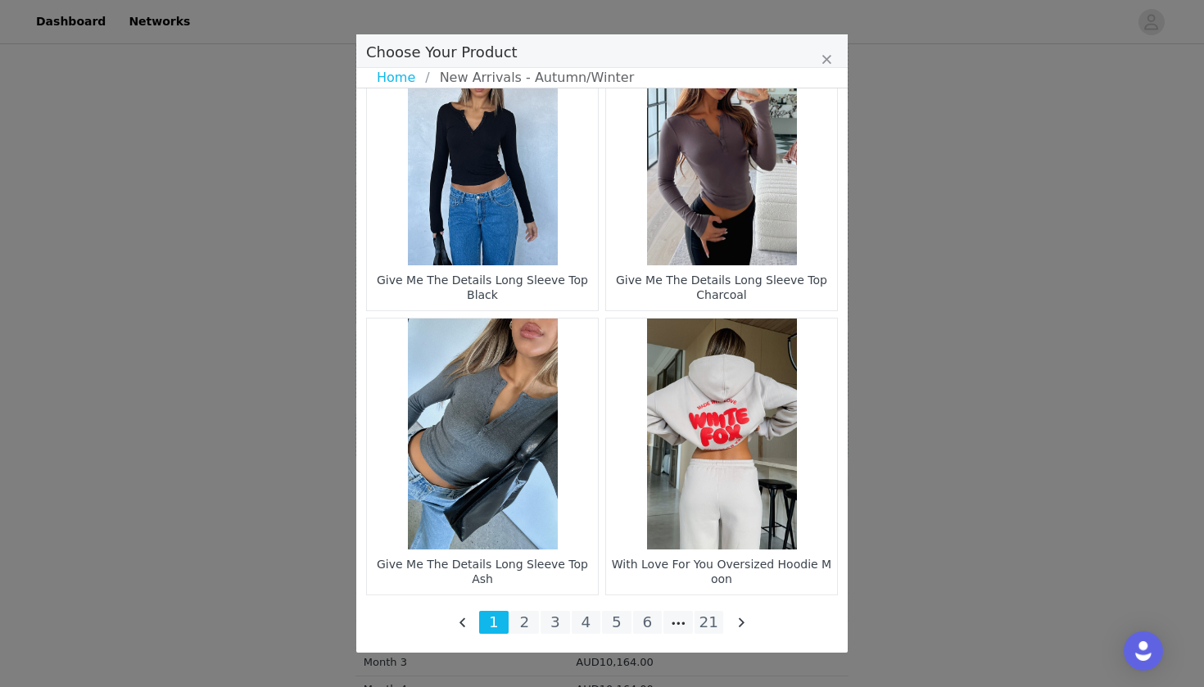
scroll to position [1302, 0]
click at [534, 621] on li "2" at bounding box center [524, 622] width 29 height 23
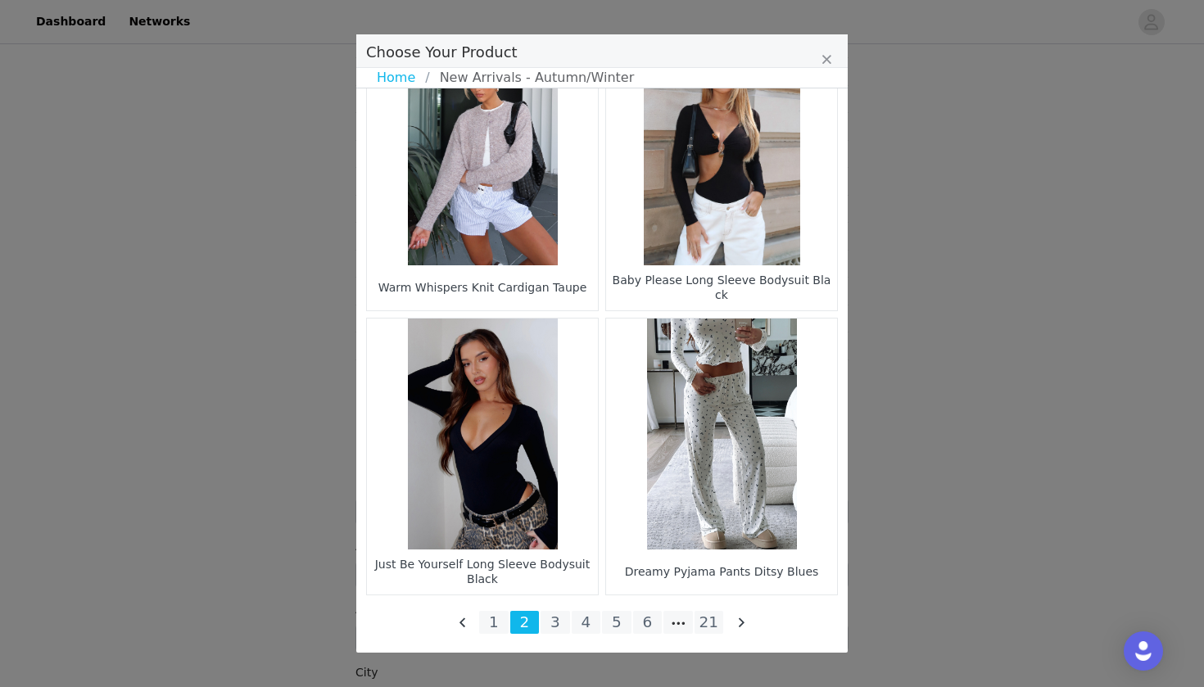
scroll to position [1477, 0]
click at [555, 626] on li "3" at bounding box center [555, 622] width 29 height 23
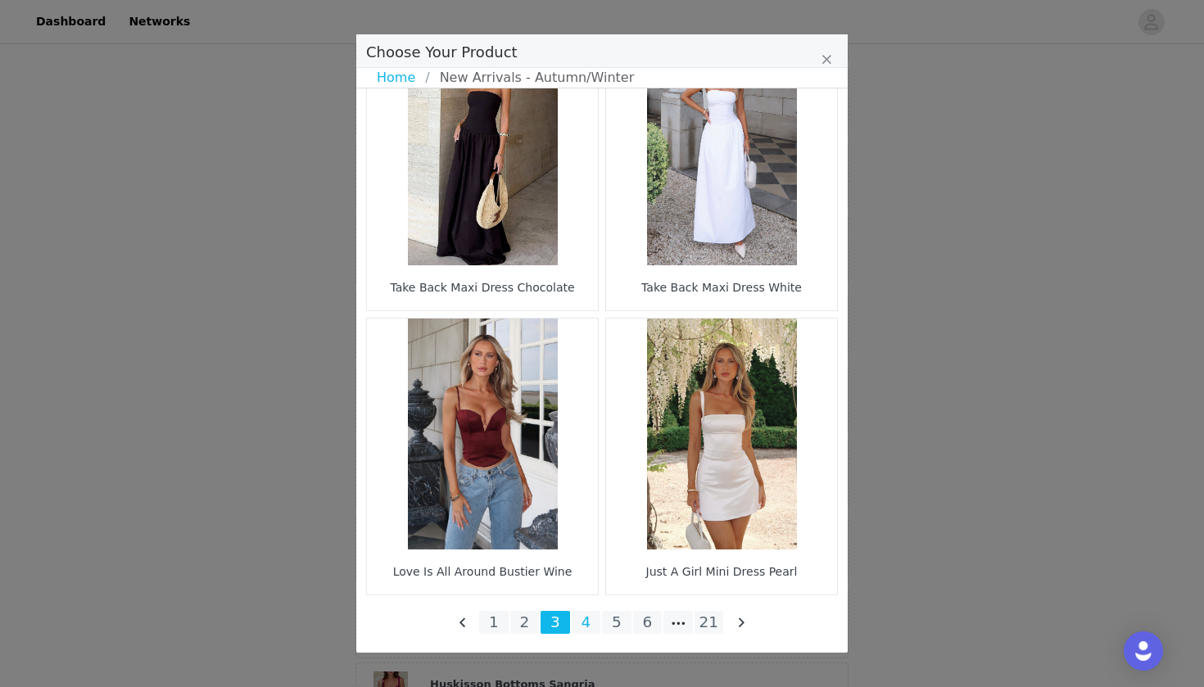
scroll to position [2339, 0]
click at [580, 626] on li "4" at bounding box center [586, 622] width 29 height 23
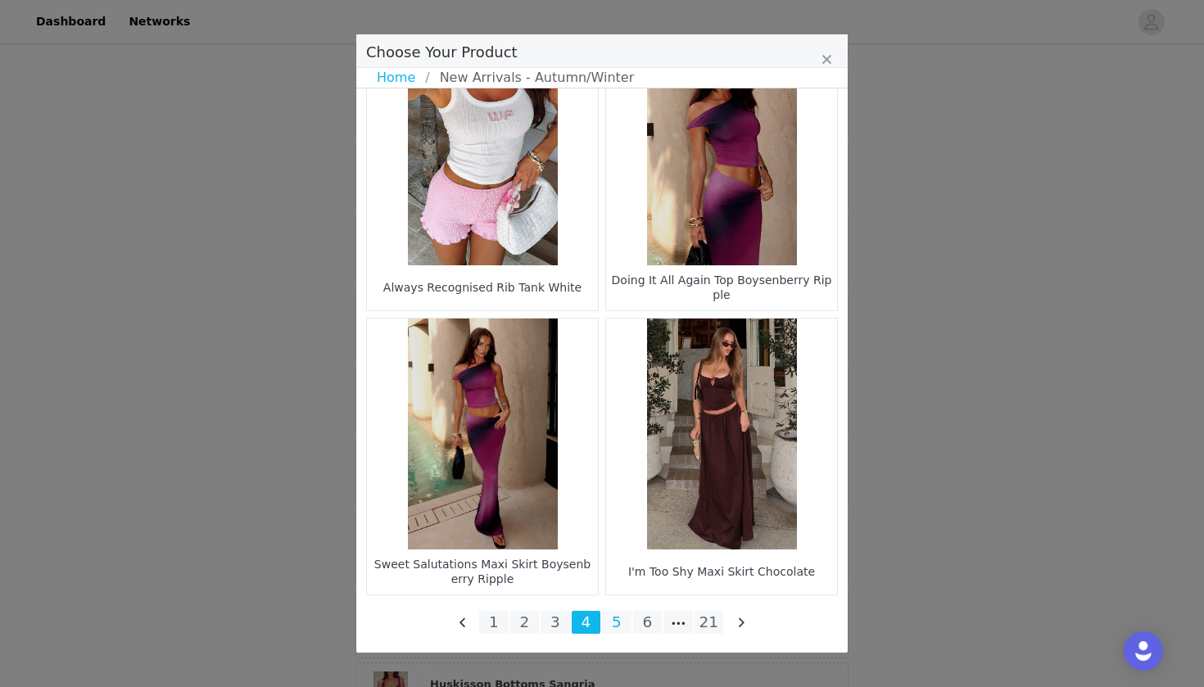
click at [618, 619] on li "5" at bounding box center [616, 622] width 29 height 23
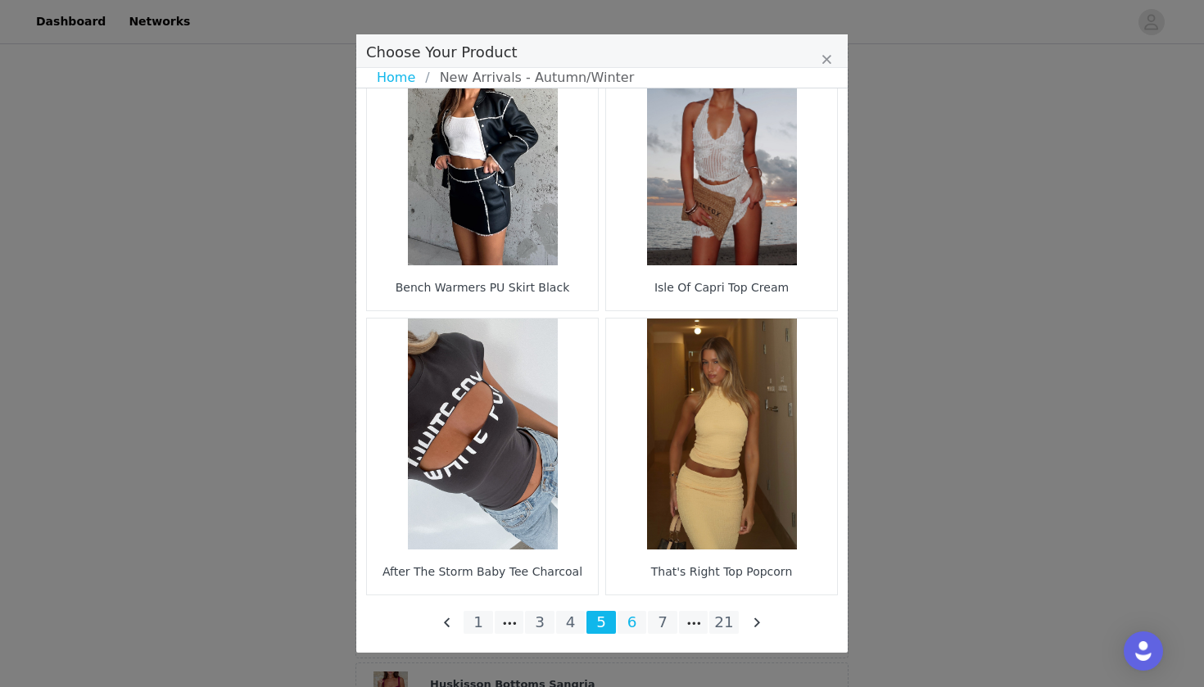
click at [637, 626] on li "6" at bounding box center [632, 622] width 29 height 23
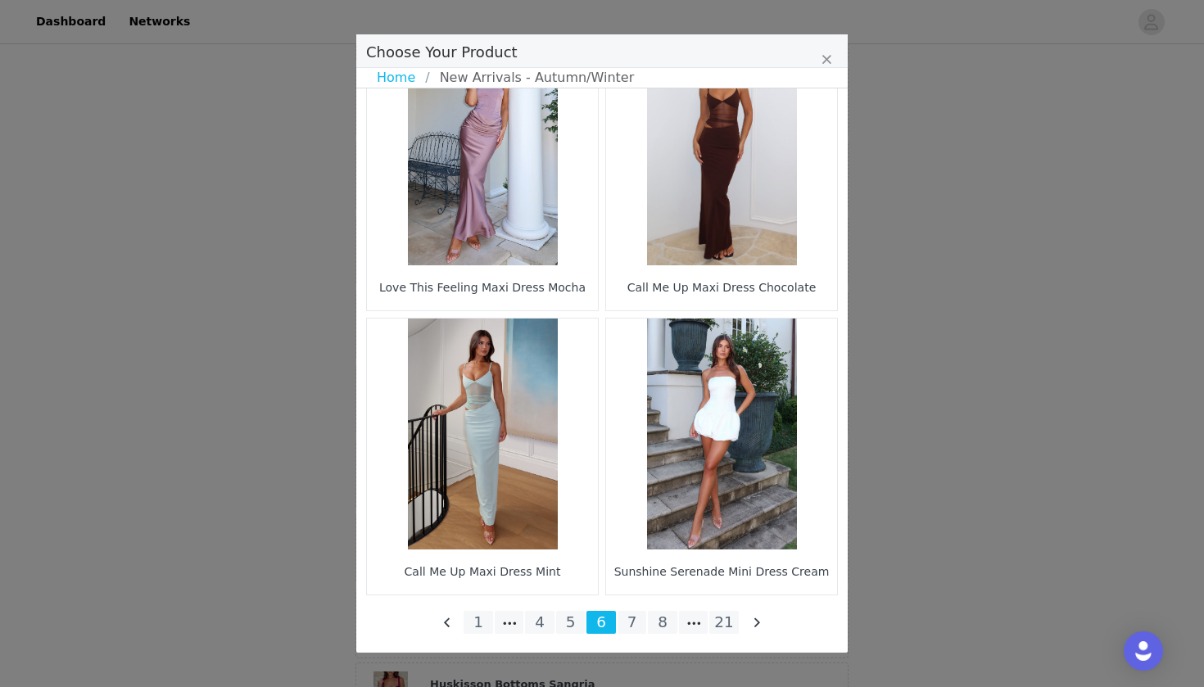
click at [637, 626] on li "7" at bounding box center [632, 622] width 29 height 23
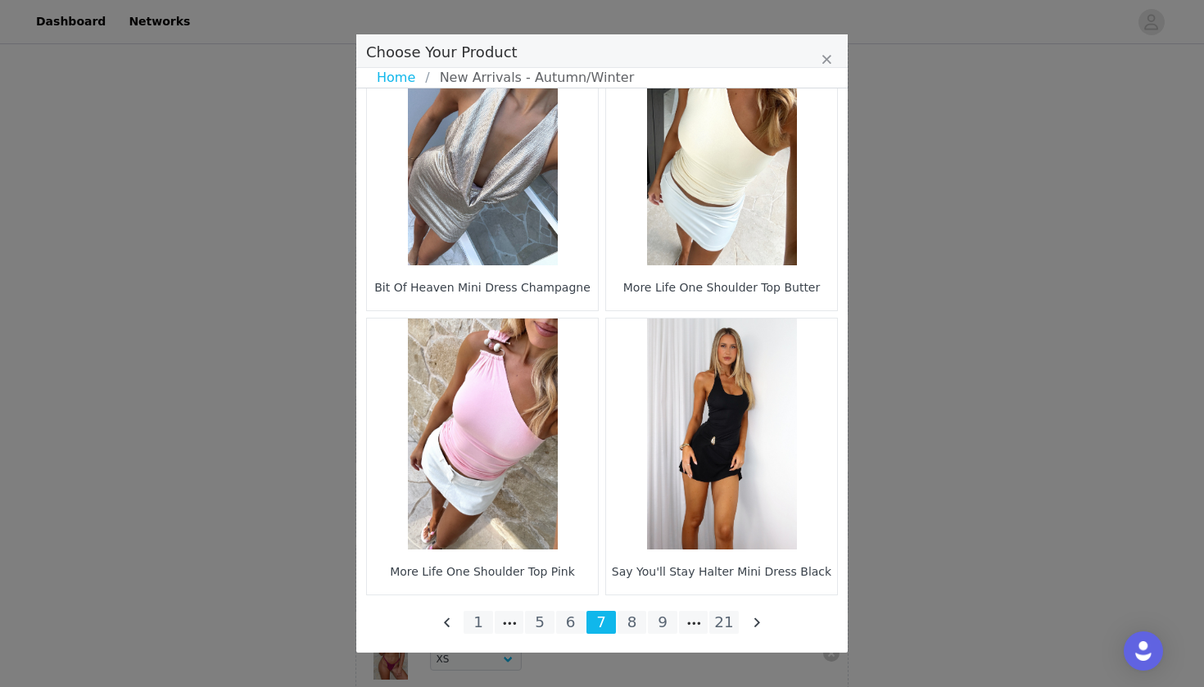
scroll to position [640, 0]
click at [631, 623] on li "8" at bounding box center [632, 622] width 29 height 23
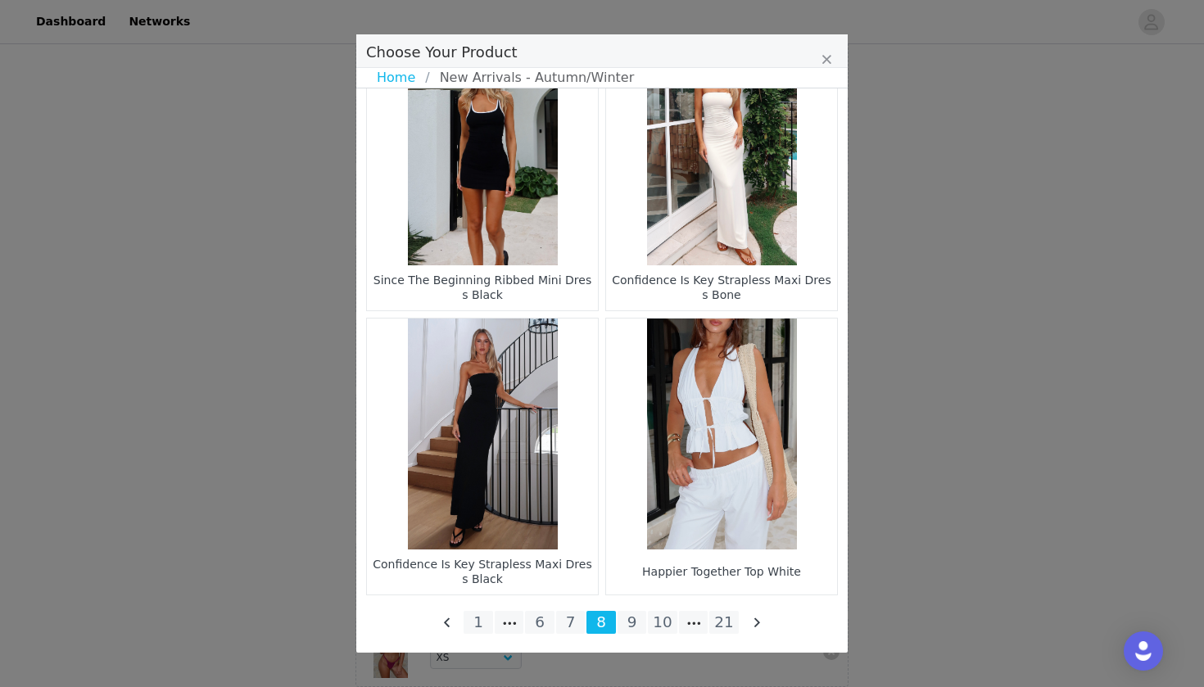
scroll to position [2339, 0]
click at [635, 619] on li "9" at bounding box center [632, 622] width 29 height 23
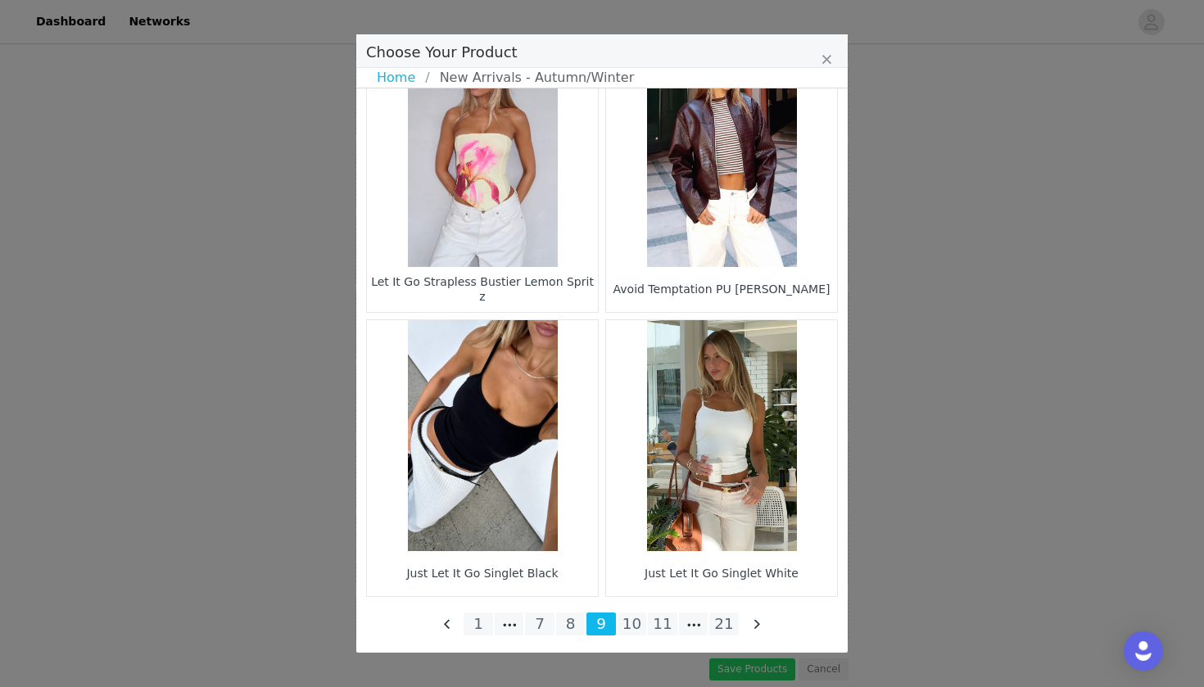
scroll to position [2334, 0]
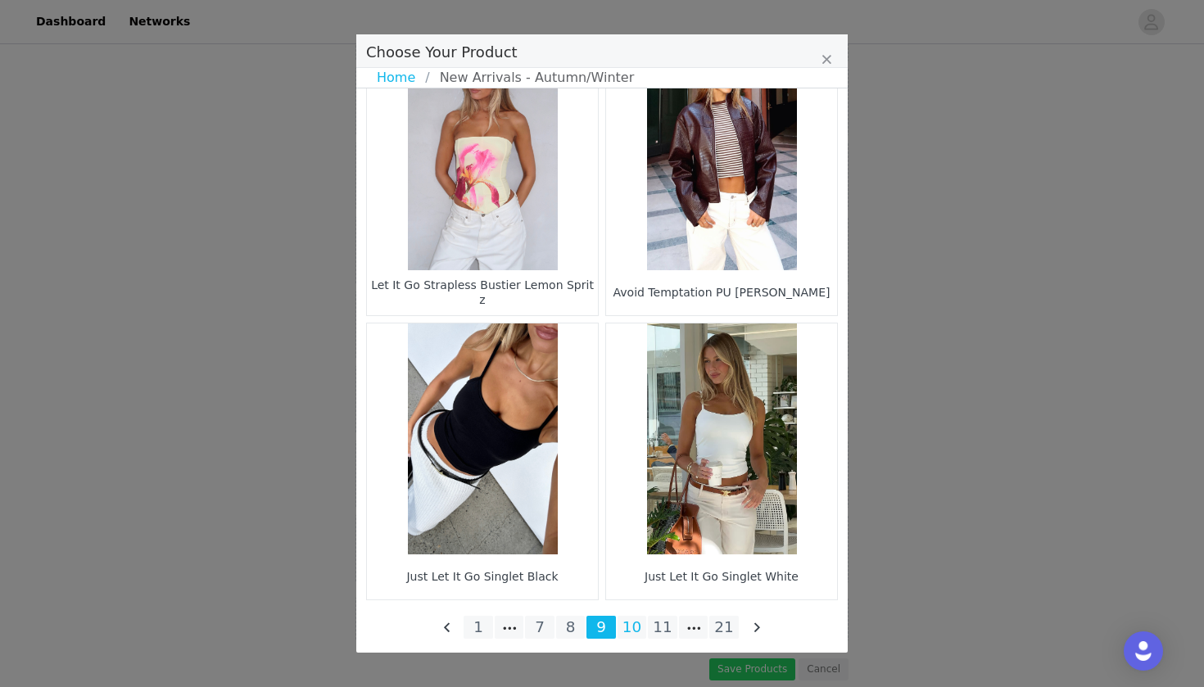
click at [628, 626] on li "10" at bounding box center [632, 627] width 29 height 23
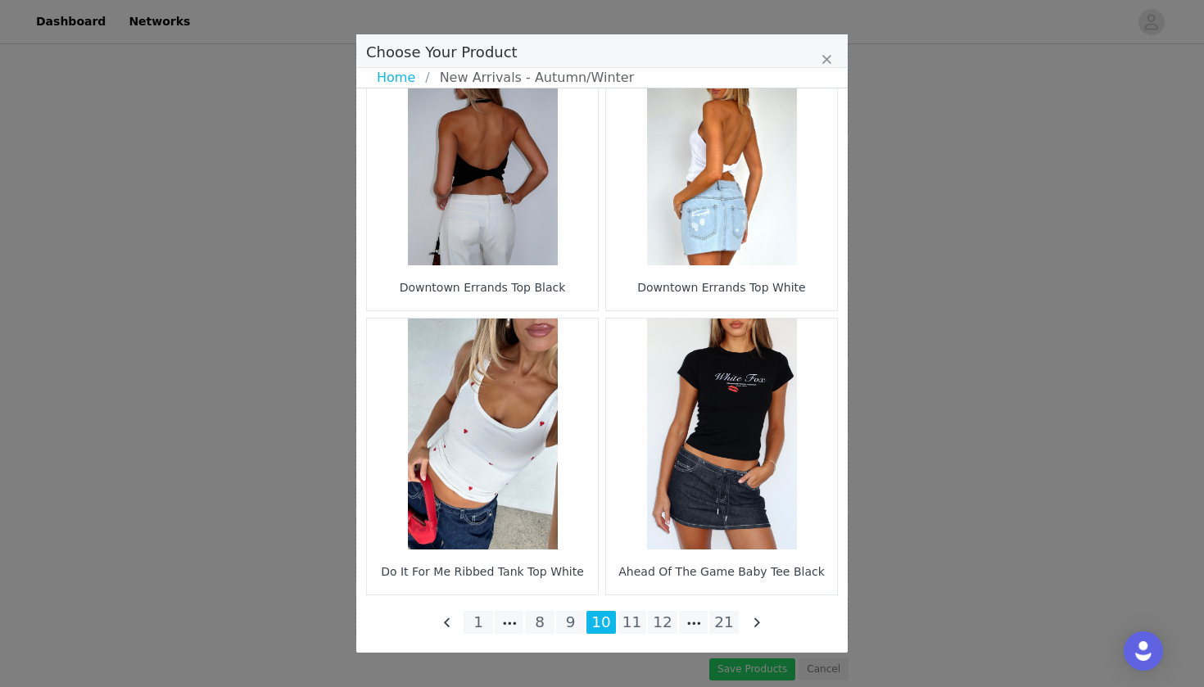
scroll to position [2339, 0]
click at [631, 626] on li "11" at bounding box center [632, 622] width 29 height 23
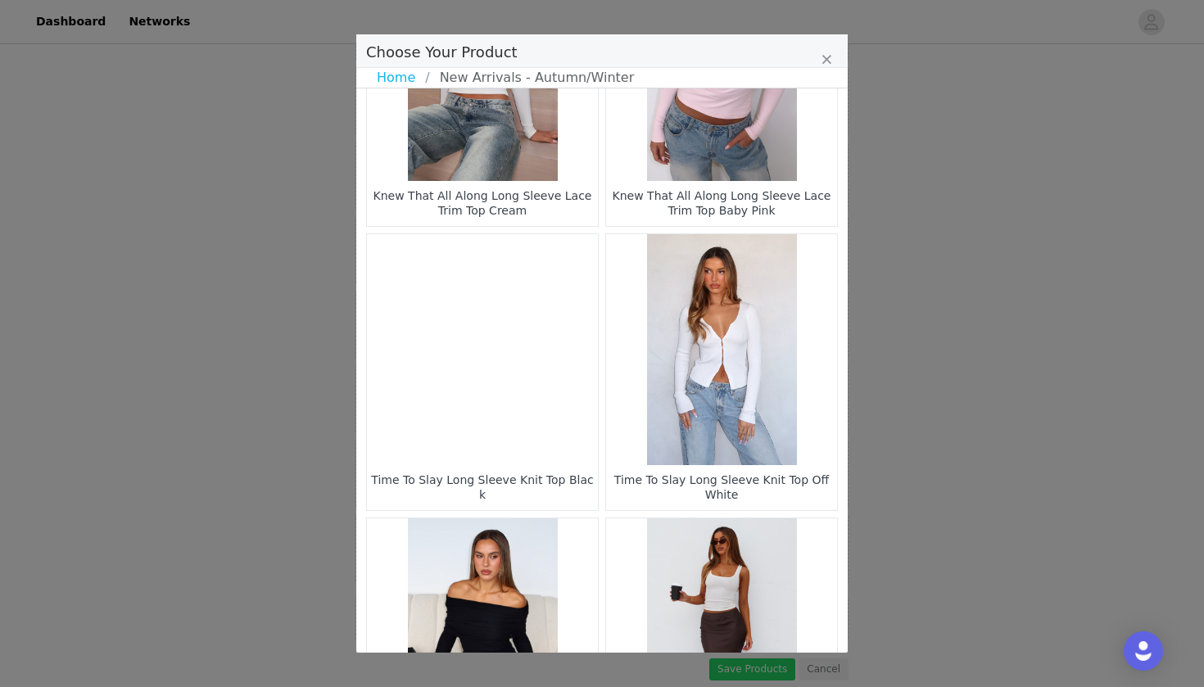
scroll to position [2146, 0]
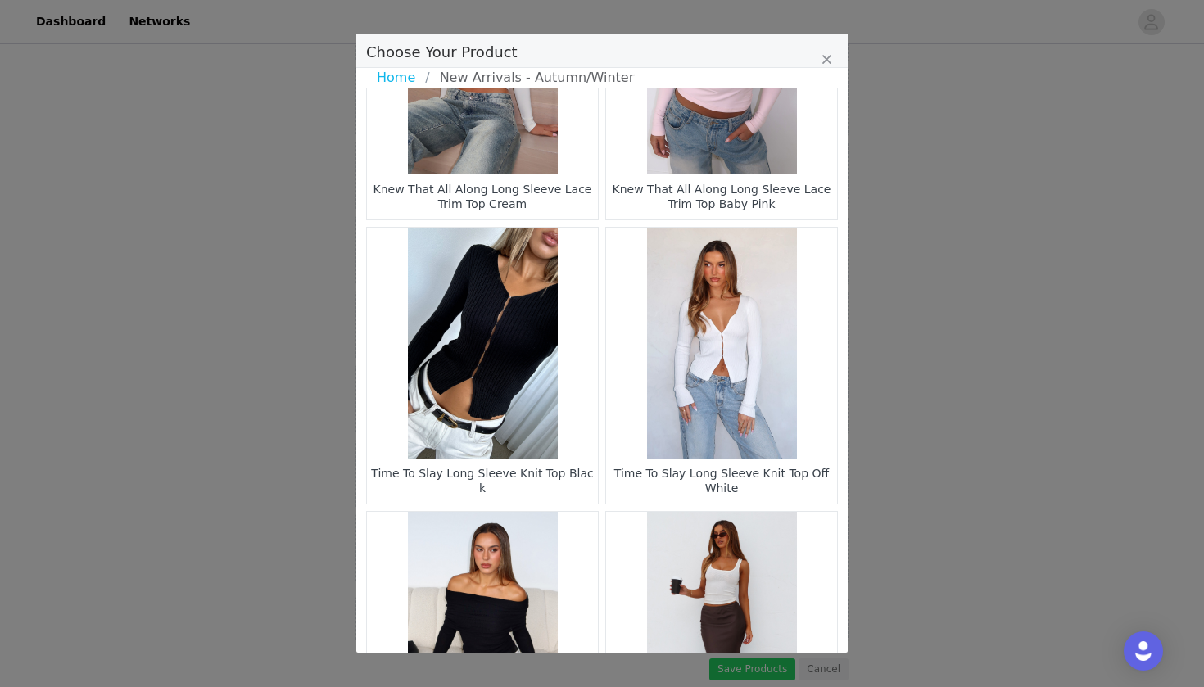
click at [739, 342] on figure "Choose Your Product" at bounding box center [721, 343] width 231 height 231
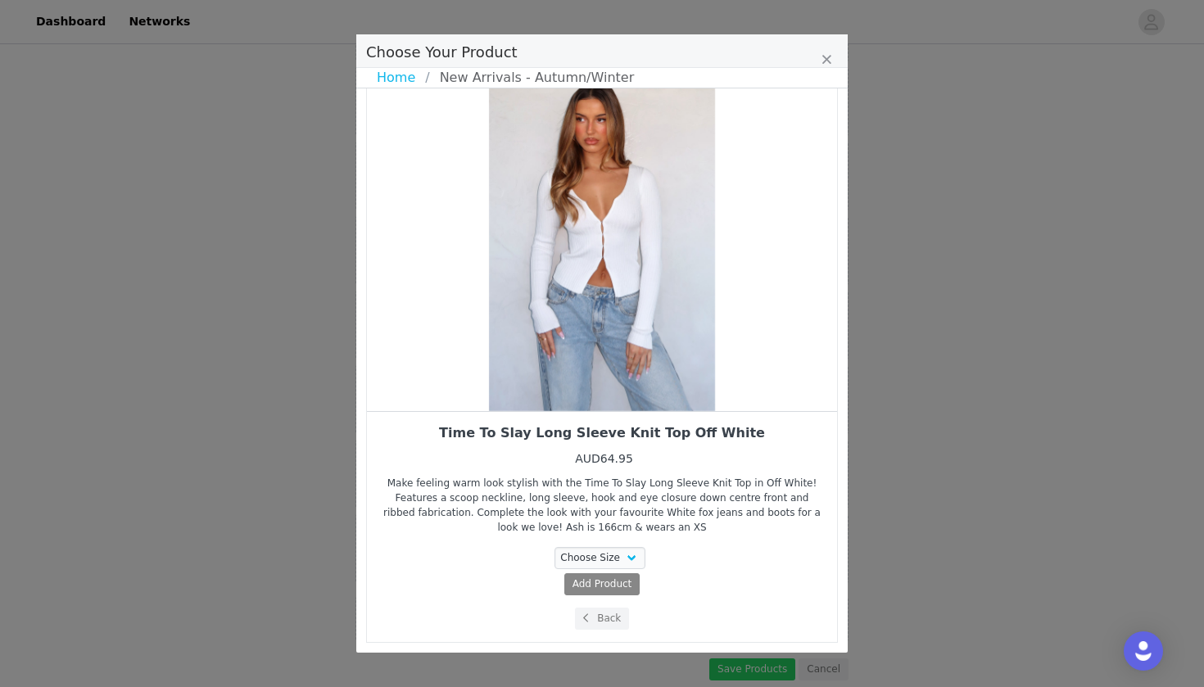
scroll to position [36, 0]
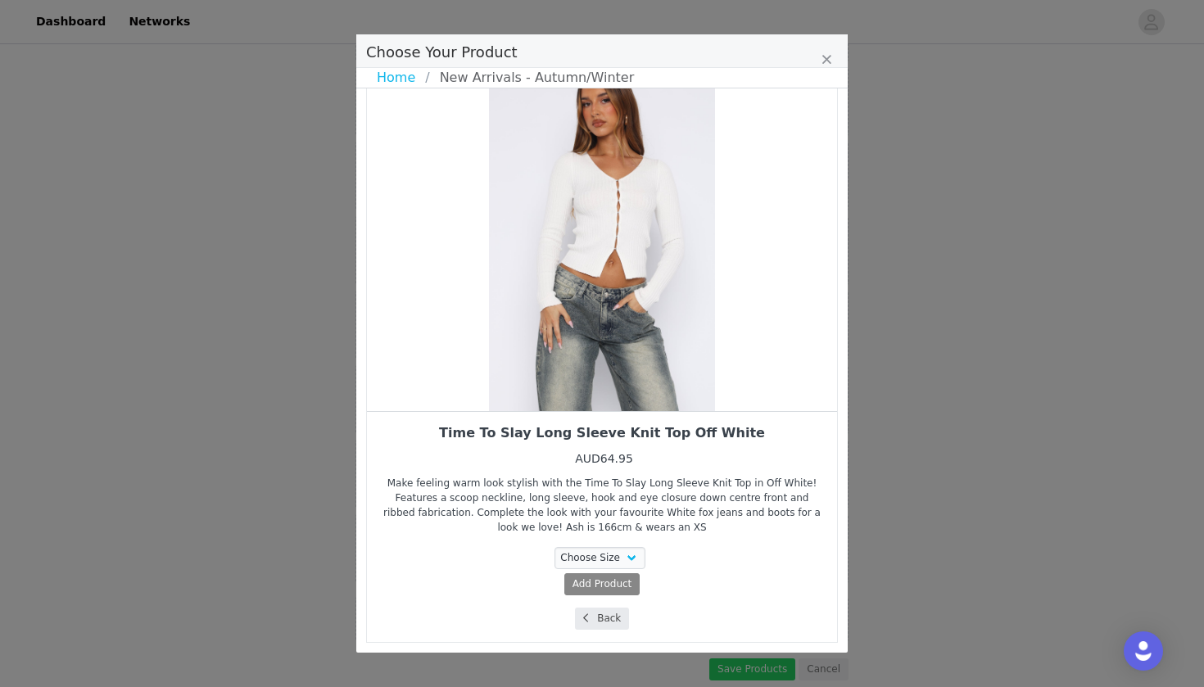
click at [605, 611] on button "Back" at bounding box center [602, 619] width 55 height 22
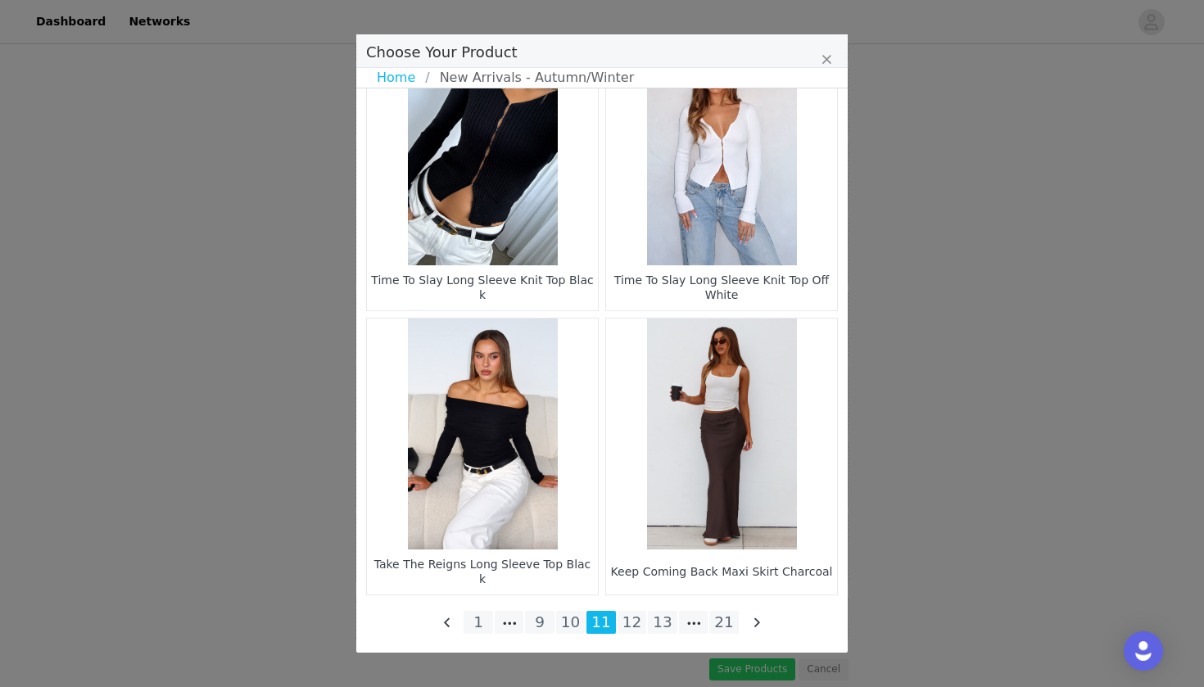
scroll to position [2339, 0]
click at [627, 617] on li "12" at bounding box center [632, 622] width 29 height 23
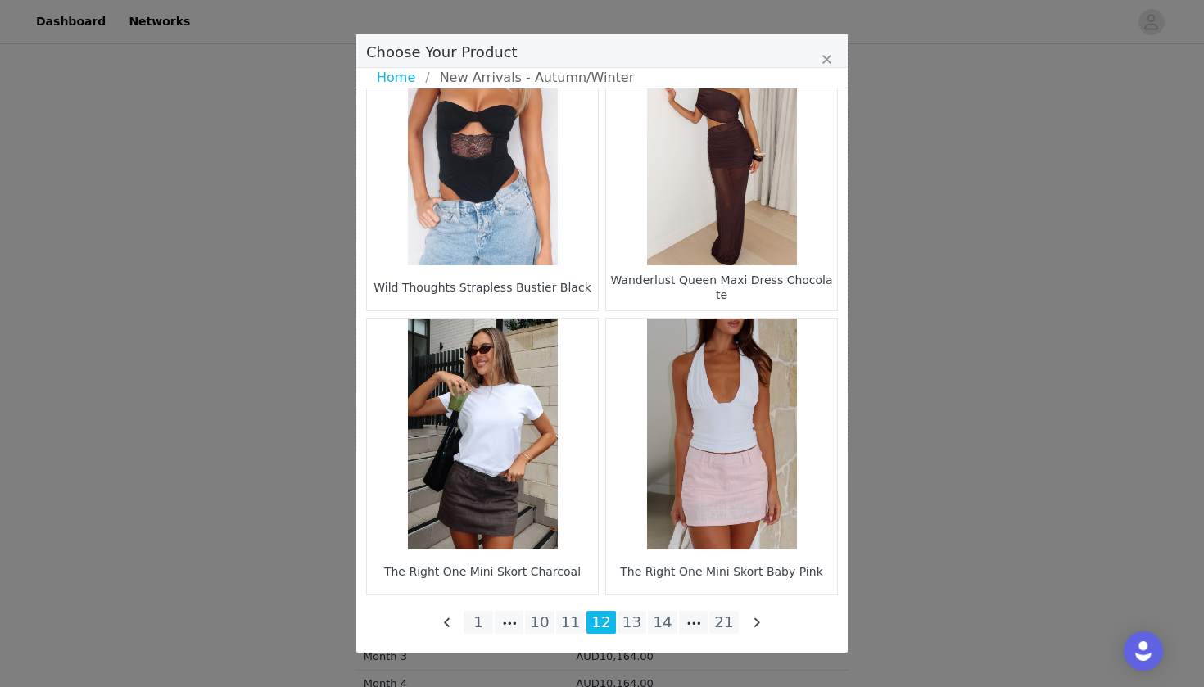
scroll to position [933, 0]
click at [639, 623] on li "13" at bounding box center [632, 622] width 29 height 23
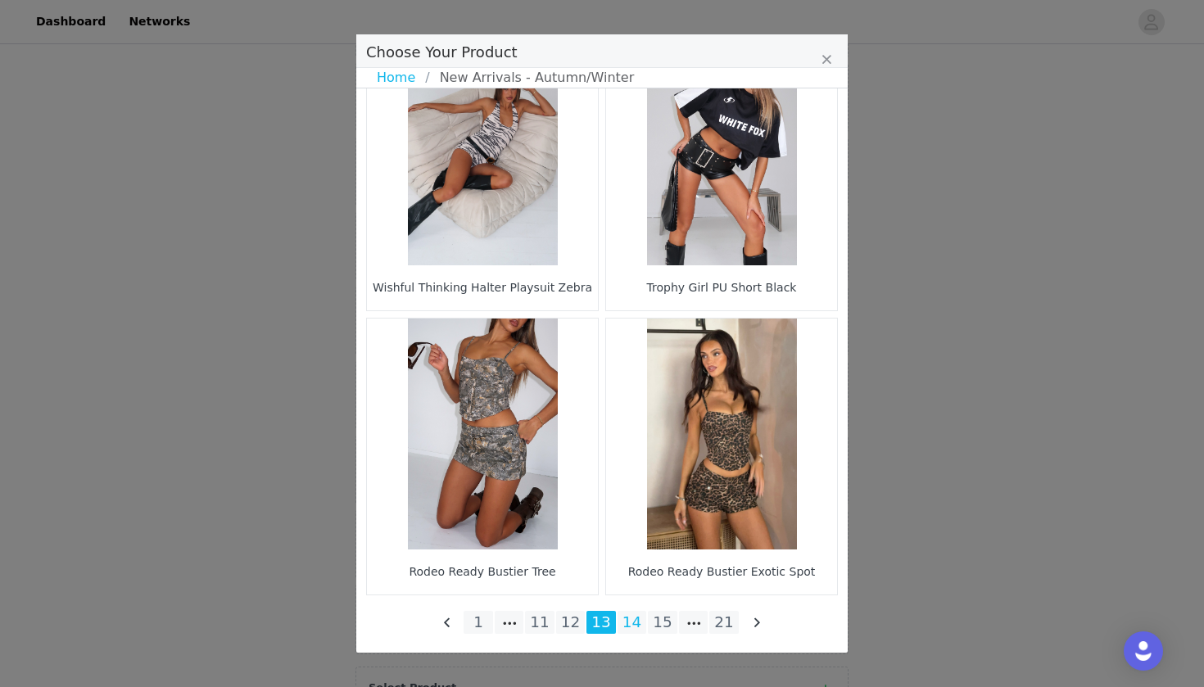
scroll to position [2339, 0]
click at [630, 623] on li "14" at bounding box center [632, 622] width 29 height 23
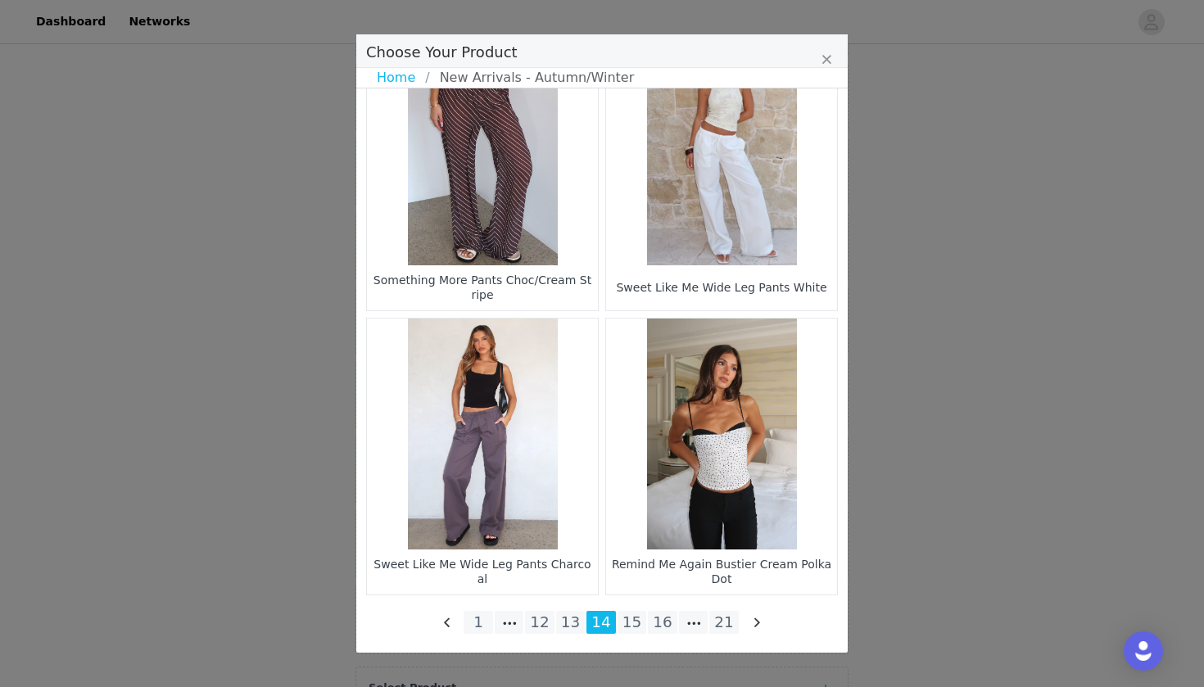
scroll to position [678, 0]
click at [627, 614] on li "15" at bounding box center [632, 622] width 29 height 23
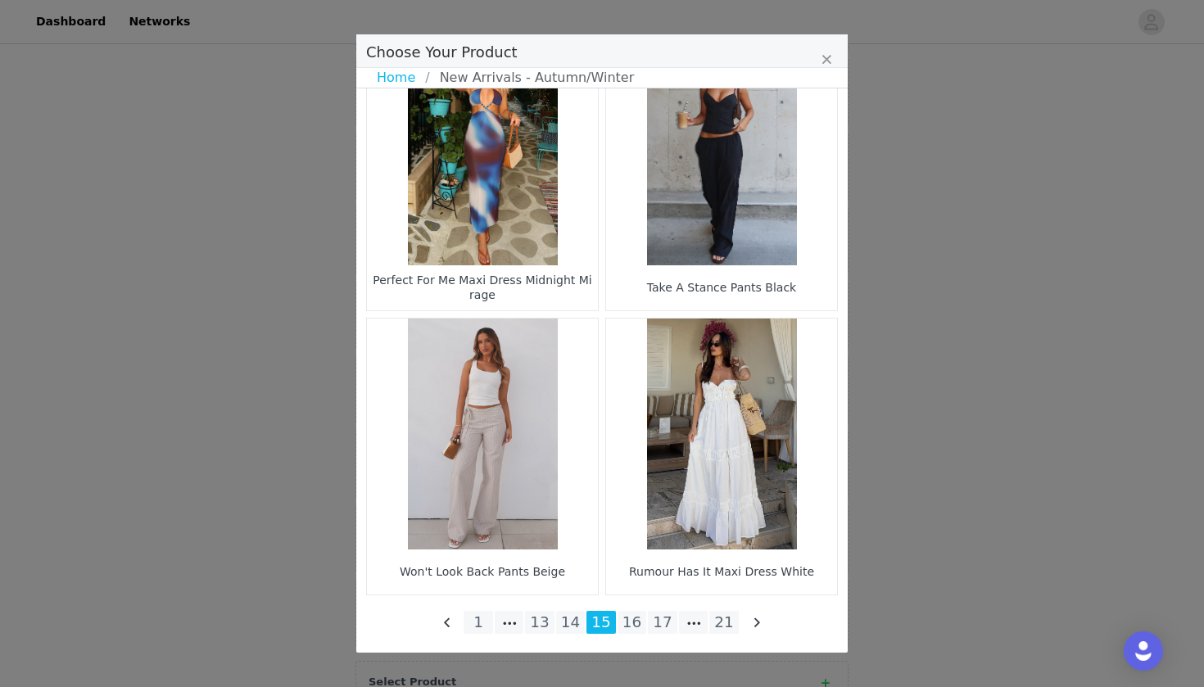
scroll to position [2339, 0]
click at [623, 626] on li "16" at bounding box center [632, 622] width 29 height 23
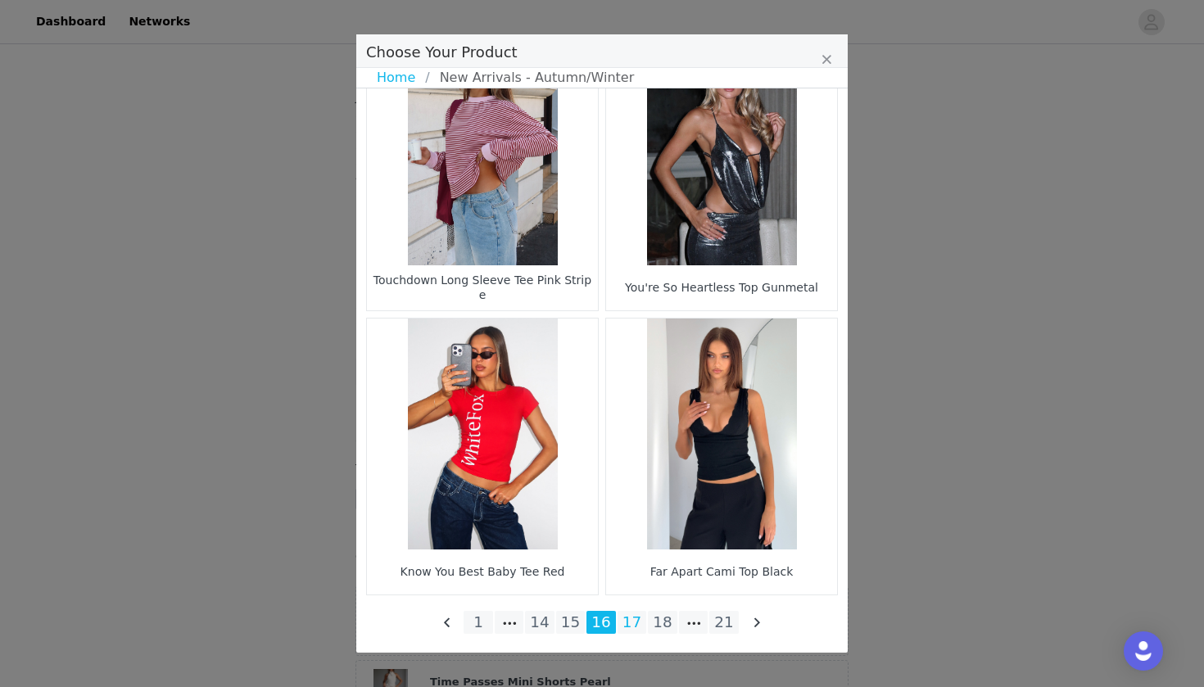
click at [628, 619] on li "17" at bounding box center [632, 622] width 29 height 23
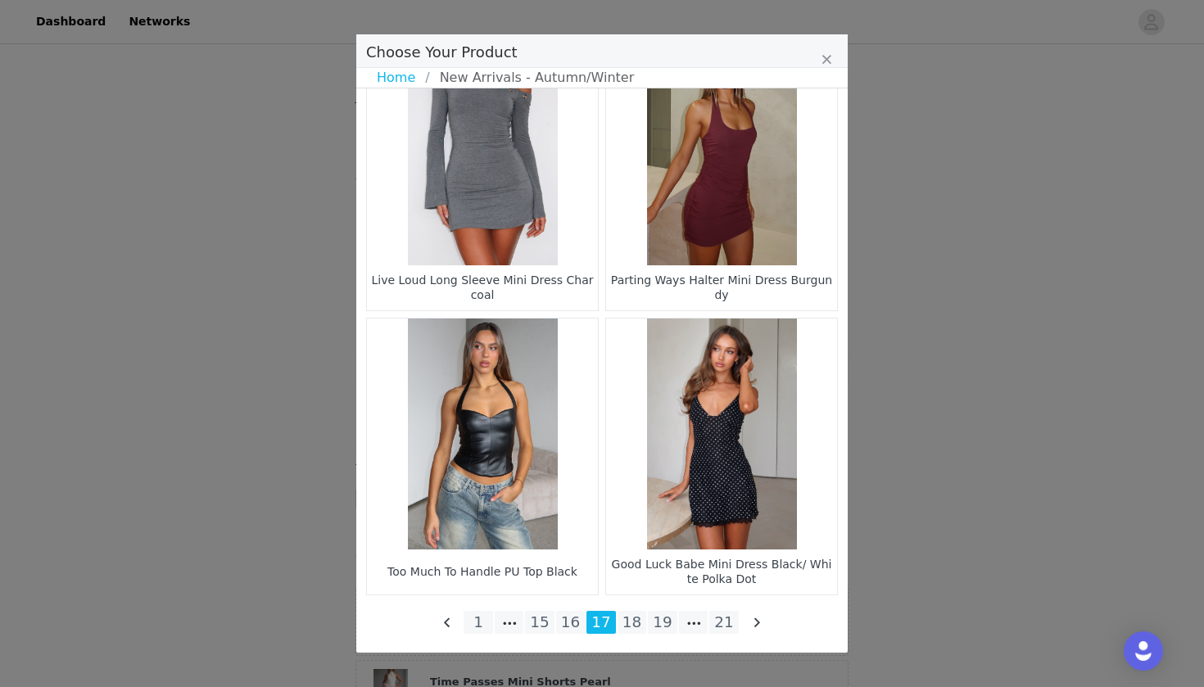
click at [637, 625] on li "18" at bounding box center [632, 622] width 29 height 23
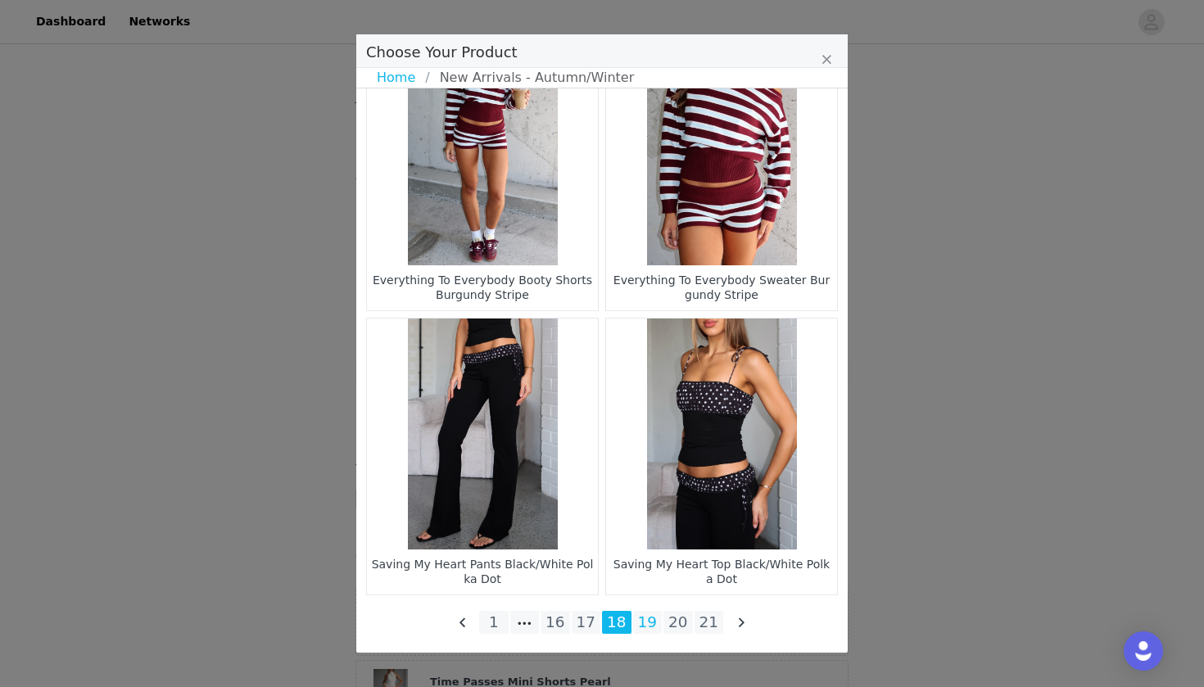
click at [649, 624] on li "19" at bounding box center [647, 622] width 29 height 23
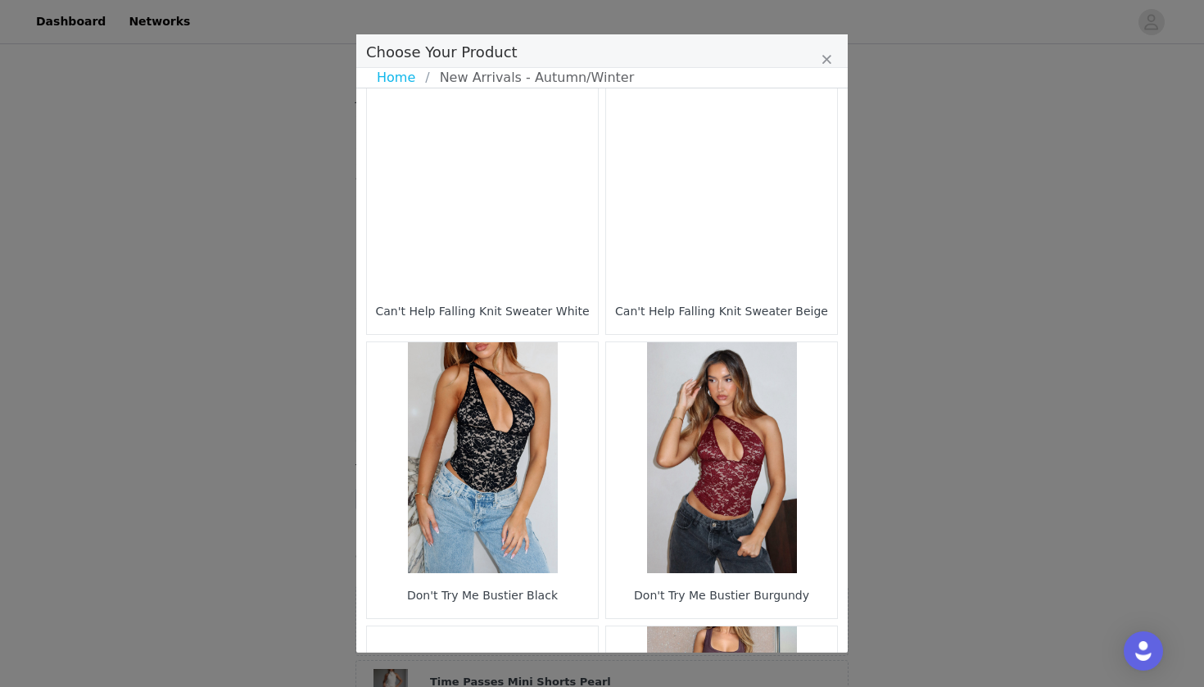
scroll to position [608, 0]
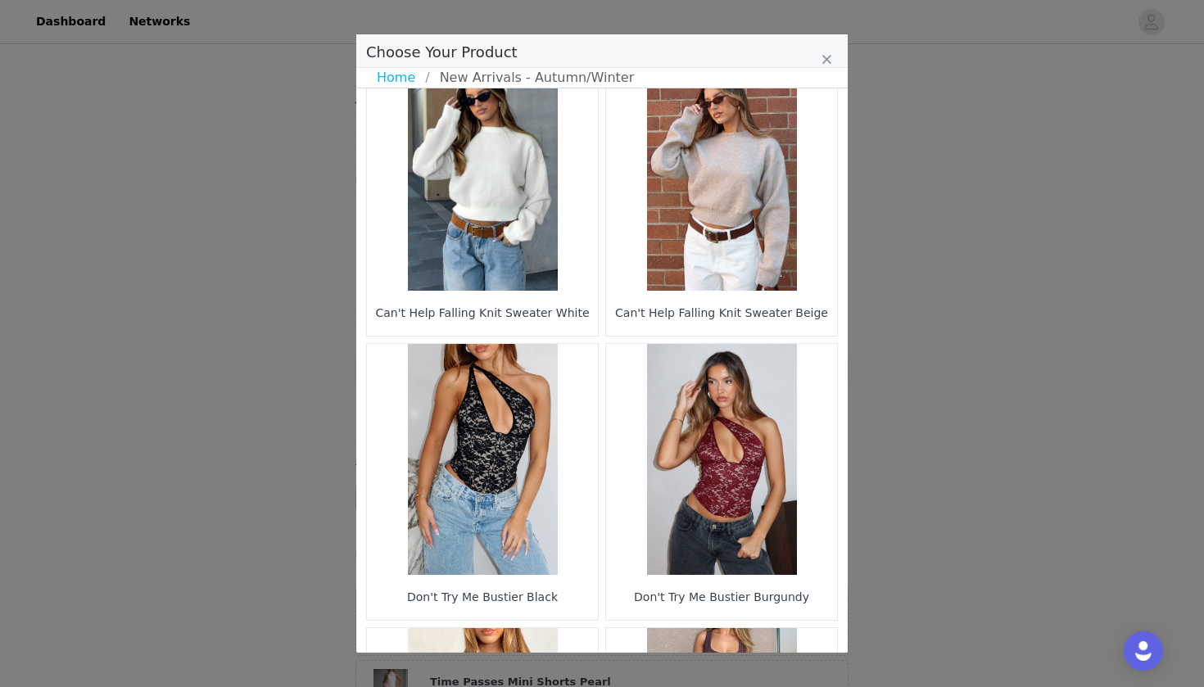
click at [525, 169] on figure "Choose Your Product" at bounding box center [482, 175] width 231 height 231
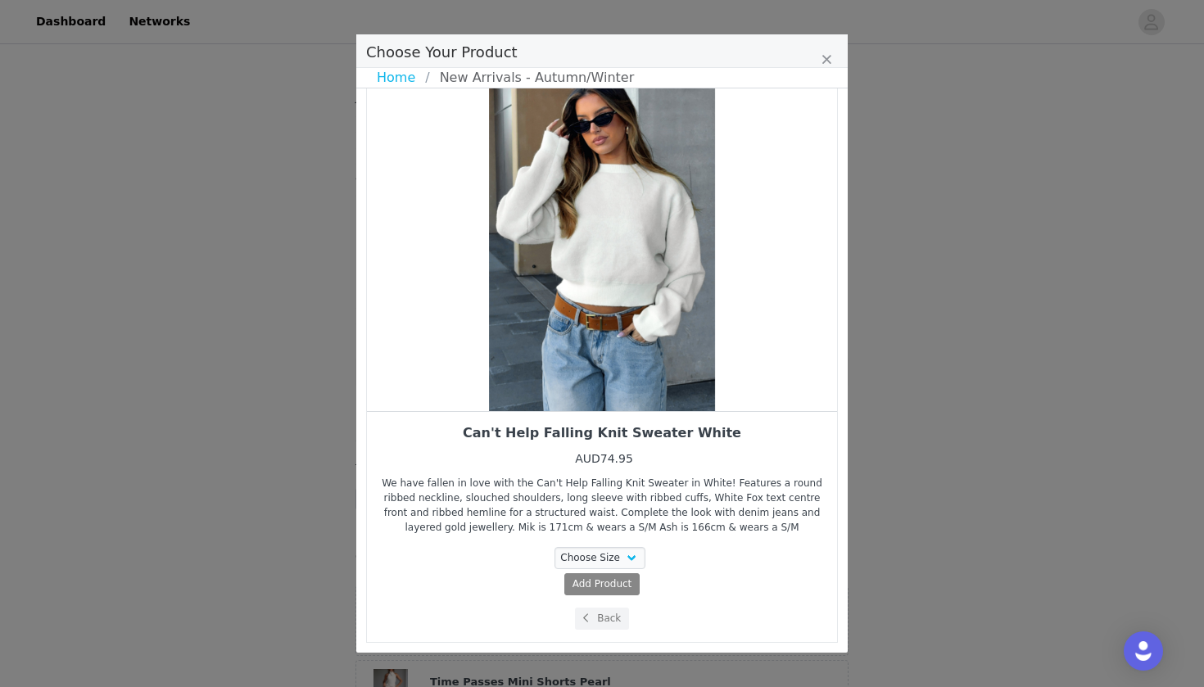
scroll to position [36, 0]
select select "27628154"
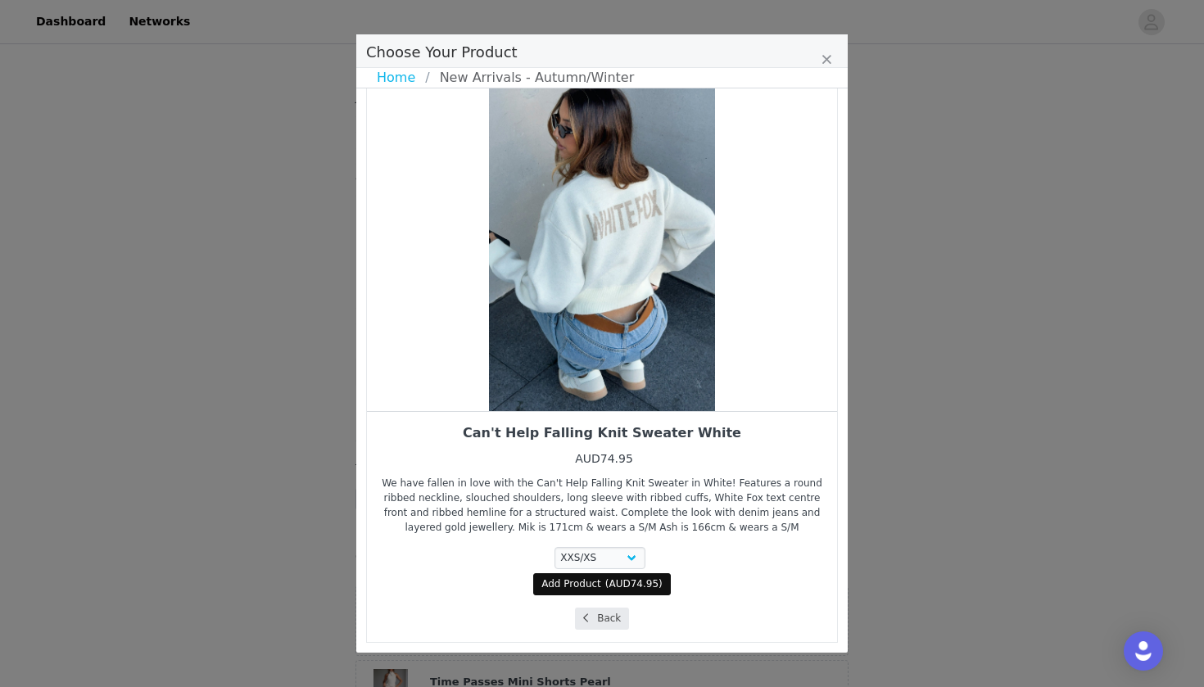
click at [594, 623] on button "Back" at bounding box center [602, 619] width 55 height 22
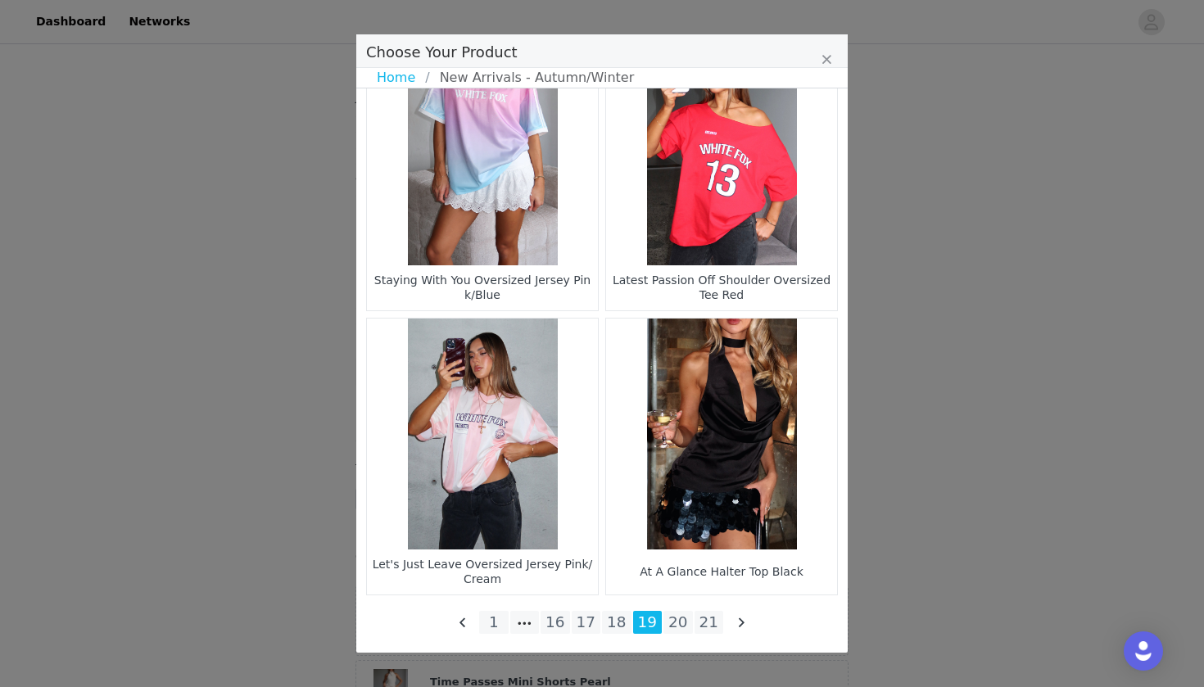
scroll to position [2339, 0]
click at [686, 626] on li "20" at bounding box center [678, 622] width 29 height 23
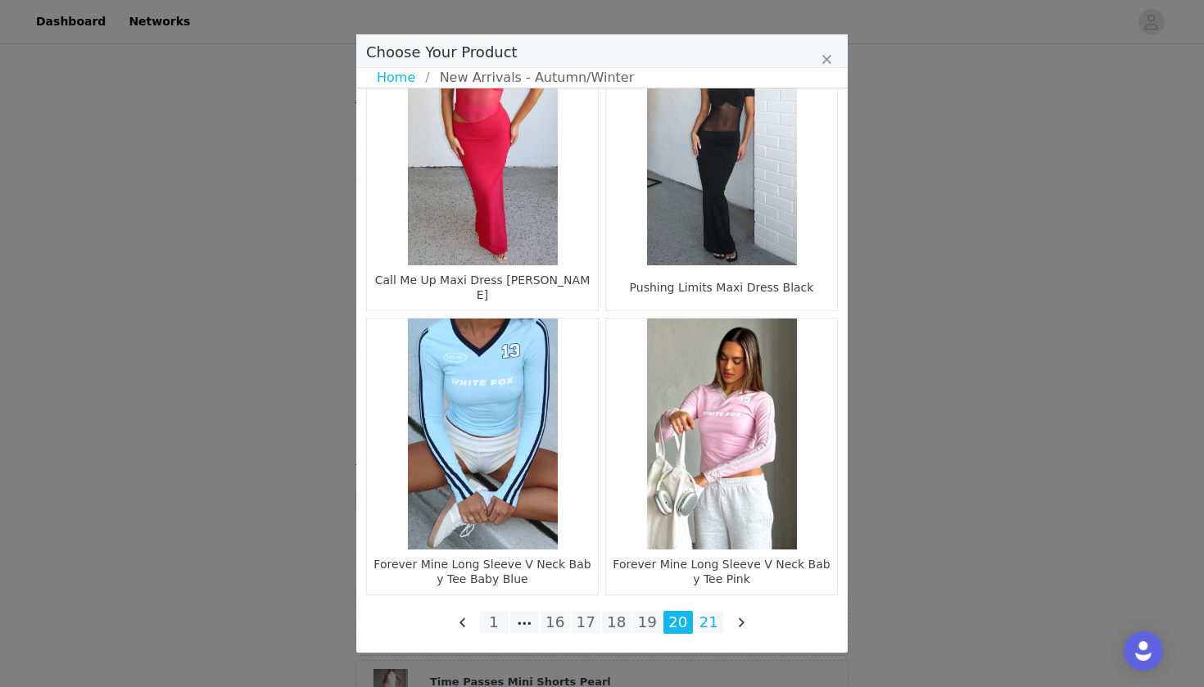
click at [715, 623] on li "21" at bounding box center [709, 622] width 29 height 23
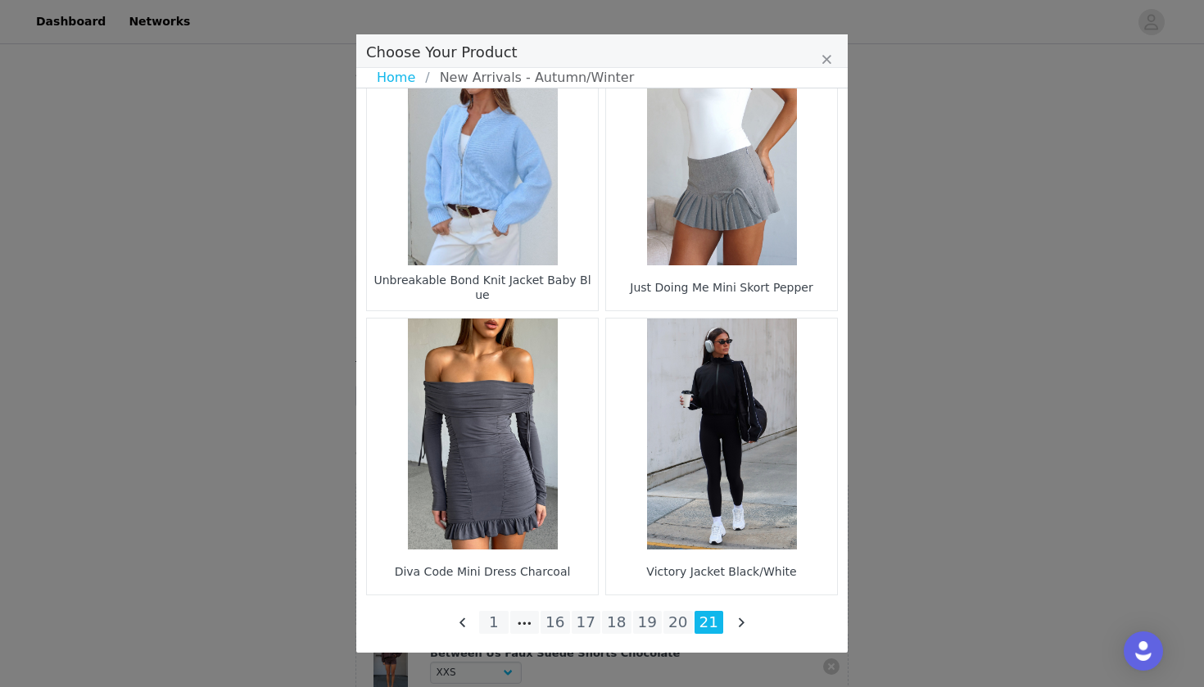
scroll to position [129, 0]
click at [392, 75] on link "Home" at bounding box center [401, 78] width 48 height 20
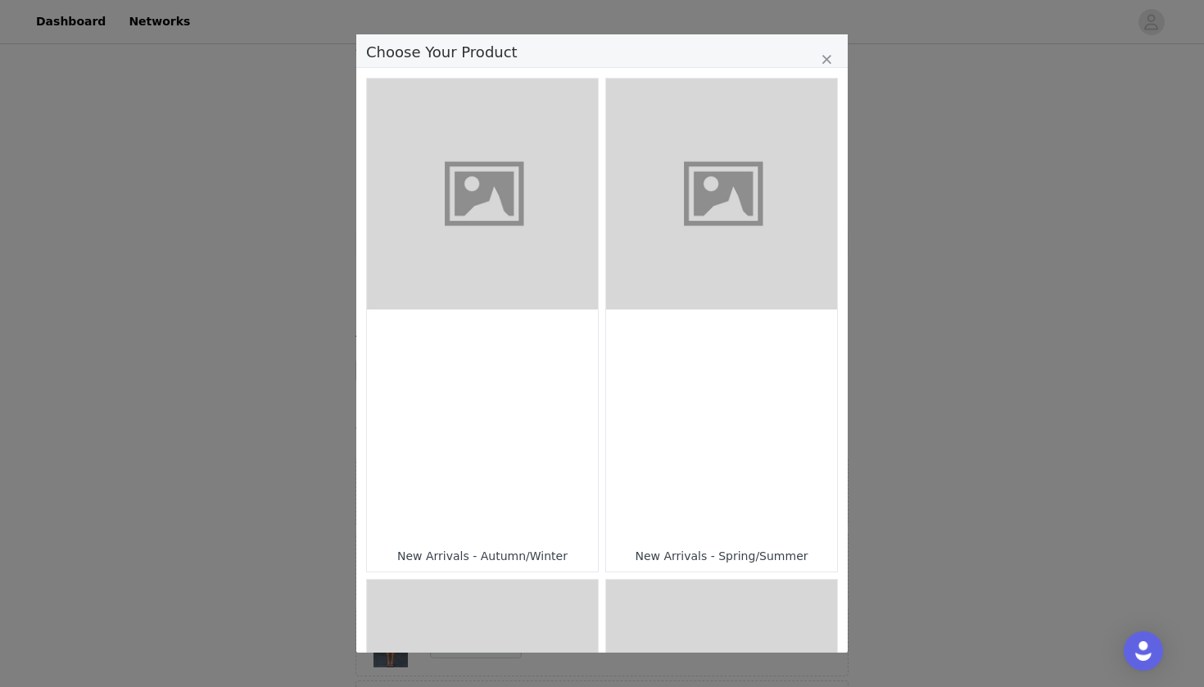
scroll to position [0, 0]
click at [687, 246] on figure "Choose Your Product" at bounding box center [721, 194] width 231 height 231
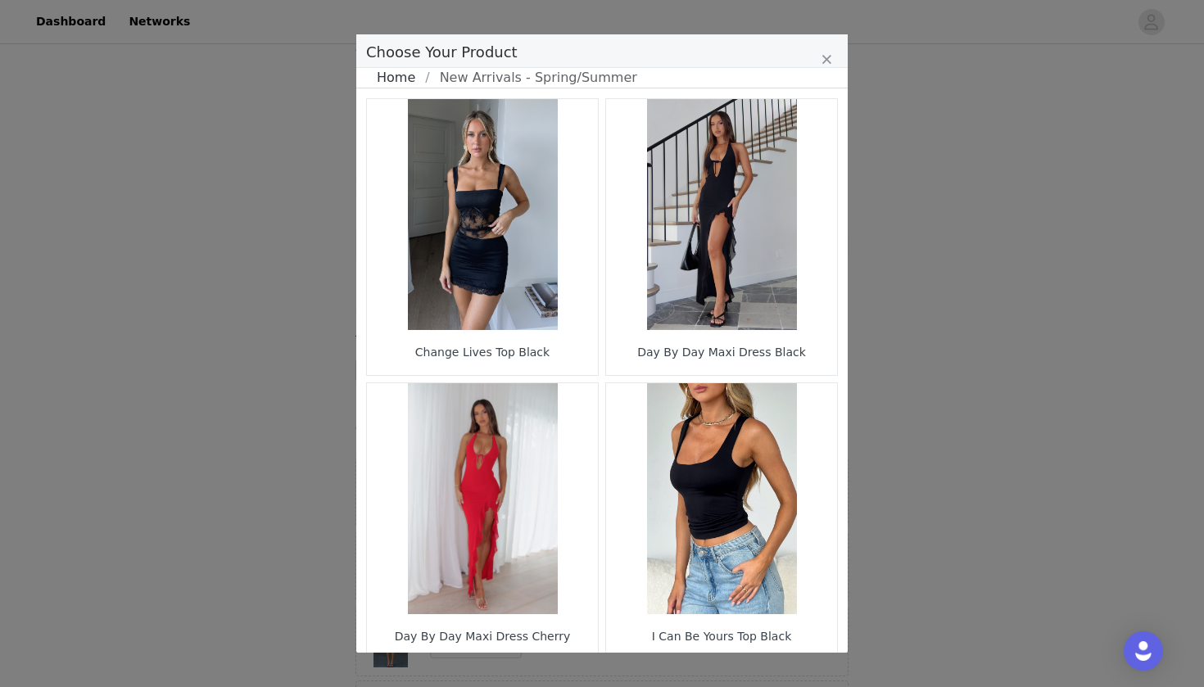
click at [391, 79] on link "Home" at bounding box center [401, 78] width 48 height 20
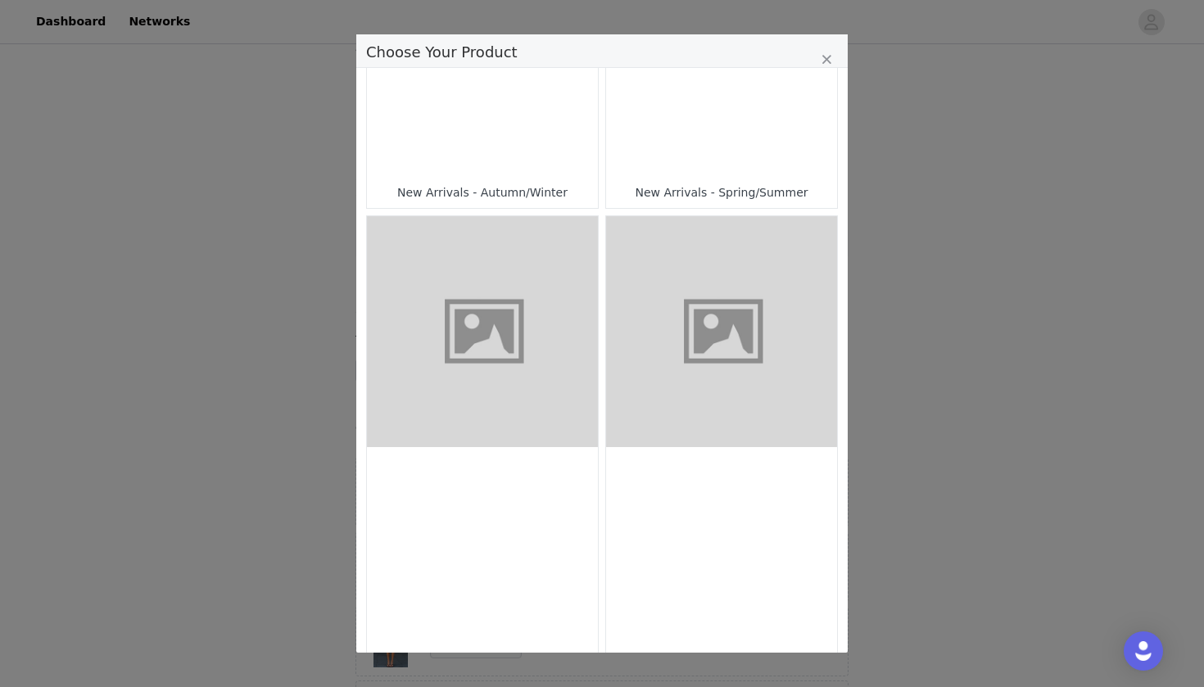
scroll to position [503, 0]
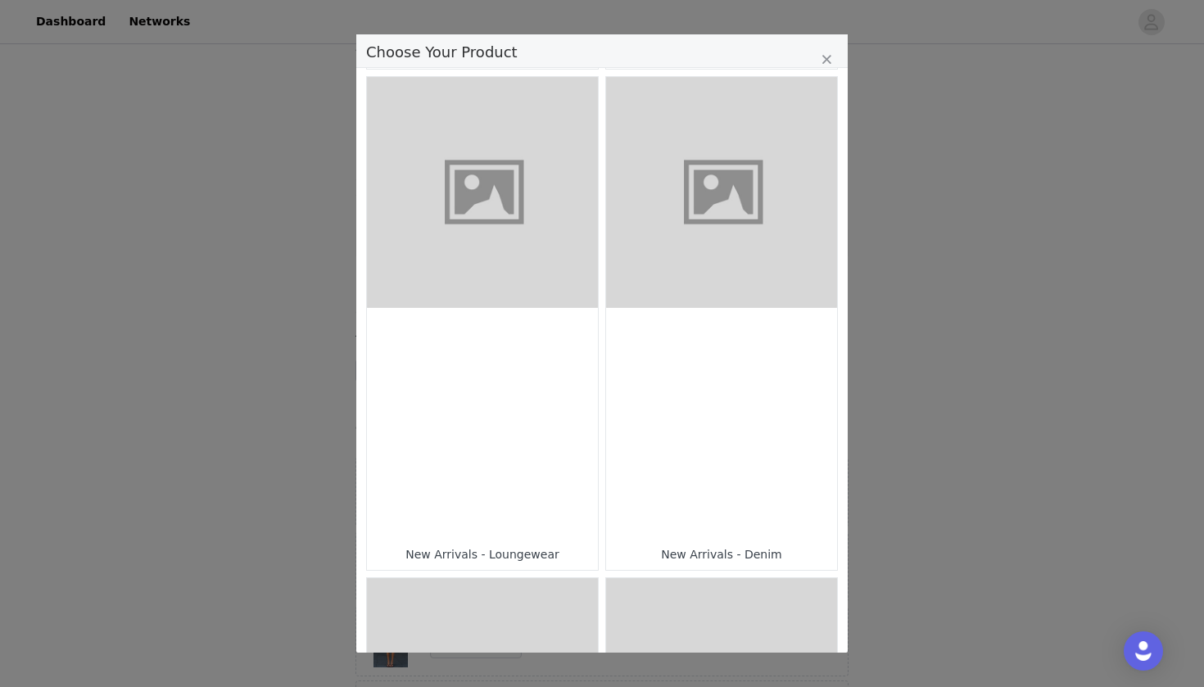
click at [724, 315] on div "Choose Your Product" at bounding box center [721, 423] width 231 height 231
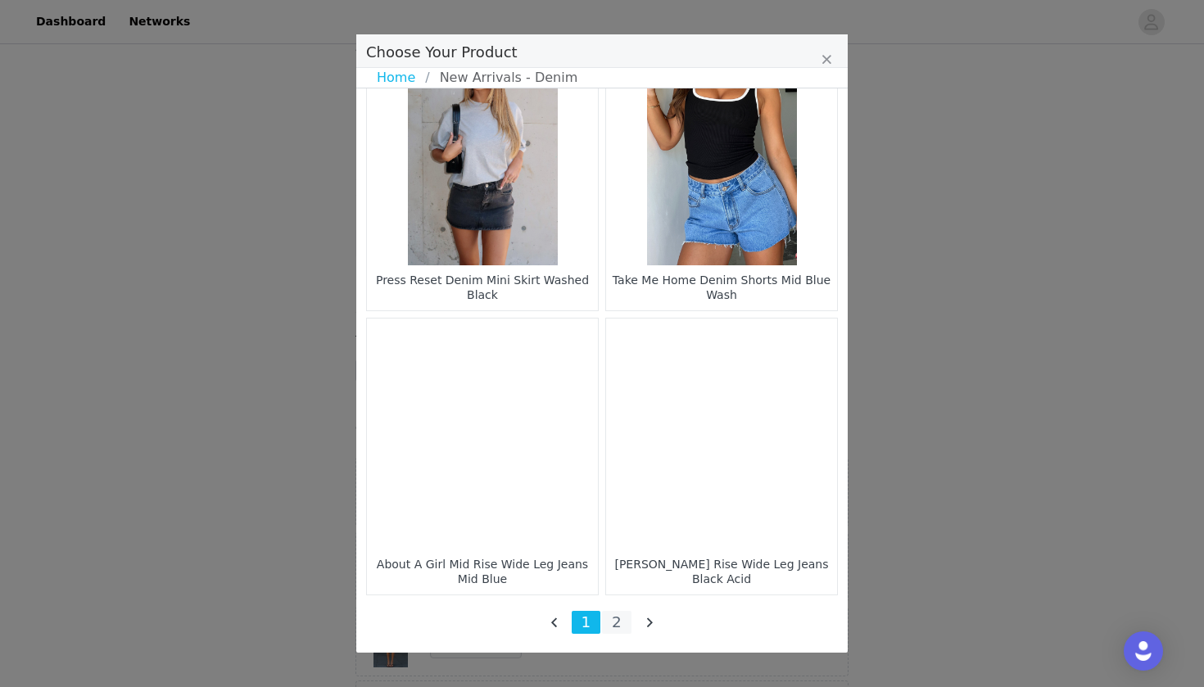
scroll to position [2339, 0]
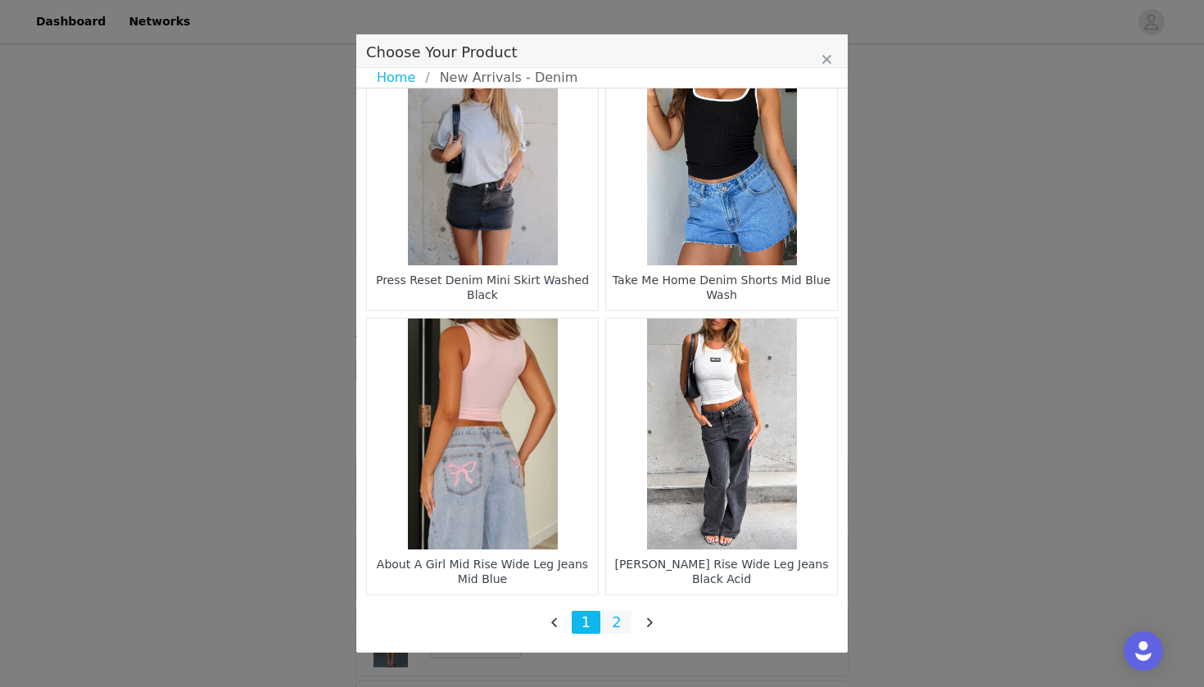
click at [623, 619] on li "2" at bounding box center [616, 622] width 29 height 23
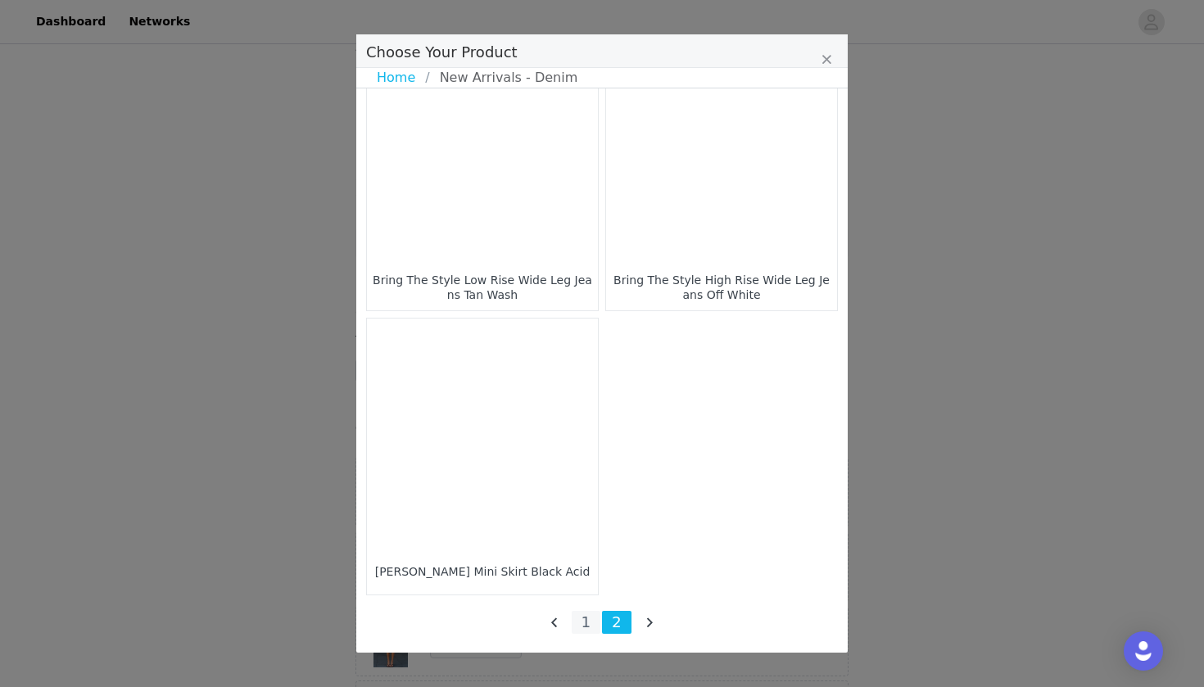
scroll to position [1770, 0]
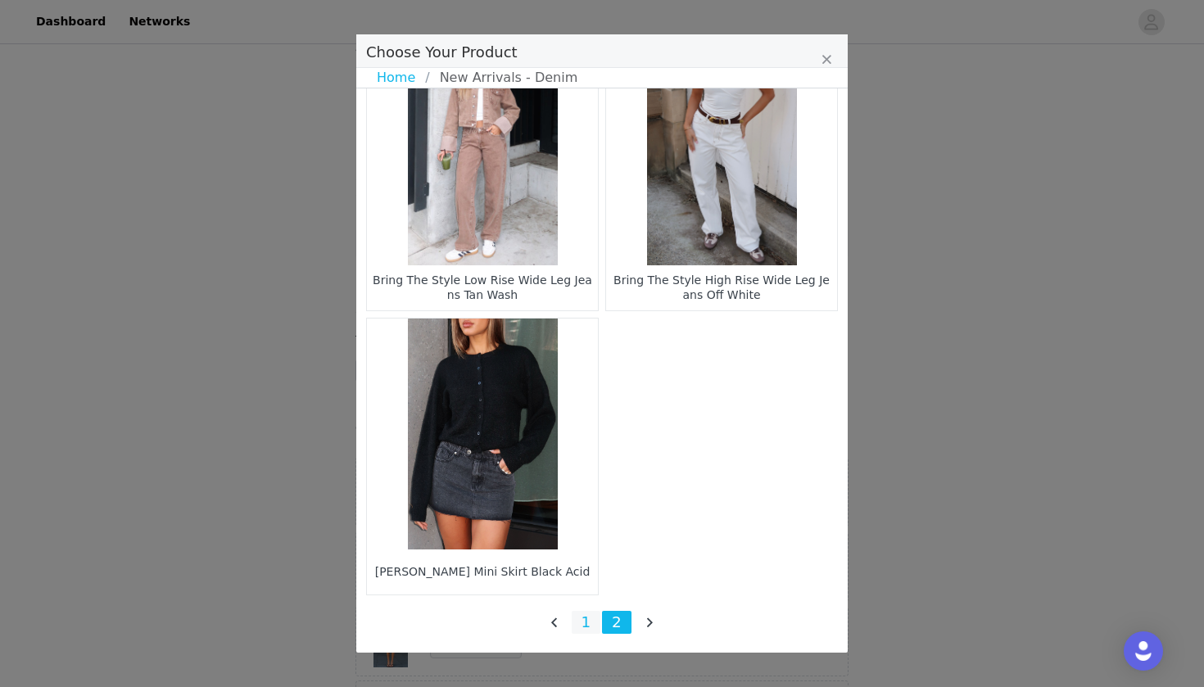
click at [588, 626] on li "1" at bounding box center [586, 622] width 29 height 23
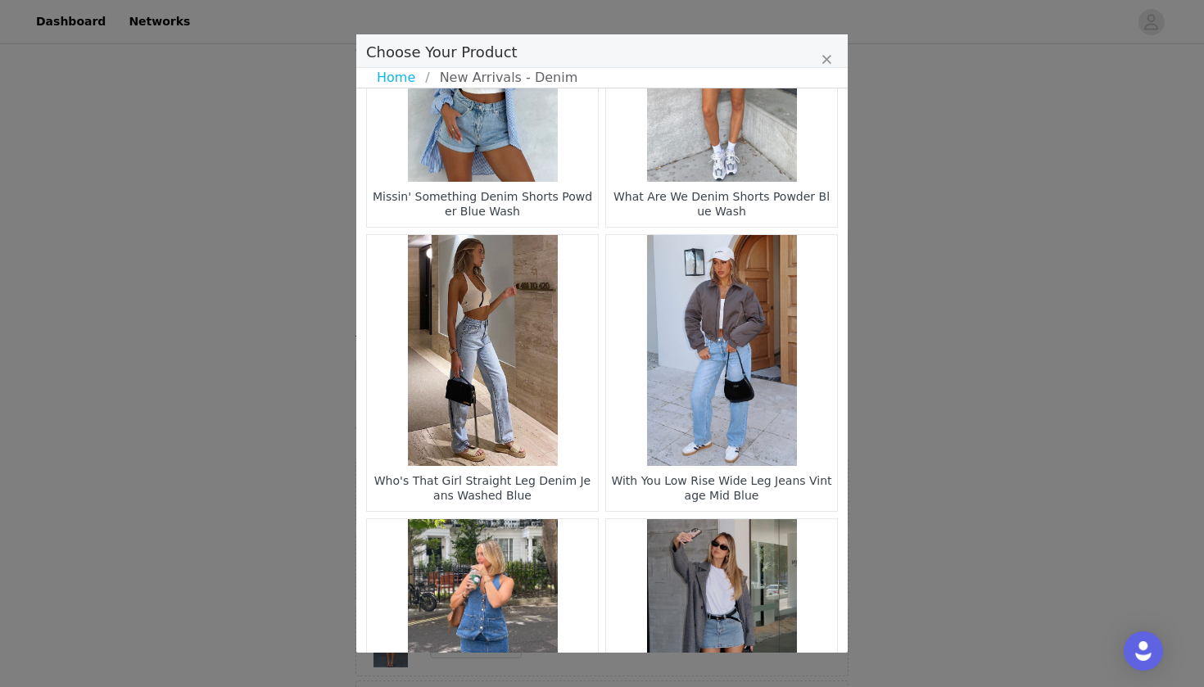
scroll to position [1498, 0]
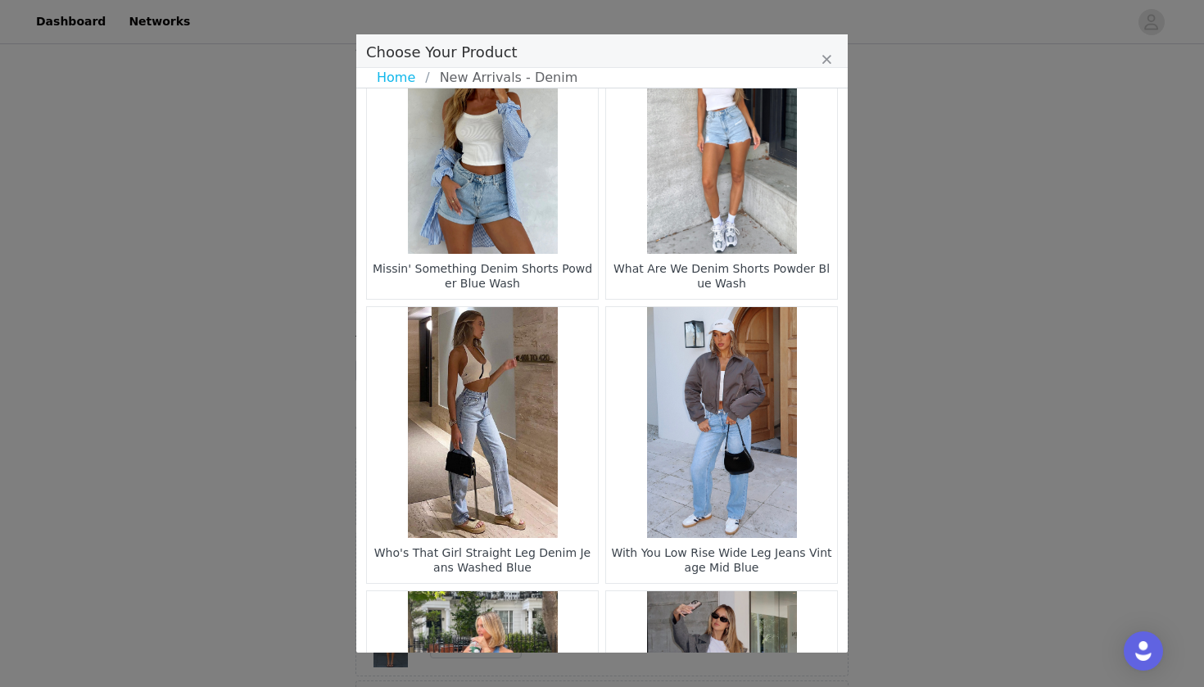
click at [524, 220] on figure "Choose Your Product" at bounding box center [482, 138] width 231 height 231
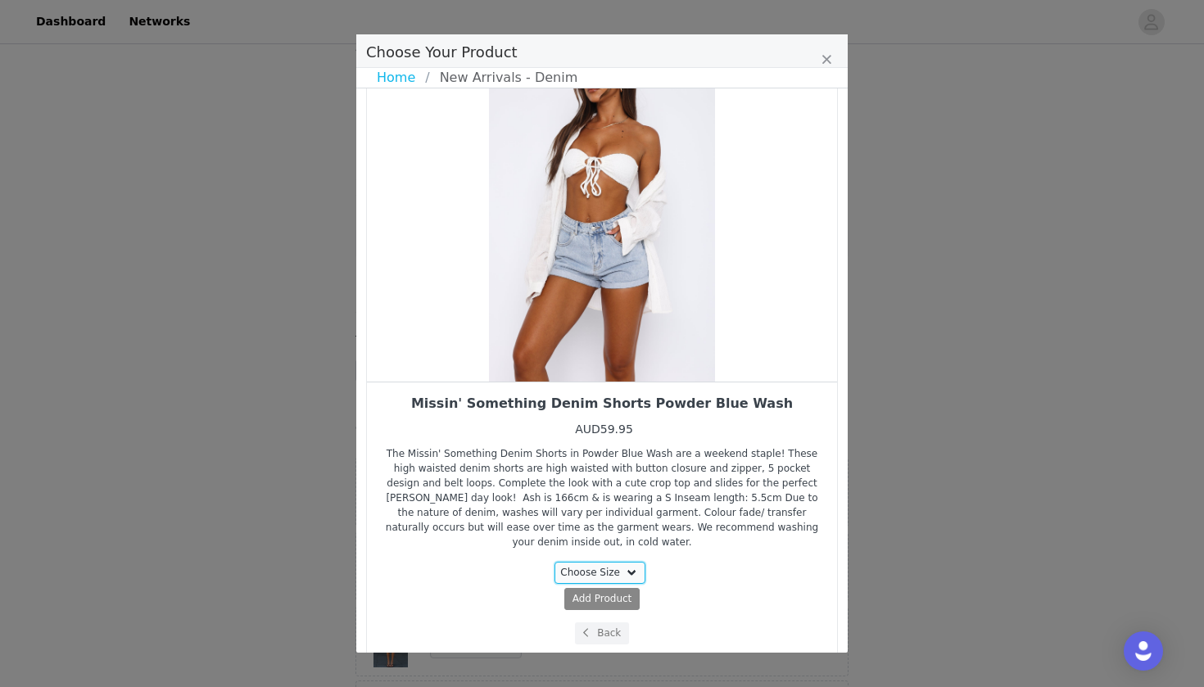
select select "20980604"
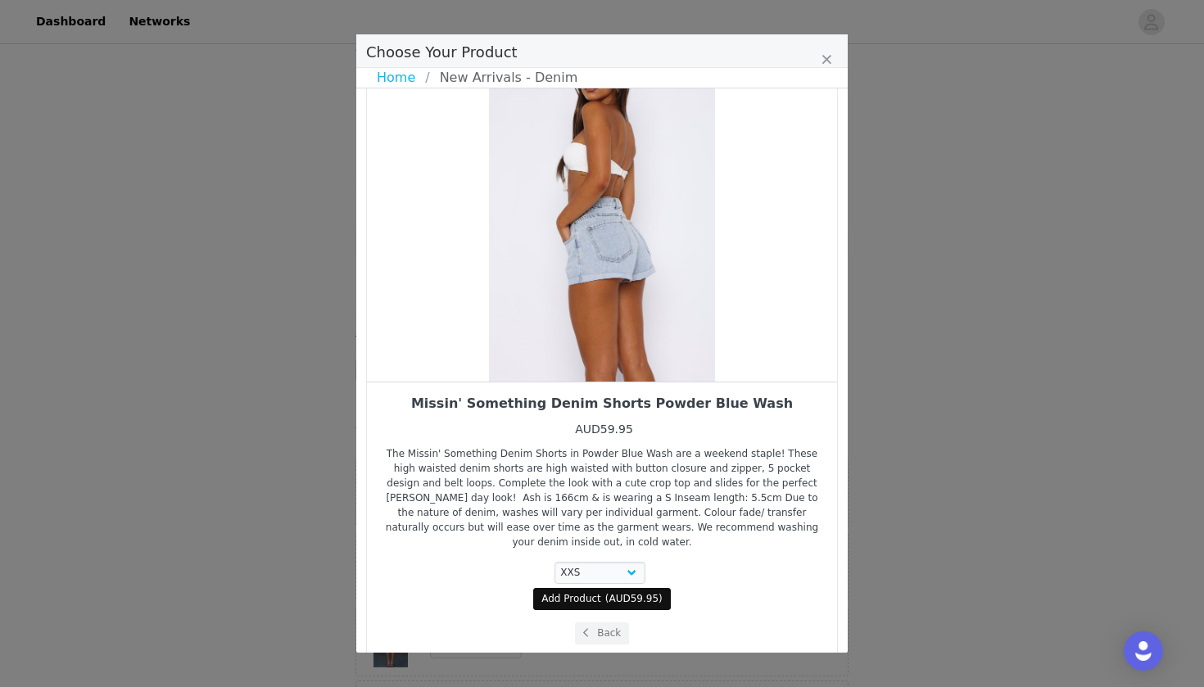
click at [601, 592] on span "Add Product" at bounding box center [572, 599] width 60 height 15
select select "20980604"
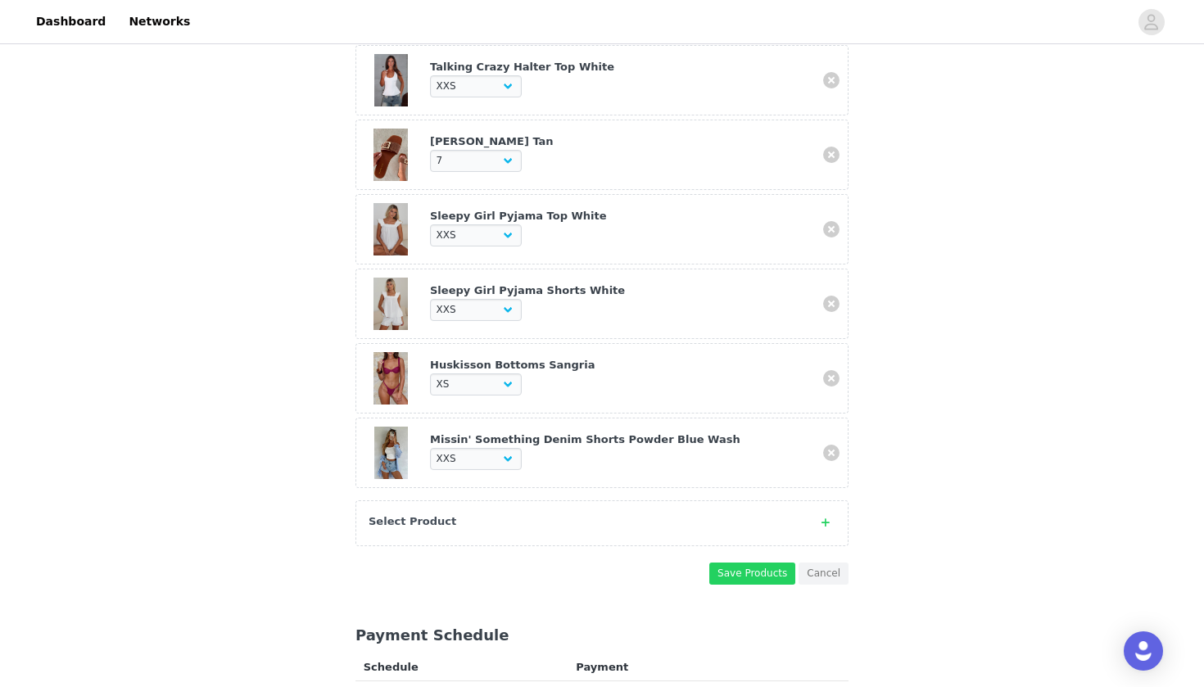
scroll to position [927, 0]
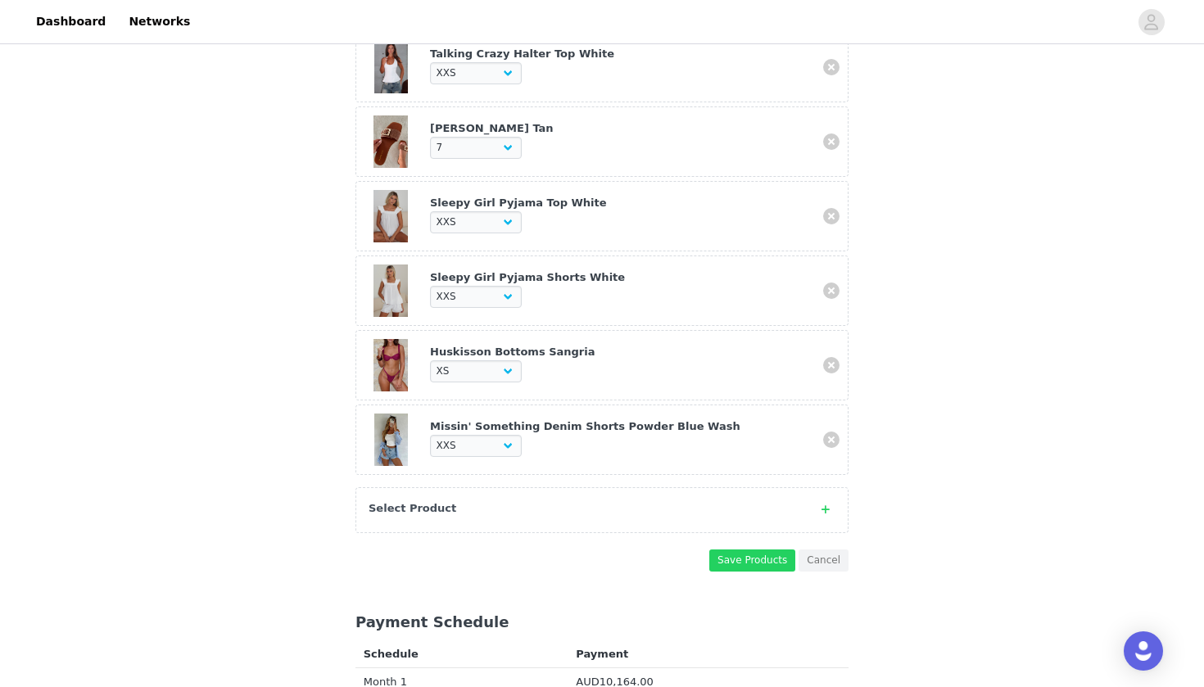
click at [640, 501] on div "Select Product" at bounding box center [586, 509] width 434 height 16
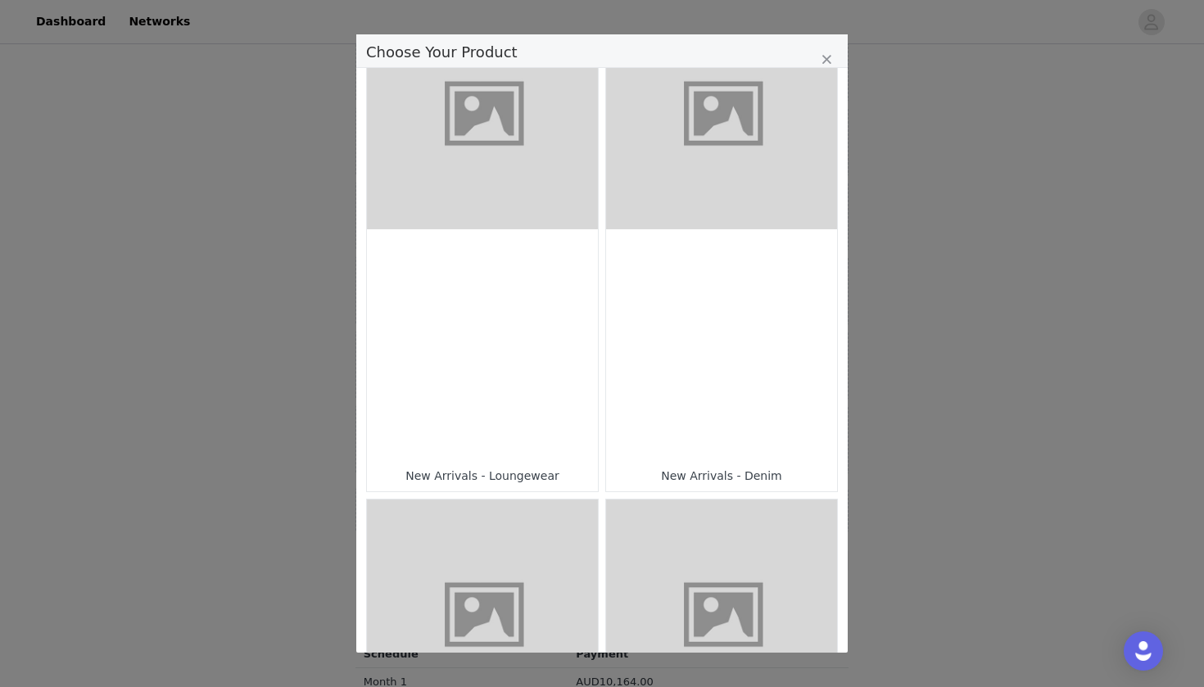
scroll to position [595, 0]
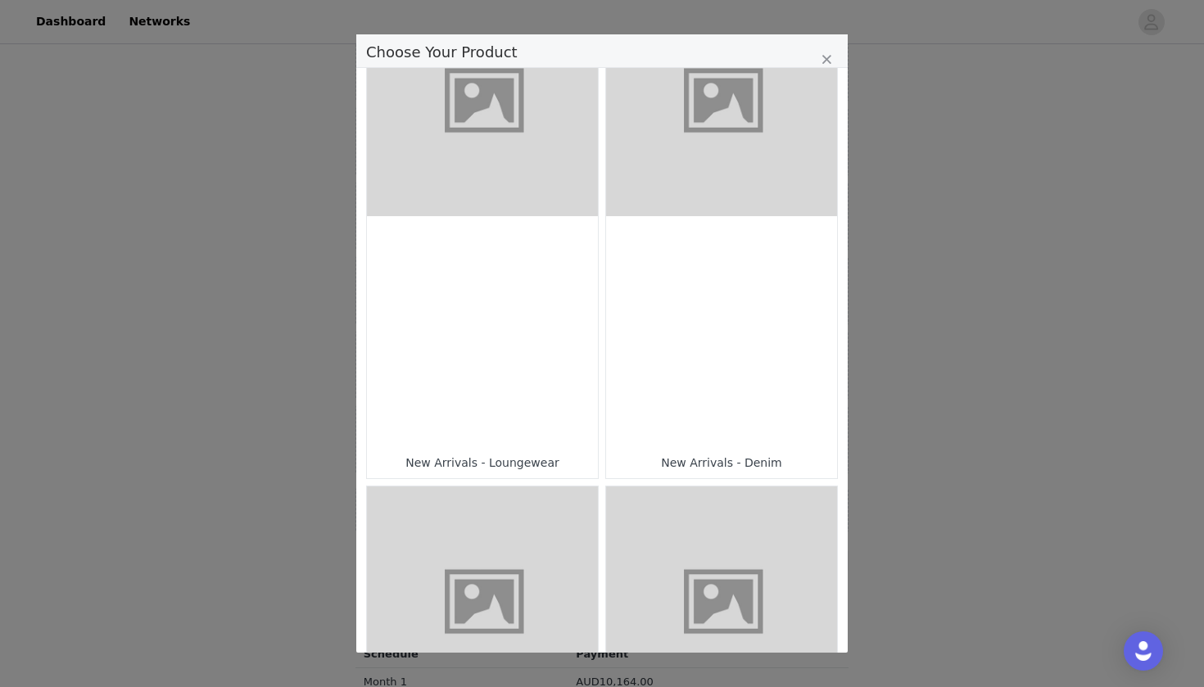
click at [500, 382] on div "Choose Your Product" at bounding box center [482, 331] width 231 height 231
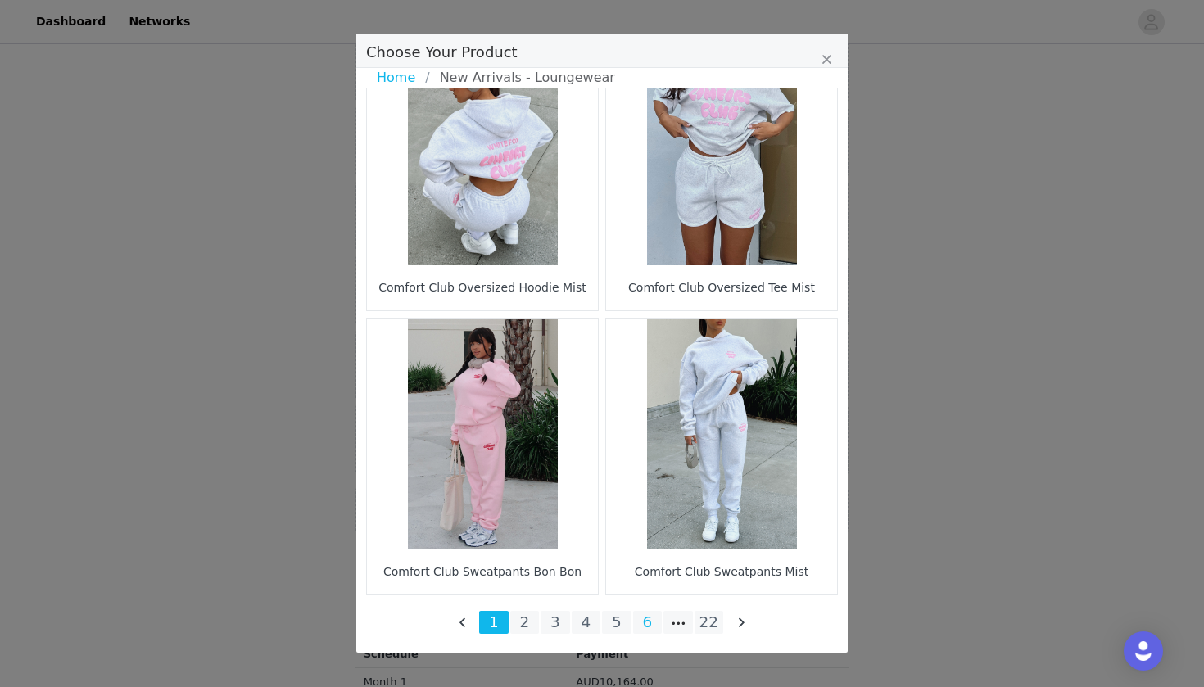
scroll to position [2339, 0]
click at [666, 619] on li "Choose Your Product" at bounding box center [678, 622] width 29 height 23
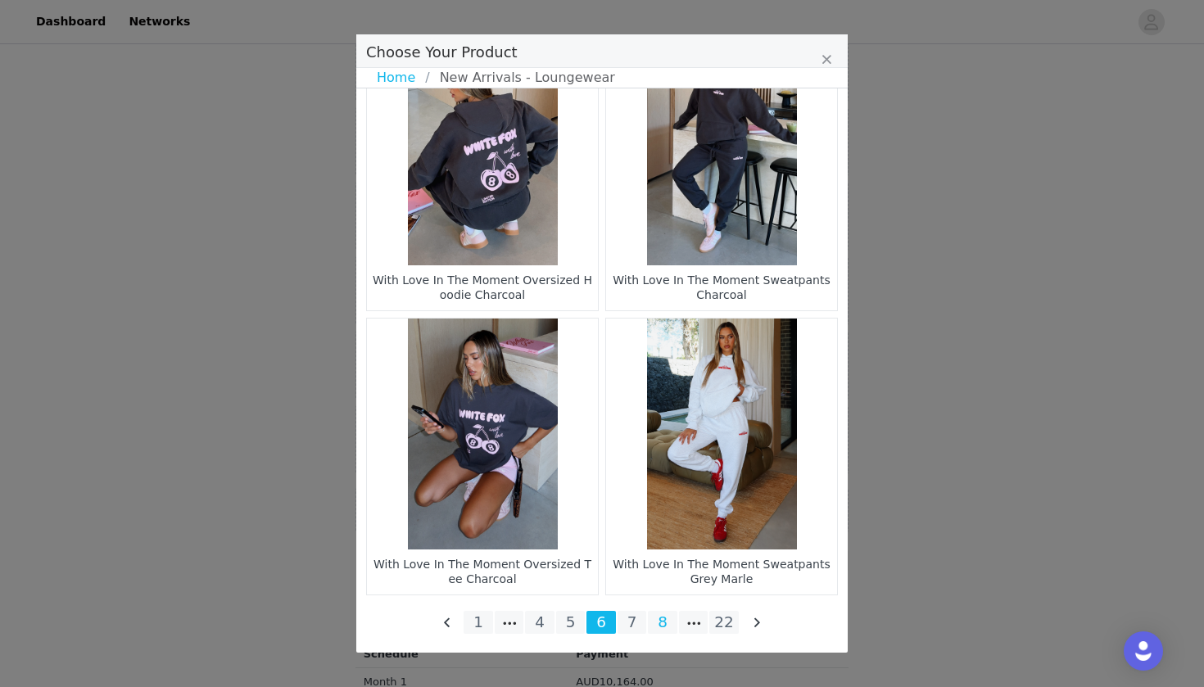
click at [660, 626] on li "8" at bounding box center [662, 622] width 29 height 23
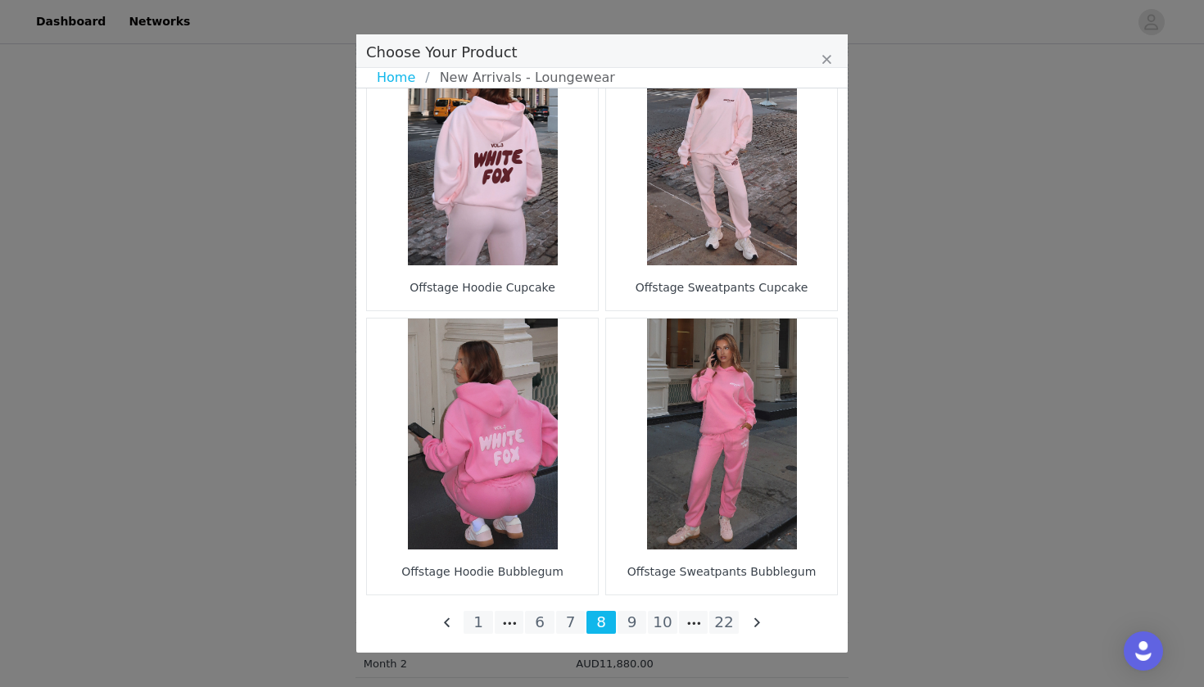
scroll to position [1109, 0]
click at [627, 626] on li "9" at bounding box center [632, 622] width 29 height 23
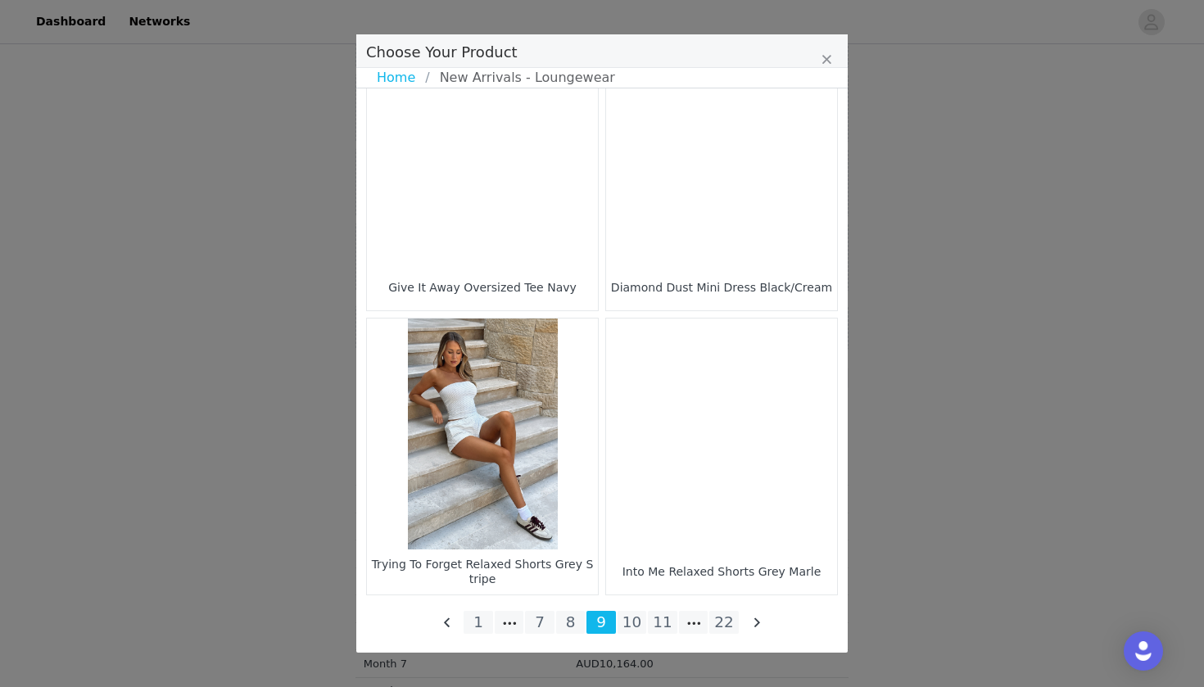
scroll to position [2339, 0]
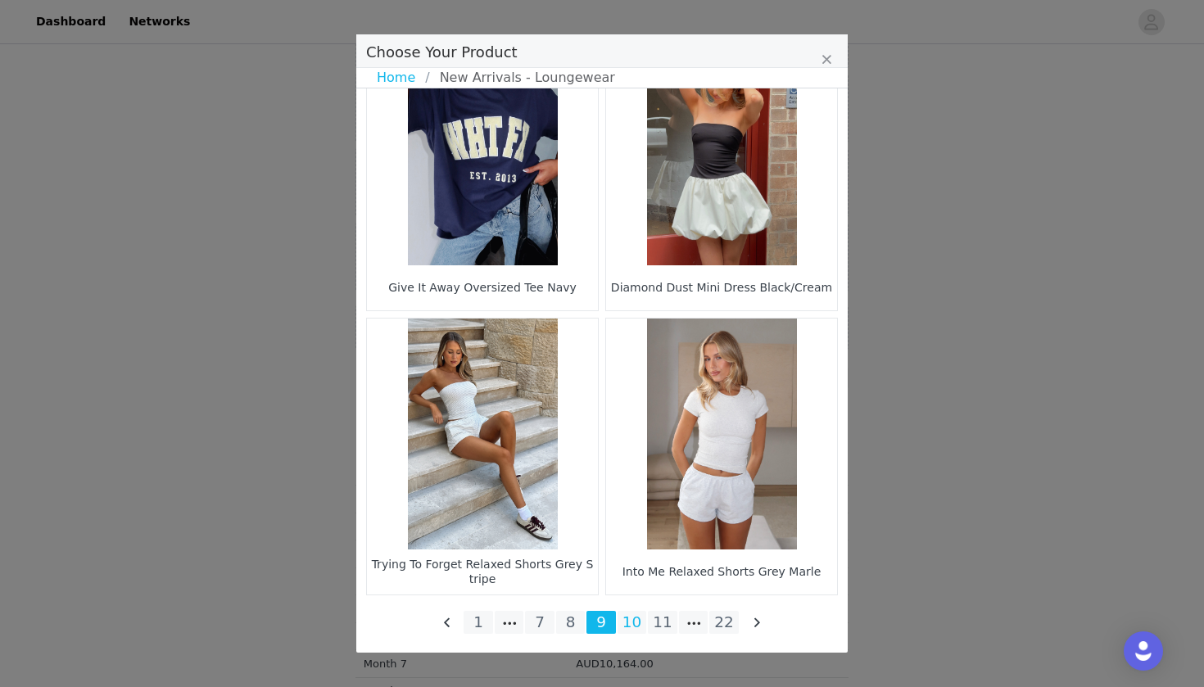
click at [630, 621] on li "10" at bounding box center [632, 622] width 29 height 23
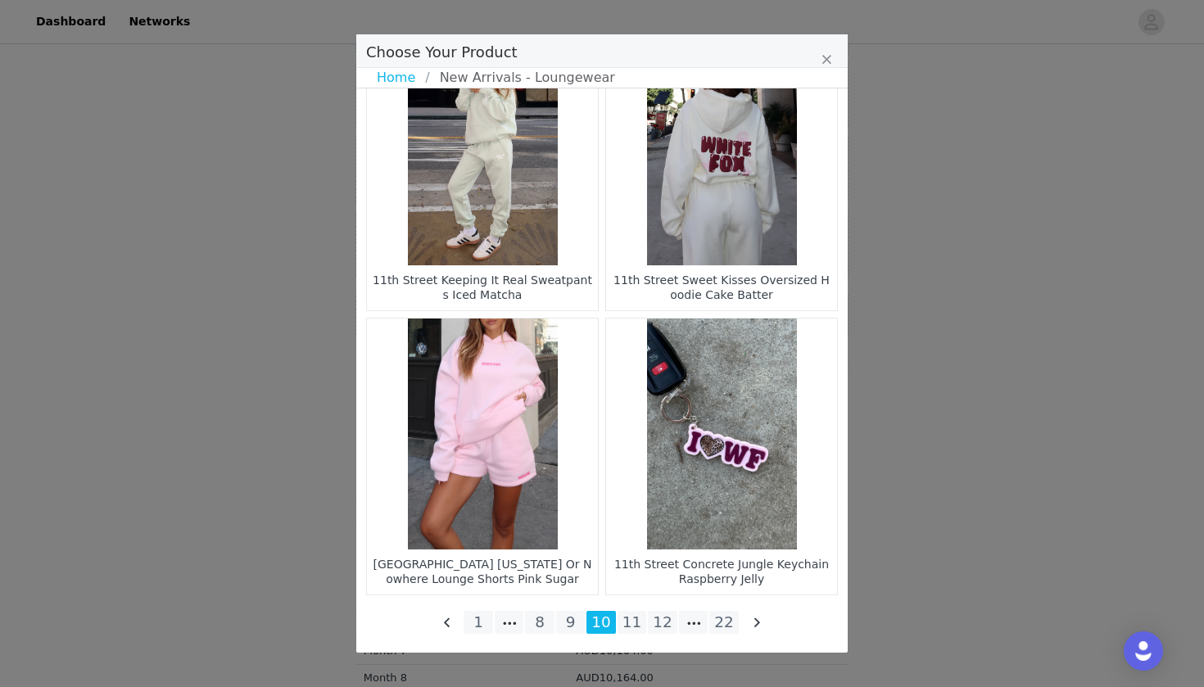
scroll to position [1124, 0]
click at [622, 626] on li "11" at bounding box center [632, 622] width 29 height 23
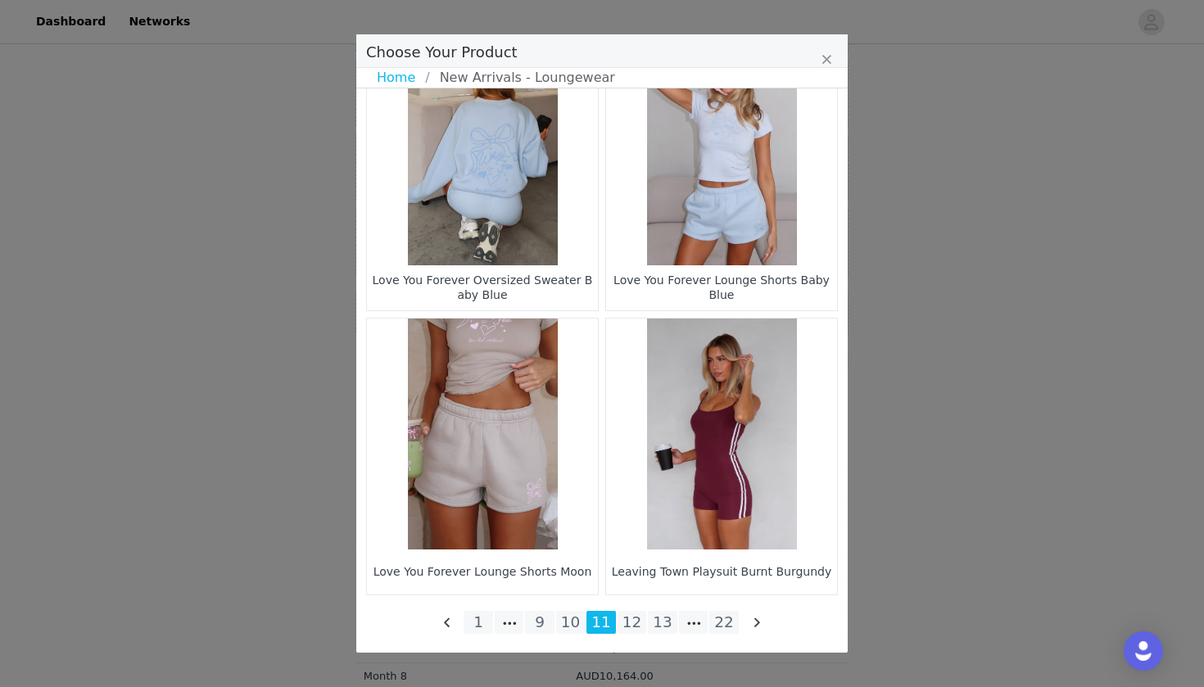
scroll to position [1226, 0]
click at [629, 621] on li "12" at bounding box center [632, 622] width 29 height 23
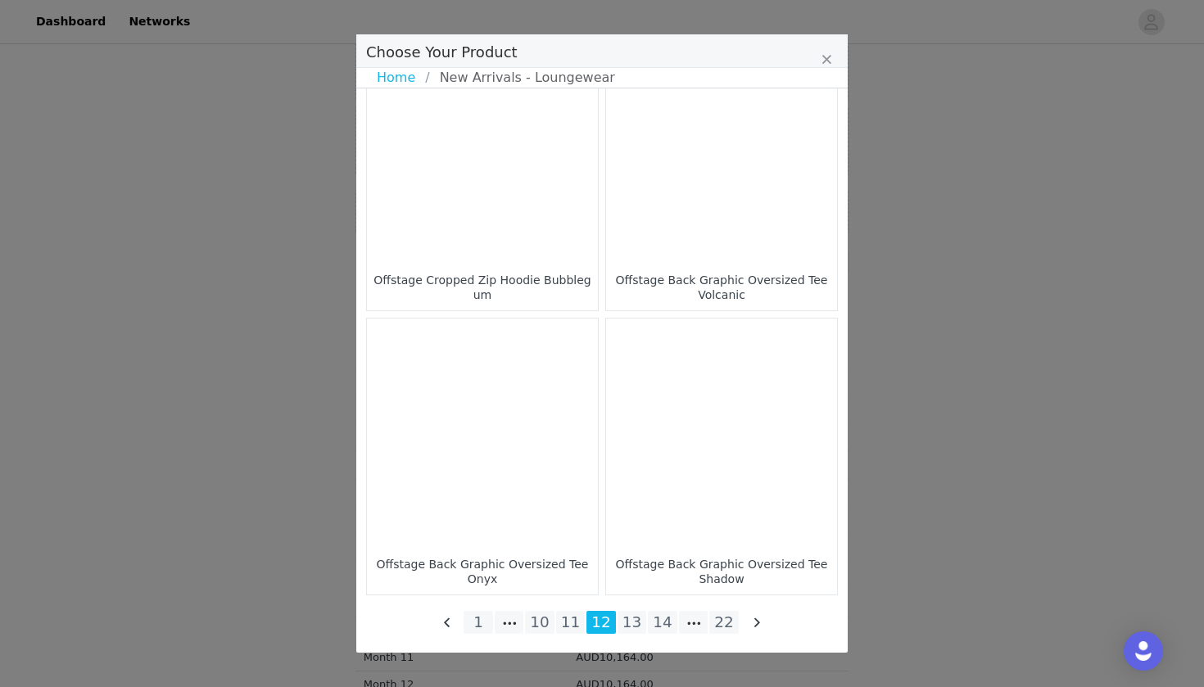
scroll to position [2339, 0]
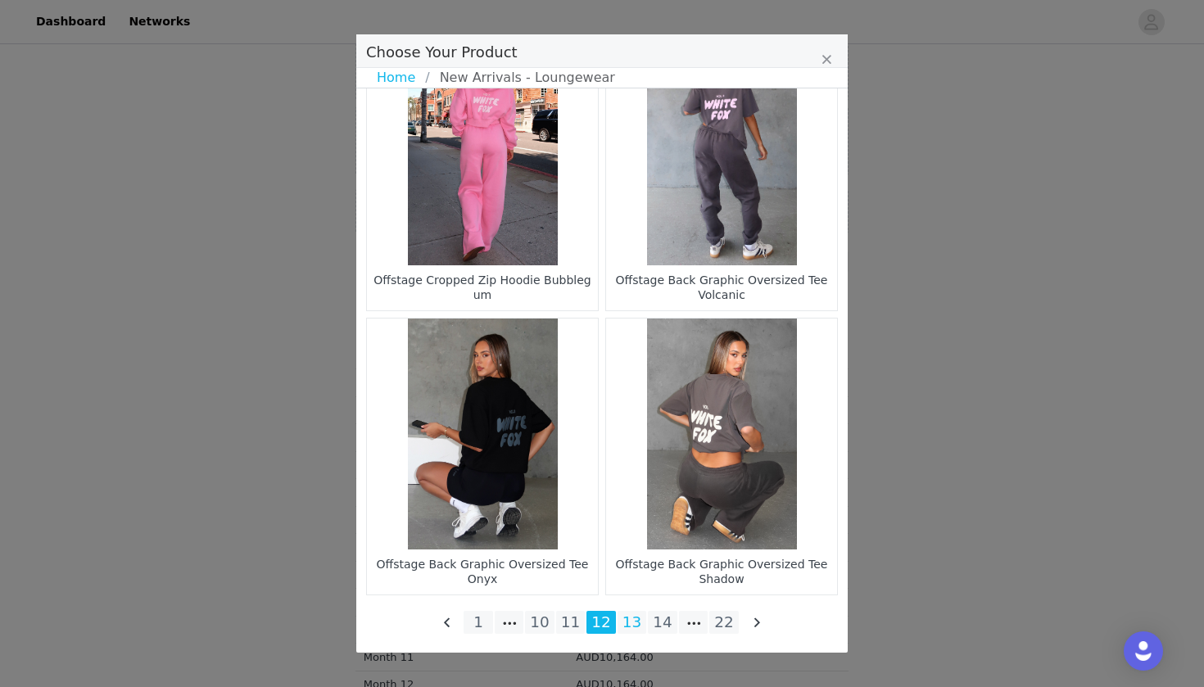
click at [641, 623] on li "13" at bounding box center [632, 622] width 29 height 23
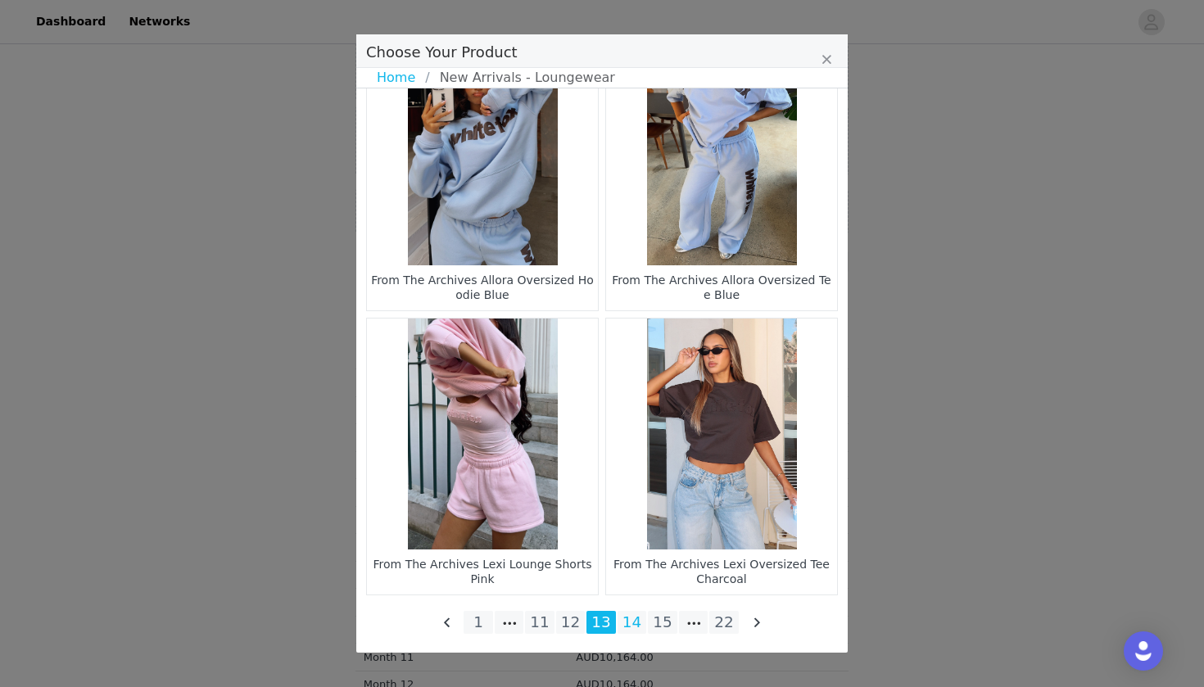
click at [632, 618] on li "14" at bounding box center [632, 622] width 29 height 23
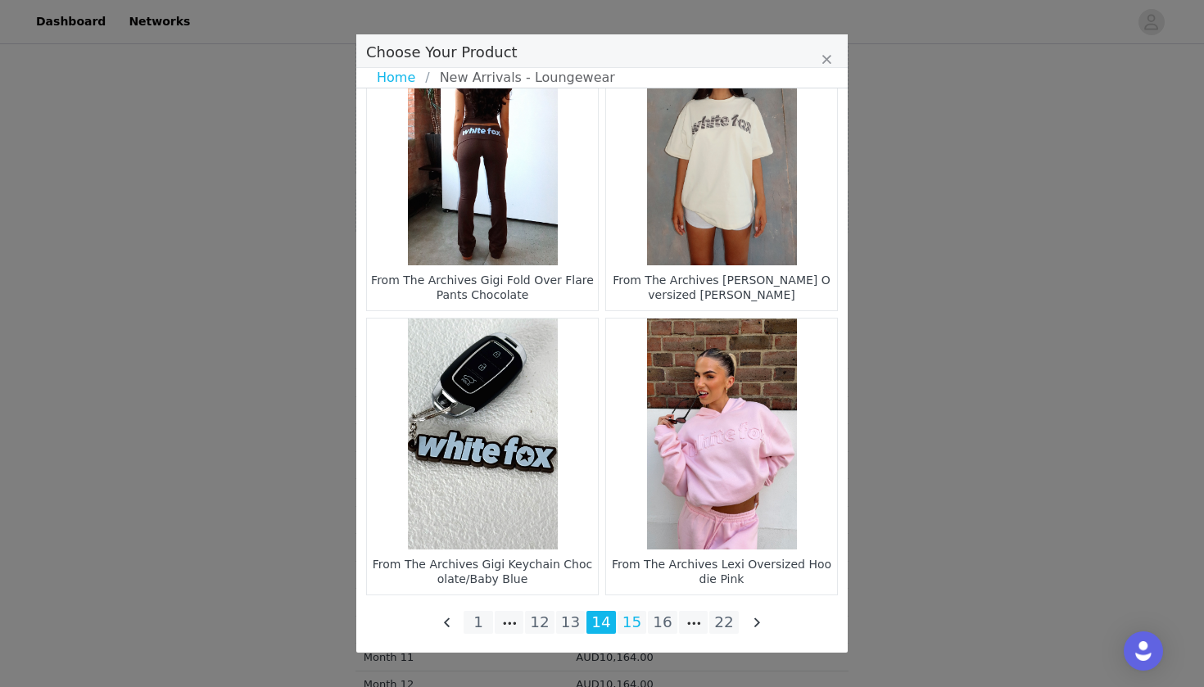
click at [627, 621] on li "15" at bounding box center [632, 622] width 29 height 23
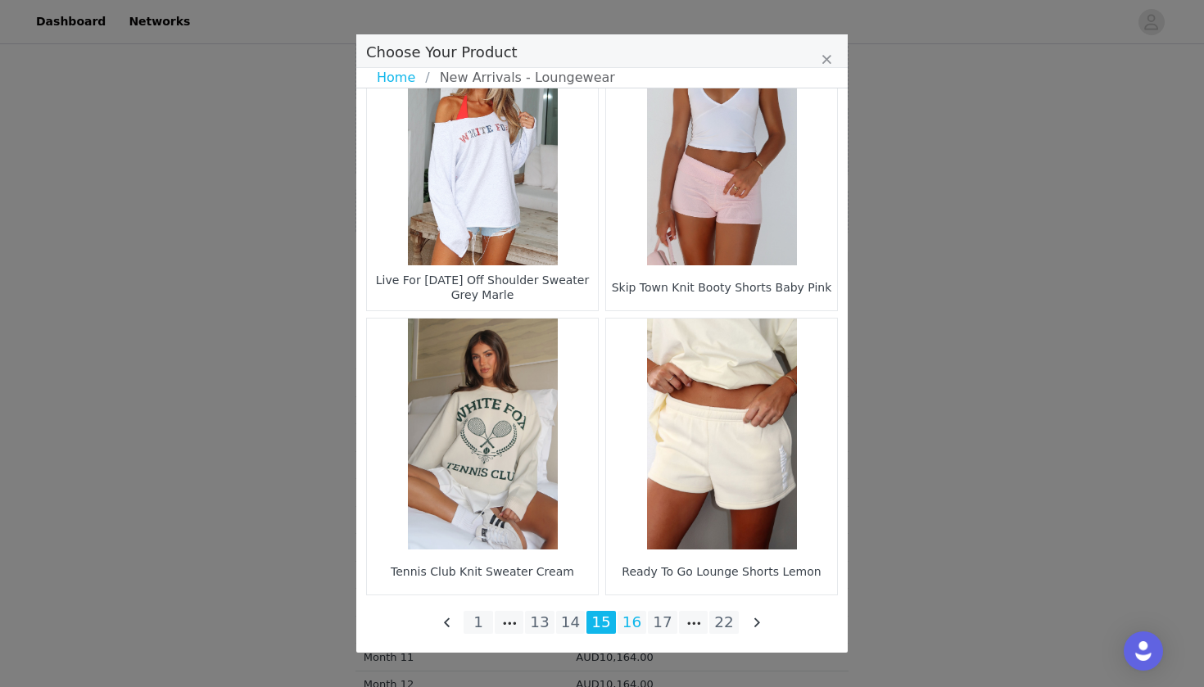
click at [634, 621] on li "16" at bounding box center [632, 622] width 29 height 23
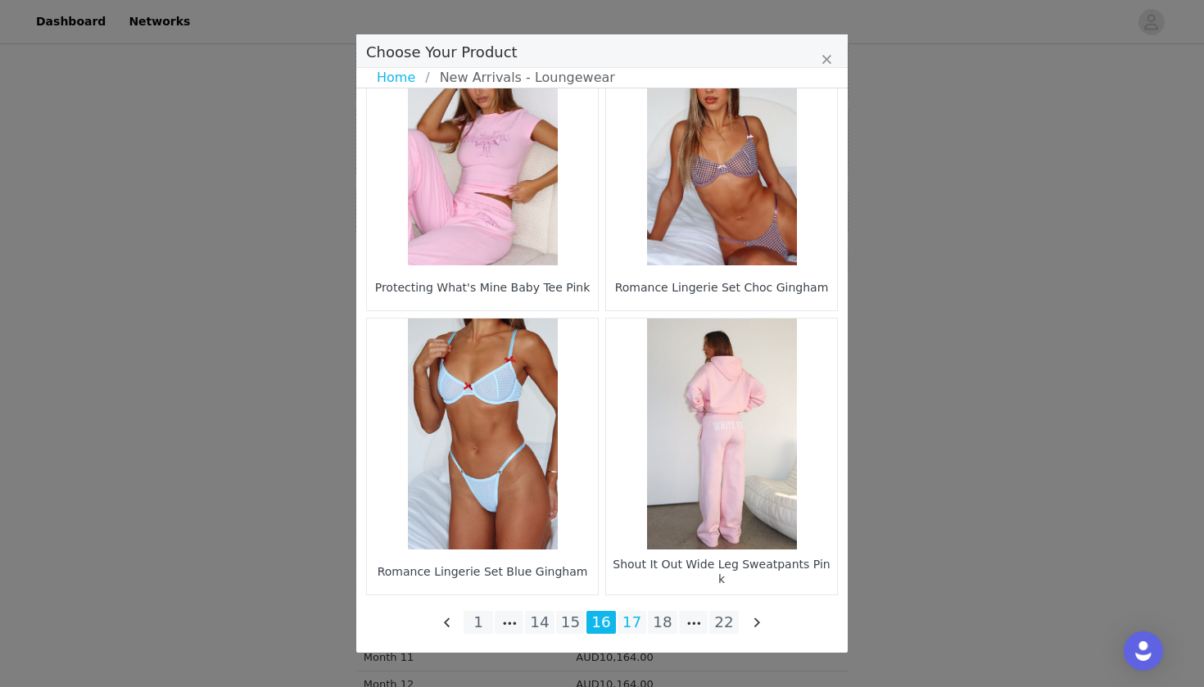
click at [632, 626] on li "17" at bounding box center [632, 622] width 29 height 23
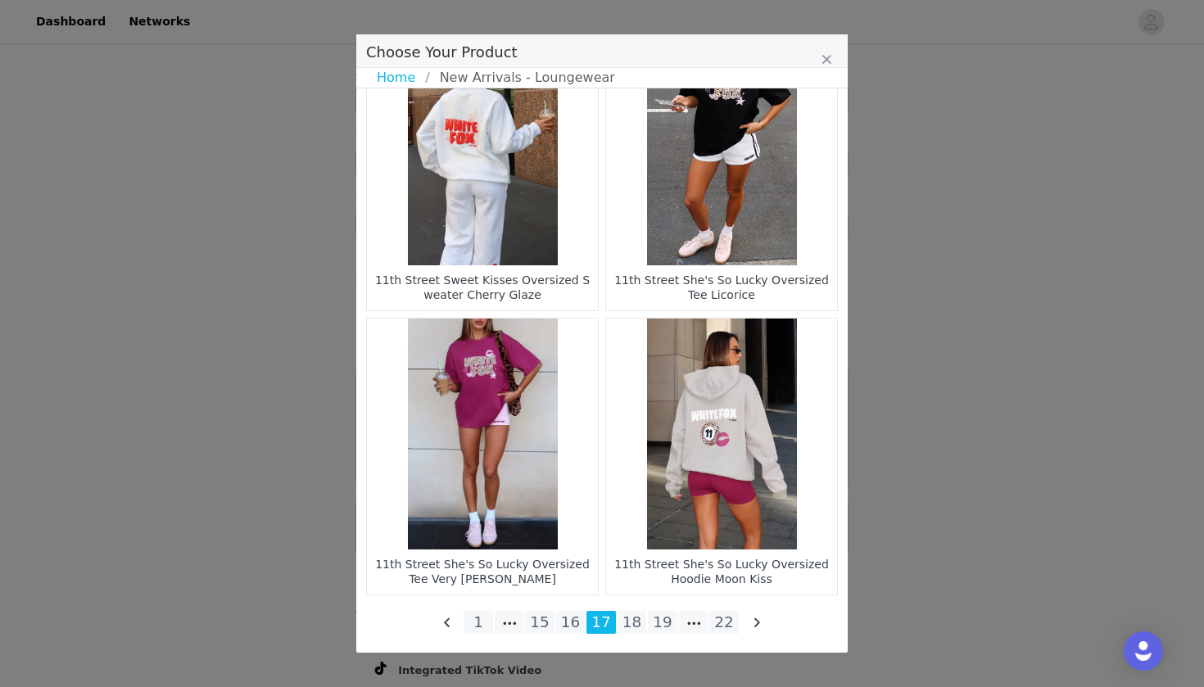
scroll to position [2242, 0]
click at [632, 626] on li "18" at bounding box center [632, 622] width 29 height 23
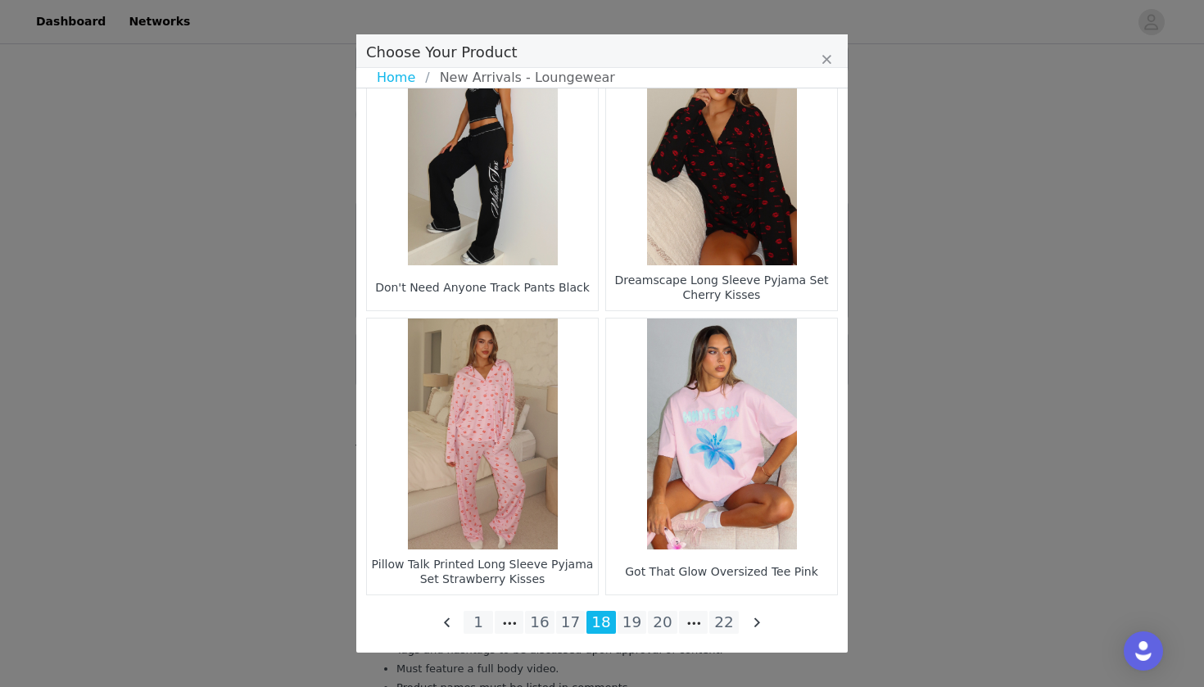
scroll to position [2339, 0]
click at [632, 619] on li "19" at bounding box center [632, 622] width 29 height 23
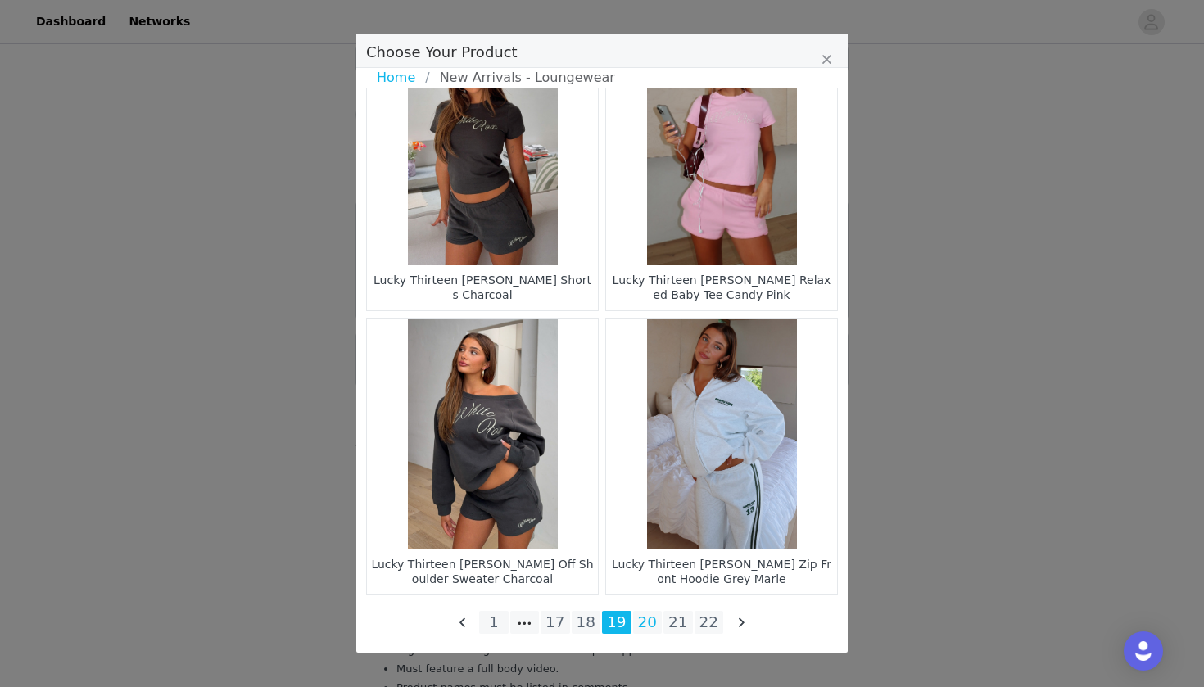
click at [646, 620] on li "20" at bounding box center [647, 622] width 29 height 23
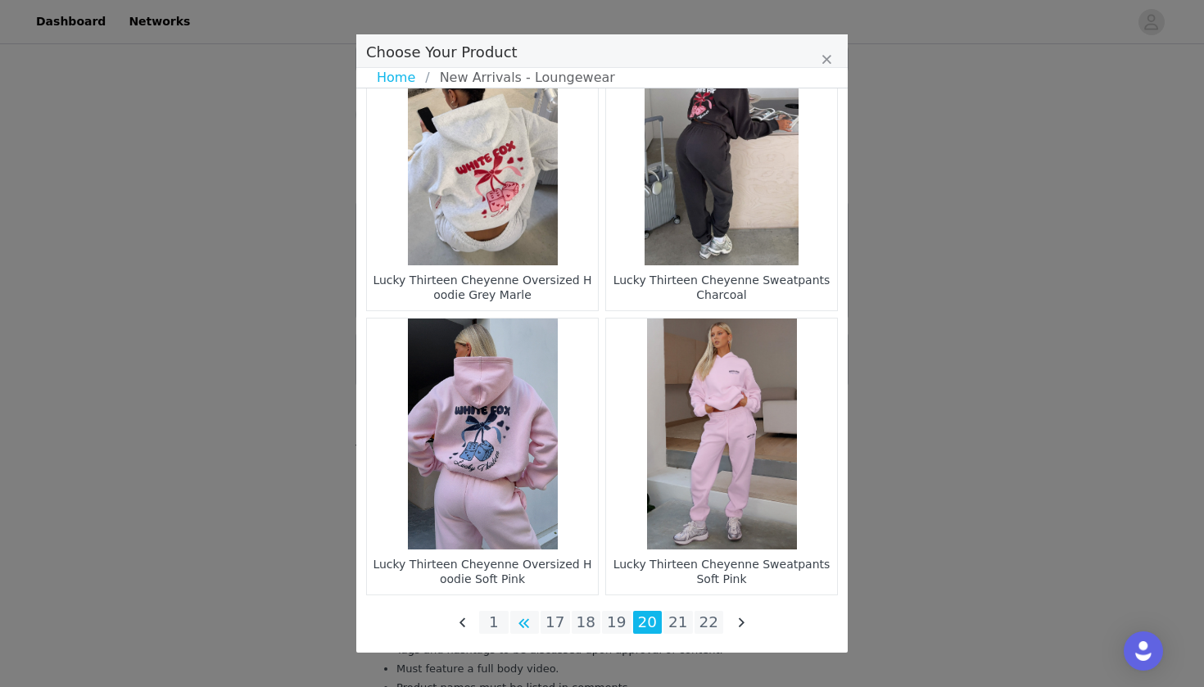
click at [519, 619] on li "Choose Your Product" at bounding box center [524, 622] width 29 height 23
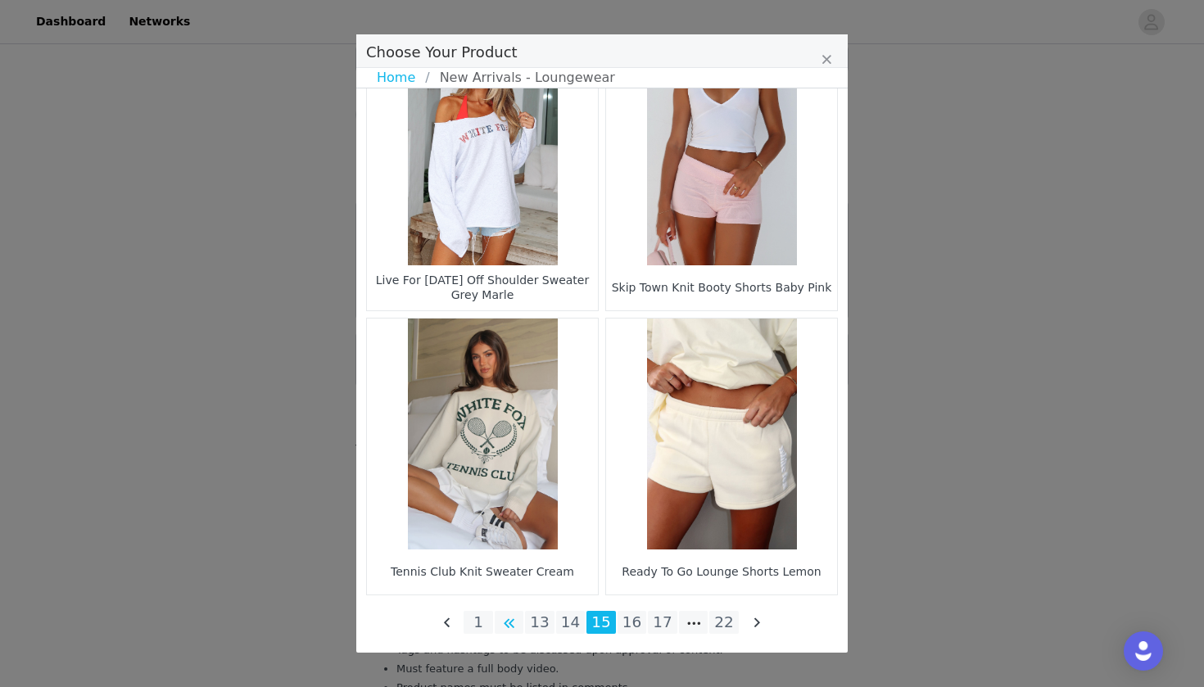
click at [520, 625] on li "Choose Your Product" at bounding box center [509, 622] width 29 height 23
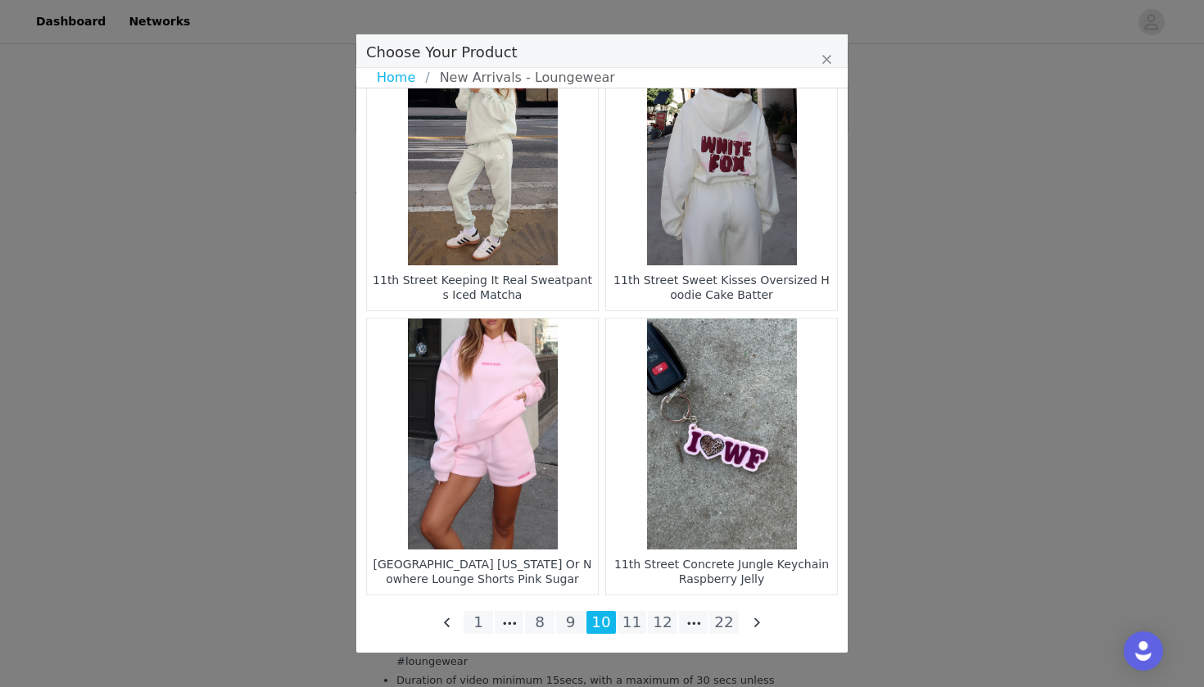
scroll to position [2551, 0]
click at [515, 621] on li "Choose Your Product" at bounding box center [509, 622] width 29 height 23
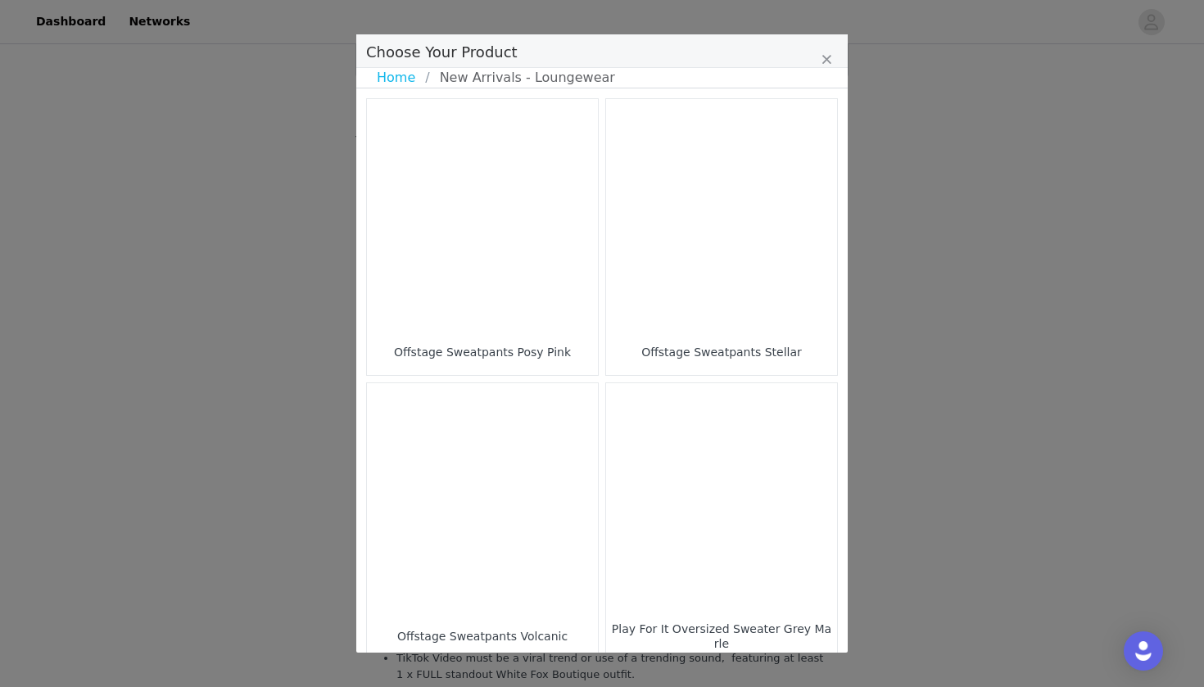
scroll to position [0, 0]
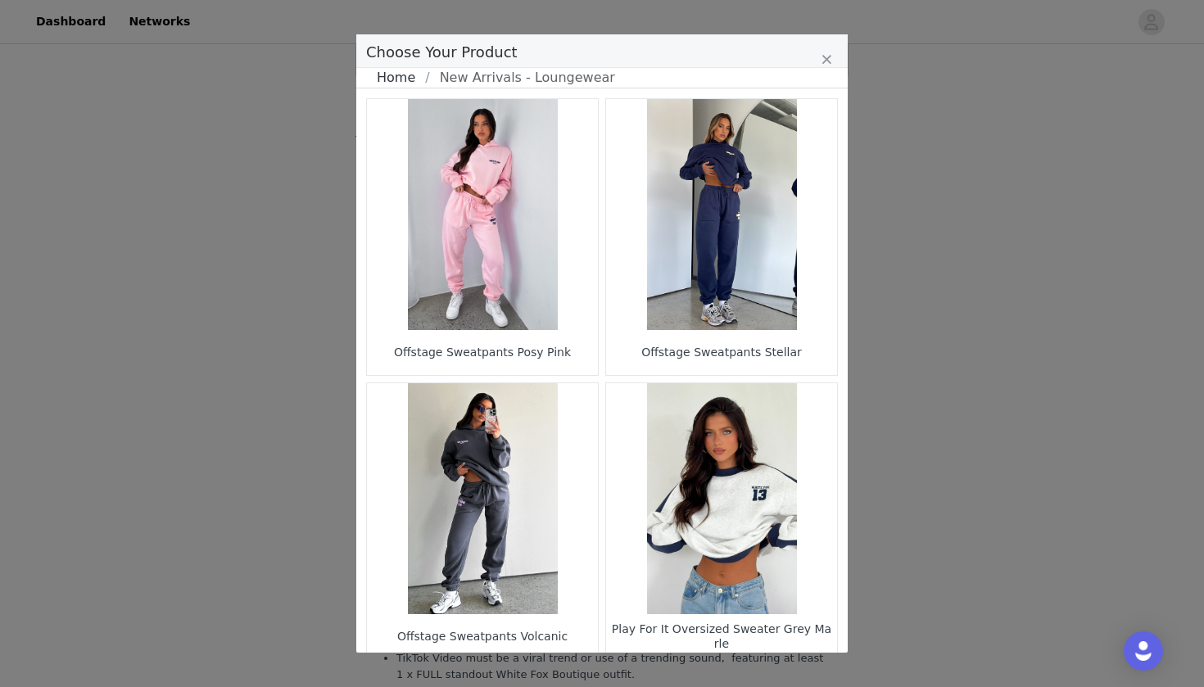
click at [387, 74] on link "Home" at bounding box center [401, 78] width 48 height 20
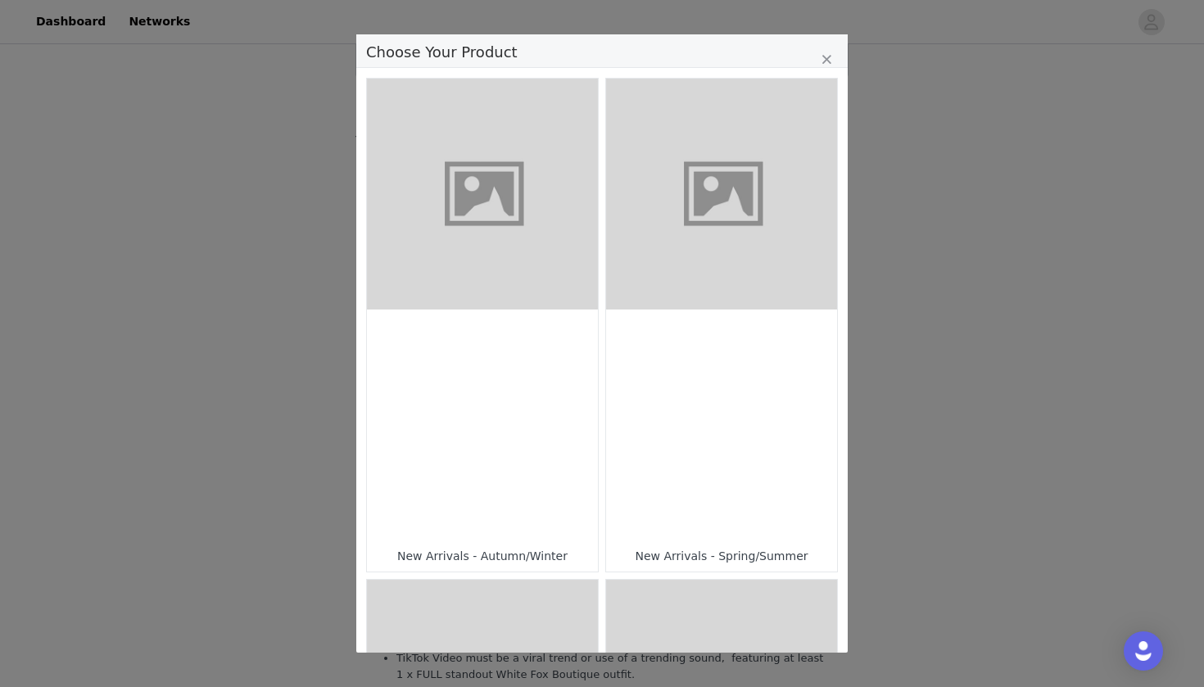
scroll to position [-1, 0]
click at [722, 250] on figure "Choose Your Product" at bounding box center [721, 194] width 231 height 231
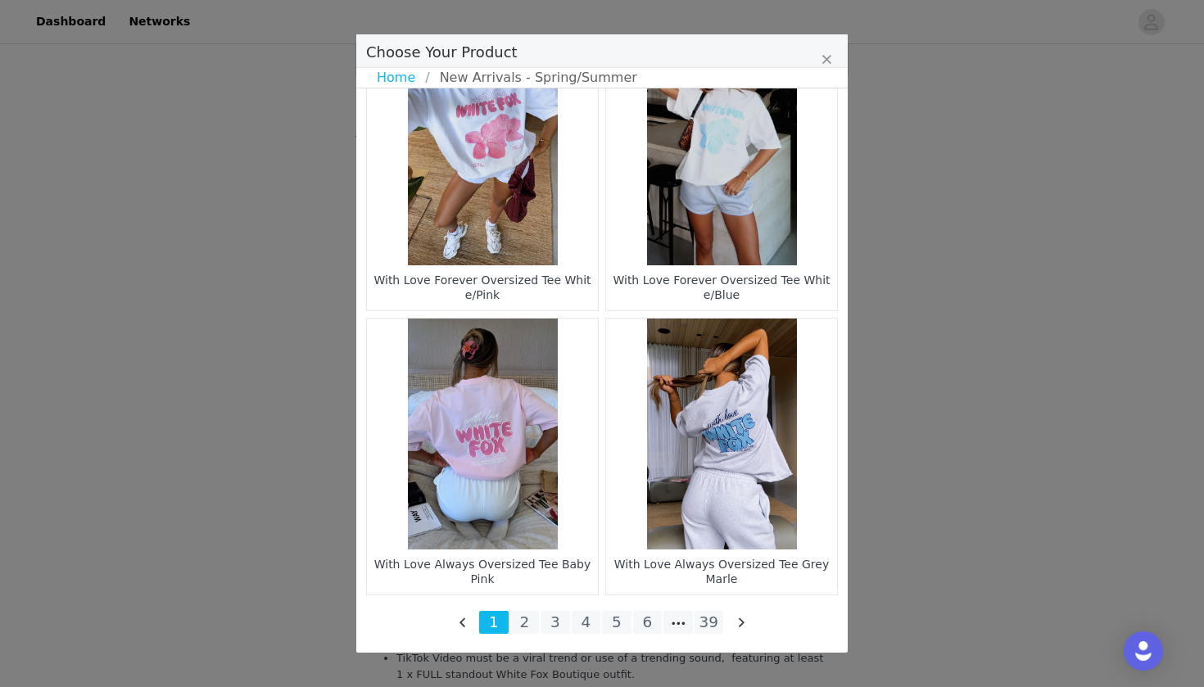
scroll to position [2339, 0]
click at [521, 620] on li "2" at bounding box center [524, 622] width 29 height 23
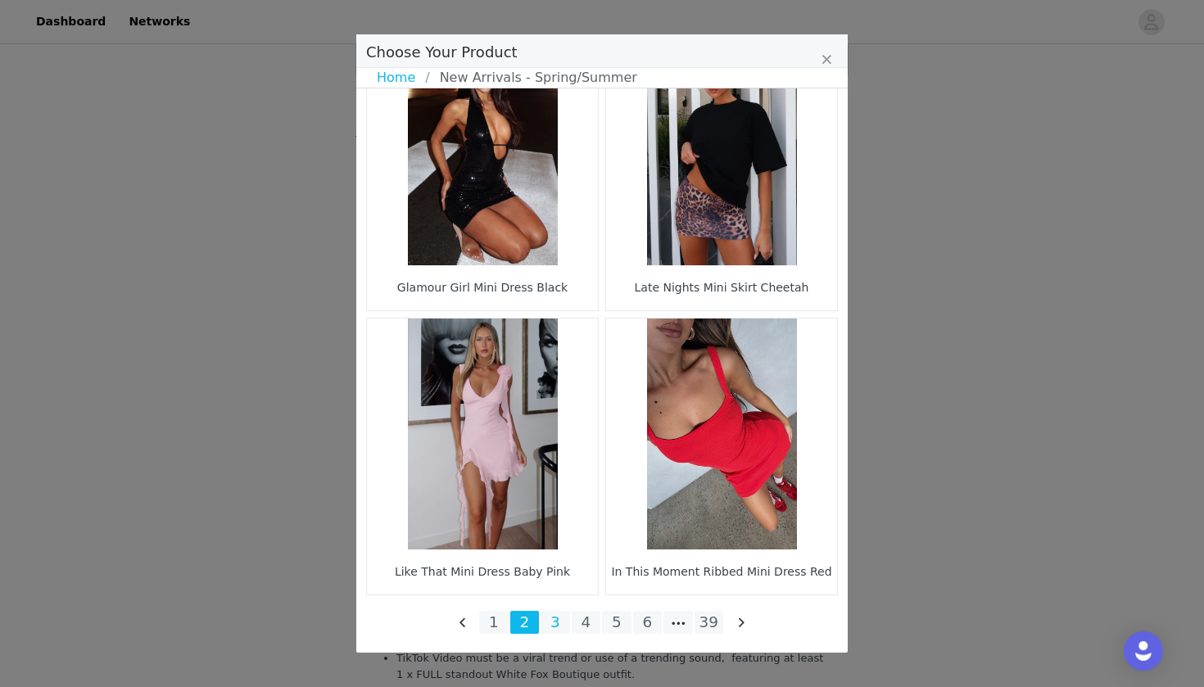
click at [554, 619] on li "3" at bounding box center [555, 622] width 29 height 23
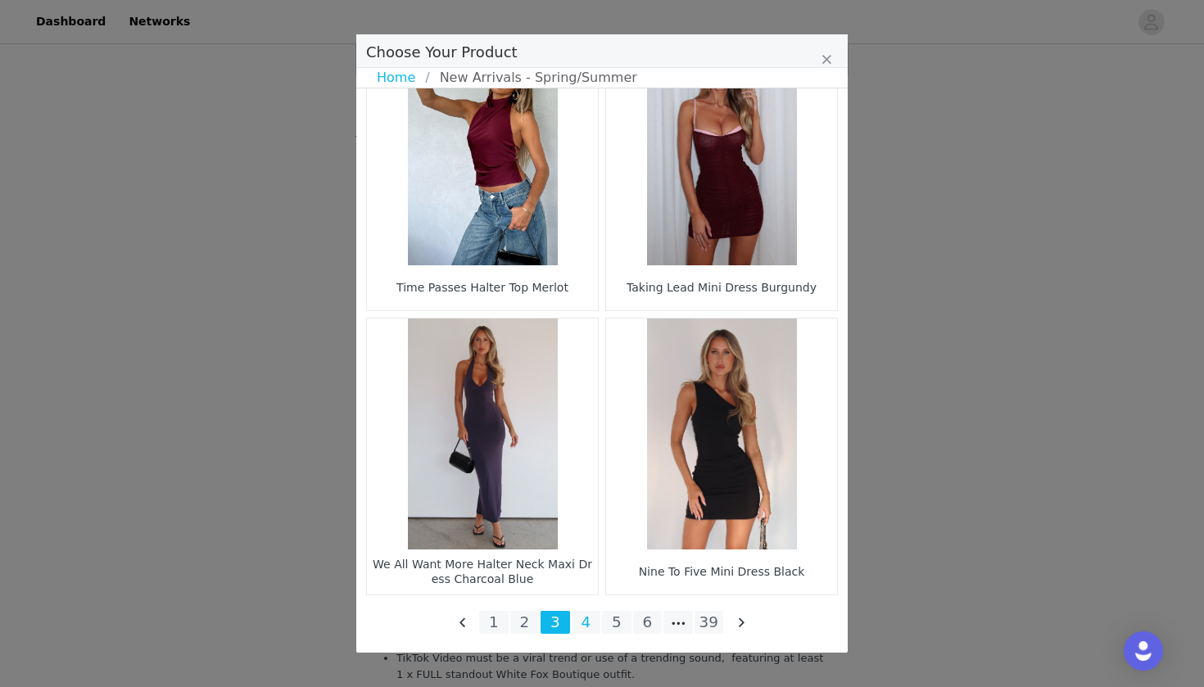
click at [585, 624] on li "4" at bounding box center [586, 622] width 29 height 23
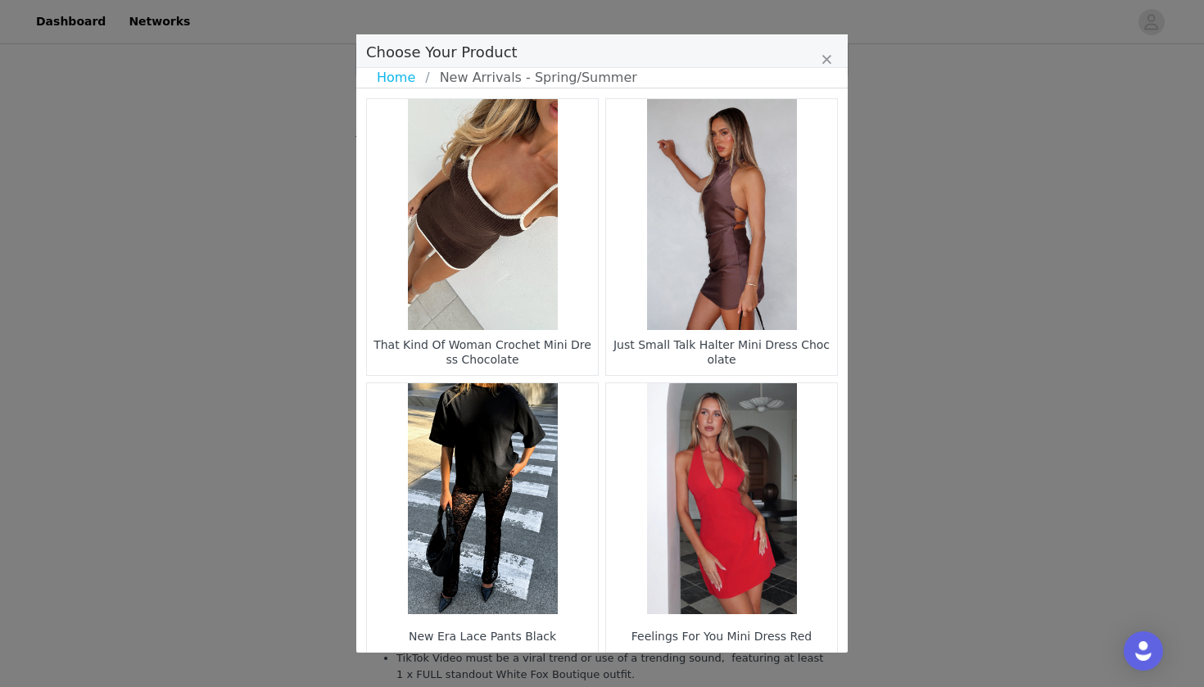
click at [546, 575] on figure "Choose Your Product" at bounding box center [482, 498] width 231 height 231
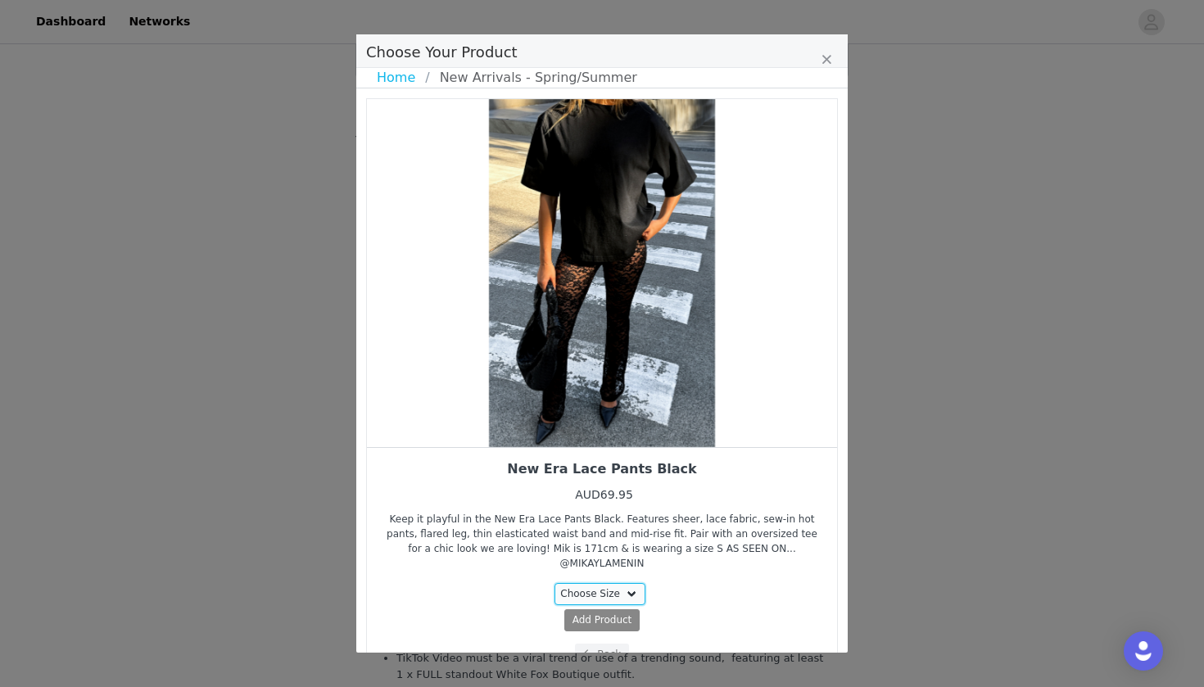
select select "25004034"
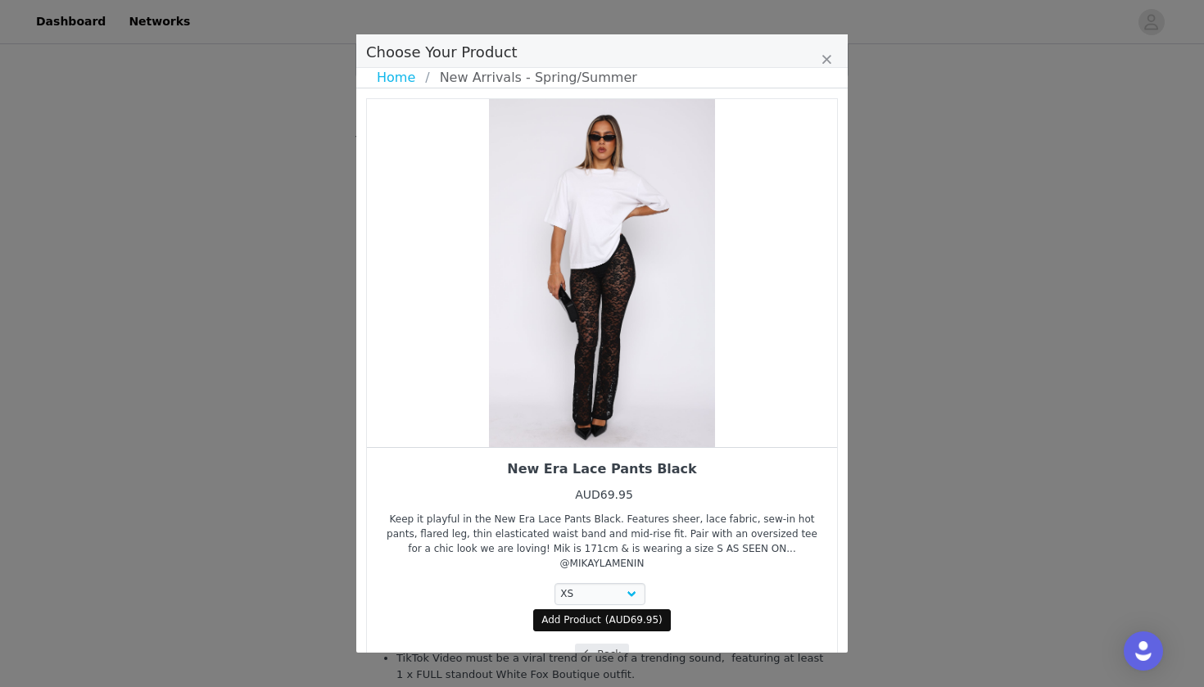
click at [599, 626] on button "Back" at bounding box center [602, 655] width 55 height 22
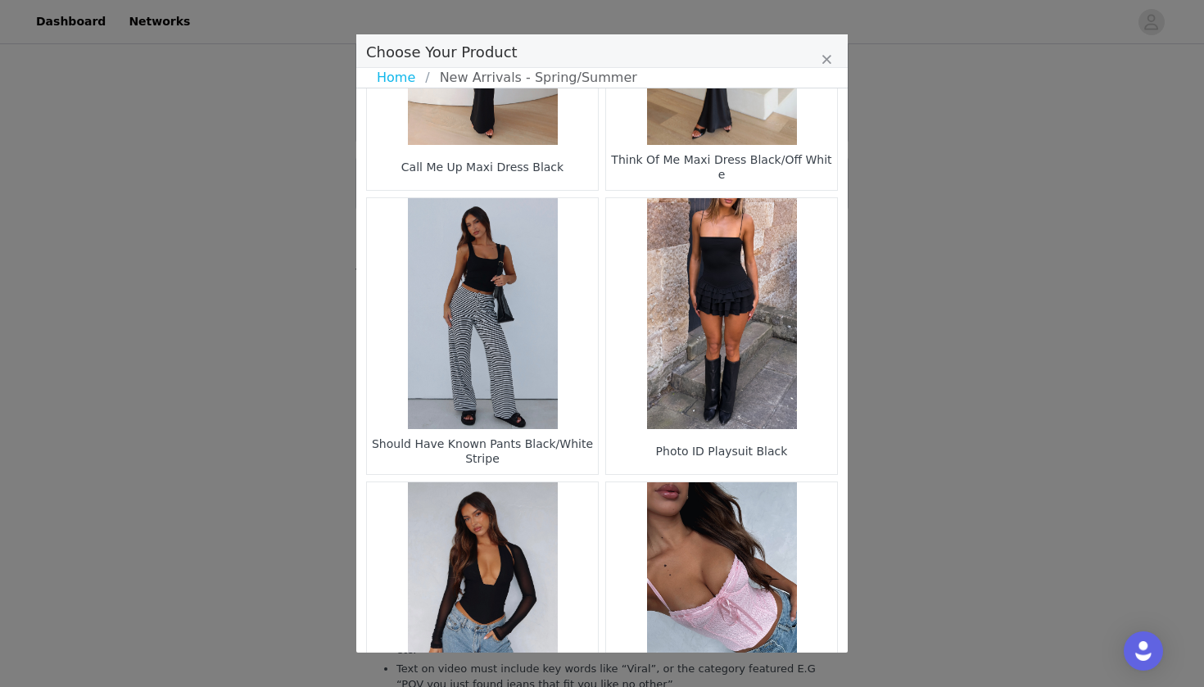
scroll to position [1894, 0]
